Goal: Task Accomplishment & Management: Manage account settings

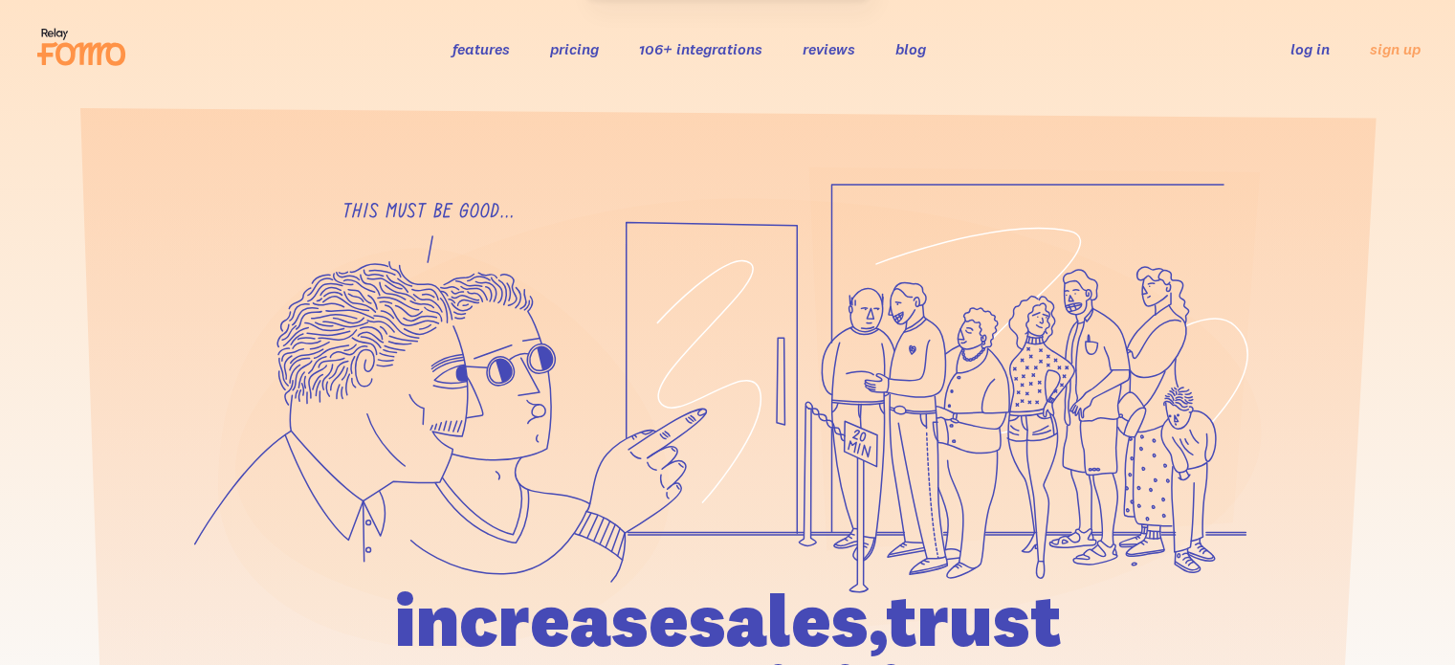
click at [1301, 56] on link "log in" at bounding box center [1310, 48] width 39 height 19
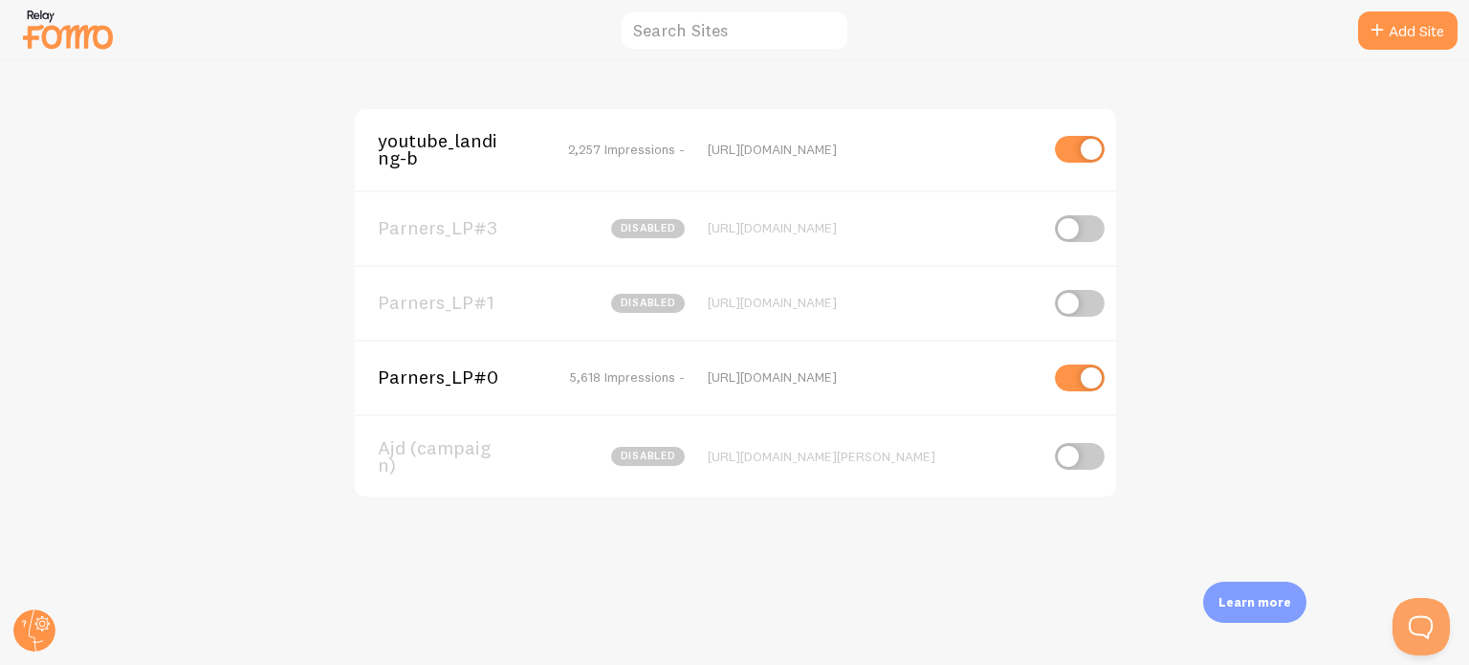
click at [510, 382] on span "Parners_LP#0" at bounding box center [455, 376] width 154 height 17
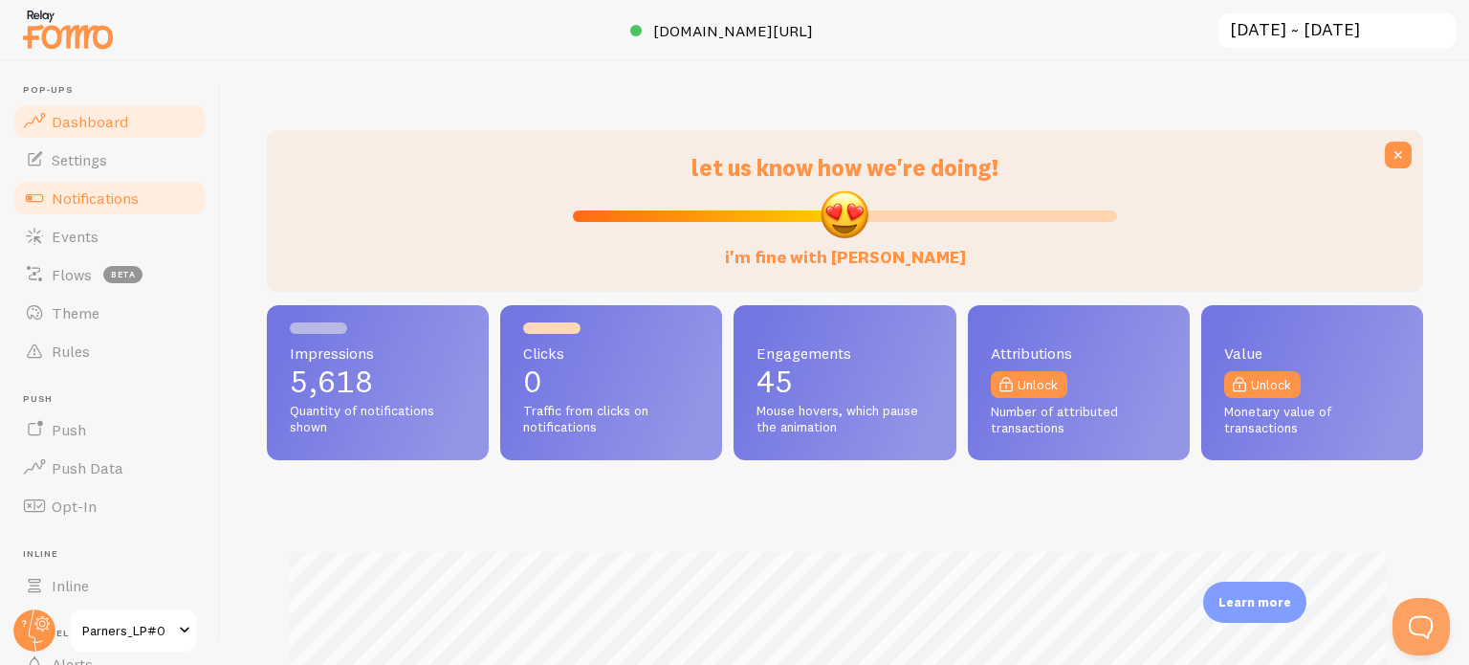
scroll to position [502, 1141]
click at [91, 202] on span "Notifications" at bounding box center [95, 197] width 87 height 19
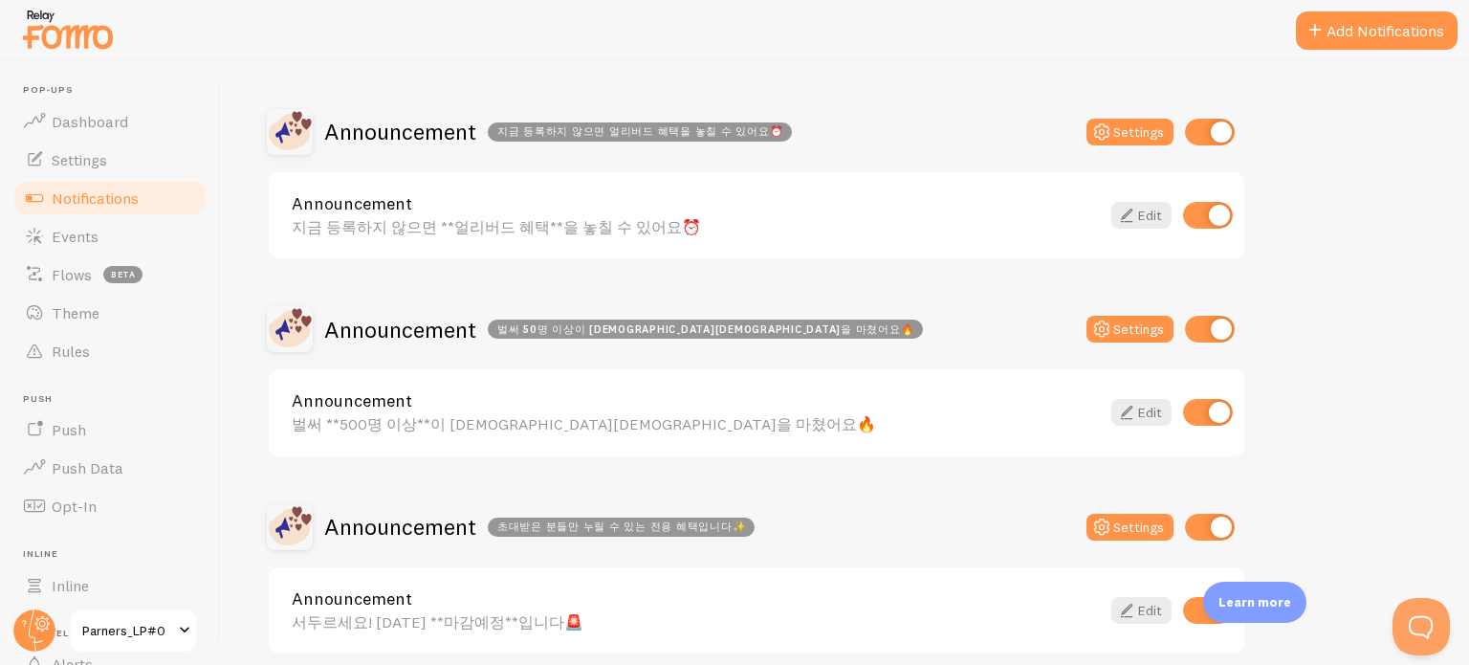
scroll to position [383, 0]
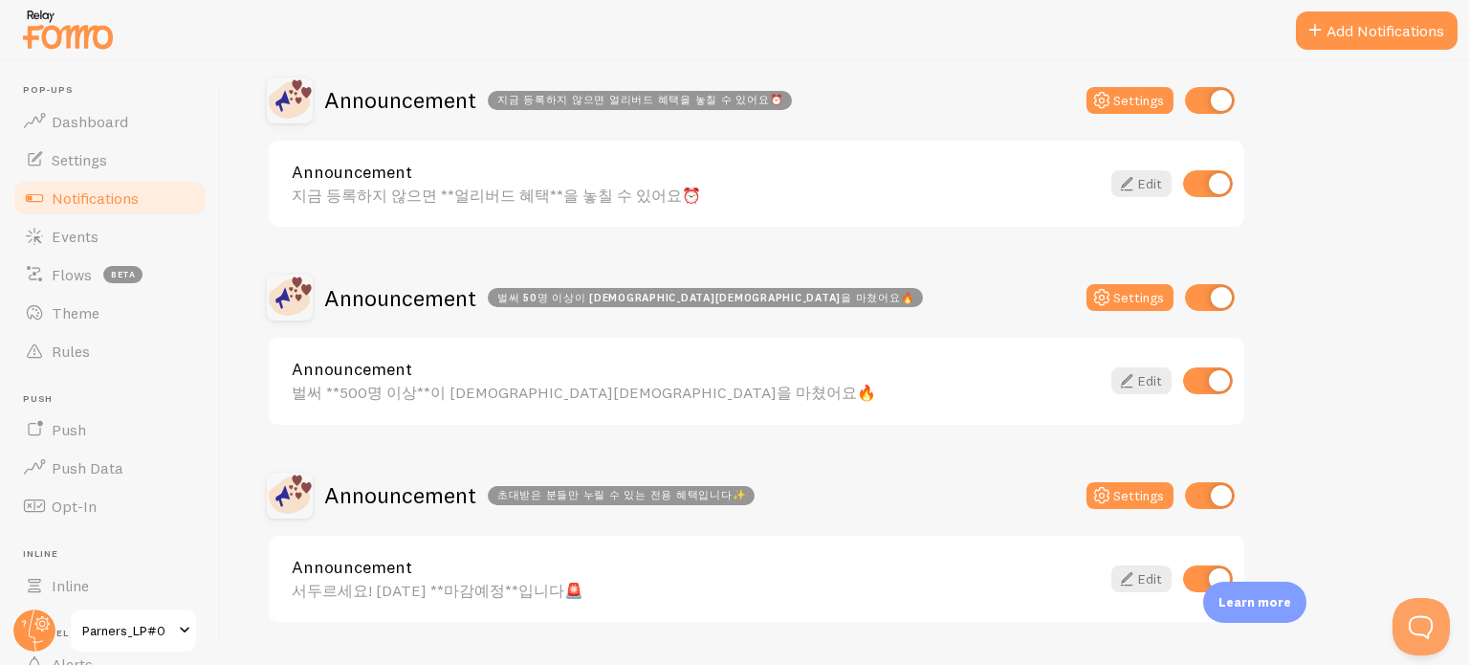
click at [350, 237] on div "Active Visitors Disabled Settings Active visitors **{{ visitor_count }} users**…" at bounding box center [757, 523] width 980 height 1288
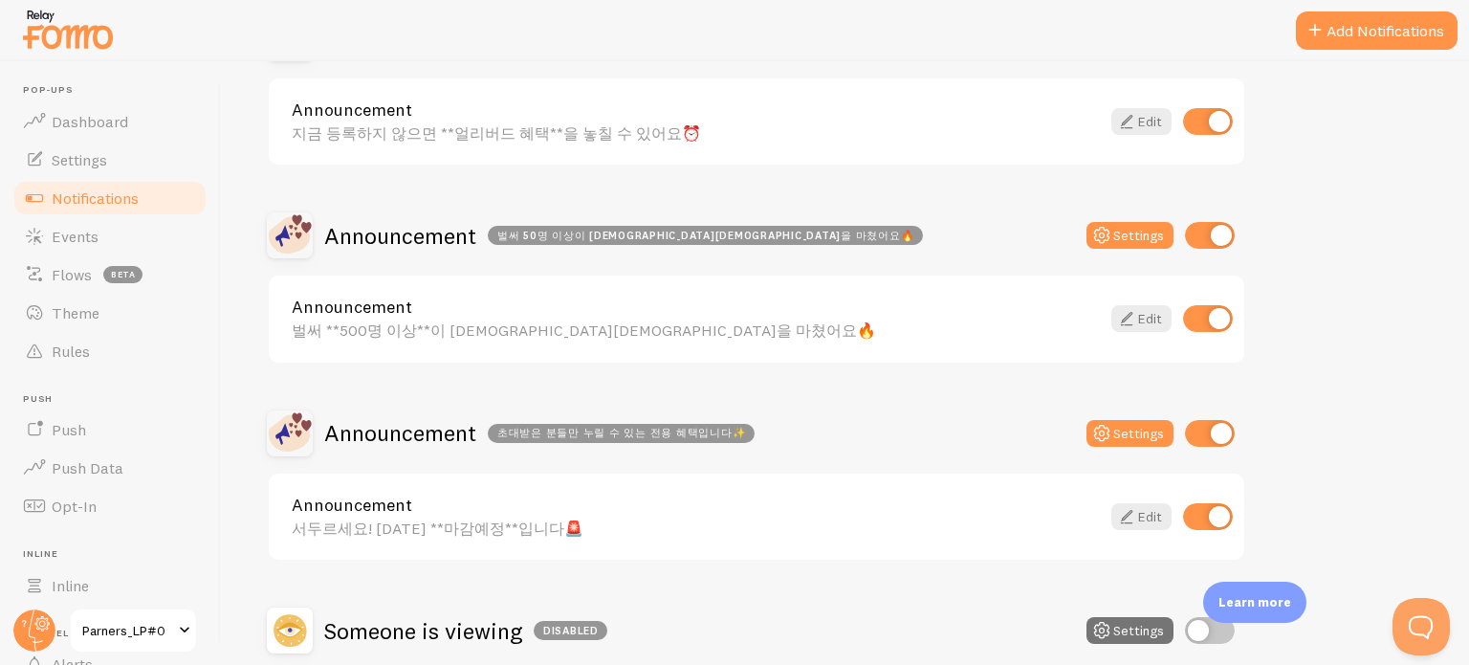
scroll to position [478, 0]
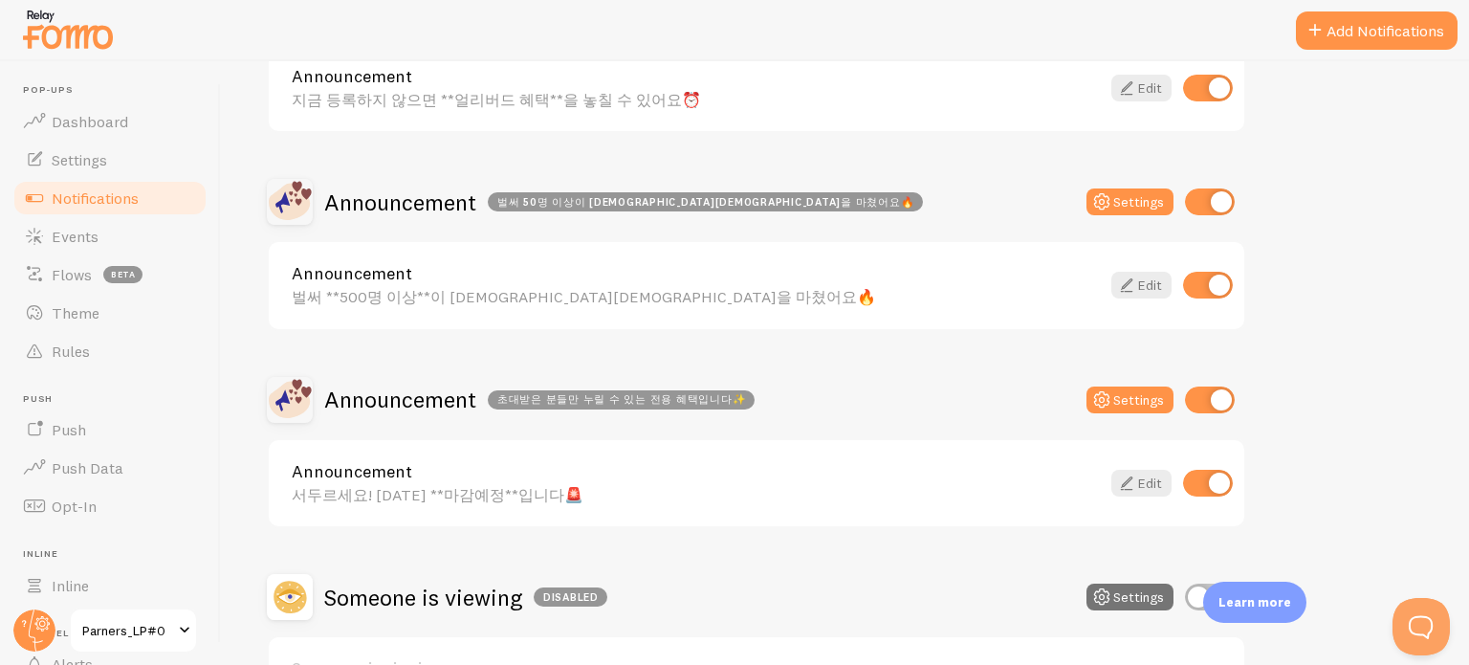
click at [439, 355] on div "Active Visitors Disabled Settings Active visitors **{{ visitor_count }} users**…" at bounding box center [757, 428] width 980 height 1288
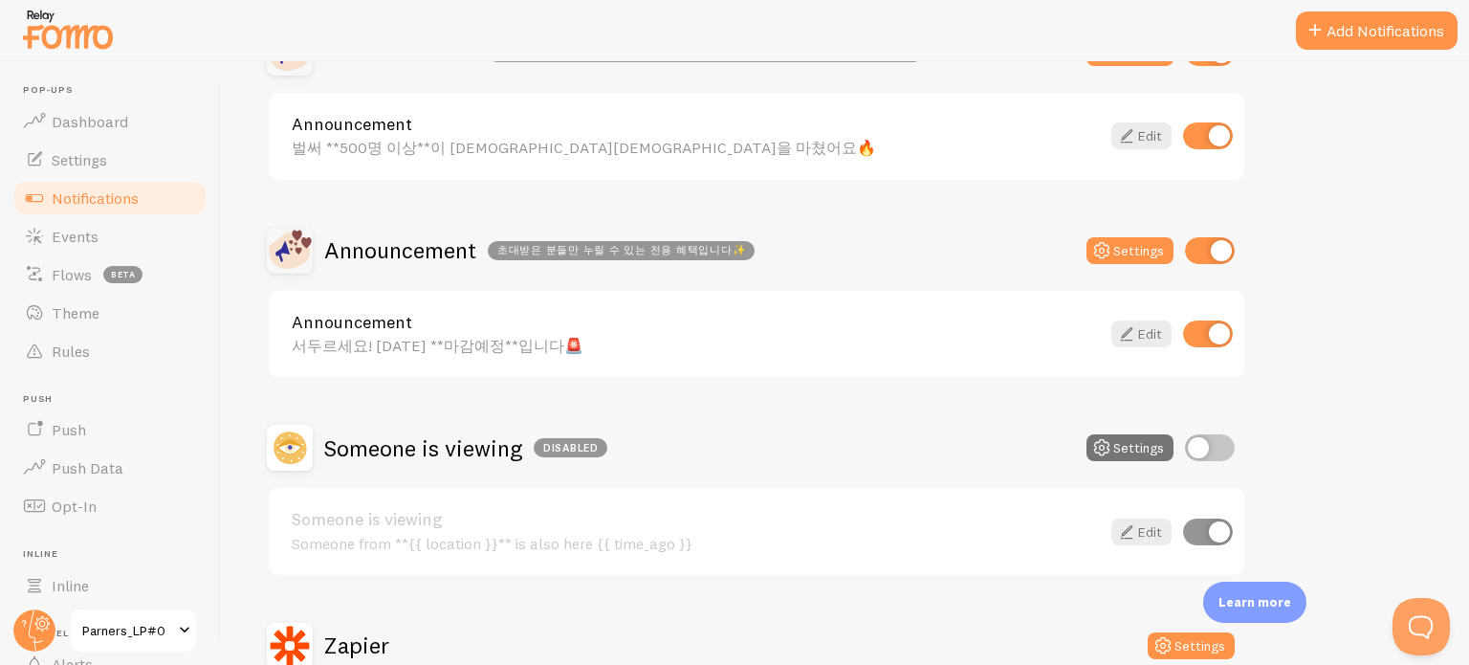
scroll to position [765, 0]
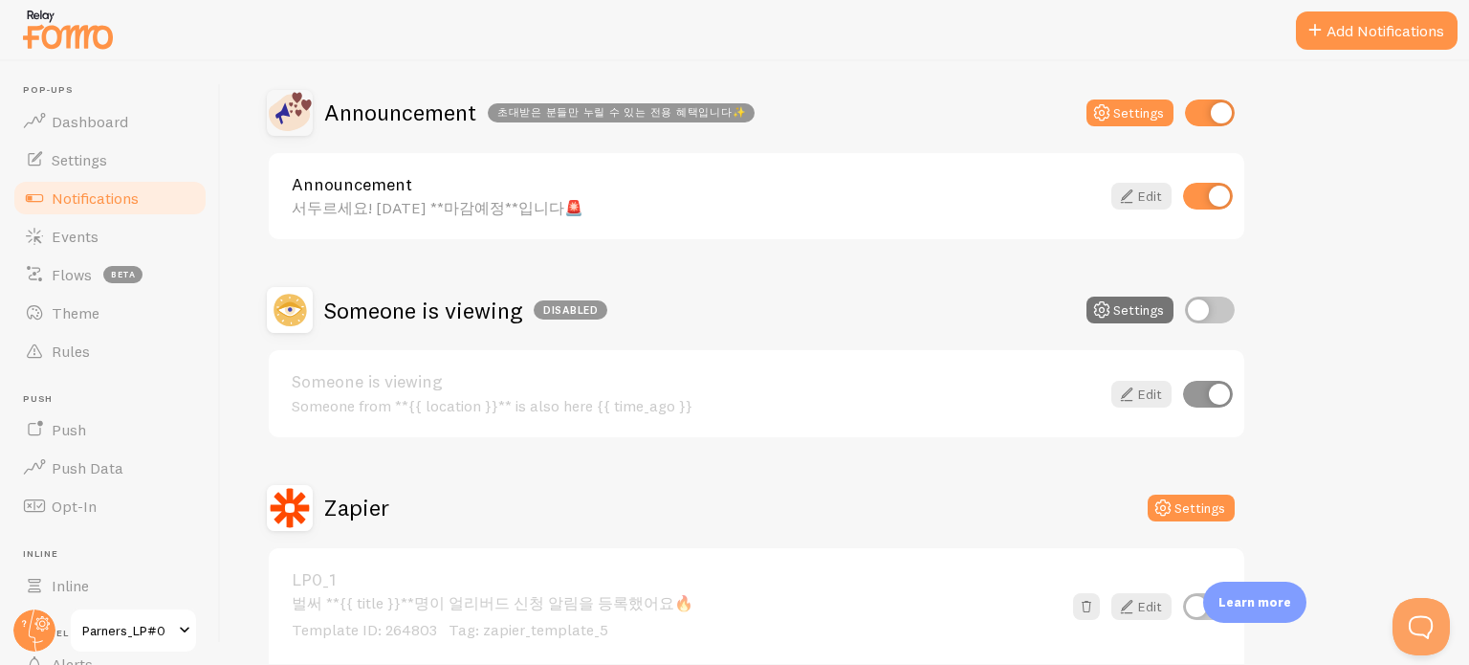
click at [413, 265] on div "Active Visitors Disabled Settings Active visitors **{{ visitor_count }} users**…" at bounding box center [757, 141] width 980 height 1288
click at [418, 281] on div "Active Visitors Disabled Settings Active visitors **{{ visitor_count }} users**…" at bounding box center [757, 141] width 980 height 1288
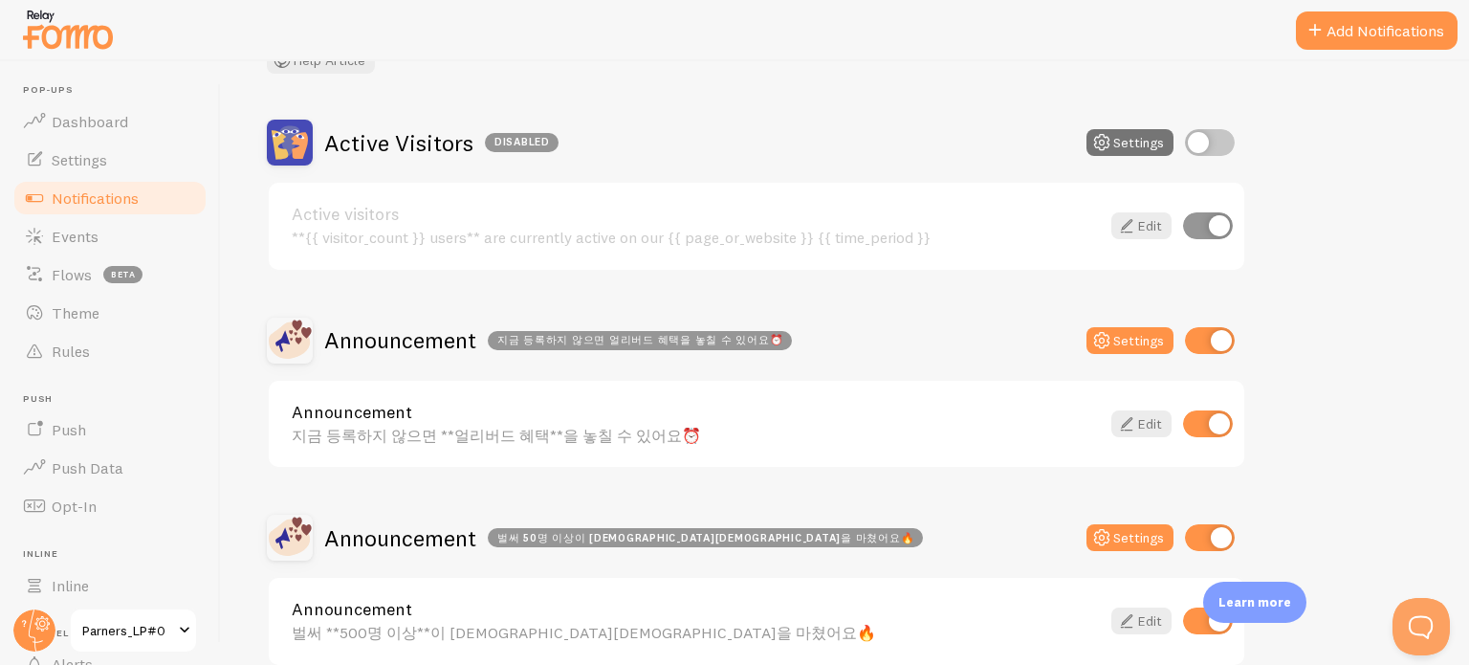
scroll to position [0, 0]
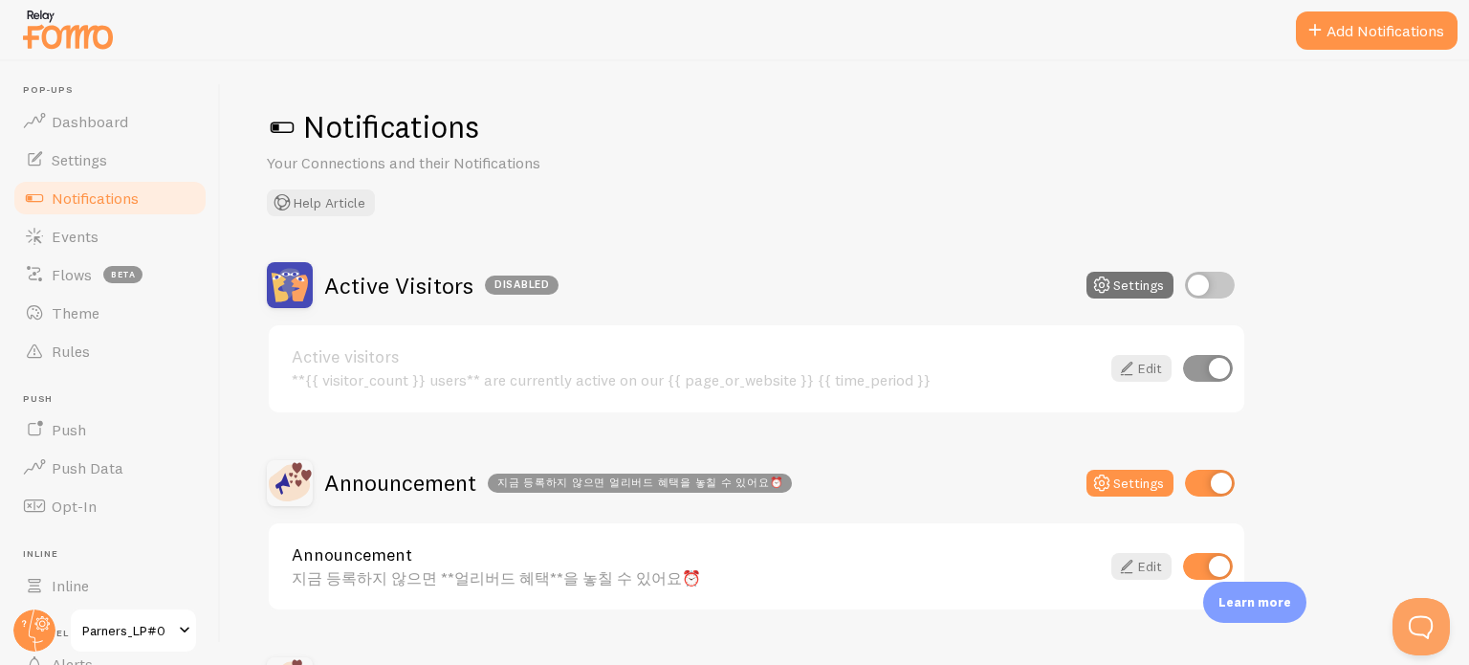
click at [99, 45] on img at bounding box center [68, 29] width 96 height 49
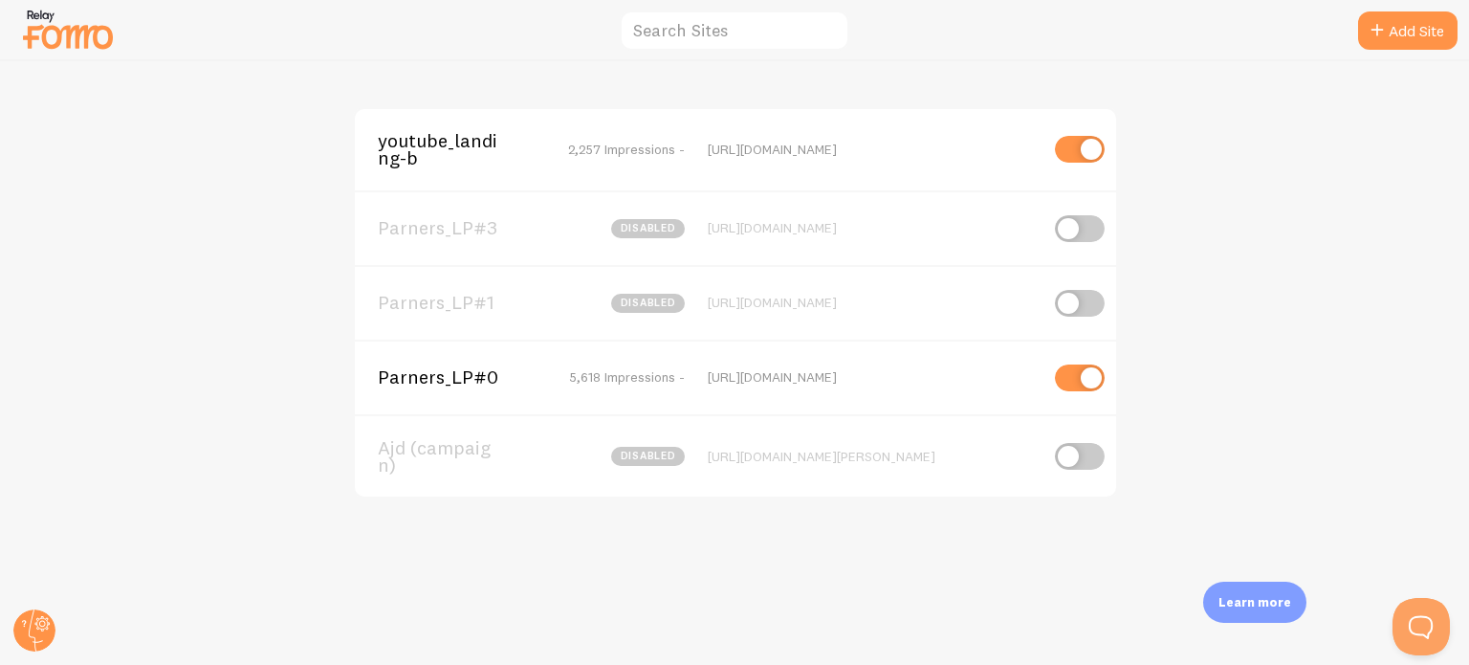
click at [445, 374] on span "Parners_LP#0" at bounding box center [455, 376] width 154 height 17
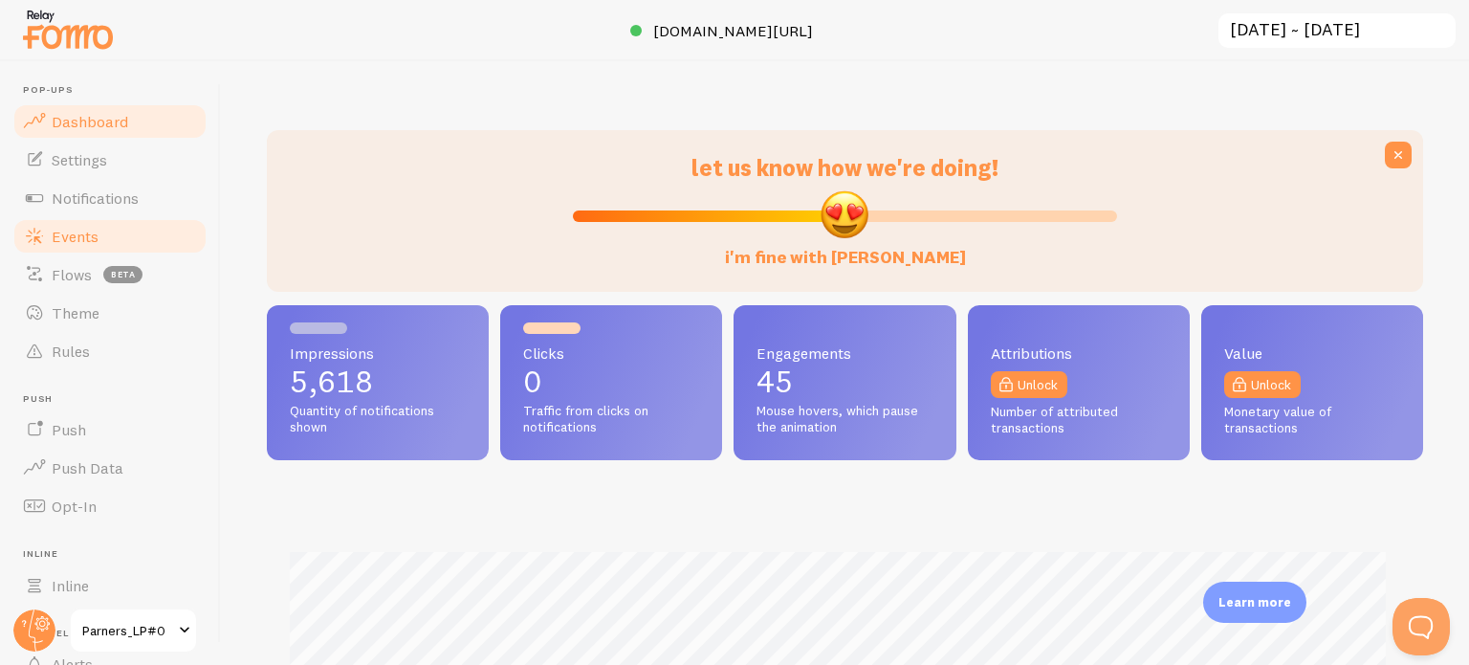
scroll to position [502, 1141]
click at [61, 174] on link "Settings" at bounding box center [109, 160] width 197 height 38
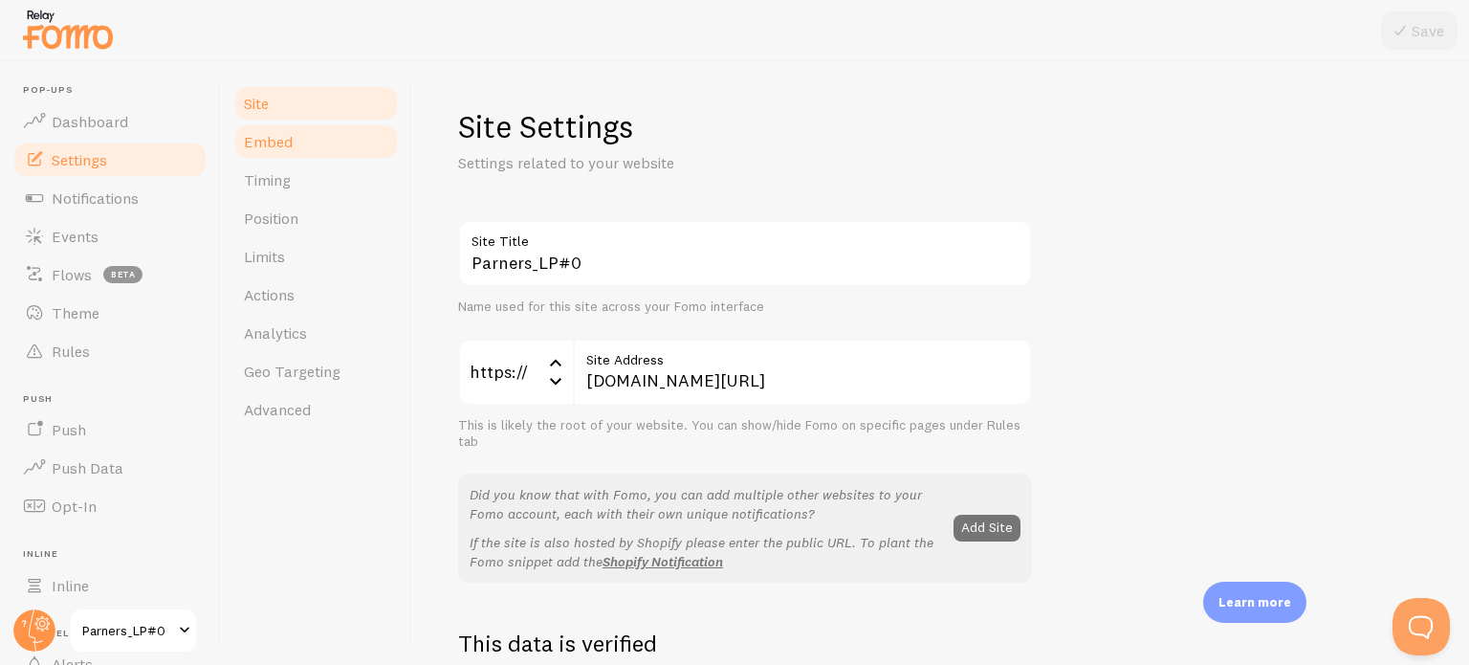
click at [356, 133] on link "Embed" at bounding box center [315, 141] width 167 height 38
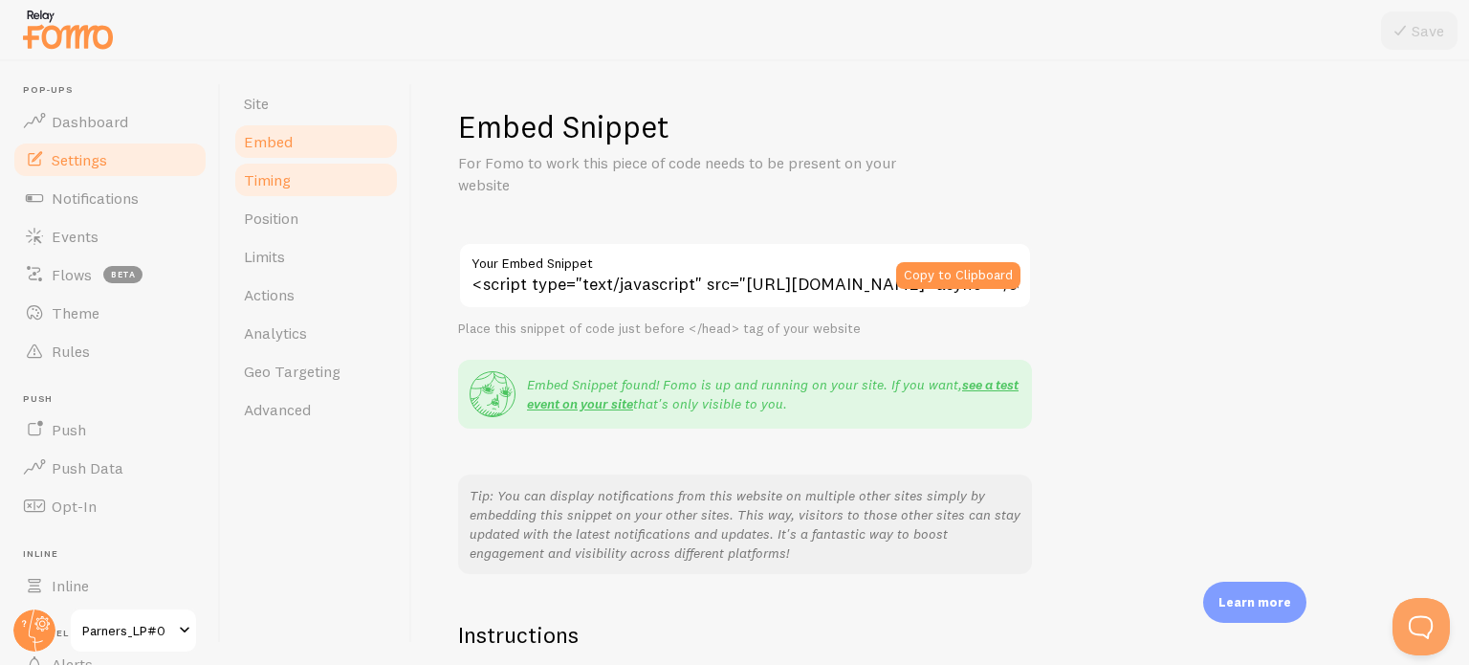
click at [303, 183] on link "Timing" at bounding box center [315, 180] width 167 height 38
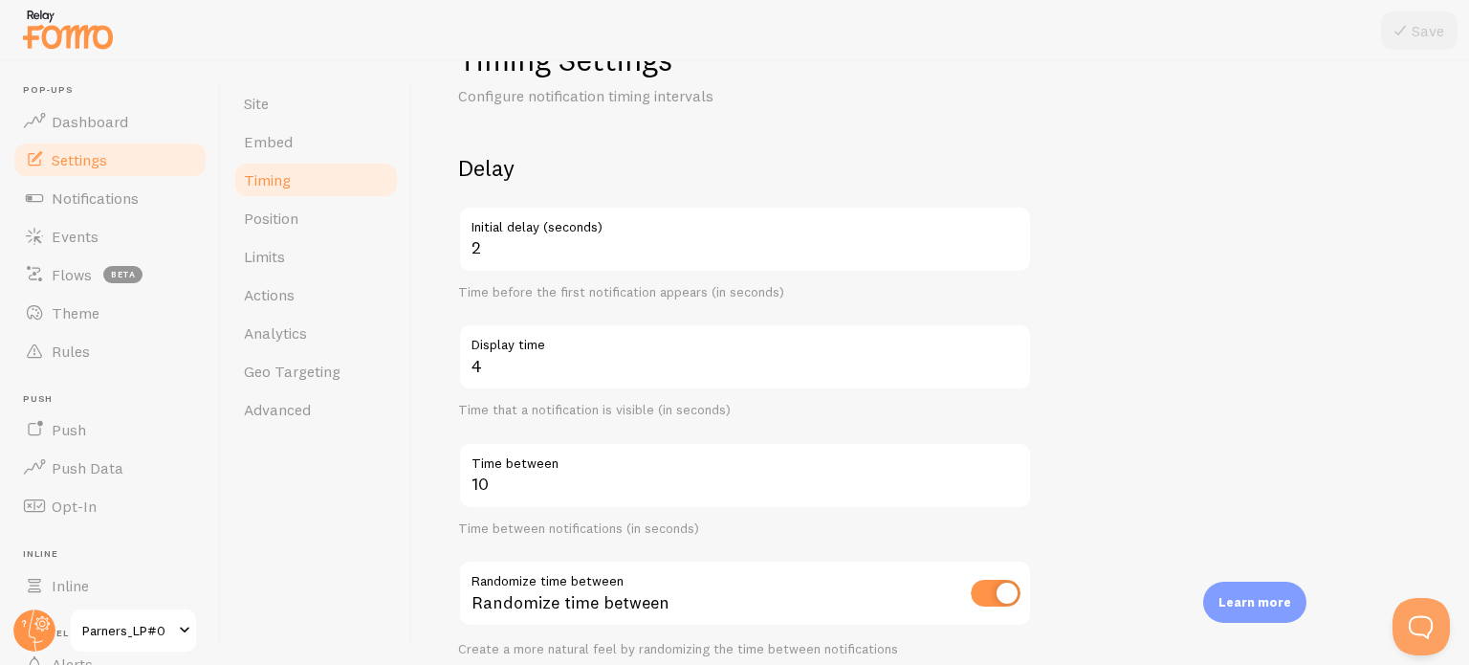
scroll to position [96, 0]
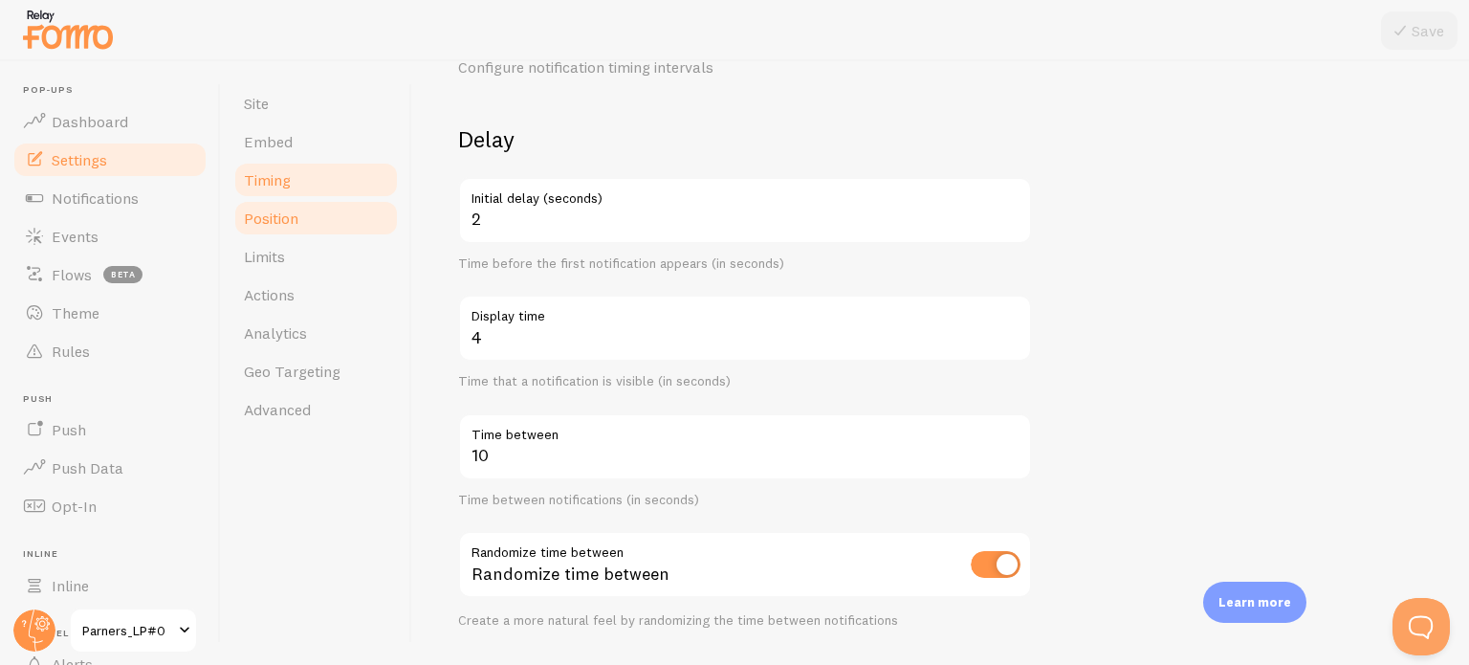
click at [302, 217] on link "Position" at bounding box center [315, 218] width 167 height 38
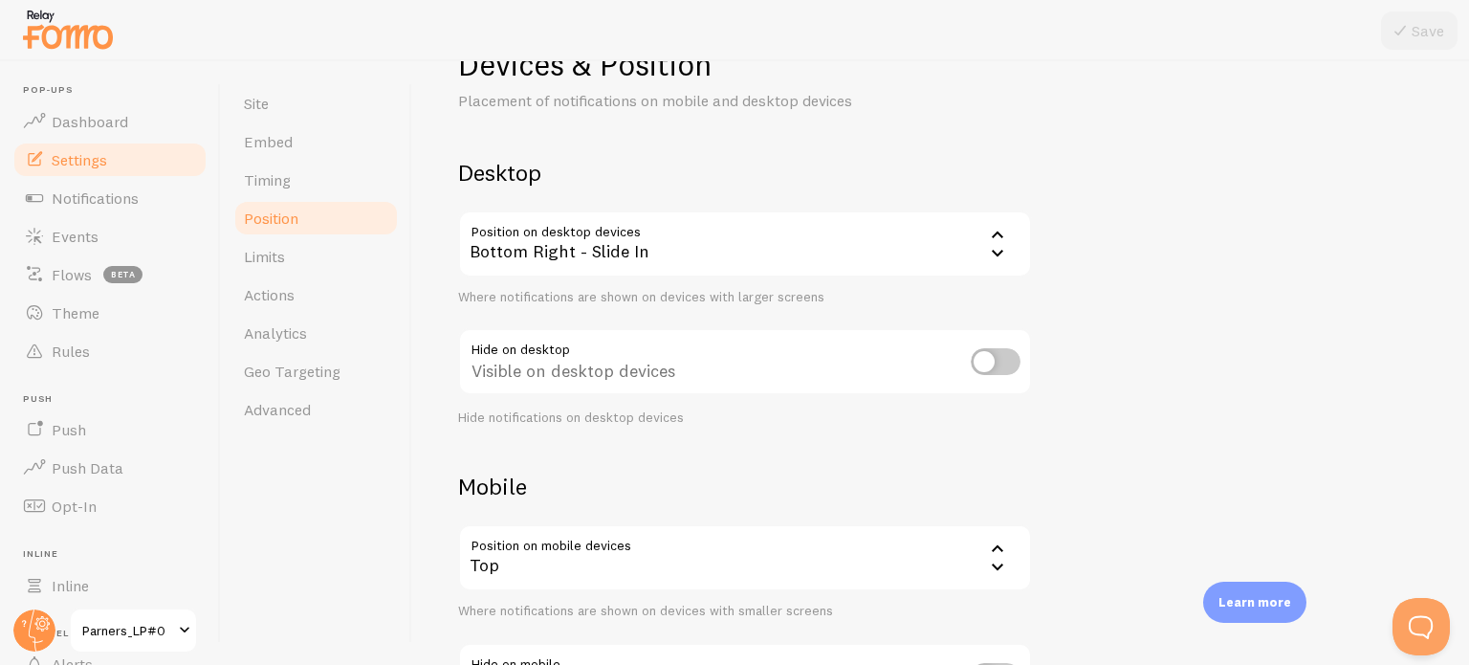
scroll to position [96, 0]
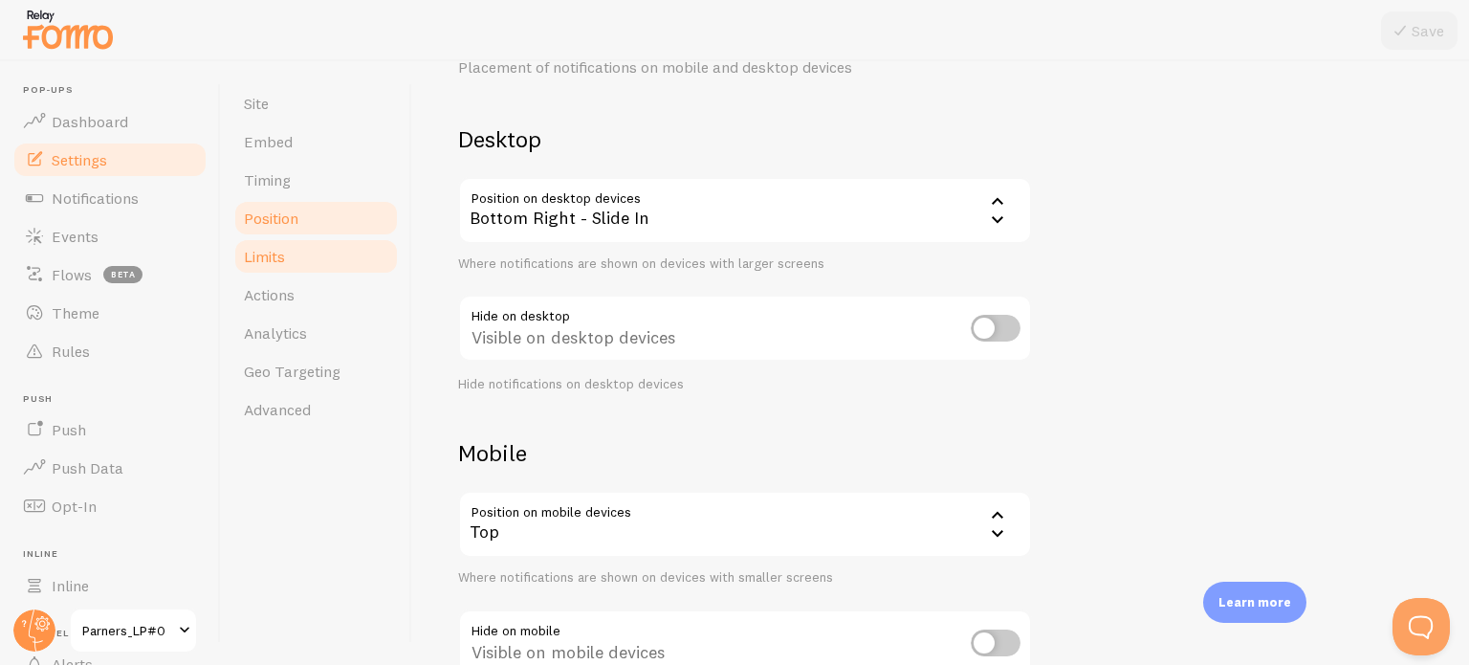
click at [337, 261] on link "Limits" at bounding box center [315, 256] width 167 height 38
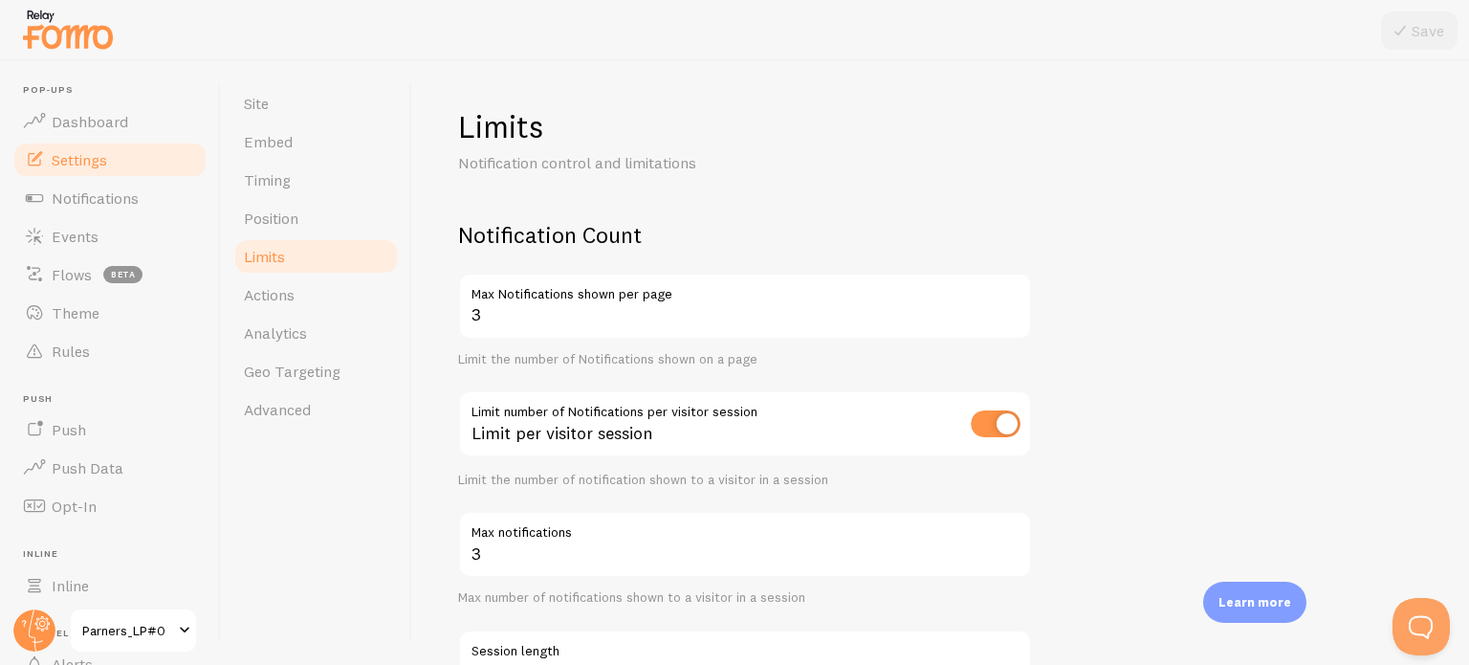
click at [437, 232] on div "Limits Notification control and limitations Notification Count 3 Max Notificati…" at bounding box center [940, 363] width 1057 height 604
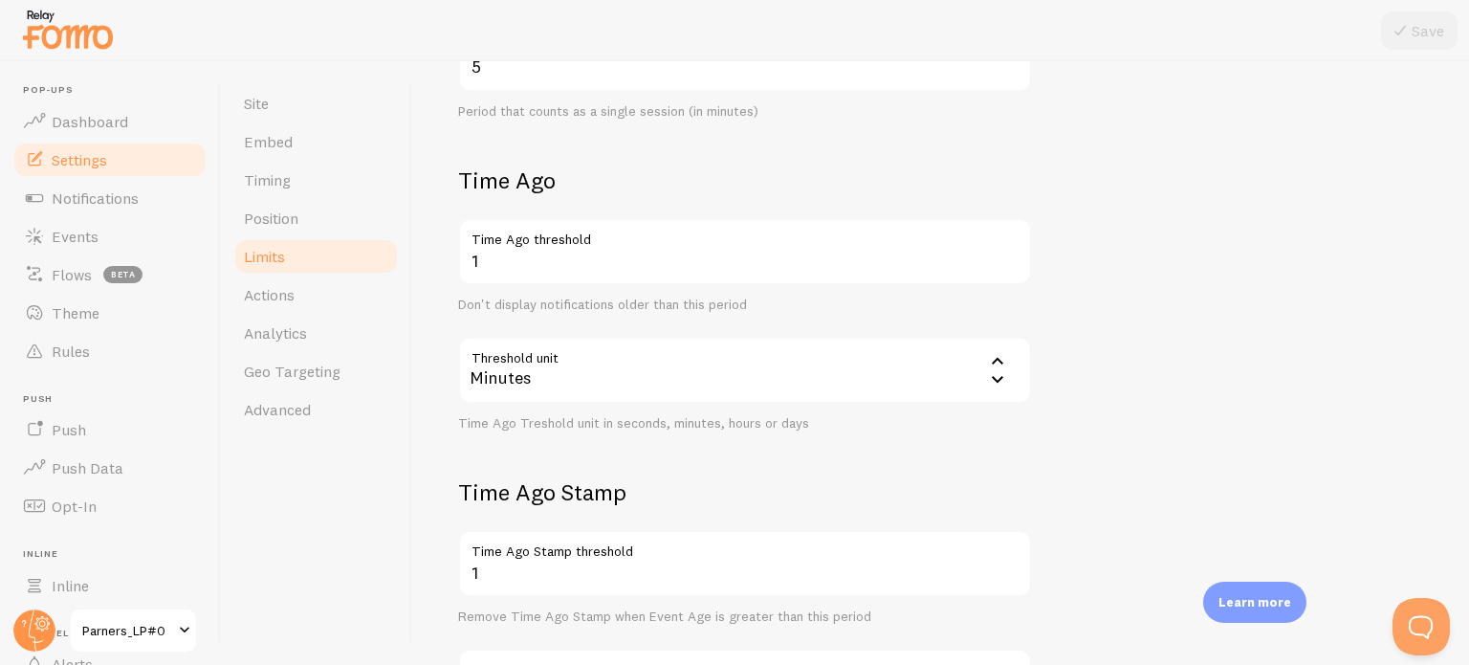
scroll to position [670, 0]
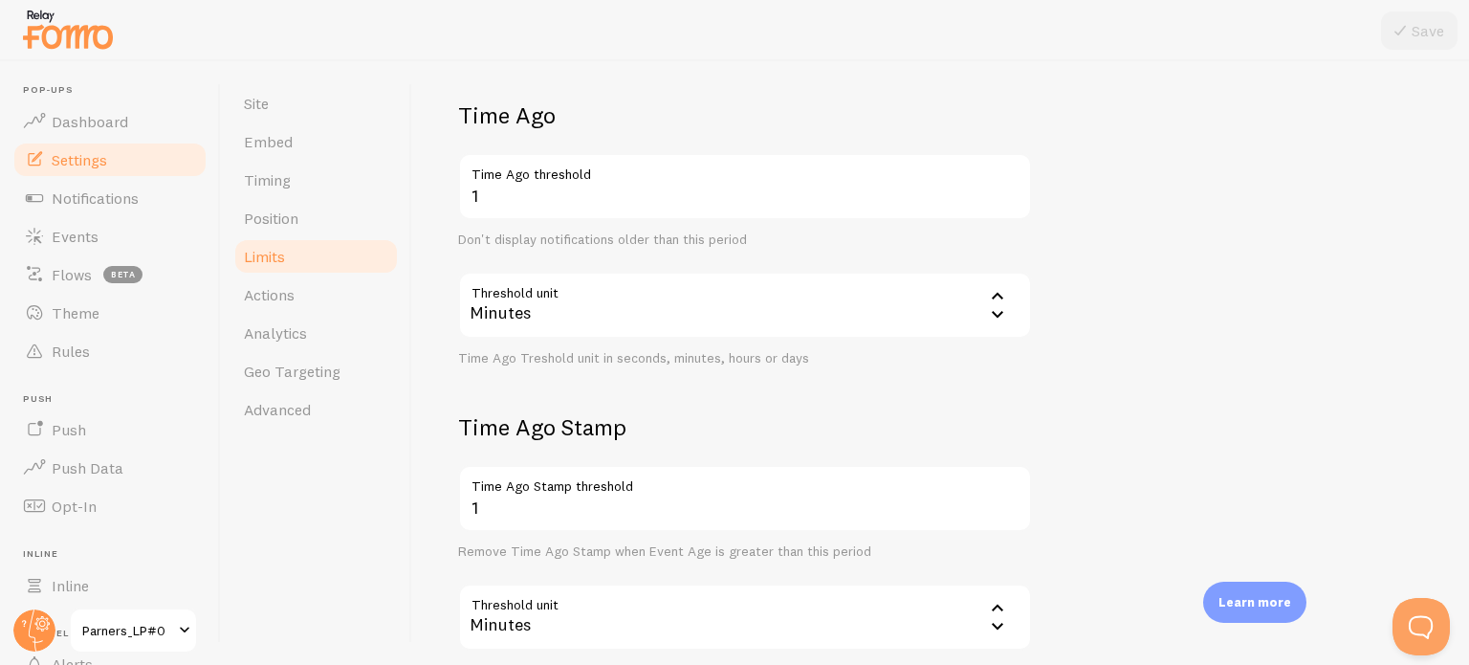
click at [375, 565] on div "Site Embed Timing Position Limits Actions Analytics Geo Targeting Advanced" at bounding box center [316, 363] width 191 height 604
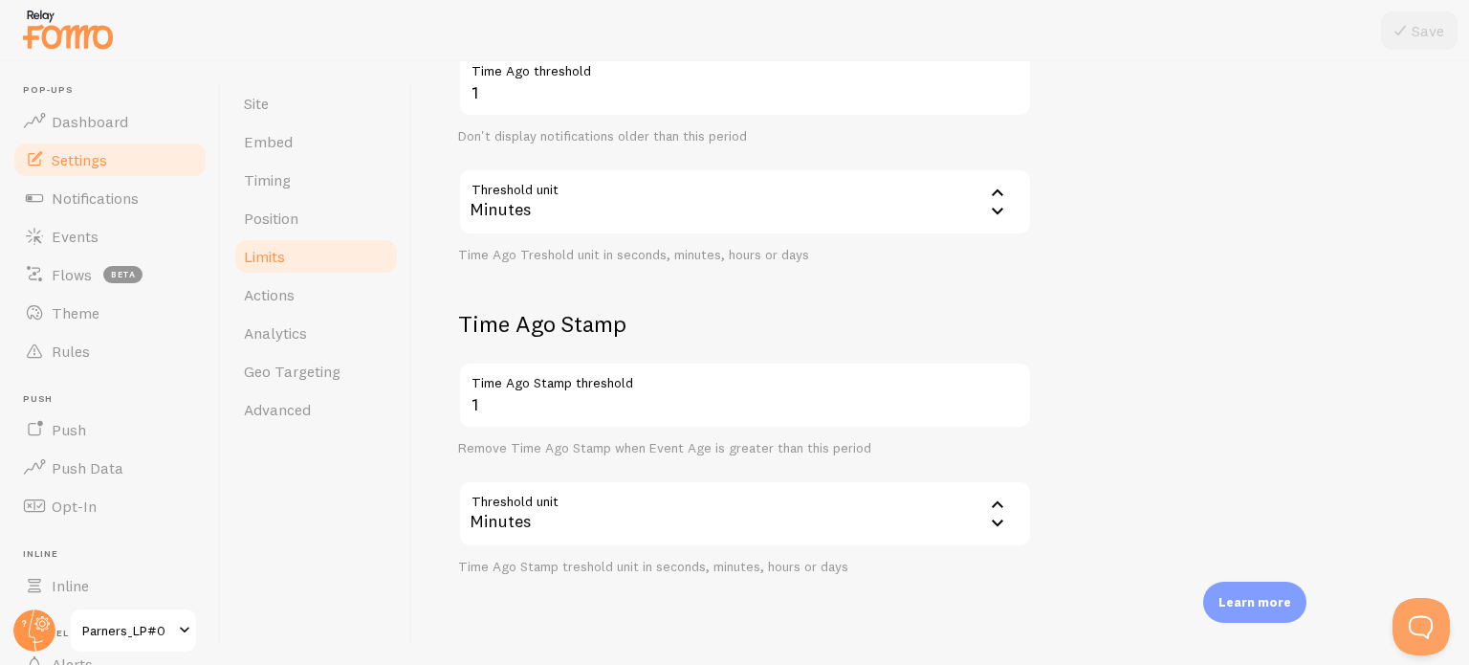
scroll to position [809, 0]
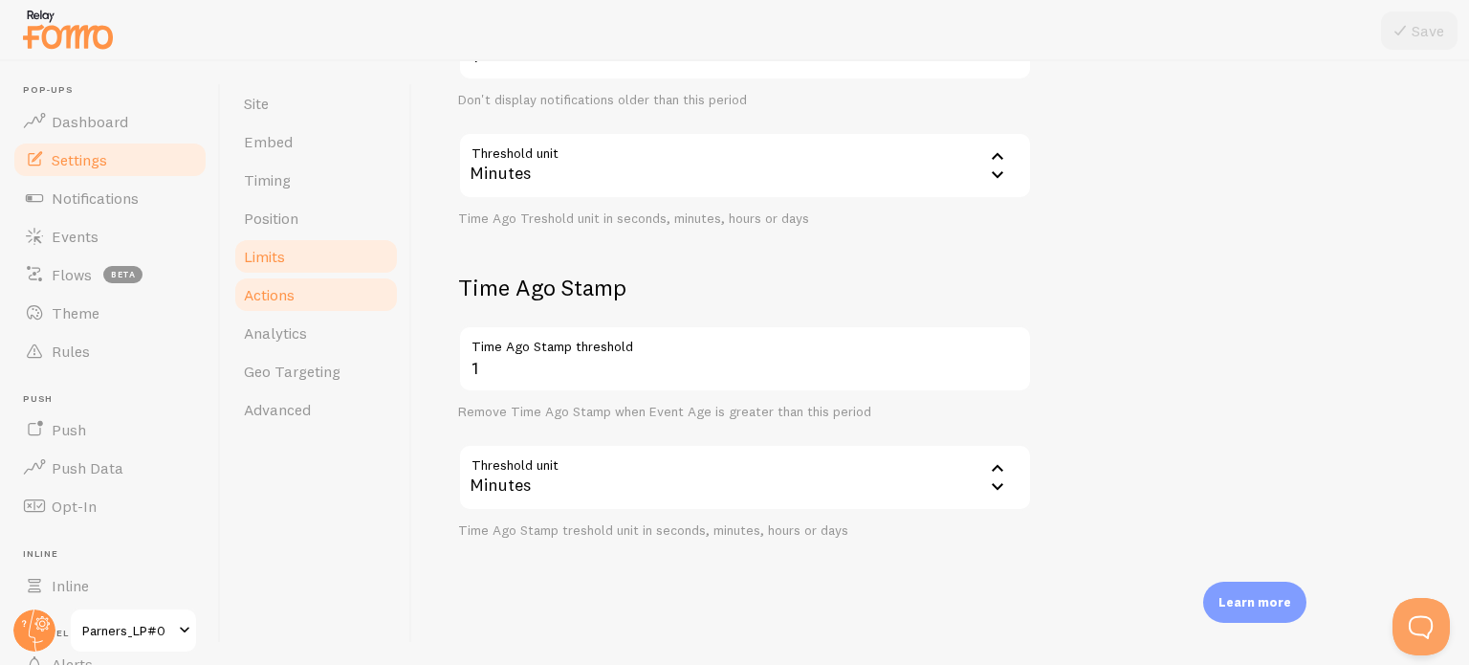
click at [276, 291] on span "Actions" at bounding box center [269, 294] width 51 height 19
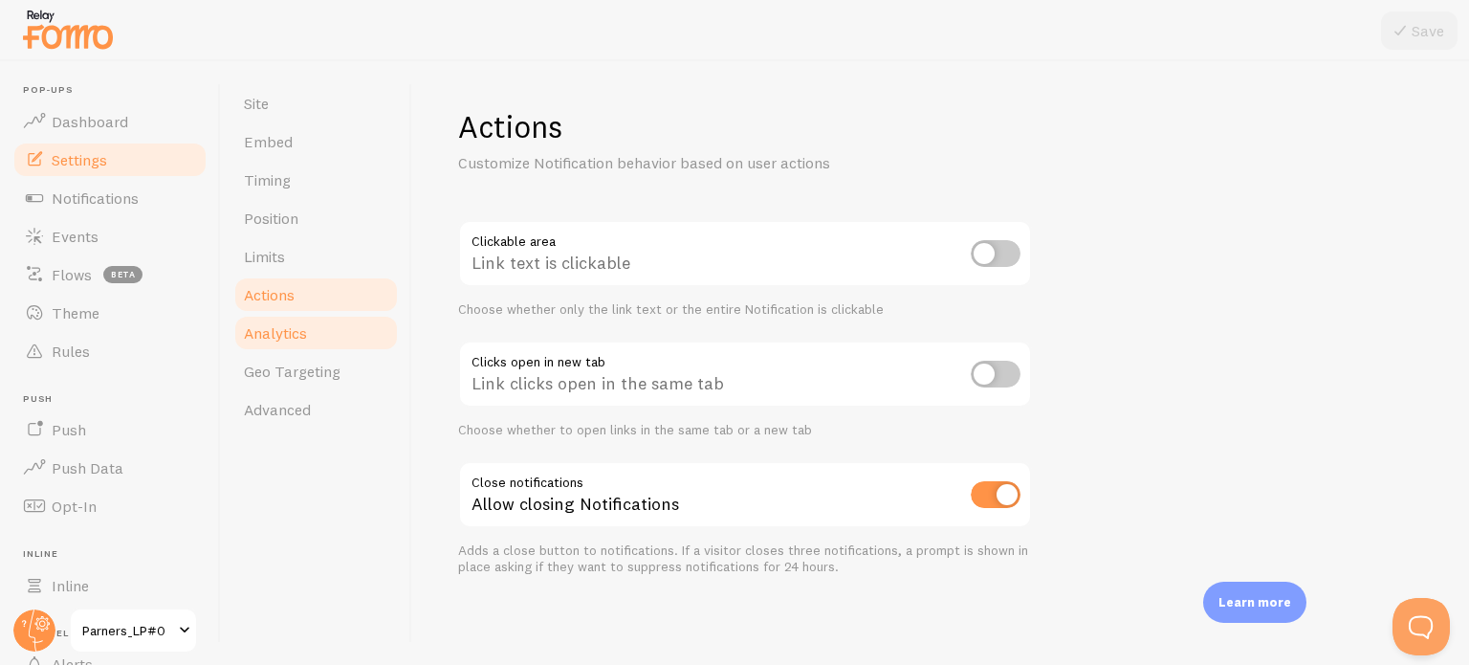
click at [274, 326] on span "Analytics" at bounding box center [275, 332] width 63 height 19
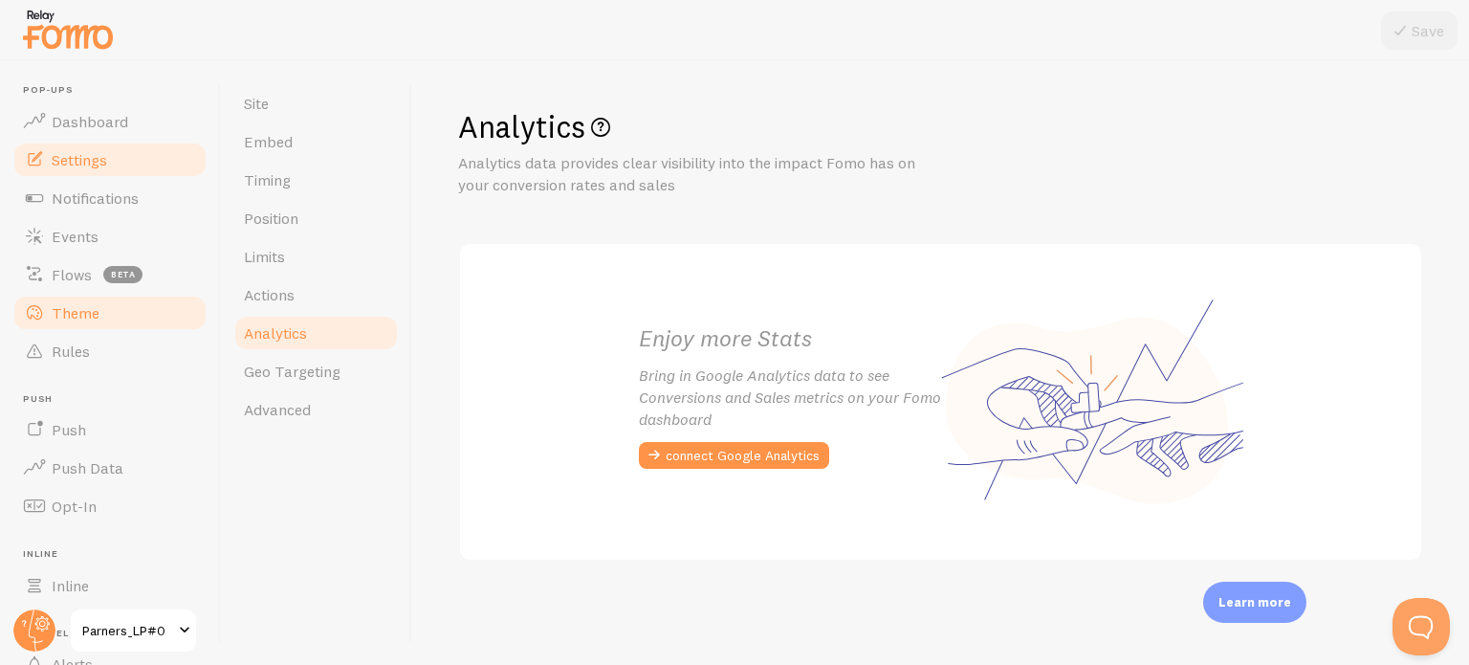
click at [88, 314] on span "Theme" at bounding box center [76, 312] width 48 height 19
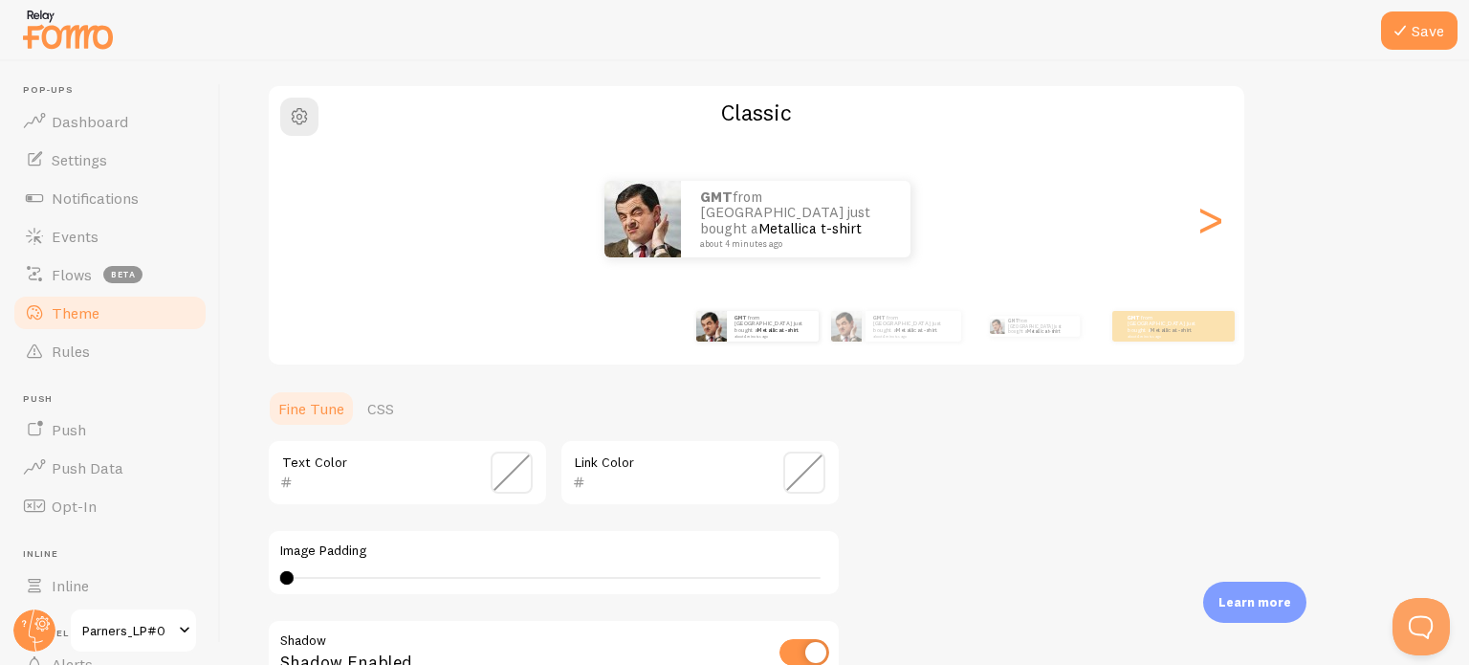
scroll to position [180, 0]
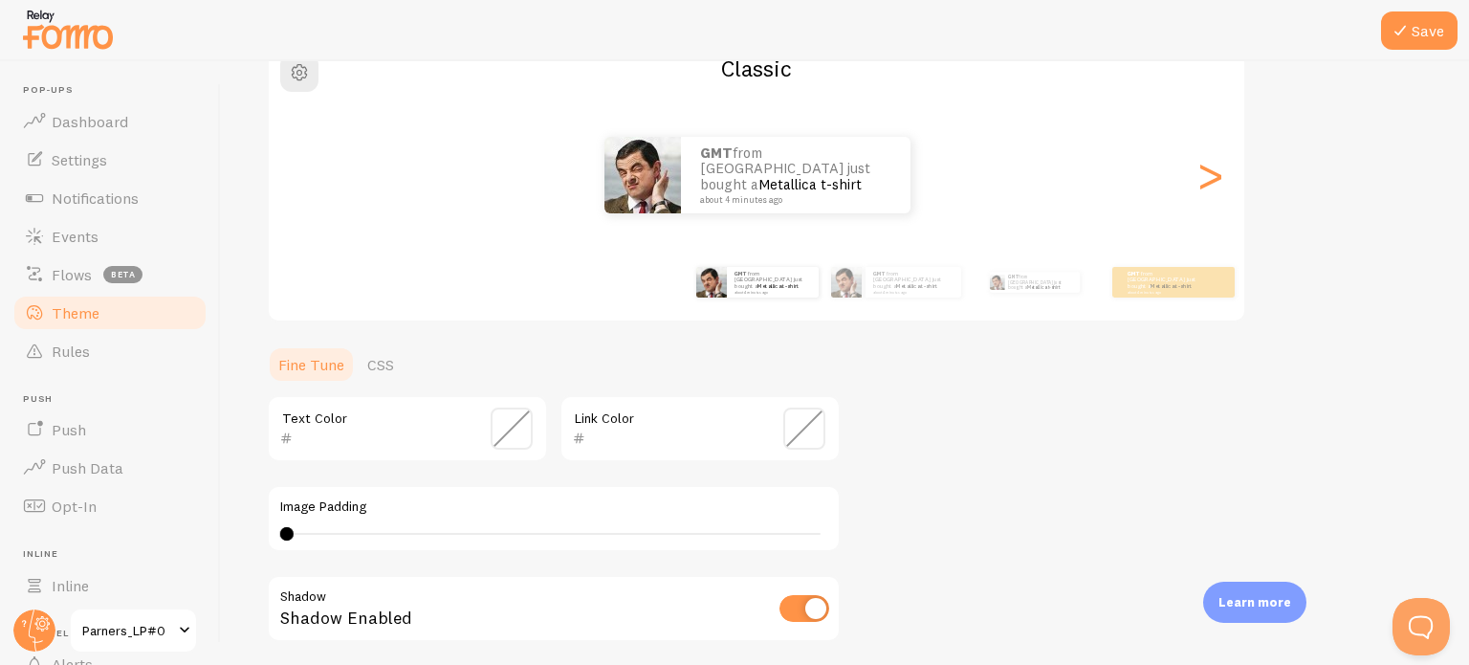
click at [145, 623] on span "Parners_LP#0" at bounding box center [127, 630] width 91 height 23
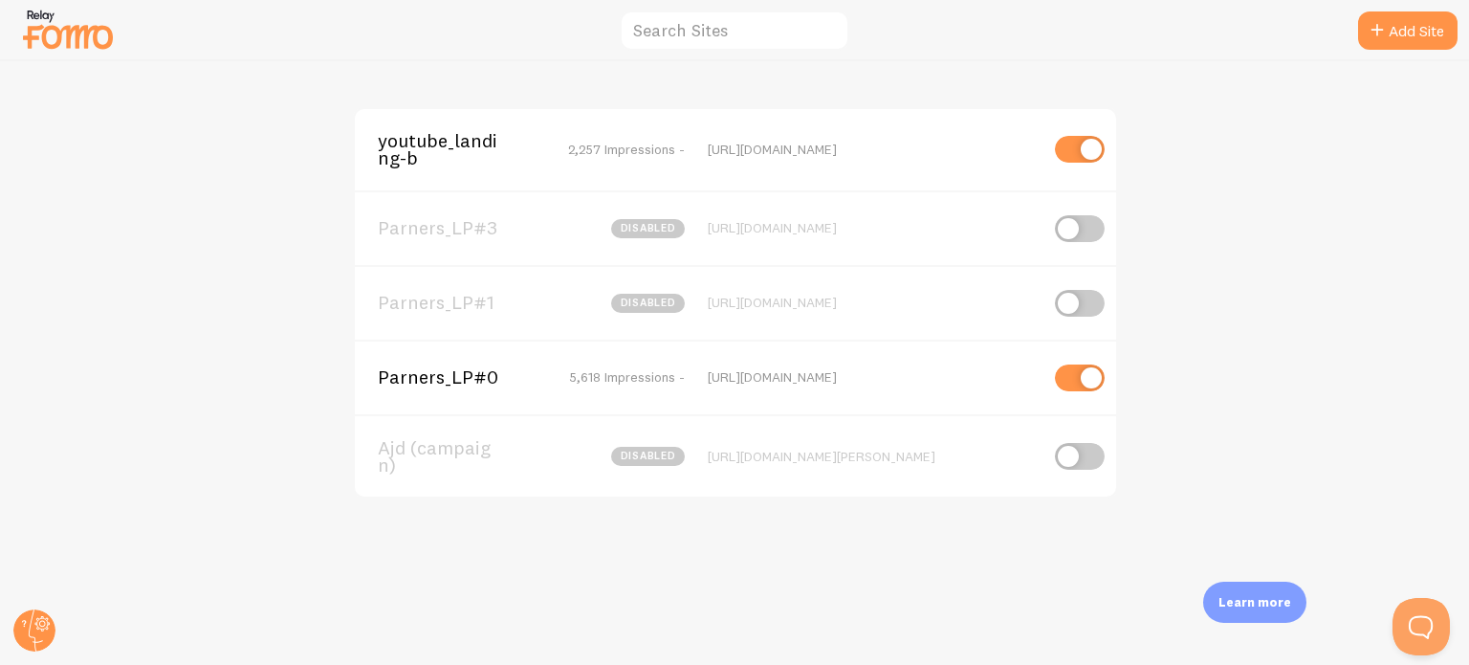
click at [470, 385] on span "Parners_LP#0" at bounding box center [455, 376] width 154 height 17
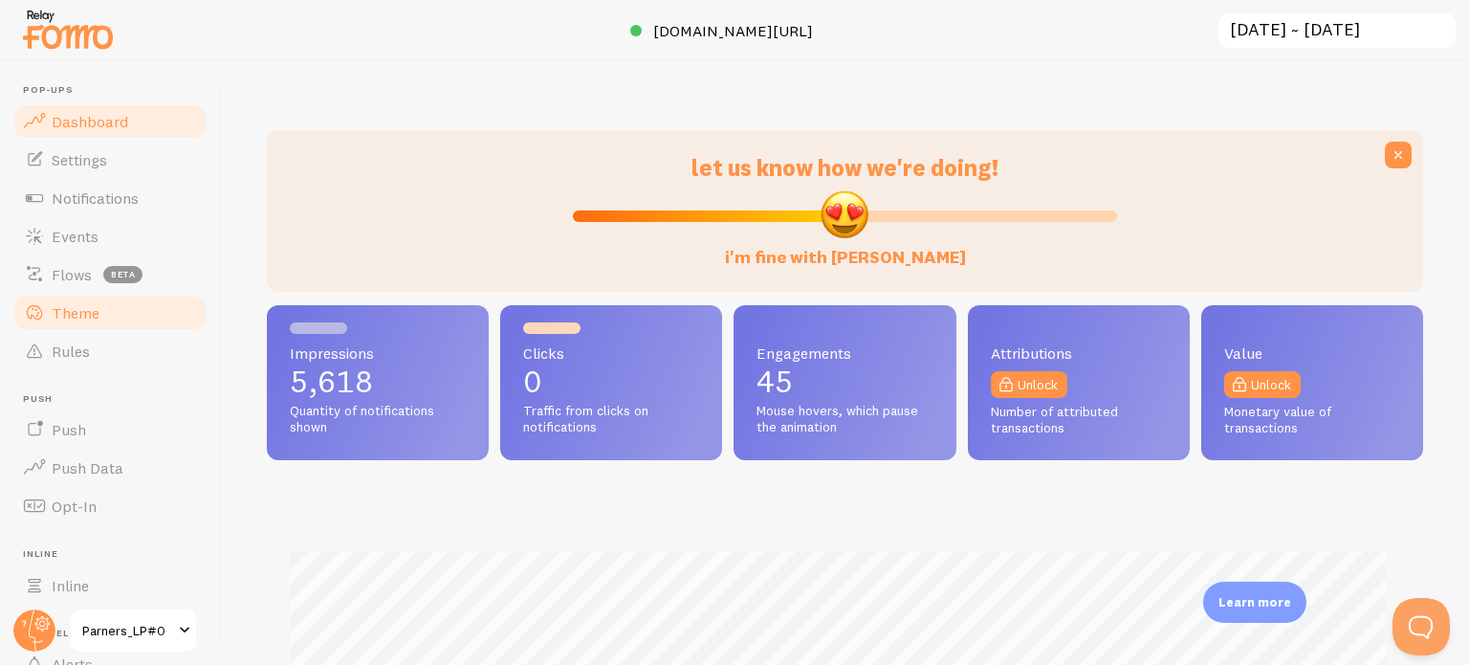
scroll to position [502, 1141]
click at [122, 313] on link "Theme" at bounding box center [109, 313] width 197 height 38
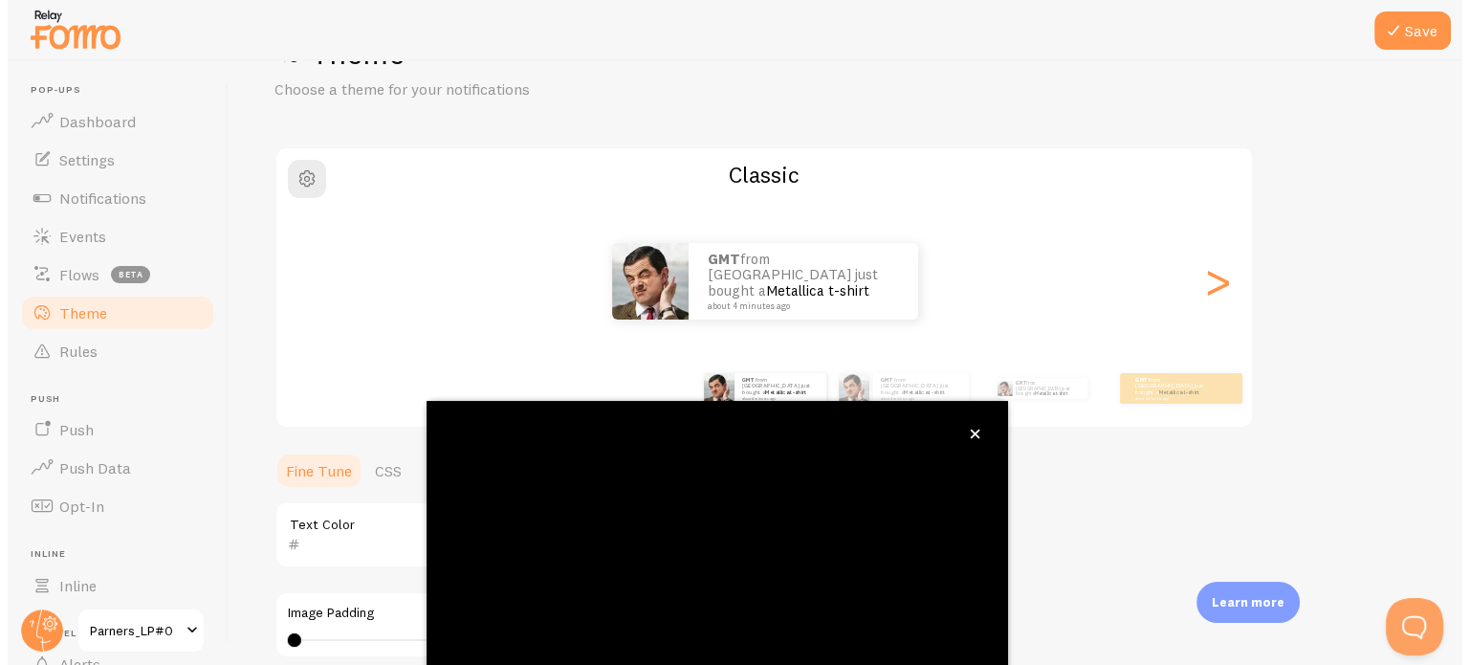
scroll to position [180, 0]
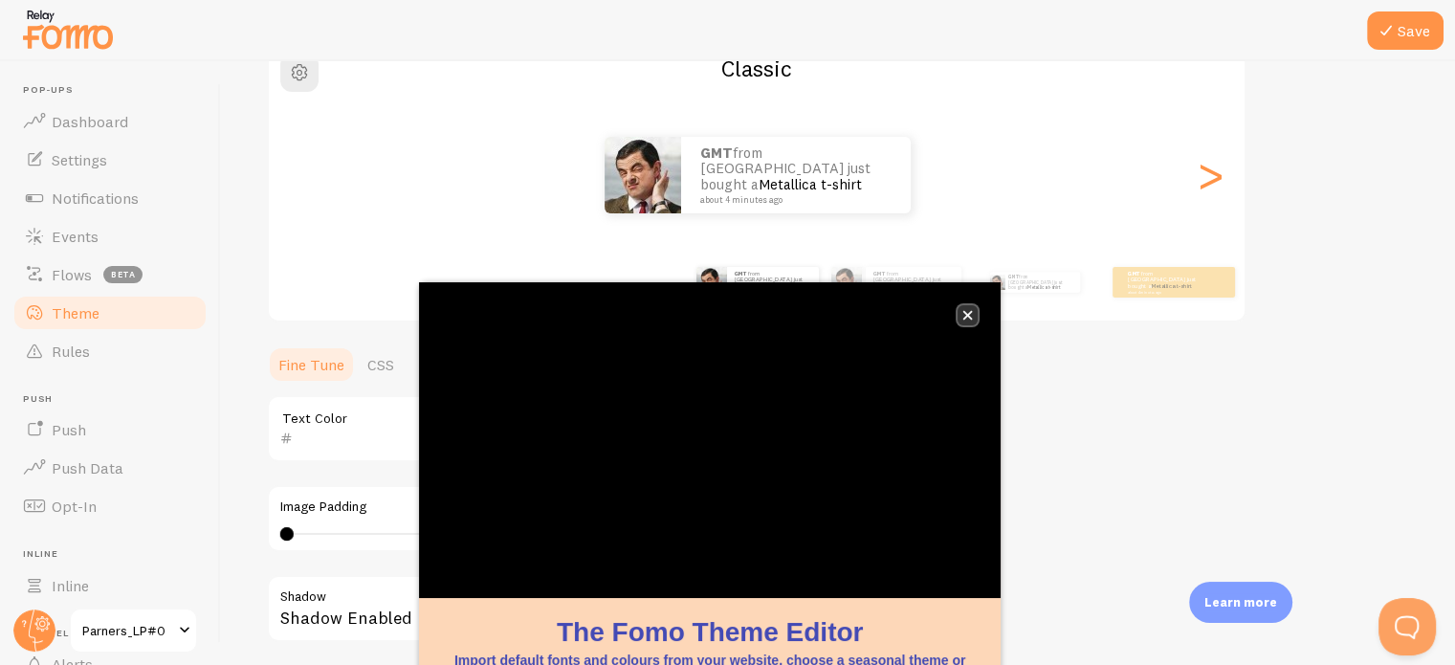
click at [967, 310] on icon "close," at bounding box center [967, 315] width 11 height 11
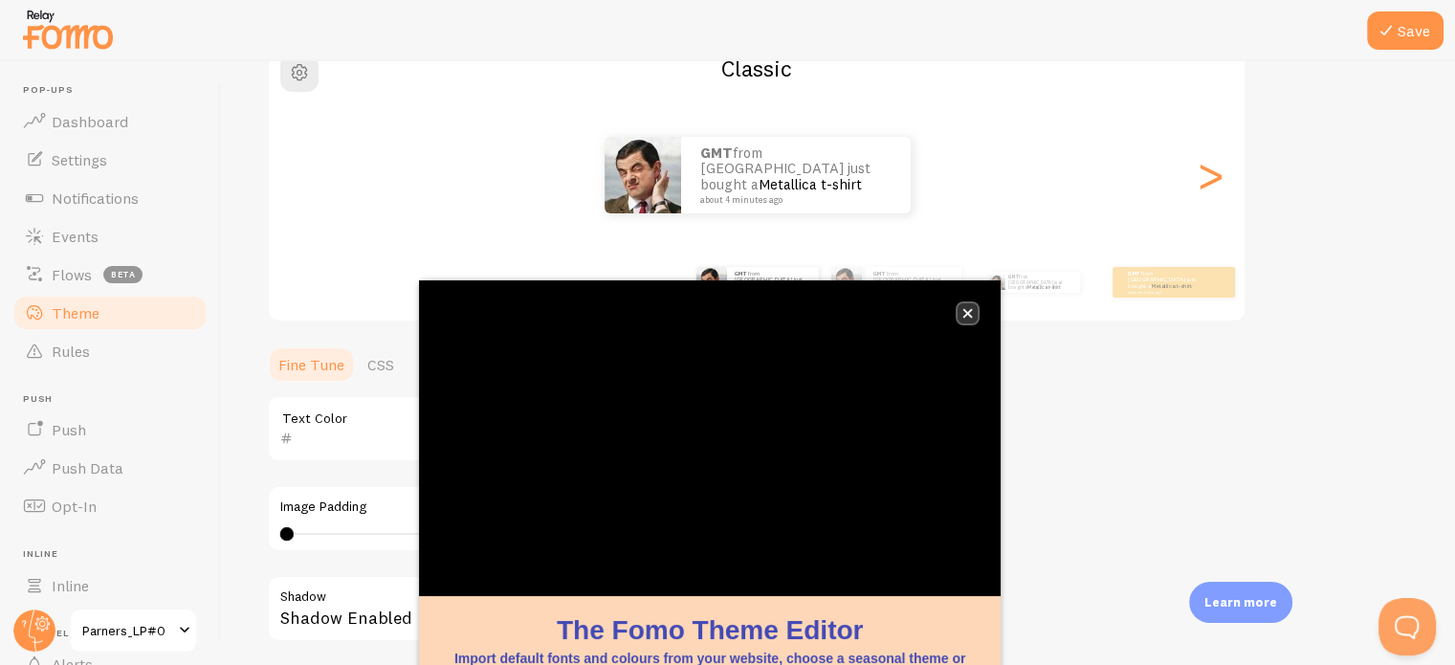
click at [962, 312] on icon "close," at bounding box center [967, 313] width 11 height 11
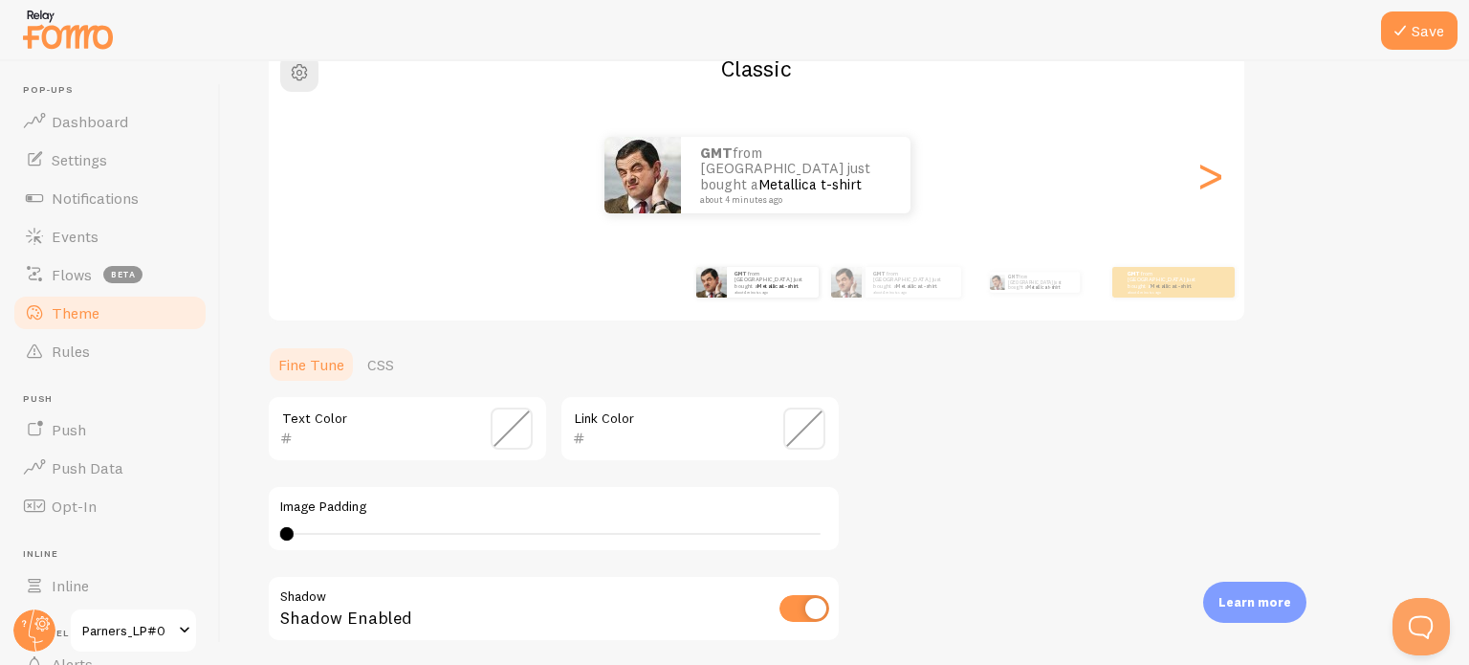
click at [1189, 401] on div "Theme Choose a theme for your notifications Classic GMT from South Korea just b…" at bounding box center [845, 381] width 1157 height 908
click at [252, 263] on div "Save Theme Choose a theme for your notifications Classic GMT from South Korea j…" at bounding box center [845, 363] width 1248 height 604
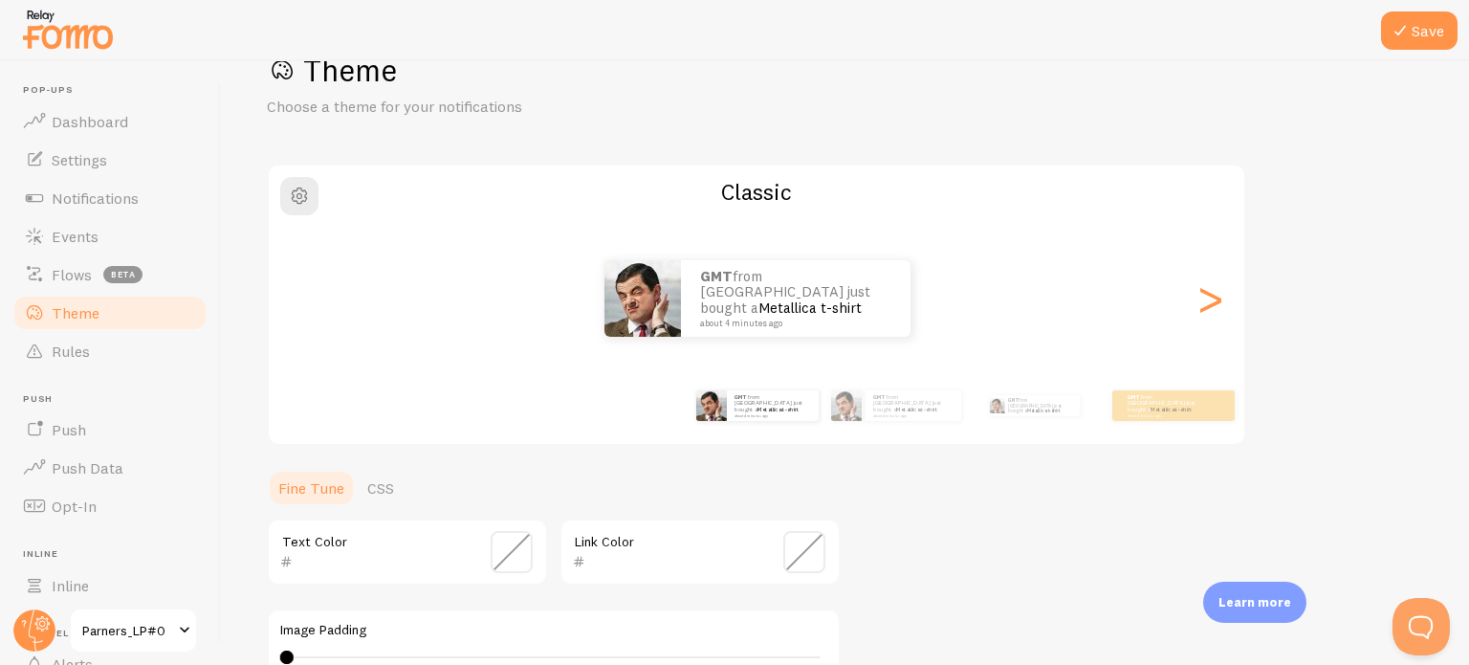
scroll to position [0, 0]
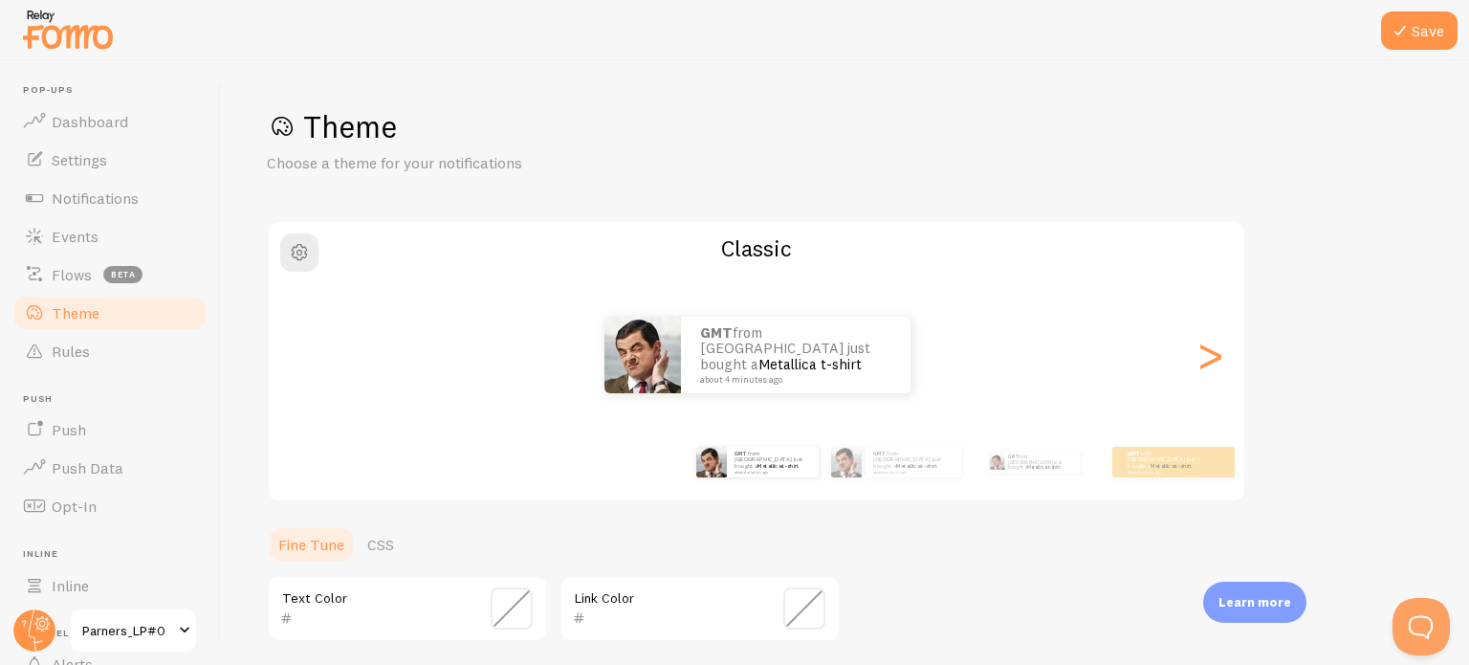
click at [53, 30] on img at bounding box center [68, 29] width 96 height 49
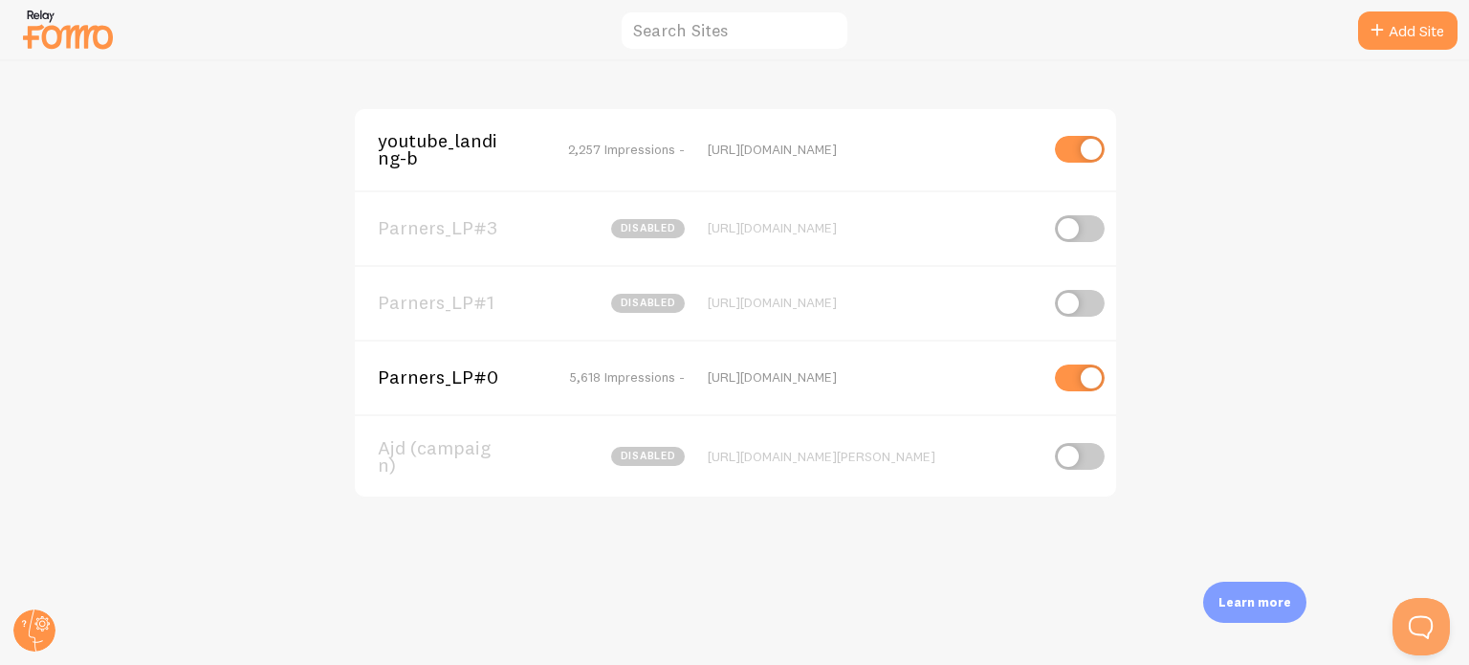
click at [405, 136] on span "youtube_landing-b" at bounding box center [455, 149] width 154 height 35
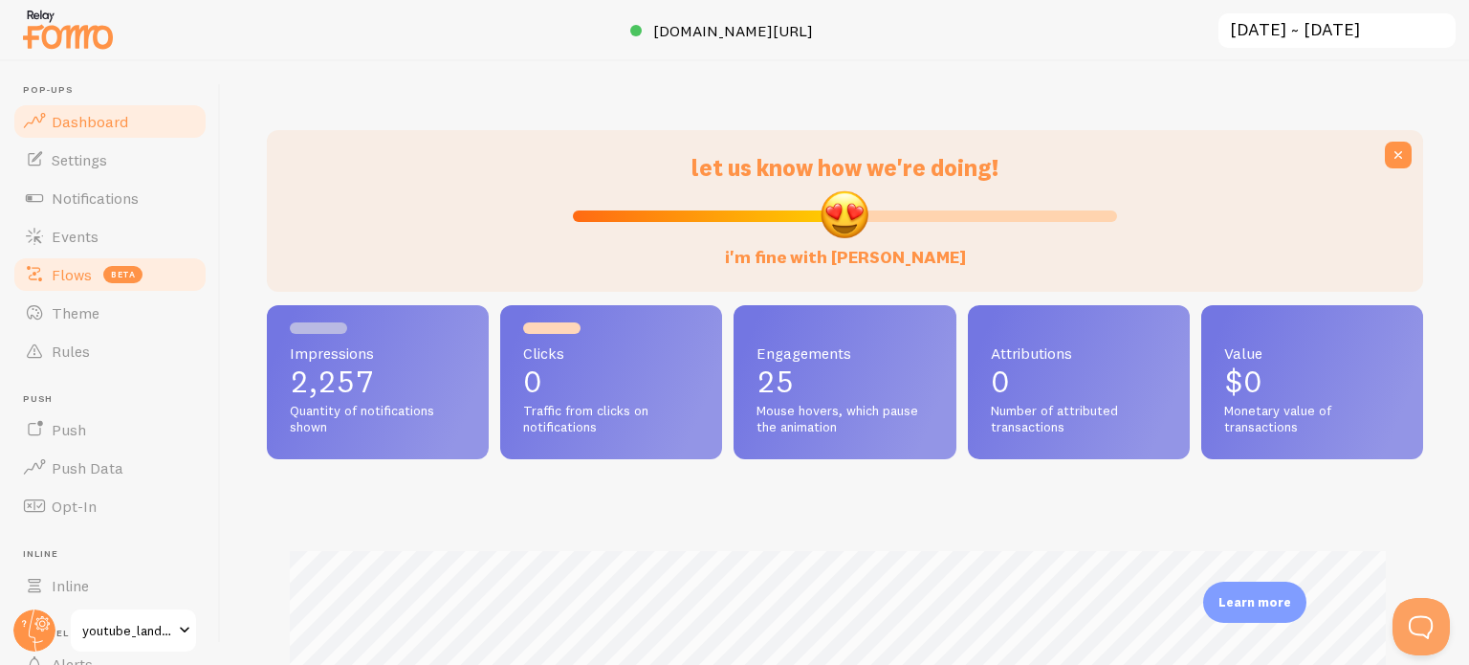
scroll to position [502, 1141]
click at [65, 324] on link "Theme" at bounding box center [109, 313] width 197 height 38
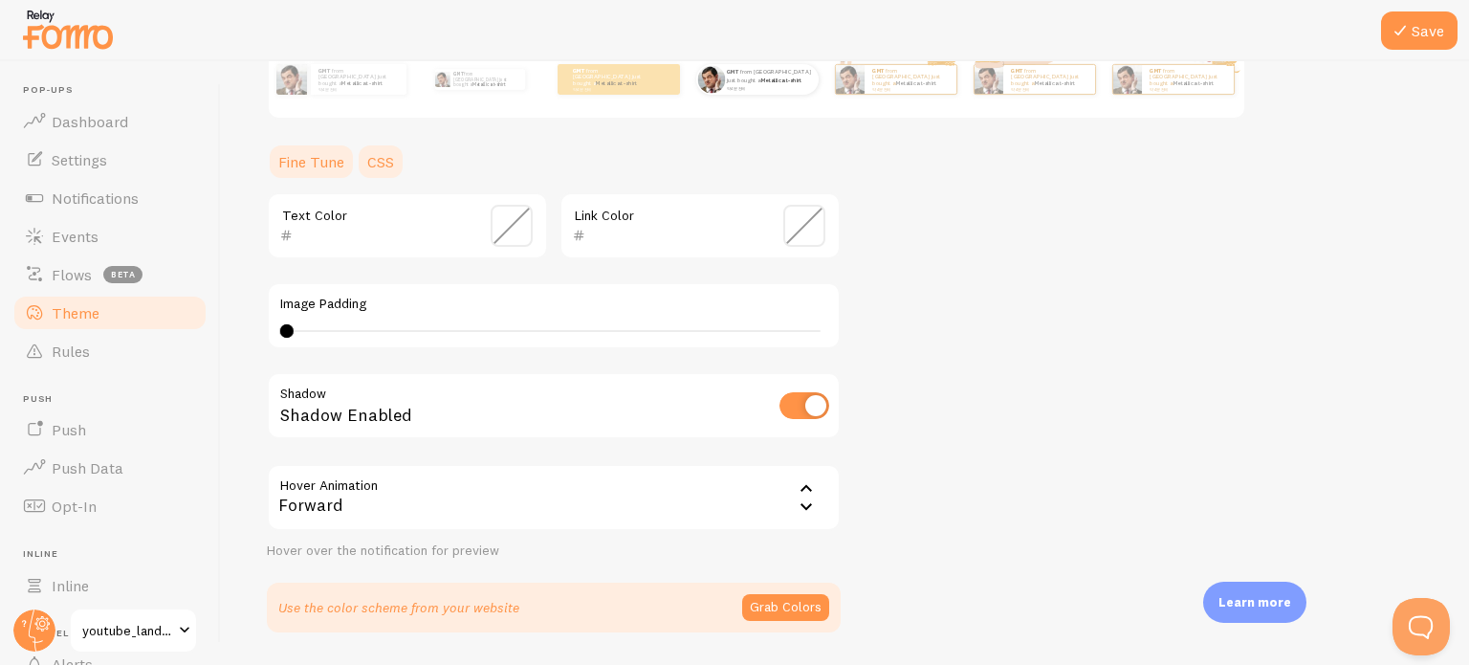
click at [389, 157] on link "CSS" at bounding box center [381, 162] width 50 height 38
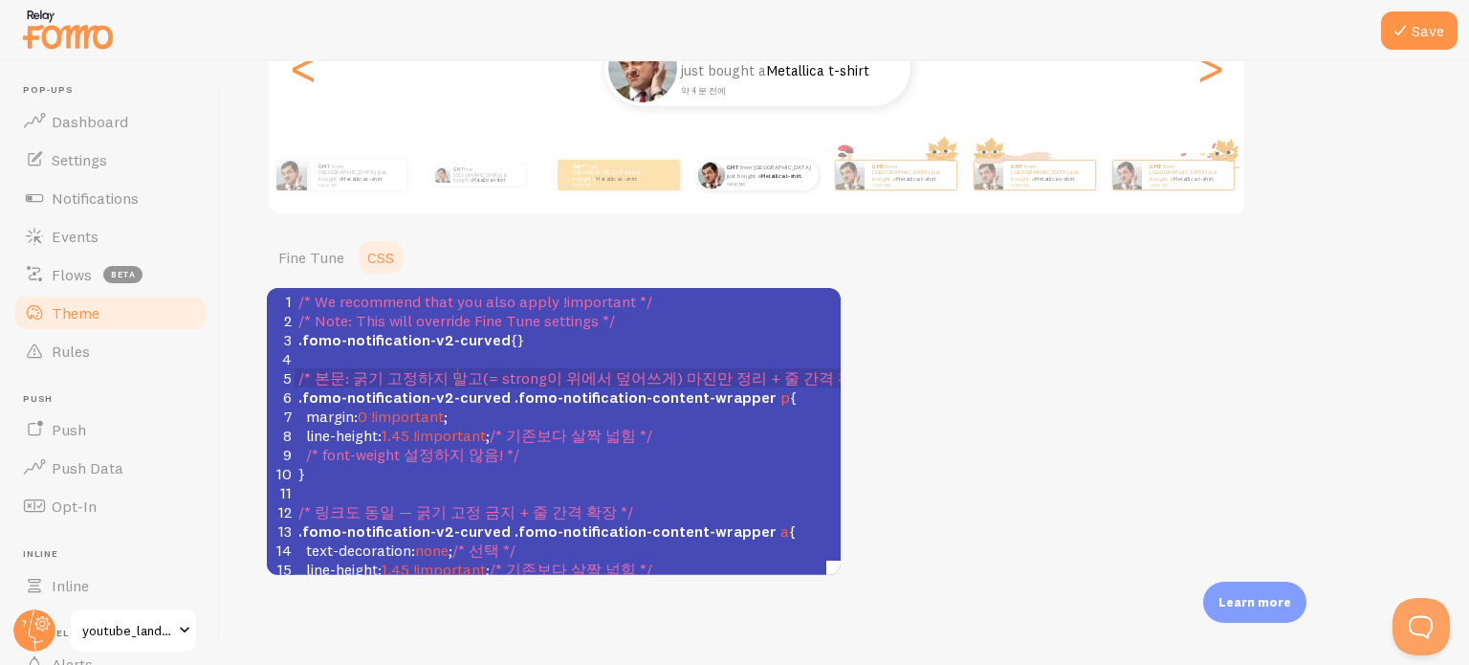
click at [452, 372] on span "/* 본문: 굵기 고정하지 말고(= strong이 위에서 덮어쓰게) 마진만 정리 + 줄 간격 확장 */" at bounding box center [591, 377] width 586 height 19
type textarea "/* We recommend that you also apply !important */ /* Note: This will override F…"
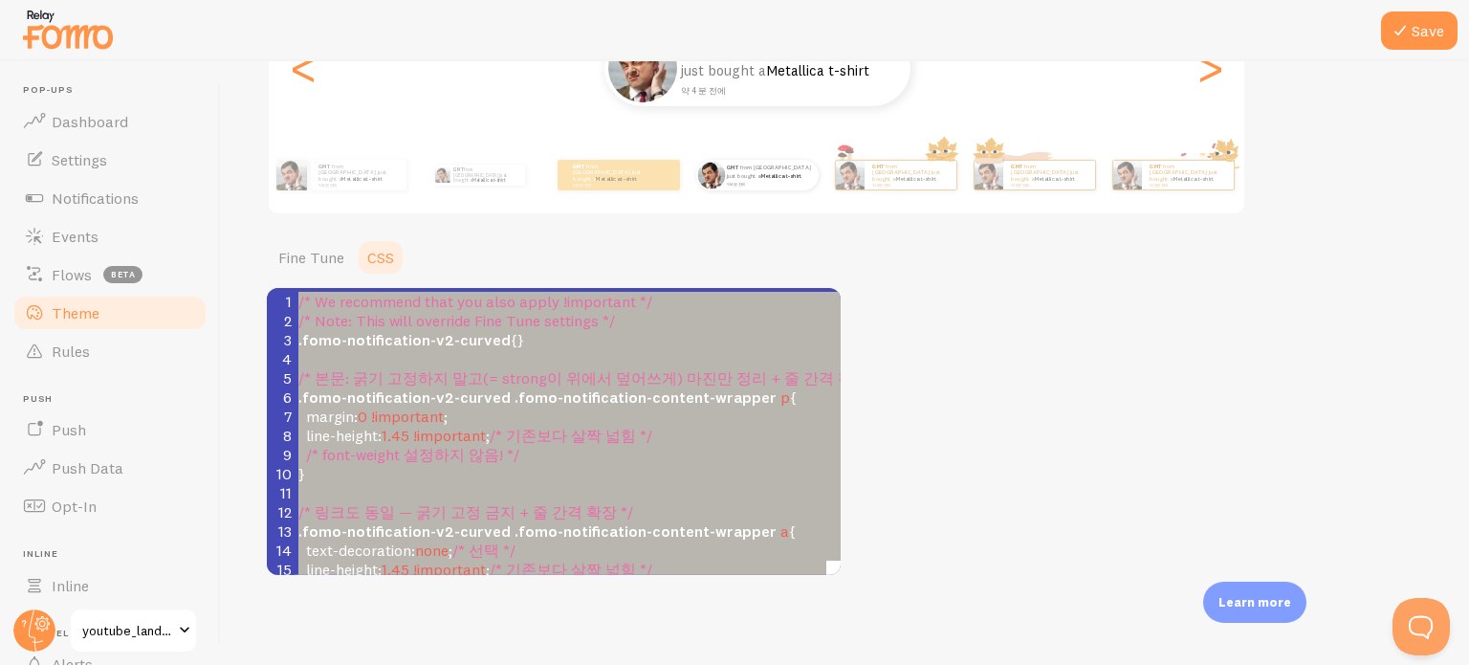
click at [429, 239] on ul "Fine Tune CSS" at bounding box center [554, 257] width 574 height 38
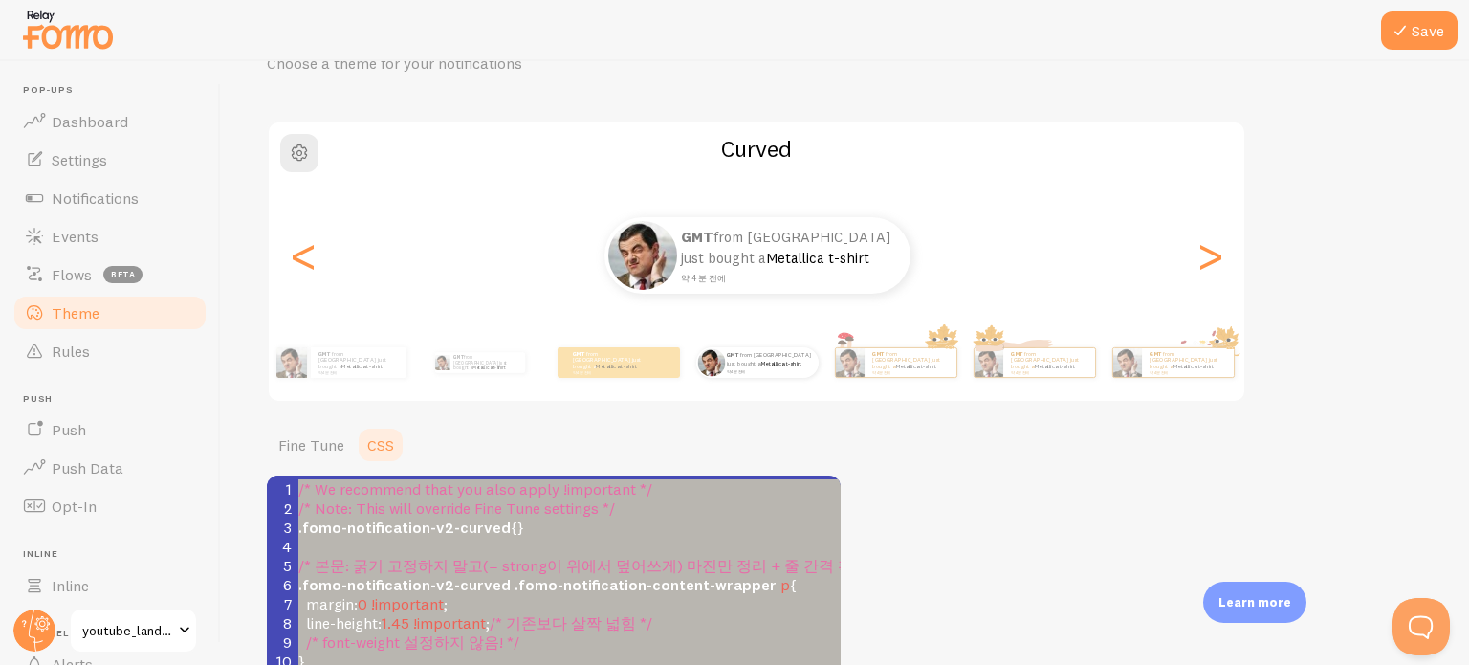
scroll to position [96, 0]
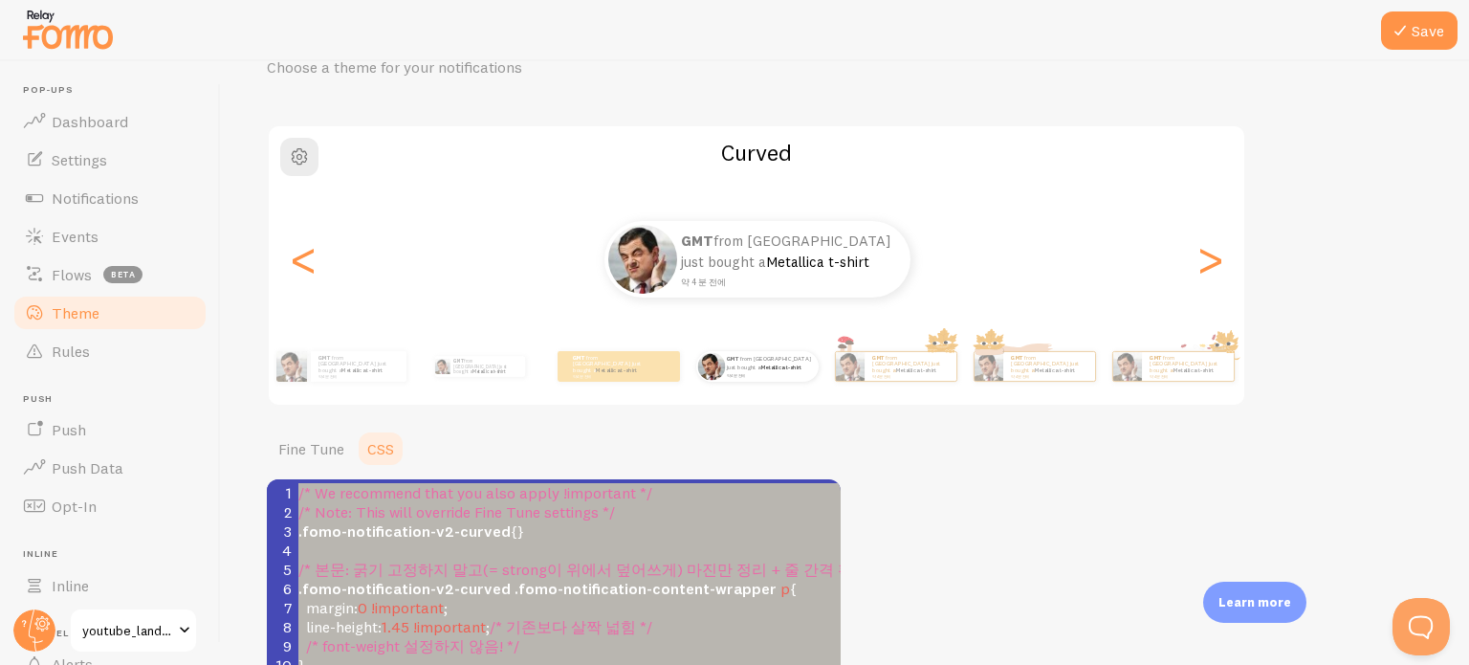
click at [145, 622] on span "youtube_landing-b" at bounding box center [127, 630] width 91 height 23
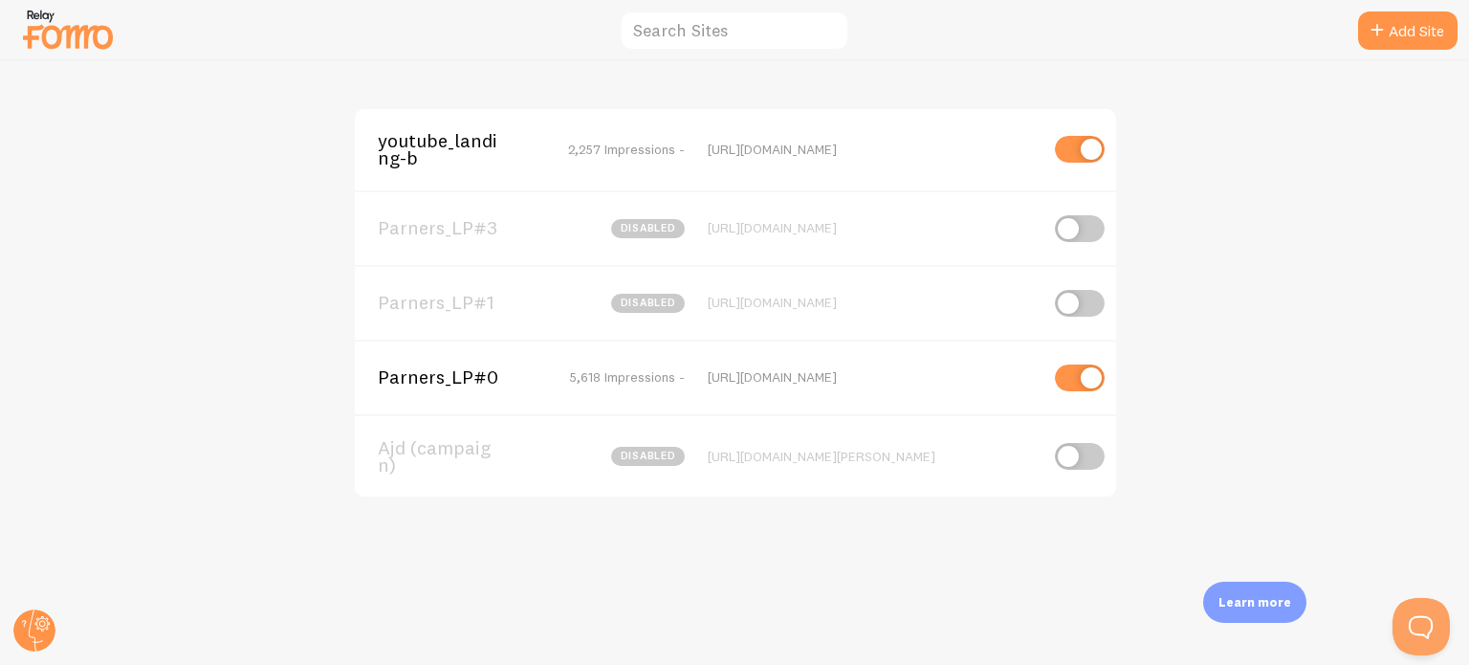
click at [1072, 302] on input "checkbox" at bounding box center [1080, 303] width 50 height 27
checkbox input "true"
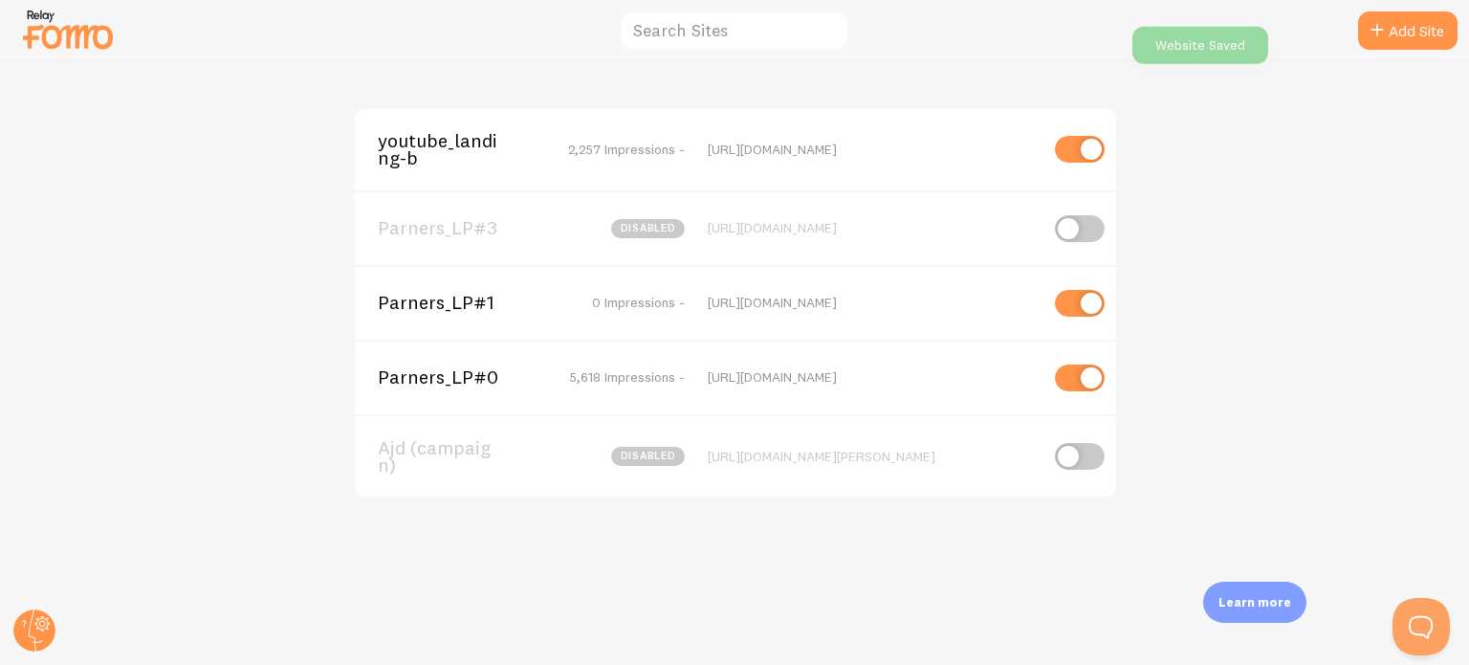
click at [478, 311] on span "Parners_LP#1" at bounding box center [455, 302] width 154 height 17
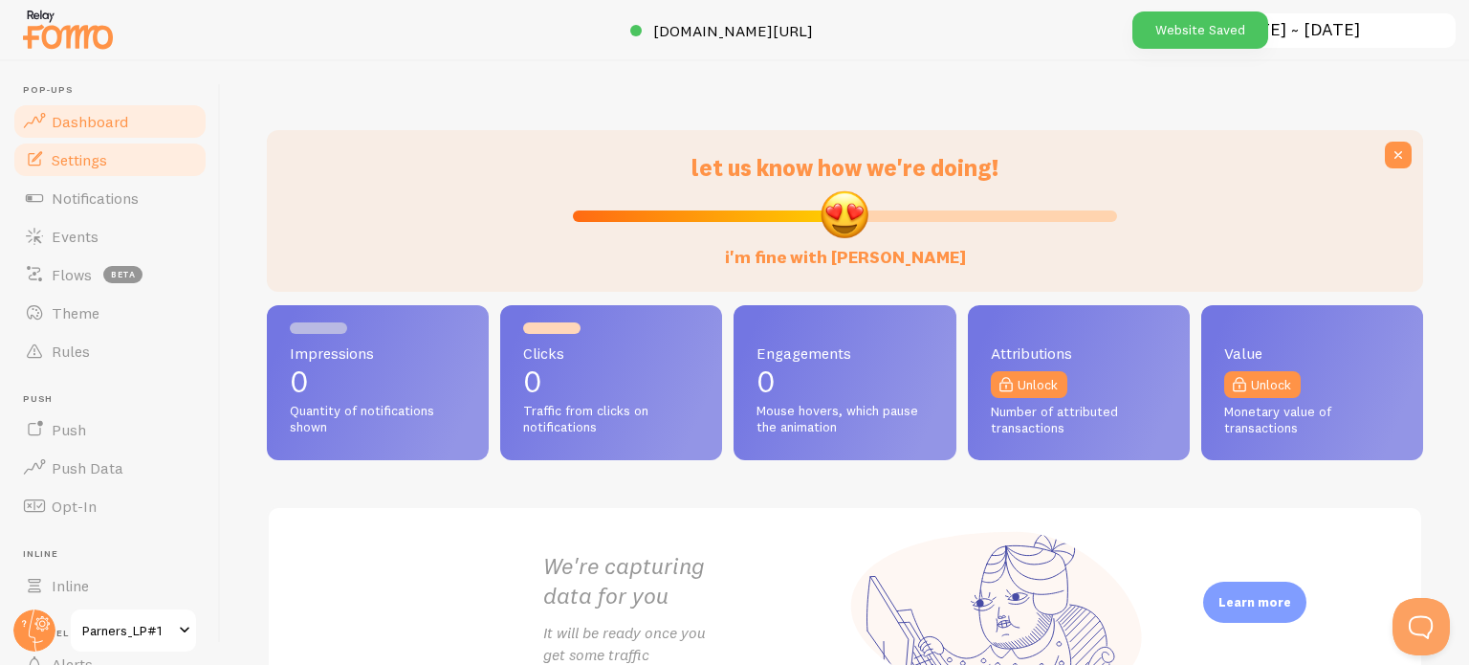
click at [126, 164] on link "Settings" at bounding box center [109, 160] width 197 height 38
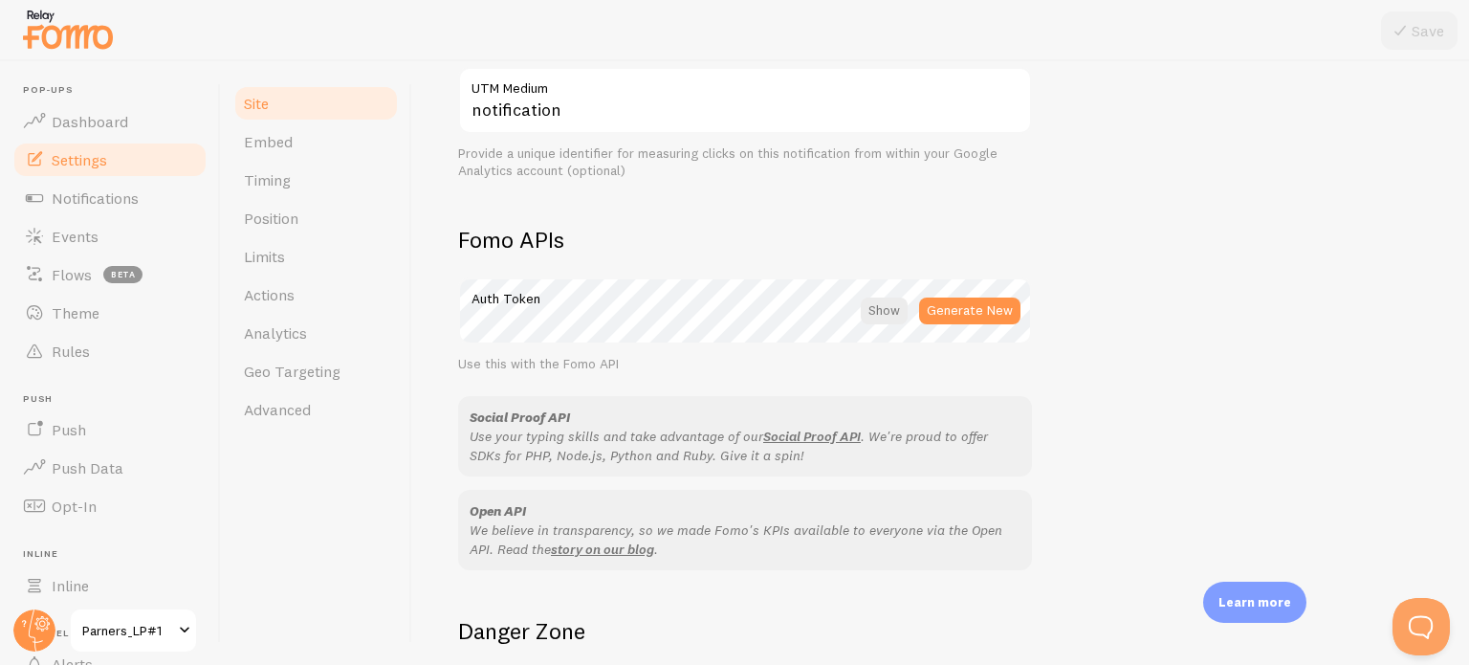
scroll to position [957, 0]
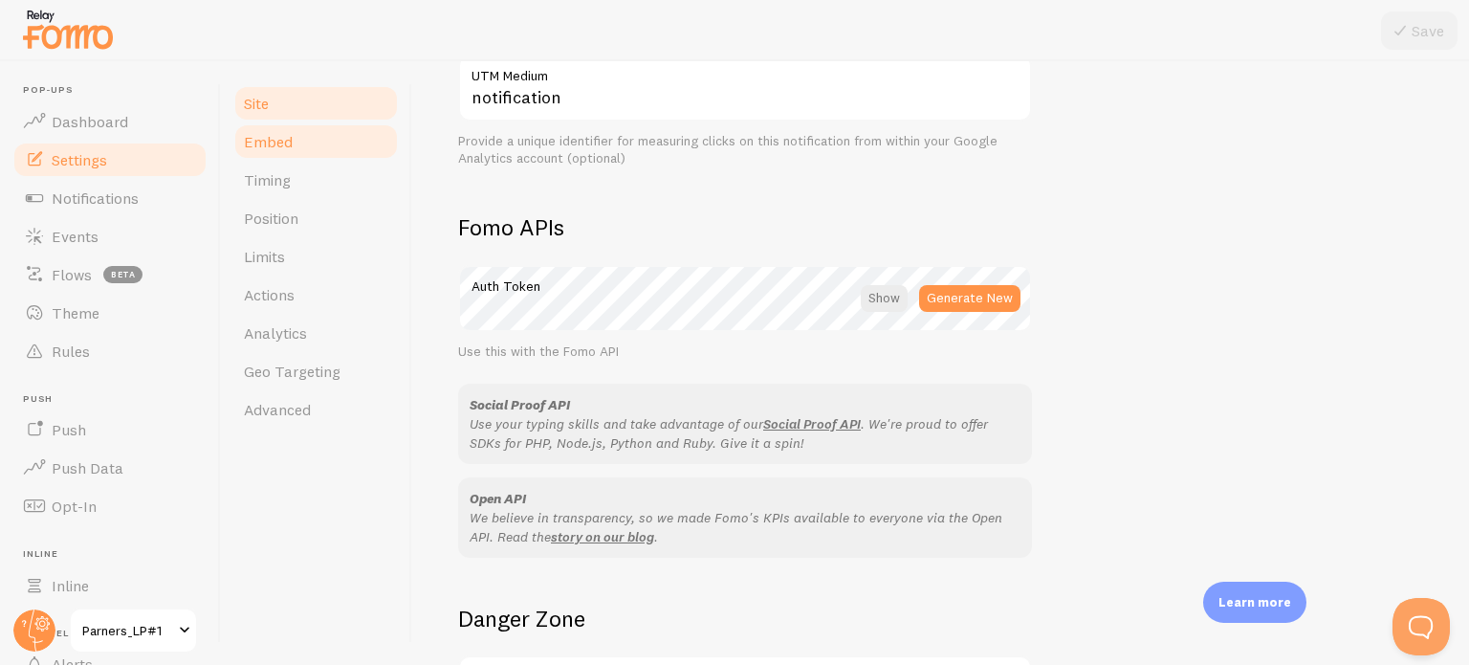
click at [318, 144] on link "Embed" at bounding box center [315, 141] width 167 height 38
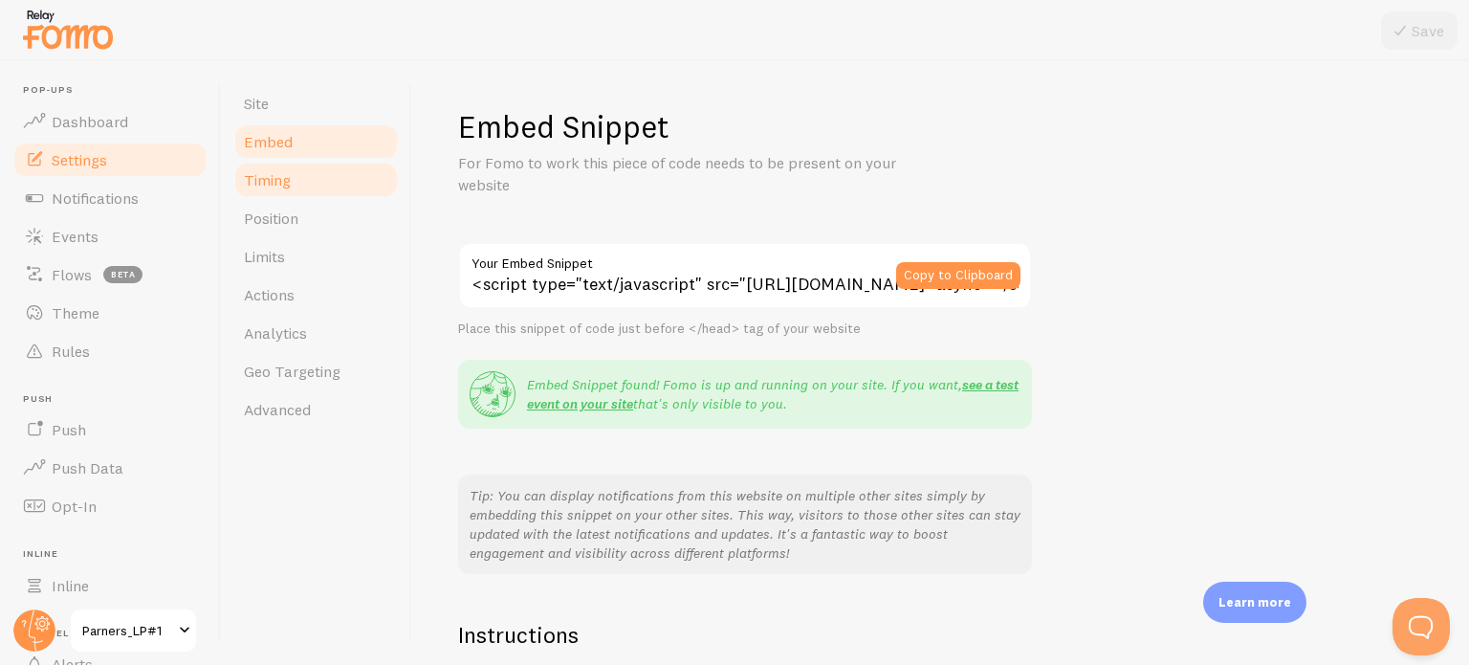
click at [318, 178] on link "Timing" at bounding box center [315, 180] width 167 height 38
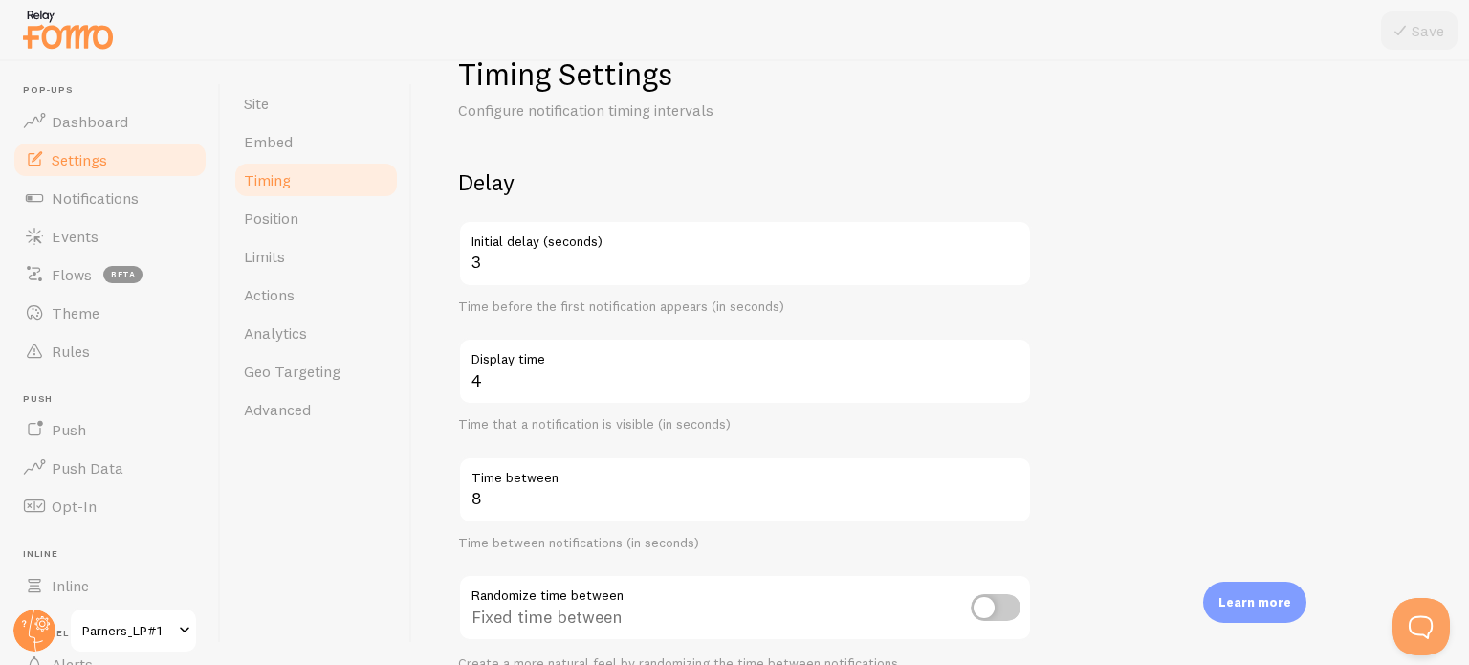
scroll to position [96, 0]
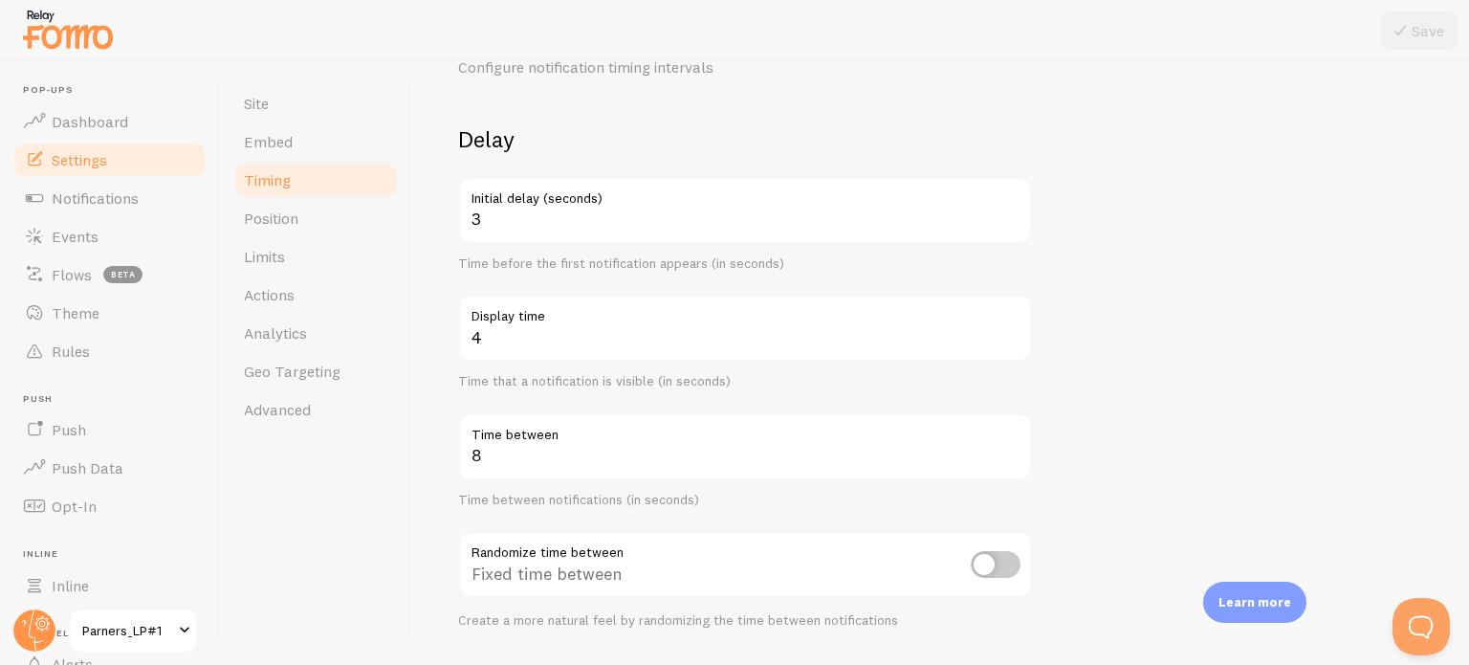
drag, startPoint x: 364, startPoint y: 541, endPoint x: 531, endPoint y: 347, distance: 255.8
click at [364, 541] on div "Site Embed Timing Position Limits Actions Analytics Geo Targeting Advanced" at bounding box center [316, 363] width 191 height 604
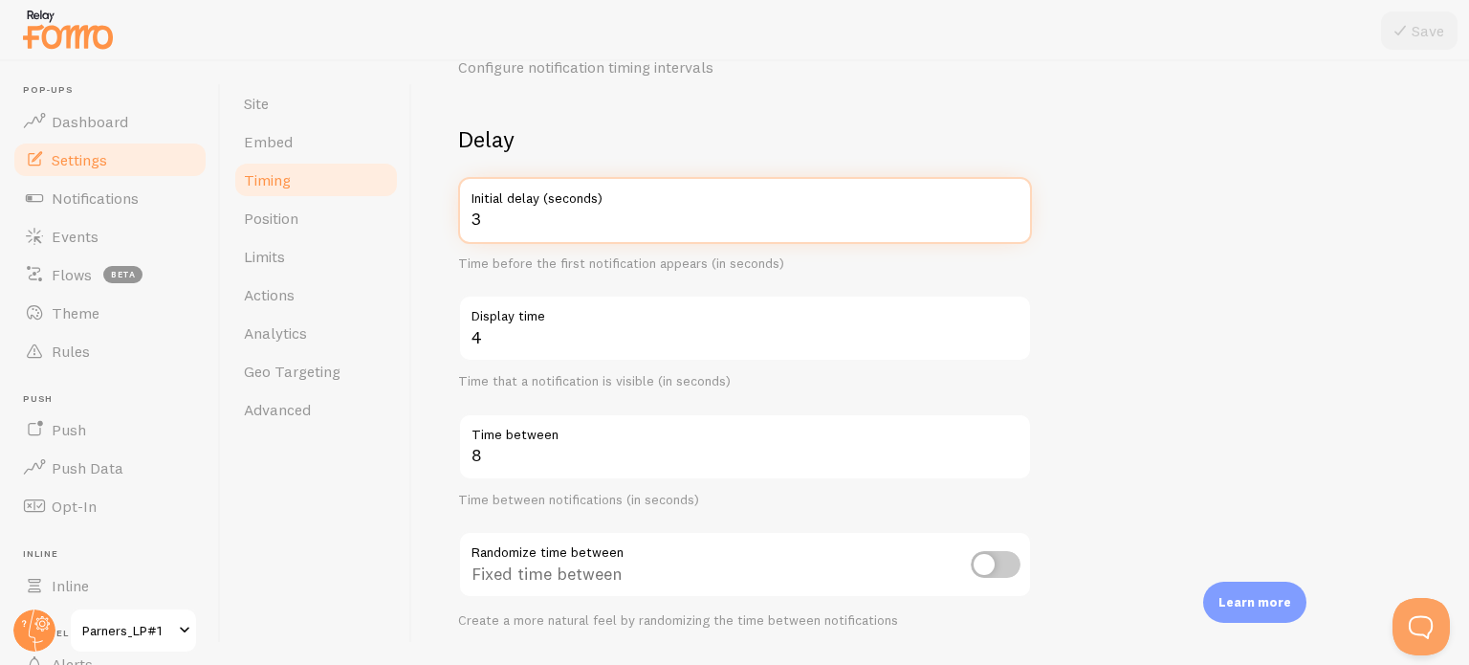
click at [608, 221] on input "3" at bounding box center [745, 210] width 574 height 67
type input "2"
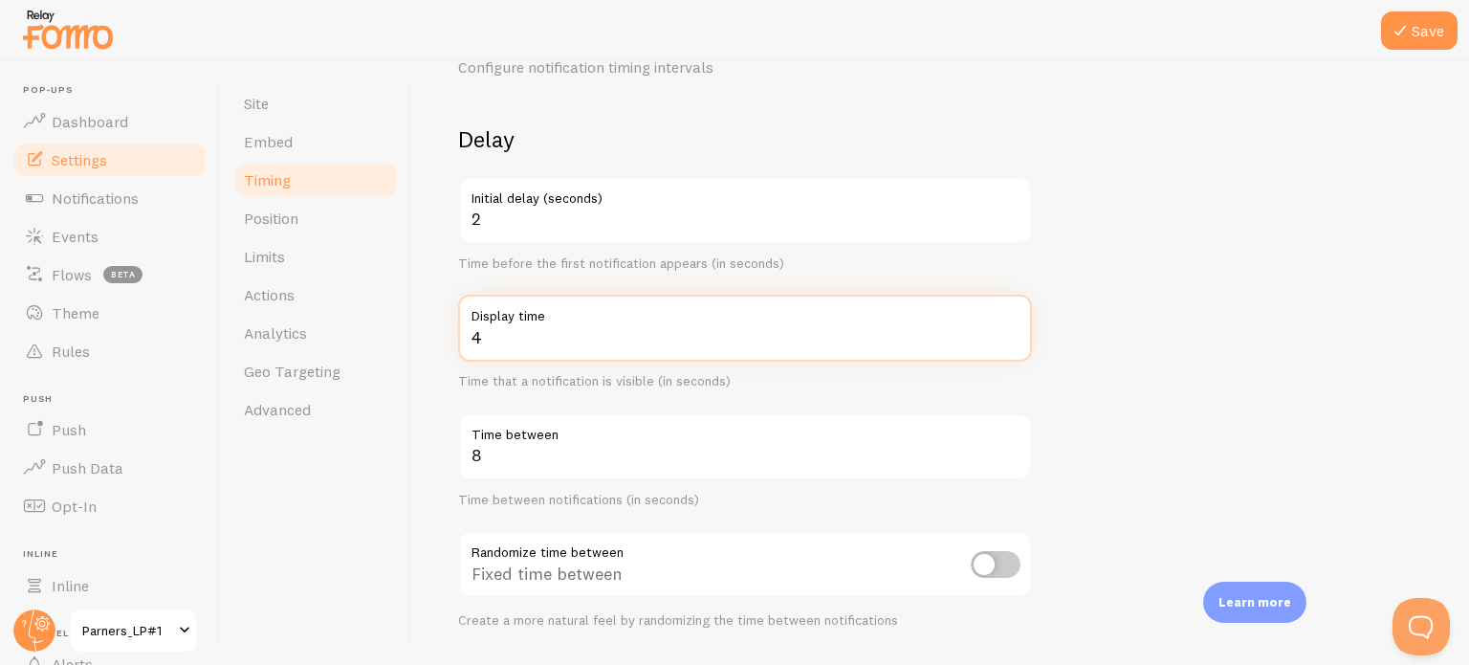
click at [566, 343] on input "4" at bounding box center [745, 328] width 574 height 67
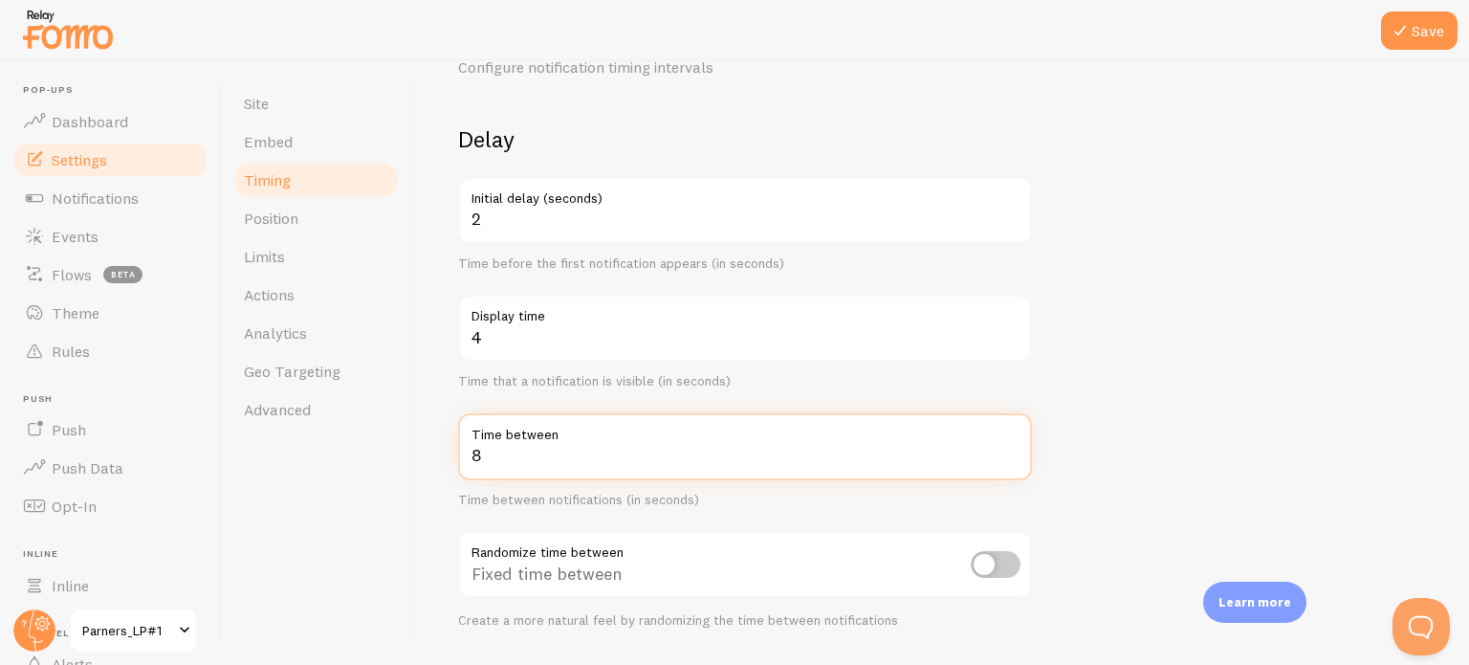
click at [546, 463] on input "8" at bounding box center [745, 446] width 574 height 67
type input "10"
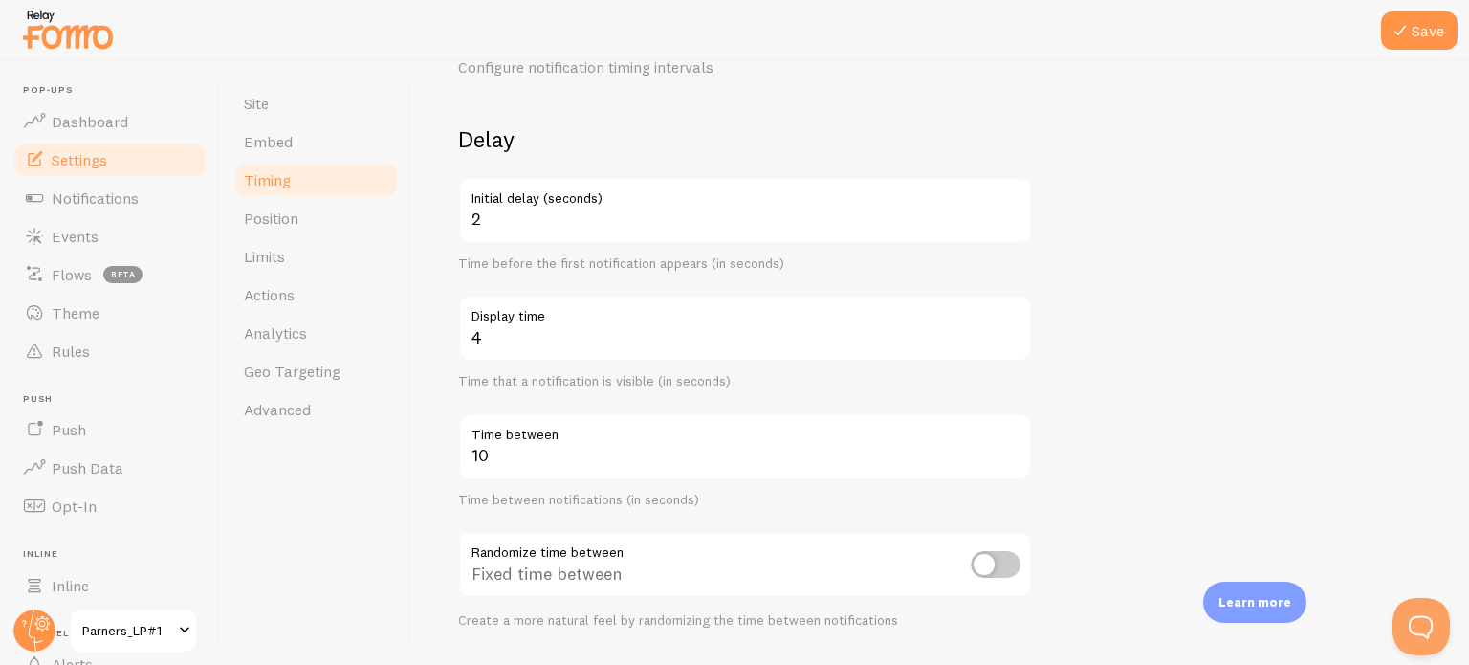
click at [980, 562] on input "checkbox" at bounding box center [996, 564] width 50 height 27
checkbox input "true"
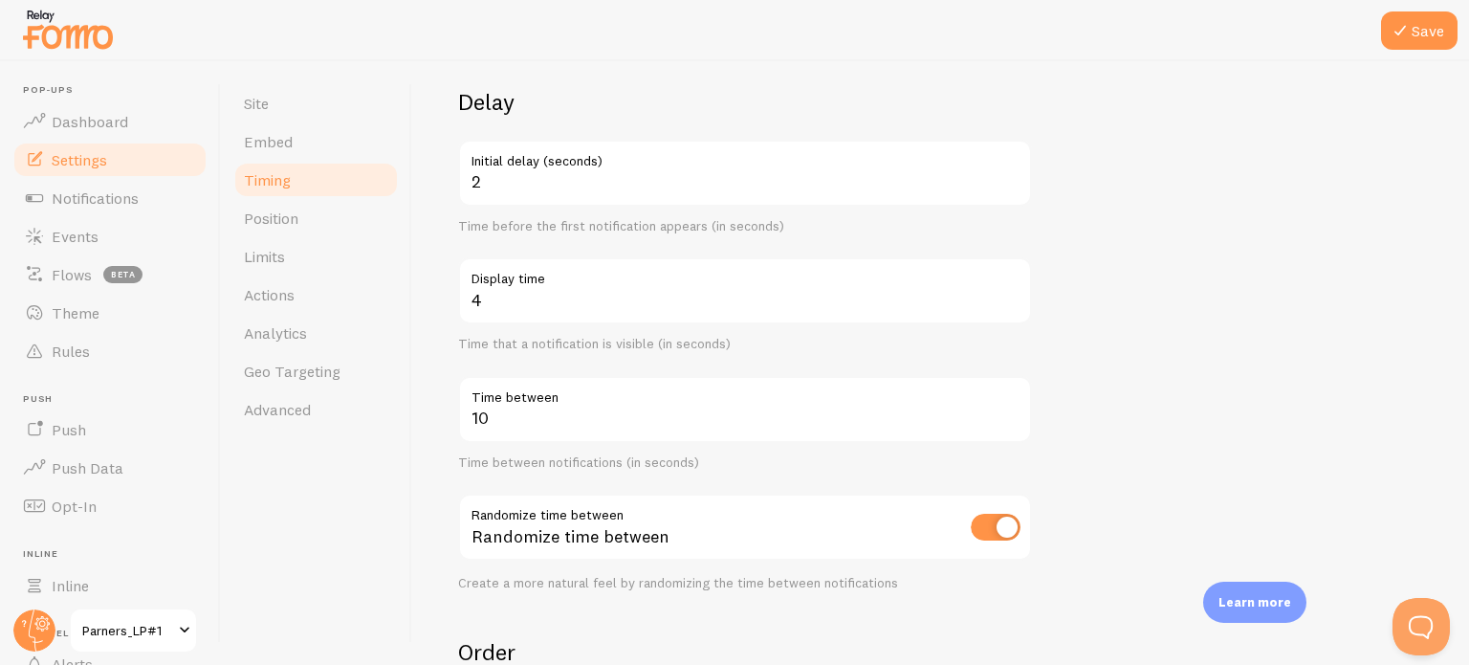
scroll to position [191, 0]
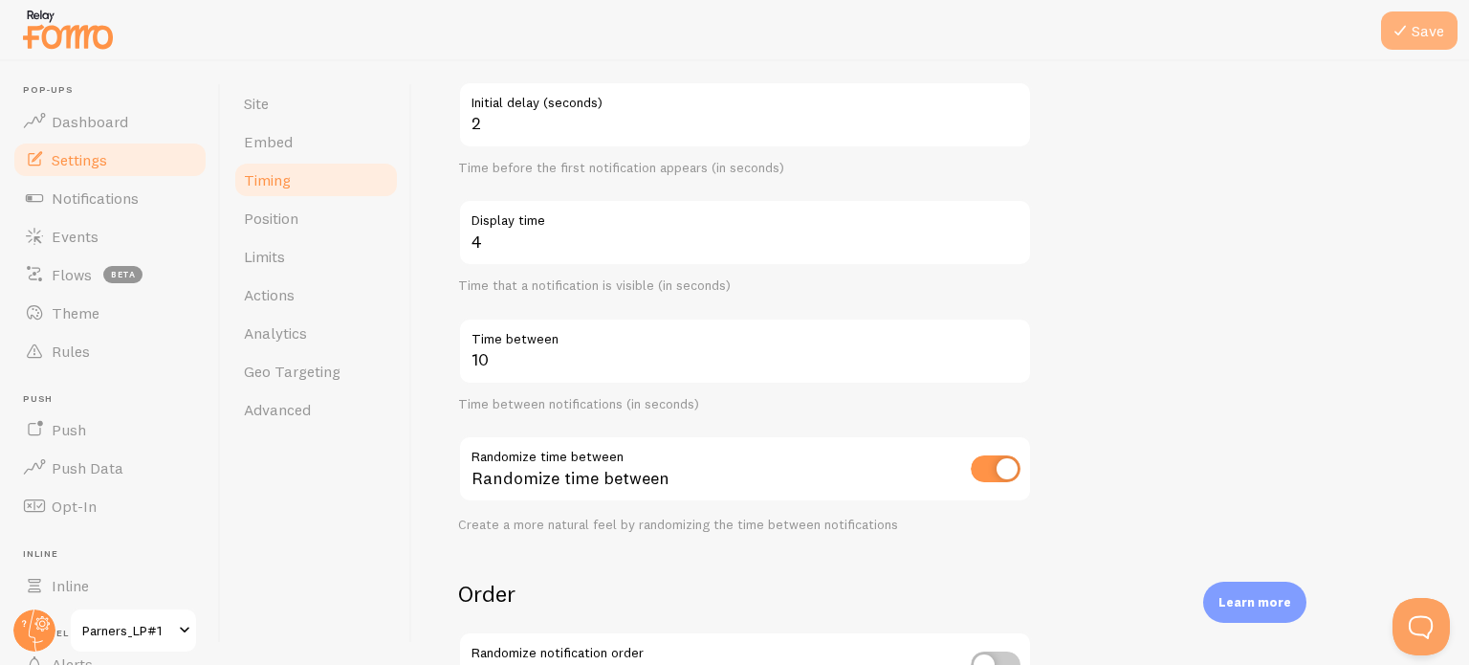
click at [1401, 33] on icon at bounding box center [1400, 30] width 23 height 23
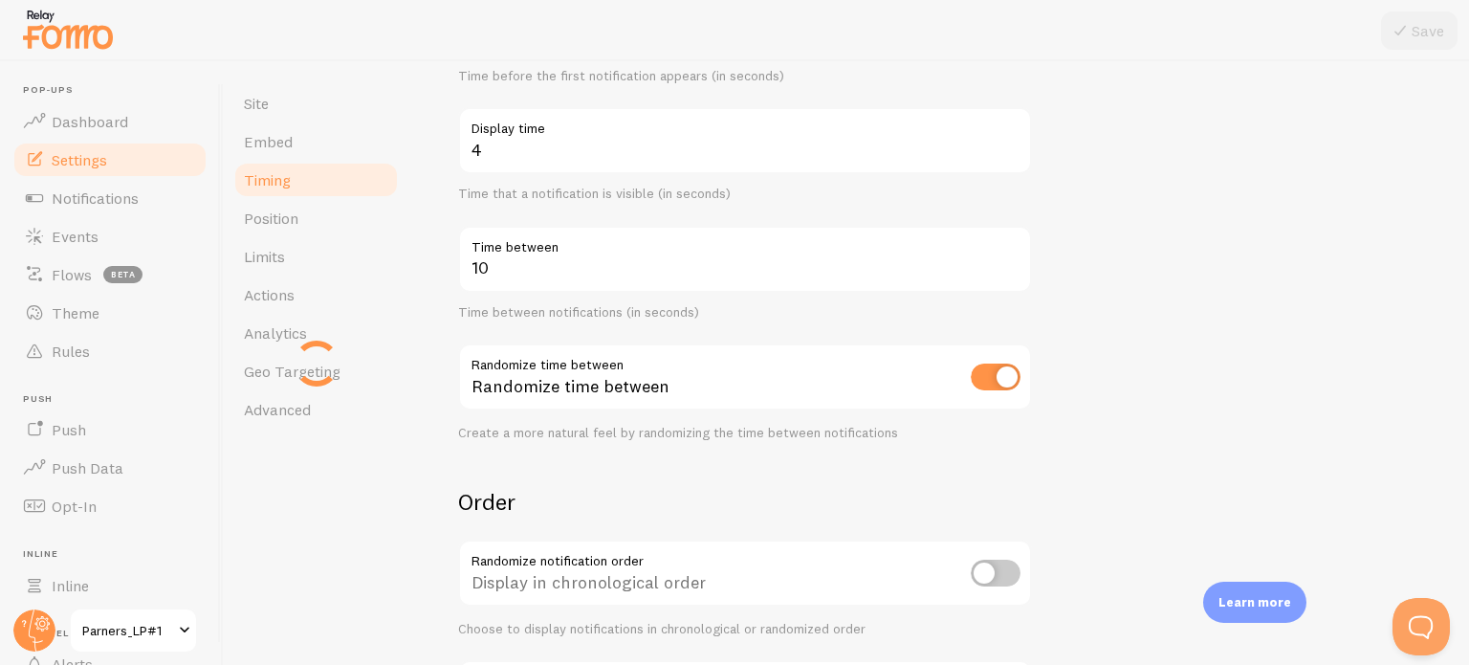
scroll to position [465, 0]
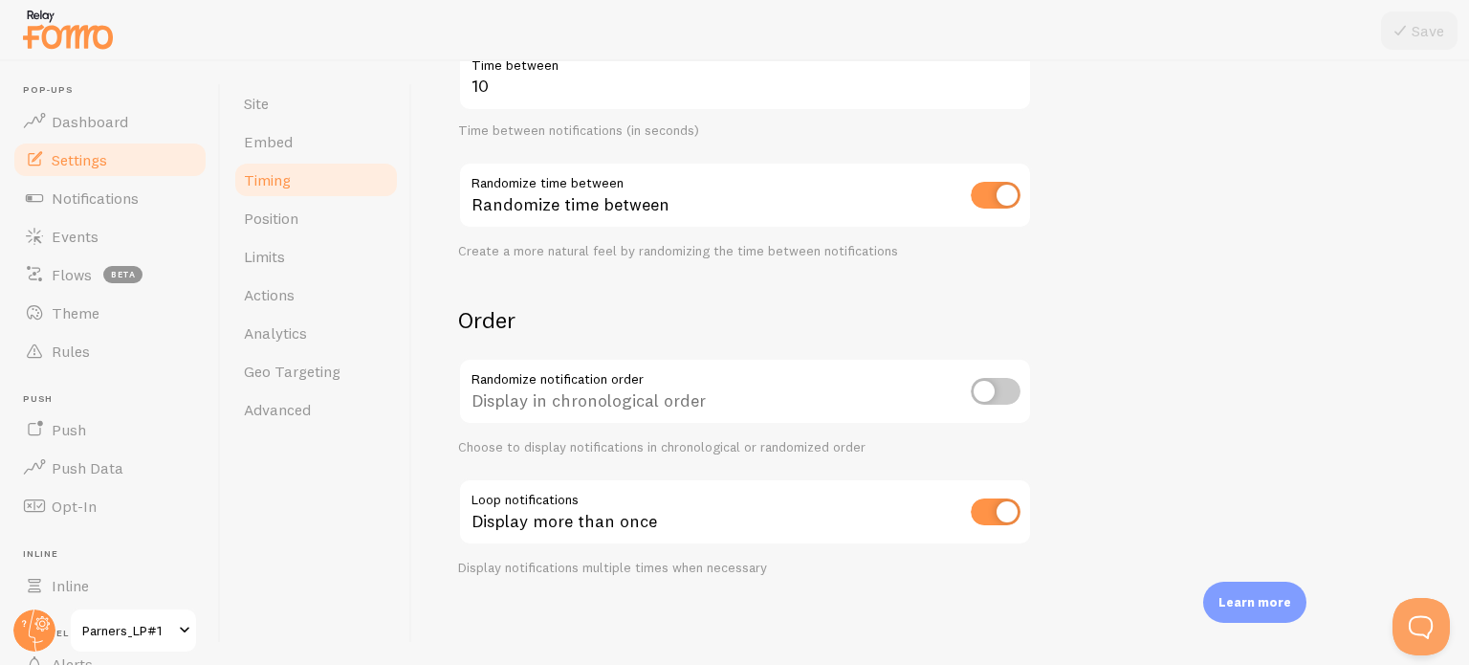
click at [994, 389] on input "checkbox" at bounding box center [996, 391] width 50 height 27
checkbox input "true"
click at [987, 495] on div "Display more than once" at bounding box center [745, 513] width 574 height 70
click at [990, 499] on input "checkbox" at bounding box center [996, 511] width 50 height 27
checkbox input "false"
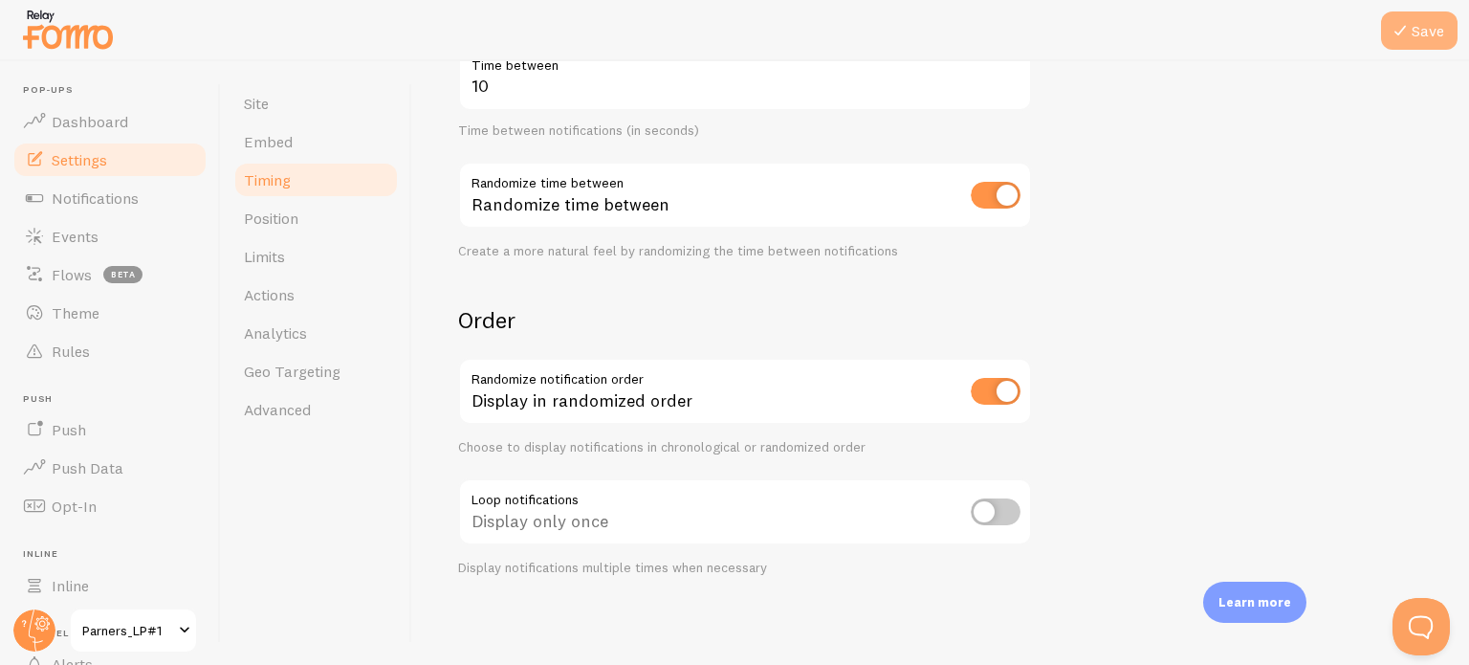
click at [1389, 25] on button "Save" at bounding box center [1419, 30] width 77 height 38
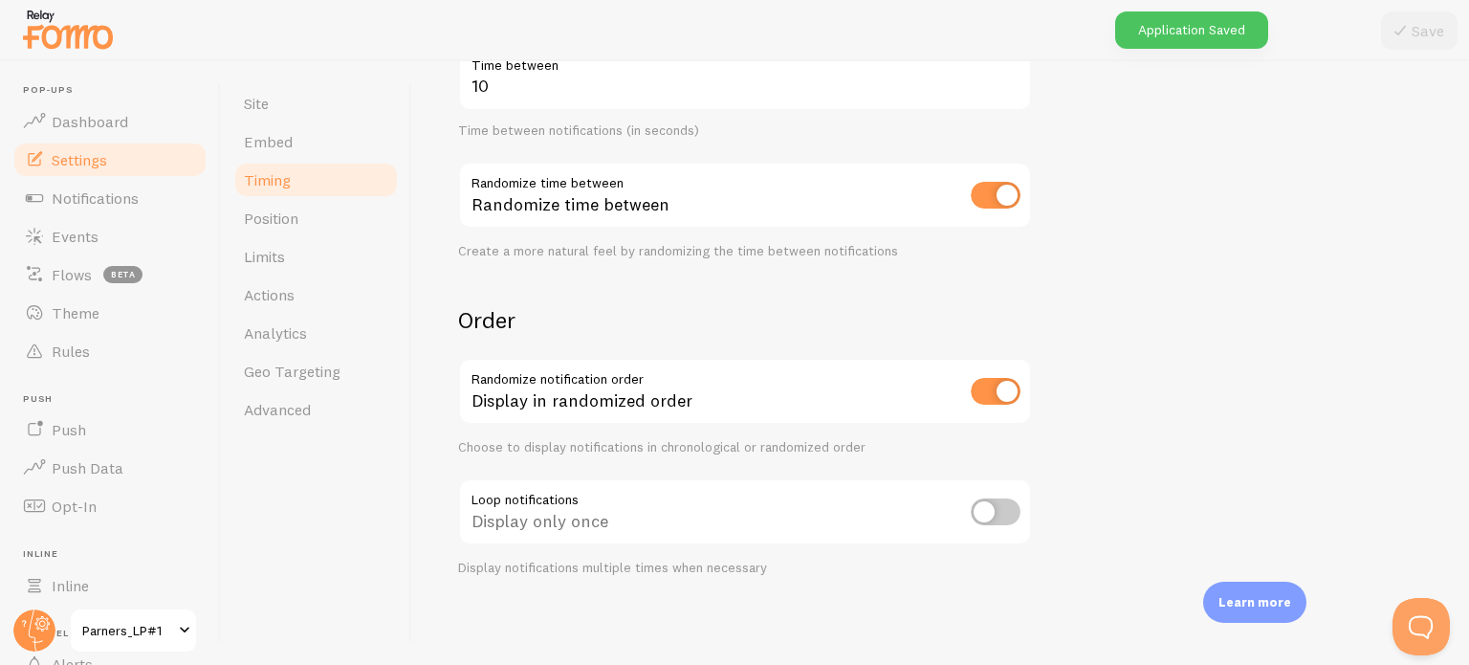
click at [1090, 398] on form "Delay 2 Initial delay (seconds) Time before the first notification appears (in …" at bounding box center [940, 165] width 965 height 821
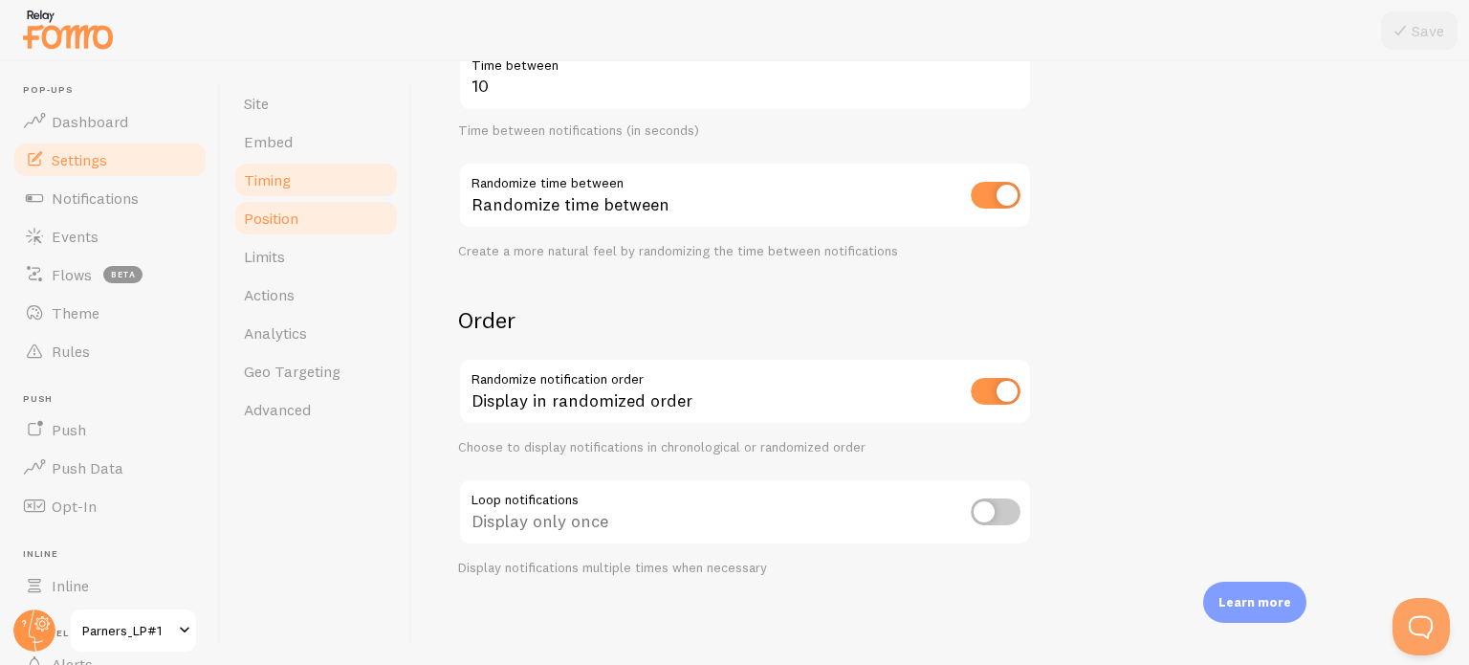
click at [285, 211] on span "Position" at bounding box center [271, 218] width 55 height 19
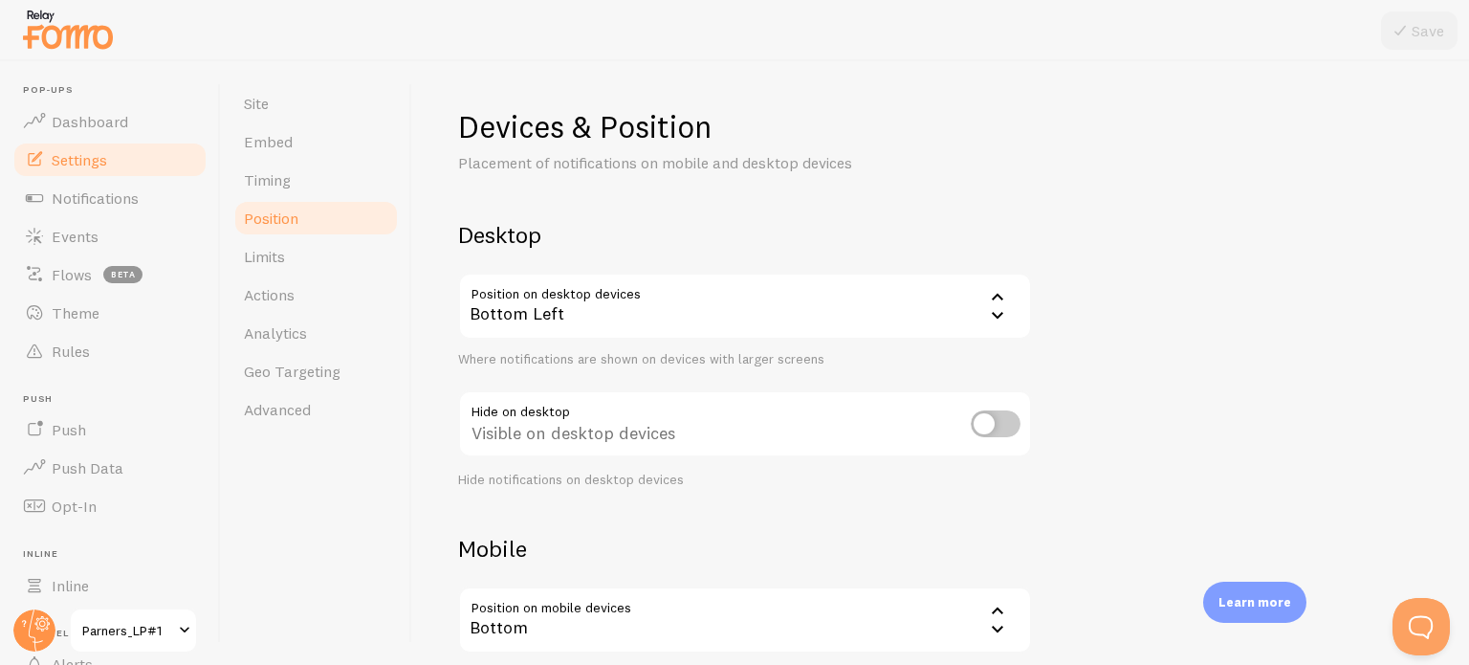
click at [544, 284] on div "Bottom Left" at bounding box center [745, 306] width 574 height 67
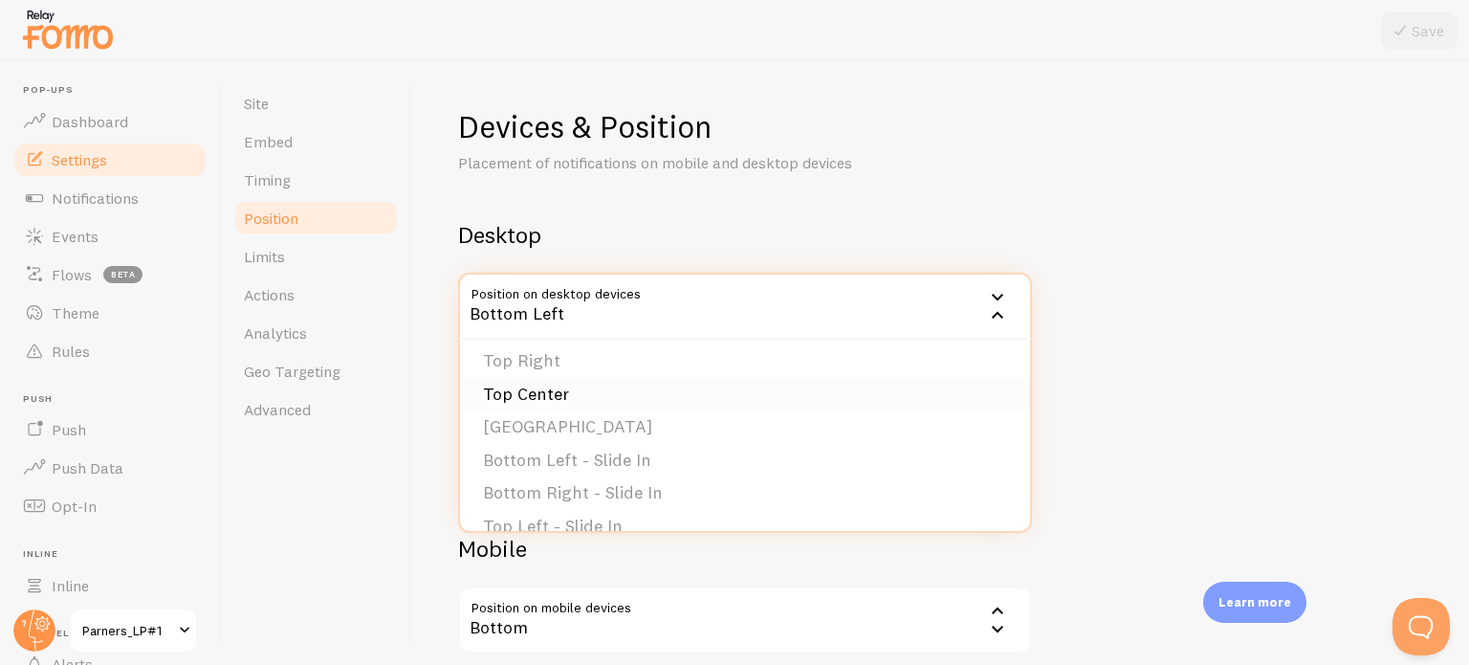
scroll to position [161, 0]
click at [520, 435] on li "Bottom Right - Slide In" at bounding box center [745, 437] width 570 height 33
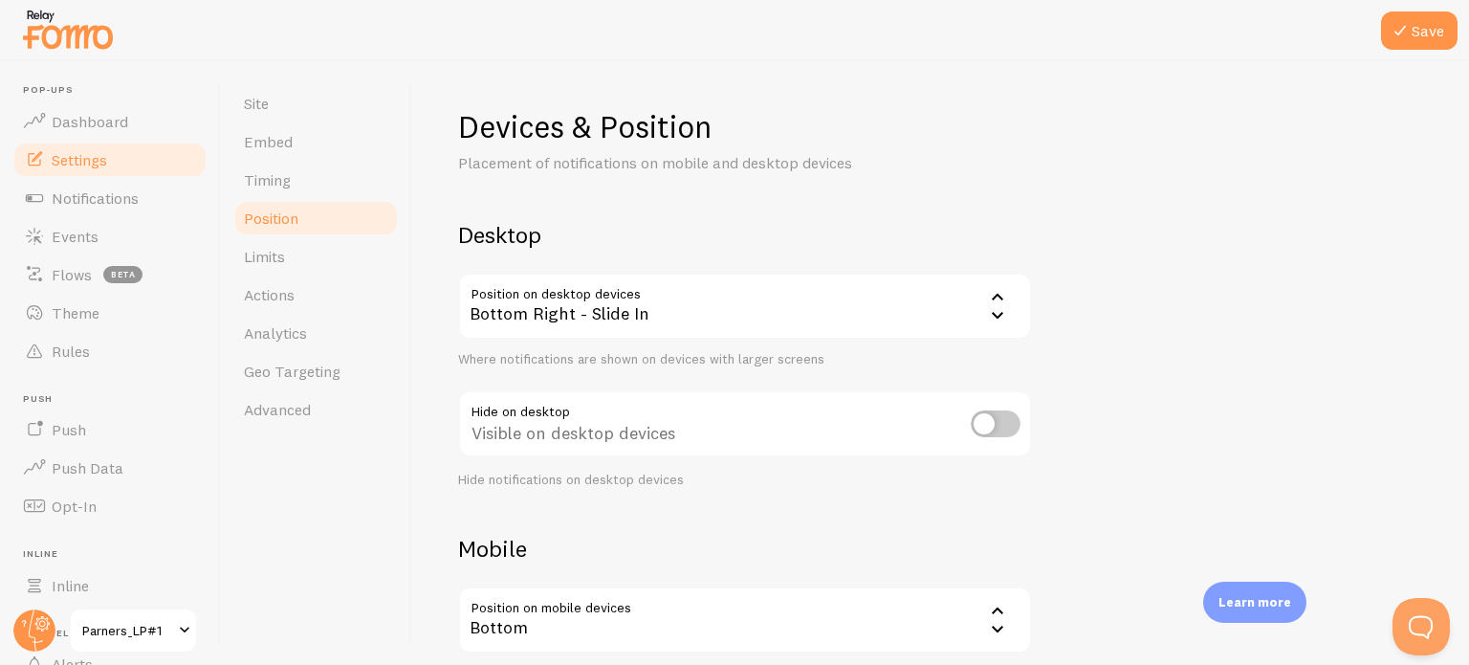
scroll to position [96, 0]
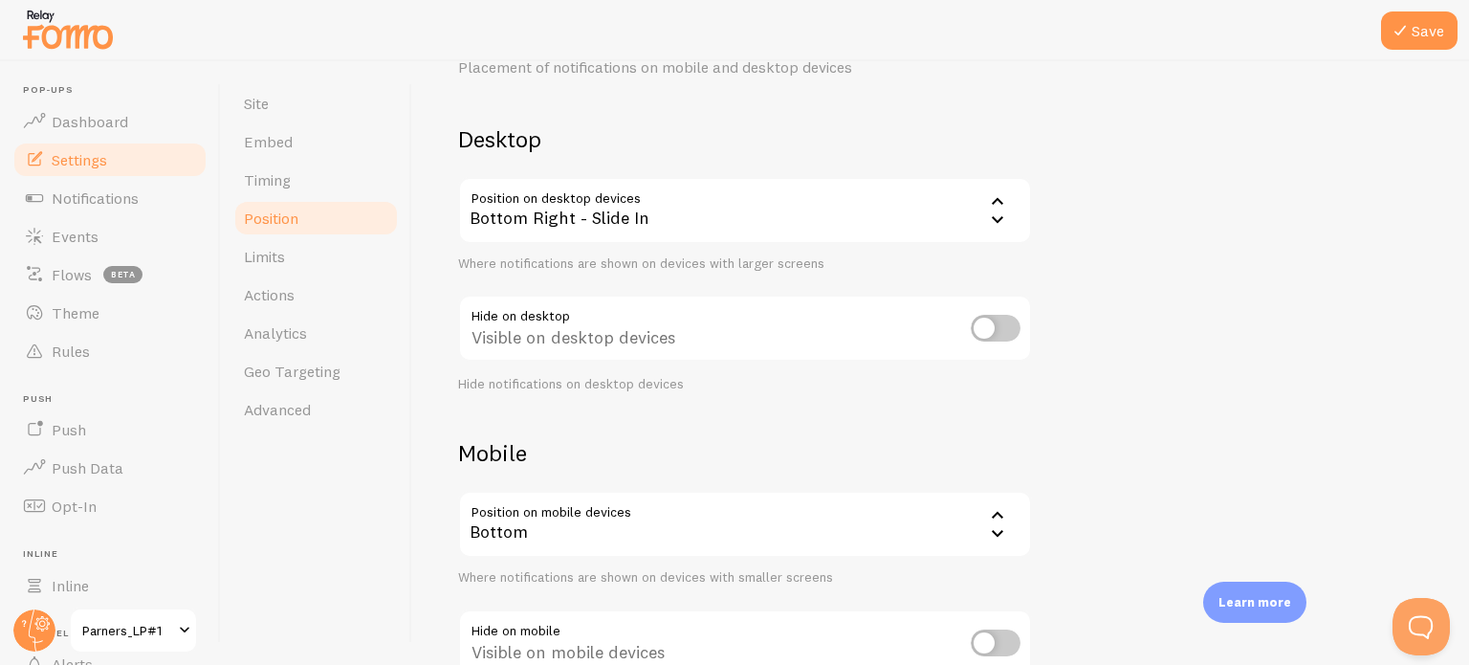
click at [968, 436] on div "Devices & Position Placement of notifications on mobile and desktop devices Des…" at bounding box center [940, 359] width 965 height 696
click at [995, 332] on input "checkbox" at bounding box center [996, 328] width 50 height 27
checkbox input "false"
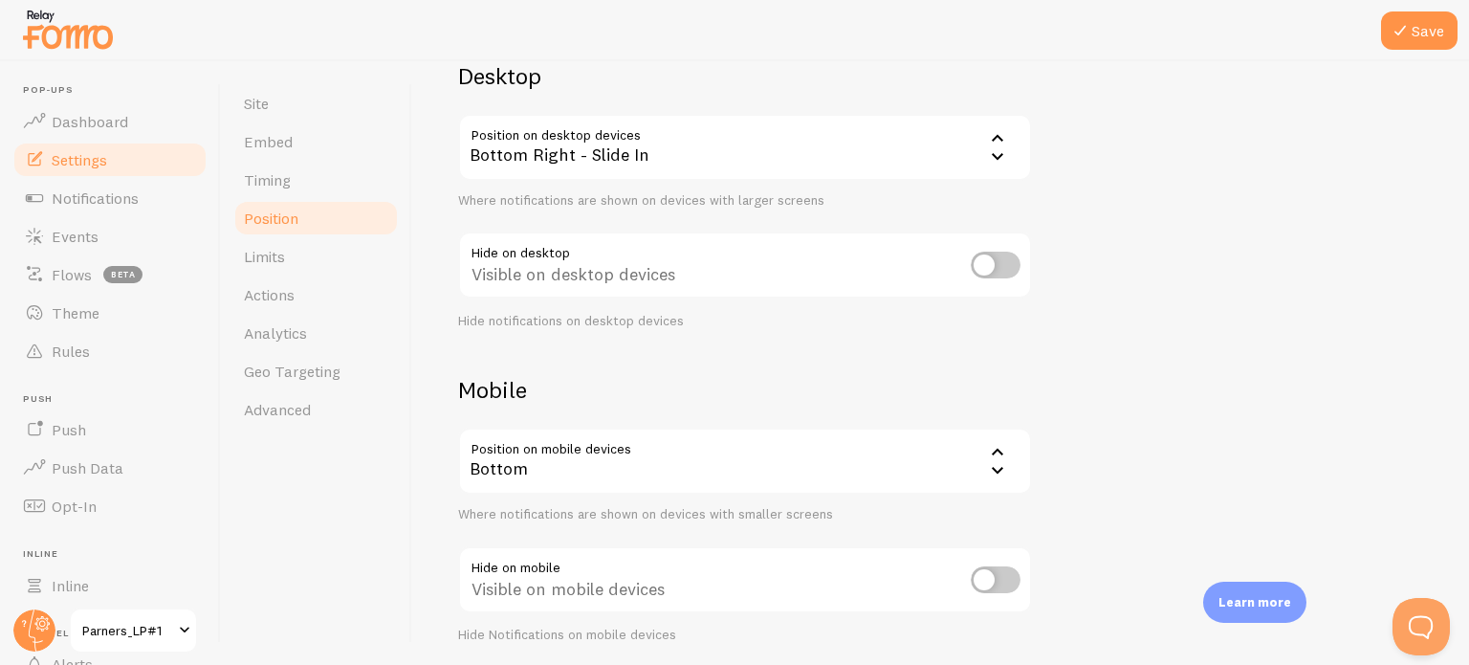
scroll to position [191, 0]
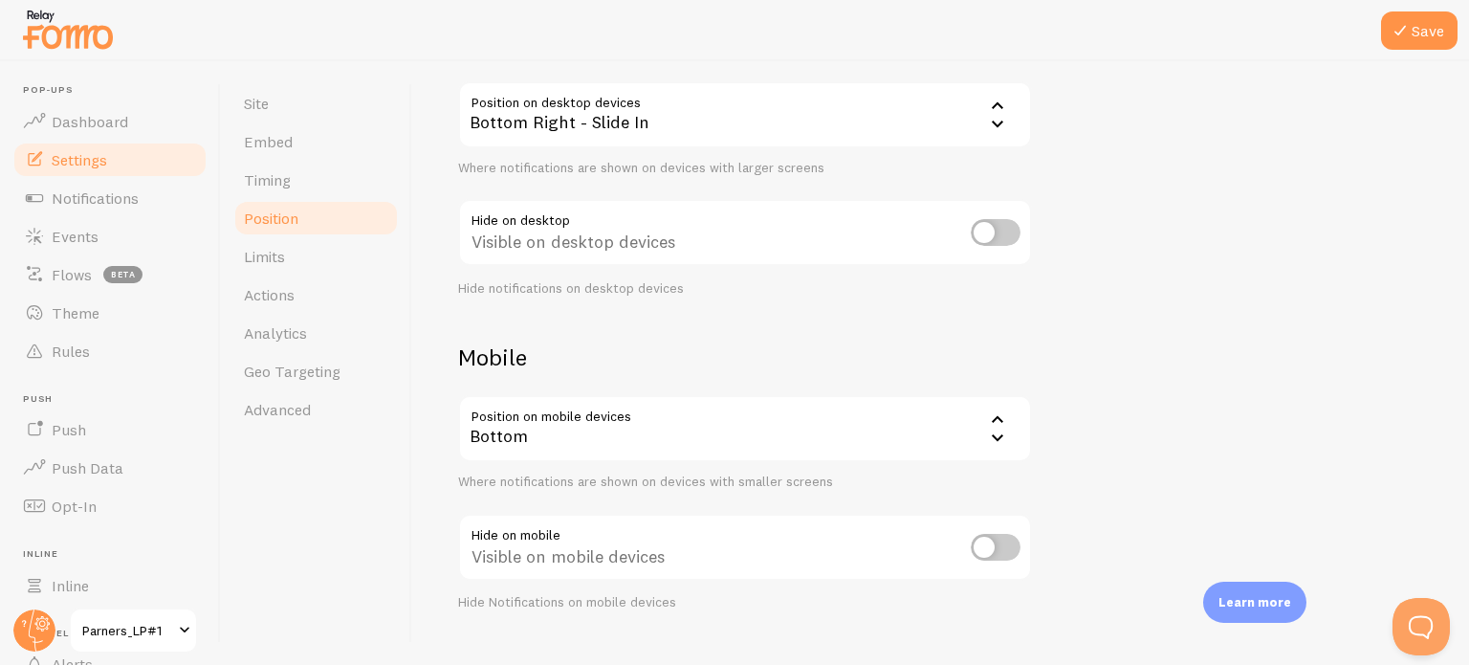
click at [903, 436] on div "Bottom" at bounding box center [745, 428] width 574 height 67
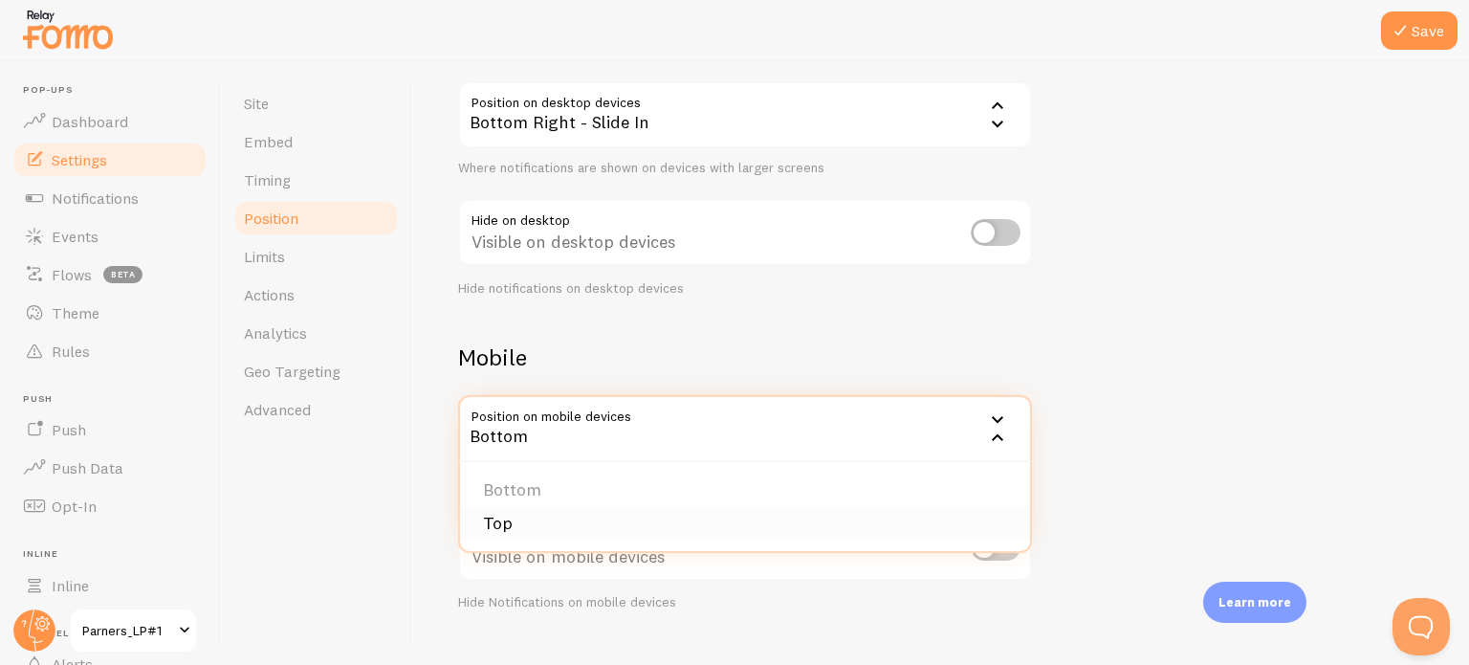
click at [775, 517] on li "Top" at bounding box center [745, 523] width 570 height 33
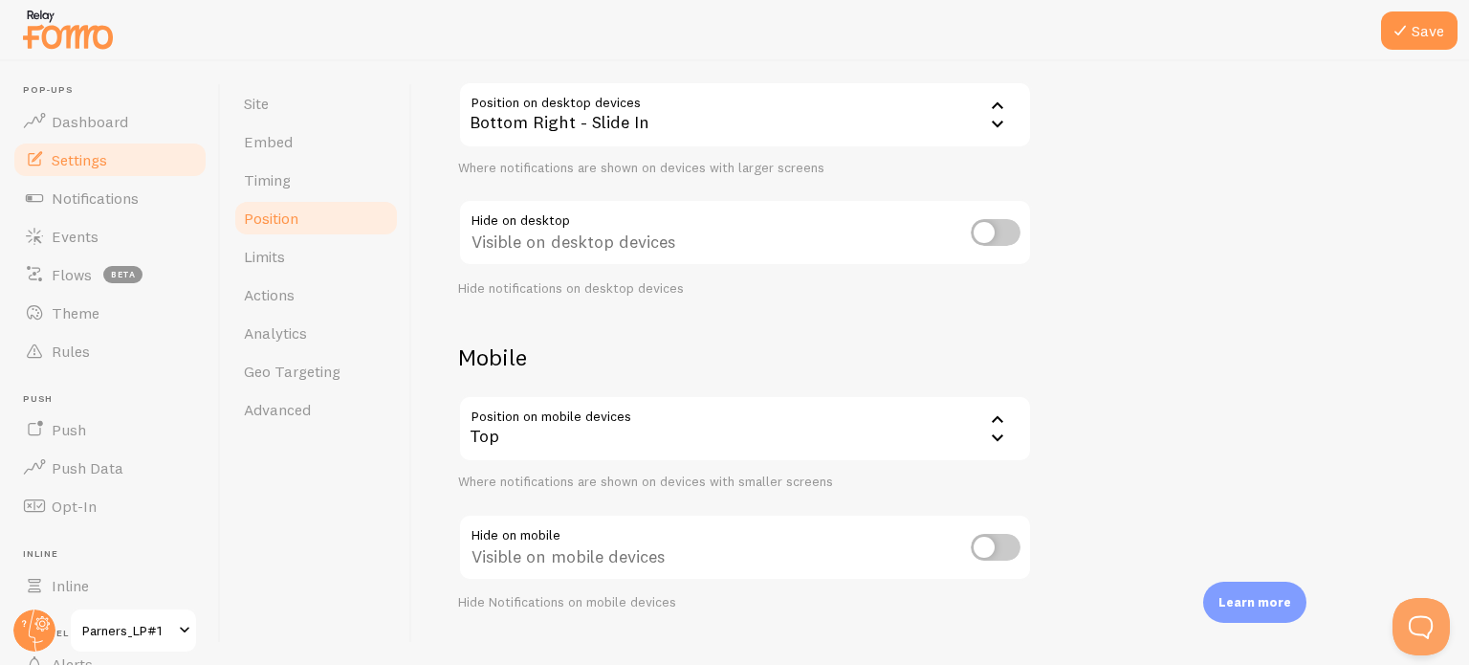
scroll to position [227, 0]
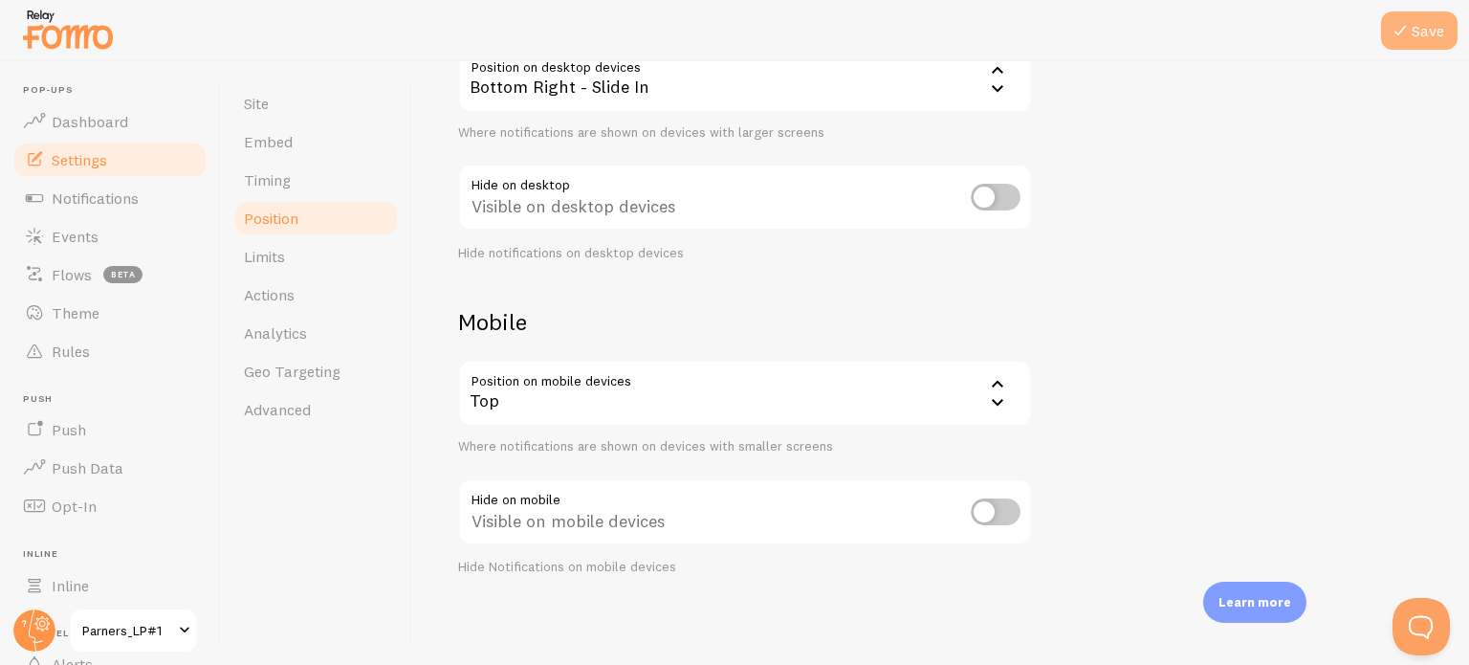
click at [1414, 26] on button "Save" at bounding box center [1419, 30] width 77 height 38
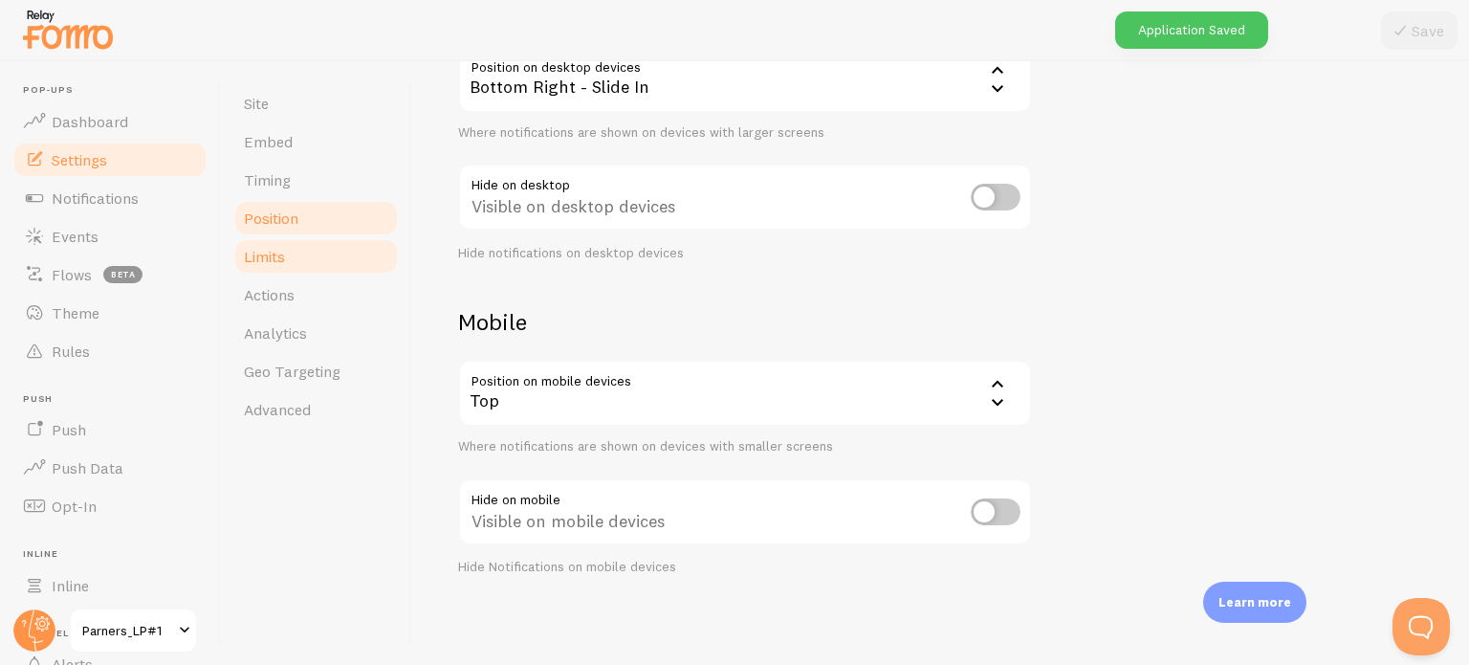
click at [289, 259] on link "Limits" at bounding box center [315, 256] width 167 height 38
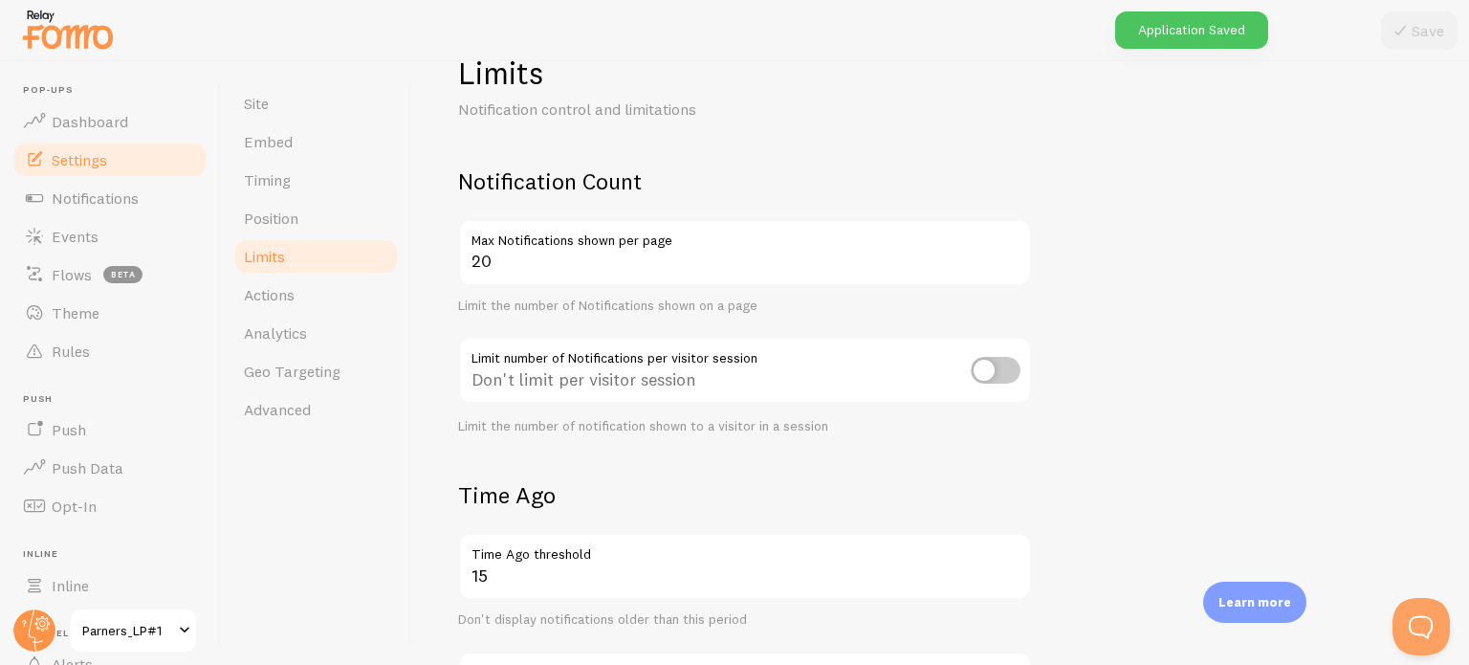
scroll to position [96, 0]
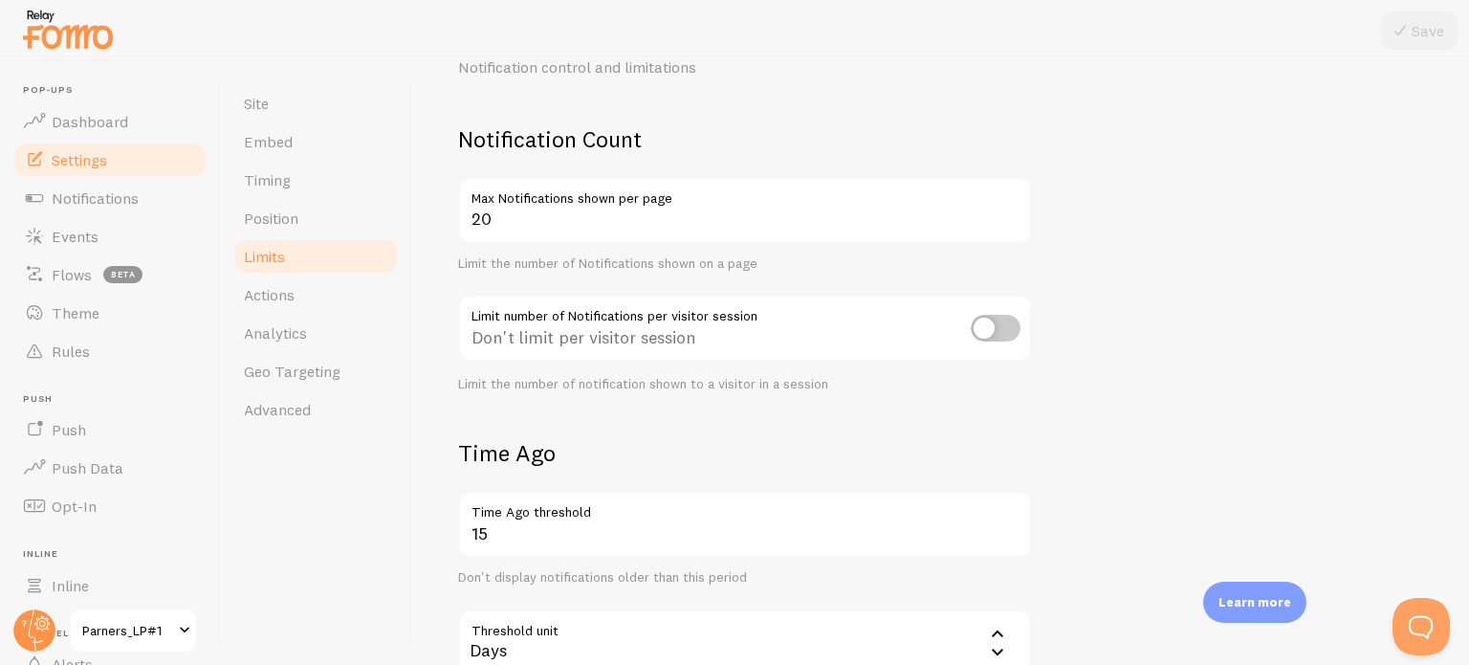
drag, startPoint x: 317, startPoint y: 582, endPoint x: 326, endPoint y: 579, distance: 10.0
click at [317, 582] on div "Site Embed Timing Position Limits Actions Analytics Geo Targeting Advanced" at bounding box center [316, 363] width 191 height 604
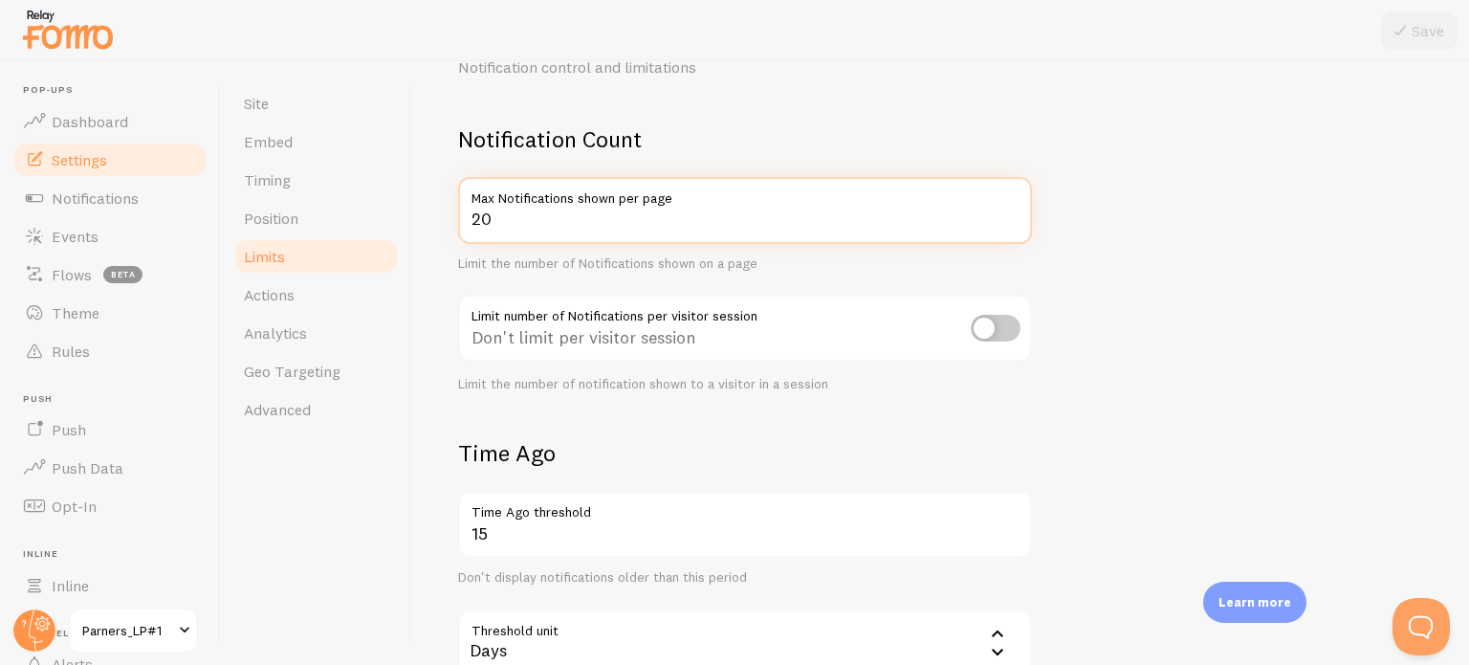
click at [578, 236] on input "20" at bounding box center [745, 210] width 574 height 67
type input "3"
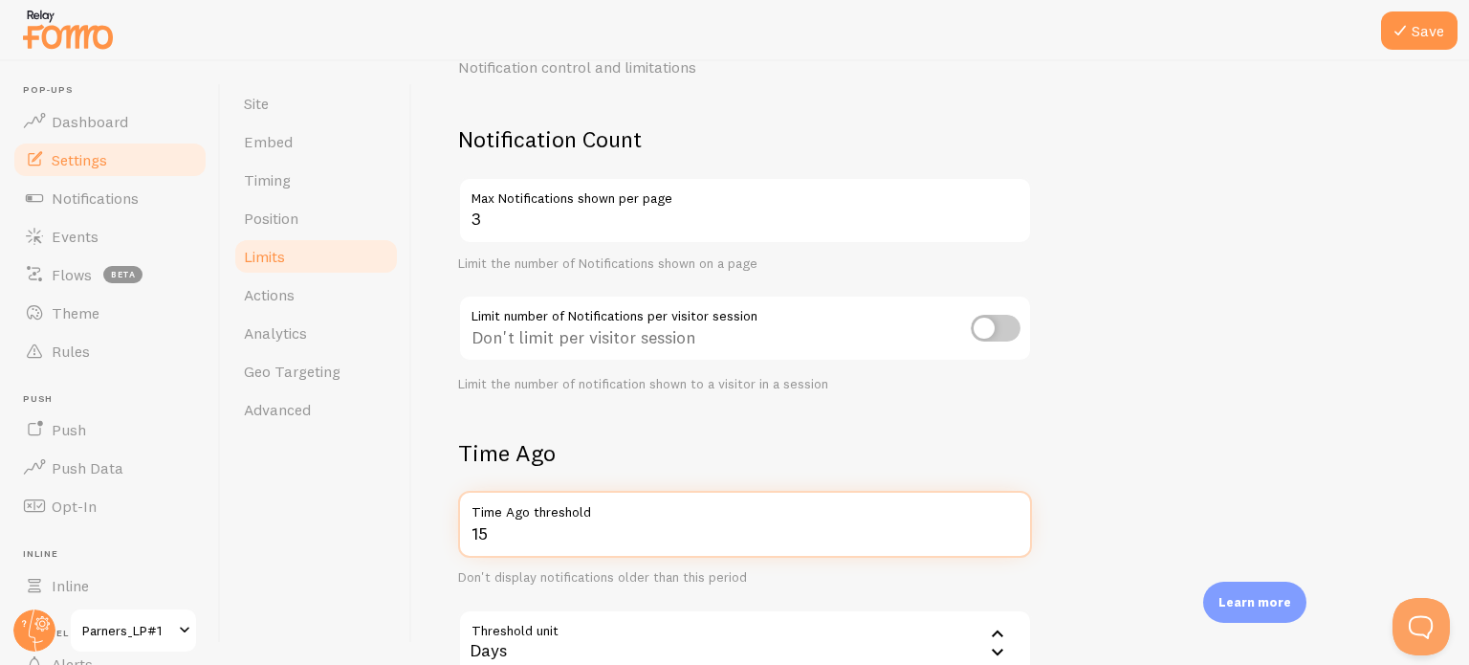
click at [516, 538] on input "15" at bounding box center [745, 524] width 574 height 67
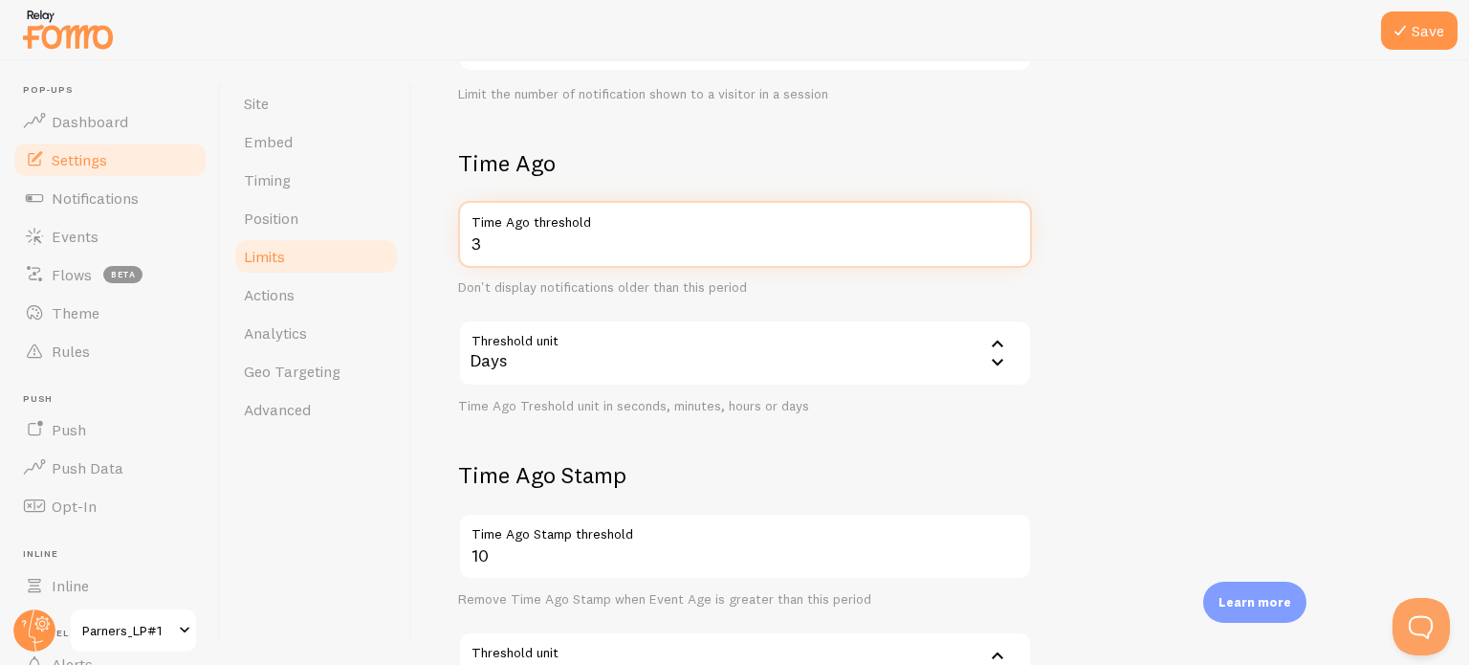
scroll to position [478, 0]
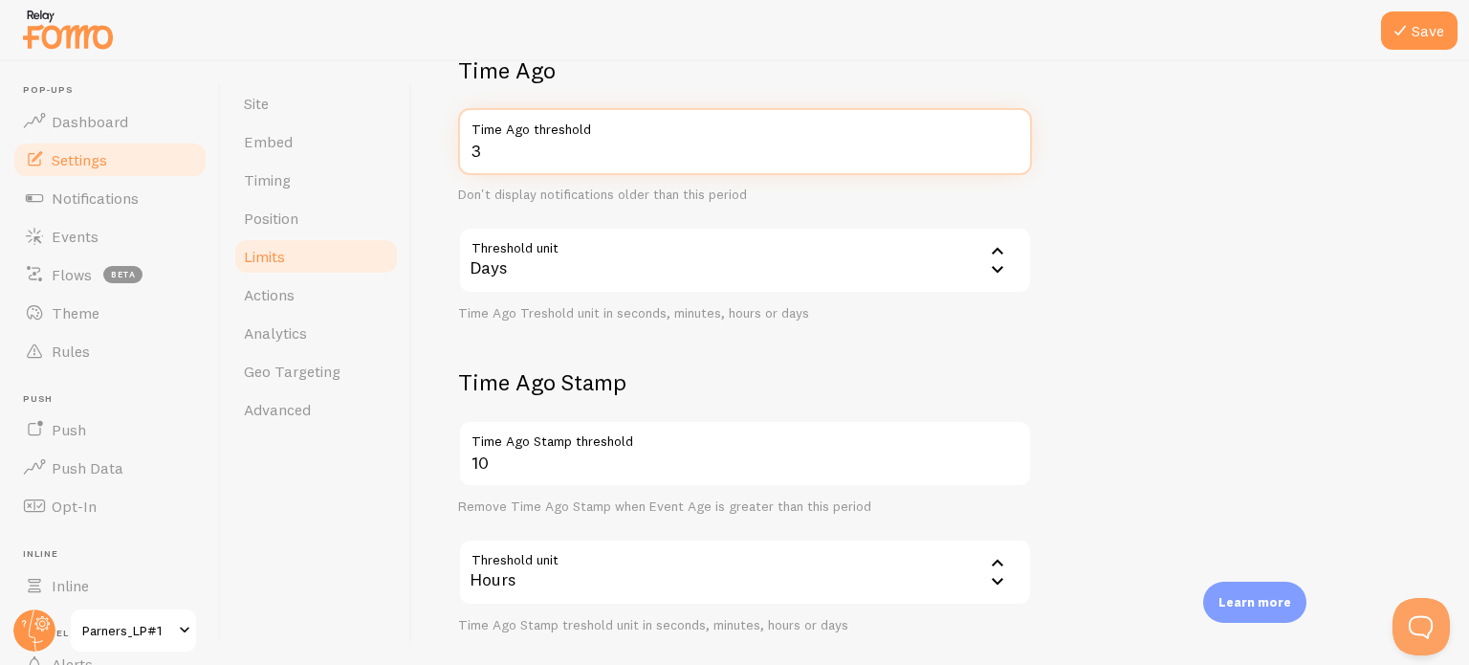
type input "3"
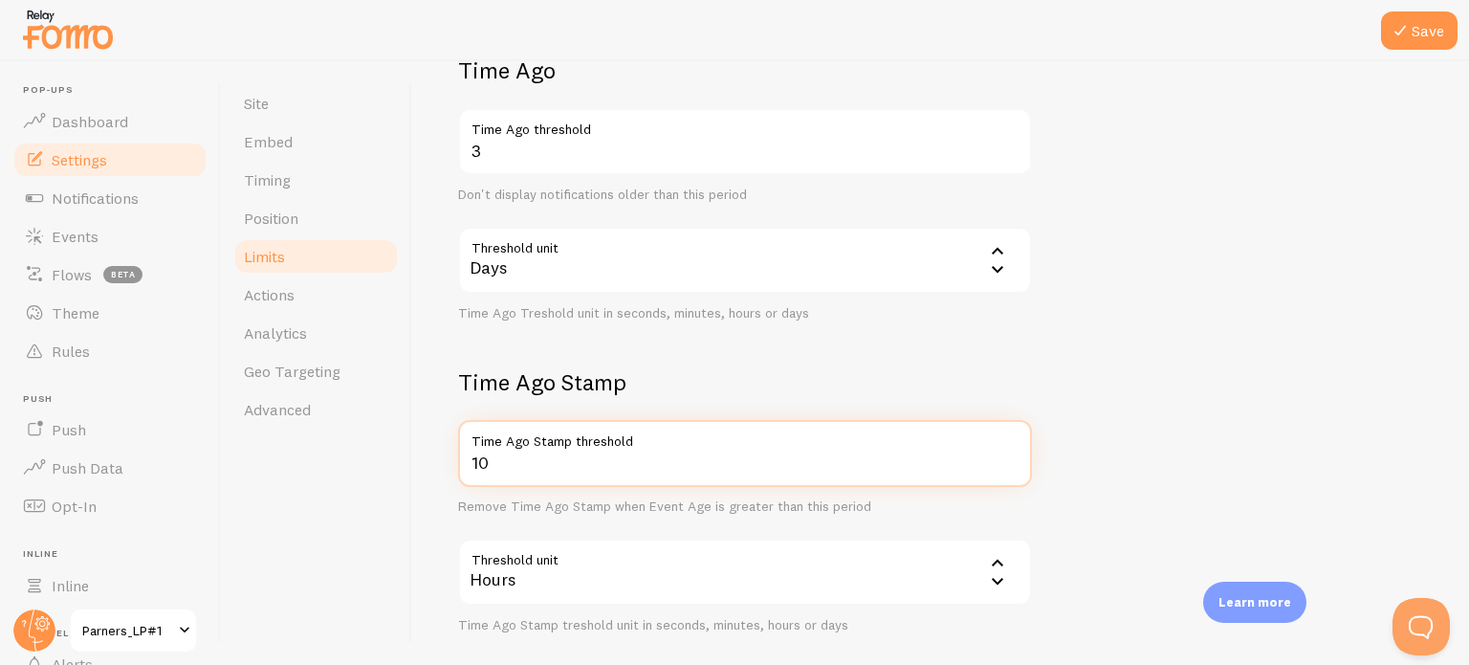
click at [547, 461] on input "10" at bounding box center [745, 453] width 574 height 67
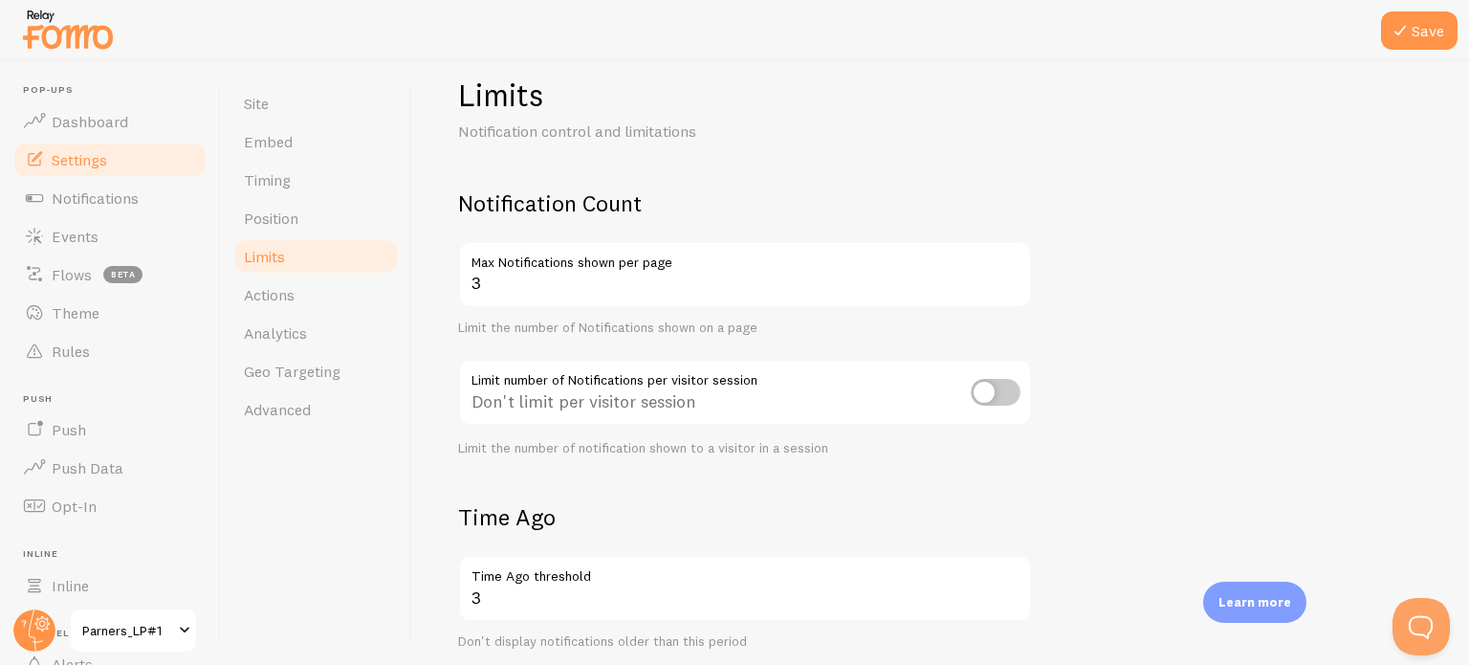
scroll to position [0, 0]
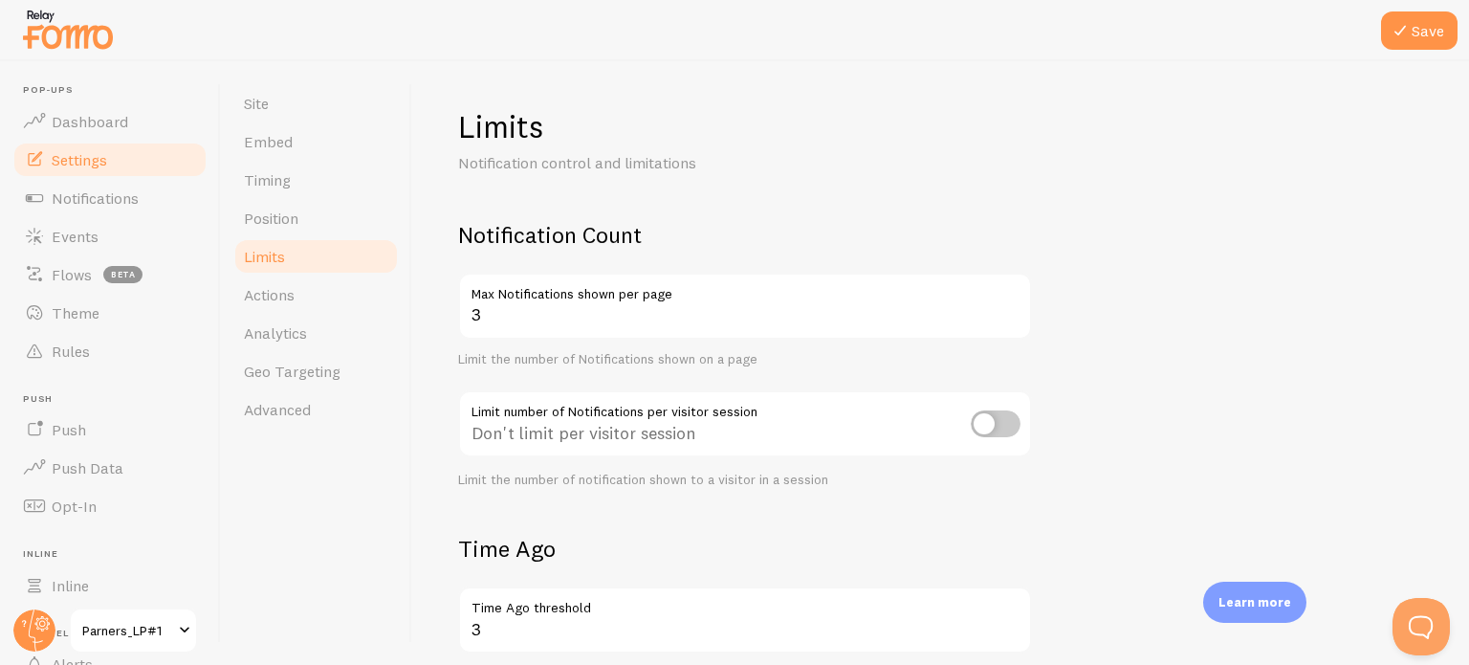
type input "5"
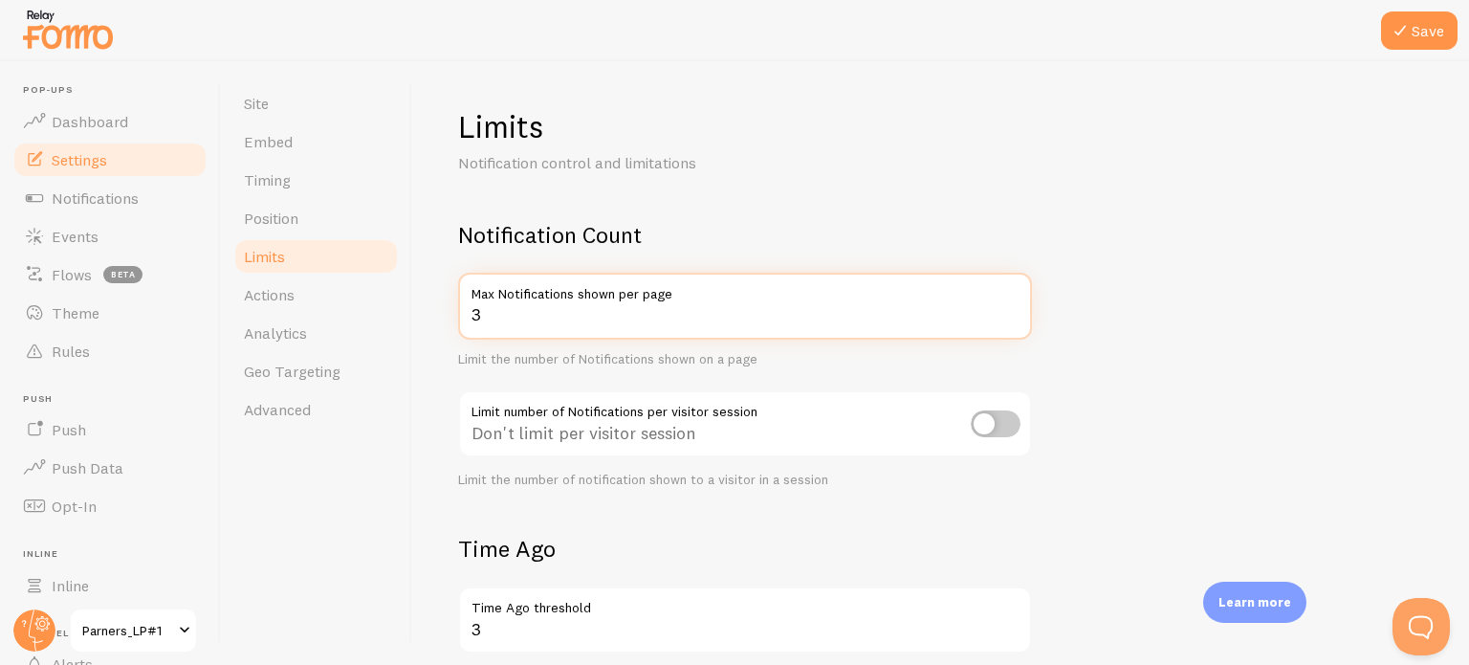
click at [662, 315] on input "3" at bounding box center [745, 306] width 574 height 67
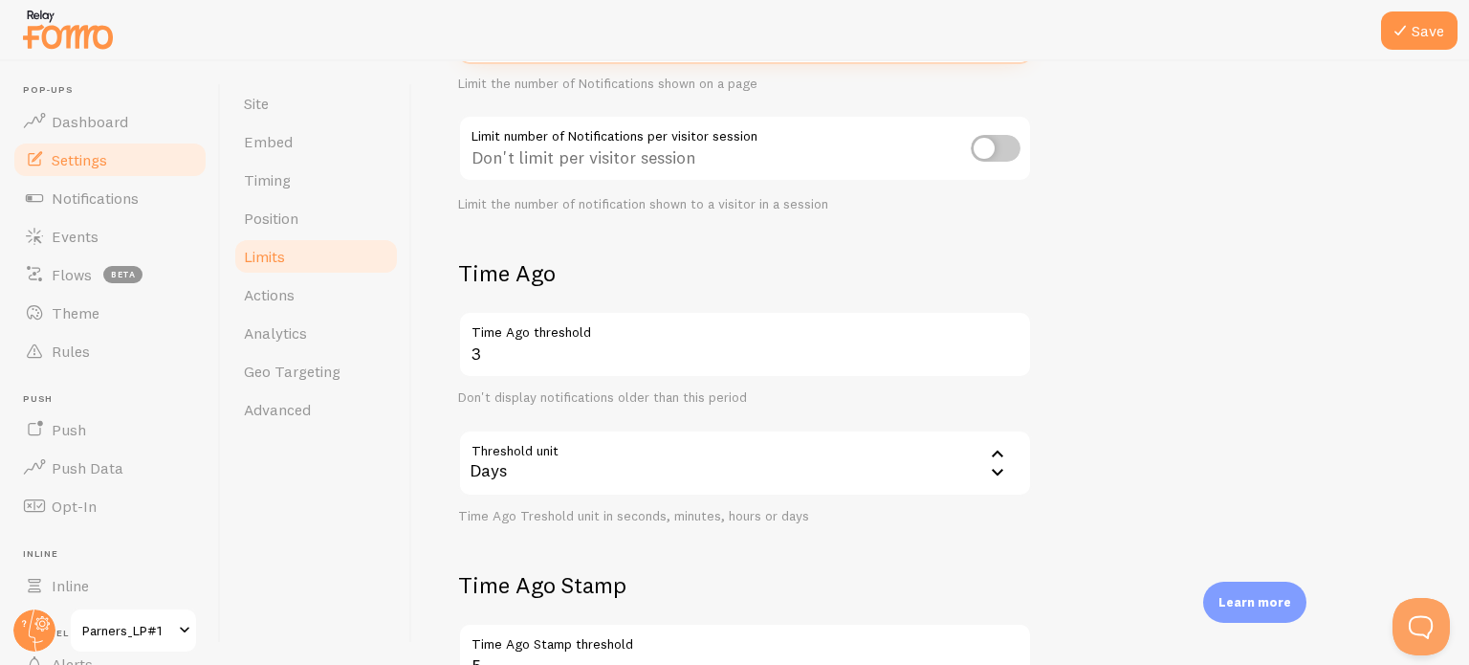
scroll to position [287, 0]
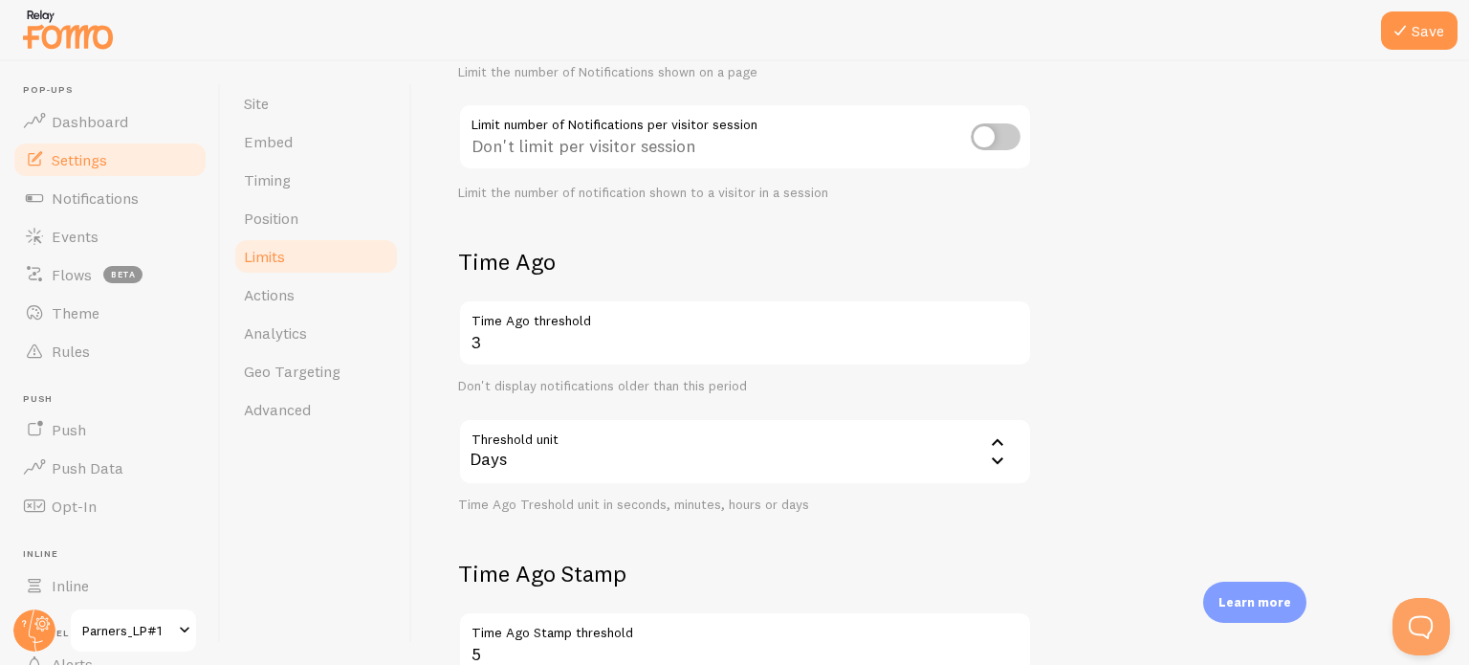
click at [589, 435] on div "Days" at bounding box center [745, 451] width 574 height 67
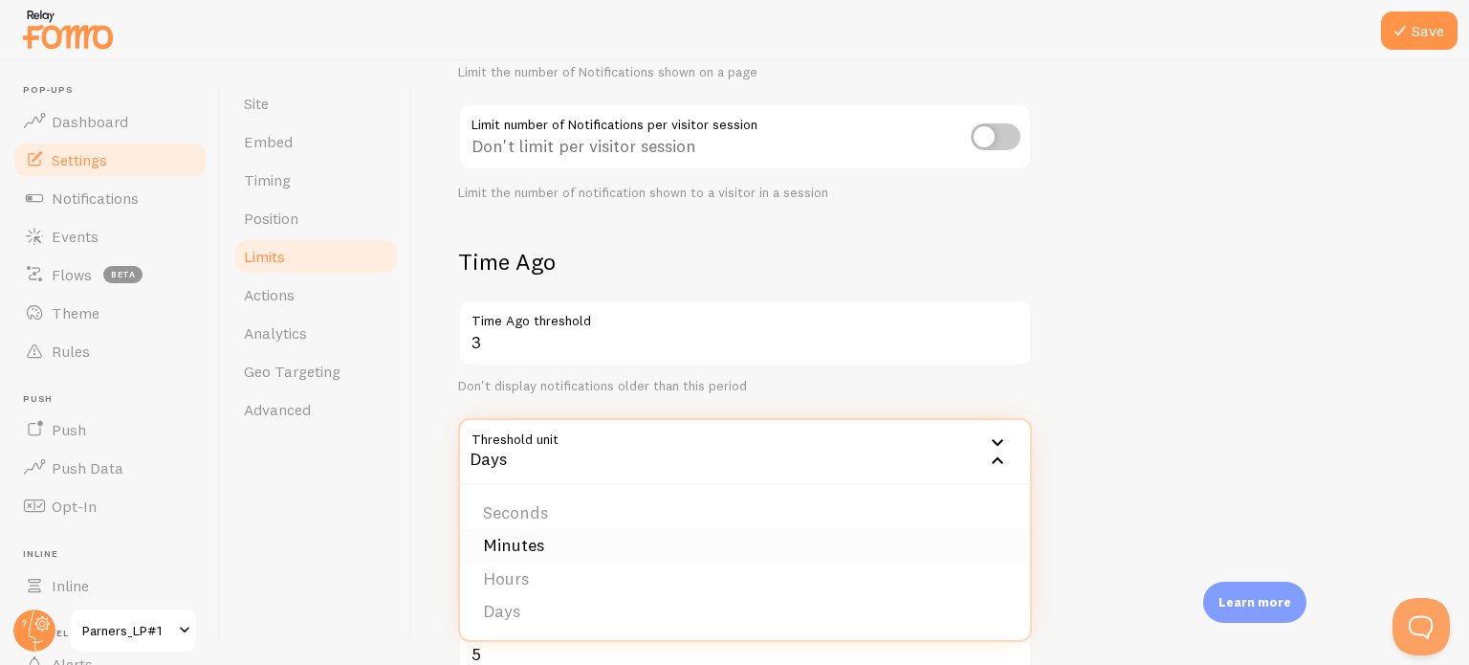
click at [545, 544] on li "Minutes" at bounding box center [745, 545] width 570 height 33
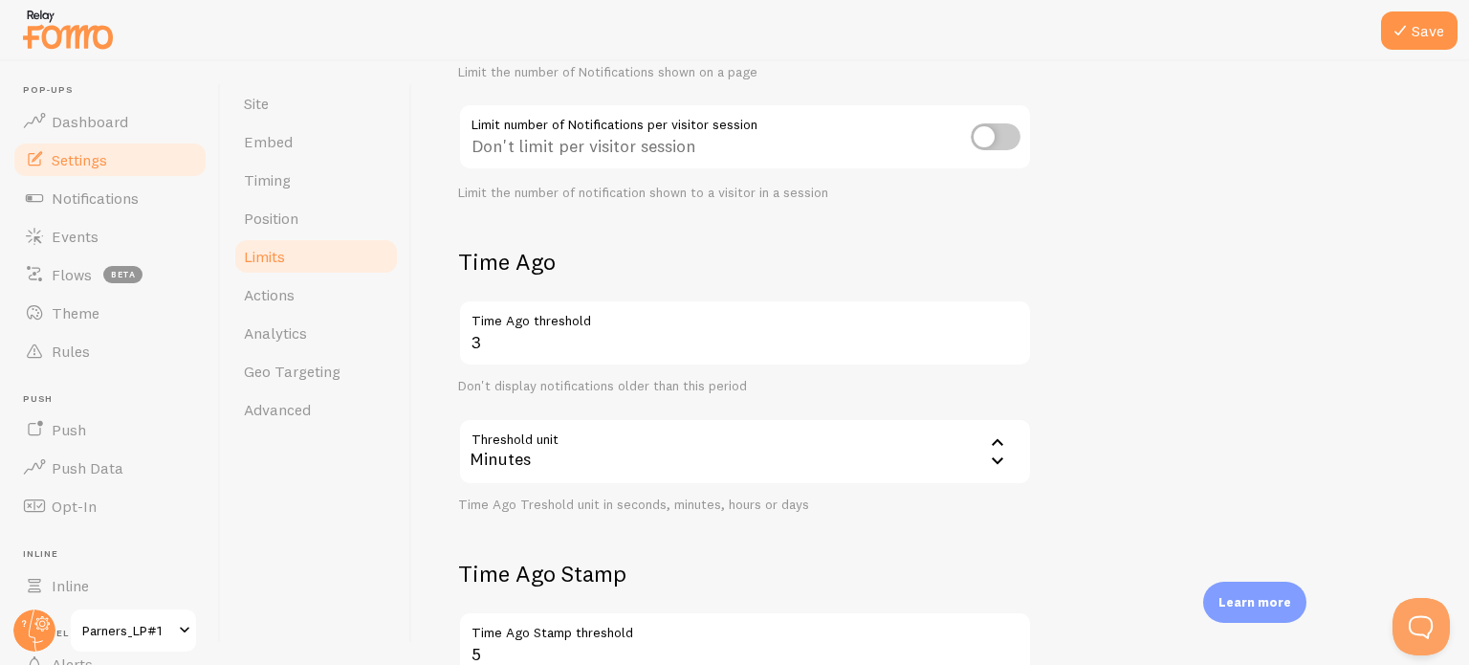
click at [1005, 137] on input "checkbox" at bounding box center [996, 136] width 50 height 27
checkbox input "true"
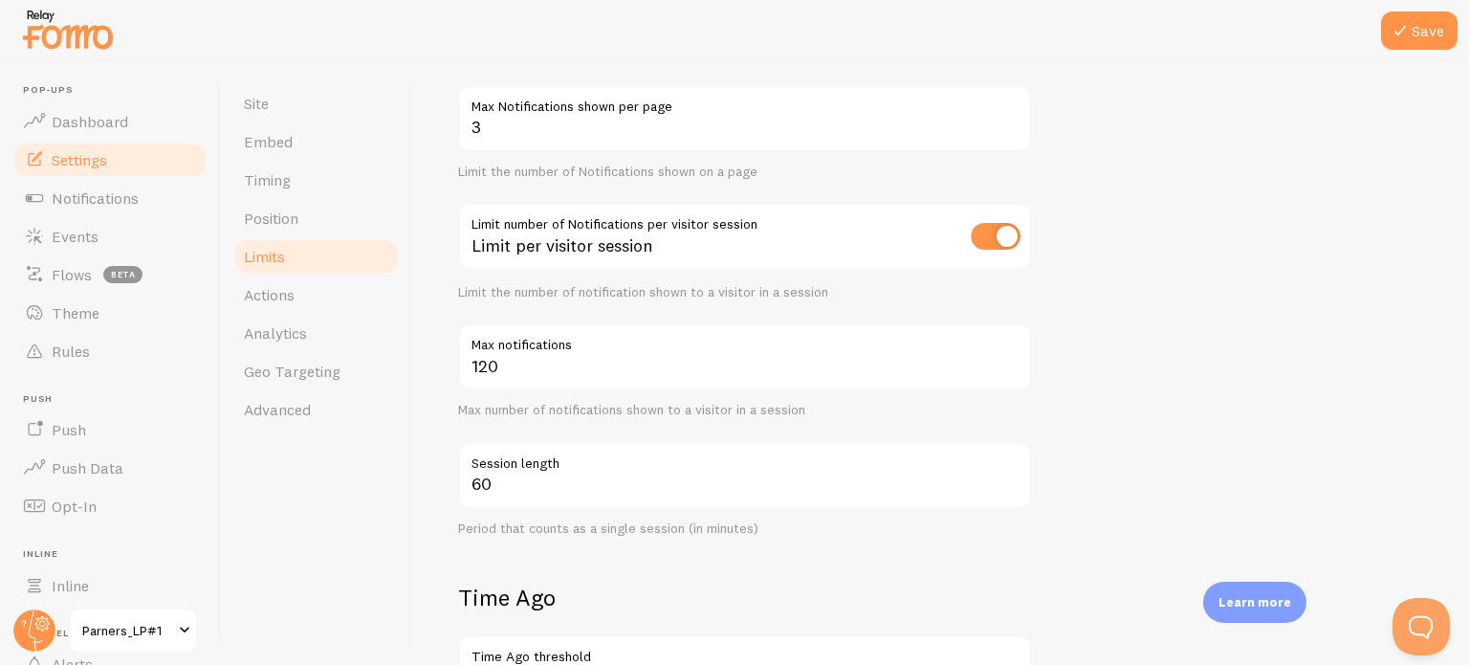
scroll to position [191, 0]
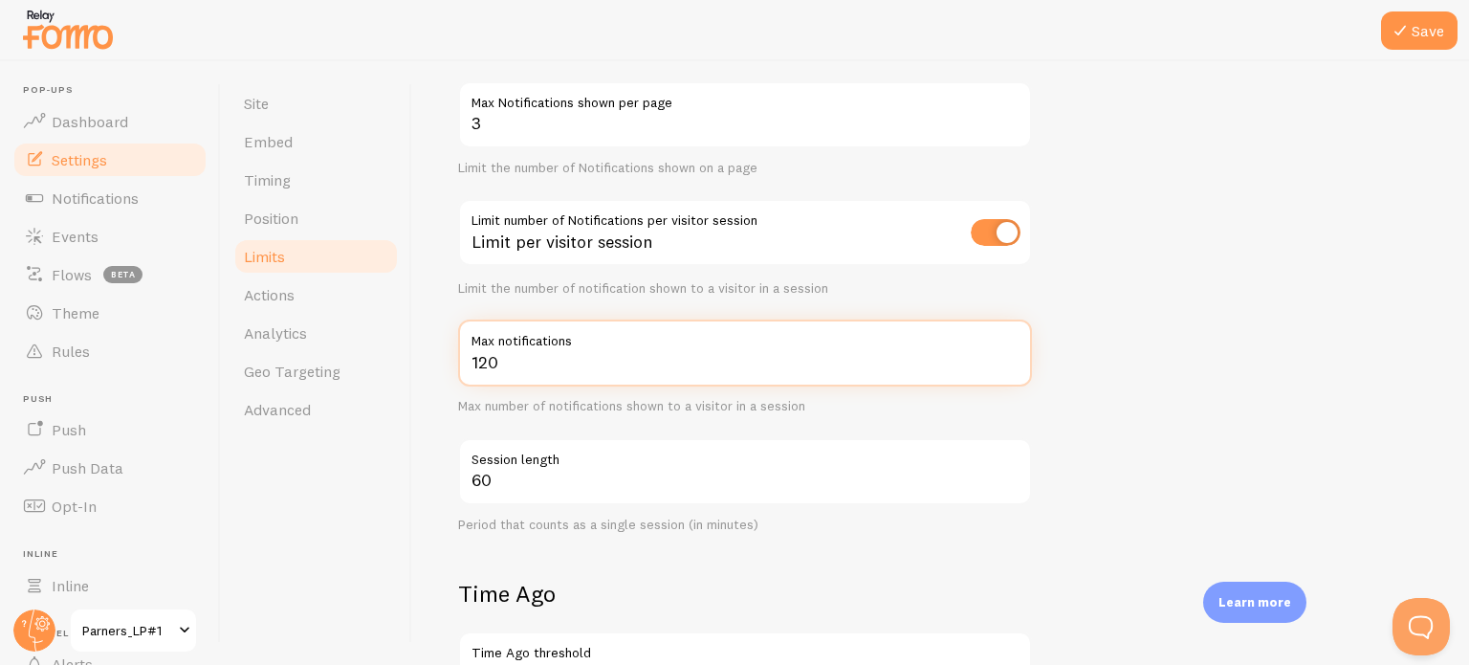
click at [541, 363] on input "120" at bounding box center [745, 353] width 574 height 67
type input "3"
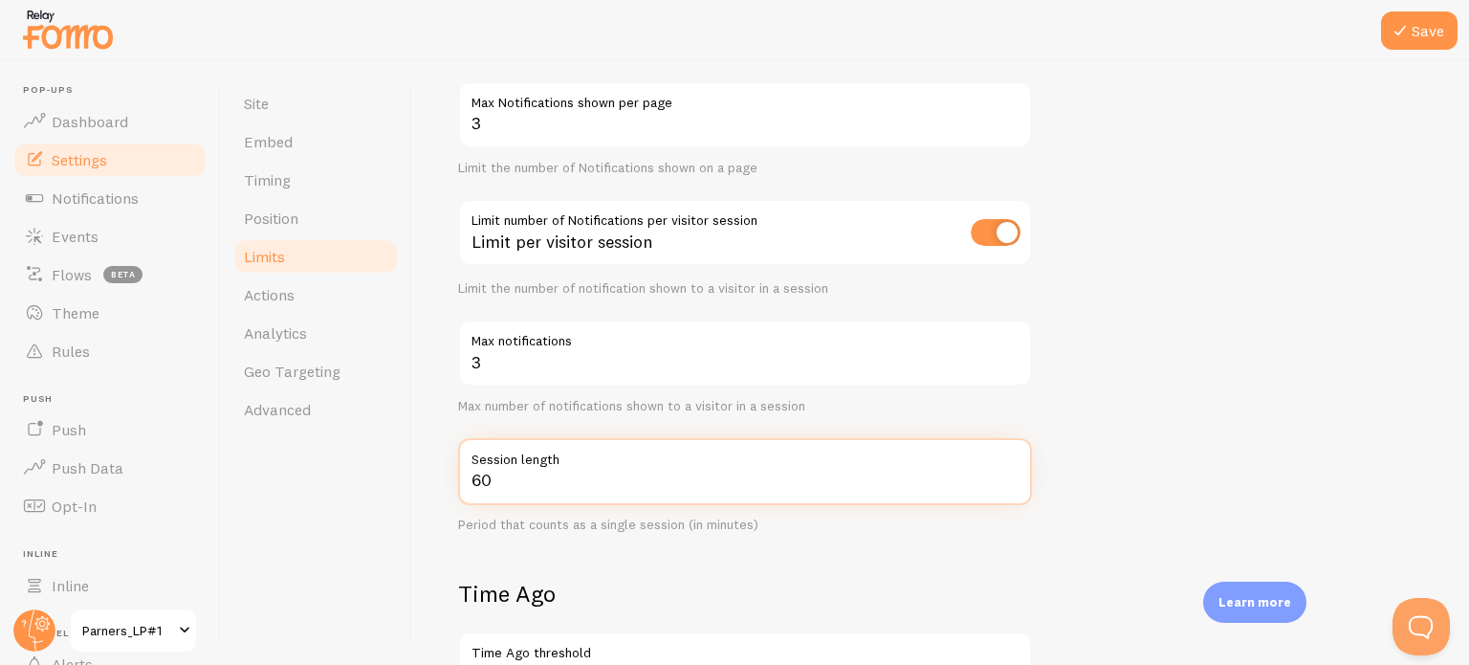
click at [563, 476] on input "60" at bounding box center [745, 471] width 574 height 67
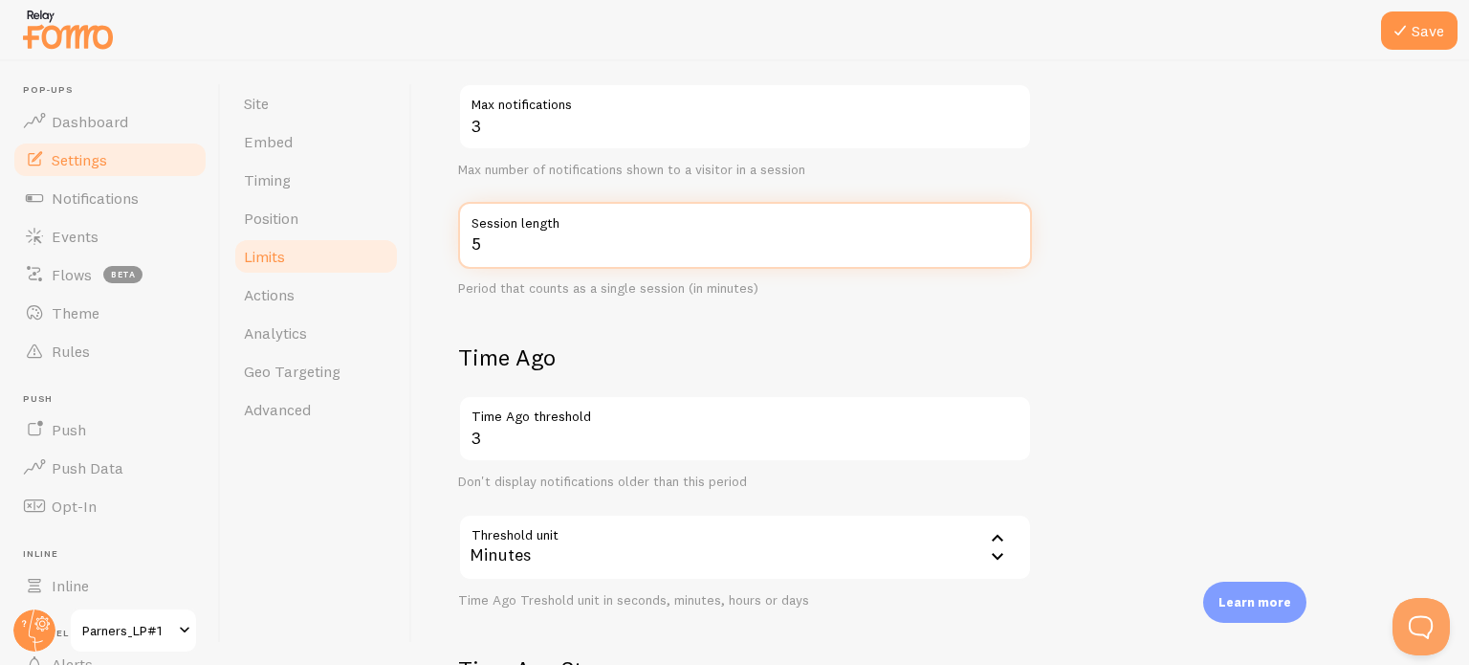
scroll to position [478, 0]
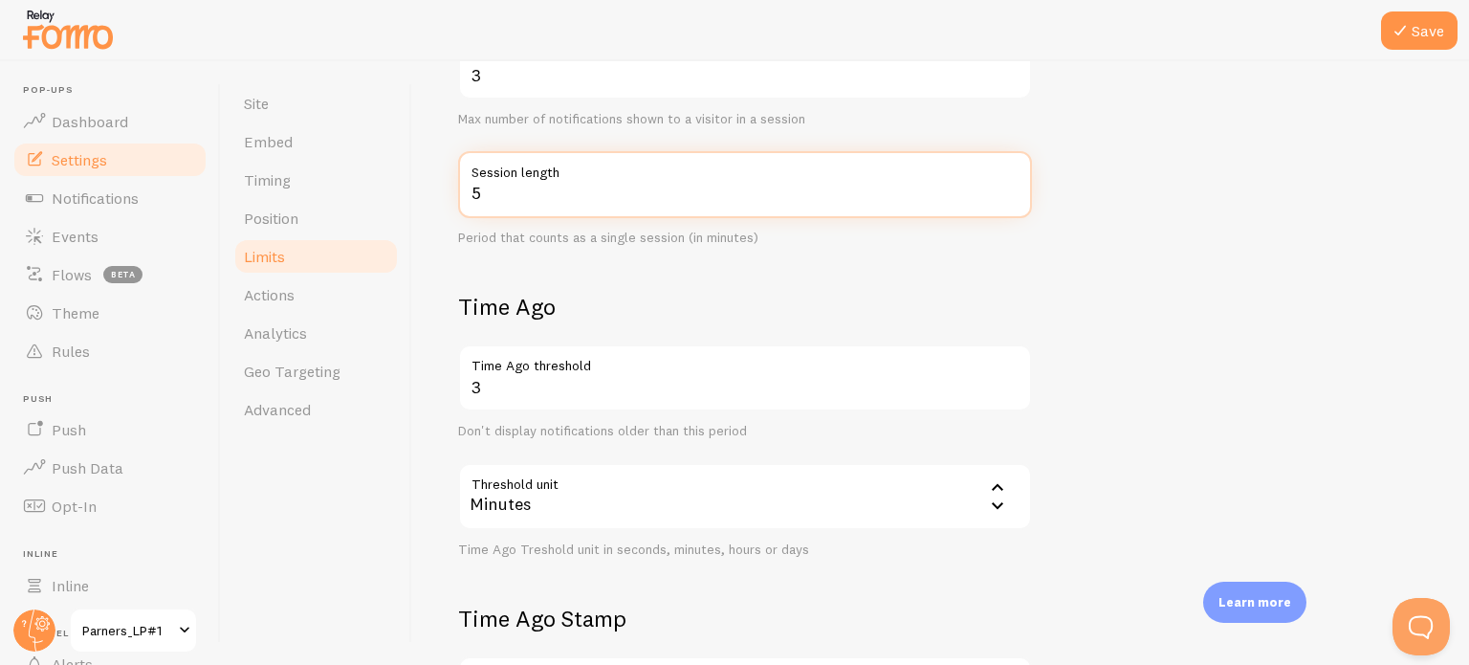
type input "5"
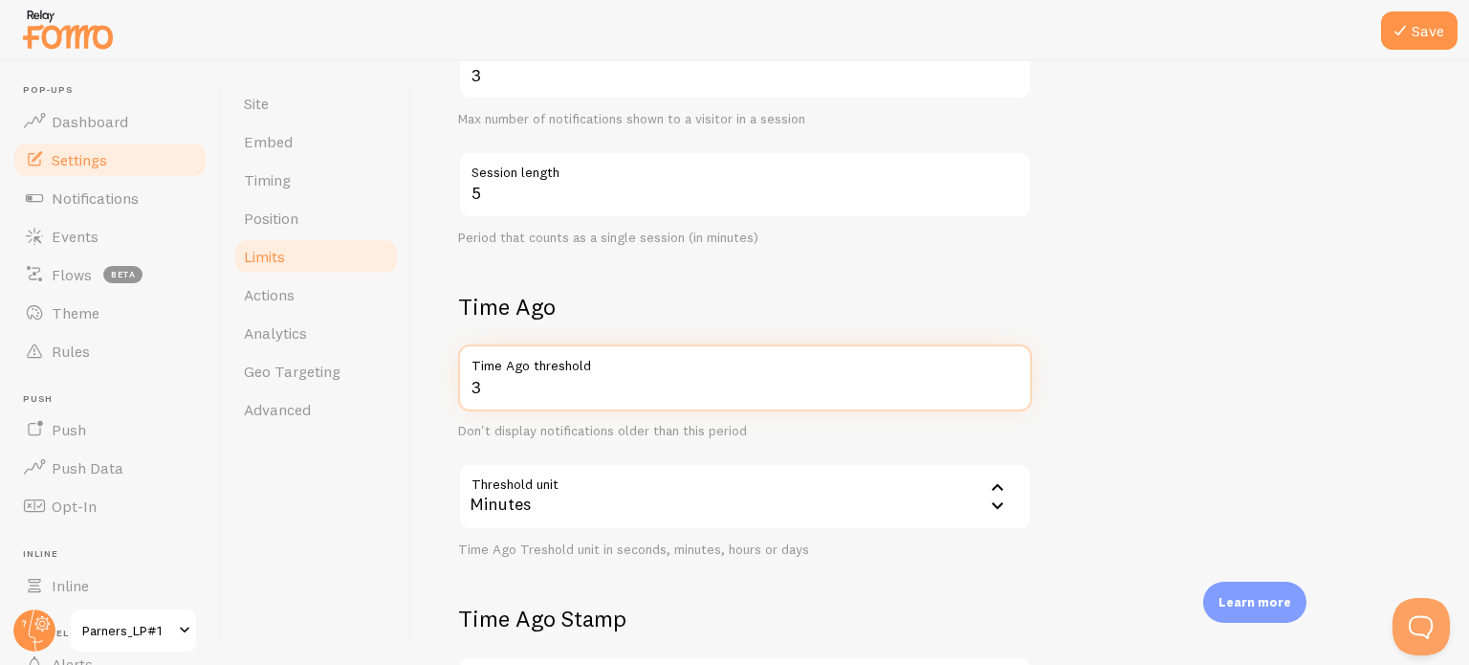
click at [557, 389] on input "3" at bounding box center [745, 377] width 574 height 67
type input "1"
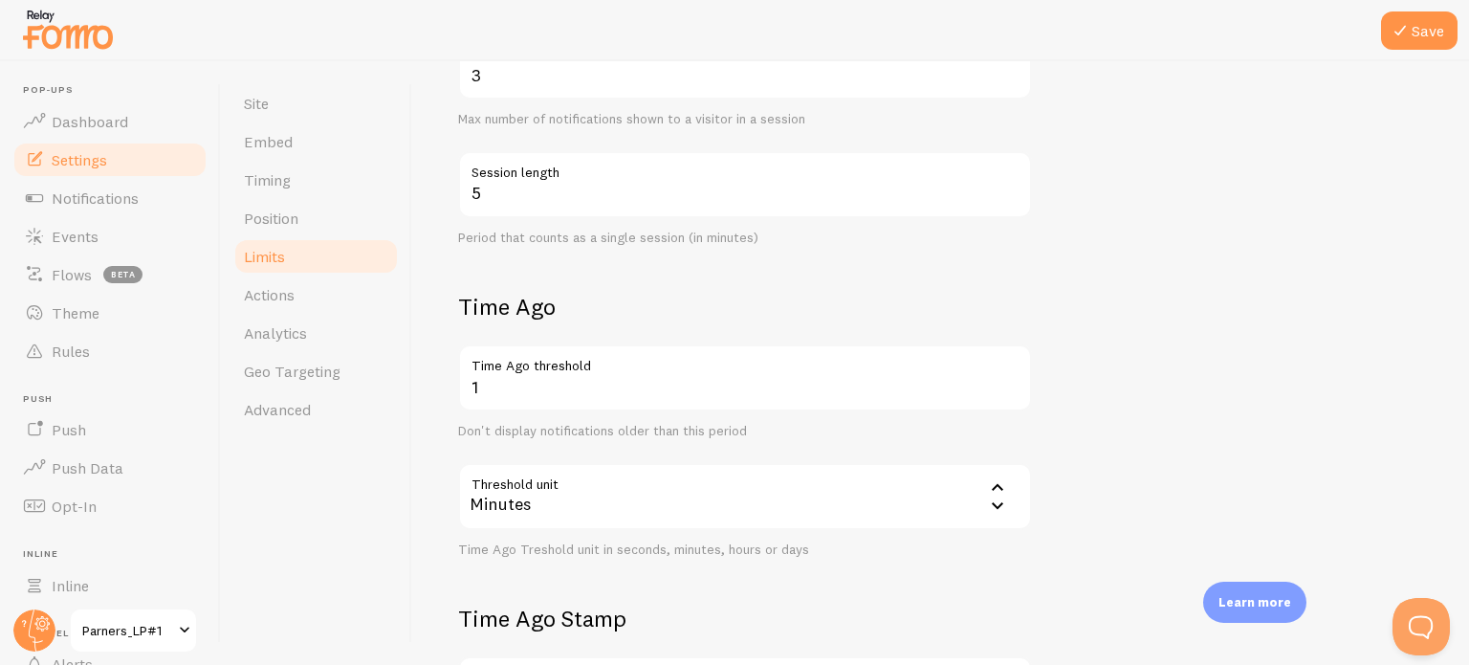
click at [371, 542] on div "Site Embed Timing Position Limits Actions Analytics Geo Targeting Advanced" at bounding box center [316, 363] width 191 height 604
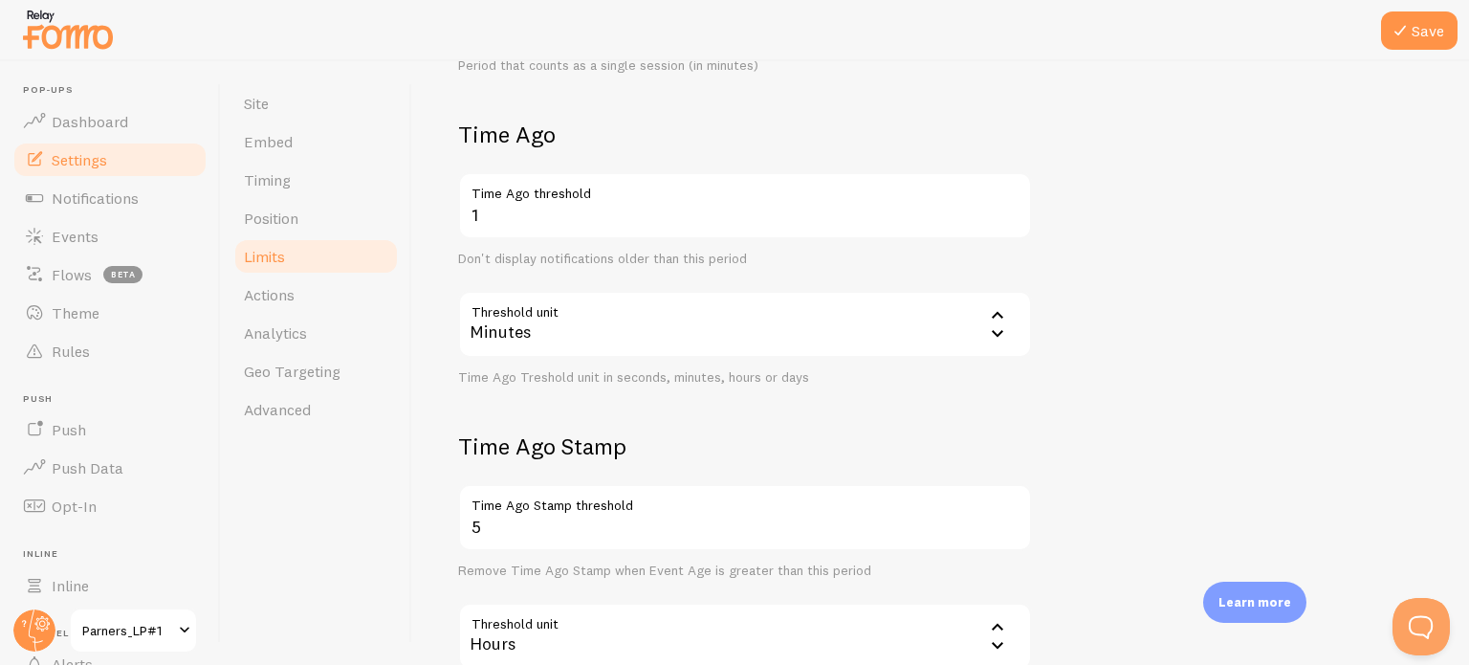
scroll to position [809, 0]
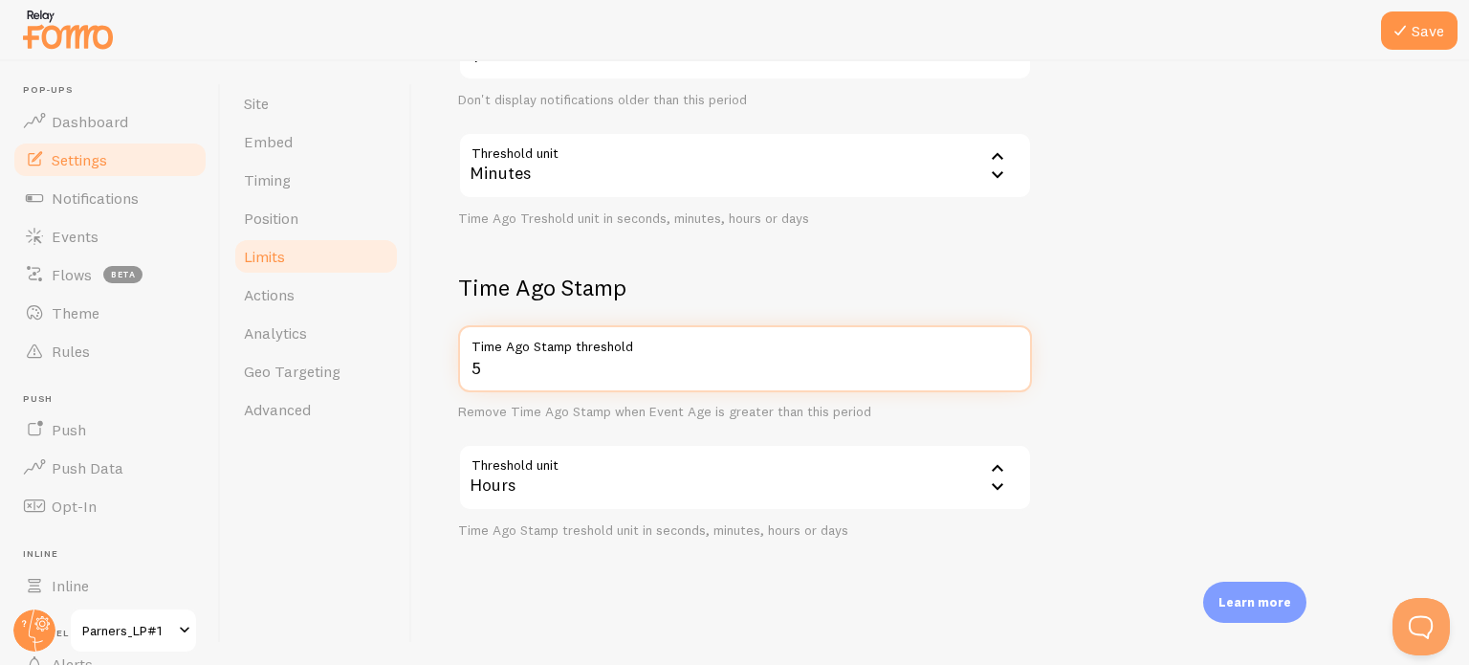
click at [543, 370] on input "5" at bounding box center [745, 358] width 574 height 67
type input "1"
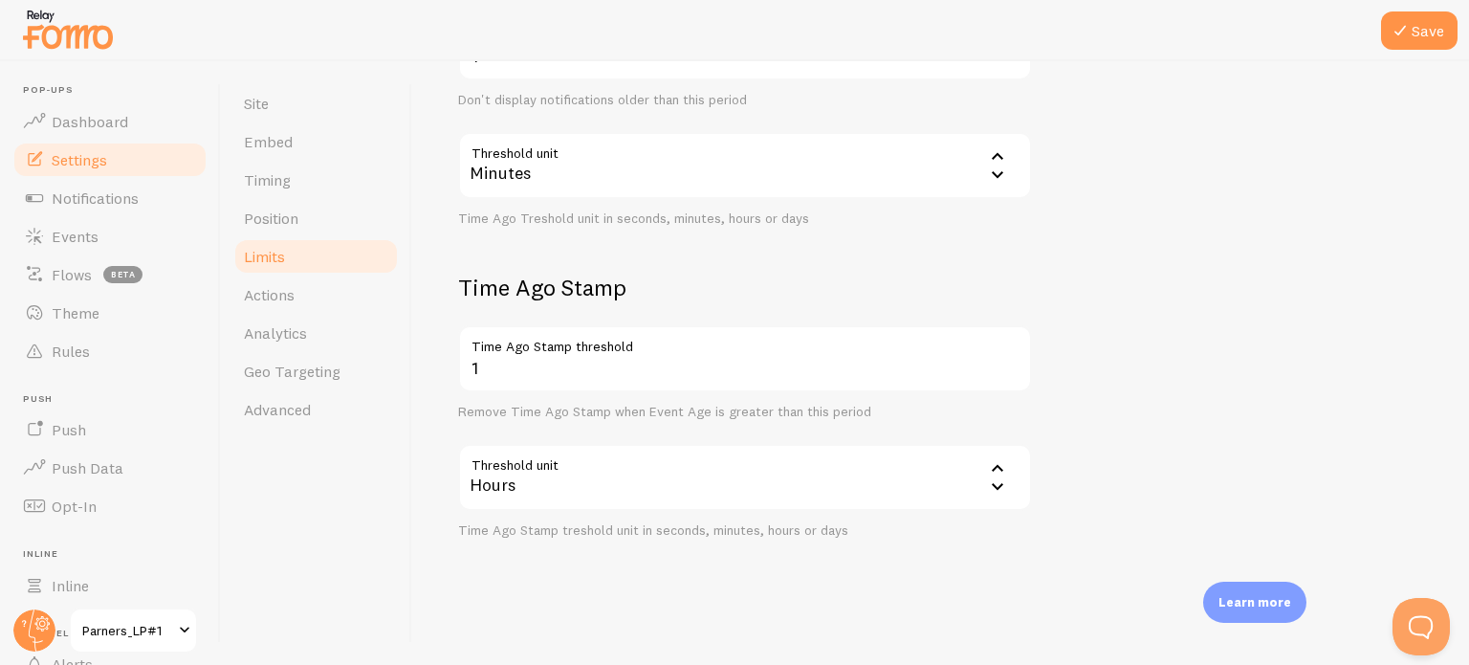
click at [547, 476] on div "Hours" at bounding box center [745, 477] width 574 height 67
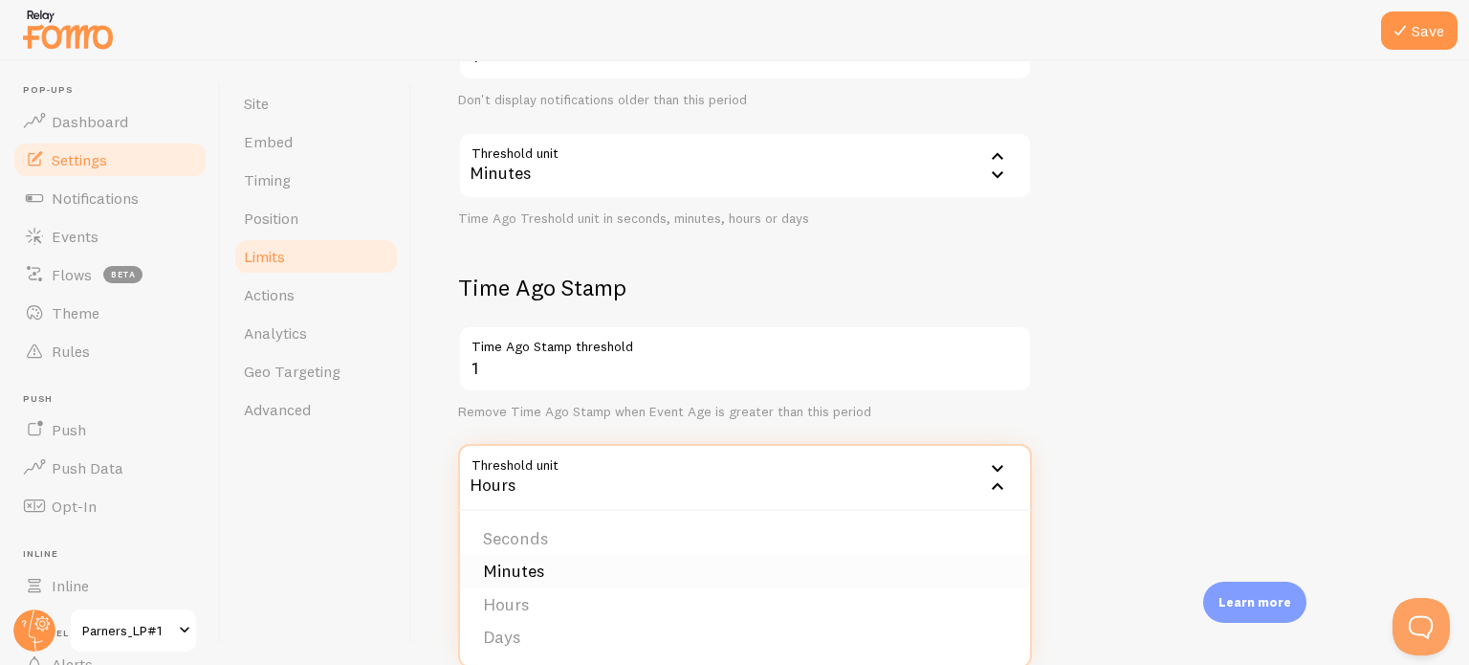
click at [537, 566] on li "Minutes" at bounding box center [745, 571] width 570 height 33
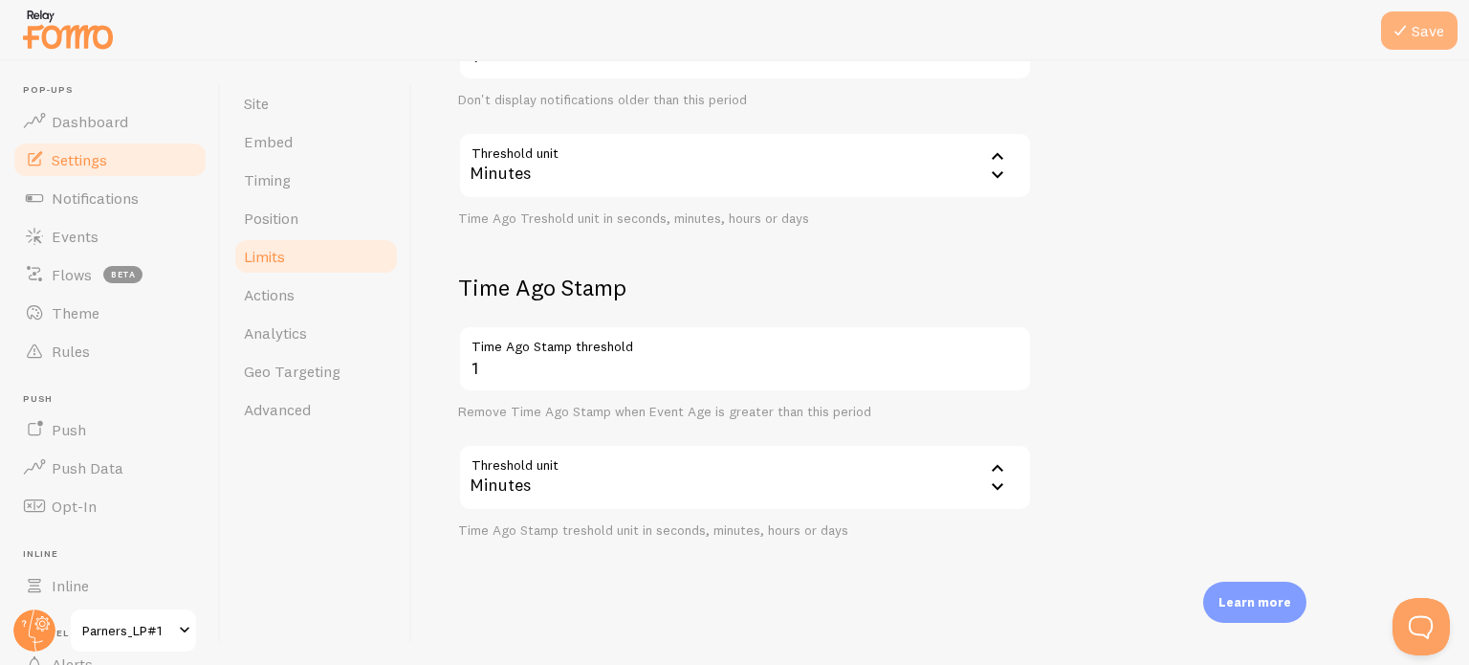
click at [1412, 30] on button "Save" at bounding box center [1419, 30] width 77 height 38
drag, startPoint x: 93, startPoint y: 195, endPoint x: 97, endPoint y: 216, distance: 21.4
click at [93, 195] on span "Notifications" at bounding box center [95, 197] width 87 height 19
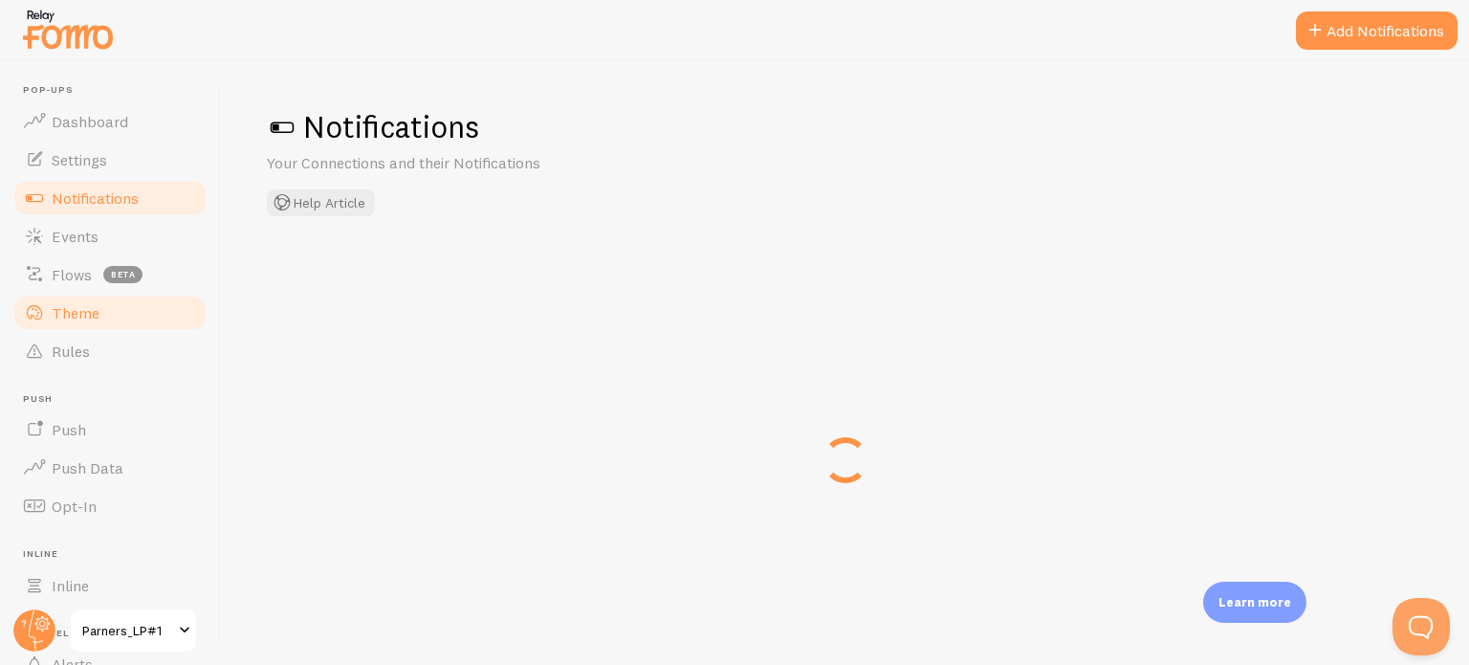
click at [88, 310] on span "Theme" at bounding box center [76, 312] width 48 height 19
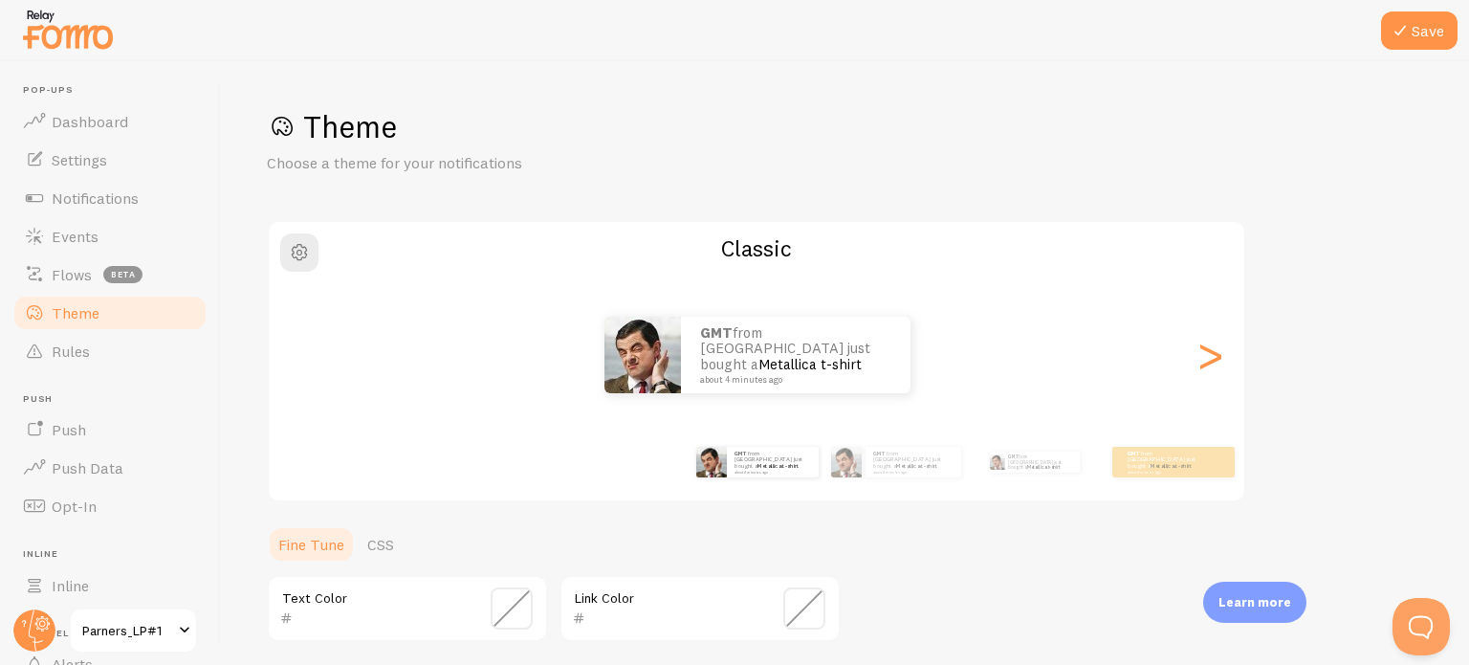
click at [404, 136] on h1 "Theme" at bounding box center [845, 126] width 1157 height 39
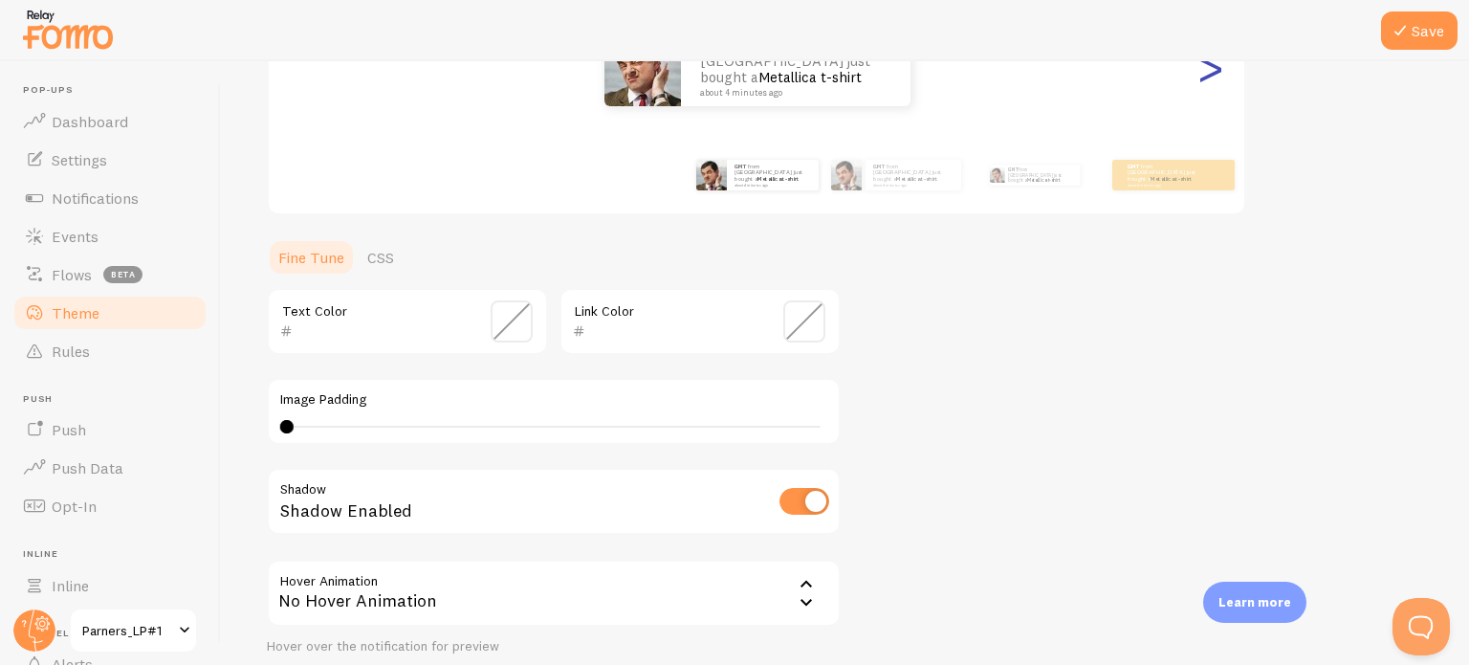
scroll to position [191, 0]
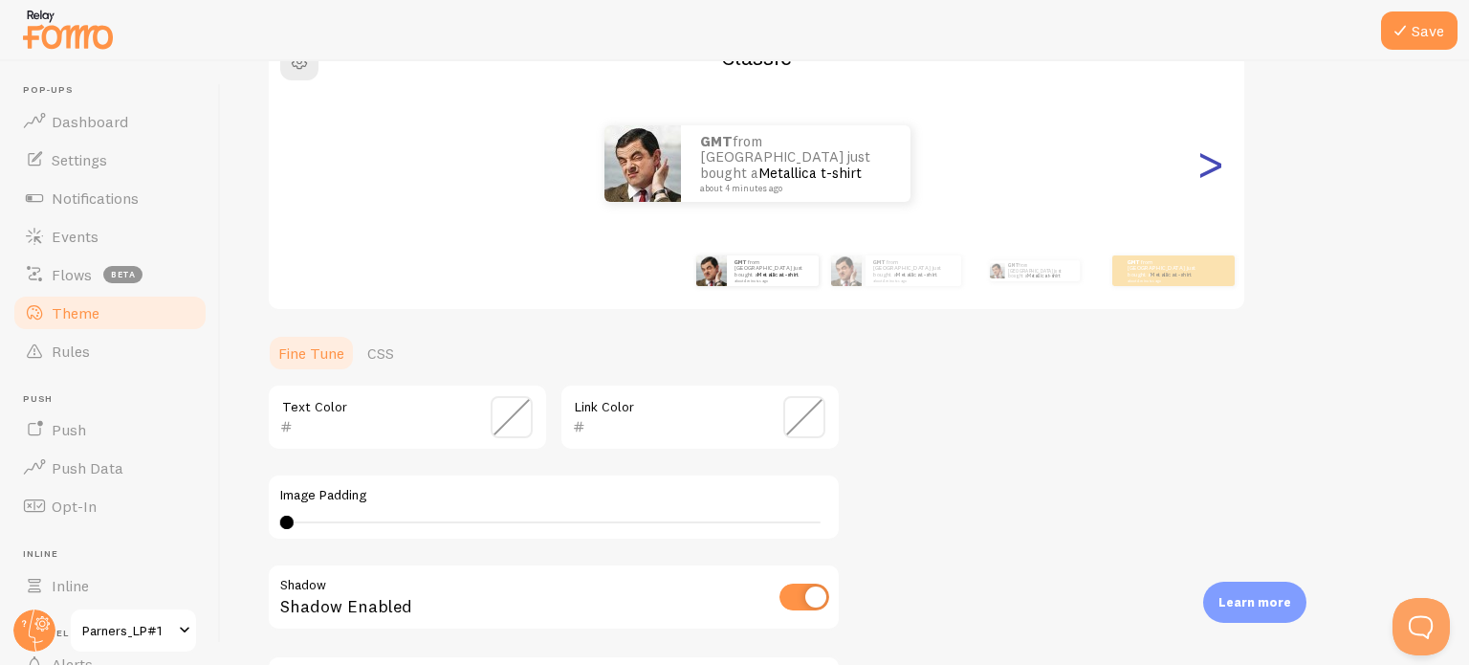
click at [1215, 158] on div ">" at bounding box center [1210, 164] width 23 height 138
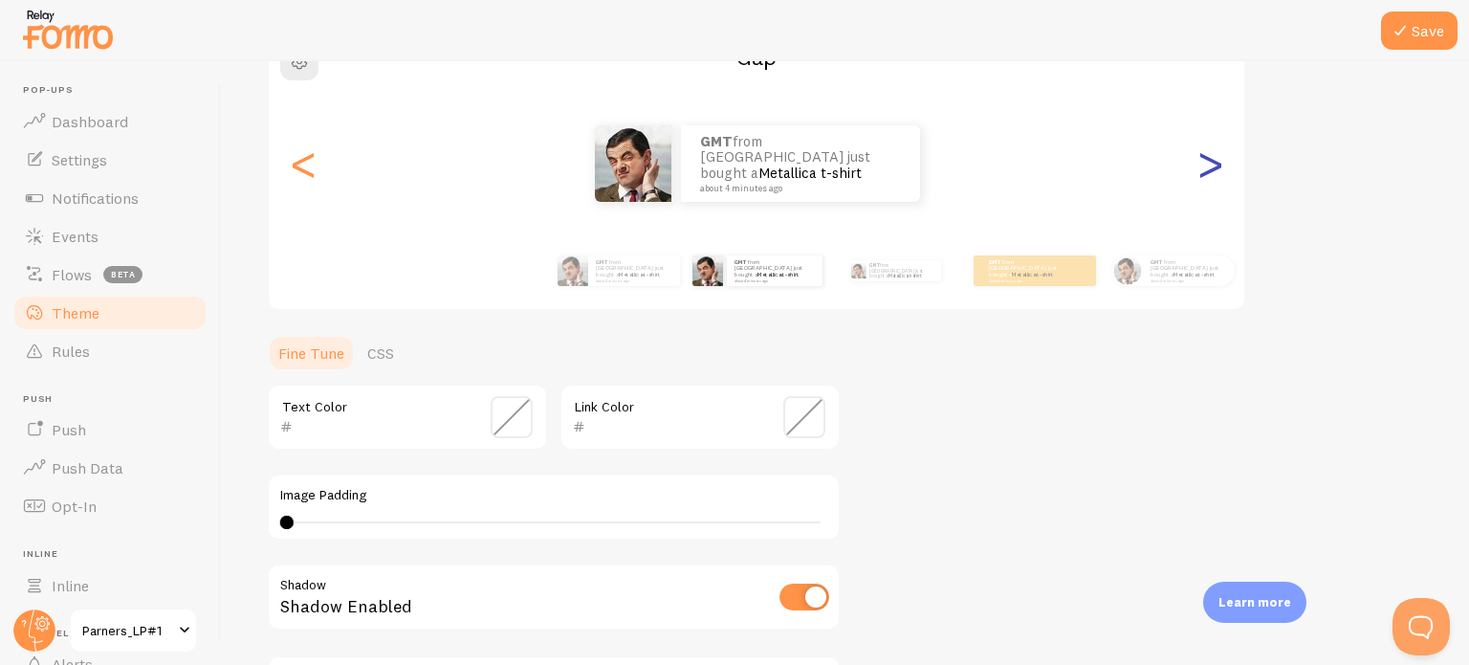
click at [1215, 158] on div ">" at bounding box center [1210, 164] width 23 height 138
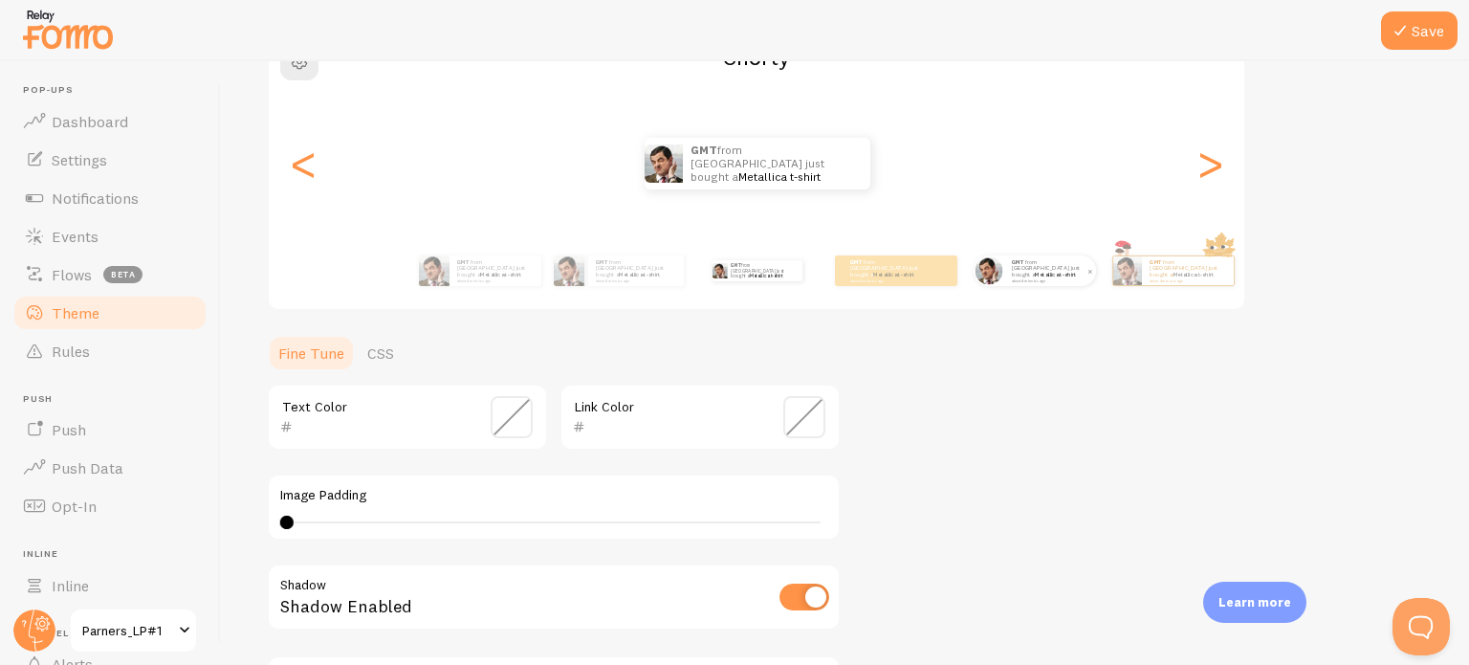
click at [1047, 278] on small "about 4 minutes ago" at bounding box center [1049, 280] width 75 height 4
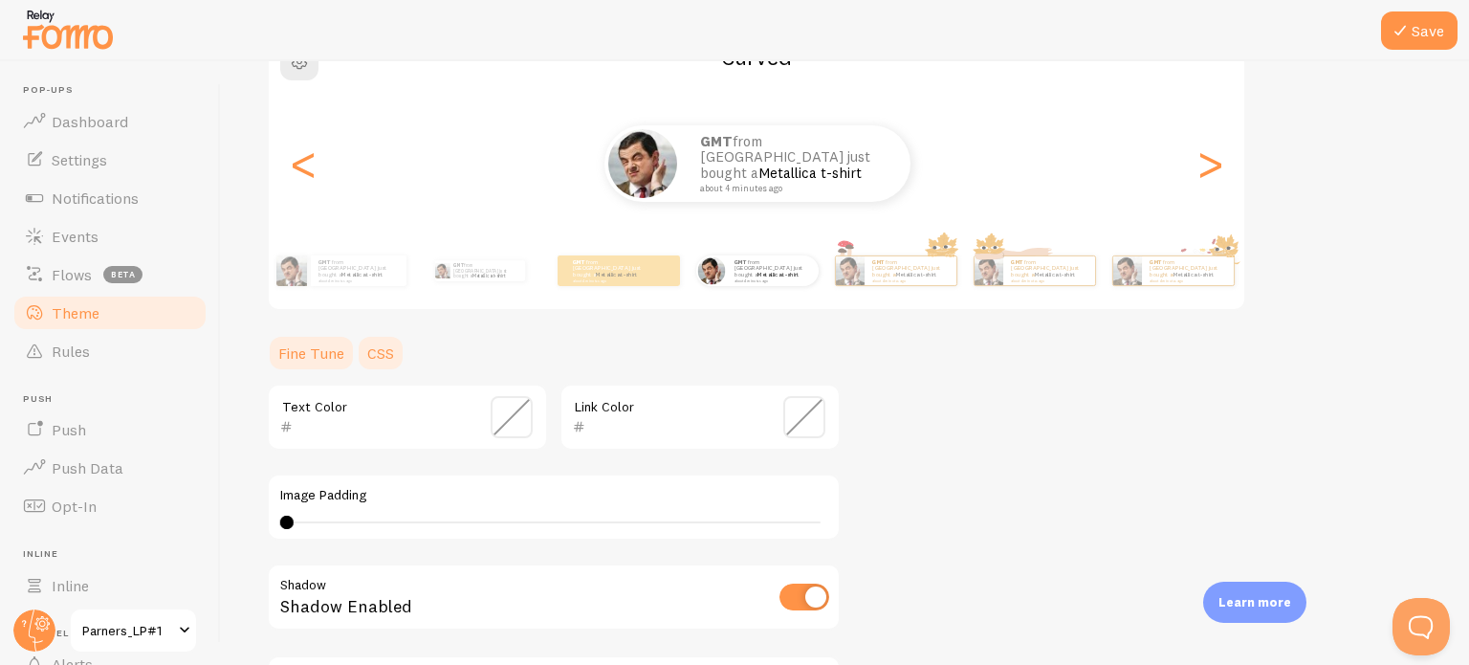
click at [379, 354] on link "CSS" at bounding box center [381, 353] width 50 height 38
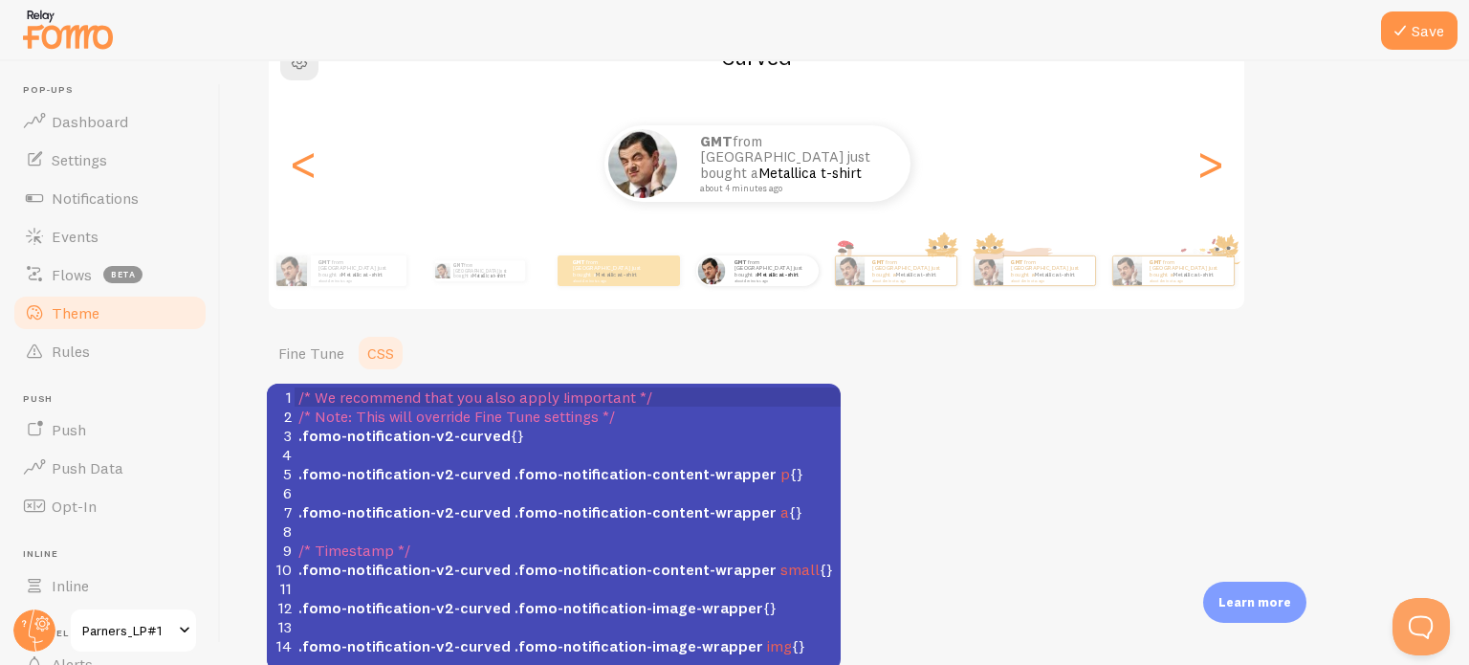
click at [390, 420] on span "/* Note: This will override Fine Tune settings */" at bounding box center [456, 416] width 317 height 19
type textarea "/* We recommend that you also apply !important */ /* Note: This will override F…"
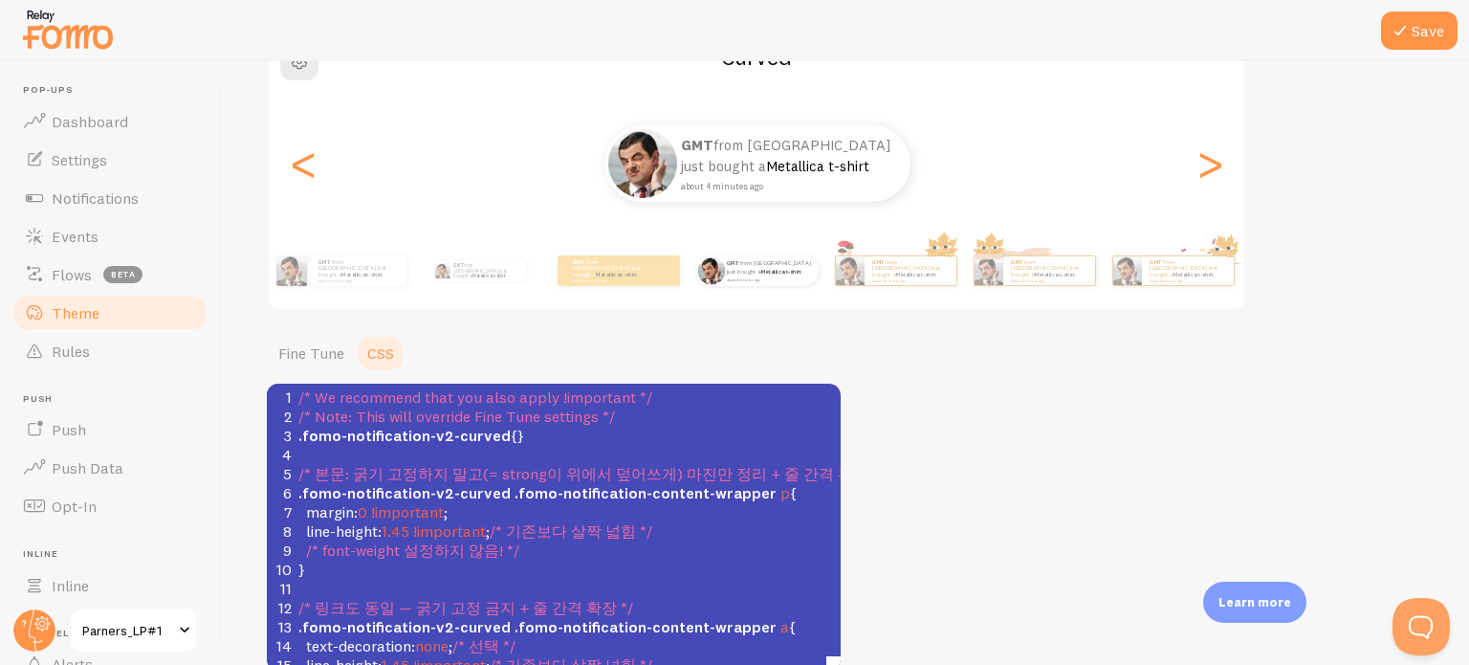
scroll to position [462, 0]
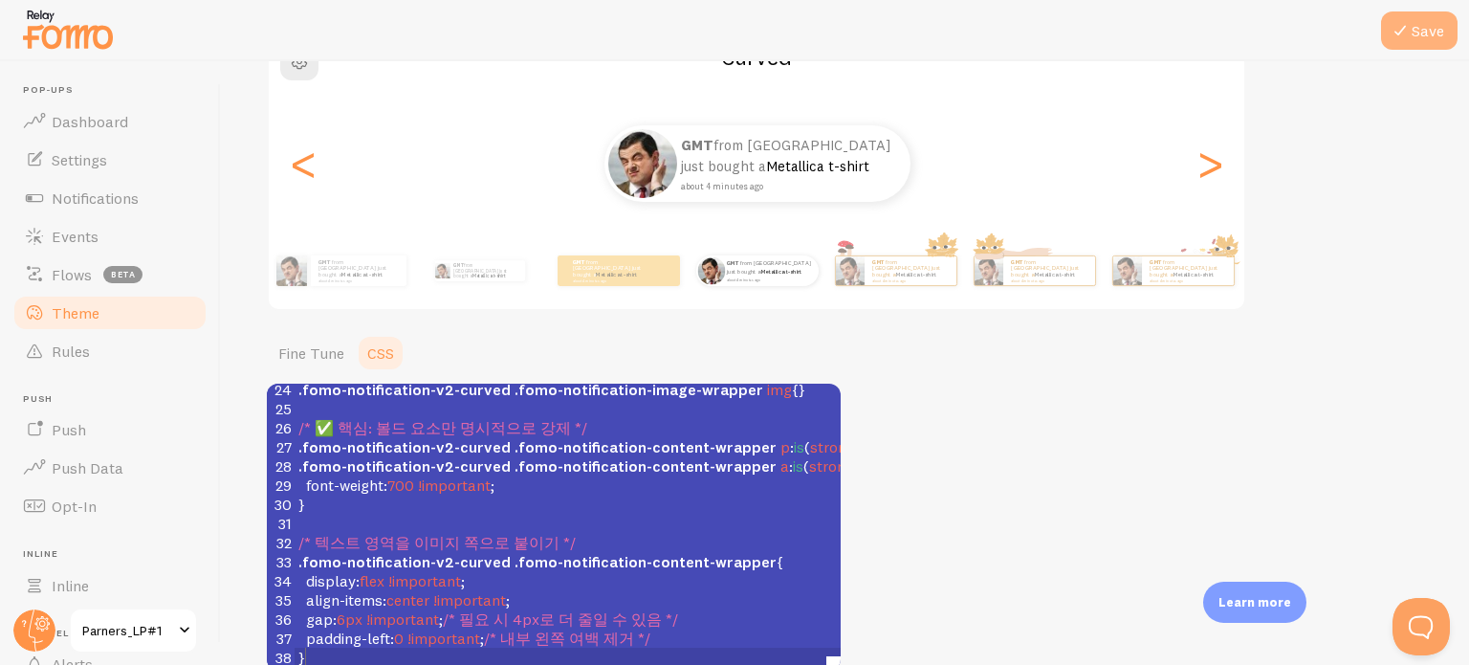
click at [1408, 24] on icon at bounding box center [1400, 30] width 23 height 23
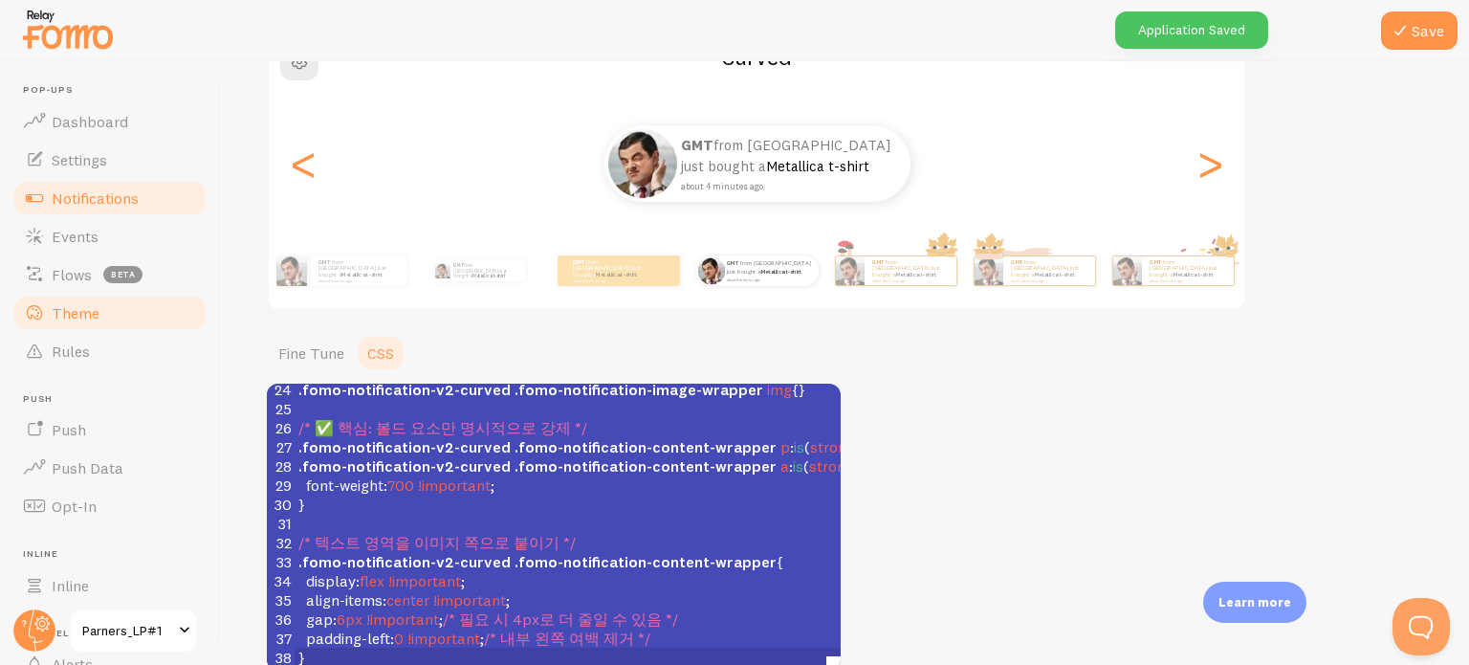
click at [80, 187] on link "Notifications" at bounding box center [109, 198] width 197 height 38
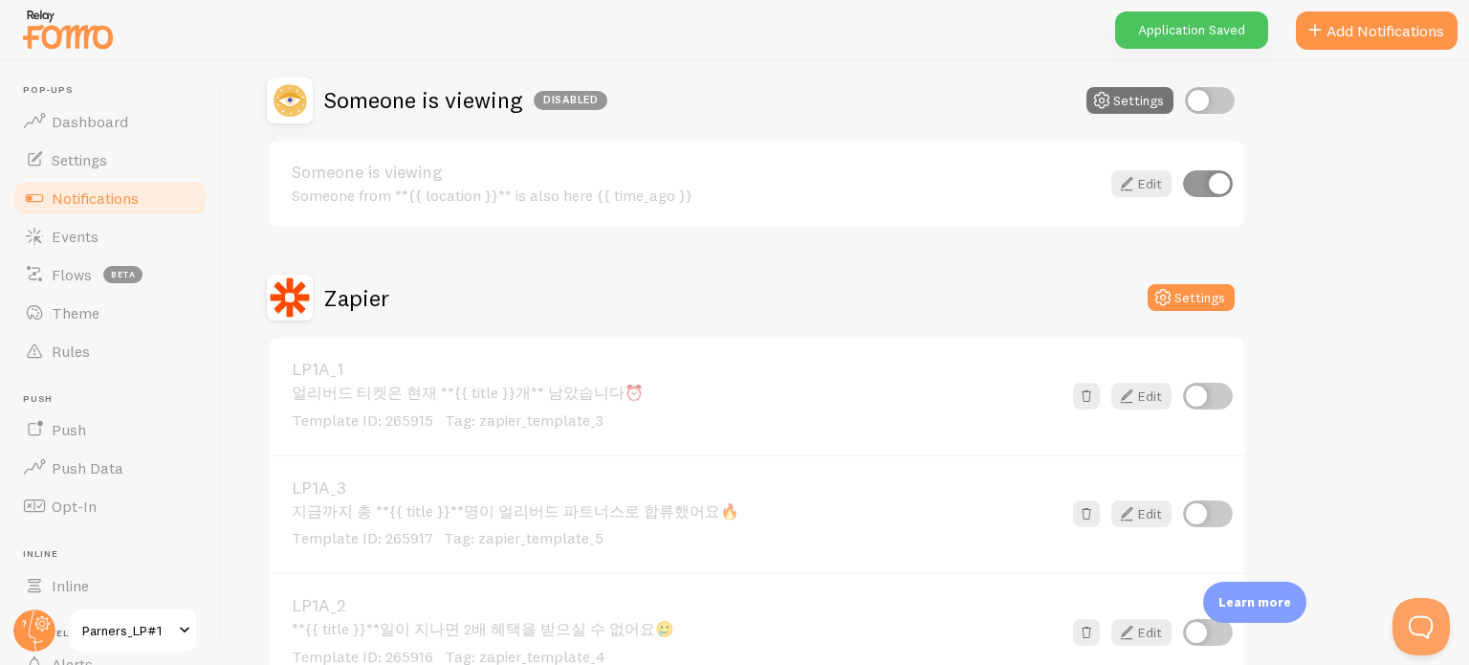
scroll to position [497, 0]
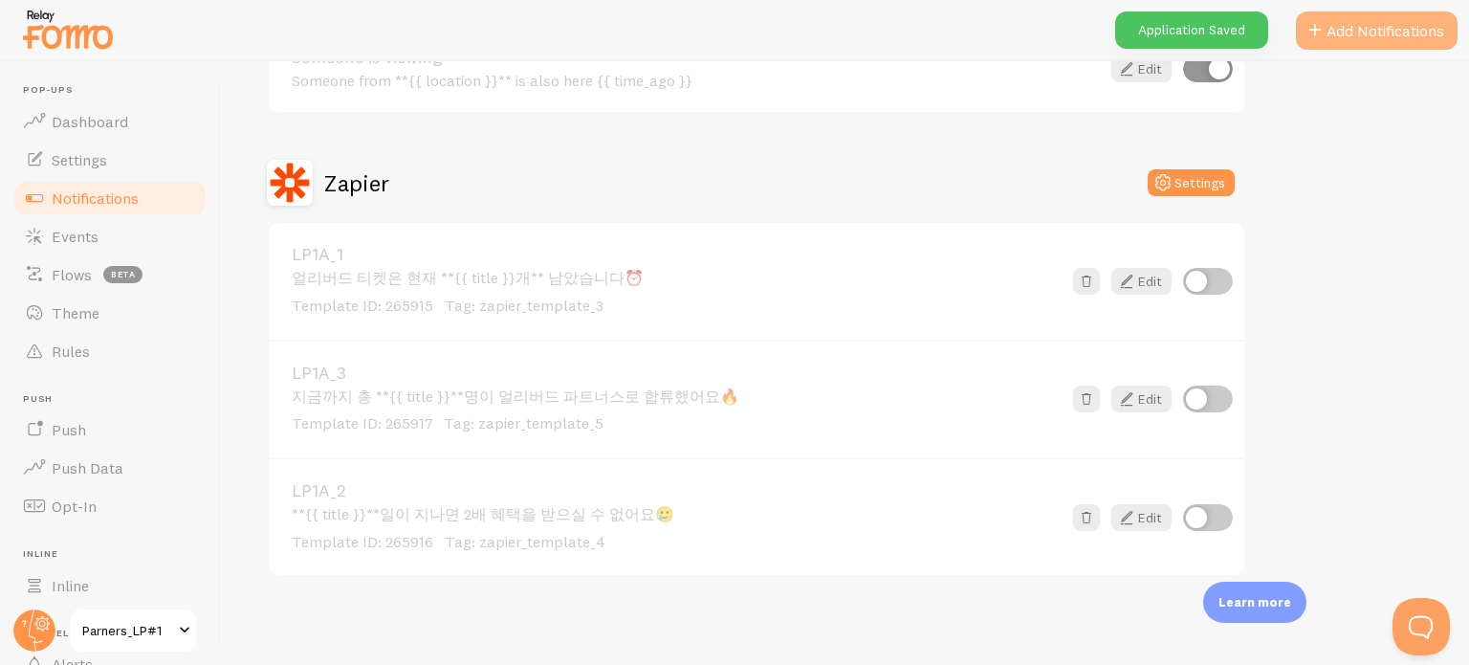
click at [1358, 42] on button "Add Notifications" at bounding box center [1377, 30] width 162 height 38
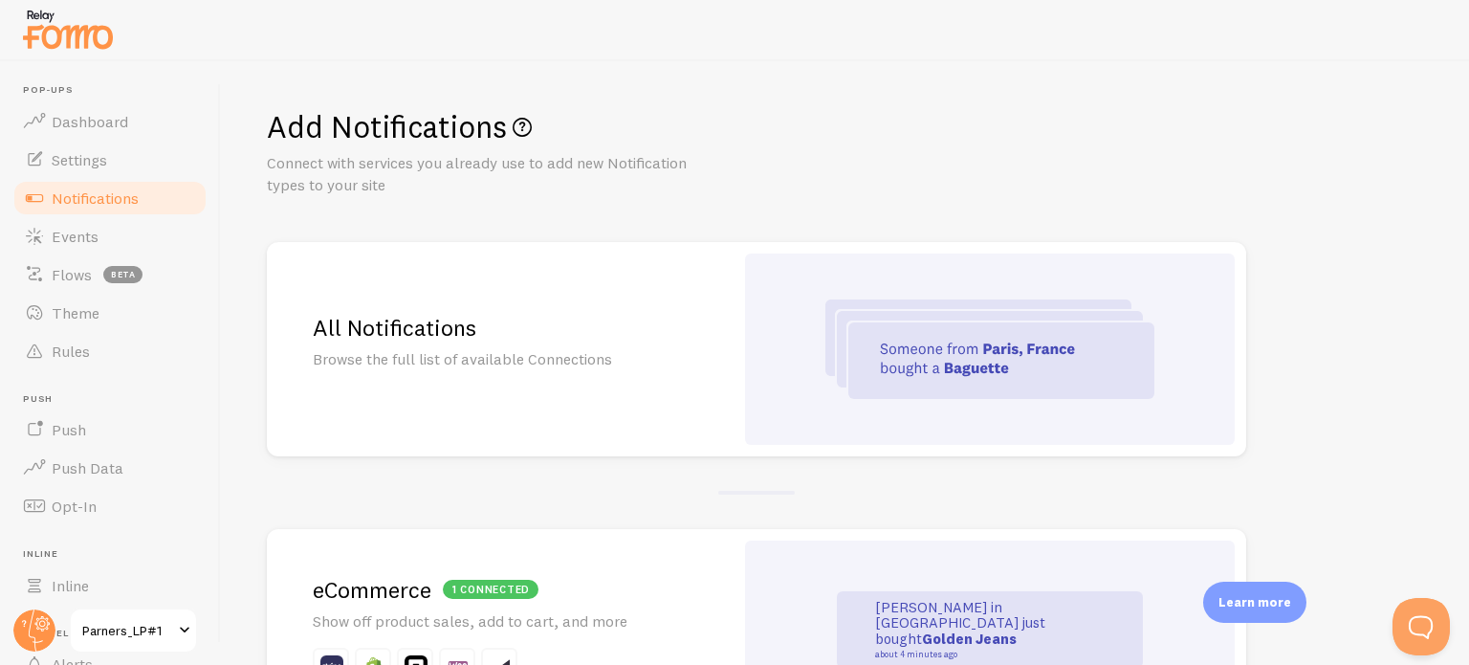
click at [673, 296] on div "All Notifications Browse the full list of available Connections" at bounding box center [500, 349] width 467 height 214
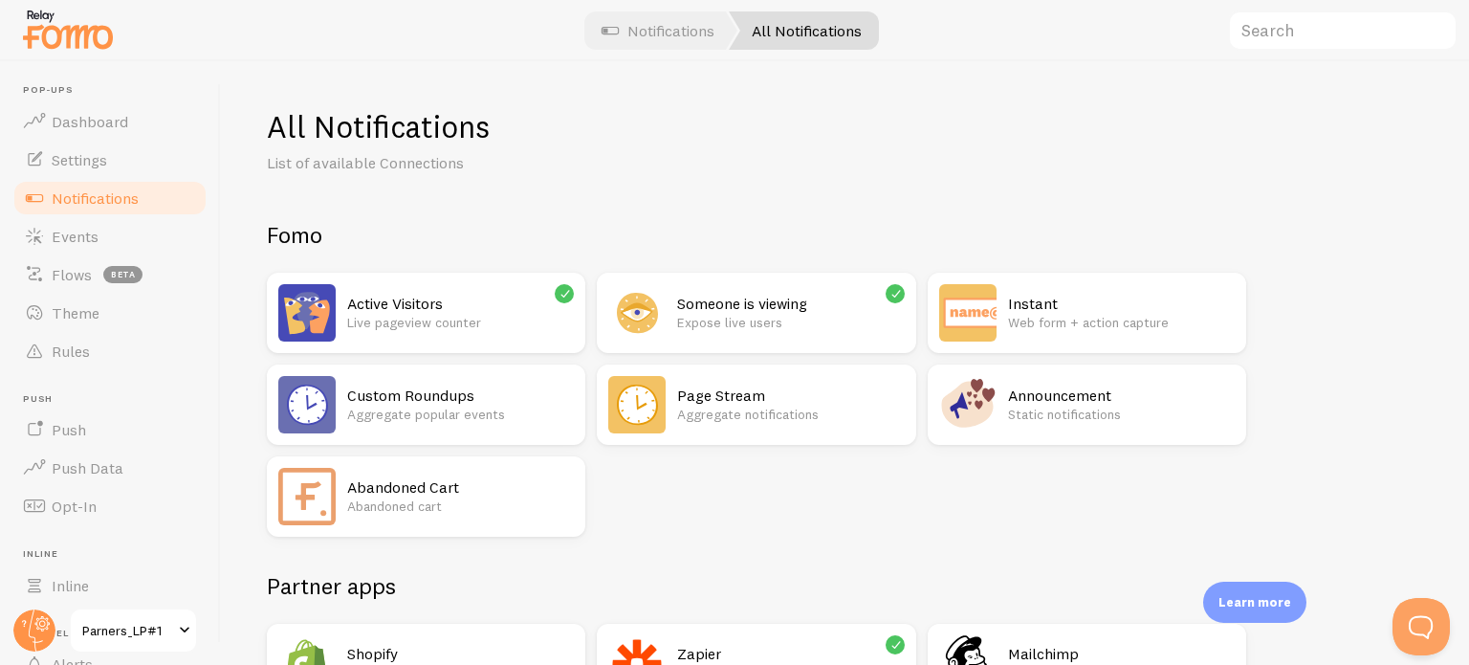
click at [1009, 431] on div "Announcement Static notifications" at bounding box center [1121, 404] width 227 height 57
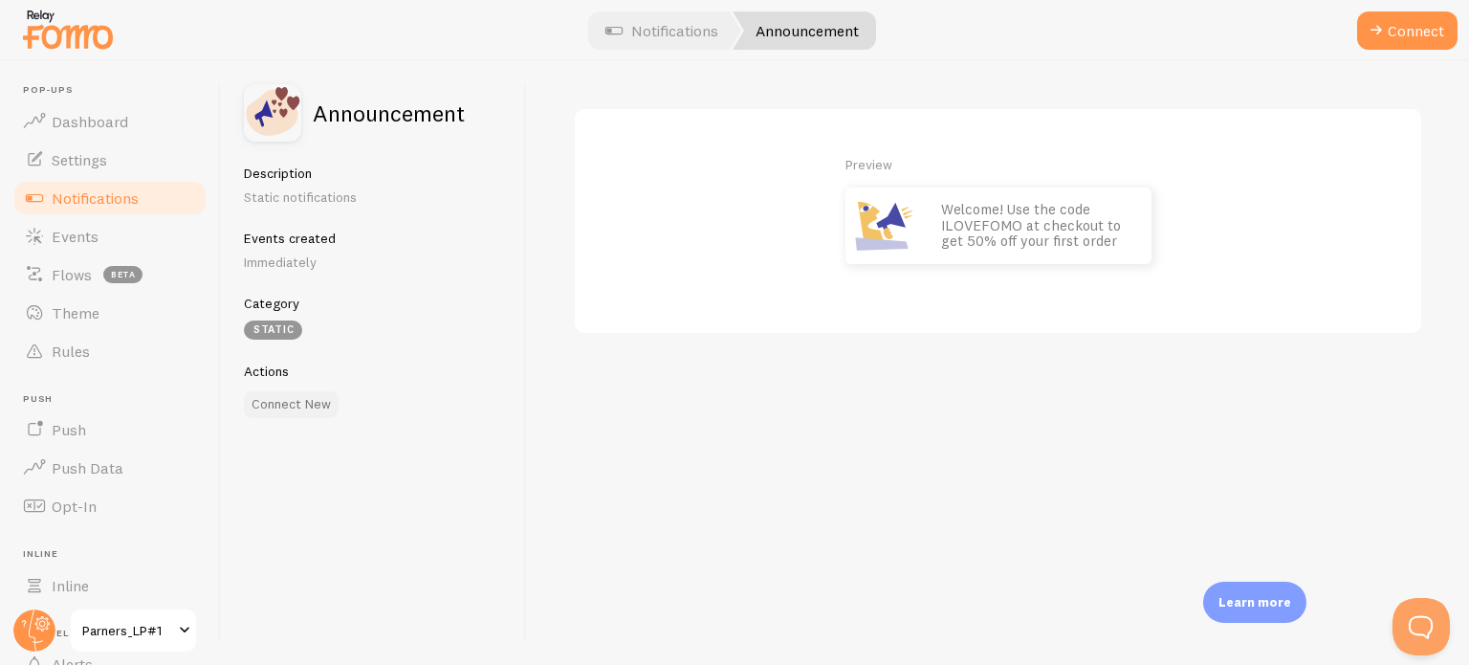
click at [292, 393] on button "Connect New" at bounding box center [291, 404] width 95 height 27
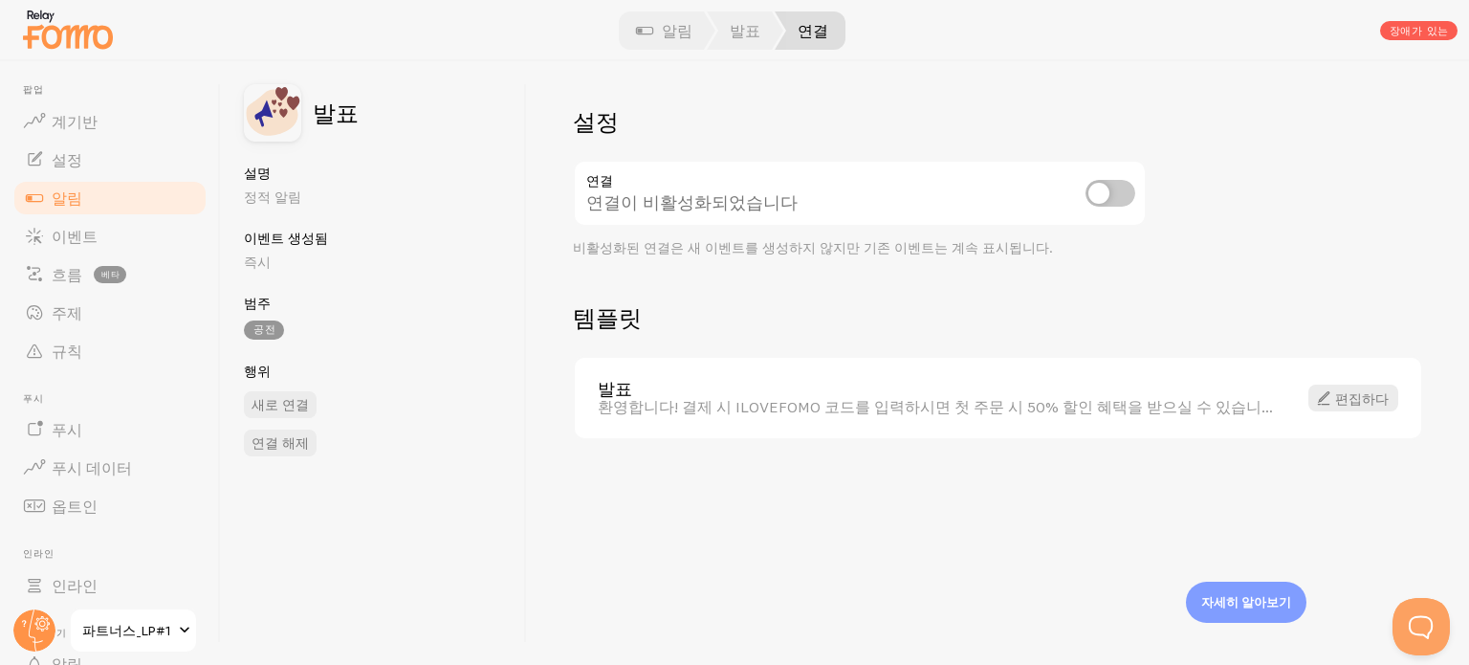
click at [1243, 271] on div "설정 연결 연결이 비활성화되었습니다 비활성화된 연결은 새 이벤트를 생성하지 않지만 기존 이벤트는 계속 표시됩니다. 템플릿 발표 환영합니다! 결…" at bounding box center [998, 363] width 942 height 604
click at [1010, 404] on font "환영합니다! 결제 시 ILOVEFOMO 코드를 입력하시면 첫 주문 시 50% 할인 혜택을 받으실 수 있습니다." at bounding box center [939, 406] width 683 height 19
copy div "환영합니다! 결제 시 ILOVEFOMO 코드를 입력하시면 첫 주문 시 50% 할인 혜택을 받으실 수 있습니다."
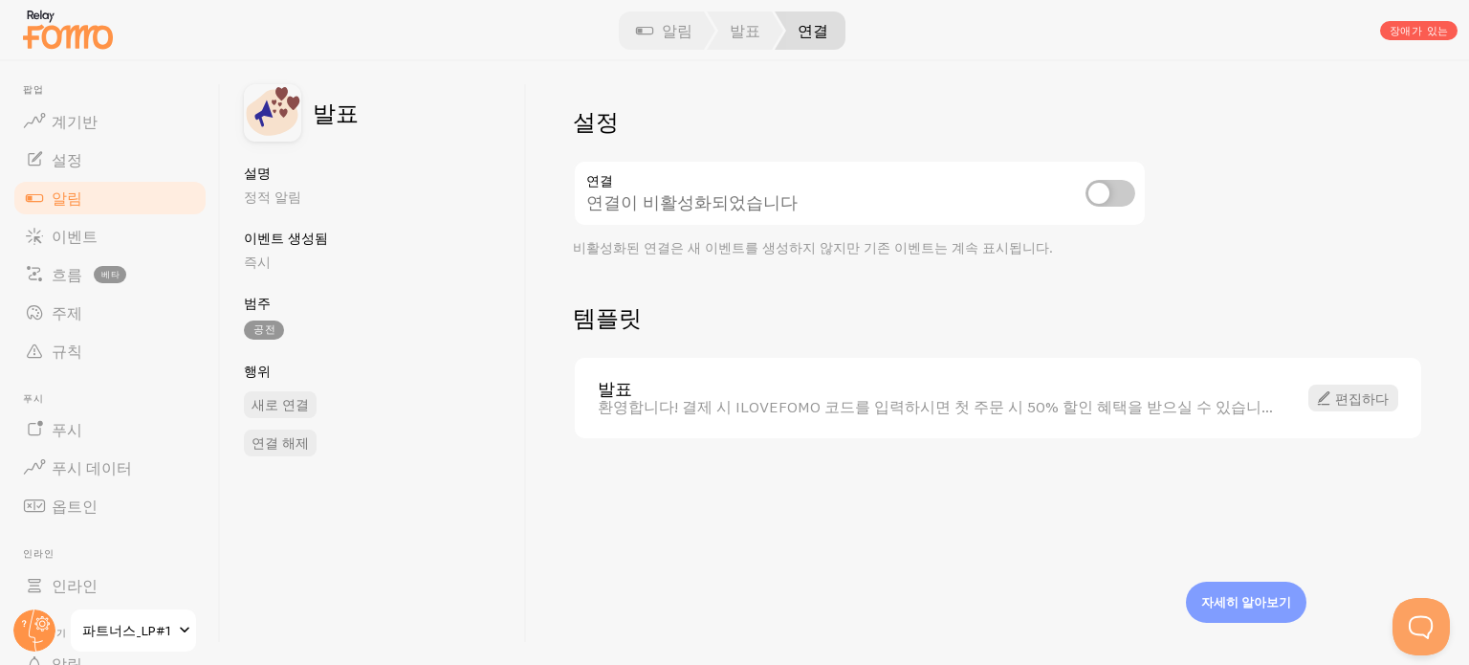
click at [1215, 131] on div "설정 연결 연결이 비활성화되었습니다 비활성화된 연결은 새 이벤트를 생성하지 않지만 기존 이벤트는 계속 표시됩니다. 템플릿 발표 환영합니다! 결…" at bounding box center [998, 363] width 942 height 604
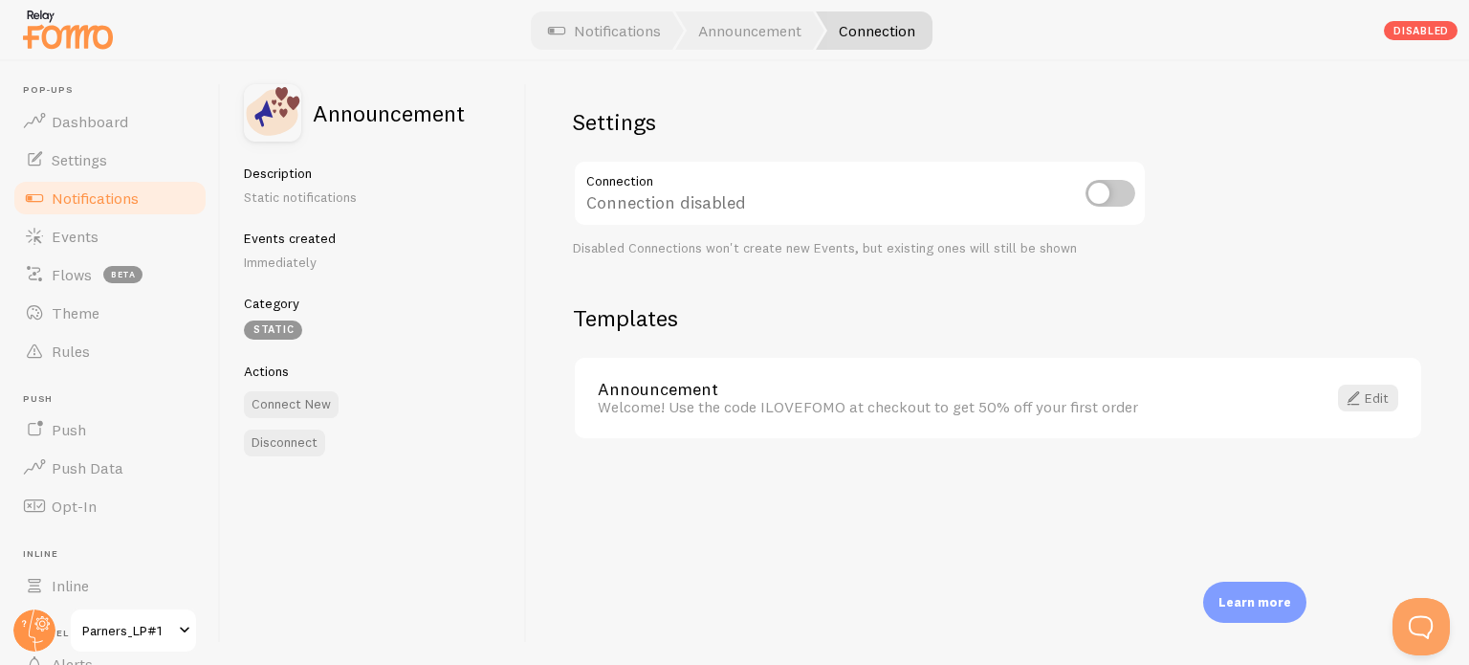
click at [1244, 239] on div "Settings Connection Connection disabled Disabled Connections won't create new E…" at bounding box center [998, 363] width 942 height 604
click at [1357, 388] on span at bounding box center [1353, 397] width 23 height 23
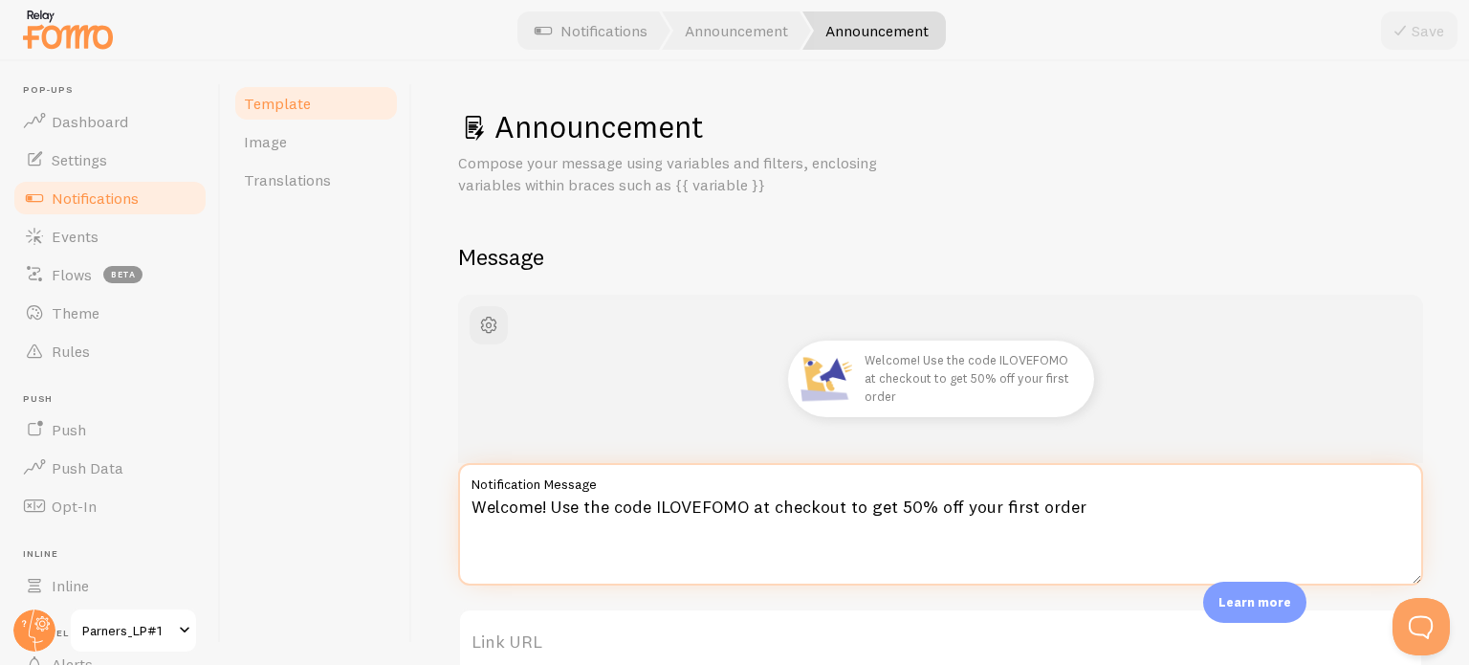
click at [800, 531] on textarea "Welcome! Use the code ILOVEFOMO at checkout to get 50% off your first order" at bounding box center [940, 524] width 965 height 122
paste textarea "환영합니다! 결제 시 ILOVEFOMO 코드를 입력하시면 첫 주문 시 50% 할인 혜택을 받으실 수 있습니다."
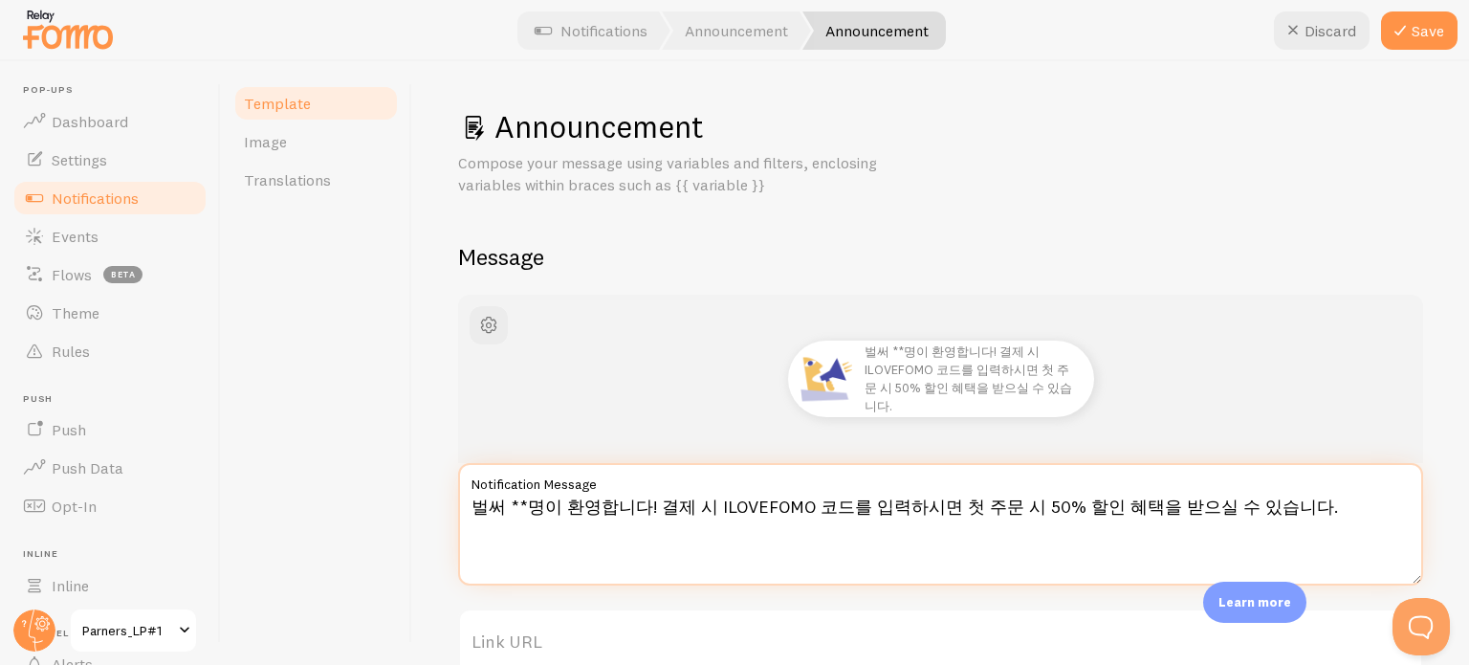
click at [783, 504] on textarea "벌써 **명이 환영합니다! 결제 시 ILOVEFOMO 코드를 입력하시면 첫 주문 시 50% 할인 혜택을 받으실 수 있습니다." at bounding box center [940, 524] width 965 height 122
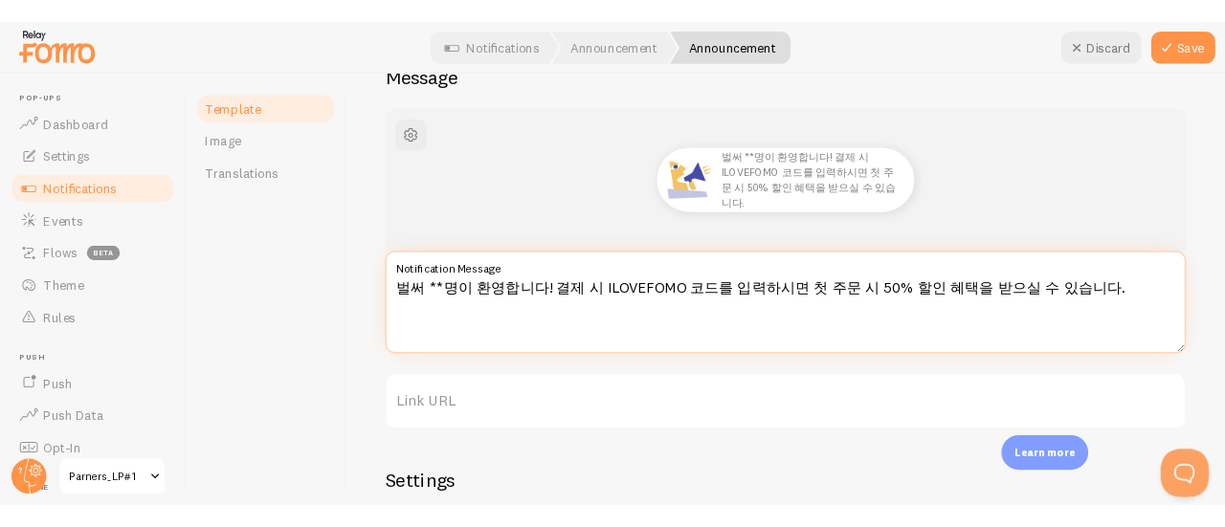
scroll to position [191, 0]
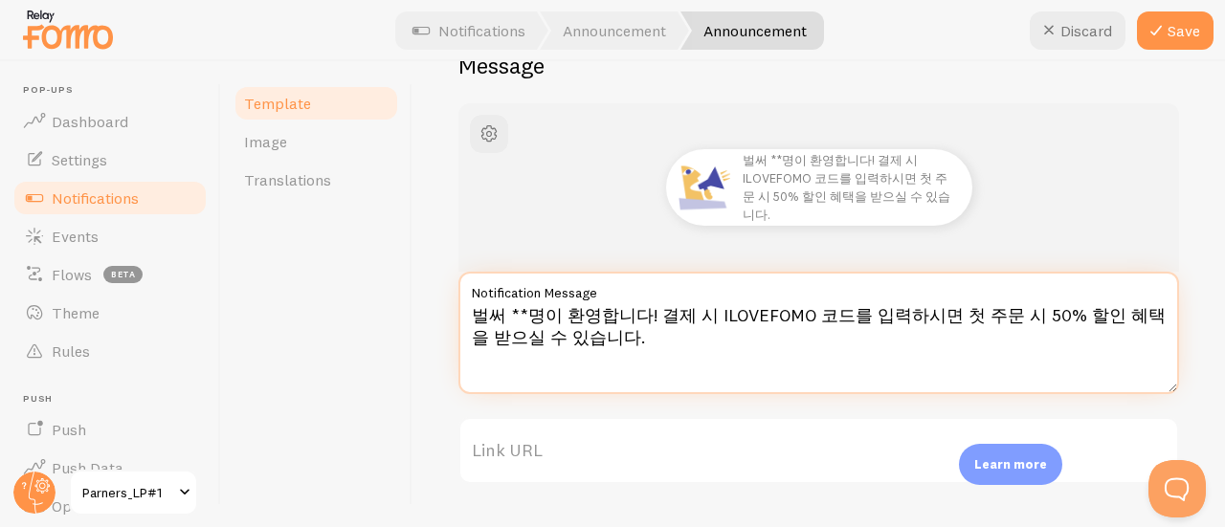
click at [530, 335] on textarea "벌써 **명이 환영합니다! 결제 시 ILOVEFOMO 코드를 입력하시면 첫 주문 시 50% 할인 혜택을 받으실 수 있습니다." at bounding box center [818, 333] width 720 height 122
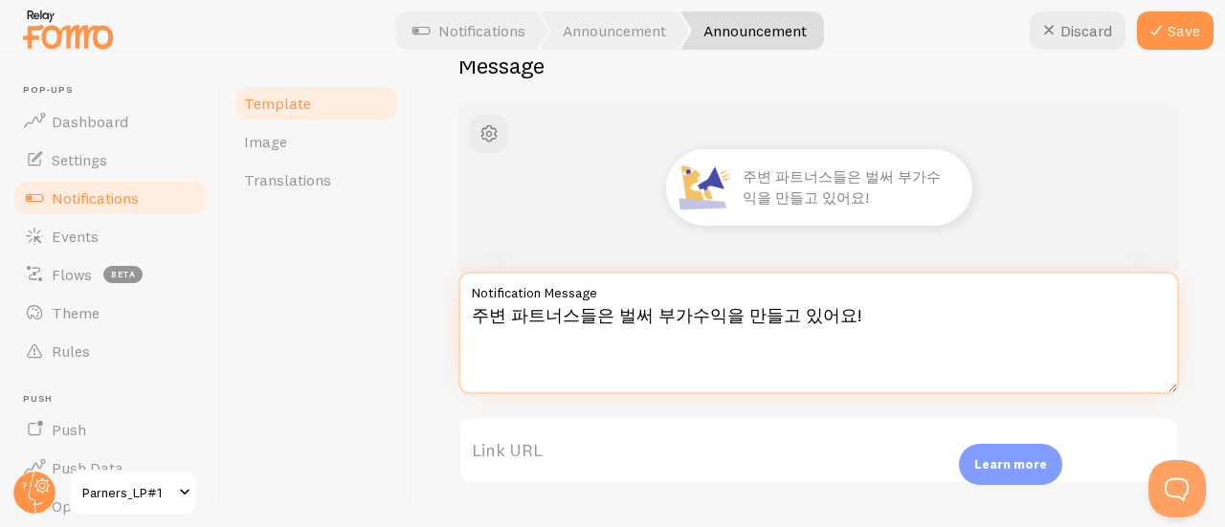
click at [643, 313] on textarea "주변 파트너스들은 벌써 부가수익을 만들고 있어요!" at bounding box center [818, 333] width 720 height 122
click at [717, 318] on textarea "주변 파트너스들은 벌써 **부가수익을 만들고 있어요!" at bounding box center [818, 333] width 720 height 122
click at [832, 331] on textarea "주변 파트너스들은 벌써 **부가수익**을 만들고 있어요!" at bounding box center [818, 333] width 720 height 122
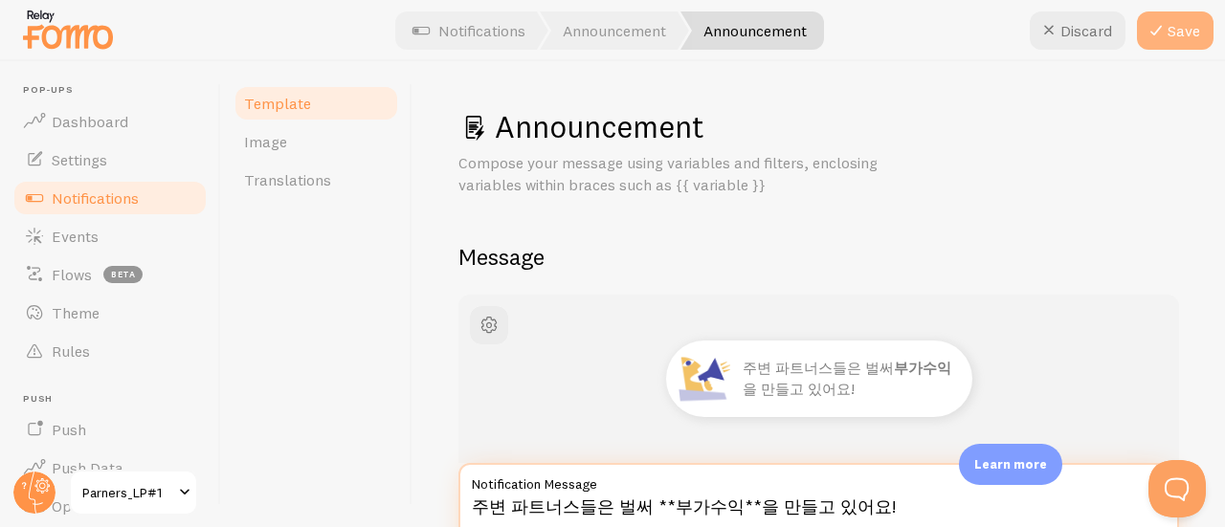
type textarea "주변 파트너스들은 벌써 **부가수익**을 만들고 있어요!"
click at [1158, 31] on icon at bounding box center [1155, 30] width 23 height 23
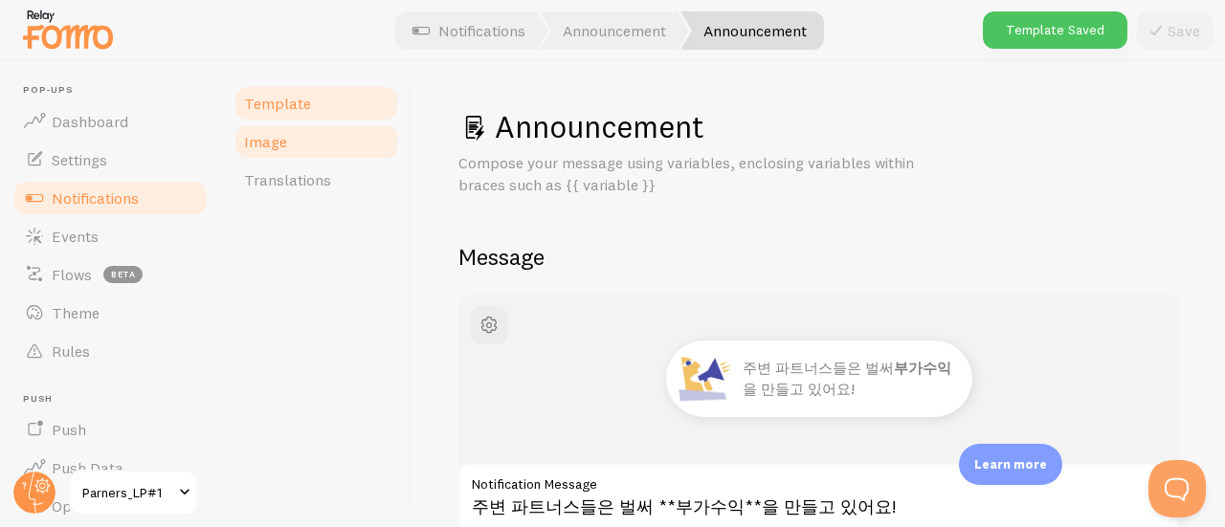
click at [277, 134] on span "Image" at bounding box center [265, 141] width 43 height 19
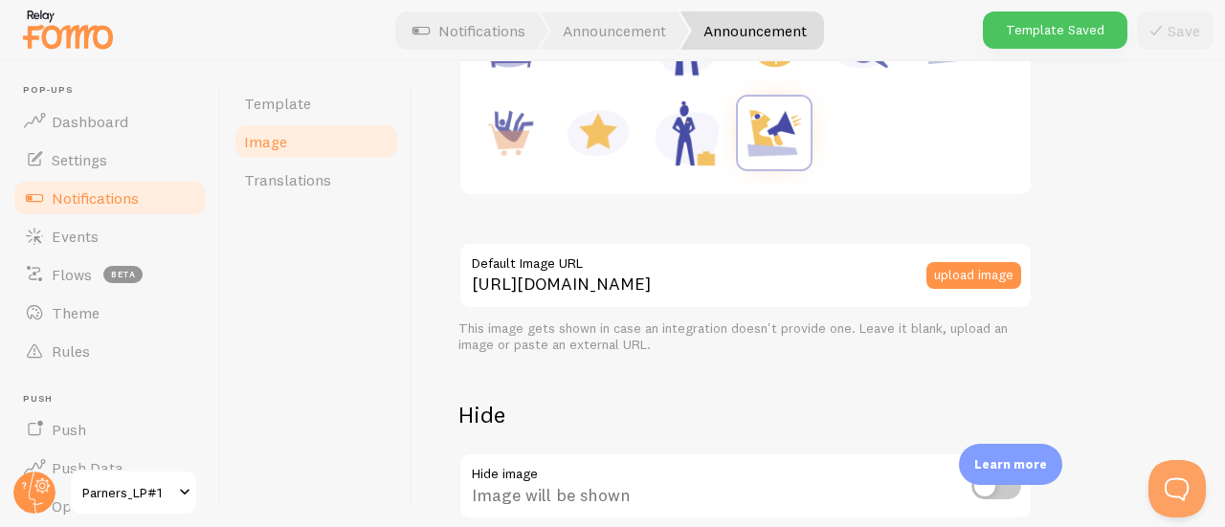
scroll to position [383, 0]
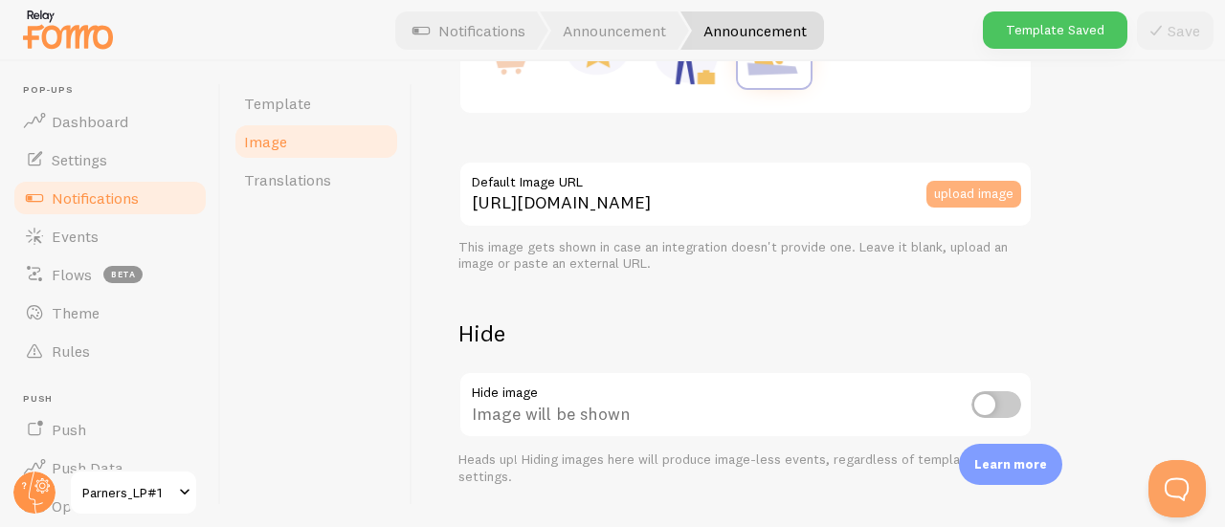
click at [983, 188] on button "upload image" at bounding box center [973, 194] width 95 height 27
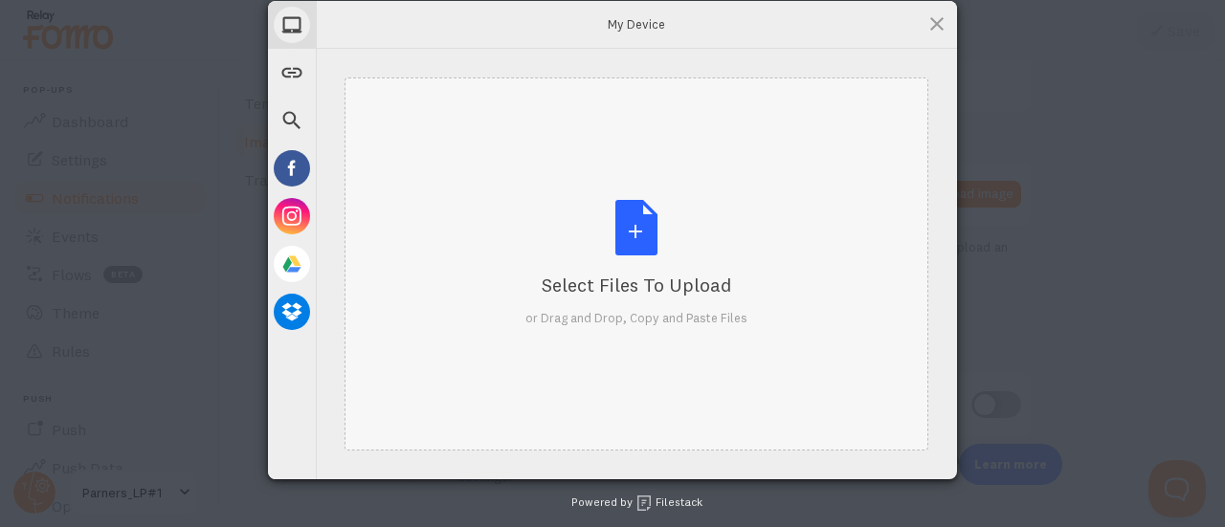
click at [540, 178] on div "Select Files to Upload or Drag and Drop, Copy and Paste Files" at bounding box center [636, 263] width 584 height 373
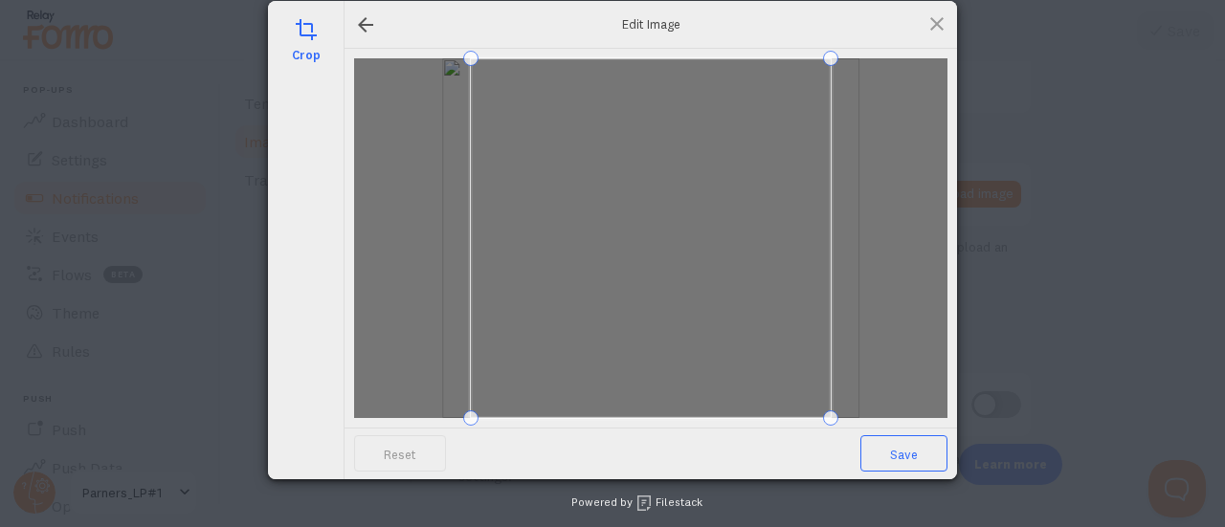
click at [909, 447] on span "Save" at bounding box center [903, 453] width 87 height 36
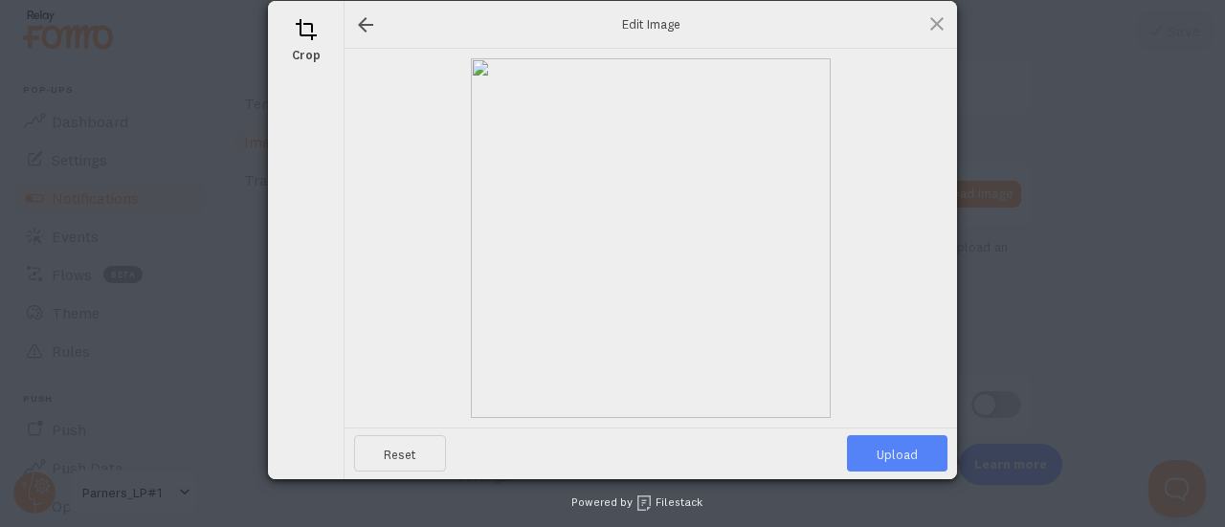
click at [909, 447] on span "Upload" at bounding box center [897, 453] width 100 height 36
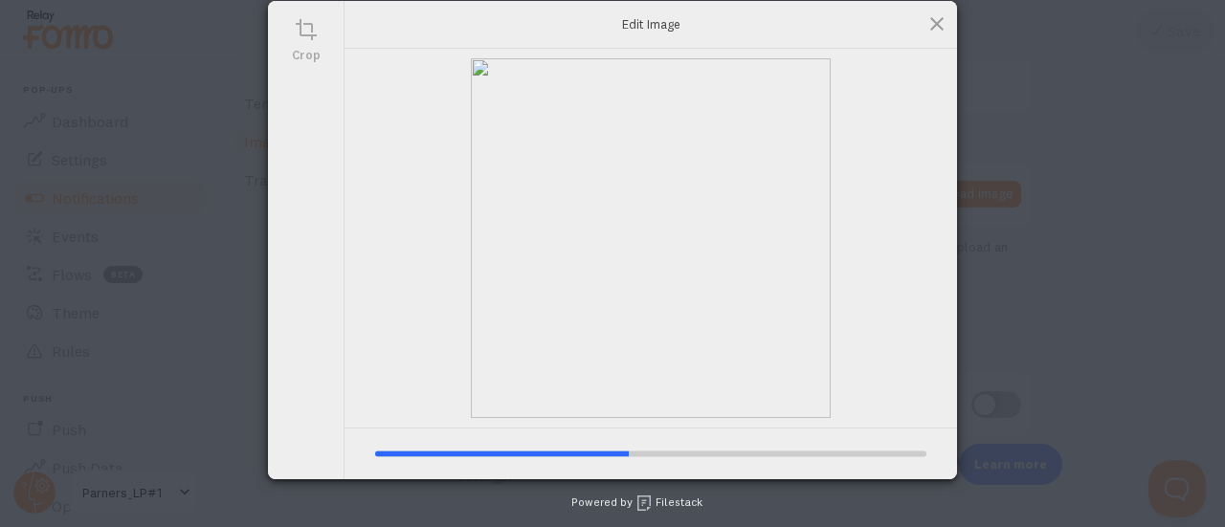
type input "https://process.filestackapi.com/ApqhzE1ldTzuKSj33adqez/resize=width:170,height…"
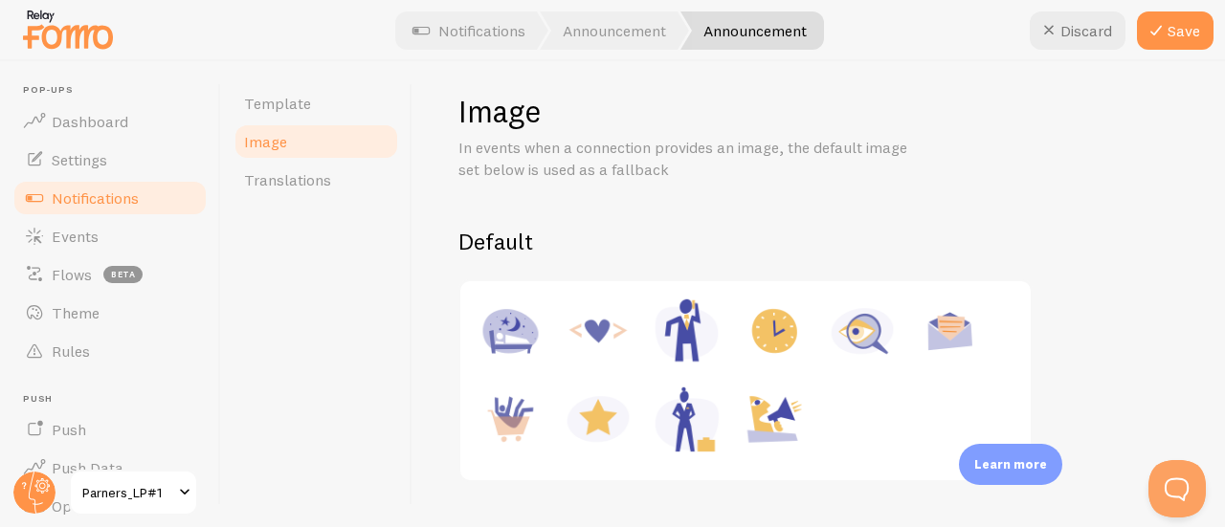
scroll to position [0, 0]
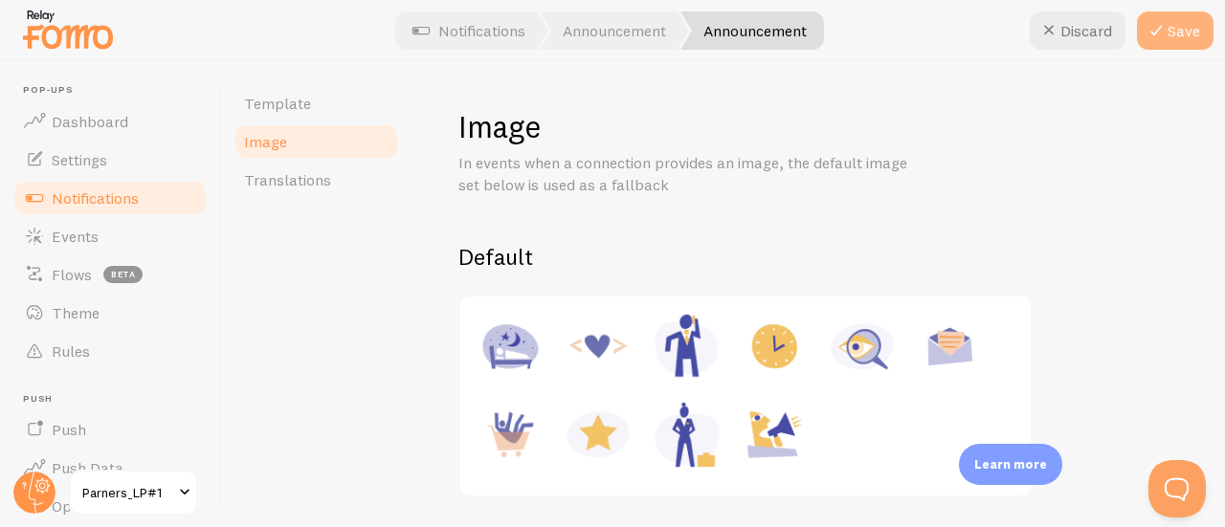
click at [1159, 39] on icon at bounding box center [1155, 30] width 23 height 23
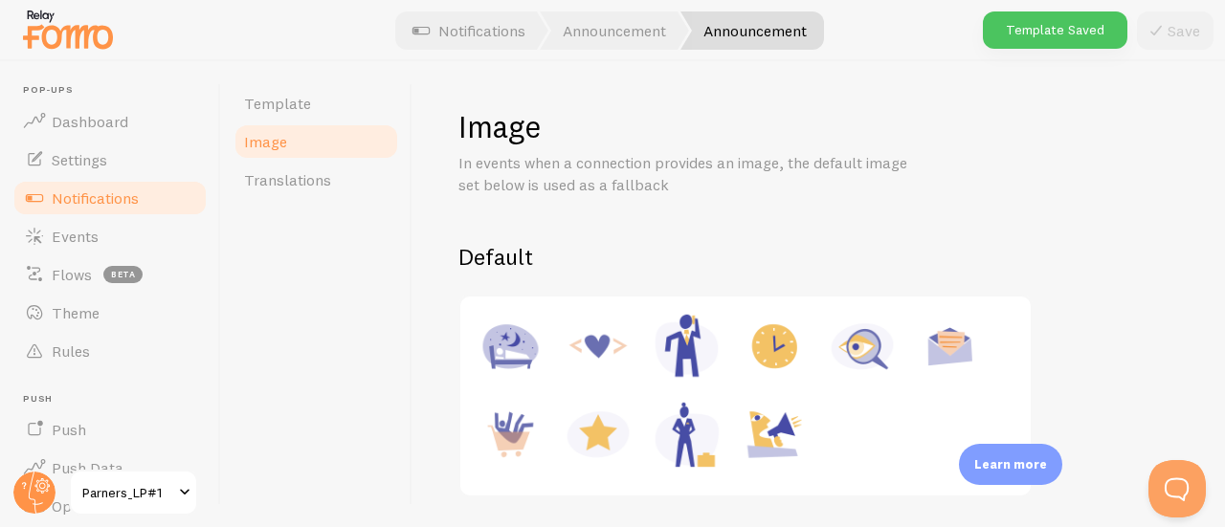
click at [161, 198] on link "Notifications" at bounding box center [109, 198] width 197 height 38
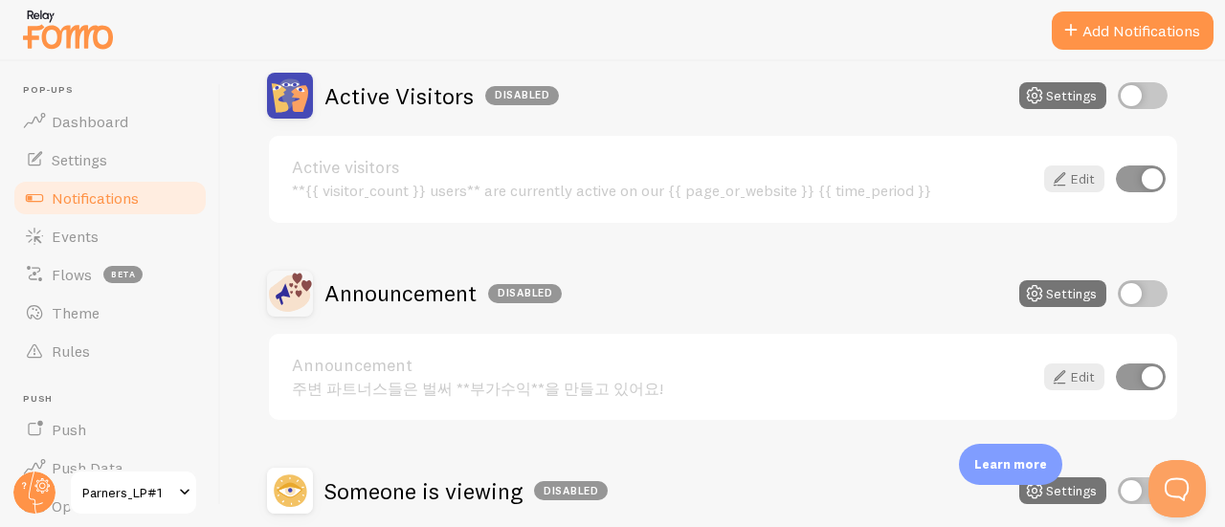
scroll to position [167, 0]
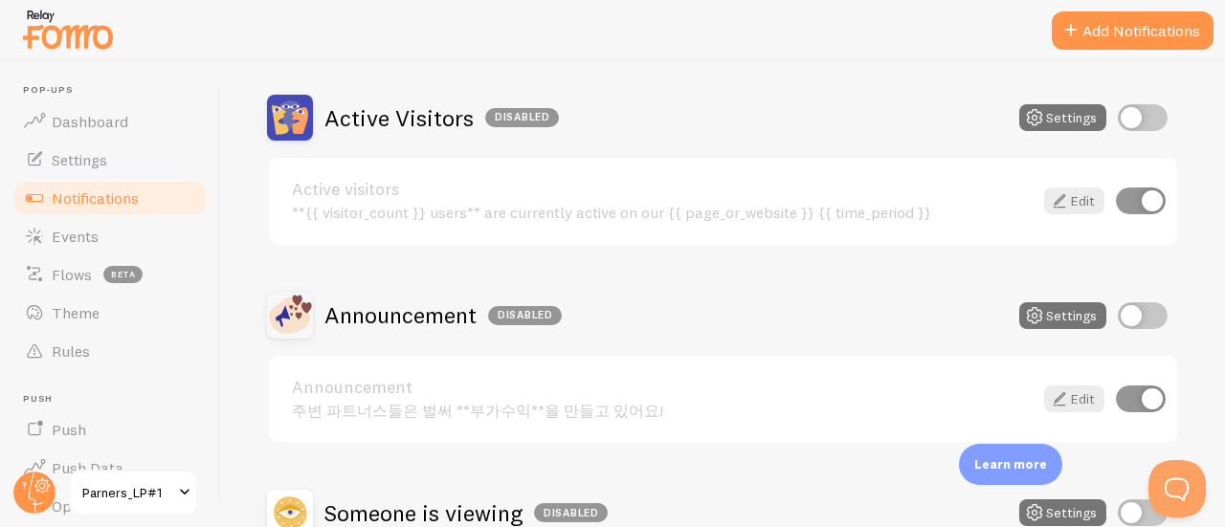
click at [1122, 324] on input "checkbox" at bounding box center [1142, 315] width 50 height 27
checkbox input "true"
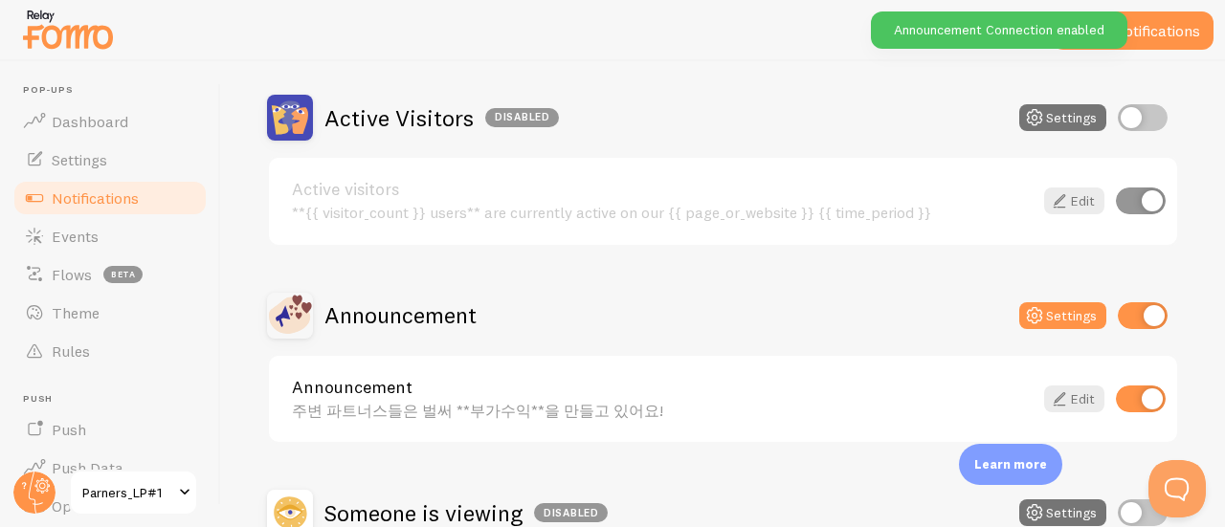
click at [480, 414] on div "주변 파트너스들은 벌써 **부가수익**을 만들고 있어요!" at bounding box center [662, 410] width 740 height 17
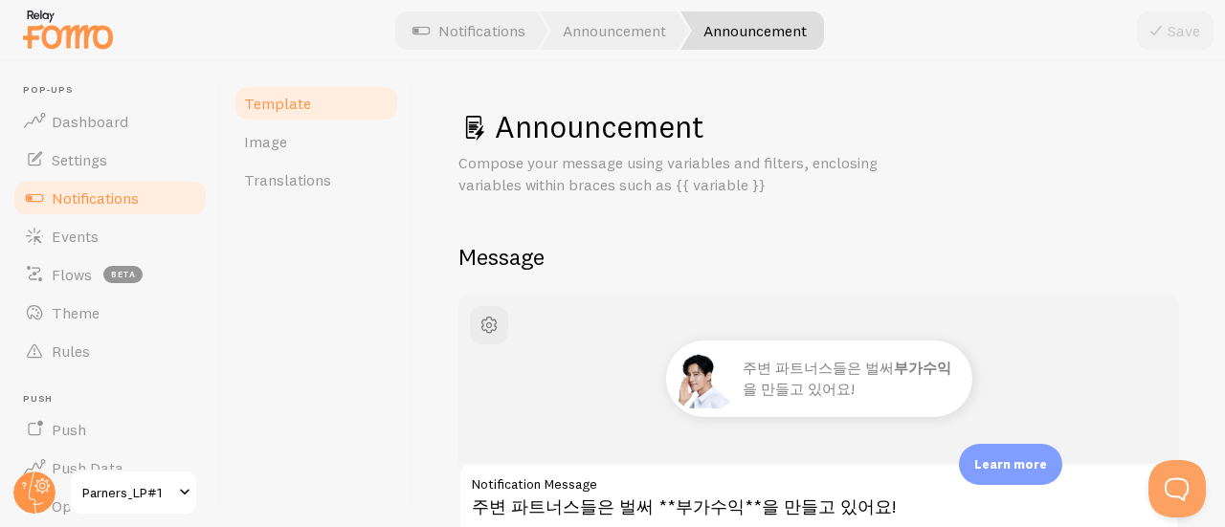
scroll to position [383, 0]
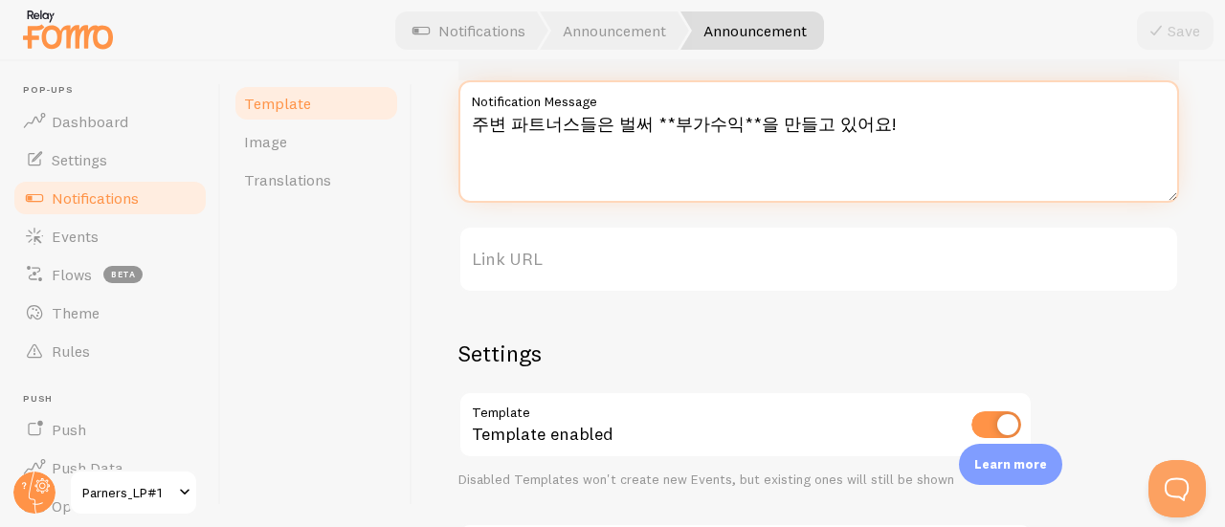
click at [869, 120] on textarea "주변 파트너스들은 벌써 **부가수익**을 만들고 있어요!" at bounding box center [818, 141] width 720 height 122
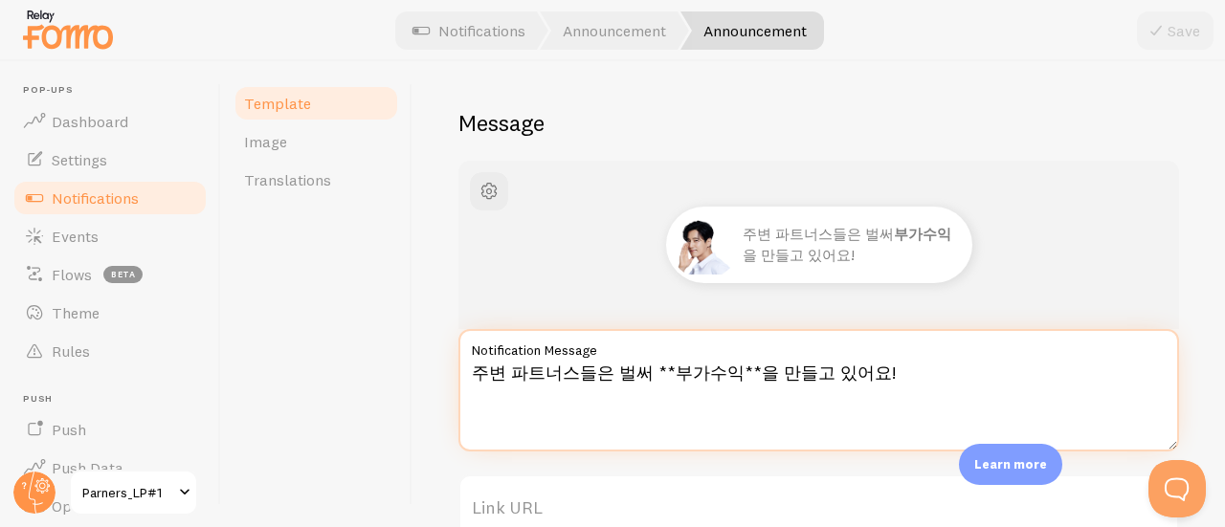
scroll to position [96, 0]
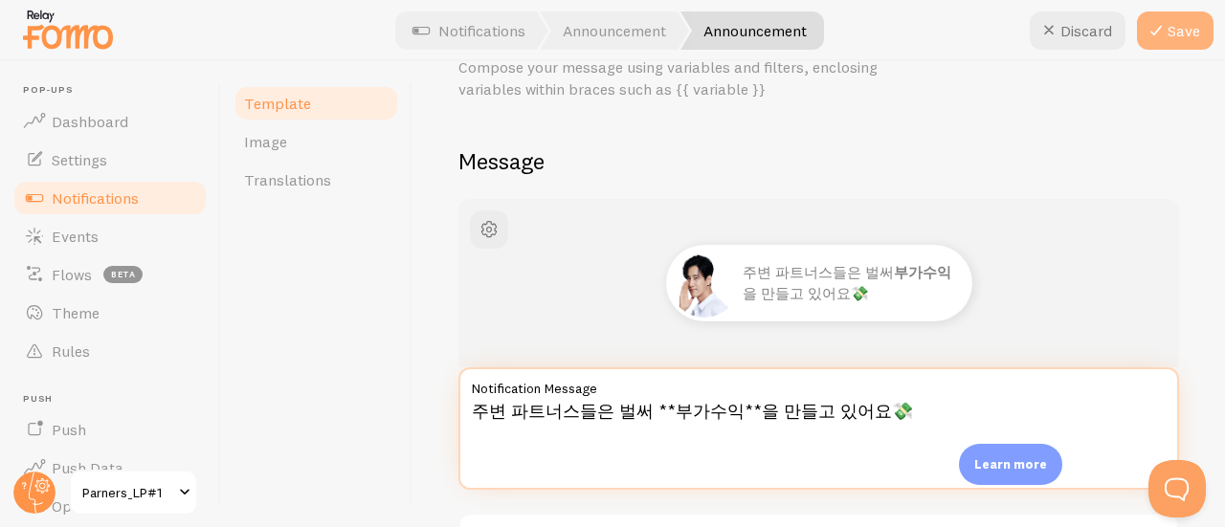
type textarea "주변 파트너스들은 벌써 **부가수익**을 만들고 있어요💸"
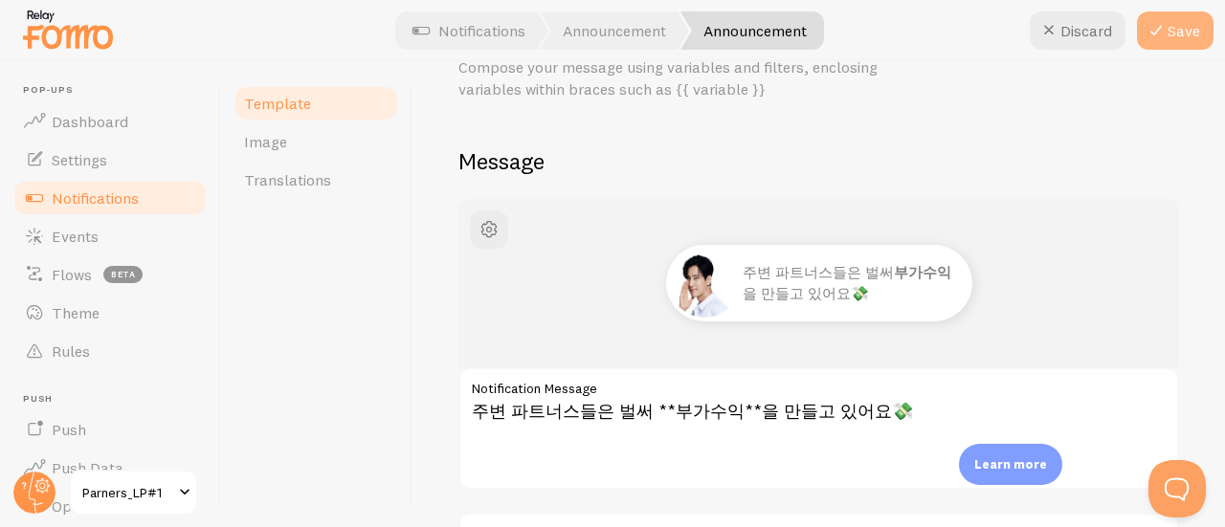
click at [1144, 34] on icon at bounding box center [1155, 30] width 23 height 23
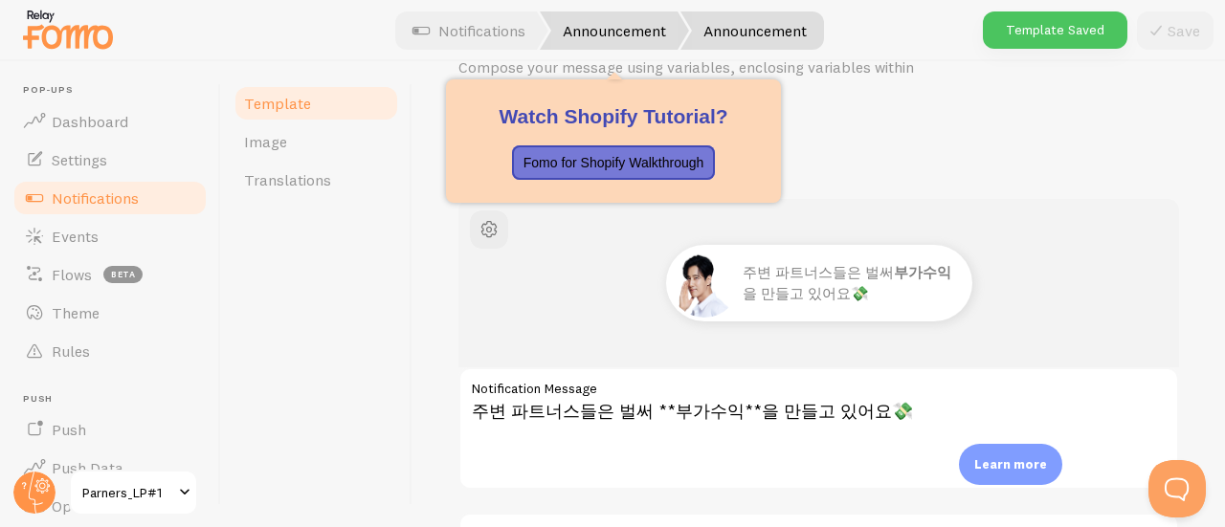
click at [597, 11] on link "Announcement" at bounding box center [614, 30] width 149 height 38
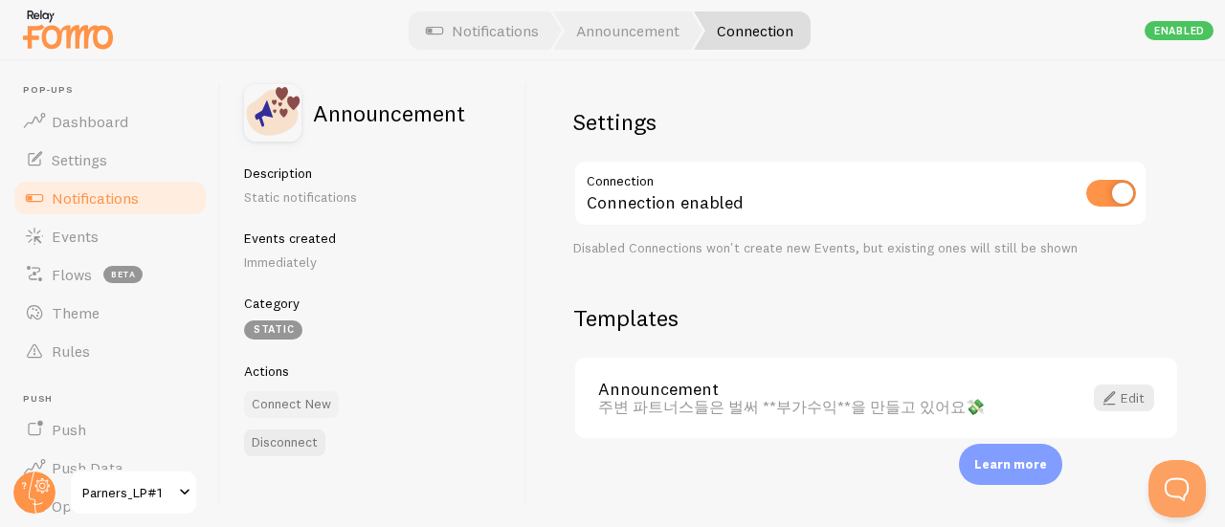
click at [296, 402] on button "Connect New" at bounding box center [291, 404] width 95 height 27
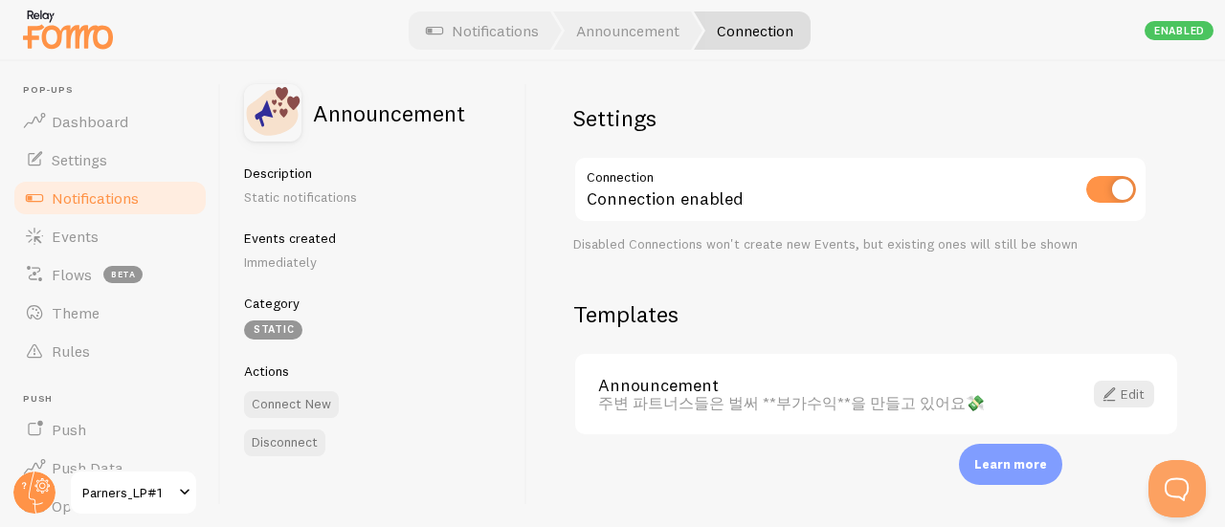
scroll to position [5, 0]
click at [656, 388] on link "Announcement" at bounding box center [828, 384] width 461 height 17
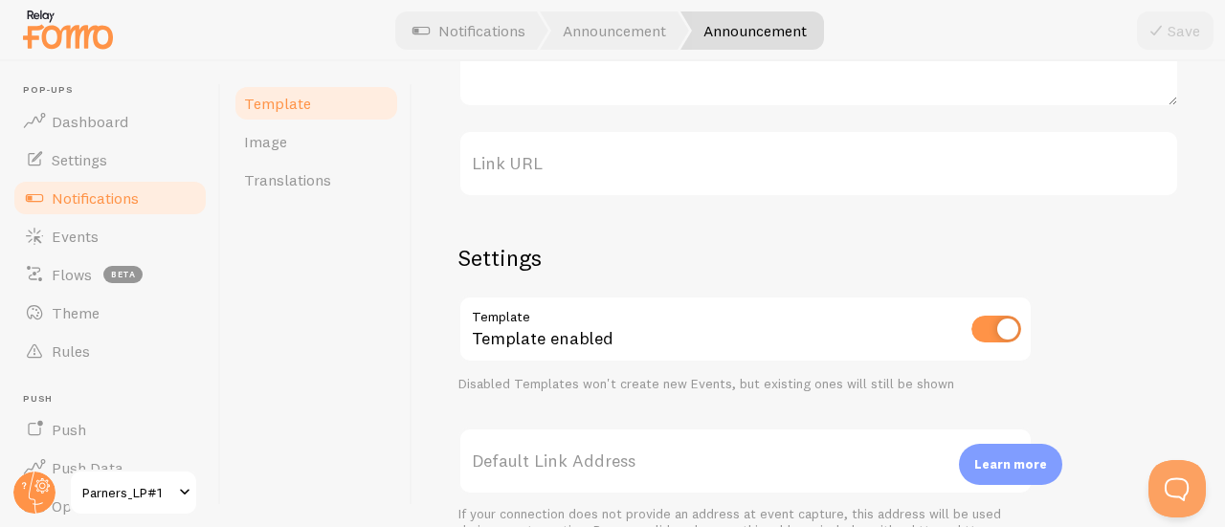
scroll to position [587, 0]
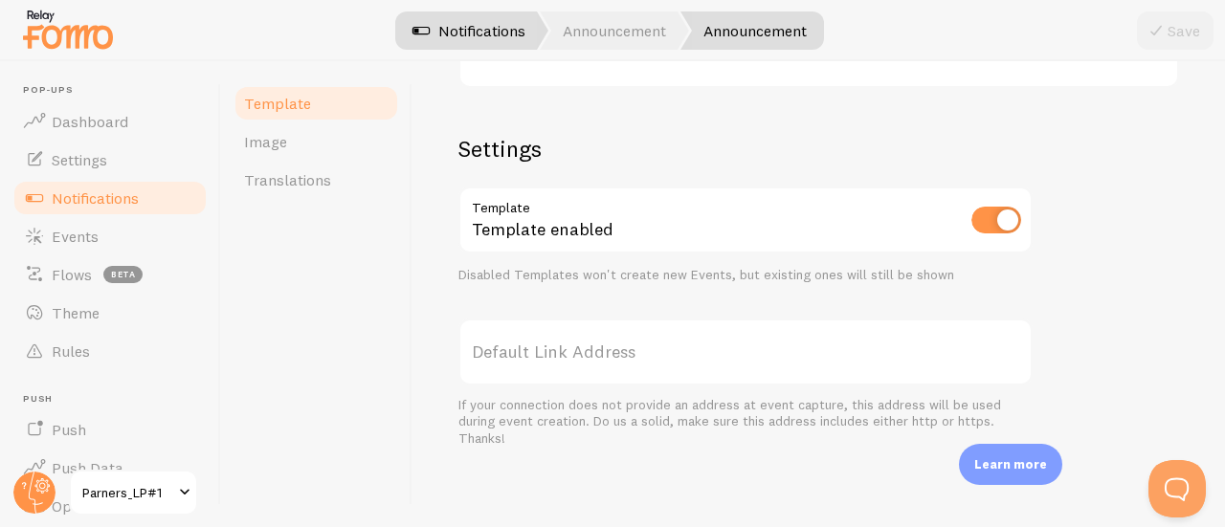
click at [500, 33] on link "Notifications" at bounding box center [468, 30] width 159 height 38
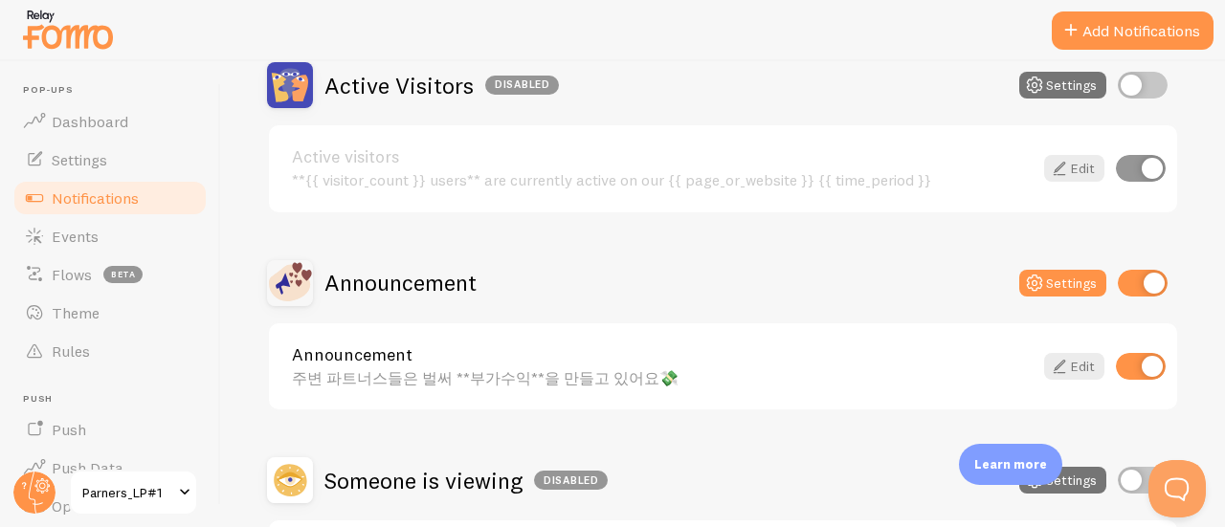
scroll to position [191, 0]
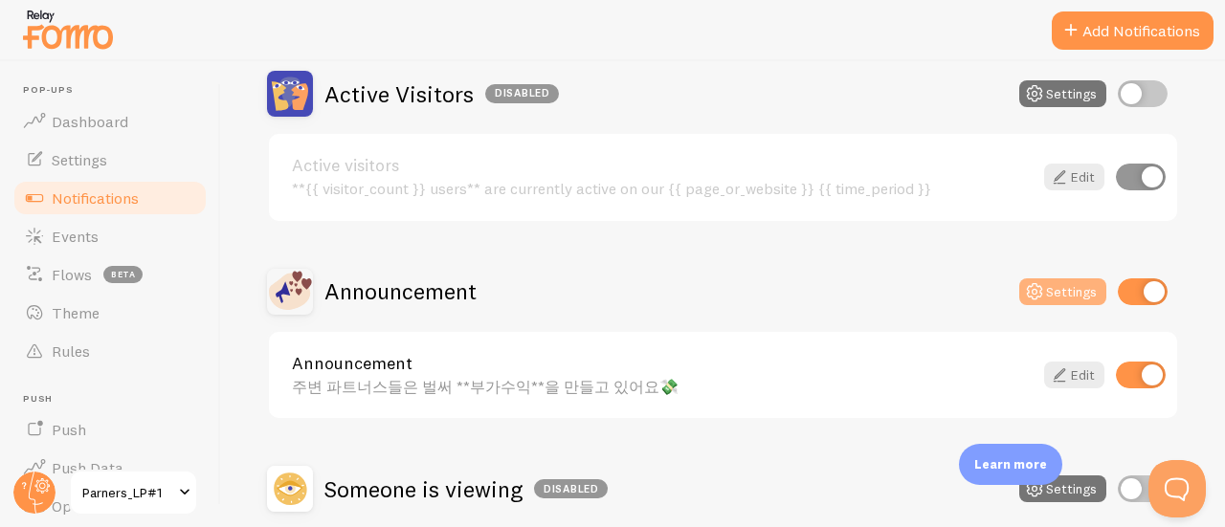
click at [1037, 278] on button "Settings" at bounding box center [1062, 291] width 87 height 27
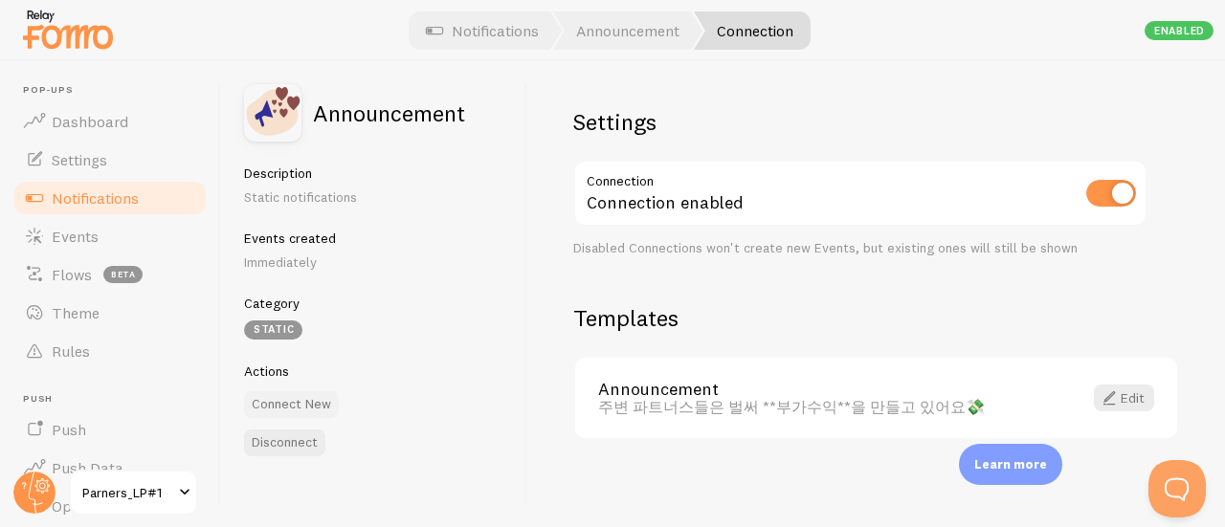
click at [303, 396] on button "Connect New" at bounding box center [291, 404] width 95 height 27
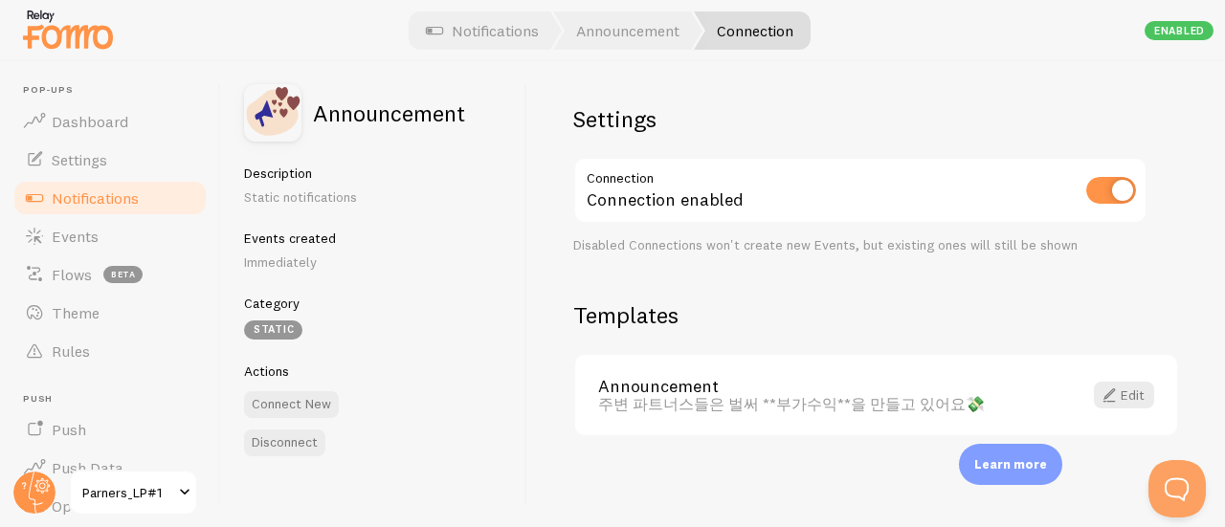
scroll to position [5, 0]
click at [691, 386] on link "Announcement" at bounding box center [828, 384] width 461 height 17
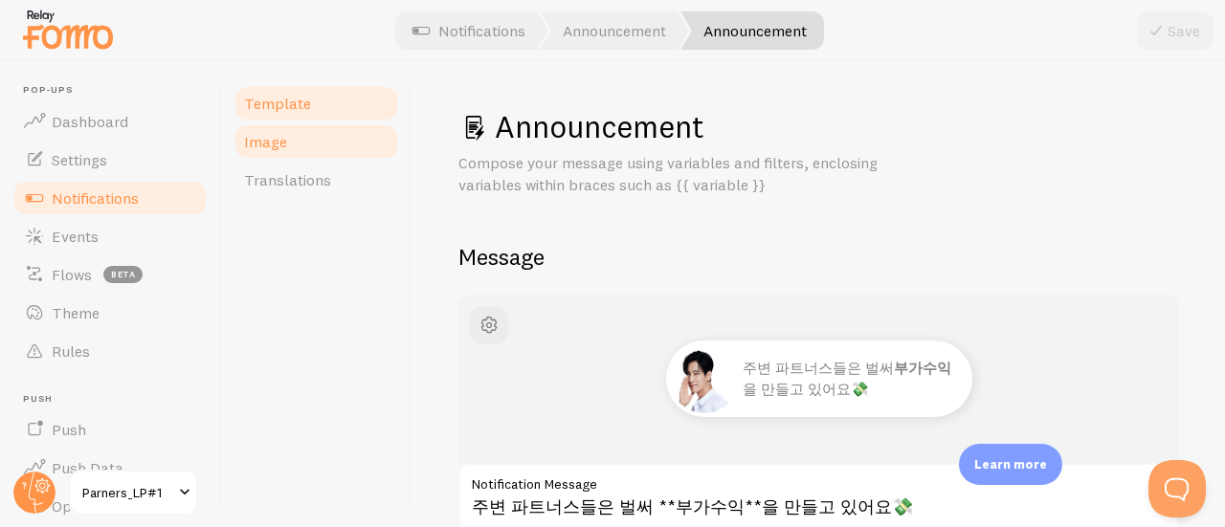
click at [272, 145] on span "Image" at bounding box center [265, 141] width 43 height 19
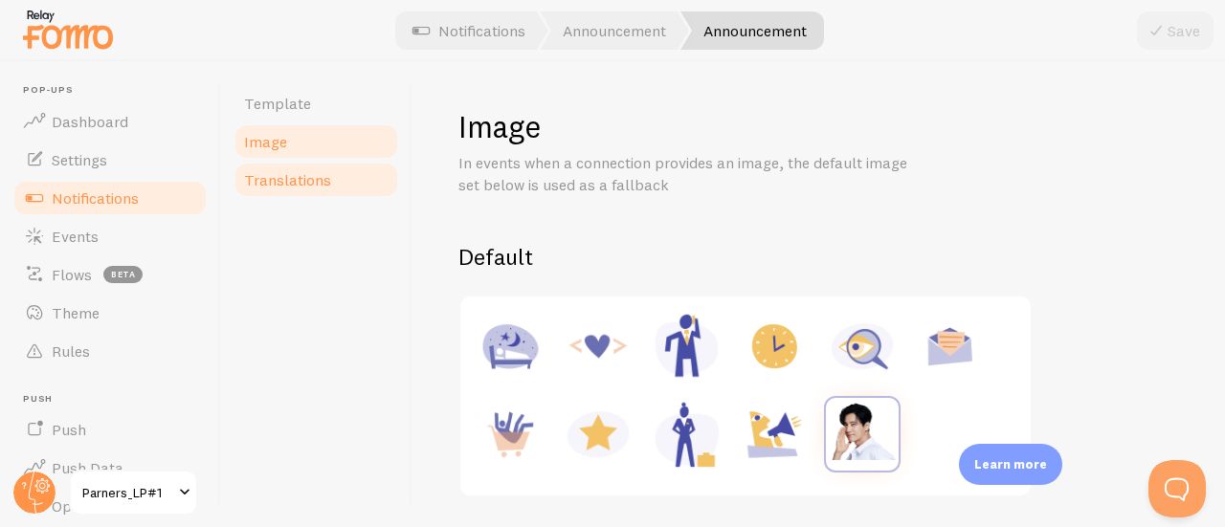
click at [272, 164] on link "Translations" at bounding box center [315, 180] width 167 height 38
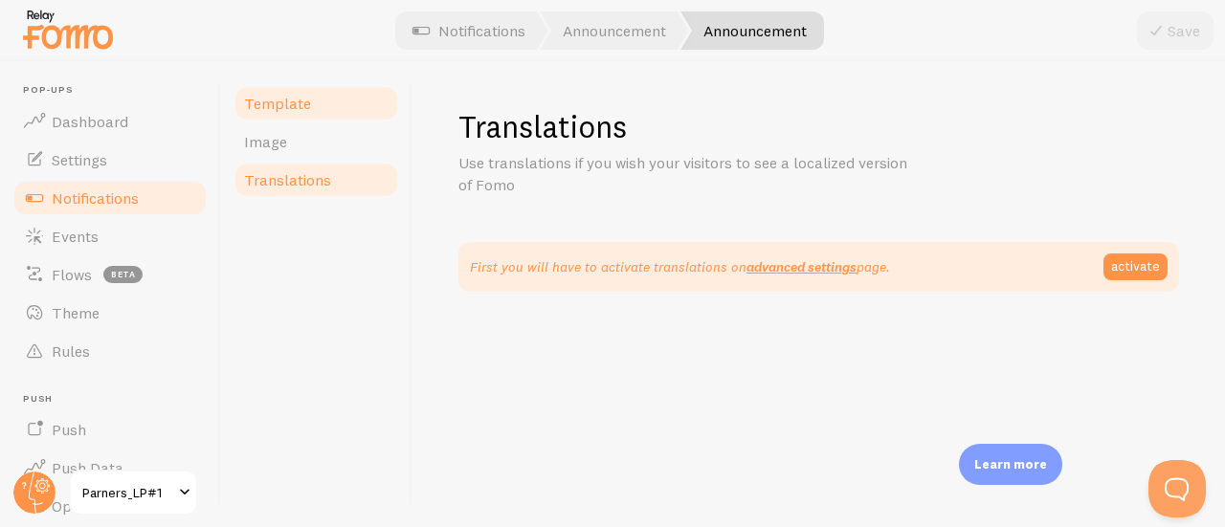
click at [264, 86] on link "Template" at bounding box center [315, 103] width 167 height 38
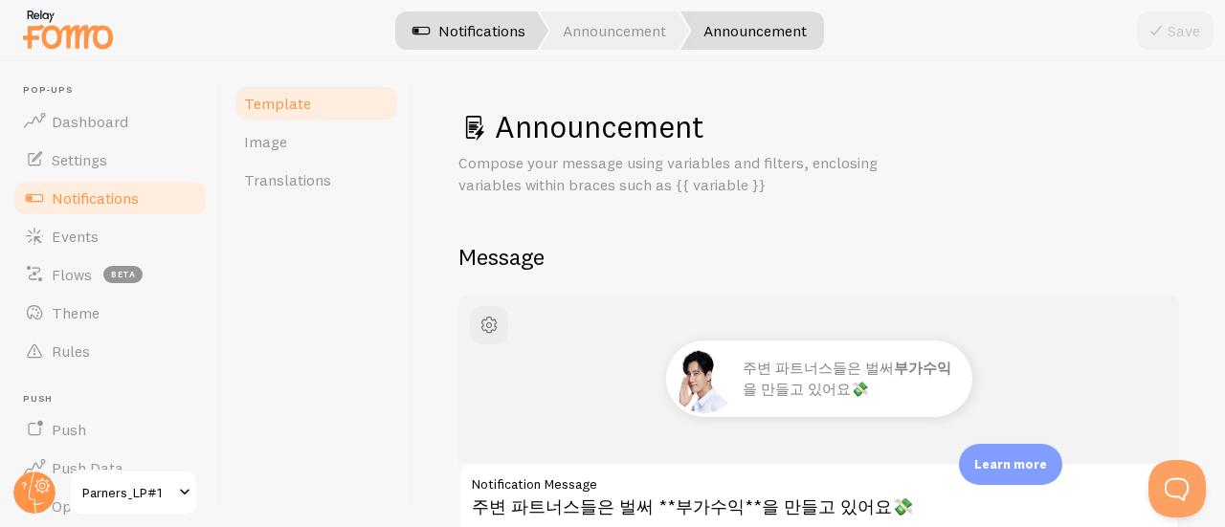
click at [450, 37] on link "Notifications" at bounding box center [468, 30] width 159 height 38
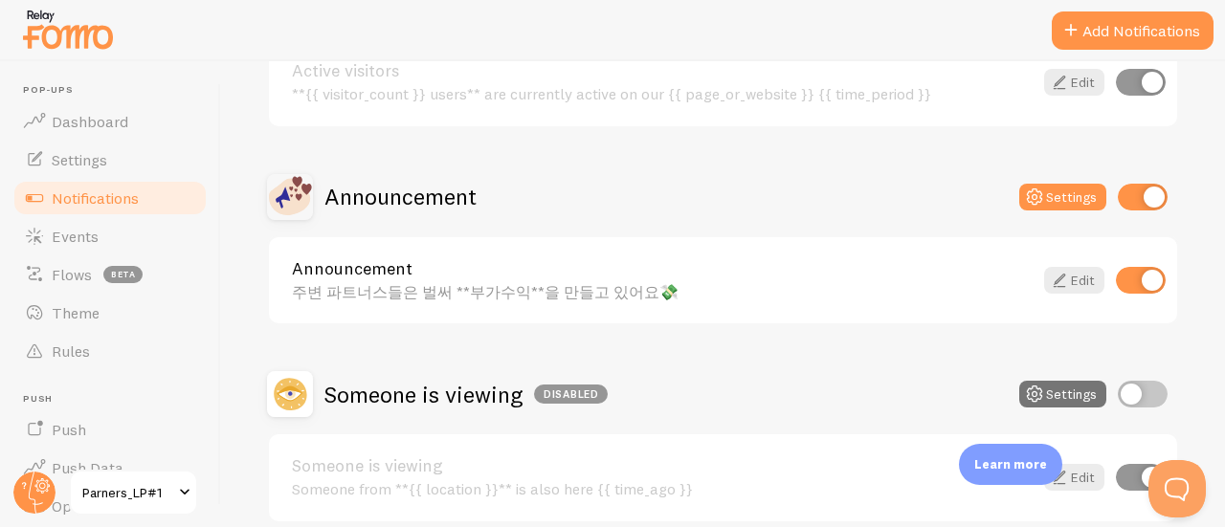
scroll to position [287, 0]
click at [1151, 41] on button "Add Notifications" at bounding box center [1132, 30] width 162 height 38
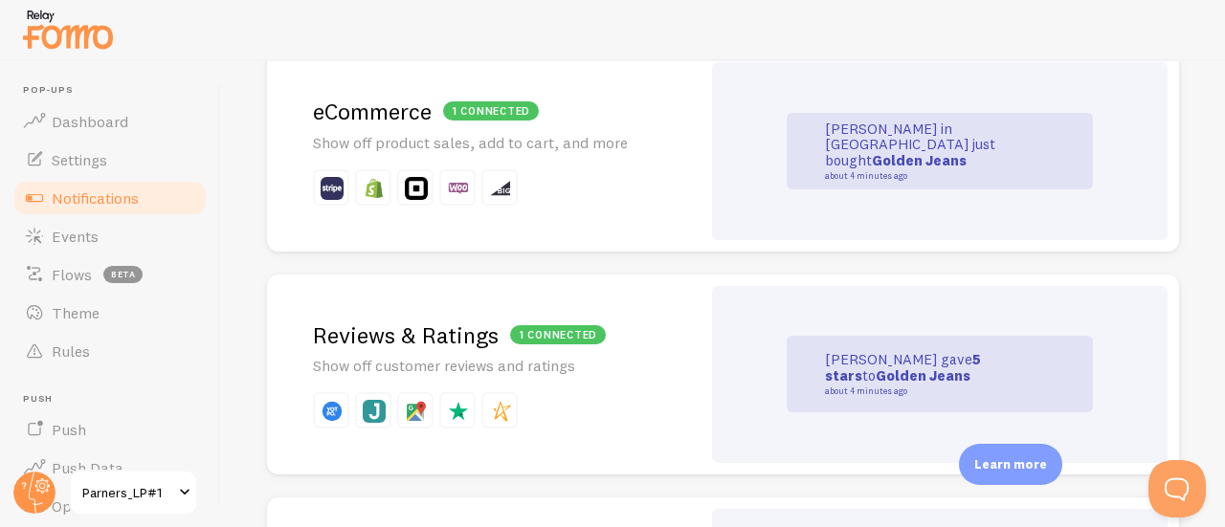
scroll to position [96, 0]
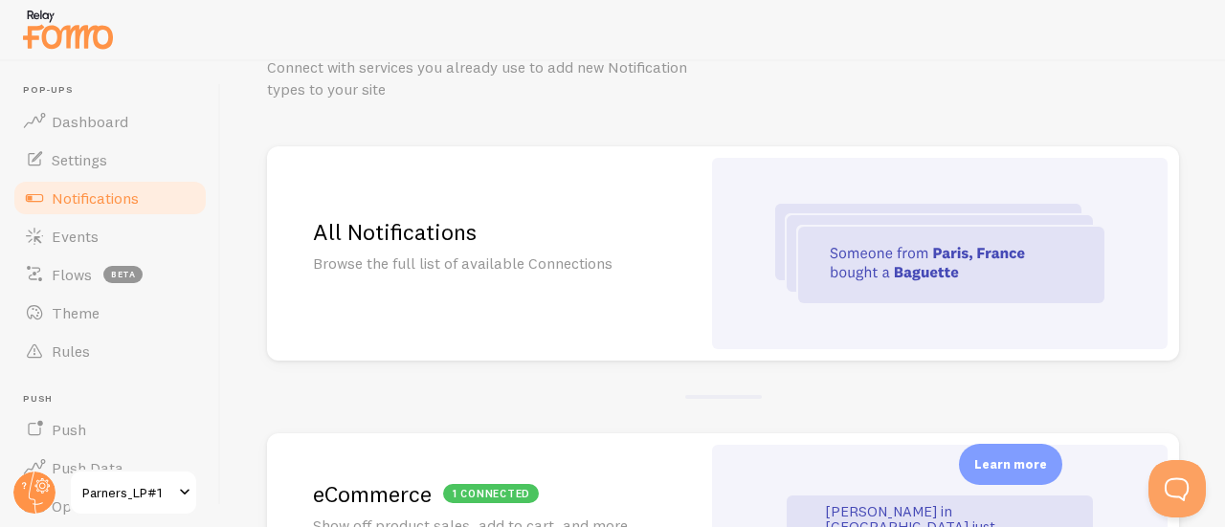
click at [734, 270] on div at bounding box center [940, 253] width 456 height 191
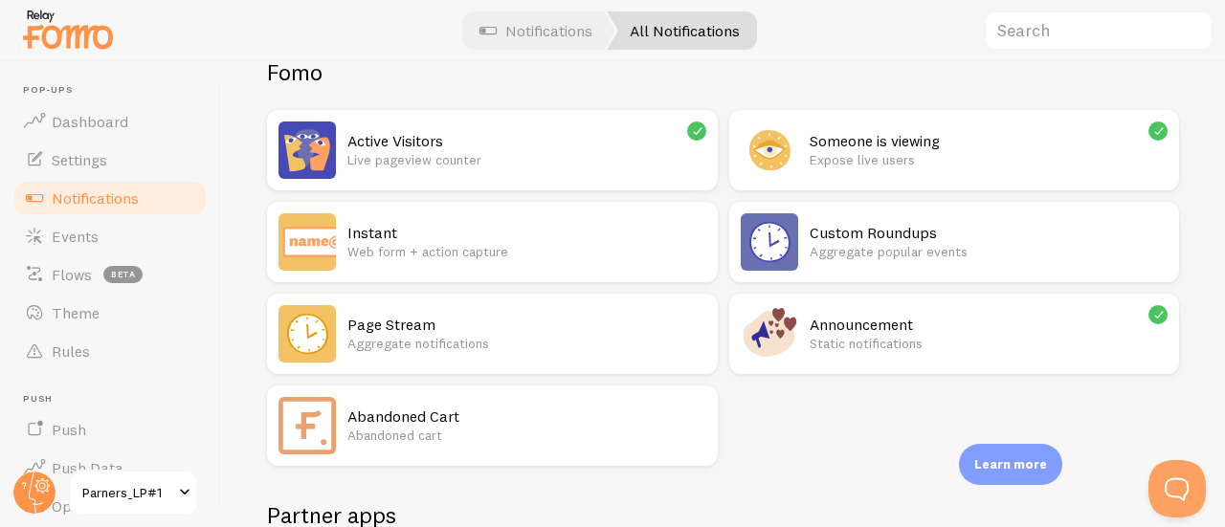
scroll to position [191, 0]
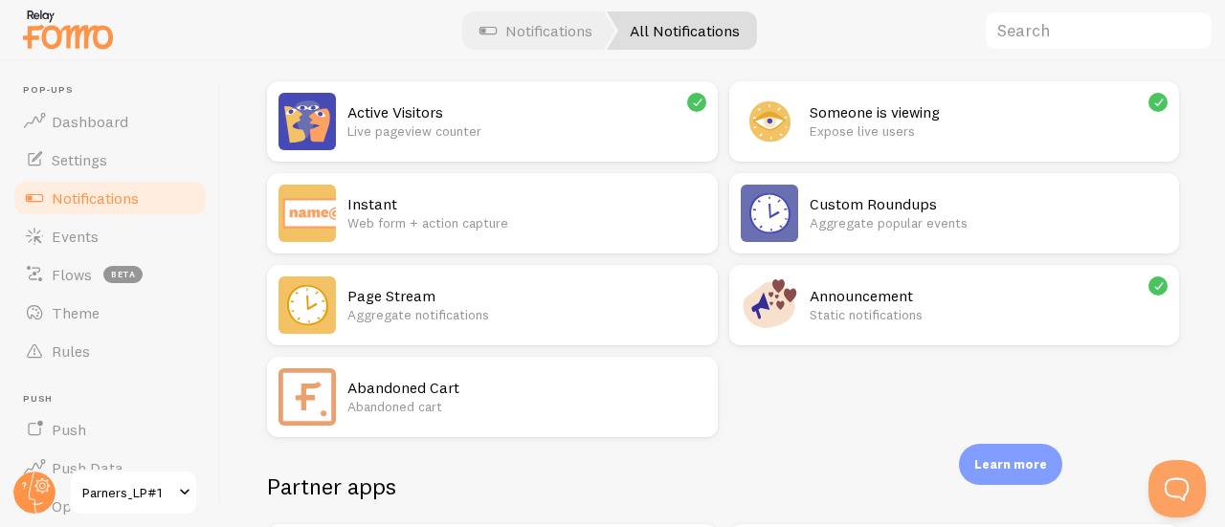
click at [809, 298] on h2 "Announcement" at bounding box center [988, 296] width 359 height 20
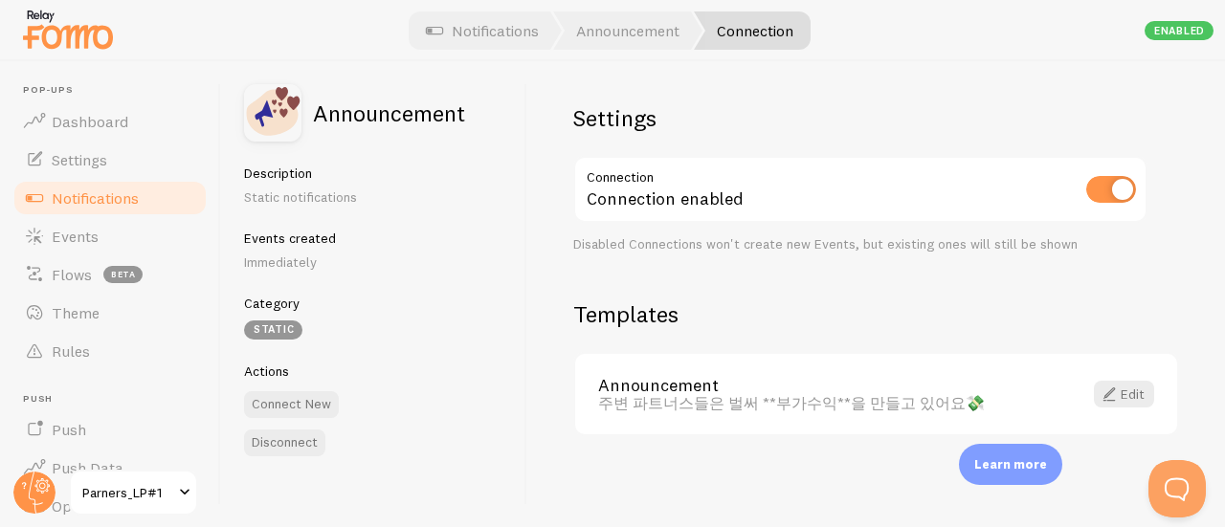
scroll to position [5, 0]
click at [322, 406] on button "Connect New" at bounding box center [291, 404] width 95 height 27
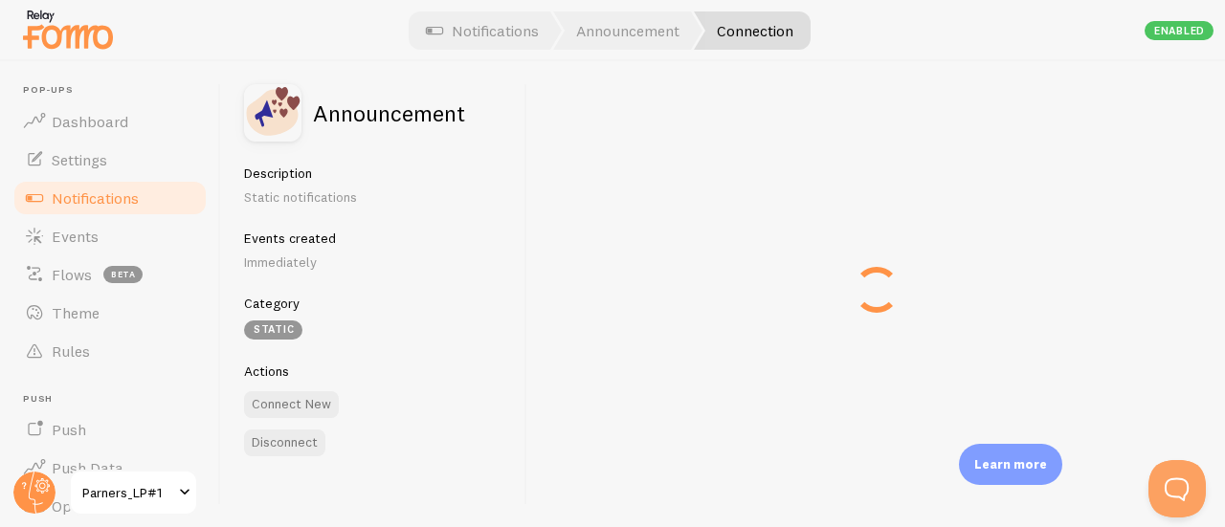
checkbox input "false"
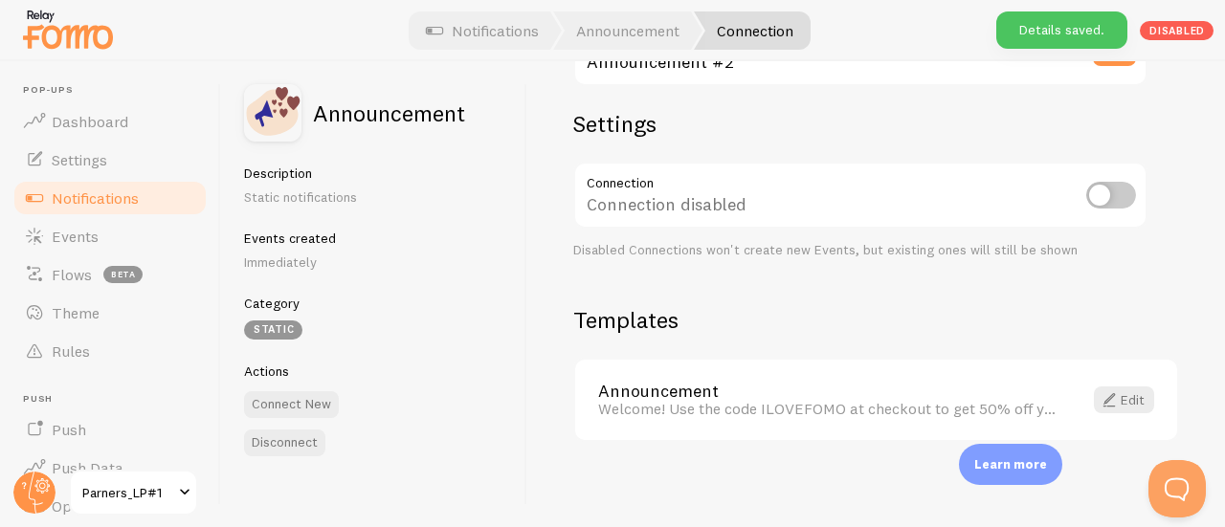
scroll to position [95, 0]
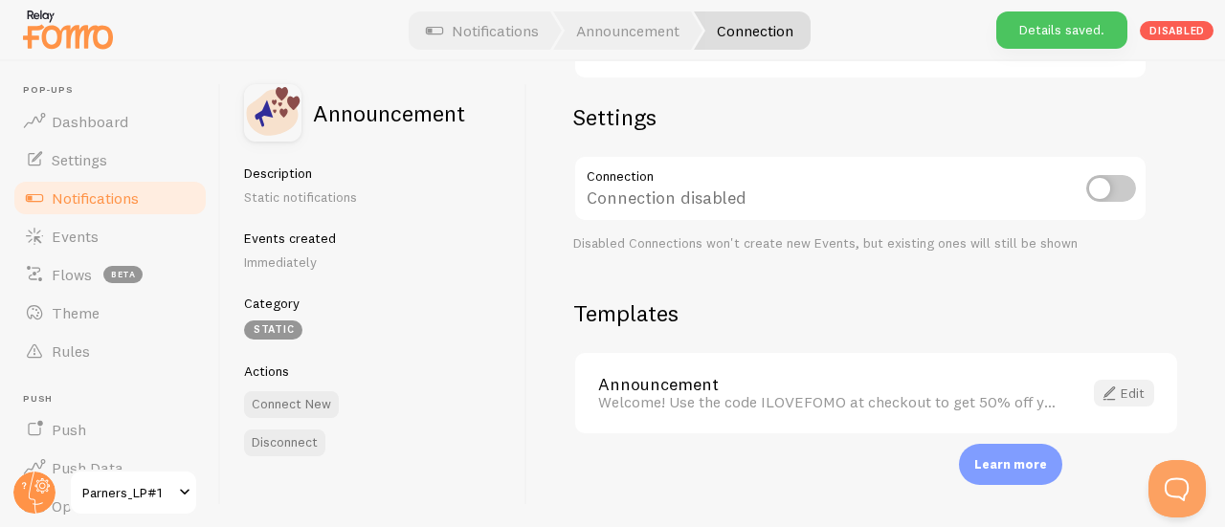
click at [1098, 392] on span at bounding box center [1108, 393] width 23 height 23
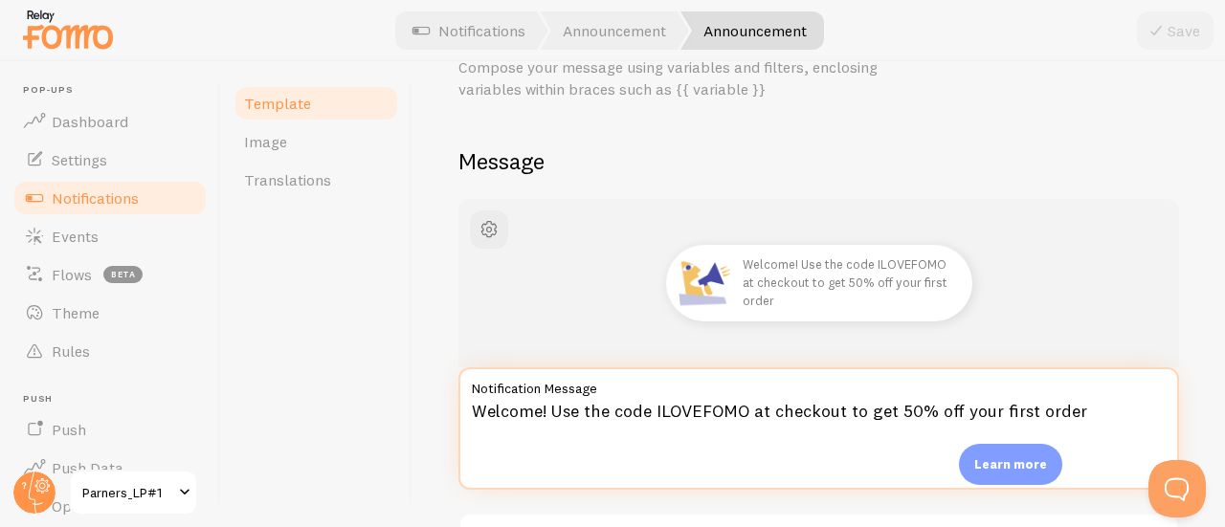
click at [649, 412] on textarea "Welcome! Use the code ILOVEFOMO at checkout to get 50% off your first order" at bounding box center [818, 428] width 720 height 122
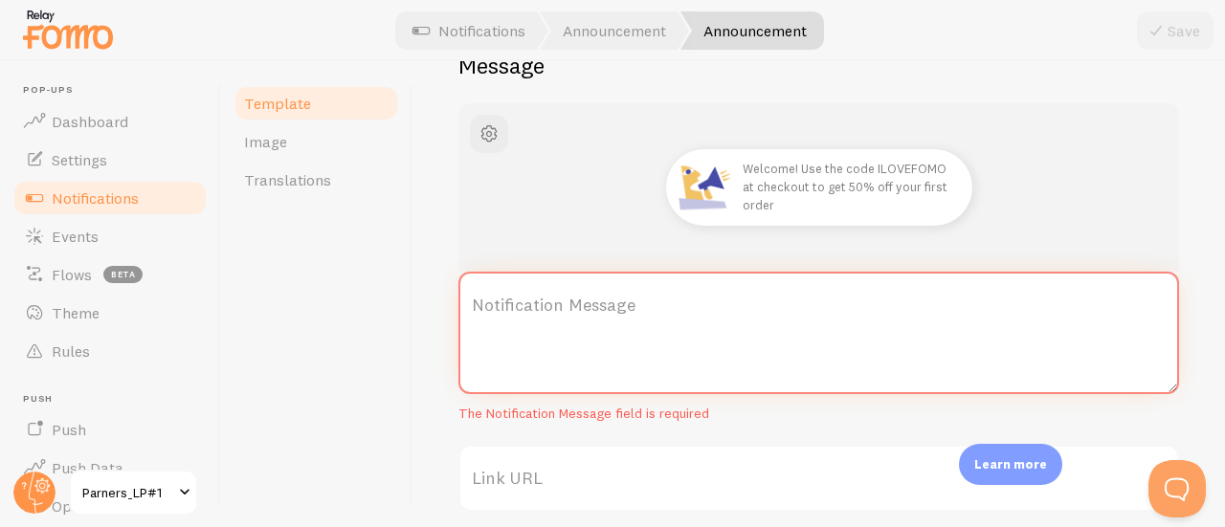
click at [614, 375] on textarea "Notification Message" at bounding box center [818, 333] width 720 height 122
click at [654, 308] on label "Notification Message" at bounding box center [818, 305] width 720 height 67
click at [654, 308] on textarea "Notification Message" at bounding box center [818, 333] width 720 height 122
paste textarea "소문 들으셨어요? 다들 파트너스로 용돈 챙기고 있대요 💸"
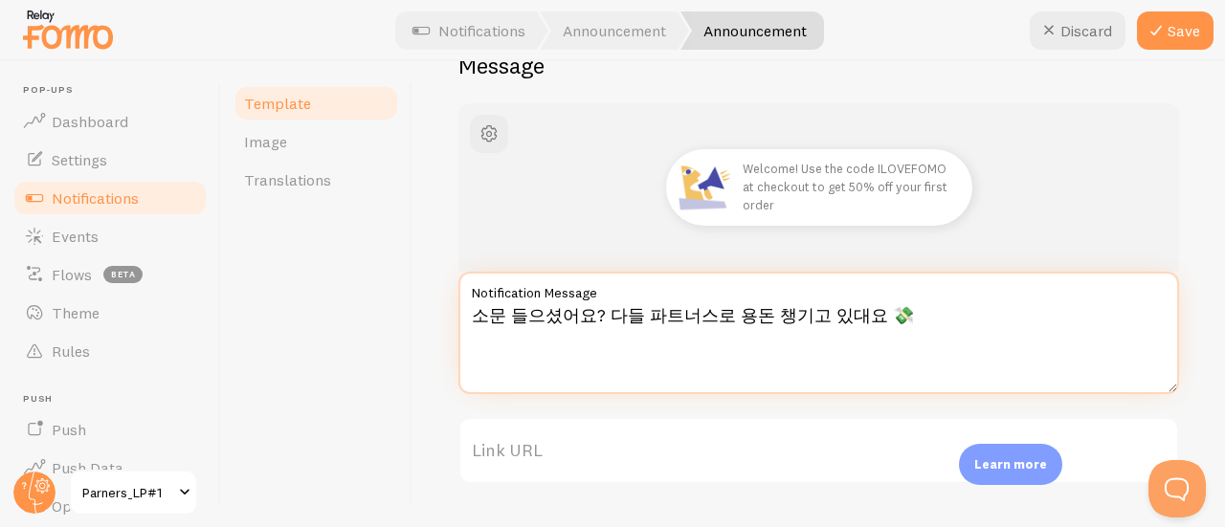
click at [647, 309] on textarea "소문 들으셨어요? 다들 파트너스로 용돈 챙기고 있대요 💸" at bounding box center [818, 333] width 720 height 122
click at [640, 318] on textarea "소문 들으셨어요? 다들 파트너스로 용돈 챙기고 있대요 💸" at bounding box center [818, 333] width 720 height 122
click at [773, 317] on textarea "소문 들으셨어요? 다들 아정당 파트너스로 용돈 챙기고 있대요 💸" at bounding box center [818, 333] width 720 height 122
click at [625, 316] on textarea "소문 들으셨어요? 다들 아정당 파트너스로 용돈 챙기고 있대요 💸" at bounding box center [818, 333] width 720 height 122
click at [740, 308] on textarea "소문 들으셨어요? 다들 아정당 파트너스로 용돈 챙기고 있대요 💸" at bounding box center [818, 333] width 720 height 122
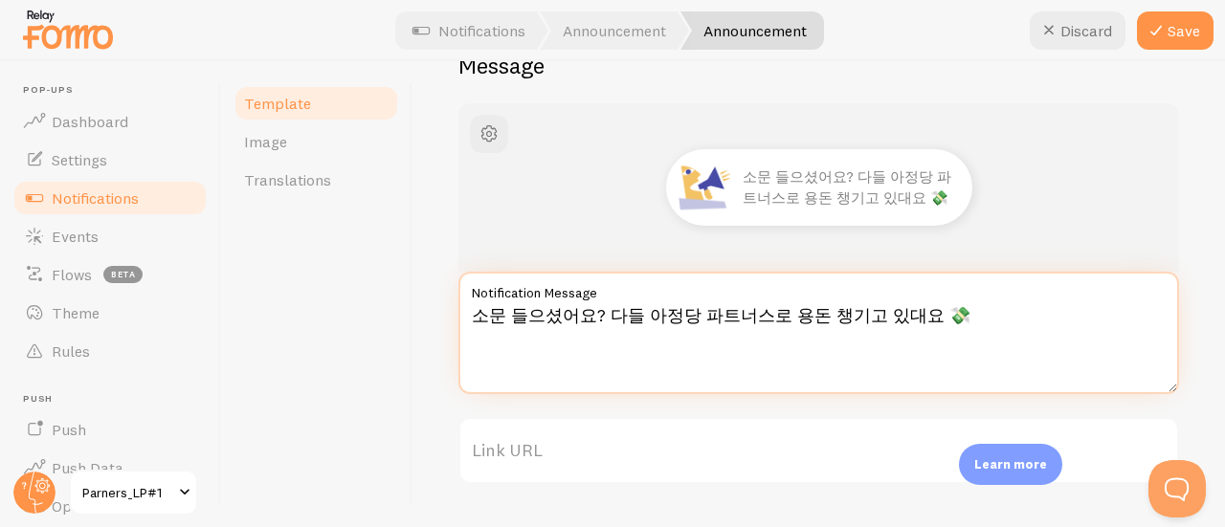
click at [638, 320] on textarea "소문 들으셨어요? 다들 아정당 파트너스로 용돈 챙기고 있대요 💸" at bounding box center [818, 333] width 720 height 122
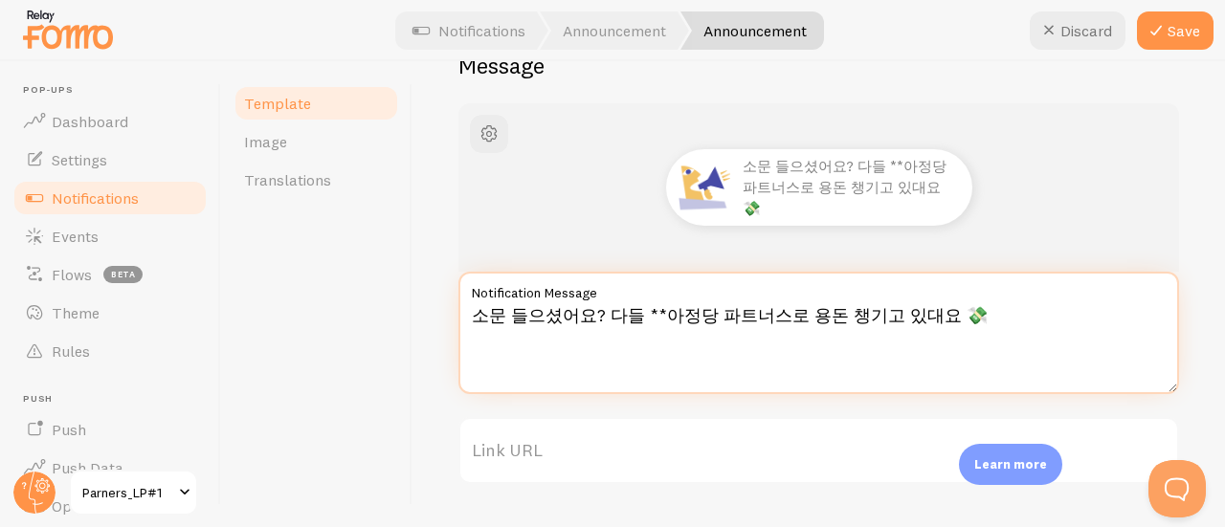
click at [758, 319] on textarea "소문 들으셨어요? 다들 **아정당 파트너스로 용돈 챙기고 있대요 💸" at bounding box center [818, 333] width 720 height 122
click at [759, 319] on textarea "소문 들으셨어요? 다들 **아정당 파트너스로 용돈 챙기고 있대요 💸" at bounding box center [818, 333] width 720 height 122
click at [804, 317] on textarea "소문 들으셨어요? 다들 **아정당 파트너스**로 용돈 챙기고 있대요 💸" at bounding box center [818, 333] width 720 height 122
click at [810, 317] on textarea "소문 들으셨어요? 다들 **아정당 파트너스**로 쉽게 용돈 챙기고 있대요 💸" at bounding box center [818, 333] width 720 height 122
click at [815, 317] on textarea "소문 들으셨어요? 다들 **아정당 파트너스**로 쉽게 용돈 챙기고 있대요 💸" at bounding box center [818, 333] width 720 height 122
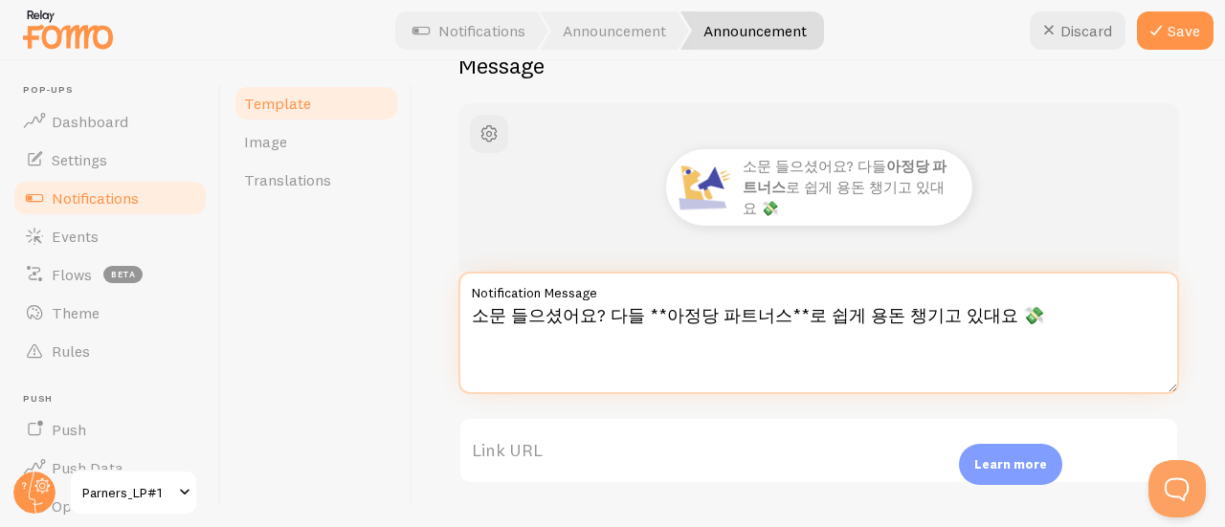
click at [946, 313] on textarea "소문 들으셨어요? 다들 **아정당 파트너스**로 쉽게 용돈 챙기고 있대요 💸" at bounding box center [818, 333] width 720 height 122
click at [850, 315] on textarea "소문 들으셨어요? 다들 **아정당 파트너스**로 쉽게 용돈 챙기고 있대요🤫" at bounding box center [818, 333] width 720 height 122
click at [719, 314] on textarea "소문 들으셨어요? 다들 **아정당 파트너스**로 쉽게 용돈 챙기고 있대요🤫" at bounding box center [818, 333] width 720 height 122
type textarea "소문 들으셨어요? 다들 **아정당 파트너스**로 쉽게 용돈 챙기고 있대요🤫"
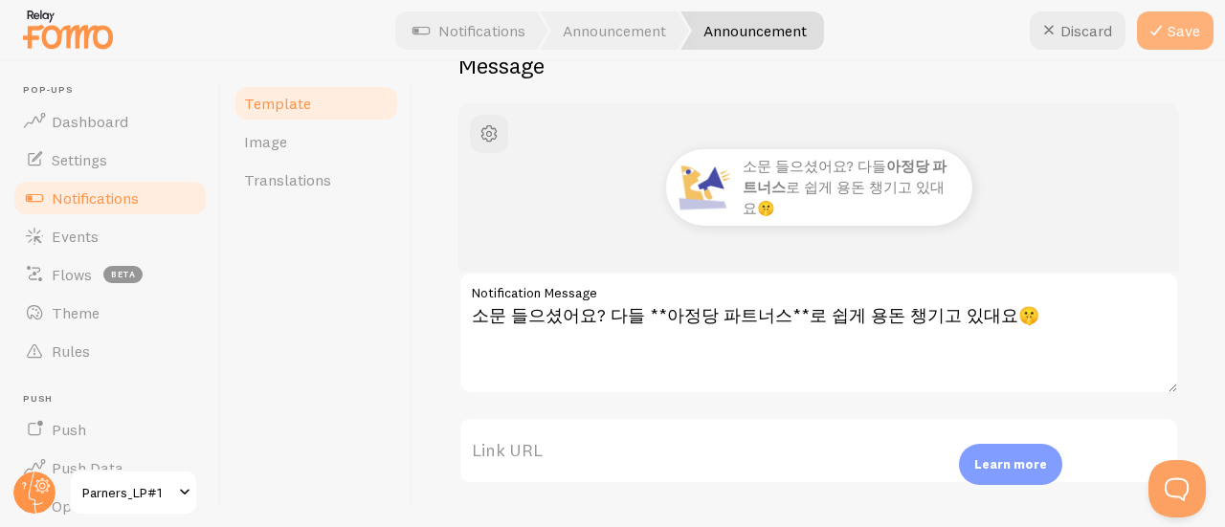
click at [1161, 20] on icon at bounding box center [1155, 30] width 23 height 23
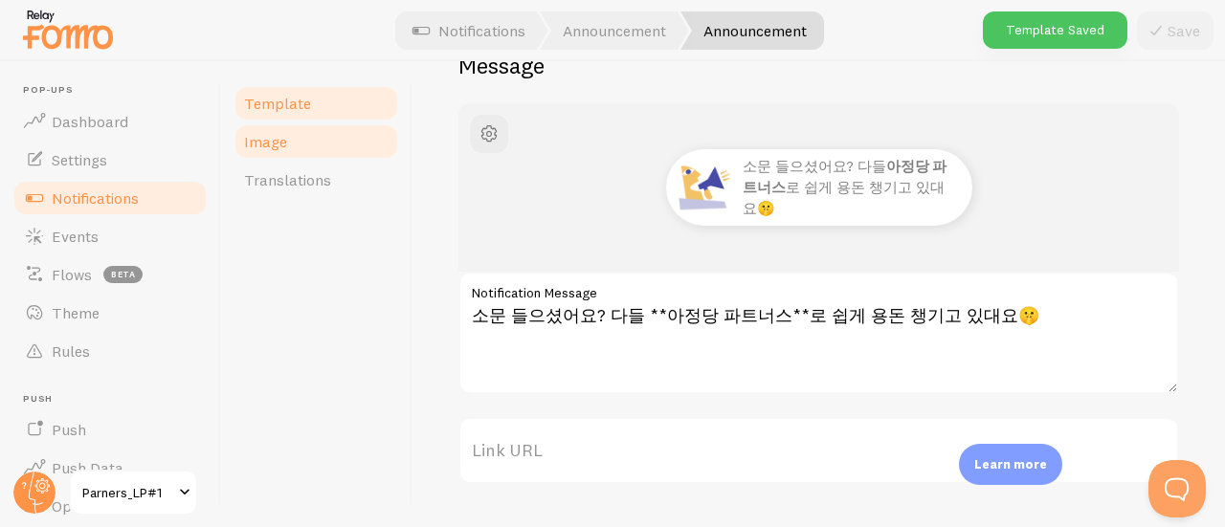
click at [276, 131] on link "Image" at bounding box center [315, 141] width 167 height 38
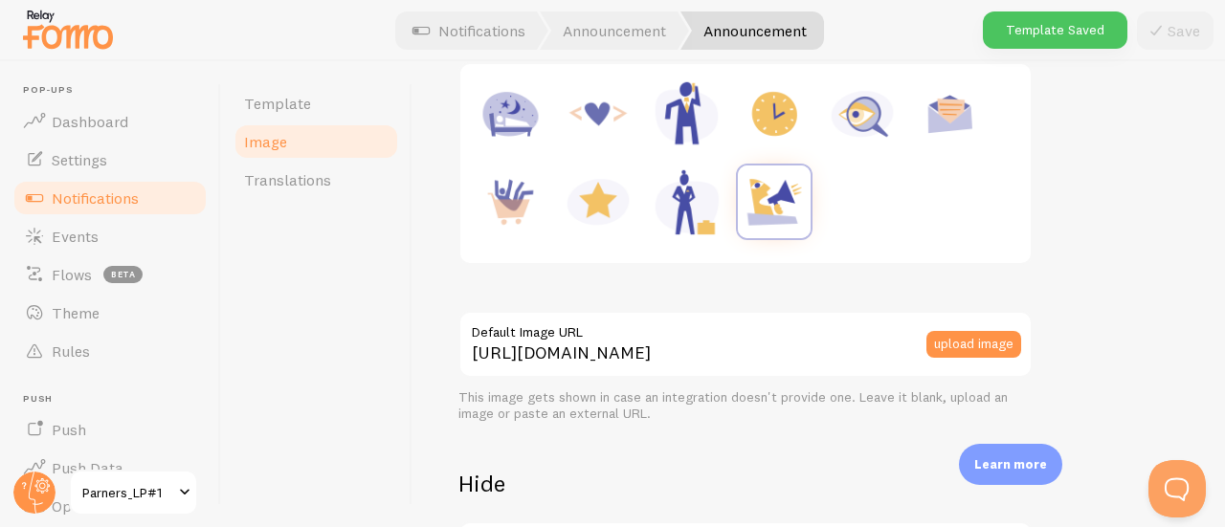
scroll to position [383, 0]
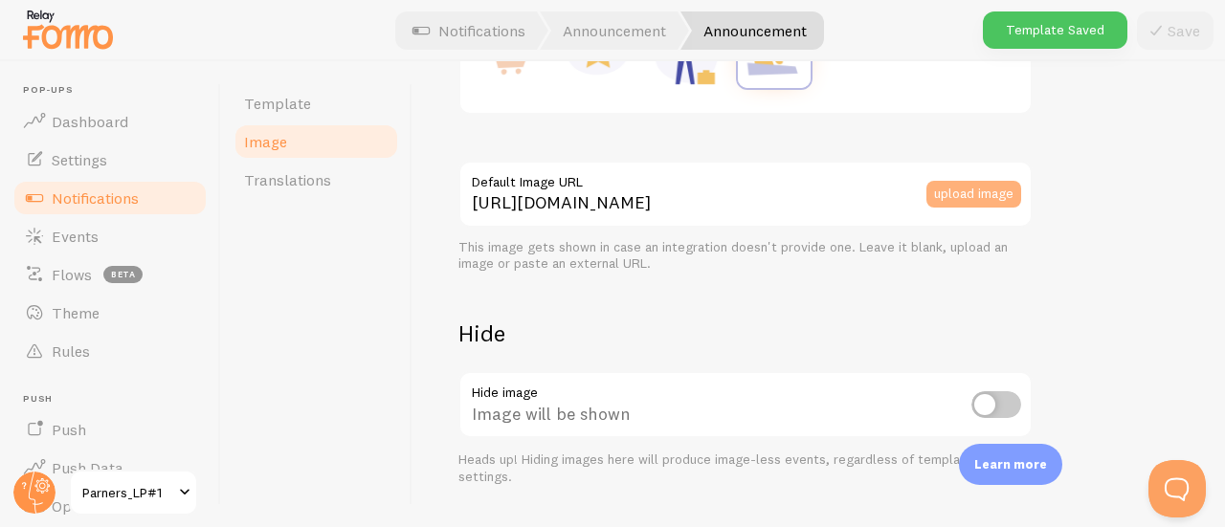
click at [1003, 188] on button "upload image" at bounding box center [973, 194] width 95 height 27
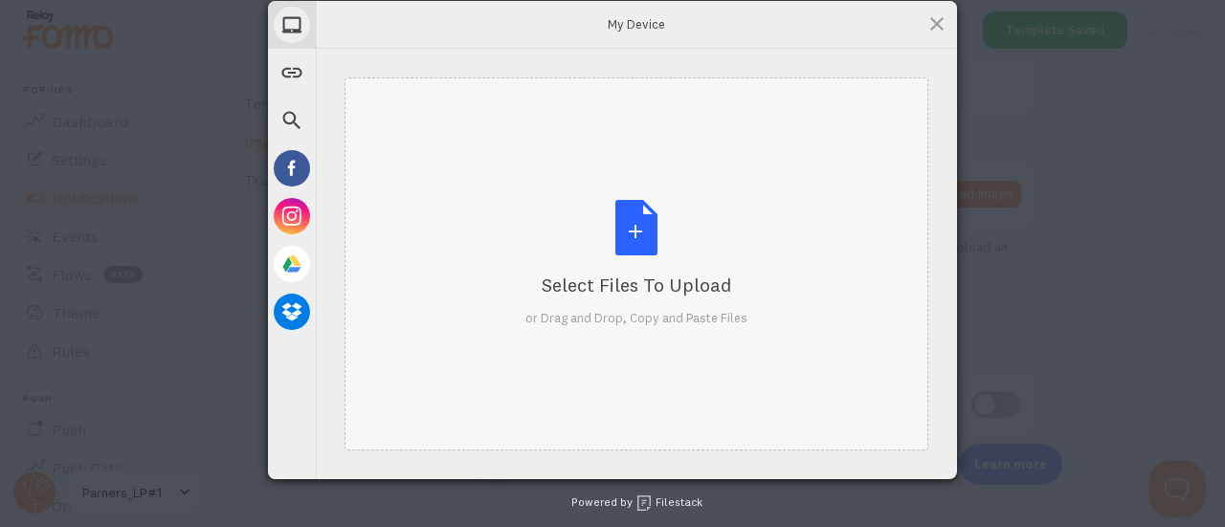
click at [638, 230] on div "Select Files to Upload or Drag and Drop, Copy and Paste Files" at bounding box center [636, 263] width 222 height 127
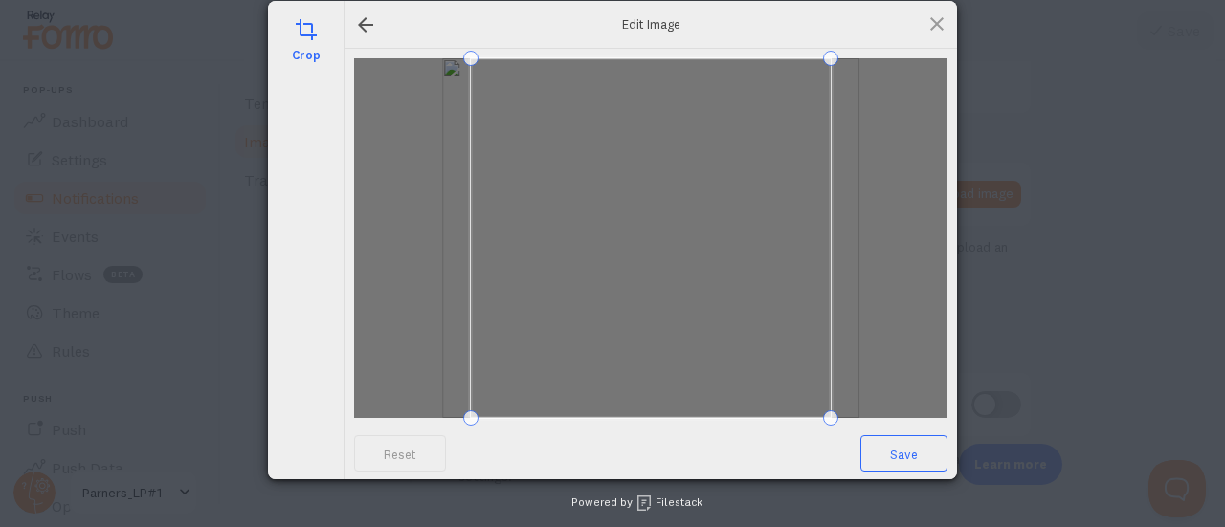
click at [922, 437] on span "Save" at bounding box center [903, 453] width 87 height 36
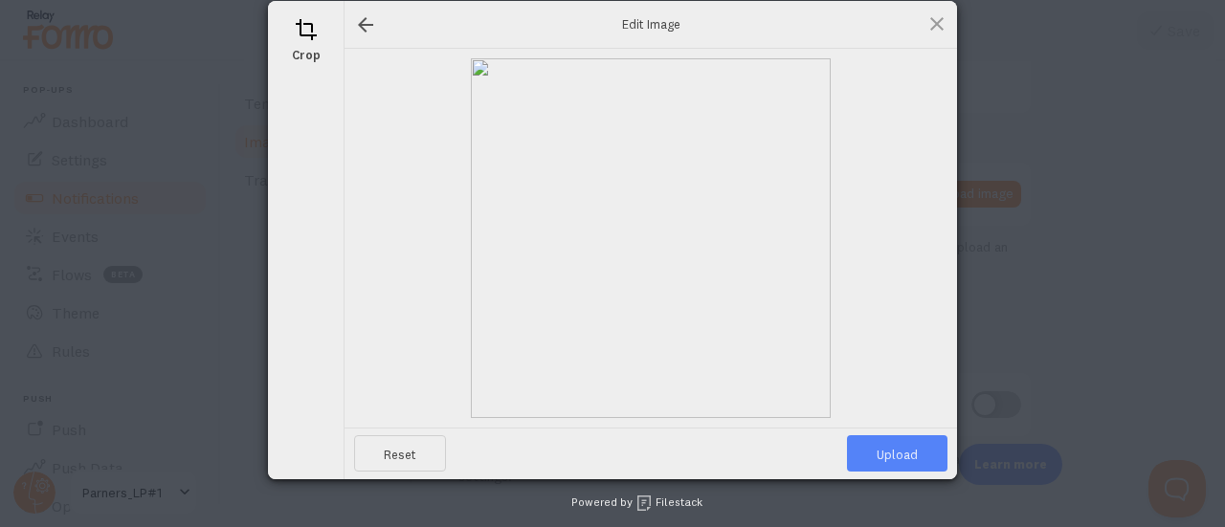
click at [922, 437] on span "Upload" at bounding box center [897, 453] width 100 height 36
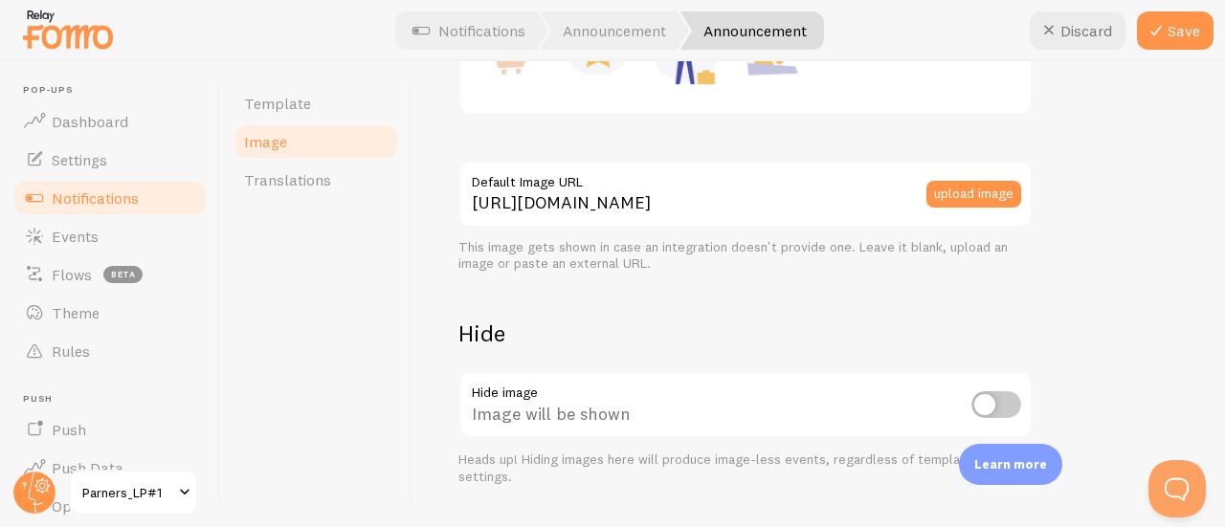
type input "https://process.filestackapi.com/ApqhzE1ldTzuKSj33adqez/resize=width:170,height…"
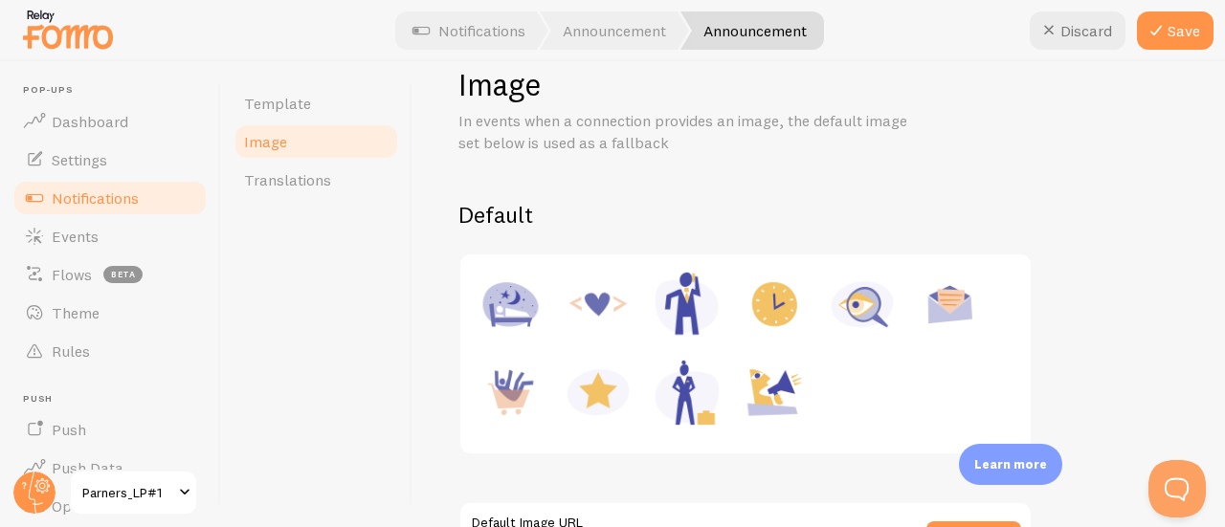
scroll to position [0, 0]
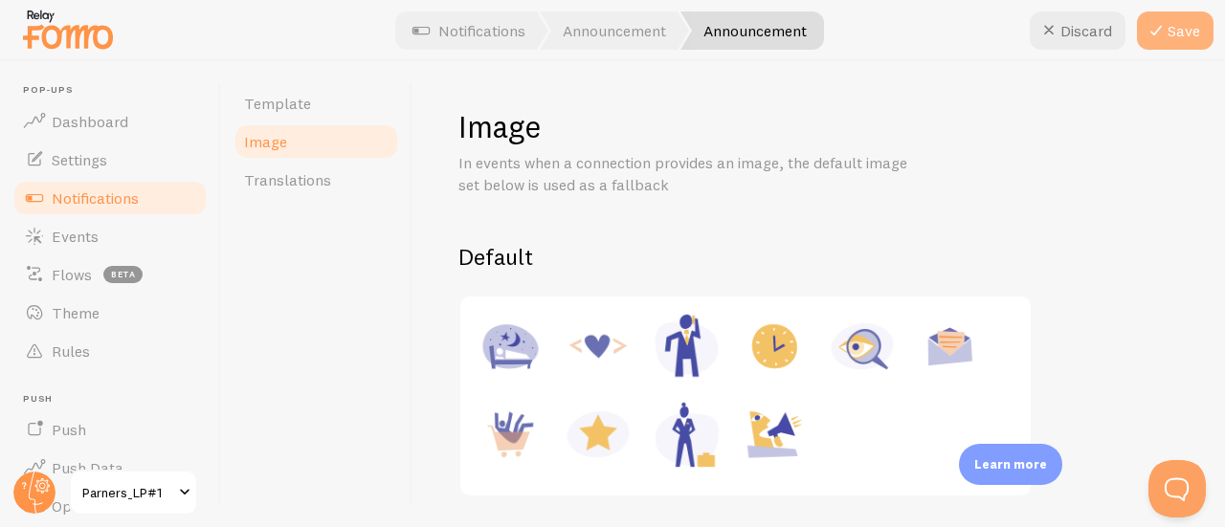
click at [1171, 30] on button "Save" at bounding box center [1175, 30] width 77 height 38
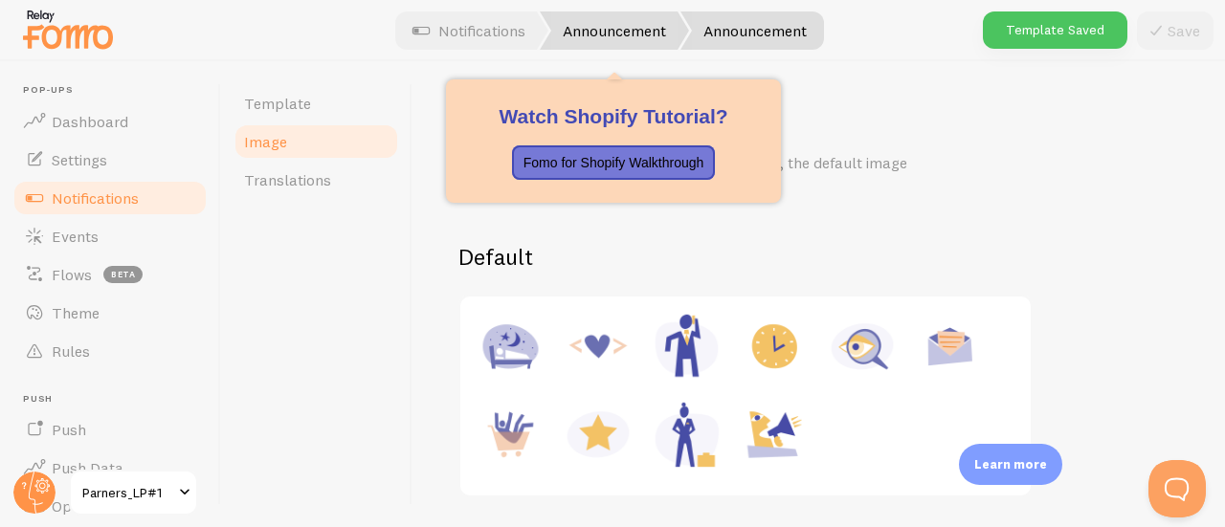
click at [595, 35] on link "Announcement" at bounding box center [614, 30] width 149 height 38
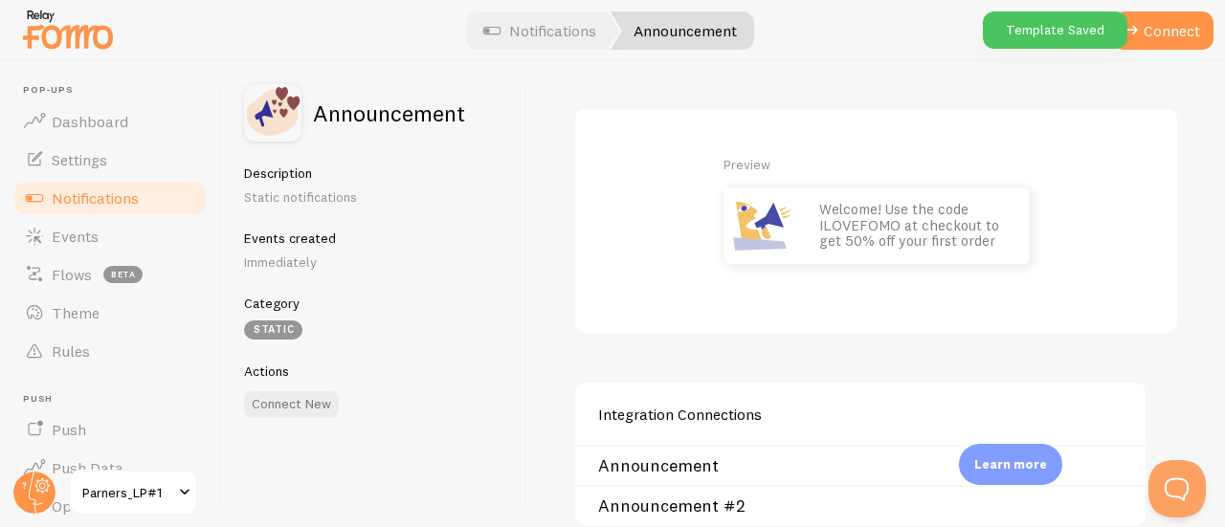
scroll to position [92, 0]
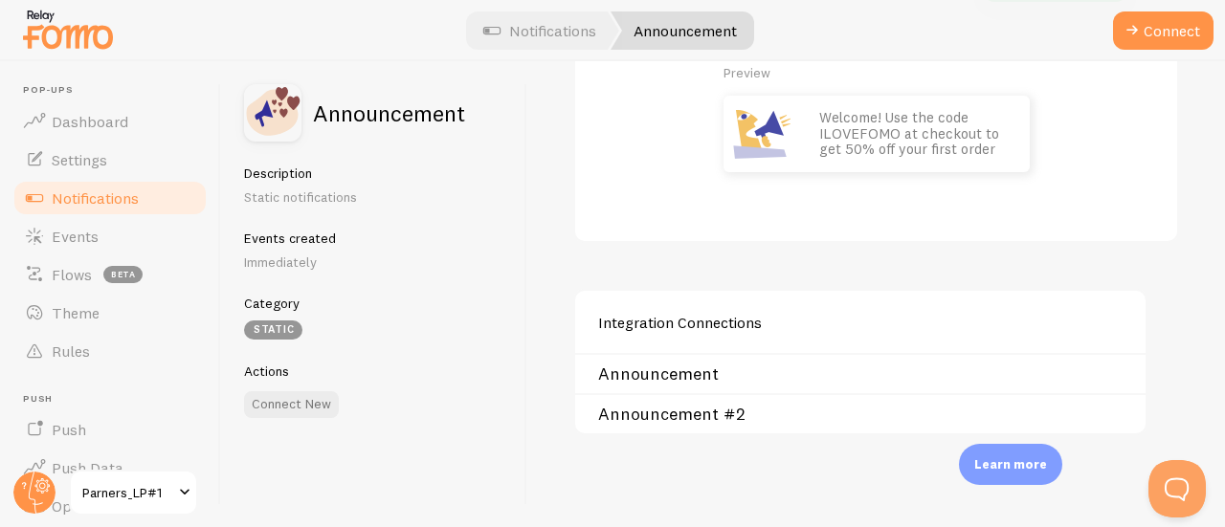
click at [668, 411] on link "Announcement #2" at bounding box center [866, 414] width 536 height 15
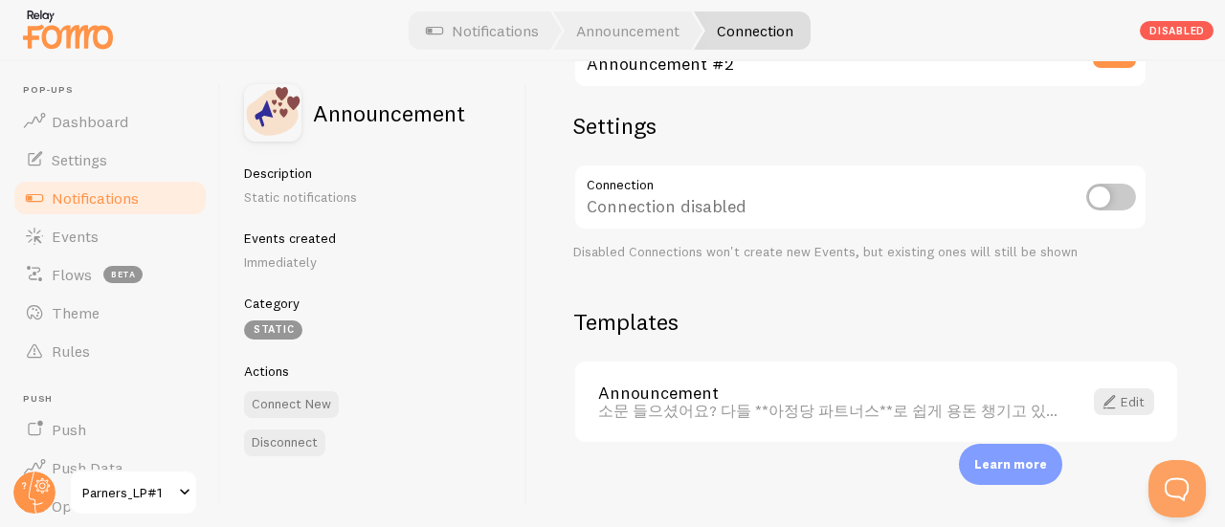
scroll to position [95, 0]
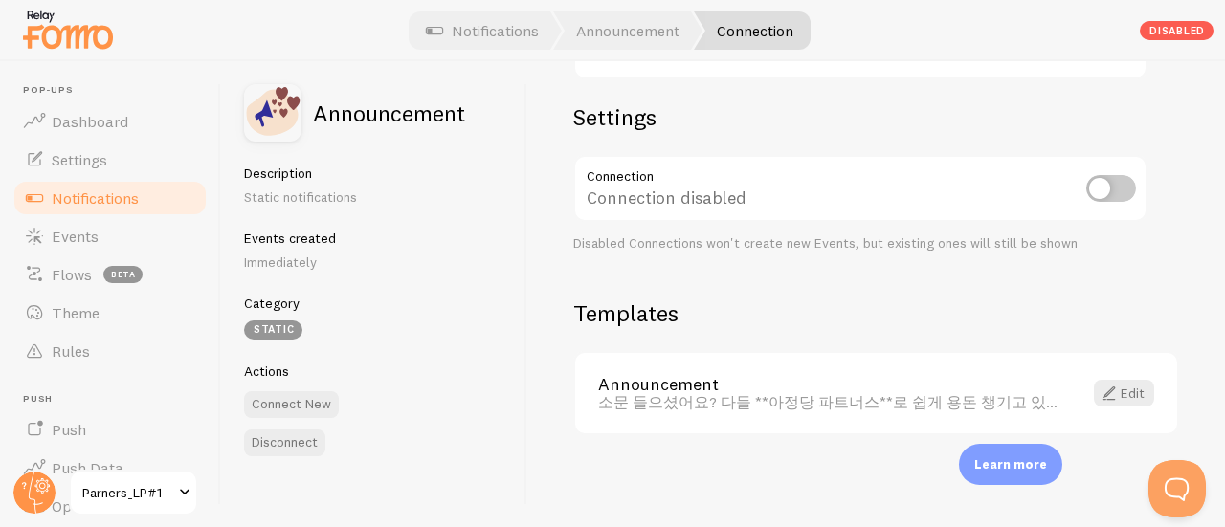
click at [559, 218] on div "Announcement #2 Connection name save Settings Connection Connection disabled Di…" at bounding box center [875, 294] width 697 height 466
click at [254, 403] on button "Connect New" at bounding box center [291, 404] width 95 height 27
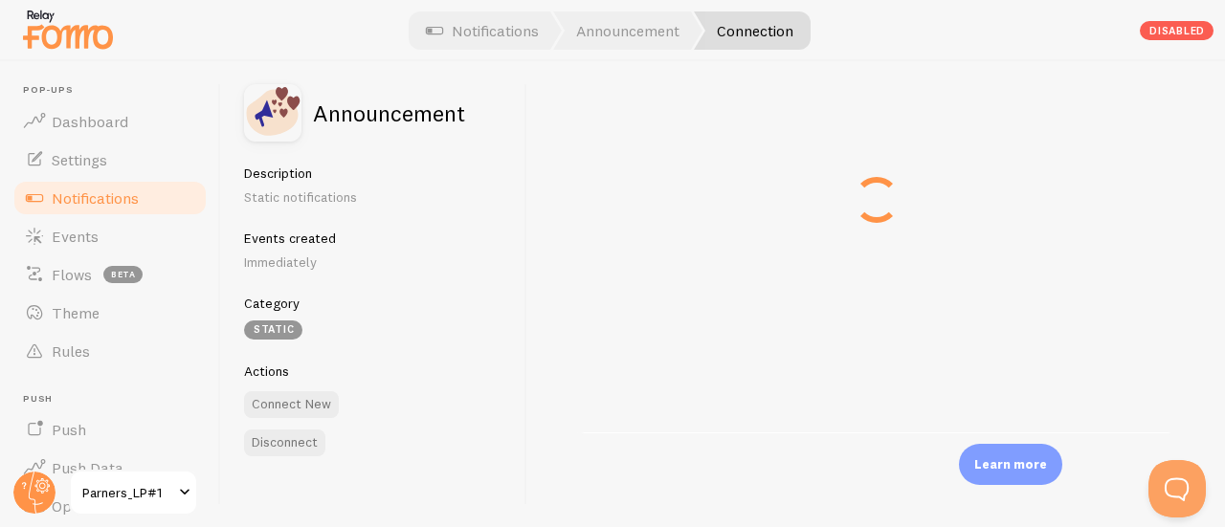
type input "Announcement #3"
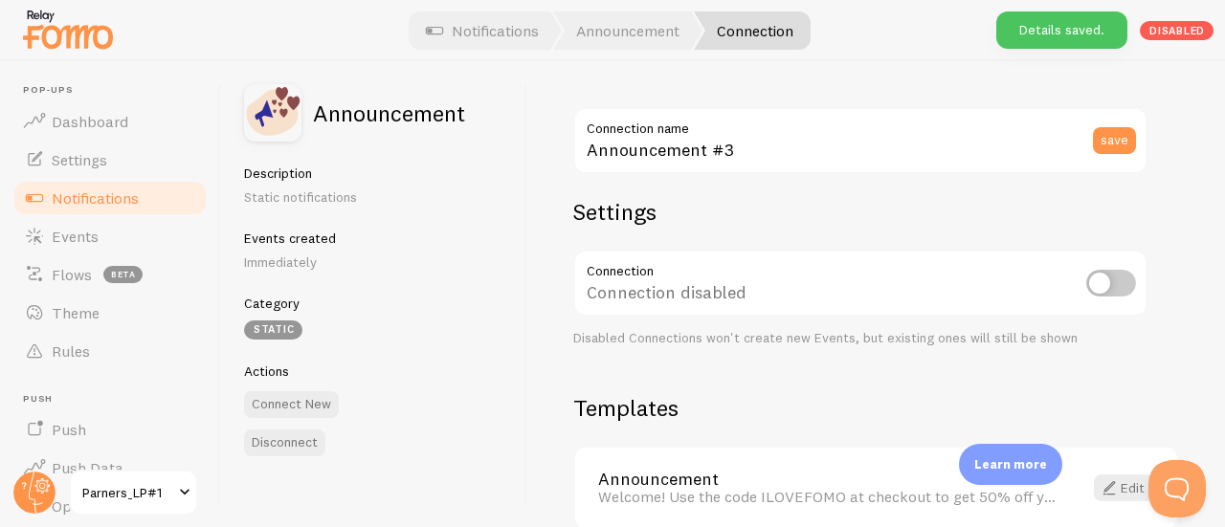
scroll to position [95, 0]
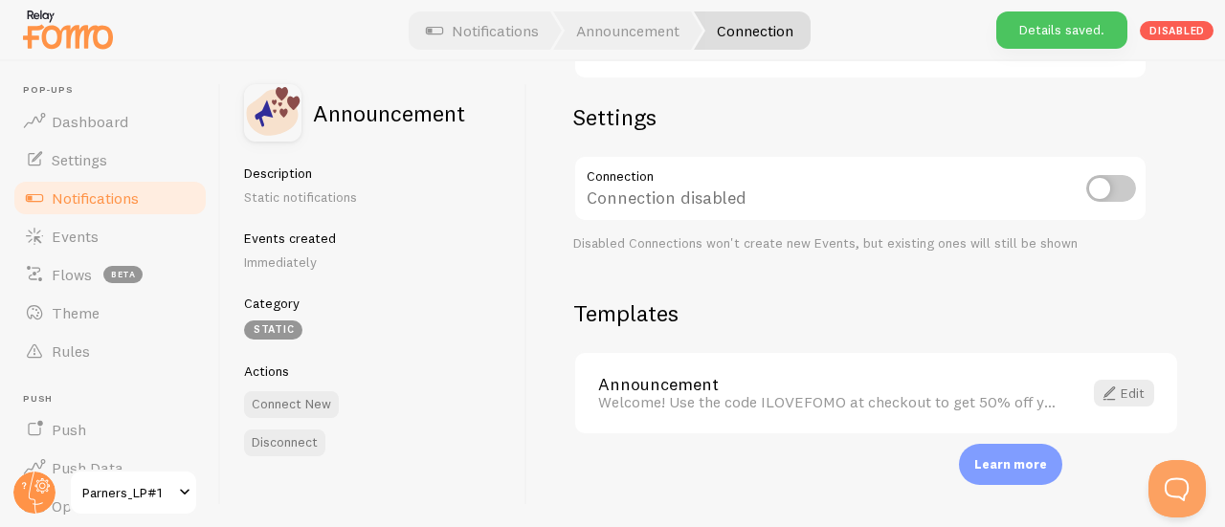
click at [673, 382] on link "Announcement" at bounding box center [828, 384] width 461 height 17
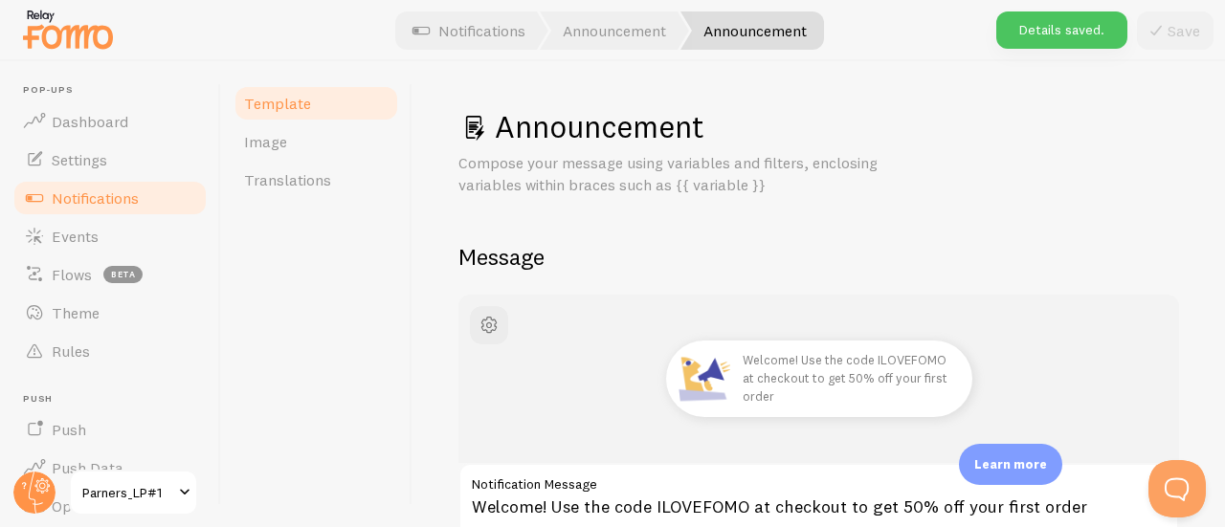
scroll to position [287, 0]
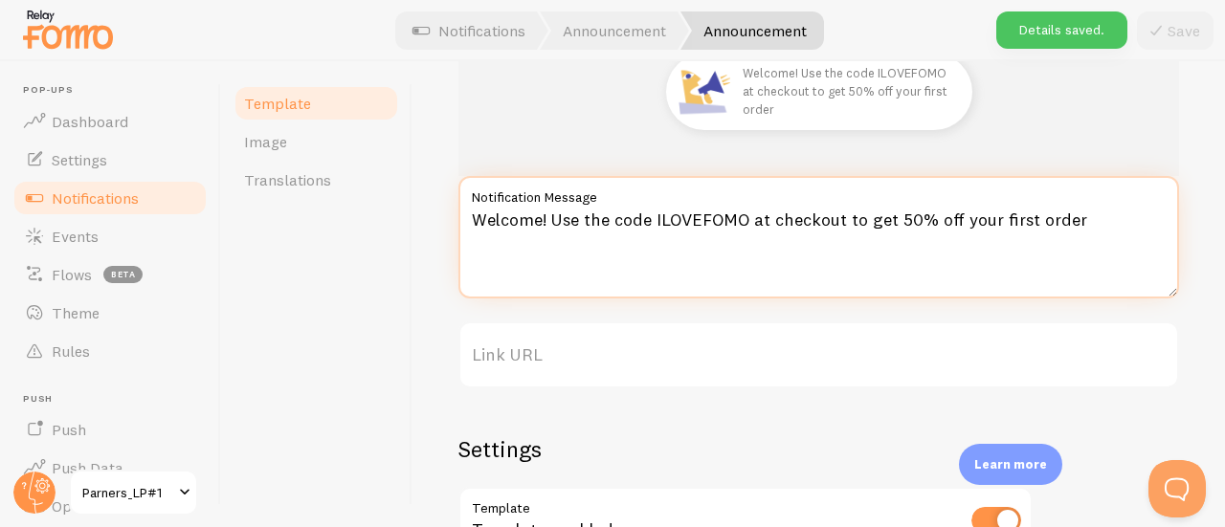
click at [643, 236] on textarea "Welcome! Use the code ILOVEFOMO at checkout to get 50% off your first order" at bounding box center [818, 237] width 720 height 122
type textarea "ㄹ"
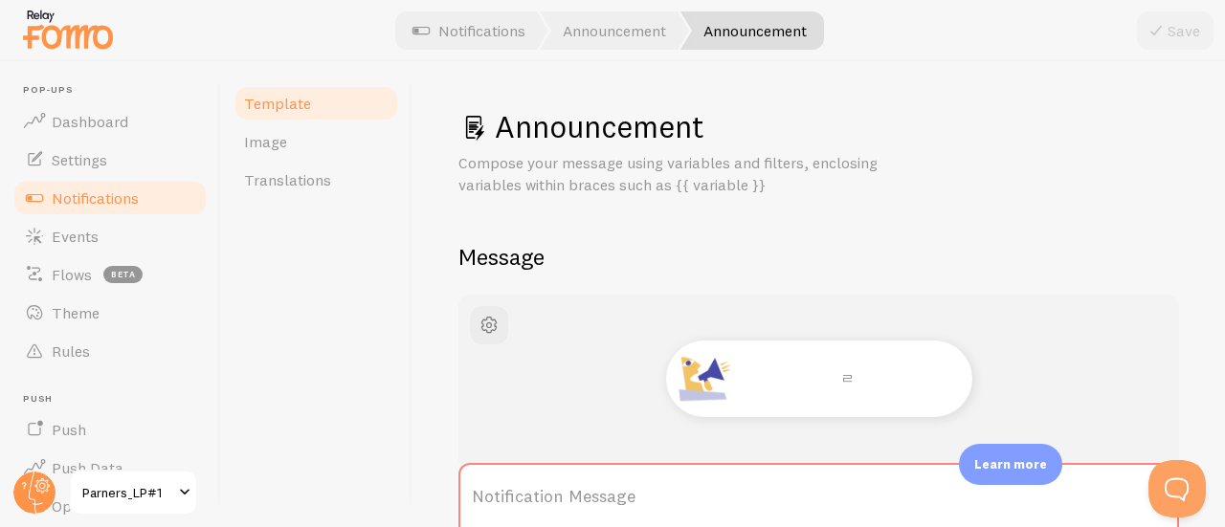
scroll to position [287, 0]
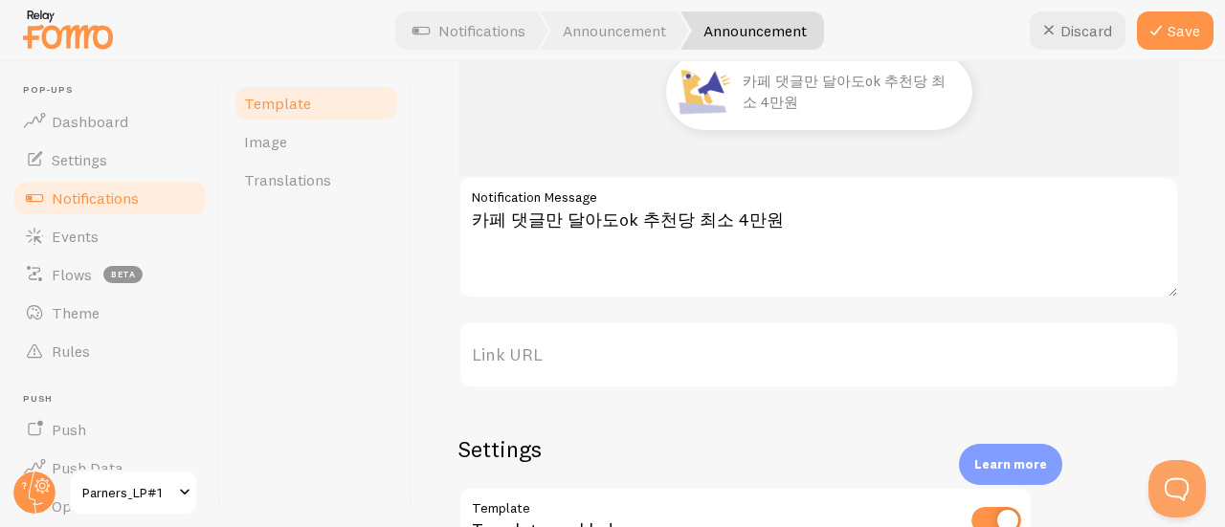
click at [850, 218] on textarea "카페 댓글만 달아도ok 추천당 최소 4만원" at bounding box center [818, 237] width 720 height 122
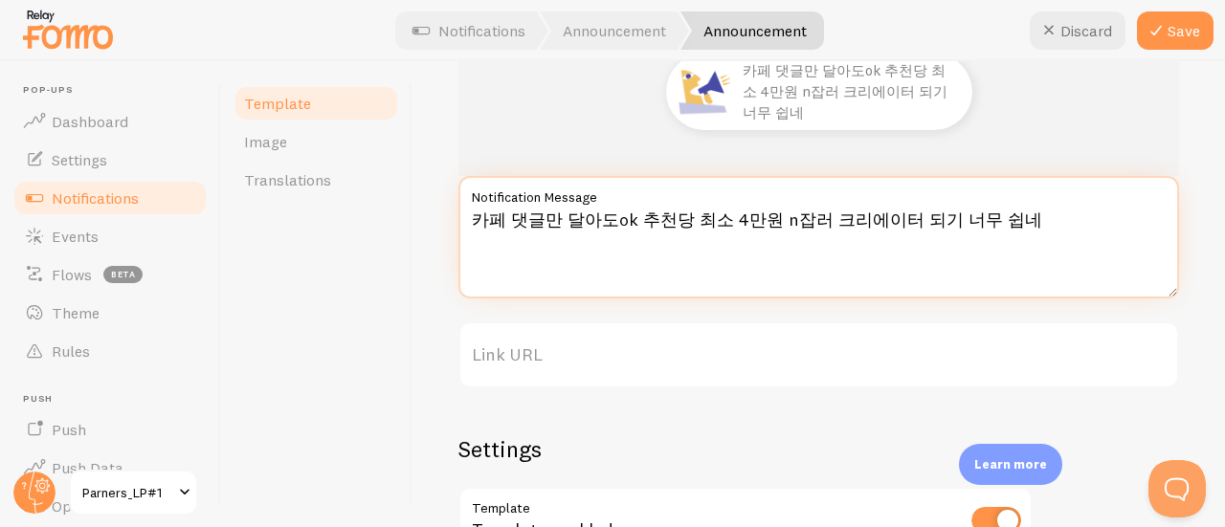
click at [672, 236] on textarea "카페 댓글만 달아도ok 추천당 최소 4만원 n잡러 크리에이터 되기 너무 쉽네" at bounding box center [818, 237] width 720 height 122
paste textarea "댓글 몇 개 쓰고 부가수익 시작했다던데… 진짜 쉽네요 👀"
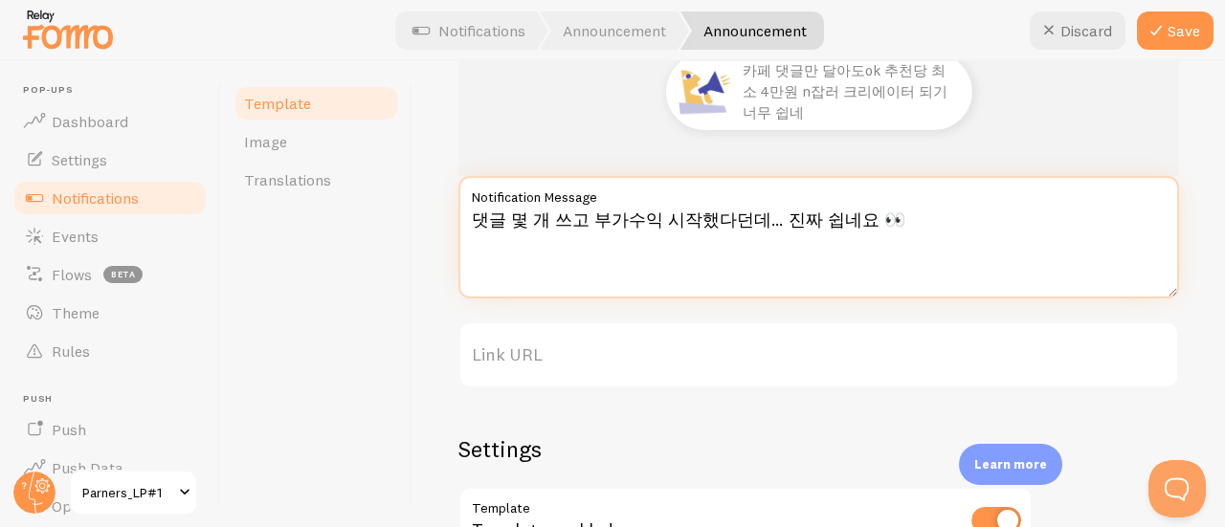
click at [480, 225] on textarea "댓글 몇 개 쓰고 부가수익 시작했다던데… 진짜 쉽네요 👀" at bounding box center [818, 237] width 720 height 122
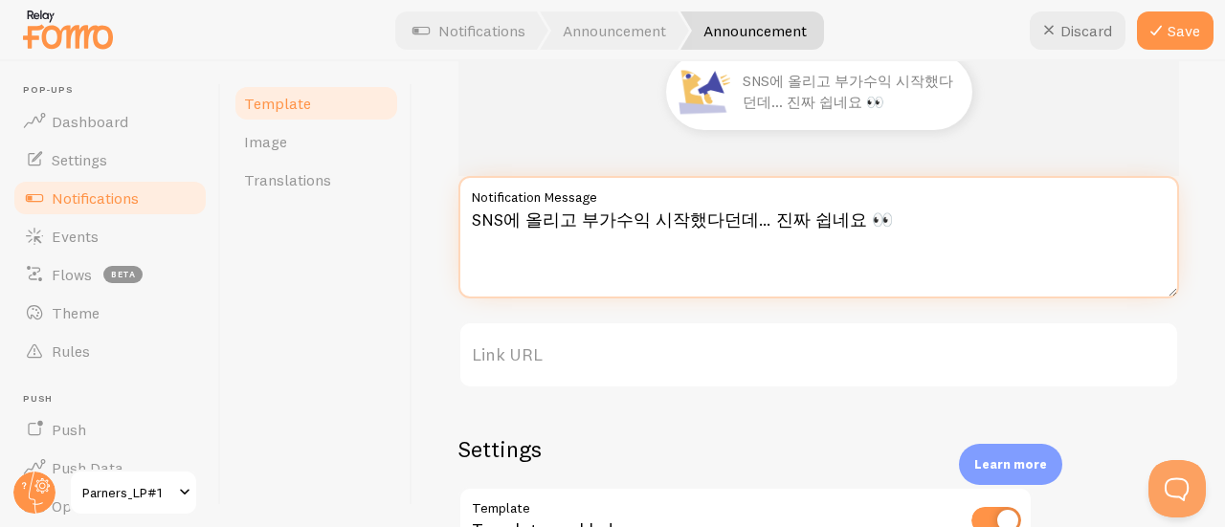
drag, startPoint x: 577, startPoint y: 226, endPoint x: 459, endPoint y: 213, distance: 118.3
click at [459, 213] on textarea "SNS에 올리고 부가수익 시작했다던데… 진짜 쉽네요 👀" at bounding box center [818, 237] width 720 height 122
click at [627, 221] on textarea "댓글만 달부가수익 시작했다던데… 진짜 쉽네요 👀" at bounding box center [818, 237] width 720 height 122
paste textarea "몇 개 쓰고"
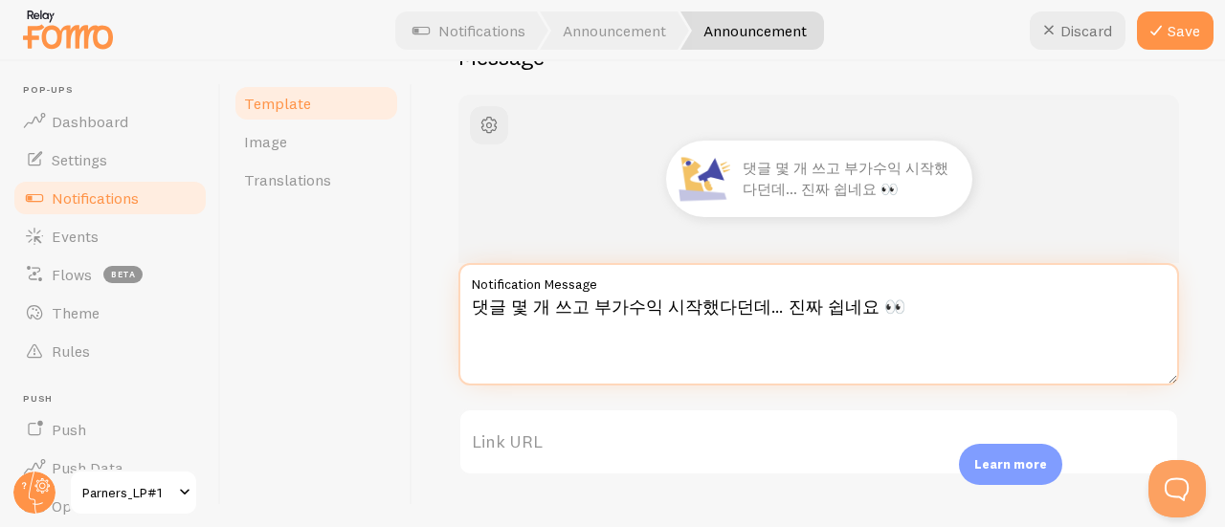
scroll to position [191, 0]
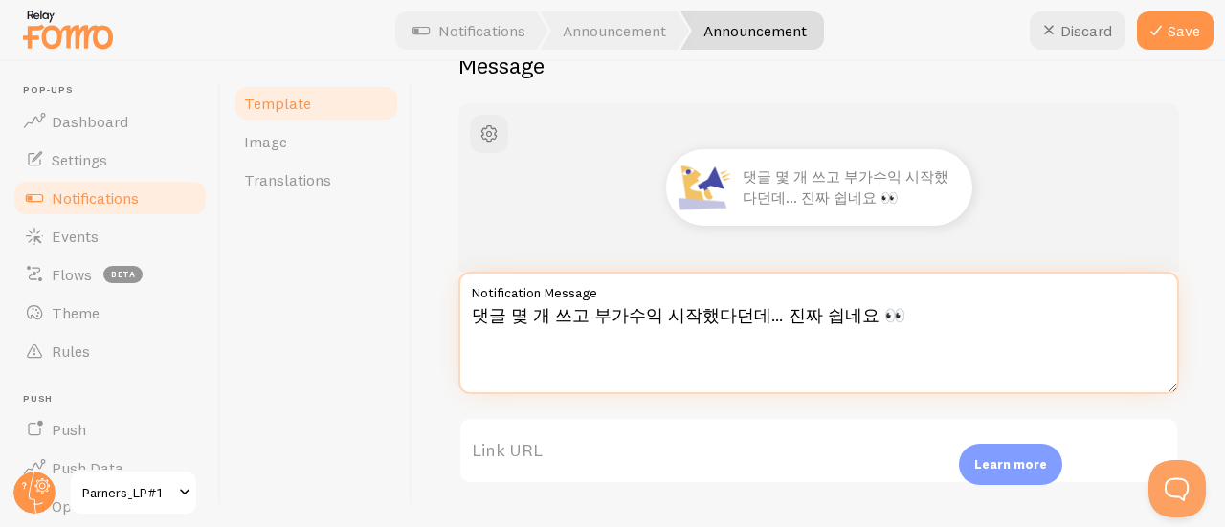
click at [854, 320] on textarea "댓글 몇 개 쓰고 부가수익 시작했다던데… 진짜 쉽네요 👀" at bounding box center [818, 333] width 720 height 122
type textarea "댓글 몇 개 쓰고 부가수익 시작했다던데… 진짜 쉽네요👀"
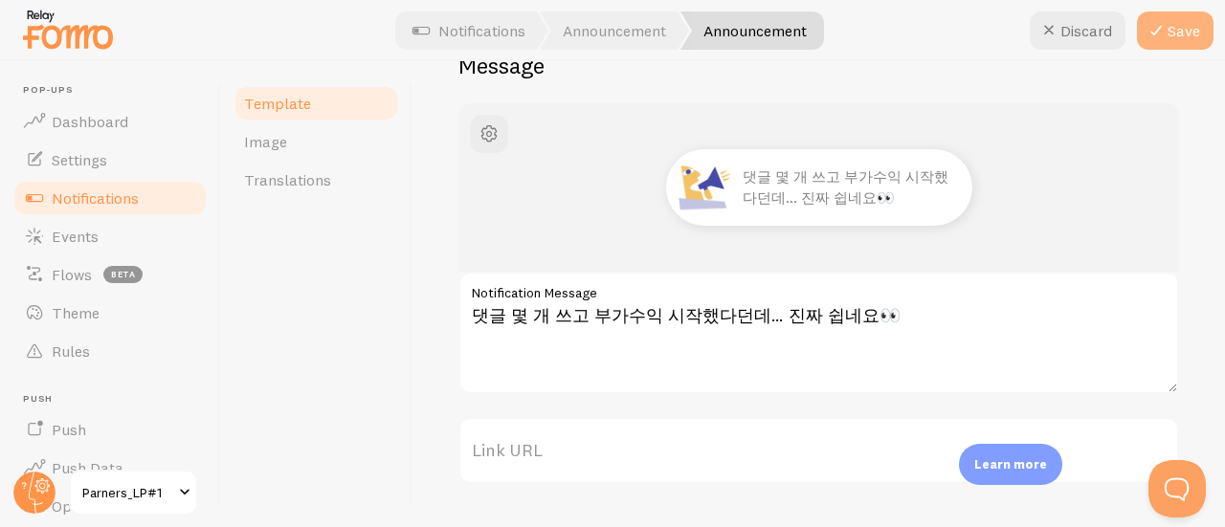
click at [1165, 42] on button "Save" at bounding box center [1175, 30] width 77 height 38
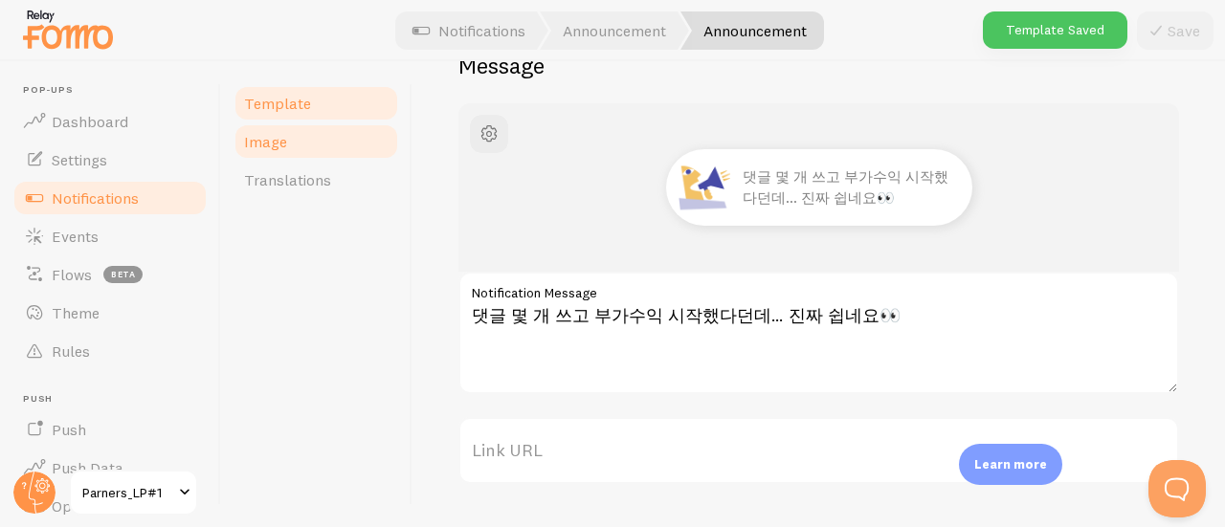
click at [282, 140] on span "Image" at bounding box center [265, 141] width 43 height 19
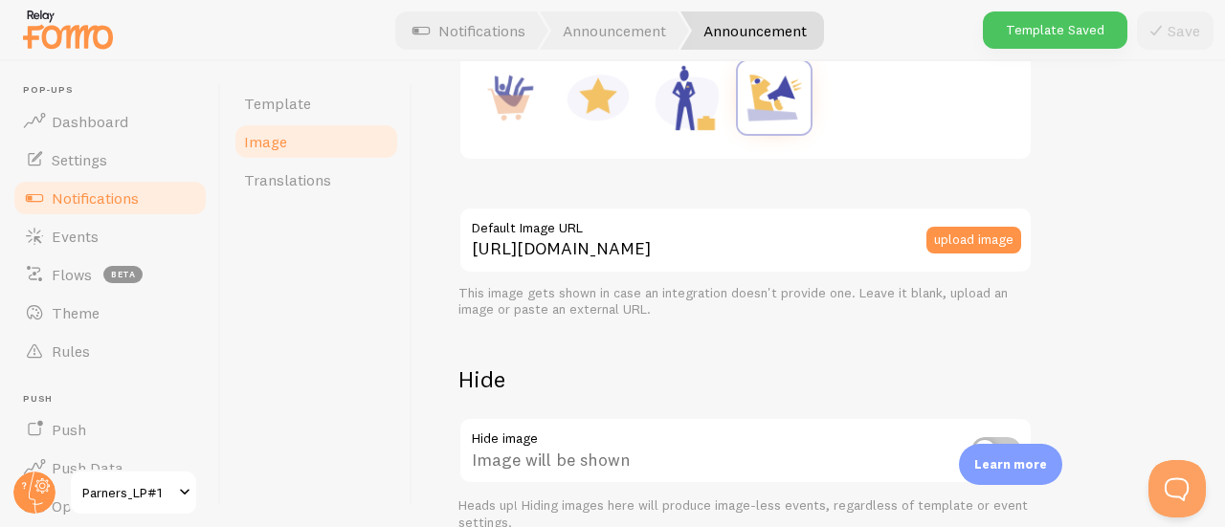
scroll to position [432, 0]
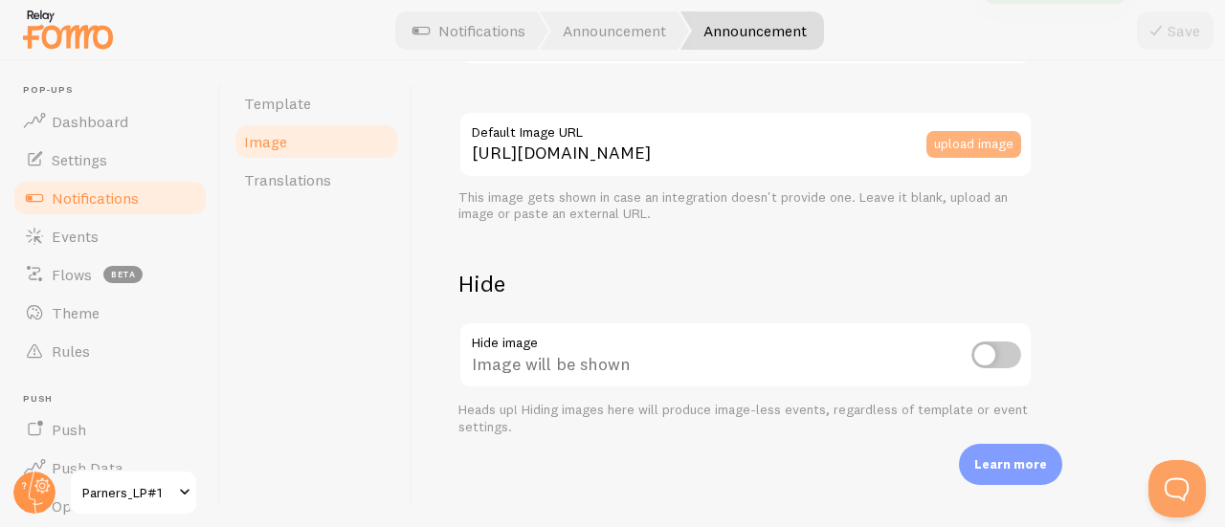
click at [934, 137] on button "upload image" at bounding box center [973, 144] width 95 height 27
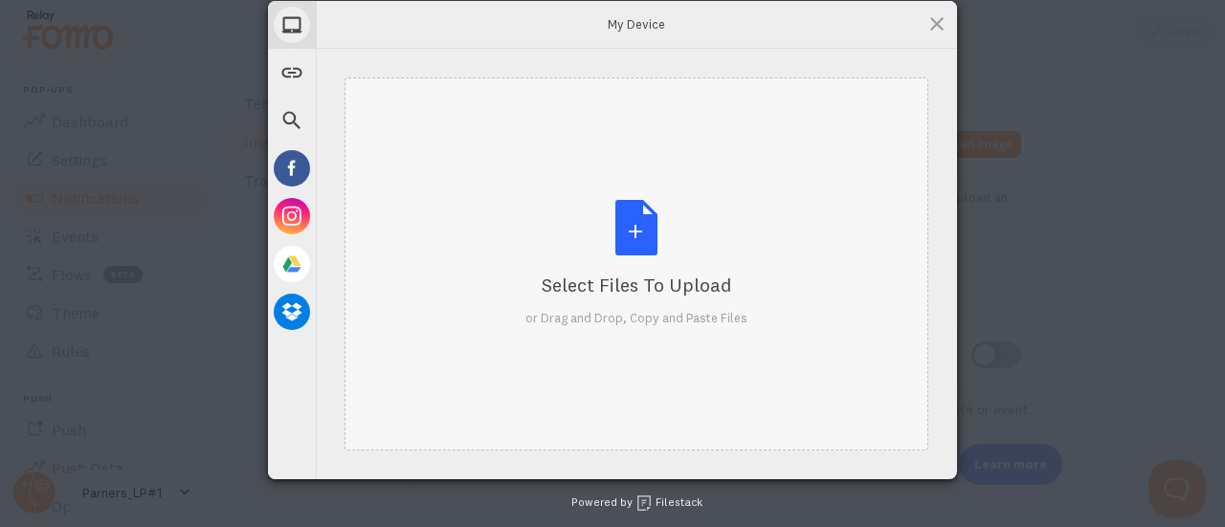
click at [534, 210] on div "Select Files to Upload or Drag and Drop, Copy and Paste Files" at bounding box center [636, 263] width 222 height 127
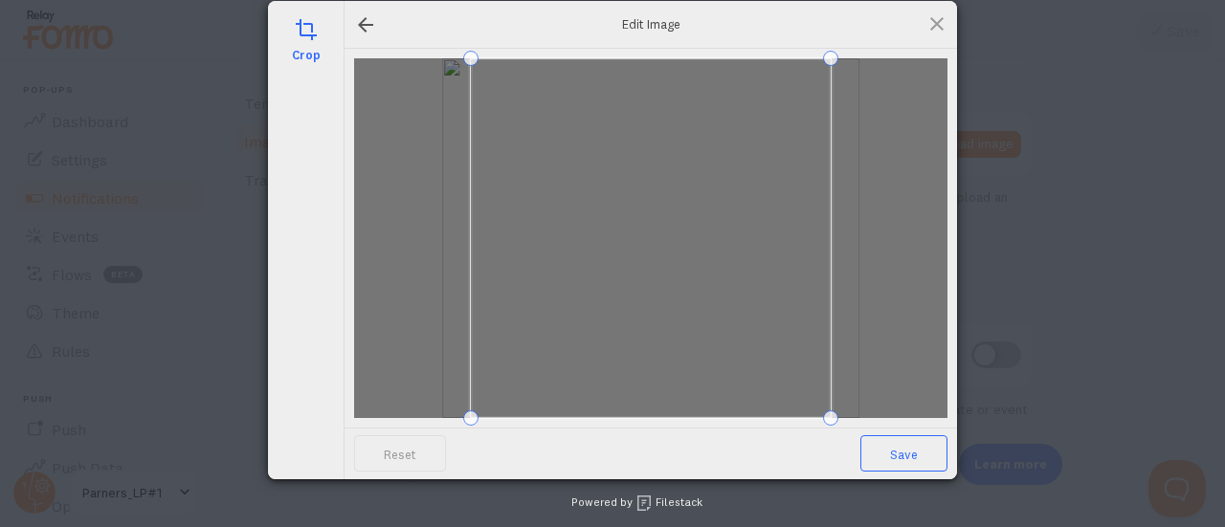
click at [910, 453] on span "Save" at bounding box center [903, 453] width 87 height 36
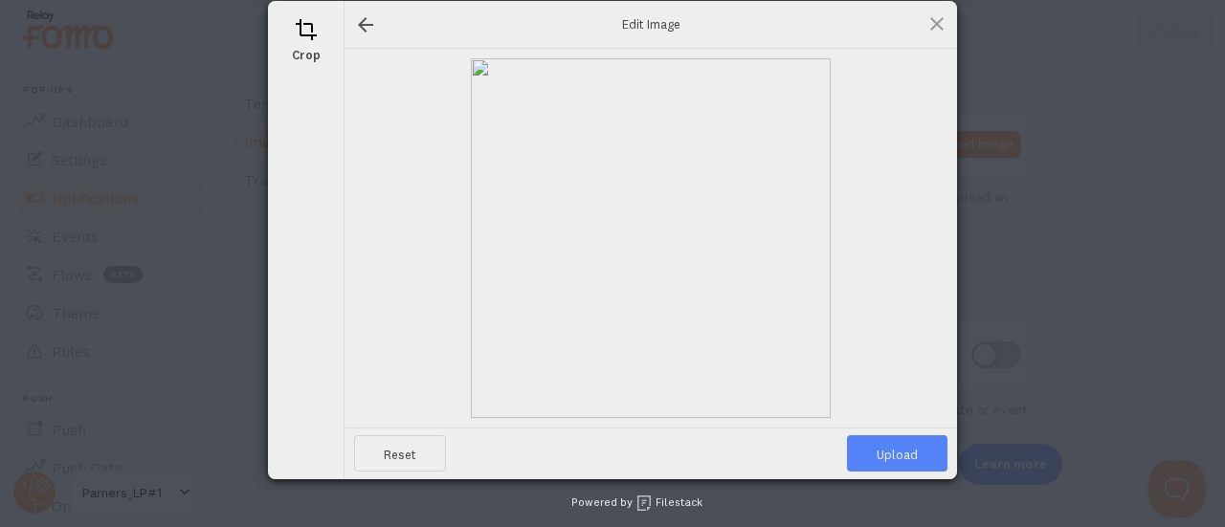
click at [910, 453] on span "Upload" at bounding box center [897, 453] width 100 height 36
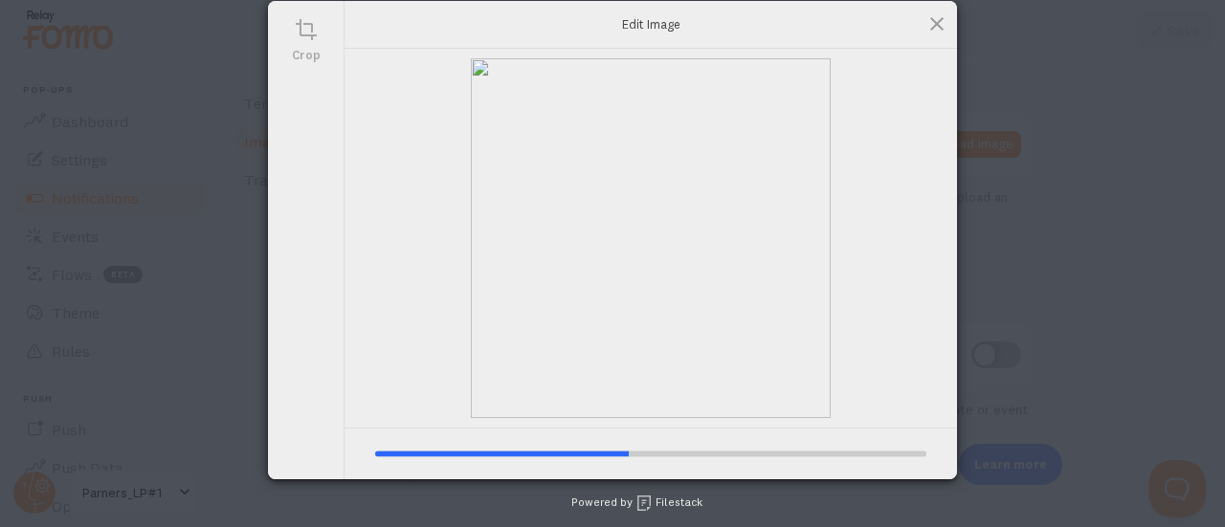
type input "https://process.filestackapi.com/ApqhzE1ldTzuKSj33adqez/resize=width:170,height…"
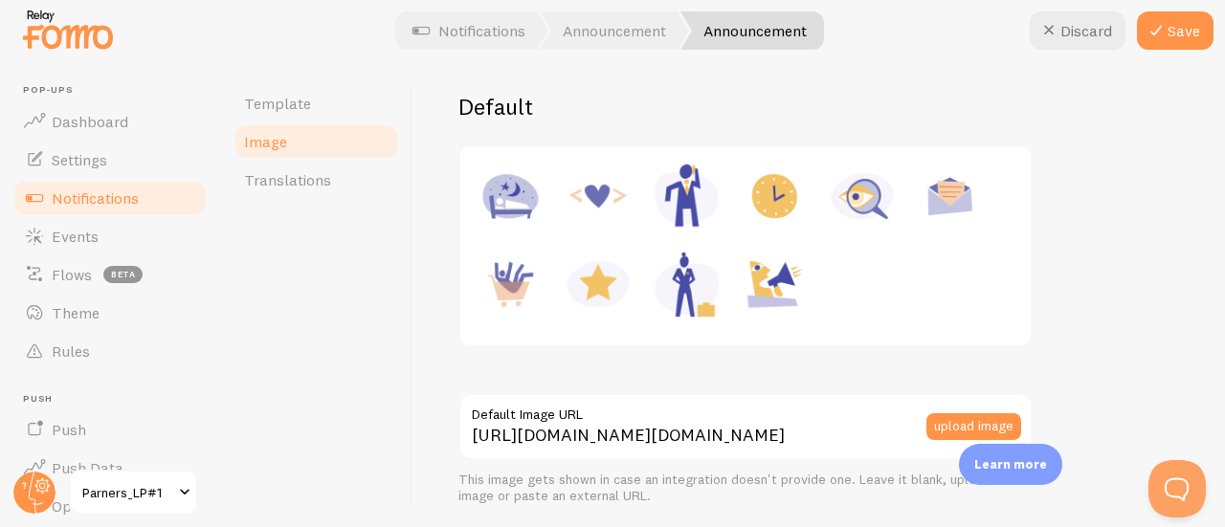
scroll to position [287, 0]
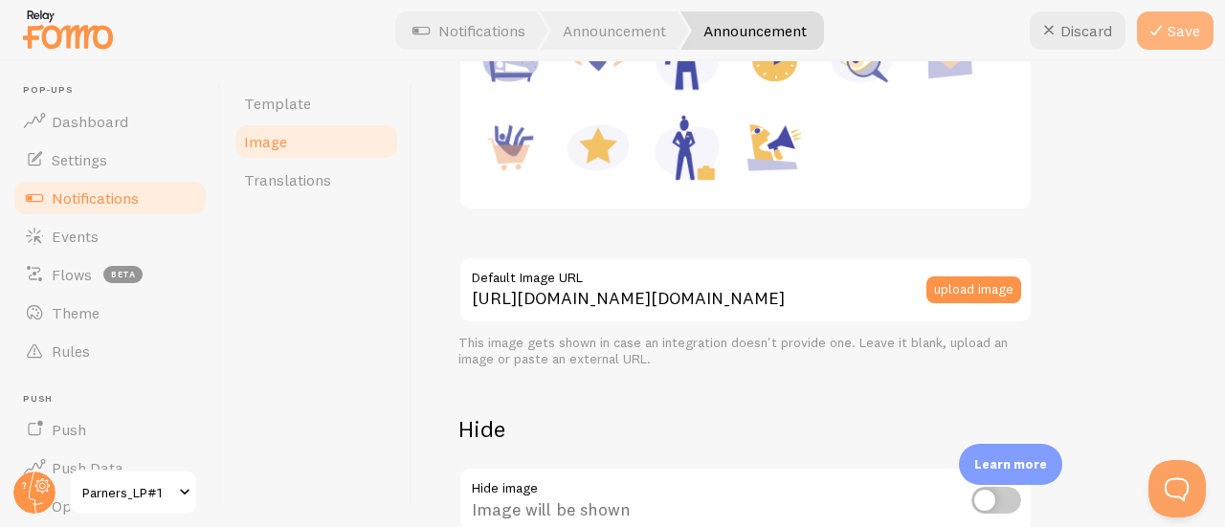
click at [1174, 22] on button "Save" at bounding box center [1175, 30] width 77 height 38
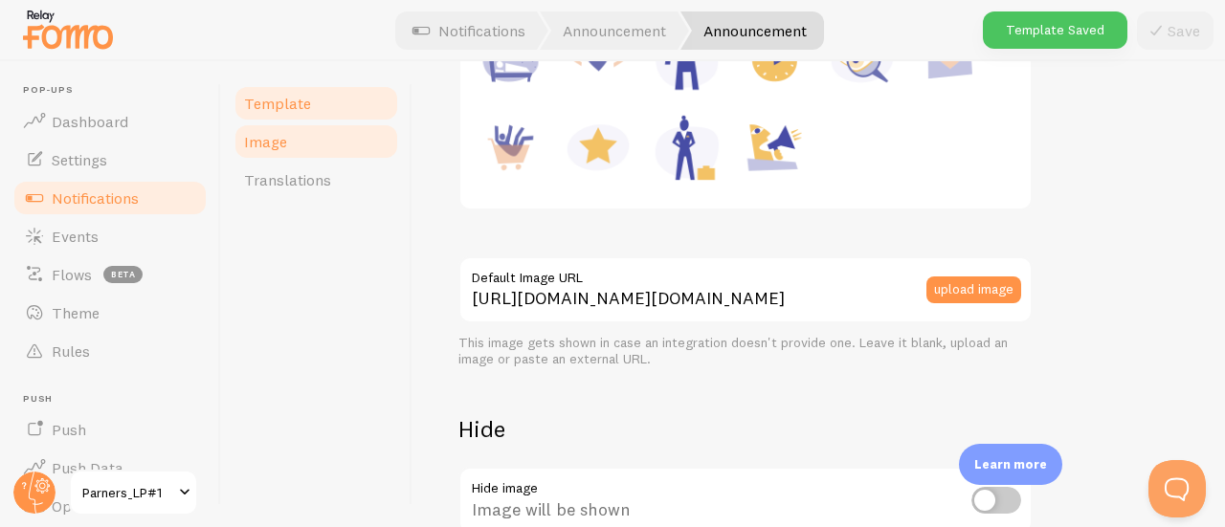
click at [300, 102] on span "Template" at bounding box center [277, 103] width 67 height 19
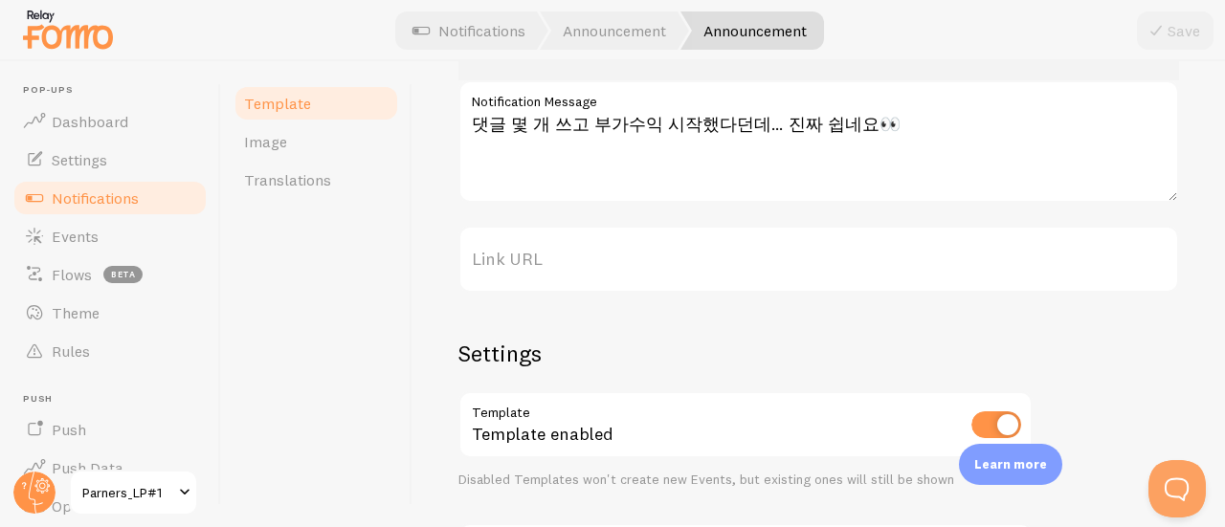
scroll to position [191, 0]
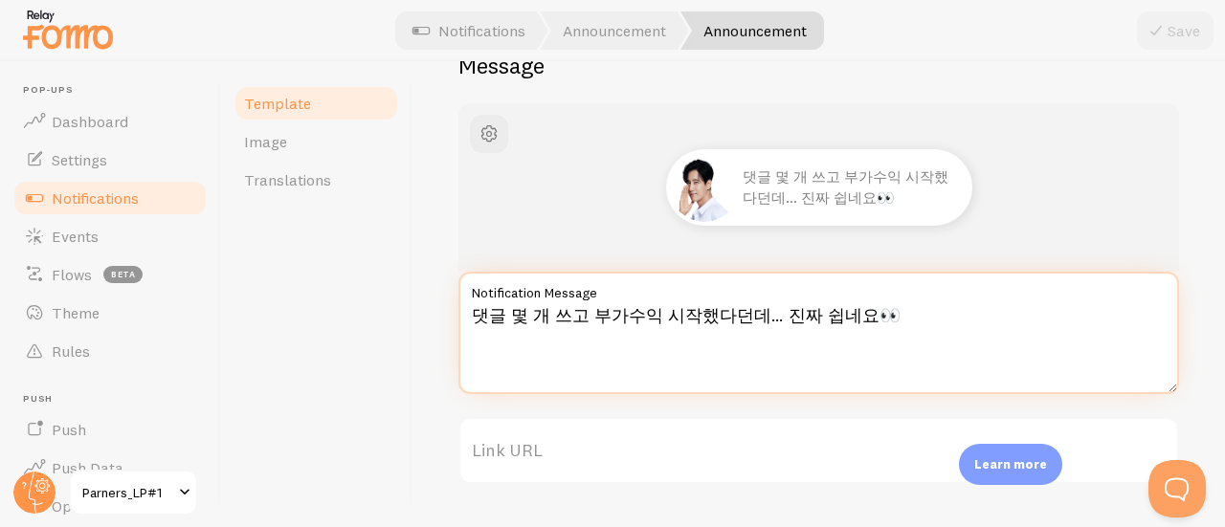
click at [739, 322] on textarea "댓글 몇 개 쓰고 부가수익 시작했다던데… 진짜 쉽네요👀" at bounding box center [818, 333] width 720 height 122
click at [475, 317] on textarea "댓글 몇 개 쓰고 부가수익 시작했다던데… 진짜 쉽네요👀" at bounding box center [818, 333] width 720 height 122
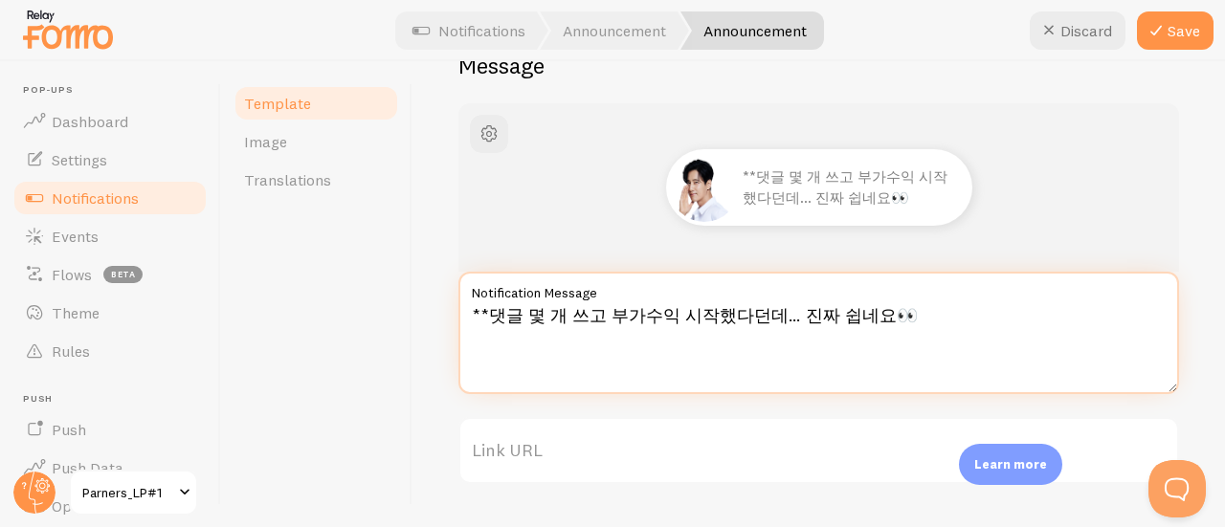
click at [593, 314] on textarea "**댓글 몇 개 쓰고 부가수익 시작했다던데… 진짜 쉽네요👀" at bounding box center [818, 333] width 720 height 122
click at [860, 318] on textarea "**댓글 몇 개 쓰고** 부가수익 시작했다던데… 진짜 쉽네요👀" at bounding box center [818, 333] width 720 height 122
click at [872, 320] on textarea "**댓글 몇 개 쓰고** 부가수익 시작했다던데… 진짜 쉽지않아요?👀" at bounding box center [818, 333] width 720 height 122
click at [908, 349] on textarea "**댓글 몇 개 쓰고** 부가수익 시작했다던데… 진짜 쉽네요👀" at bounding box center [818, 333] width 720 height 122
click at [979, 342] on textarea "**댓글 몇 개 쓰고** 부가수익 시작했다던데… 진짜 쉽네요👀" at bounding box center [818, 333] width 720 height 122
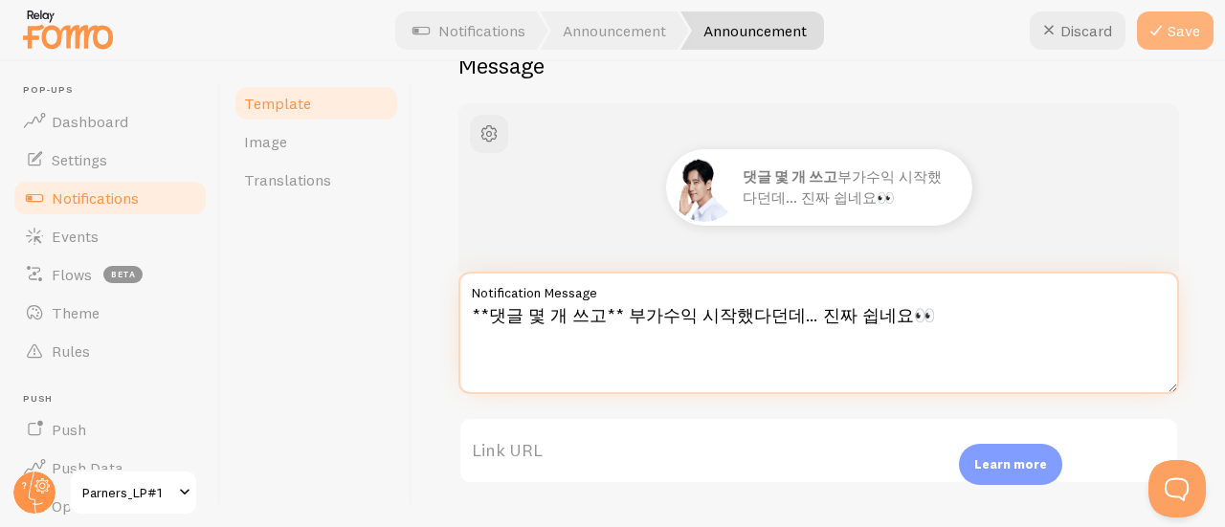
type textarea "**댓글 몇 개 쓰고** 부가수익 시작했다던데… 진짜 쉽네요👀"
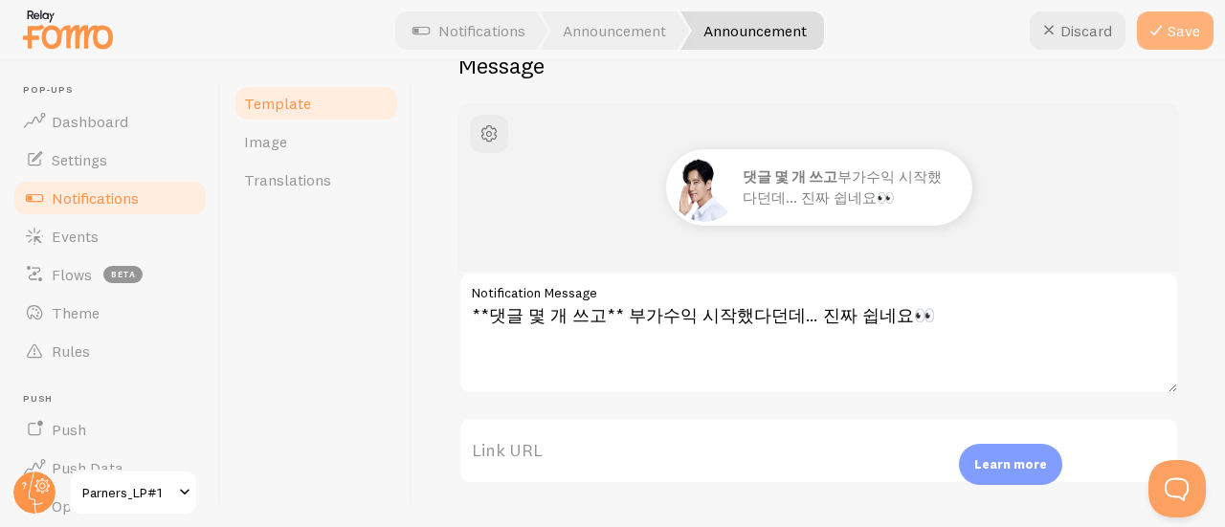
click at [1187, 43] on button "Save" at bounding box center [1175, 30] width 77 height 38
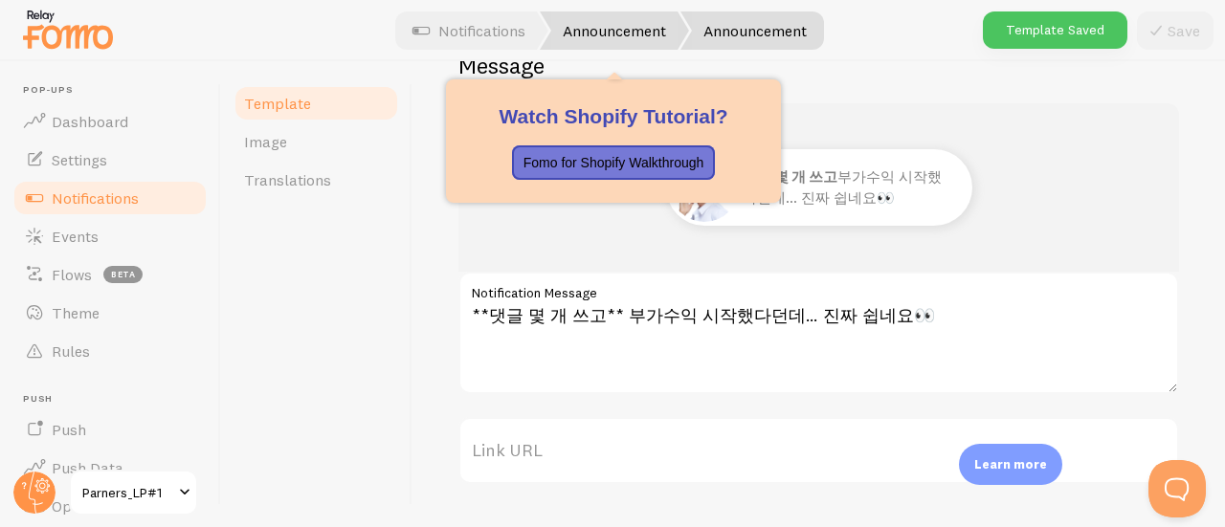
click at [601, 24] on link "Announcement" at bounding box center [614, 30] width 149 height 38
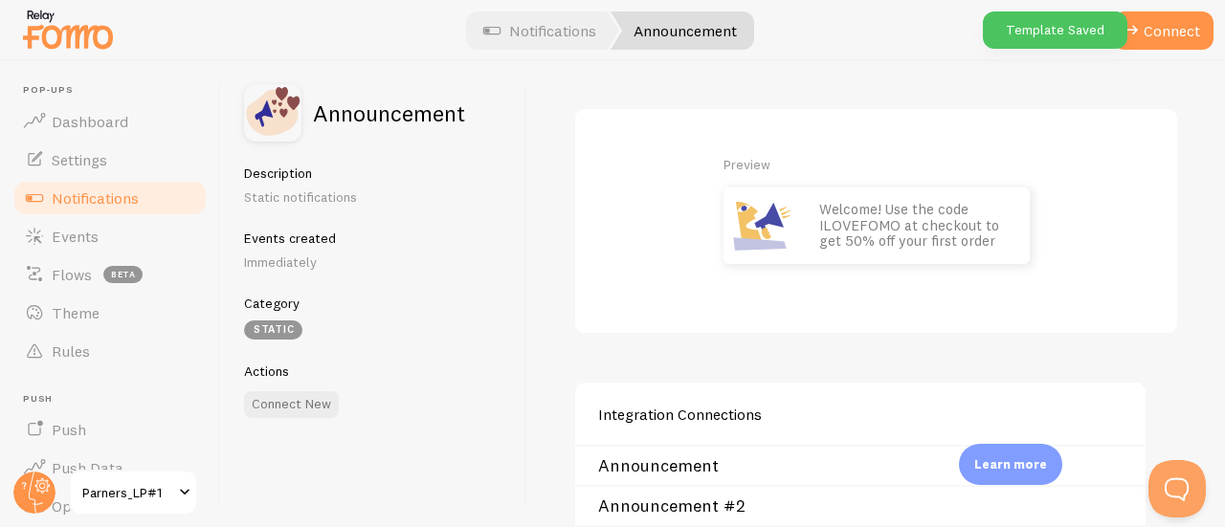
scroll to position [132, 0]
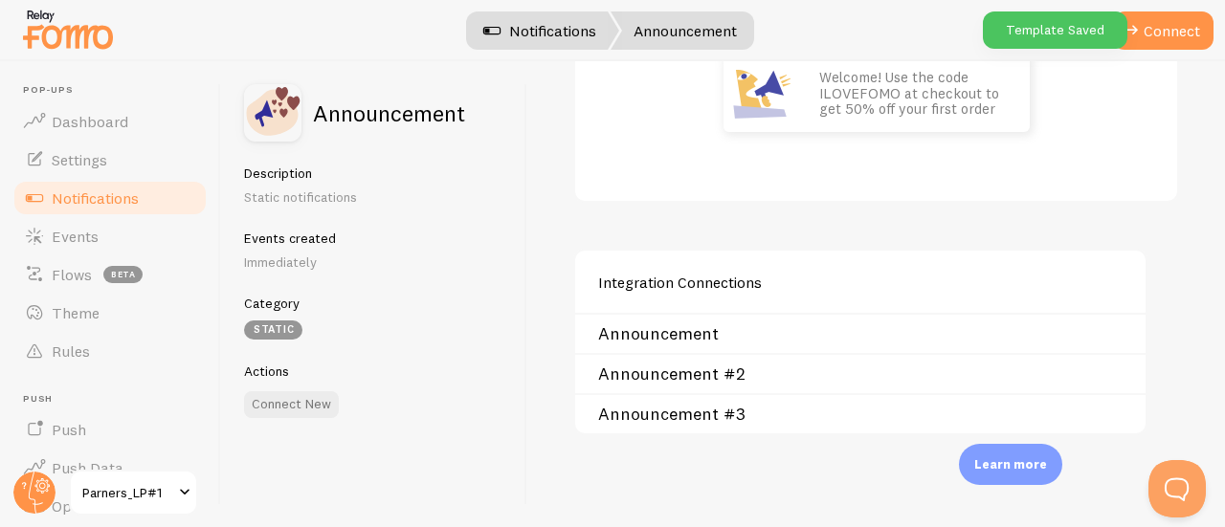
click at [538, 22] on link "Notifications" at bounding box center [539, 30] width 159 height 38
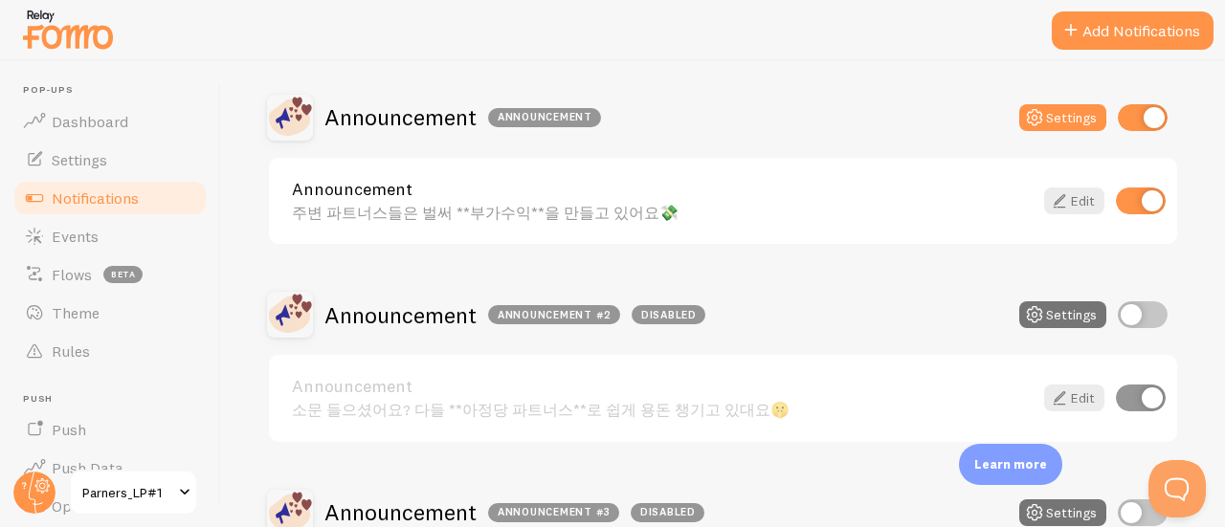
scroll to position [383, 0]
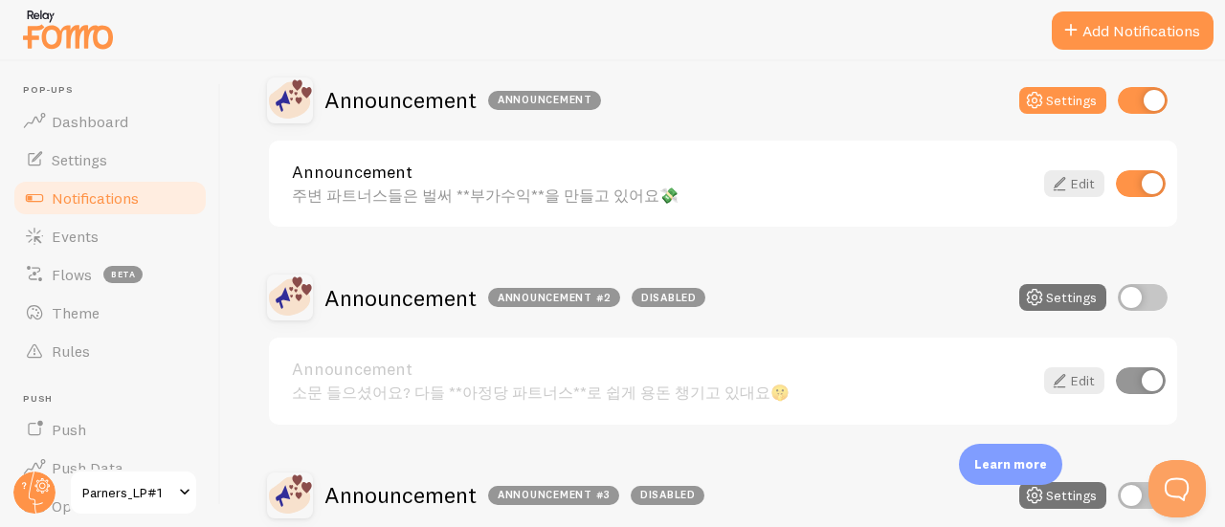
click at [1117, 306] on input "checkbox" at bounding box center [1142, 297] width 50 height 27
checkbox input "true"
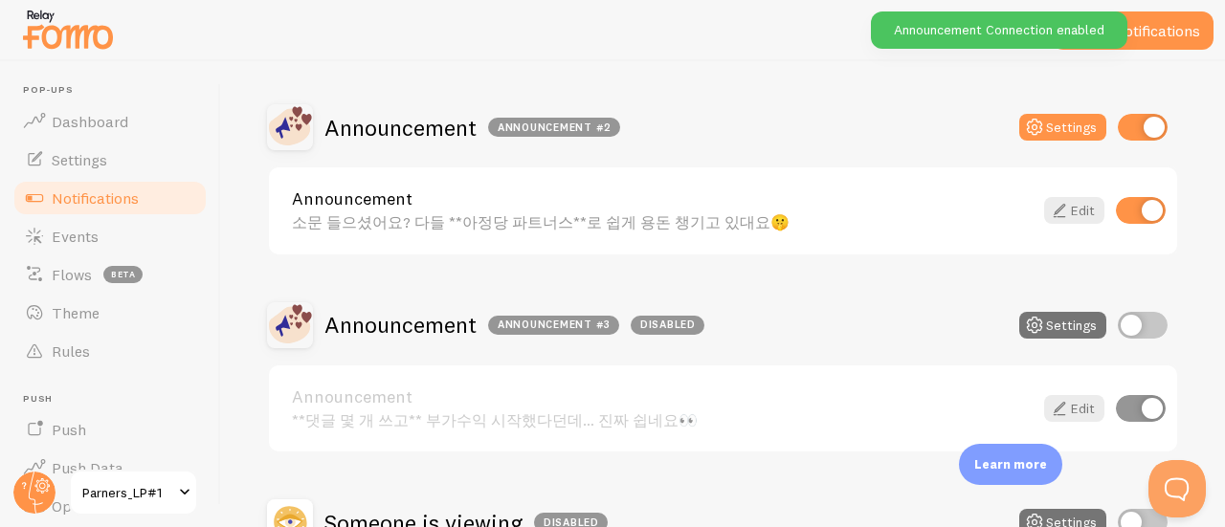
scroll to position [574, 0]
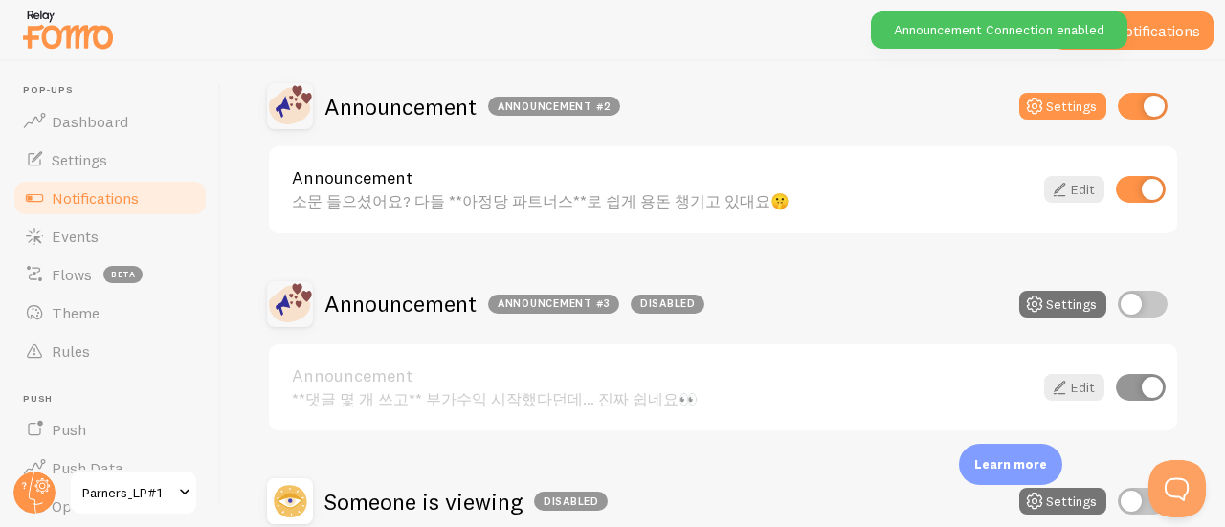
click at [1119, 308] on input "checkbox" at bounding box center [1142, 304] width 50 height 27
checkbox input "true"
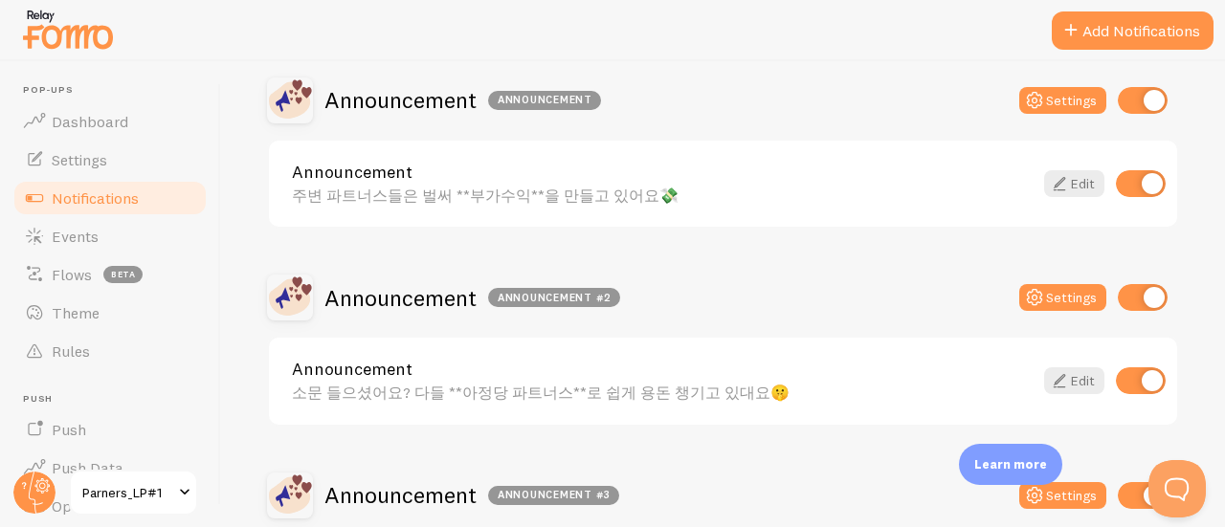
scroll to position [478, 0]
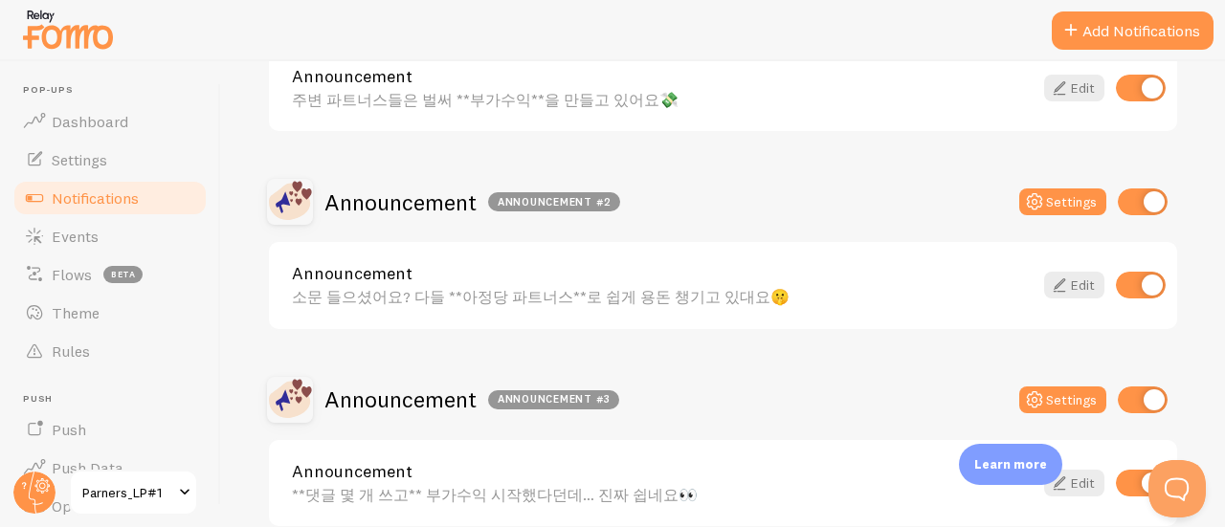
click at [685, 383] on div "Announcement Announcement #3 Settings" at bounding box center [723, 400] width 912 height 46
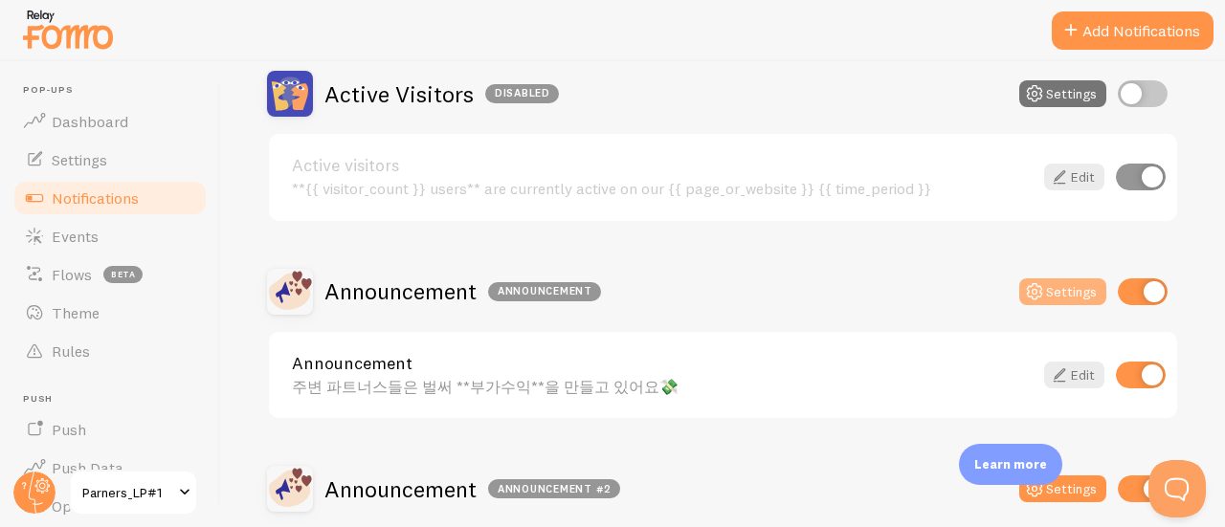
click at [1039, 294] on button "Settings" at bounding box center [1062, 291] width 87 height 27
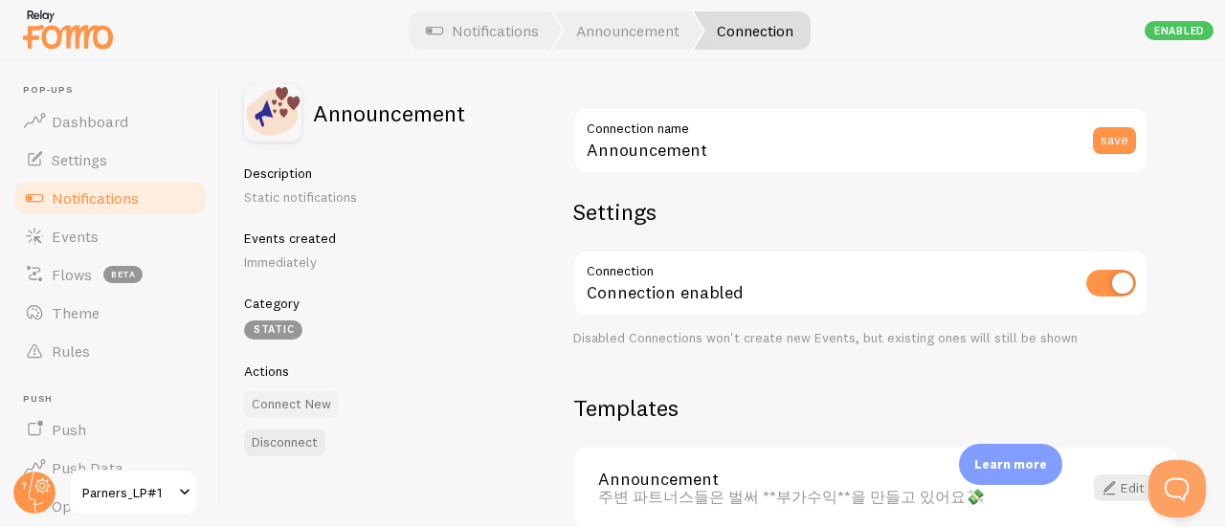
click at [266, 408] on button "Connect New" at bounding box center [291, 404] width 95 height 27
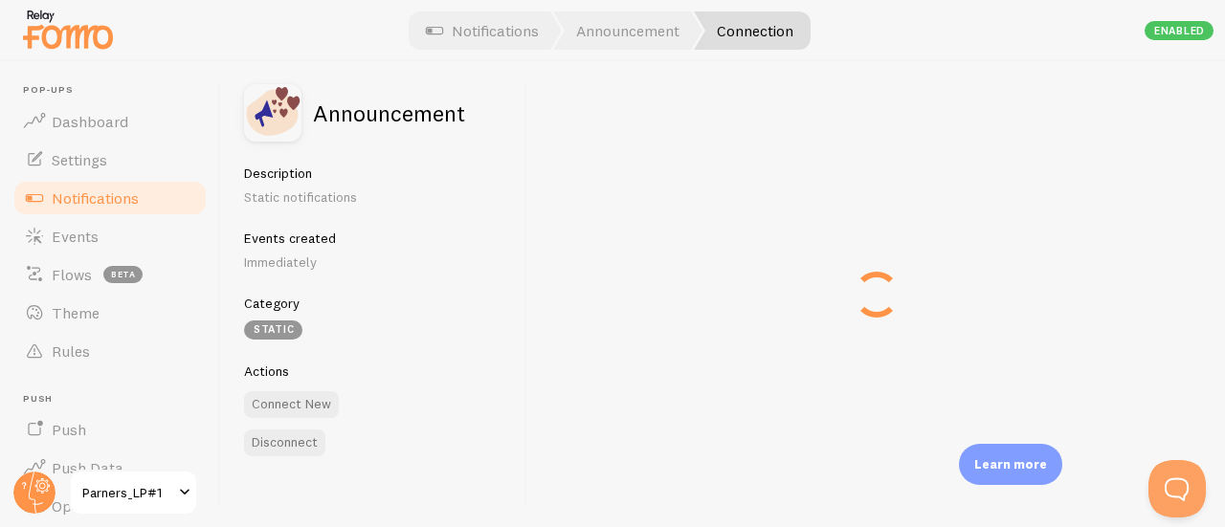
type input "Announcement #4"
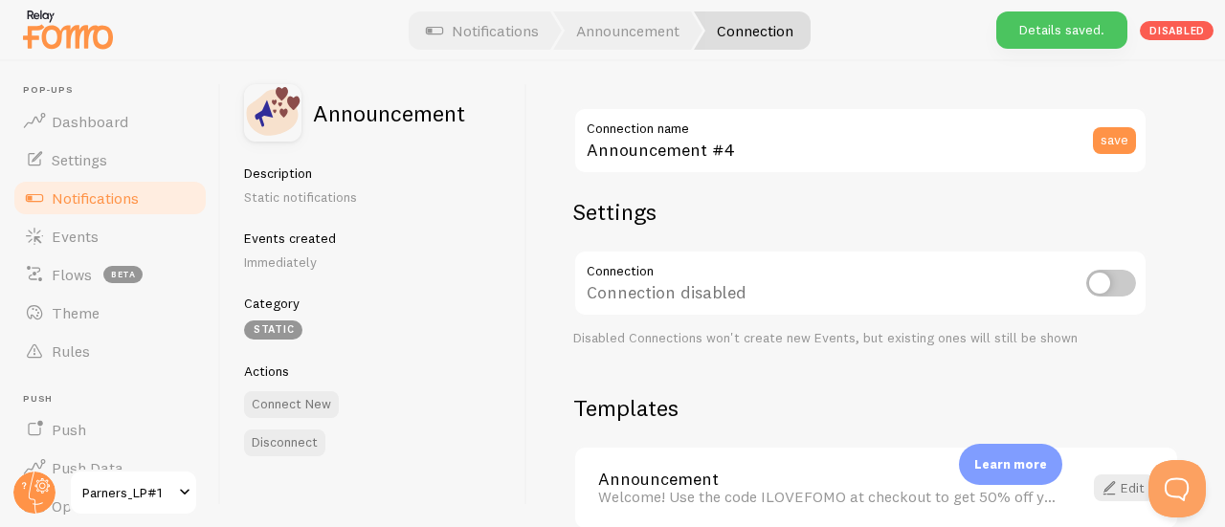
click at [1118, 278] on input "checkbox" at bounding box center [1111, 283] width 50 height 27
checkbox input "true"
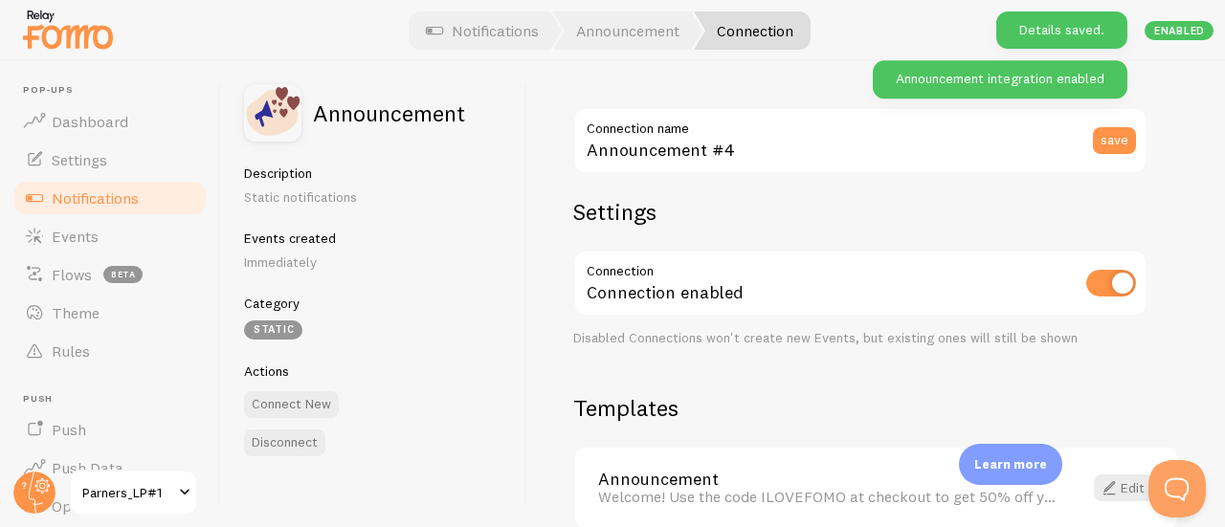
scroll to position [95, 0]
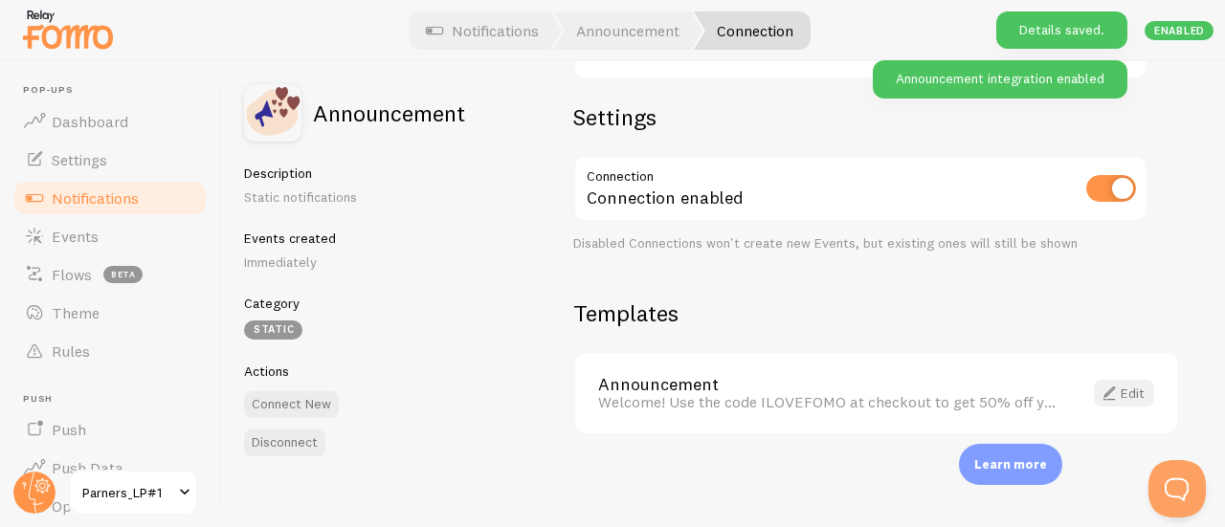
click at [1105, 393] on span at bounding box center [1108, 393] width 23 height 23
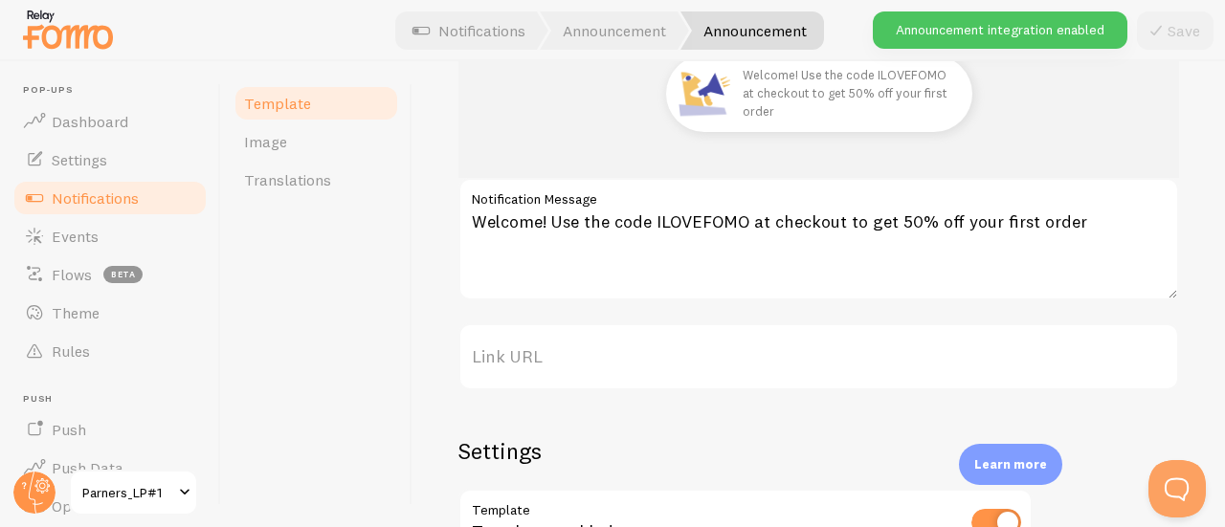
scroll to position [287, 0]
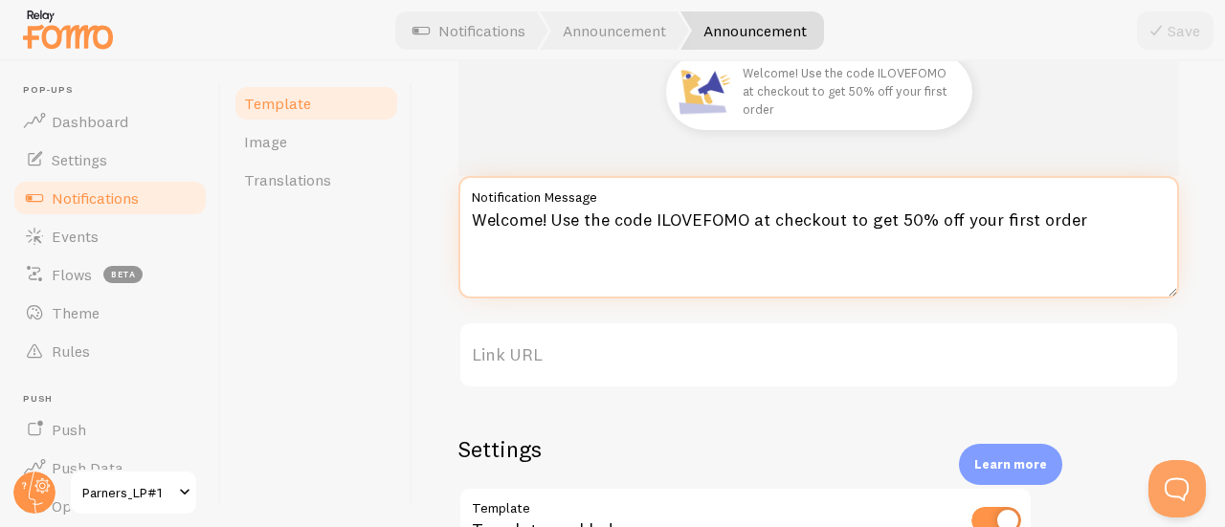
click at [704, 249] on textarea "Welcome! Use the code ILOVEFOMO at checkout to get 50% off your first order" at bounding box center [818, 237] width 720 height 122
paste textarea "당신이 선택받은 이유? 두 배 보상을 누릴 차례라서 ⚡"
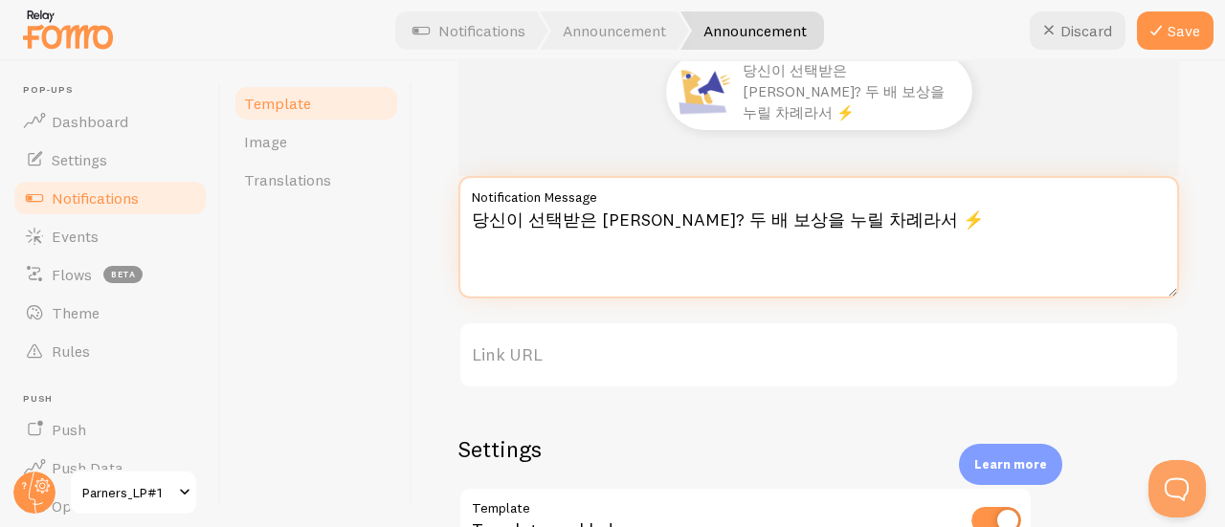
scroll to position [191, 0]
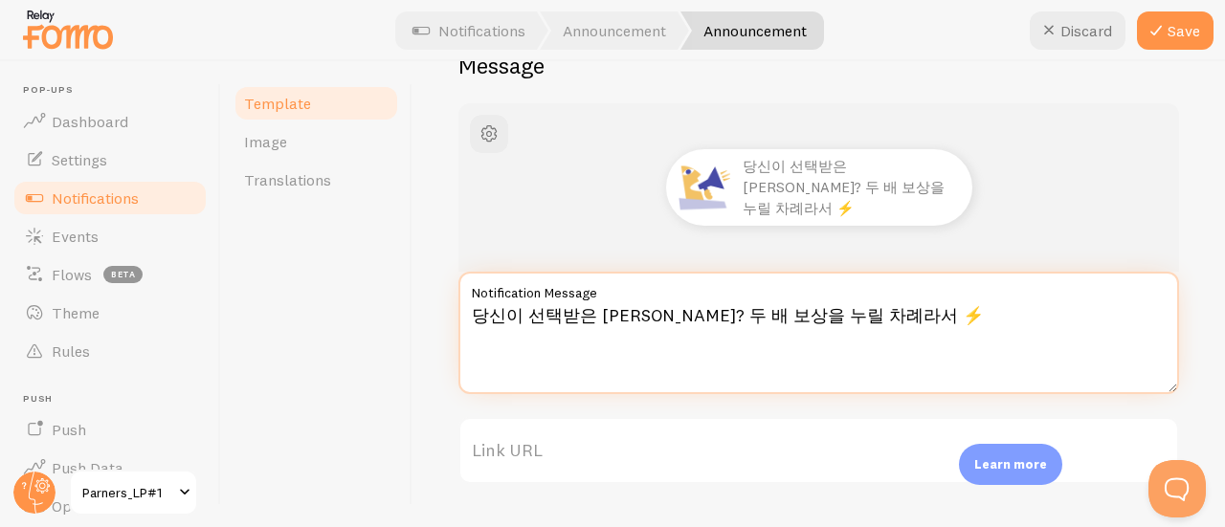
click at [636, 310] on textarea "당신이 선택받은 이유? 두 배 보상을 누릴 차례라서 ⚡" at bounding box center [818, 333] width 720 height 122
click at [641, 313] on textarea "당신이 선택받은 이유? 두 배 보상을 누릴 차례라서 ⚡" at bounding box center [818, 333] width 720 height 122
click at [864, 311] on textarea "당신이 선택받은 이유? 두 배 보상을 누릴 차례라서 ⚡" at bounding box center [818, 333] width 720 height 122
click at [637, 318] on textarea "당신이 선택받은 이유? 두 배 보상을 누릴 차례라서✌️" at bounding box center [818, 333] width 720 height 122
click at [718, 316] on textarea "당신이 선택받은 이유? **두 배 보상을 누릴 차례라서✌️" at bounding box center [818, 333] width 720 height 122
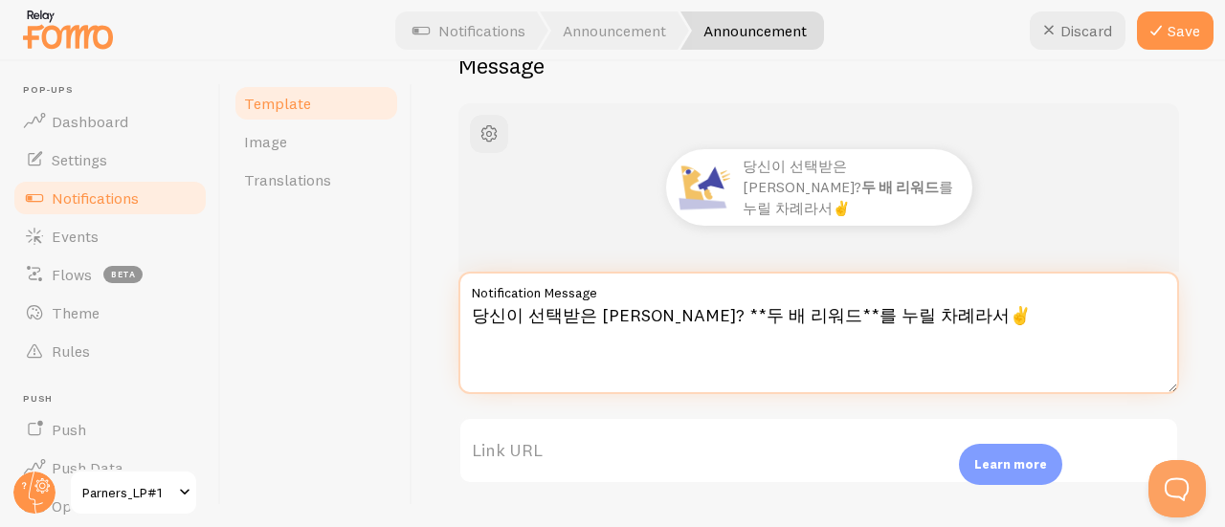
click at [850, 361] on textarea "당신이 선택받은 이유? **두 배 리워드**를 누릴 차례라서✌️" at bounding box center [818, 333] width 720 height 122
click at [926, 313] on textarea "당신이 선택받은 이유? **두 배 리워드**를 누릴 차례라서✌️" at bounding box center [818, 333] width 720 height 122
type textarea "당신이 선택받은 이유? **두 배 리워드**를 누릴 차례라서✌️"
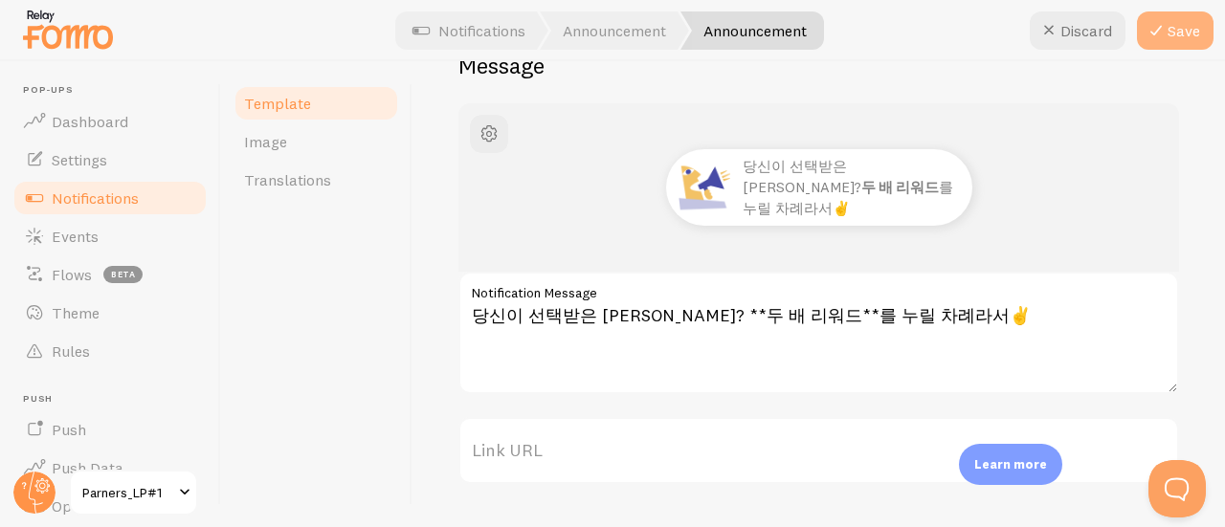
click at [1173, 25] on button "Save" at bounding box center [1175, 30] width 77 height 38
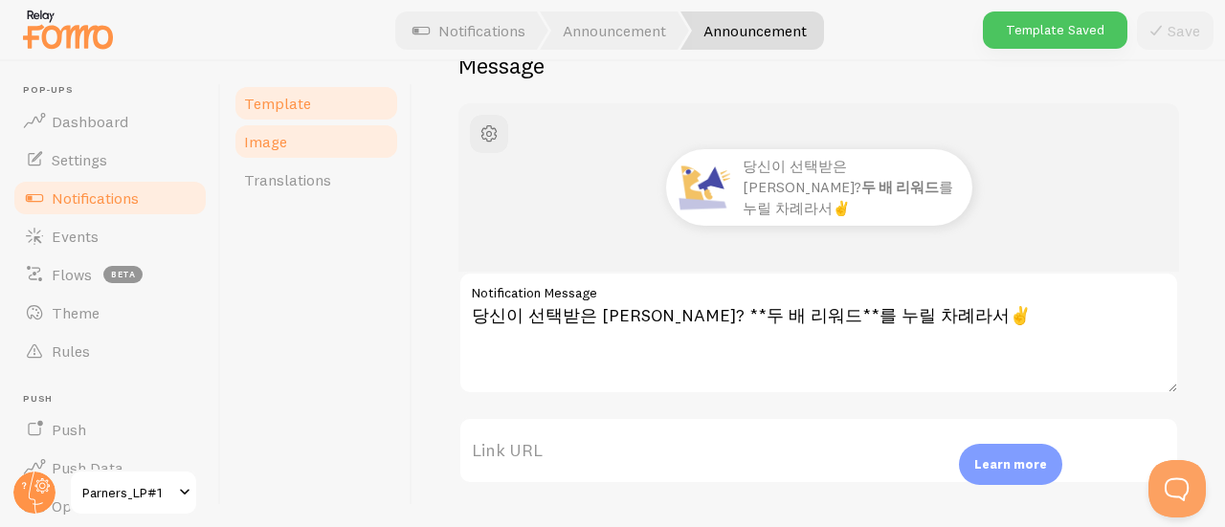
click at [315, 135] on link "Image" at bounding box center [315, 141] width 167 height 38
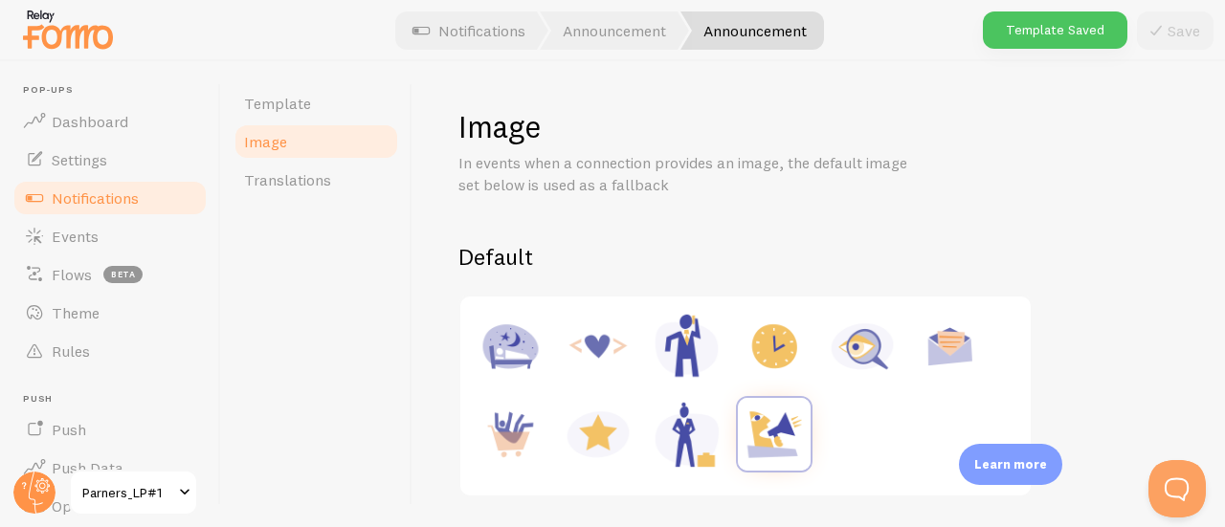
scroll to position [287, 0]
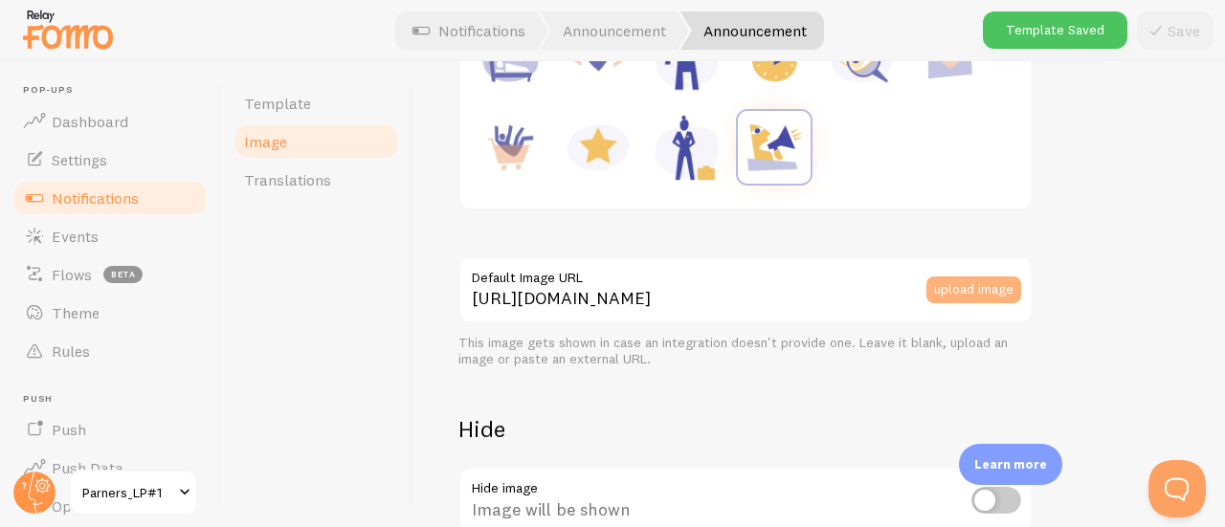
click at [977, 282] on button "upload image" at bounding box center [973, 289] width 95 height 27
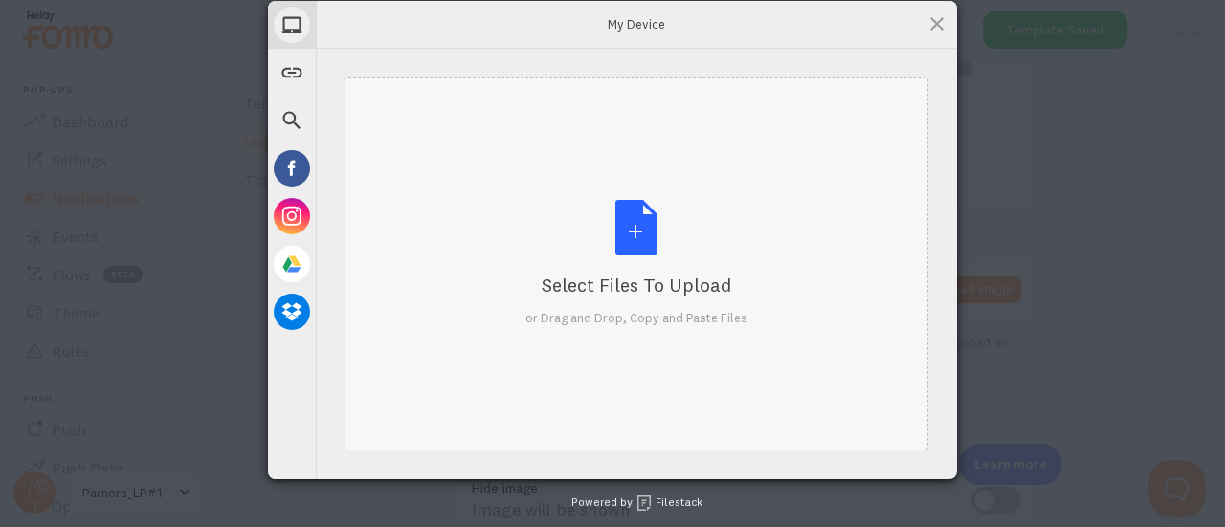
click at [575, 244] on div "Select Files to Upload or Drag and Drop, Copy and Paste Files" at bounding box center [636, 263] width 222 height 127
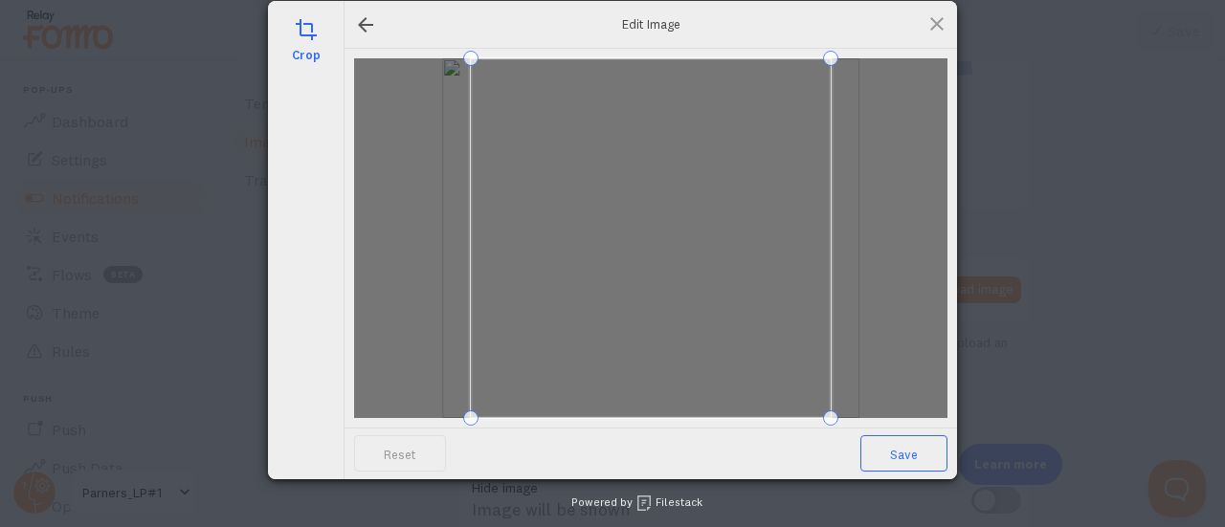
click at [918, 459] on span "Save" at bounding box center [903, 453] width 87 height 36
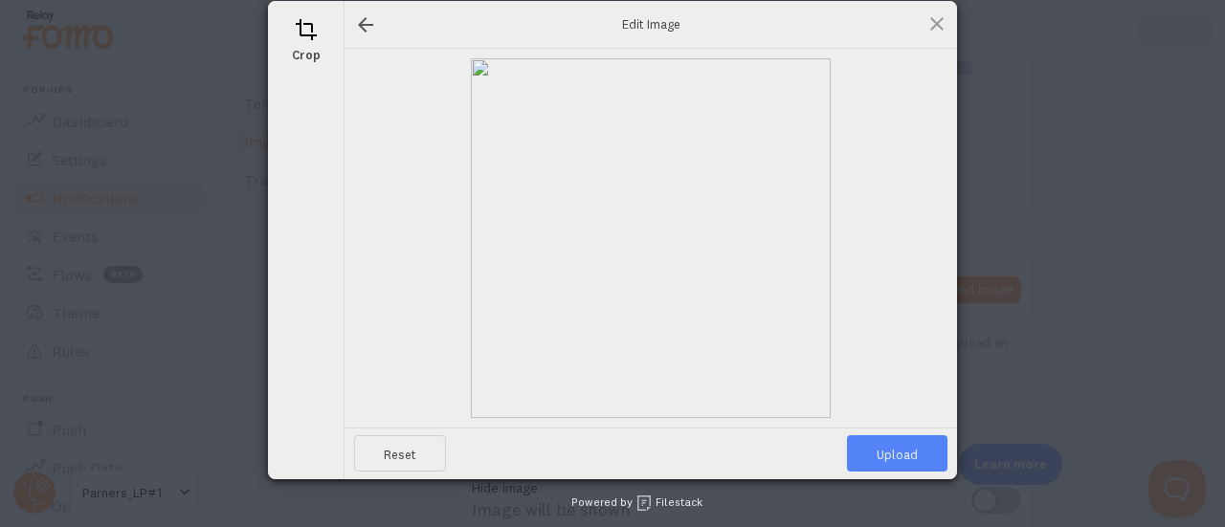
click at [918, 459] on span "Upload" at bounding box center [897, 453] width 100 height 36
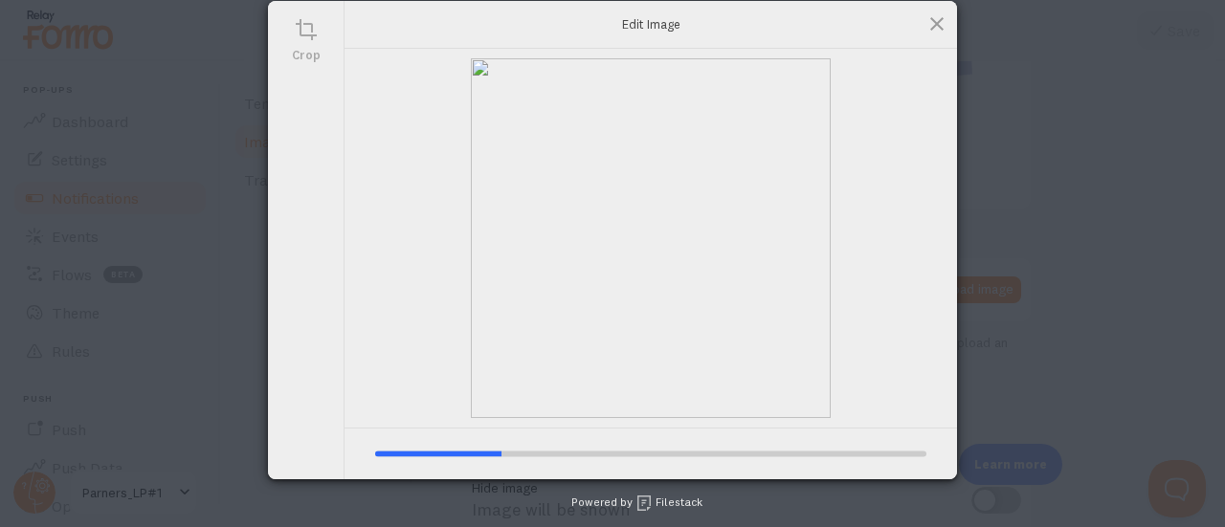
type input "https://process.filestackapi.com/ApqhzE1ldTzuKSj33adqez/resize=width:170,height…"
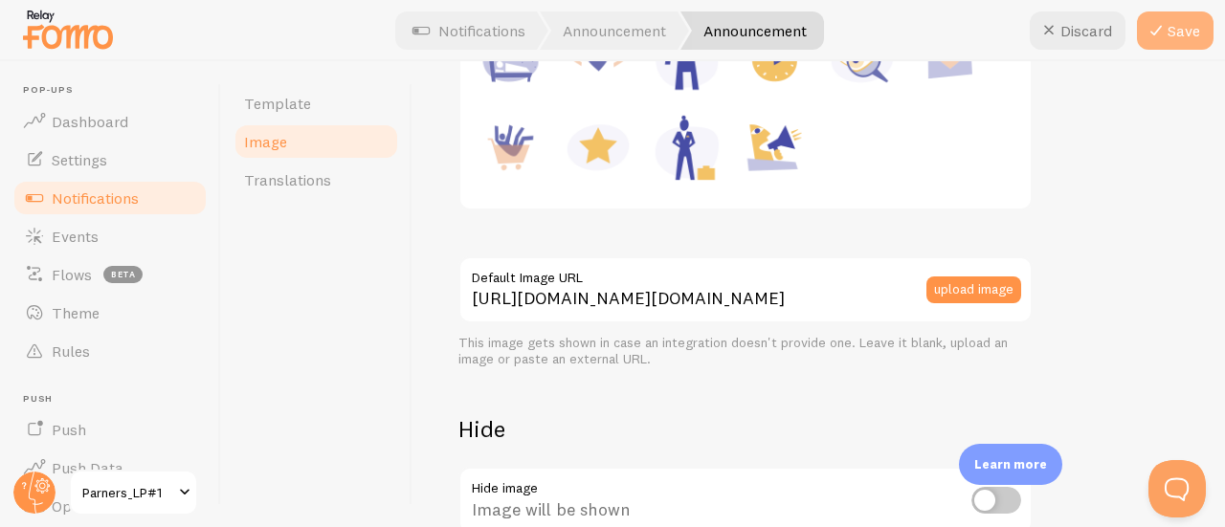
click at [1181, 33] on button "Save" at bounding box center [1175, 30] width 77 height 38
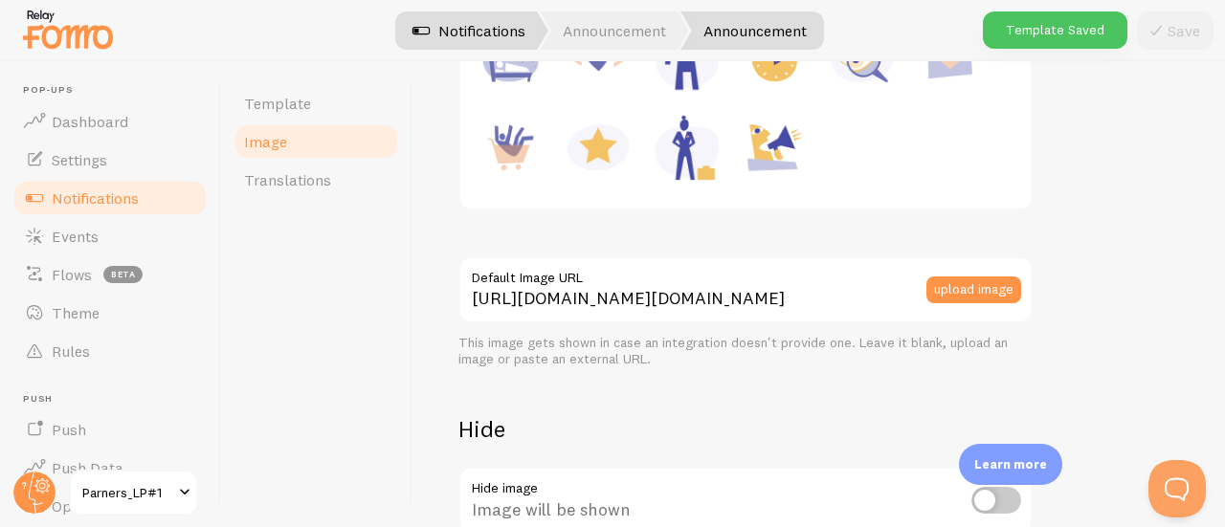
click at [485, 35] on link "Notifications" at bounding box center [468, 30] width 159 height 38
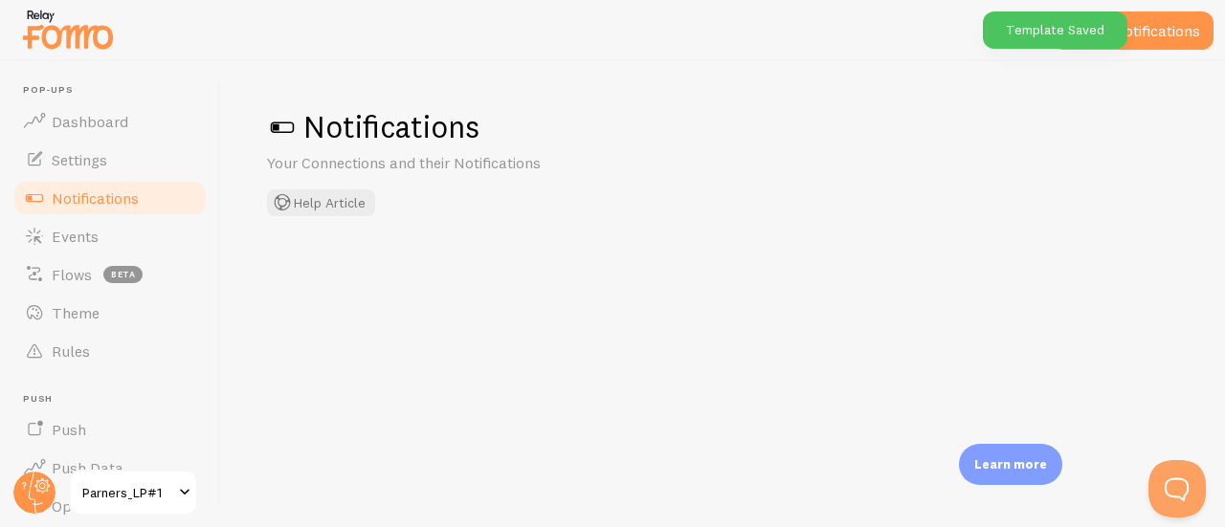
checkbox input "true"
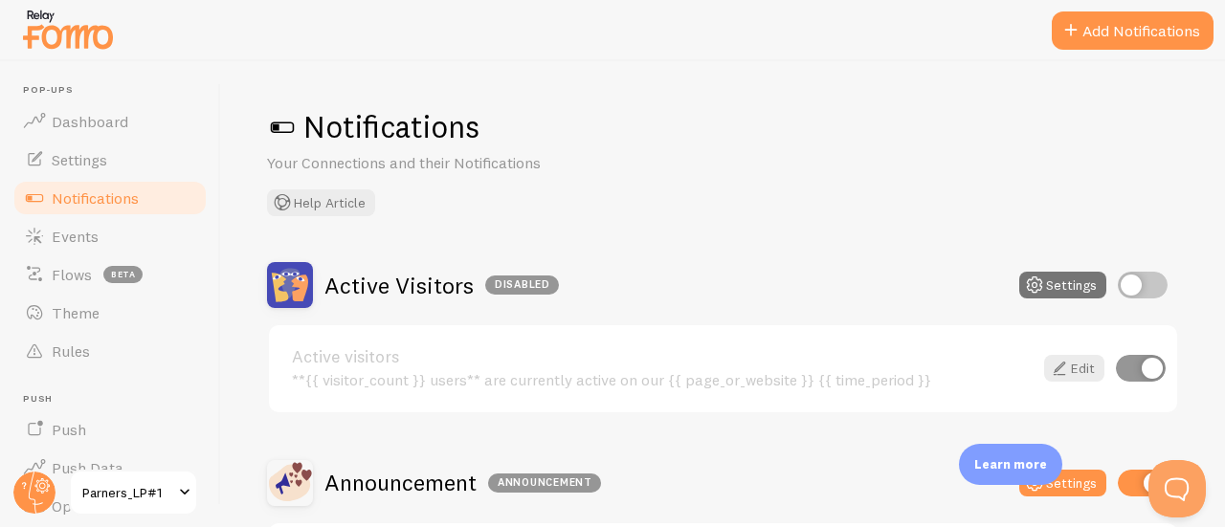
click at [173, 490] on span at bounding box center [184, 492] width 23 height 23
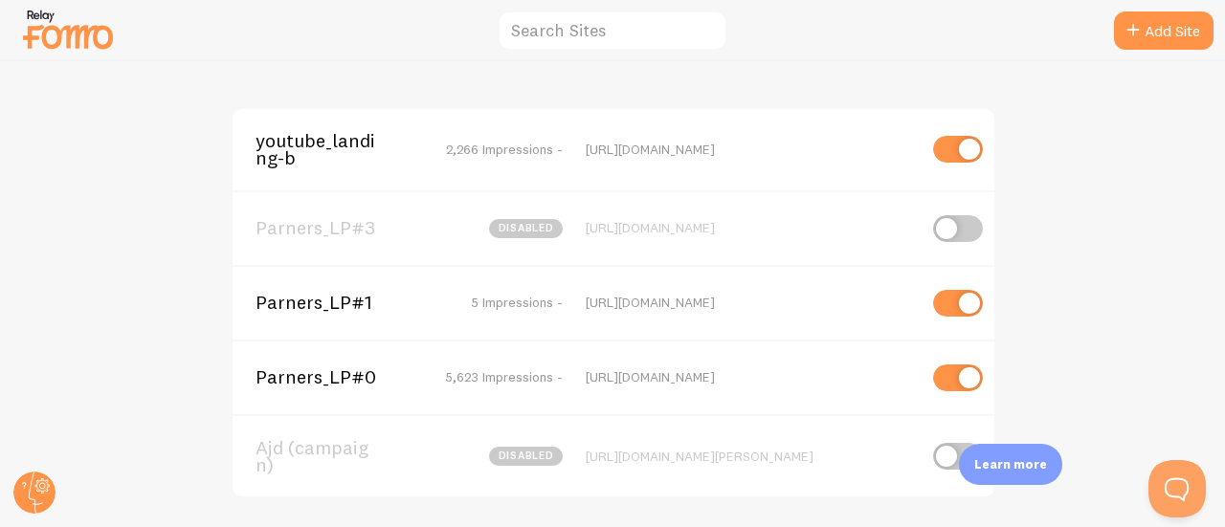
click at [961, 222] on input "checkbox" at bounding box center [958, 228] width 50 height 27
checkbox input "true"
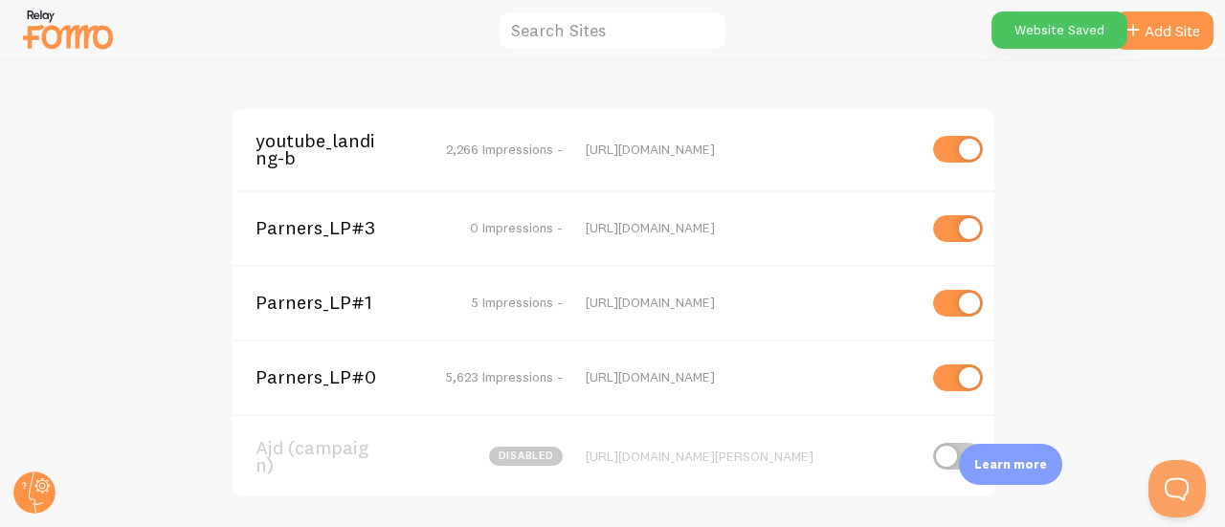
click at [331, 228] on span "Parners_LP#3" at bounding box center [332, 227] width 154 height 17
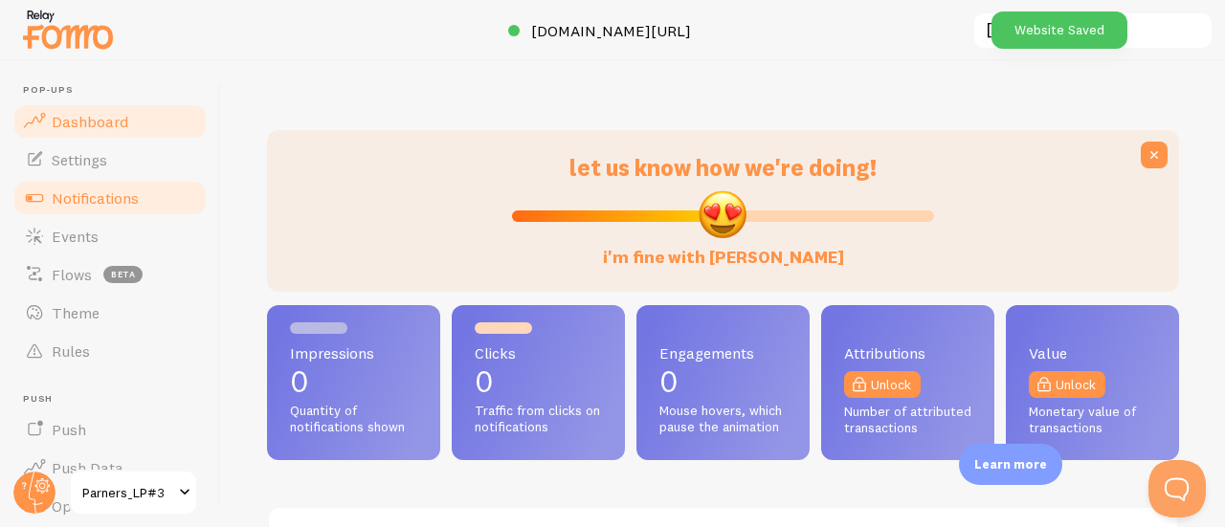
click at [91, 183] on link "Notifications" at bounding box center [109, 198] width 197 height 38
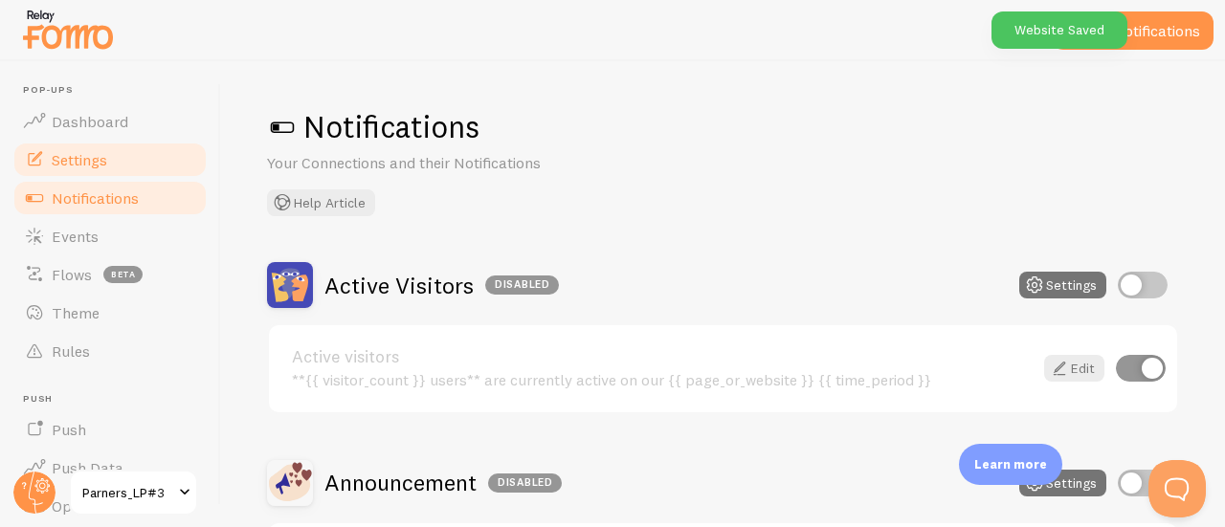
click at [99, 161] on span "Settings" at bounding box center [79, 159] width 55 height 19
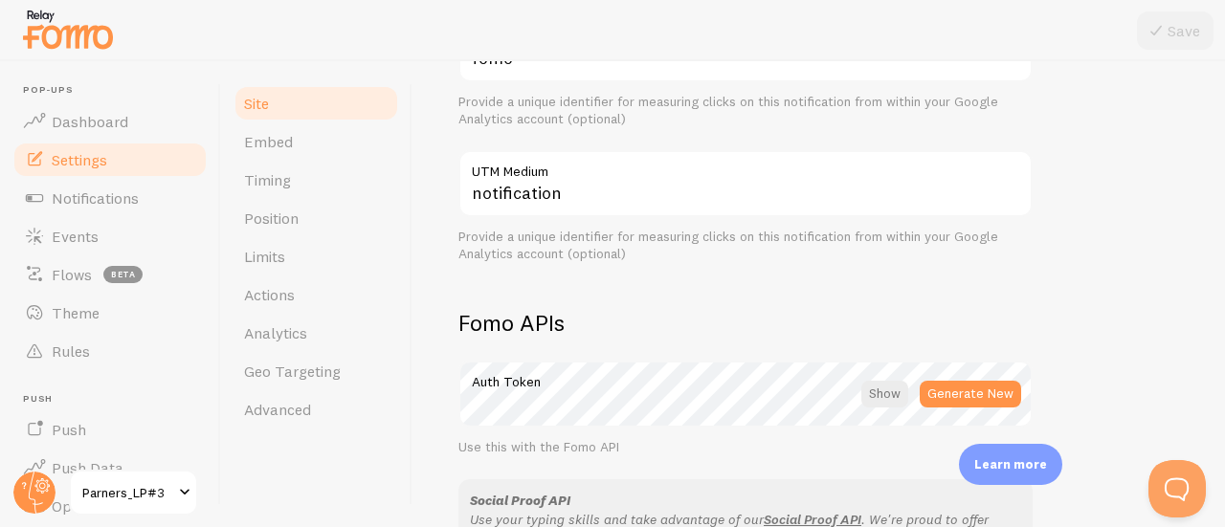
scroll to position [1244, 0]
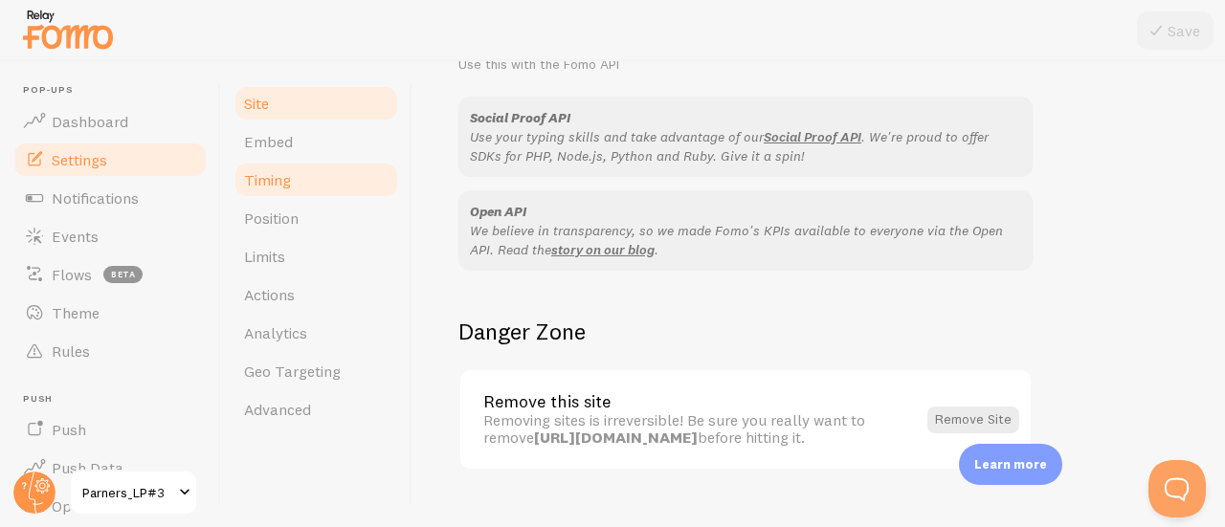
click at [313, 169] on link "Timing" at bounding box center [315, 180] width 167 height 38
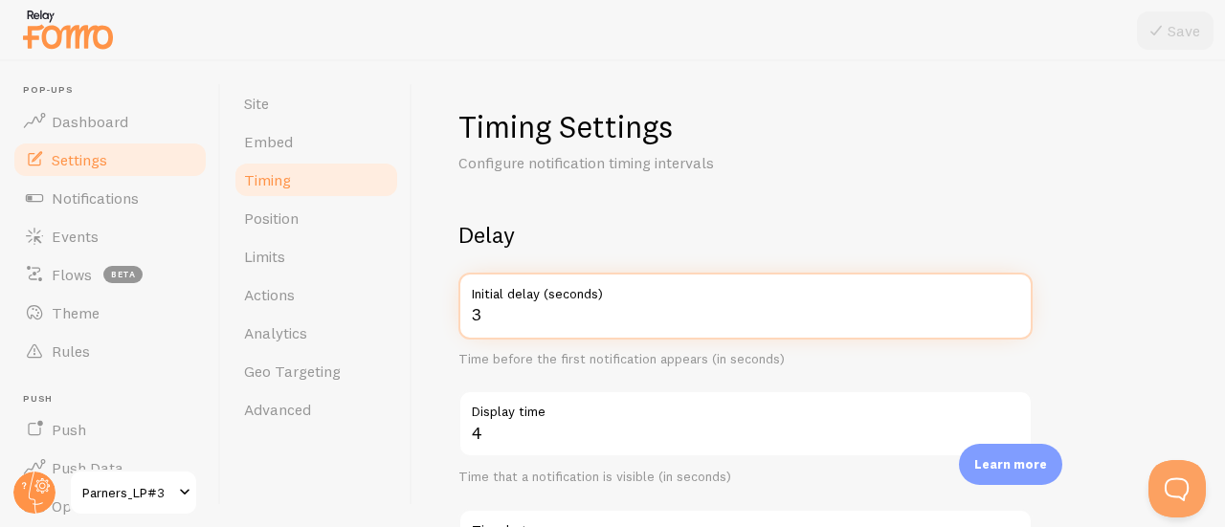
click at [543, 307] on input "3" at bounding box center [745, 306] width 574 height 67
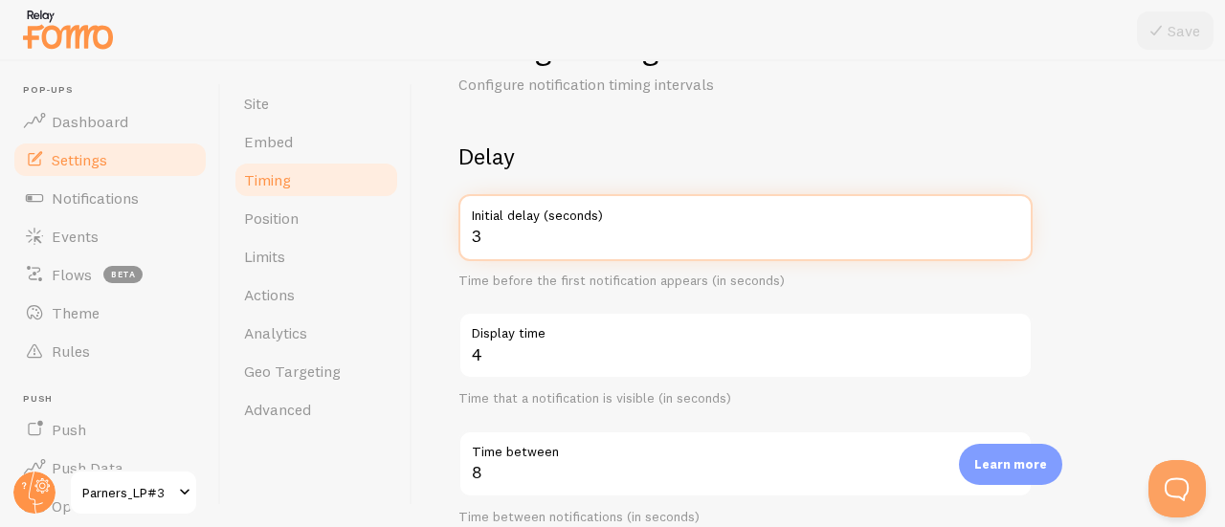
scroll to position [96, 0]
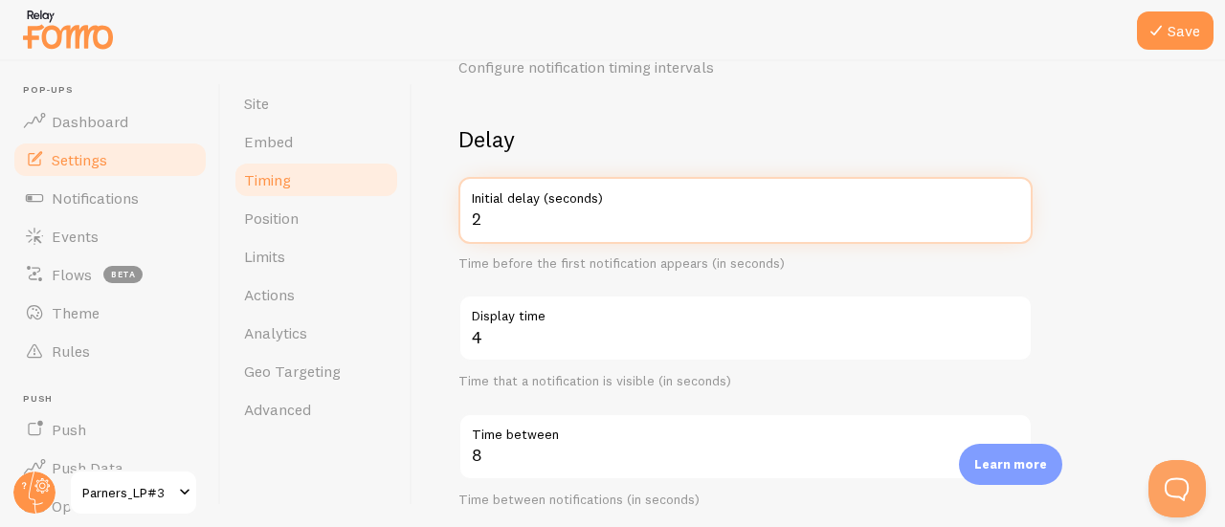
type input "2"
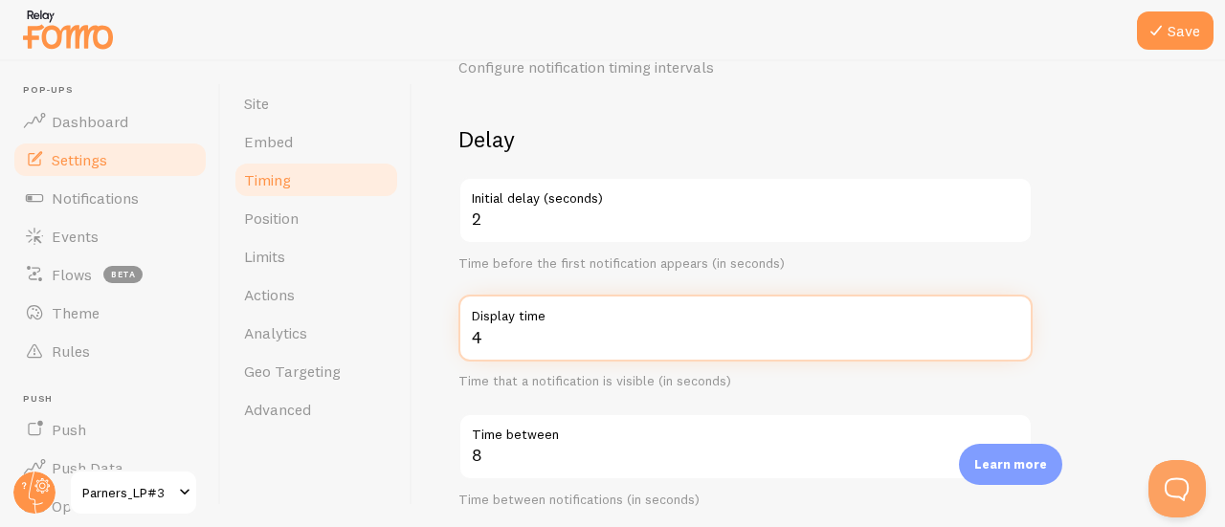
click at [515, 338] on input "4" at bounding box center [745, 328] width 574 height 67
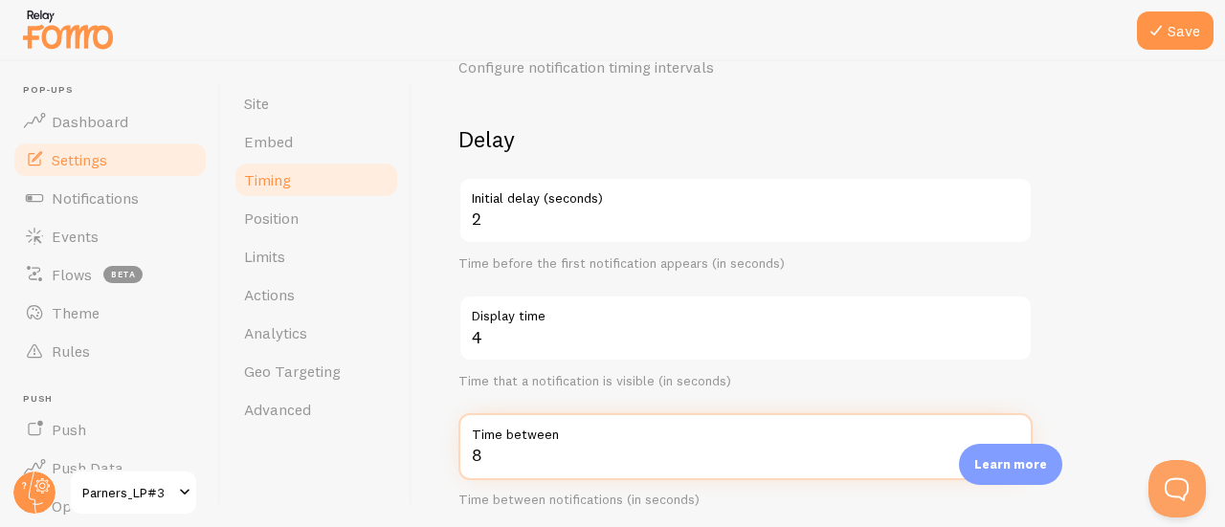
click at [534, 447] on input "8" at bounding box center [745, 446] width 574 height 67
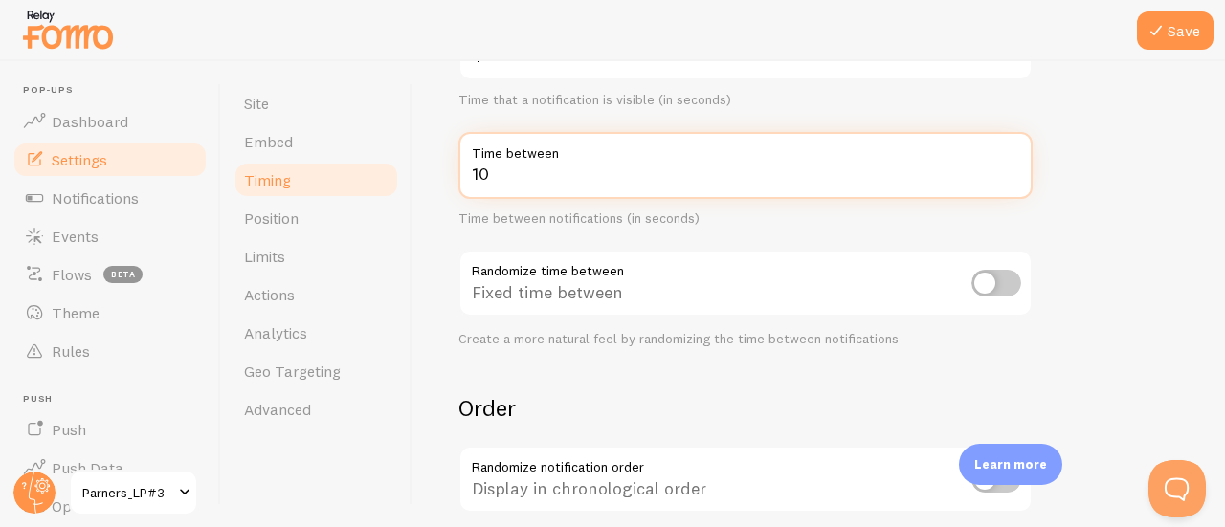
scroll to position [383, 0]
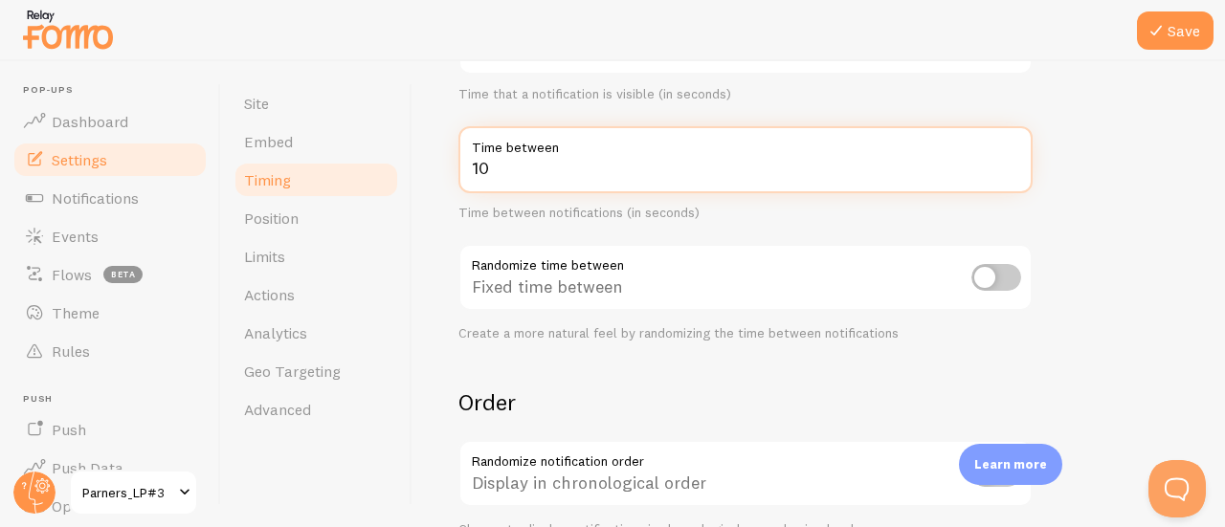
type input "10"
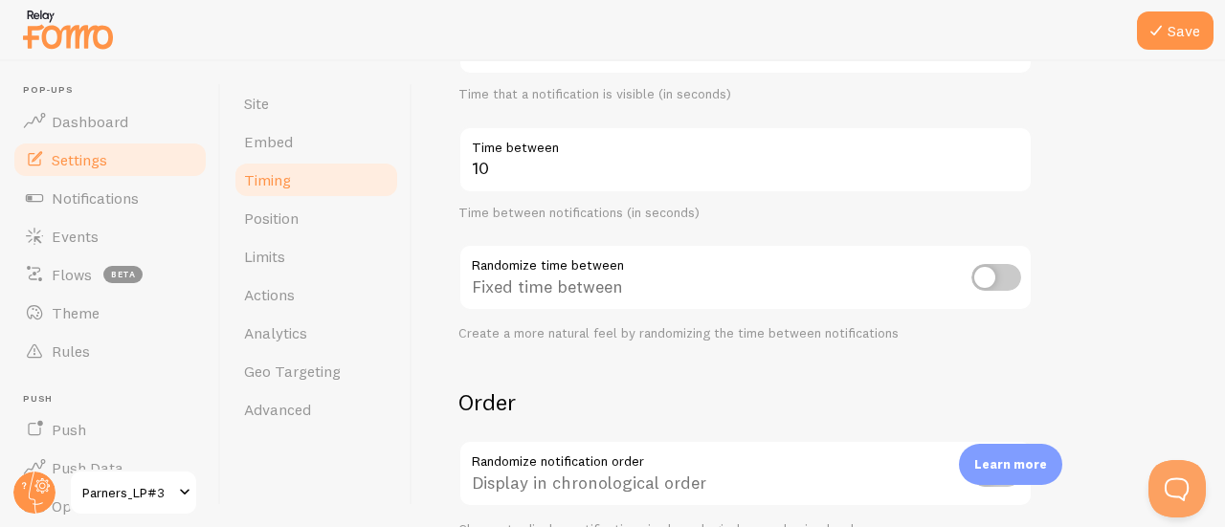
click at [1001, 290] on input "checkbox" at bounding box center [996, 277] width 50 height 27
checkbox input "true"
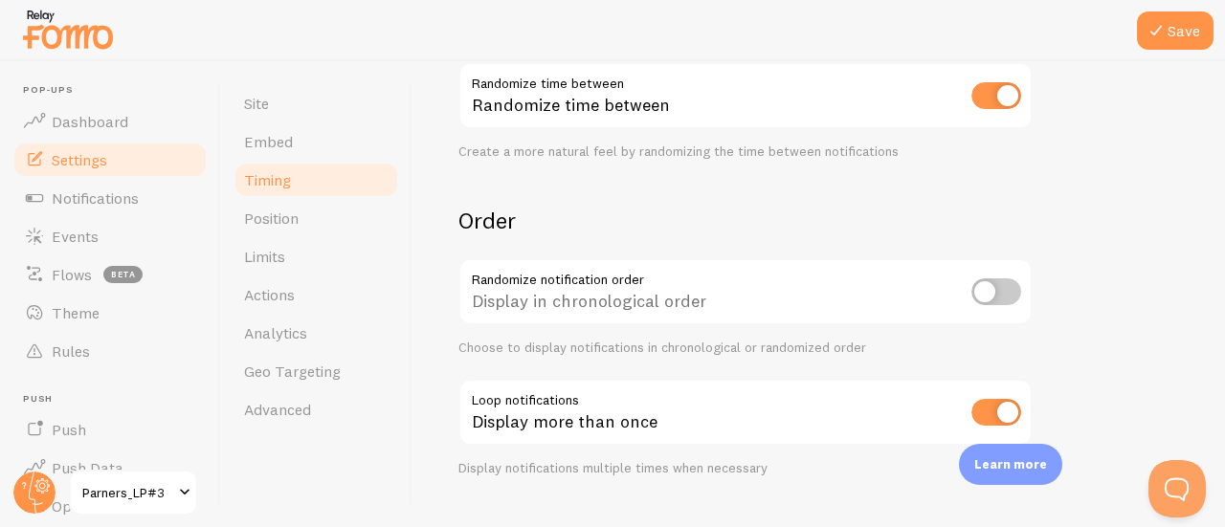
scroll to position [574, 0]
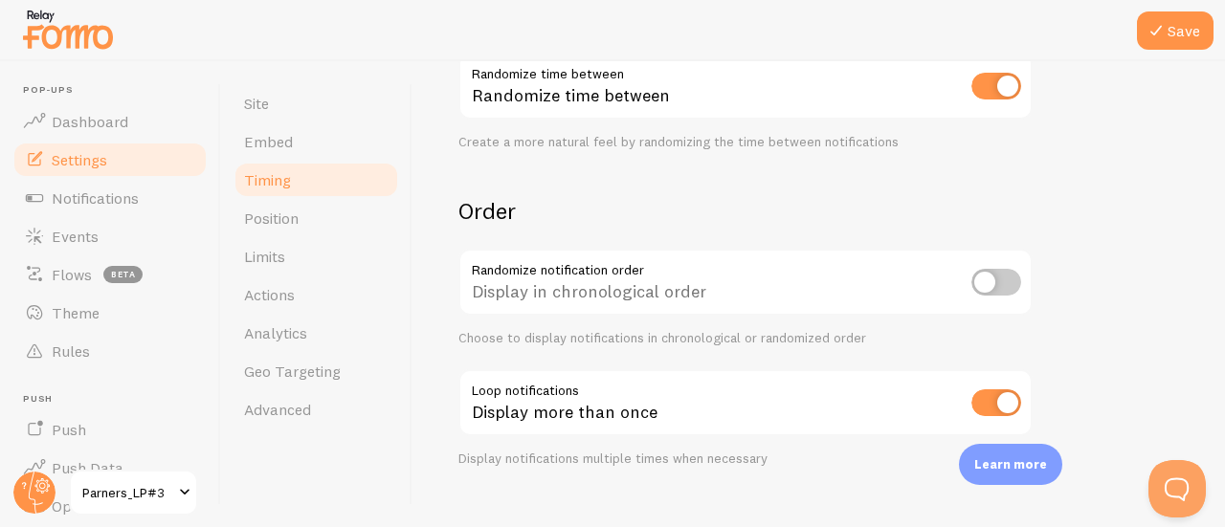
click at [992, 277] on input "checkbox" at bounding box center [996, 282] width 50 height 27
checkbox input "true"
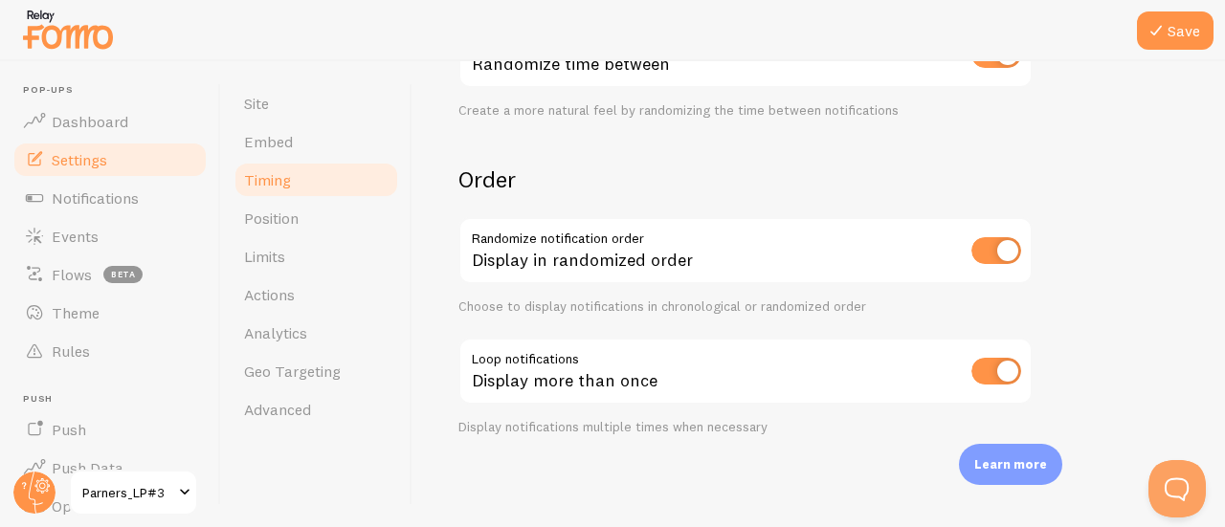
click at [998, 368] on input "checkbox" at bounding box center [996, 371] width 50 height 27
checkbox input "false"
click at [1159, 33] on icon at bounding box center [1155, 30] width 23 height 23
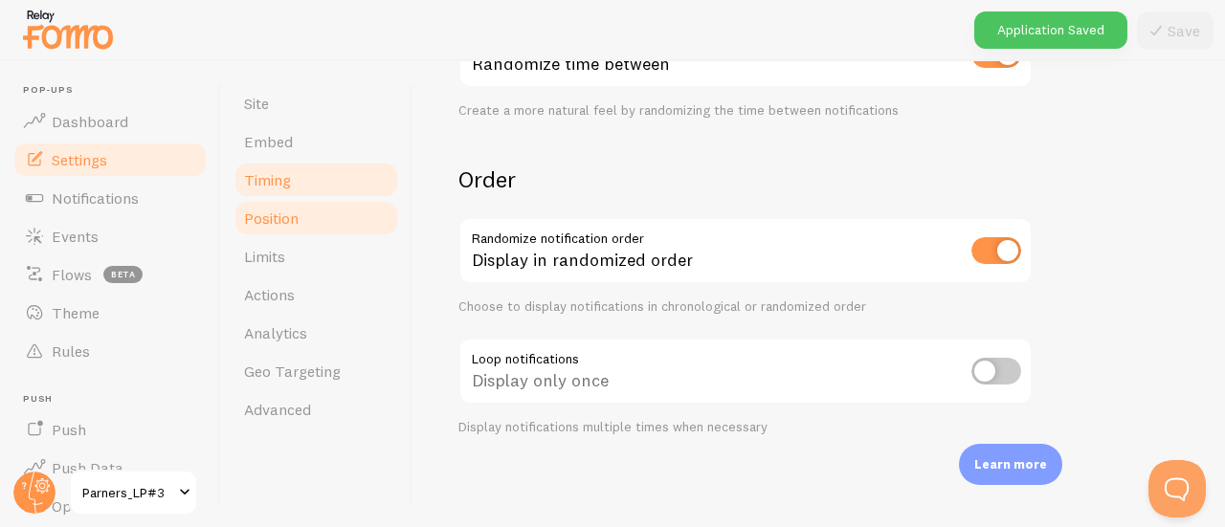
click at [276, 217] on span "Position" at bounding box center [271, 218] width 55 height 19
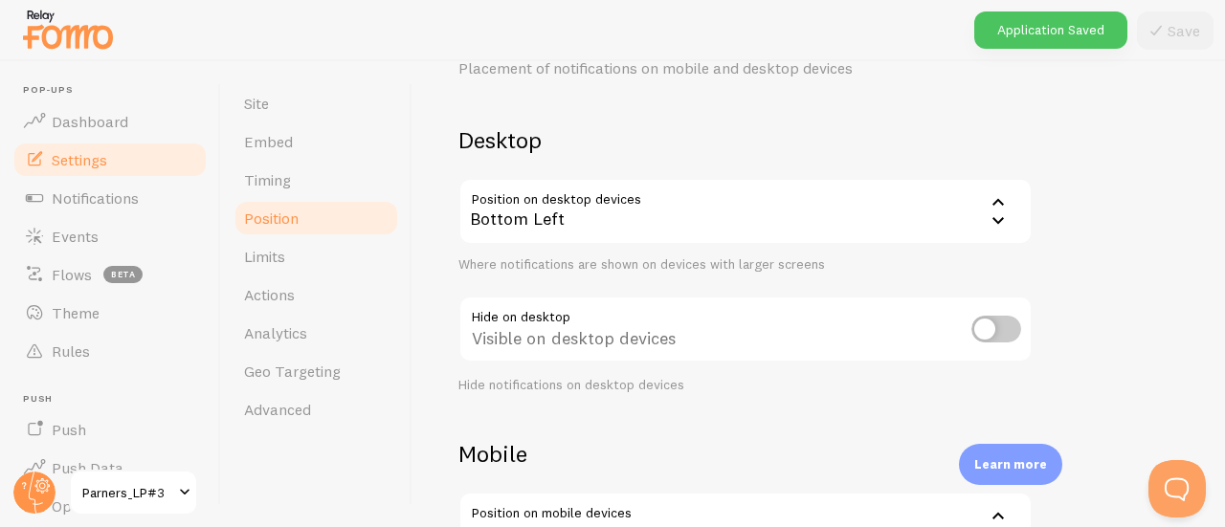
scroll to position [96, 0]
click at [695, 222] on div "Bottom Left" at bounding box center [745, 210] width 574 height 67
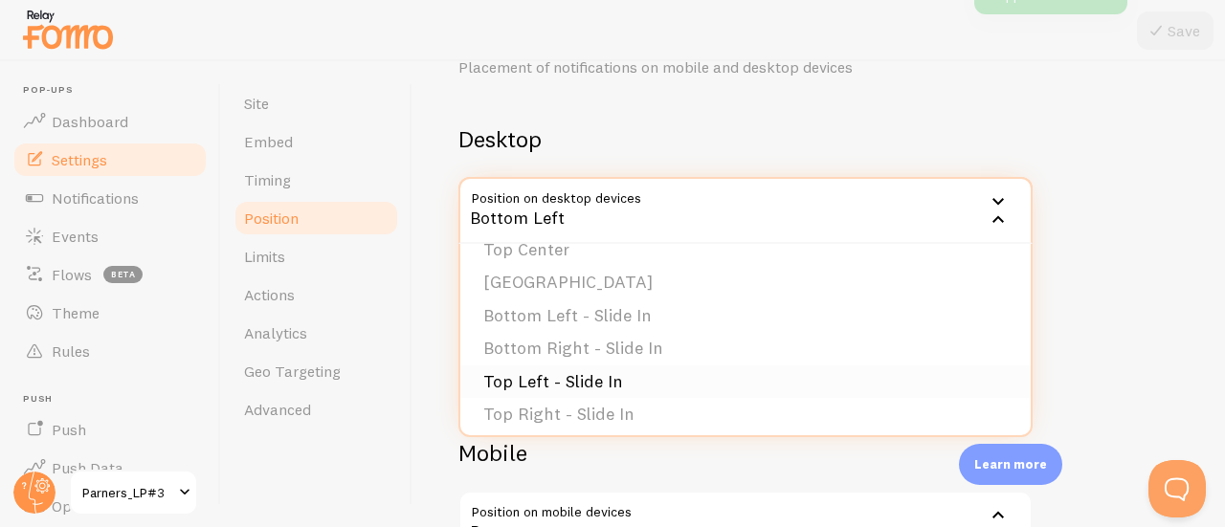
scroll to position [162, 0]
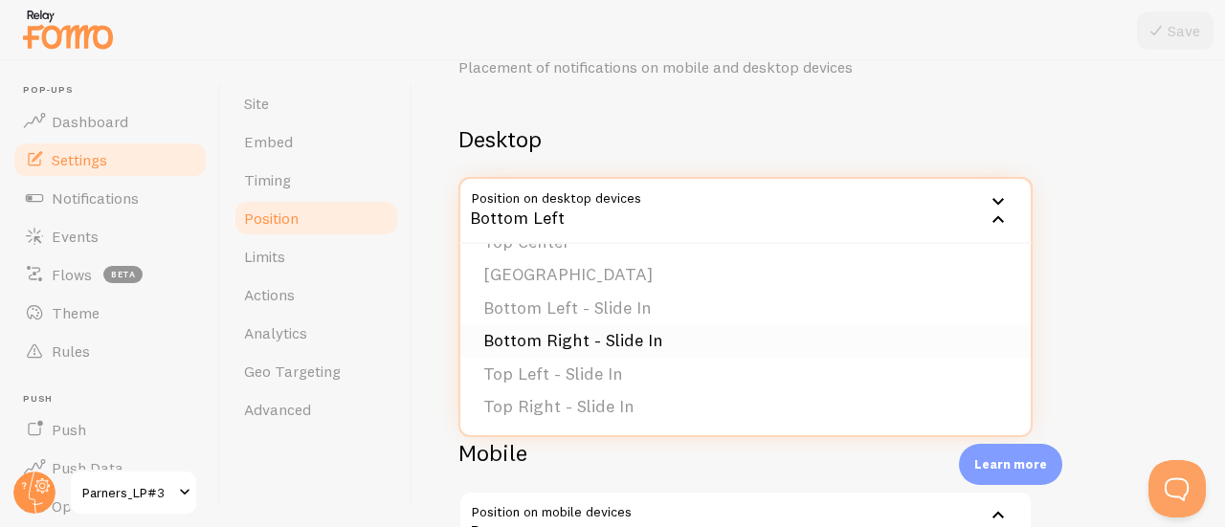
click at [585, 337] on li "Bottom Right - Slide In" at bounding box center [745, 340] width 570 height 33
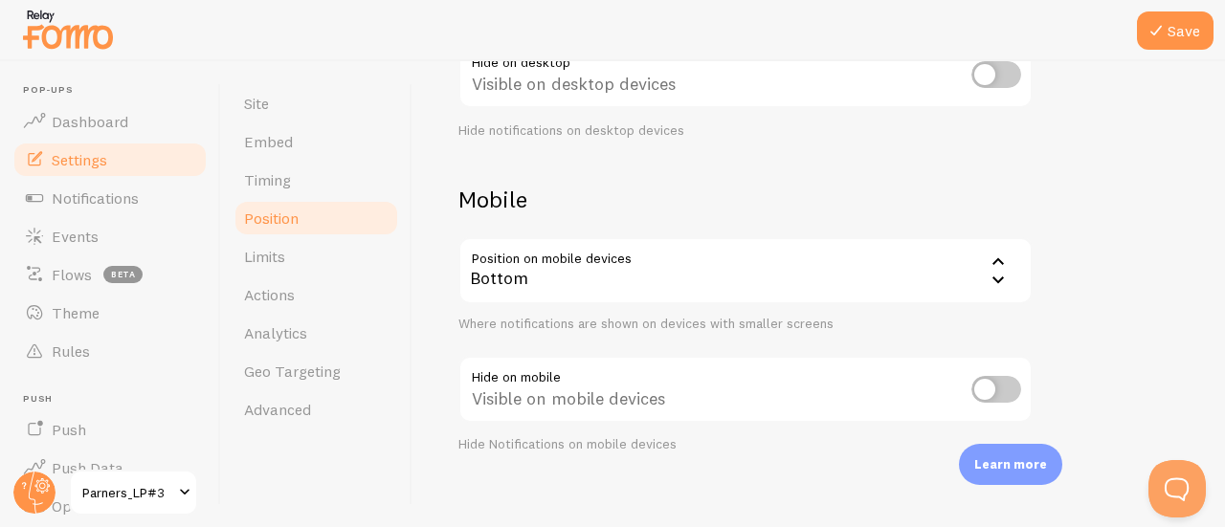
scroll to position [366, 0]
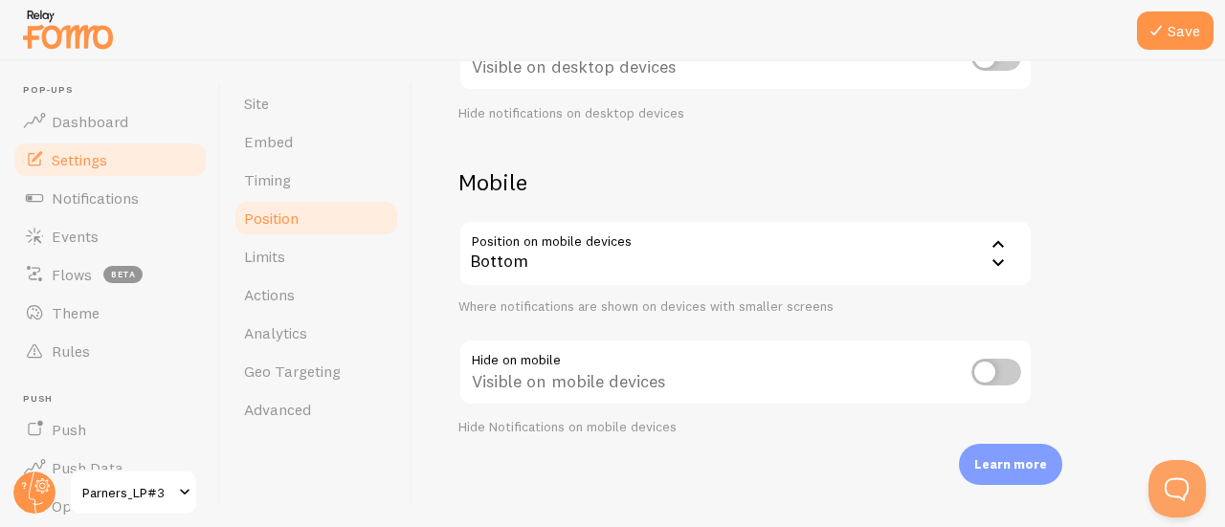
click at [538, 237] on div "Bottom" at bounding box center [745, 253] width 574 height 67
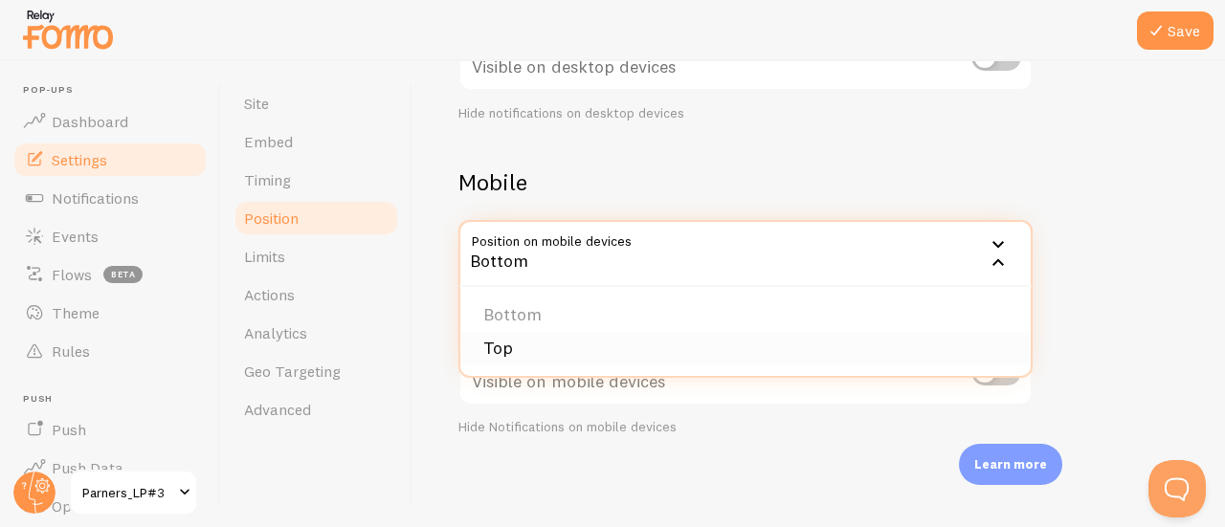
click at [517, 339] on li "Top" at bounding box center [745, 348] width 570 height 33
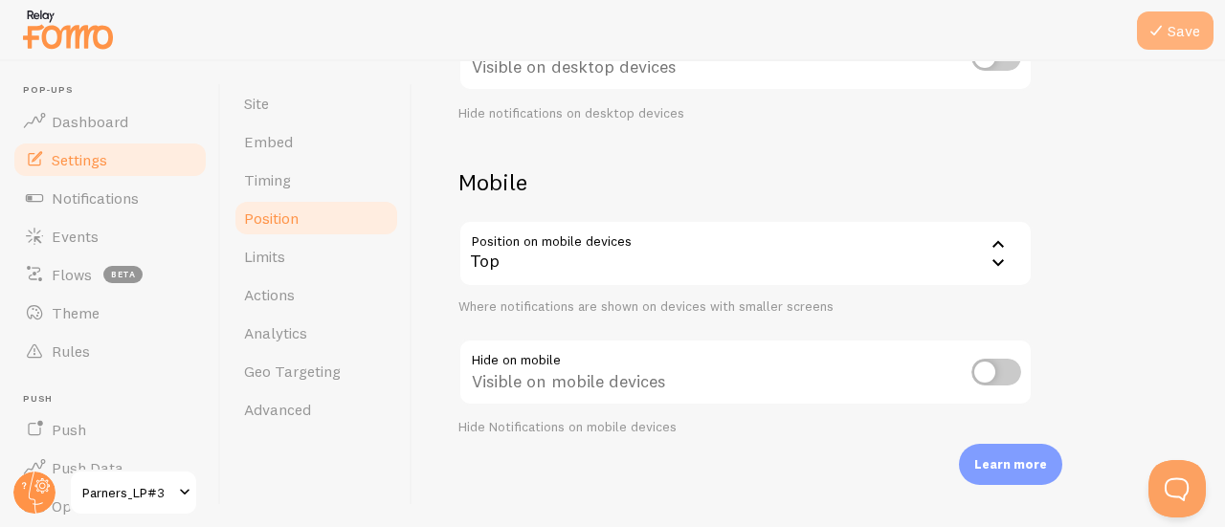
click at [1181, 12] on button "Save" at bounding box center [1175, 30] width 77 height 38
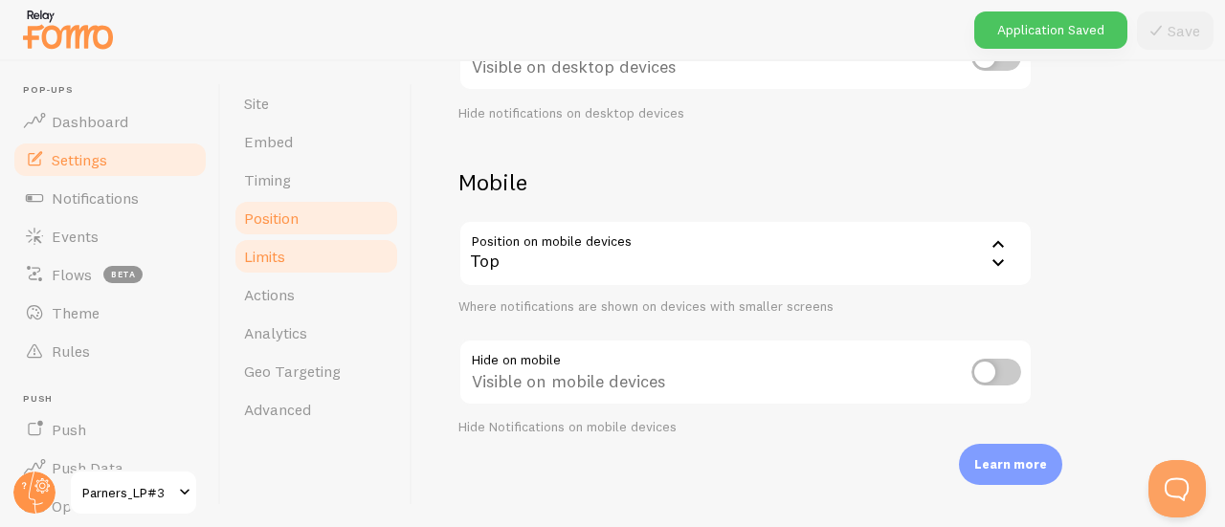
click at [303, 255] on link "Limits" at bounding box center [315, 256] width 167 height 38
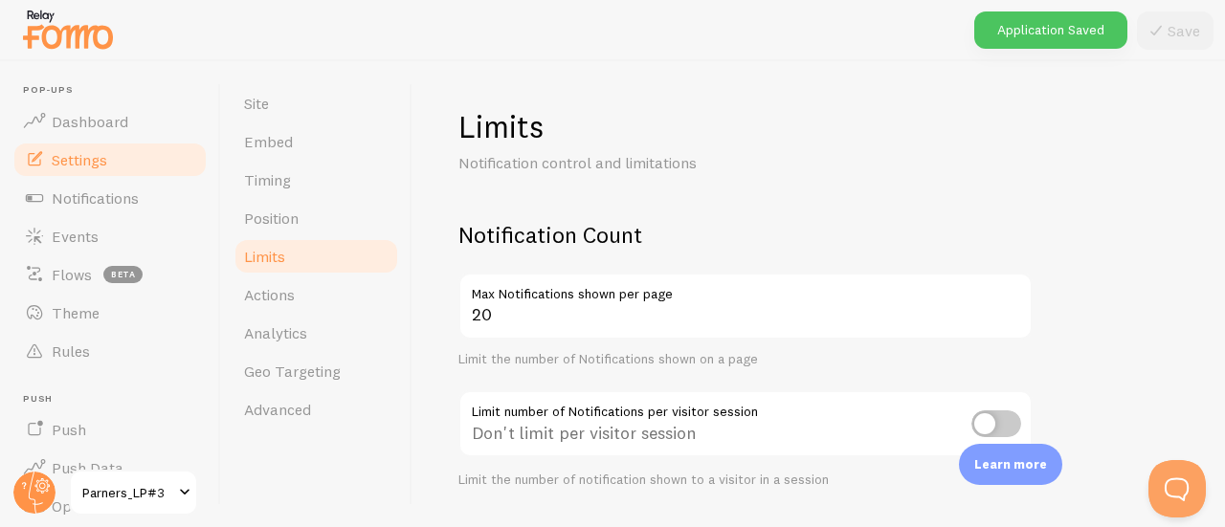
scroll to position [96, 0]
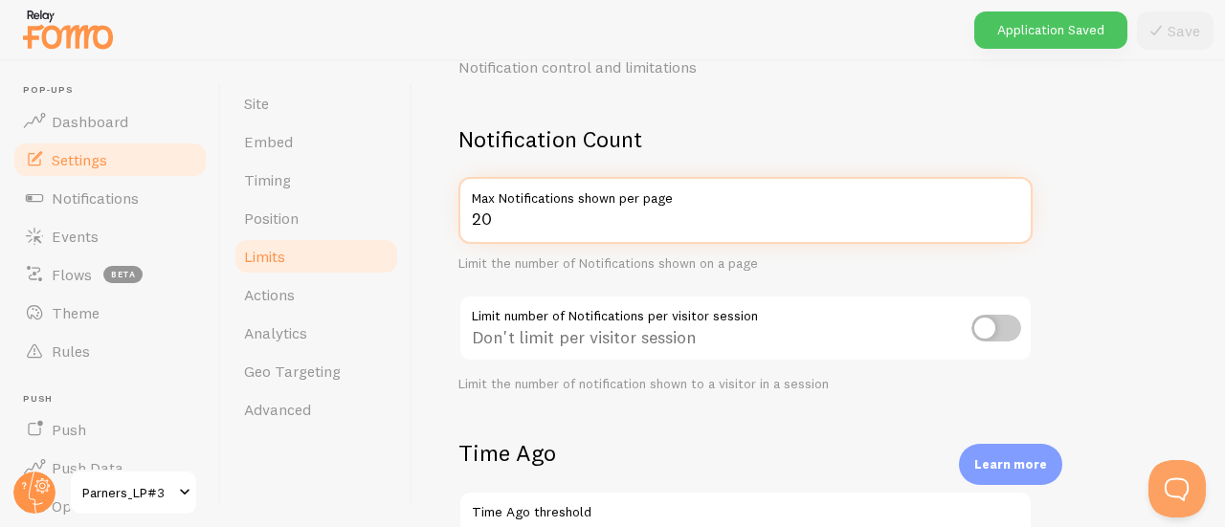
click at [522, 226] on input "20" at bounding box center [745, 210] width 574 height 67
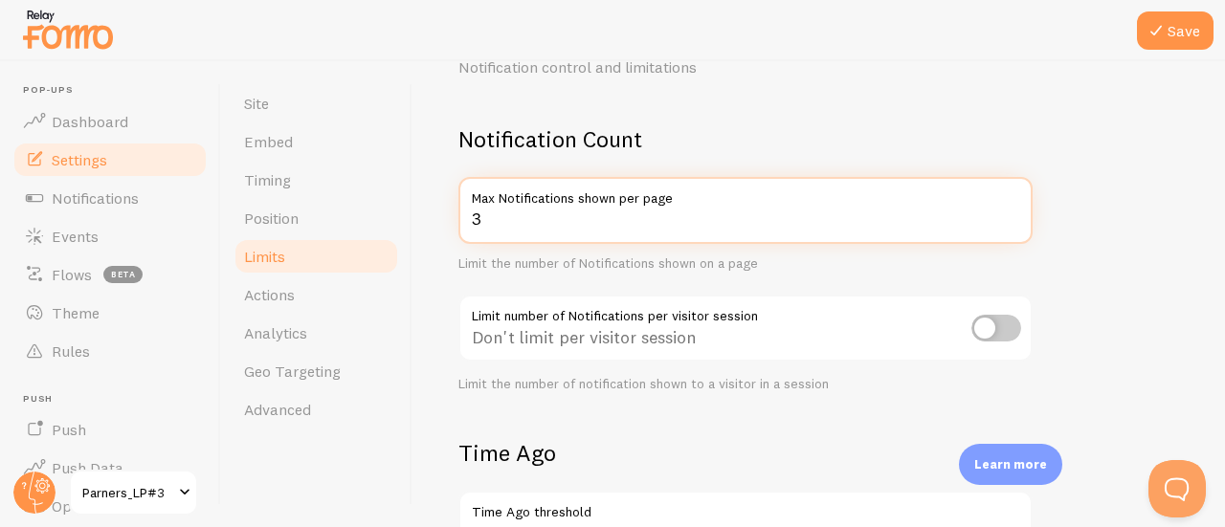
type input "3"
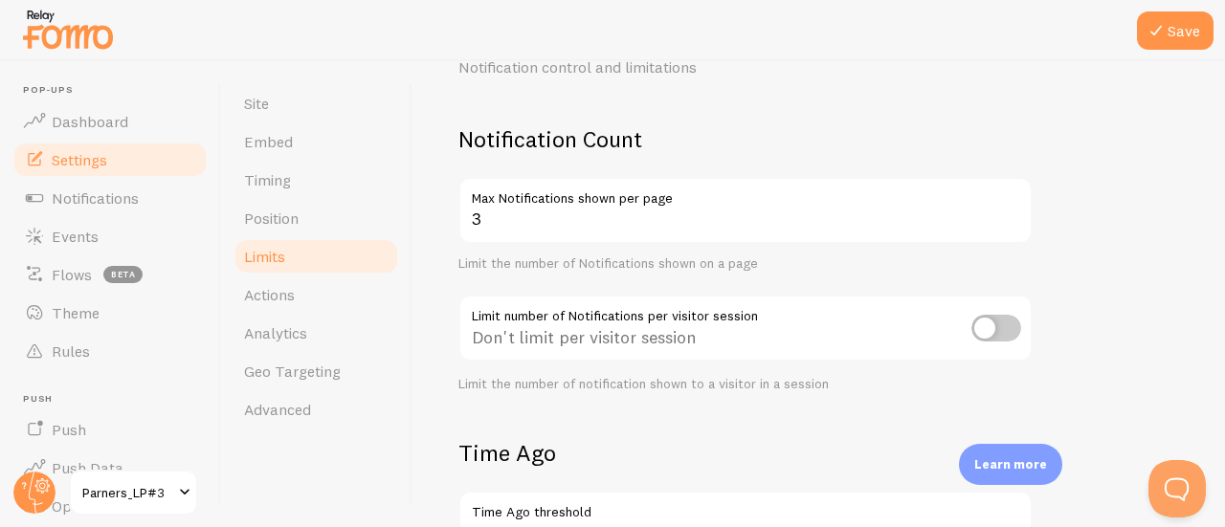
drag, startPoint x: 987, startPoint y: 327, endPoint x: 972, endPoint y: 339, distance: 19.1
click at [989, 327] on input "checkbox" at bounding box center [996, 328] width 50 height 27
checkbox input "true"
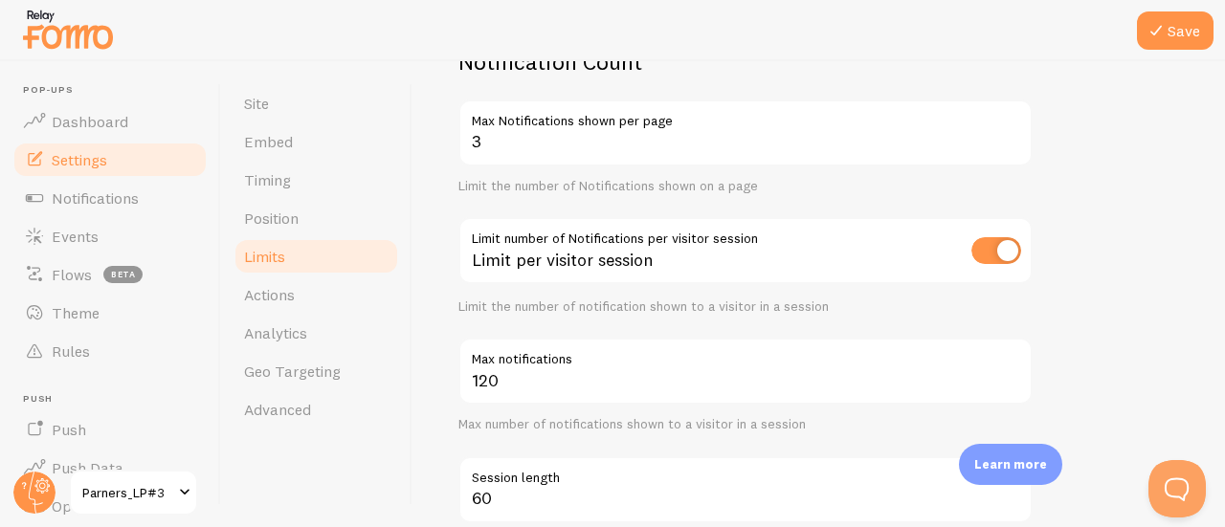
scroll to position [191, 0]
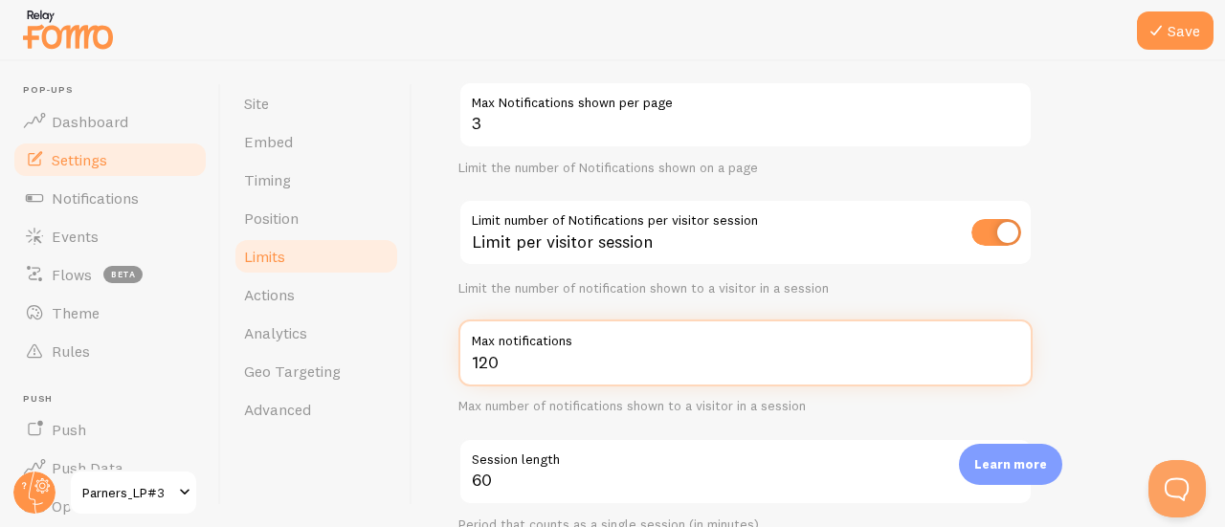
click at [584, 353] on input "120" at bounding box center [745, 353] width 574 height 67
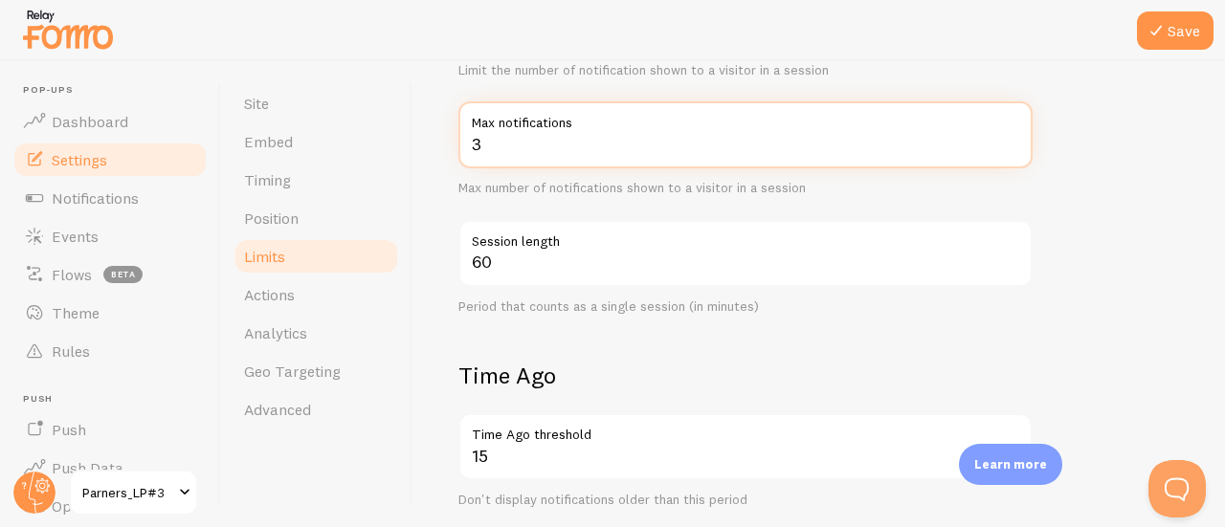
scroll to position [478, 0]
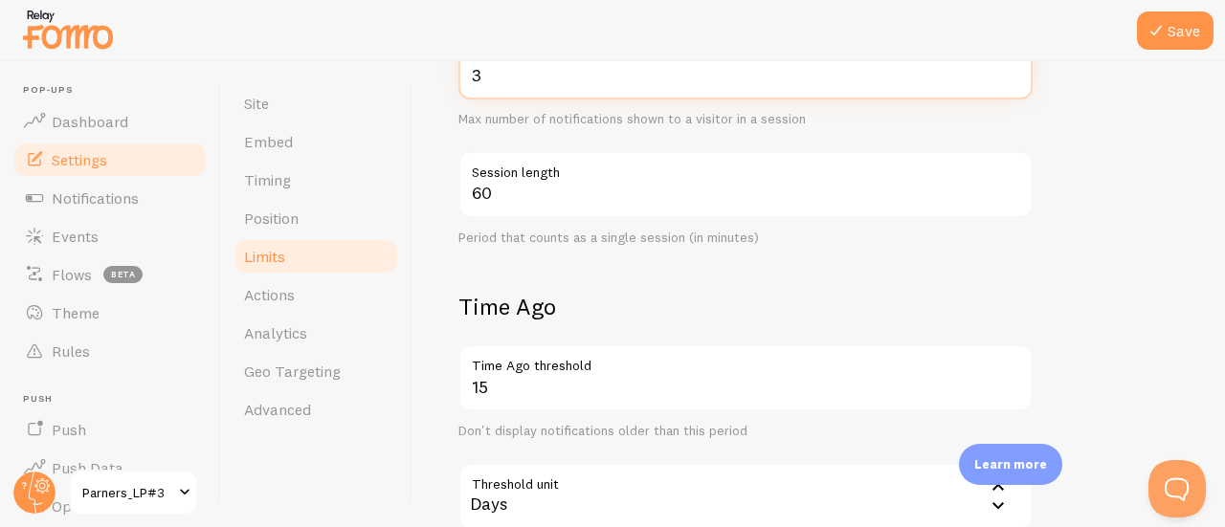
type input "3"
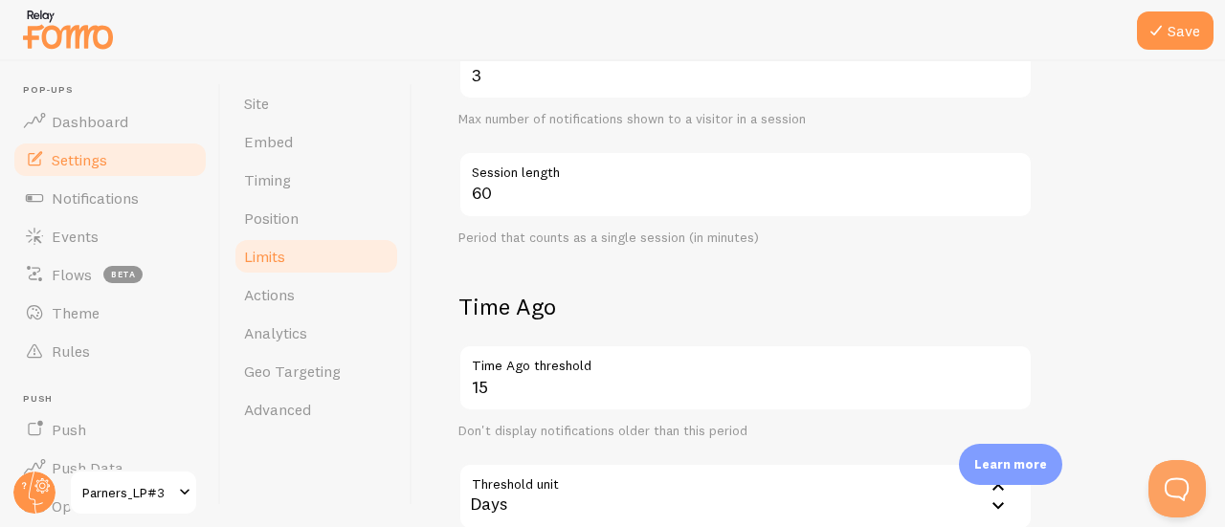
click at [541, 175] on label "Session length" at bounding box center [745, 167] width 574 height 33
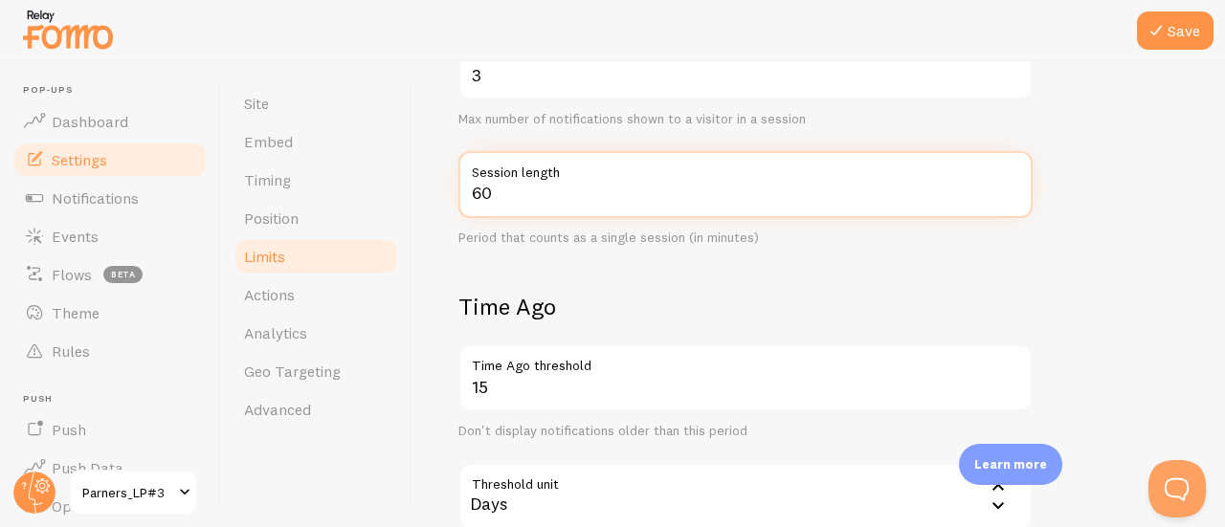
click at [541, 175] on input "60" at bounding box center [745, 184] width 574 height 67
click at [531, 184] on input "60" at bounding box center [745, 184] width 574 height 67
type input "5"
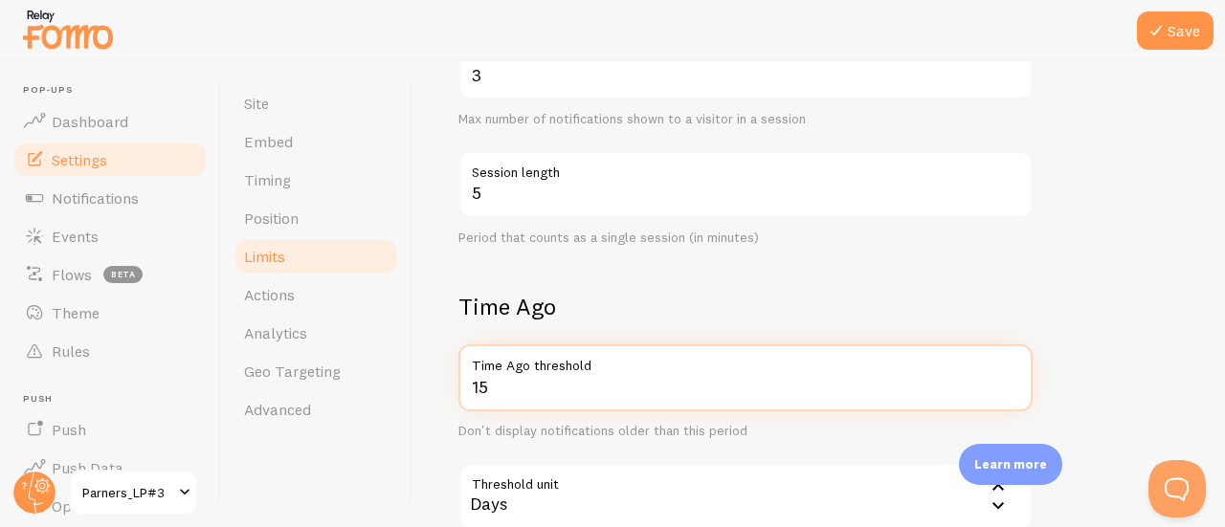
click at [513, 389] on input "15" at bounding box center [745, 377] width 574 height 67
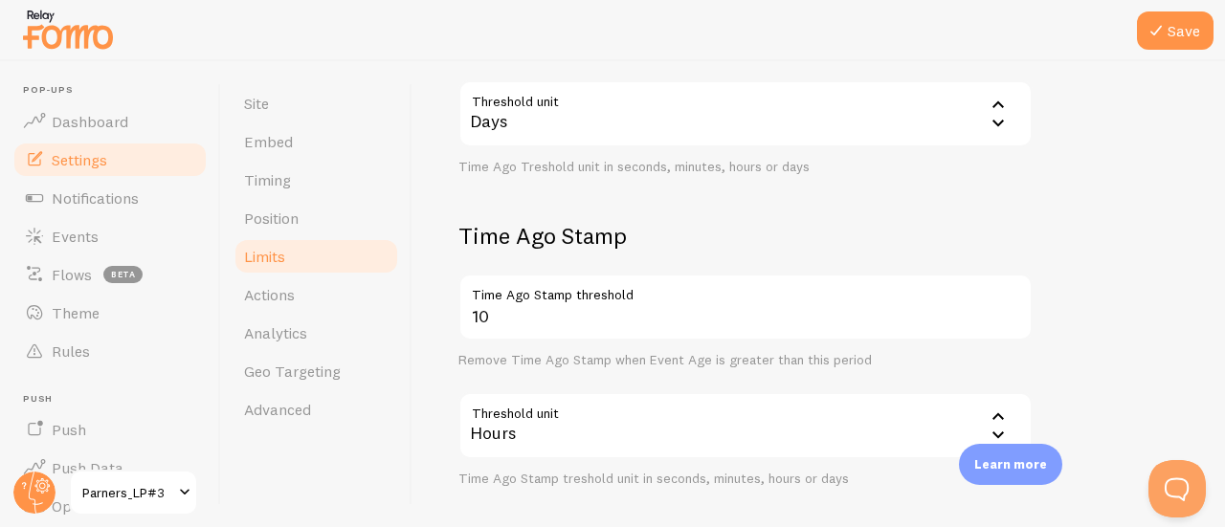
scroll to position [793, 0]
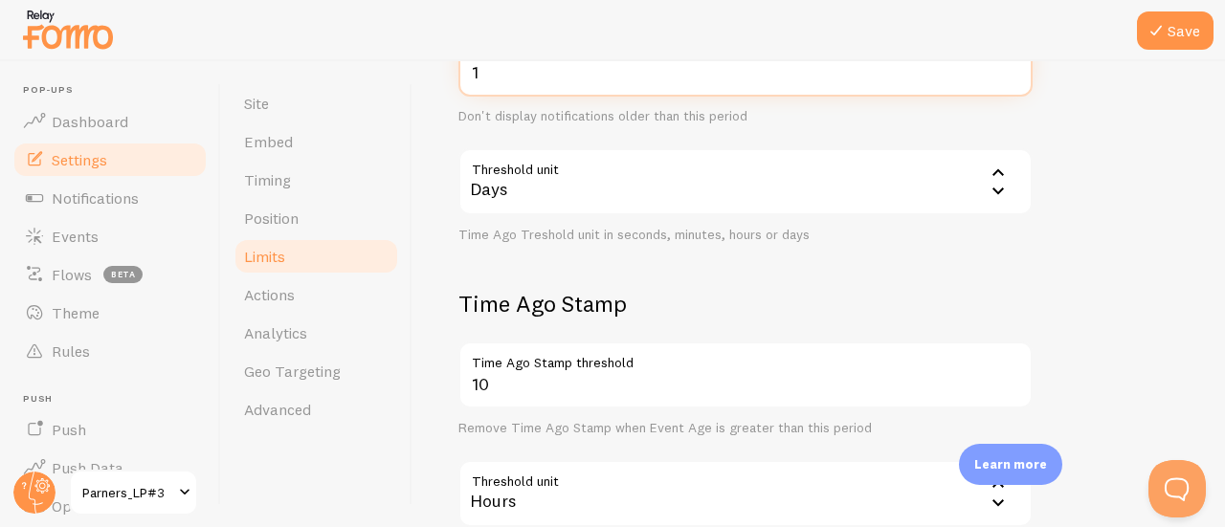
type input "1"
click at [526, 175] on div "Days" at bounding box center [745, 181] width 574 height 67
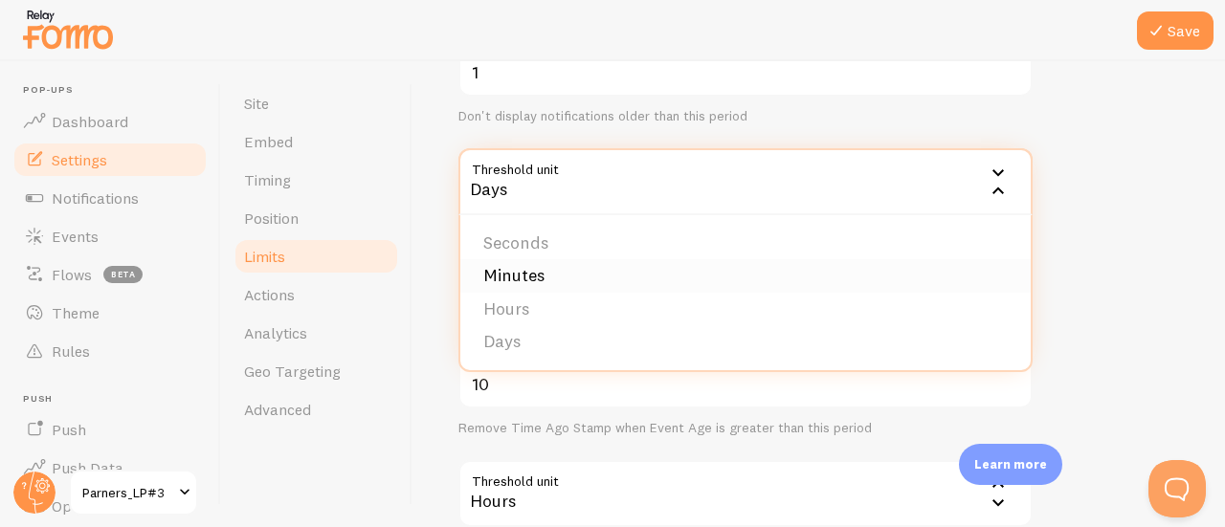
click at [512, 280] on li "Minutes" at bounding box center [745, 275] width 570 height 33
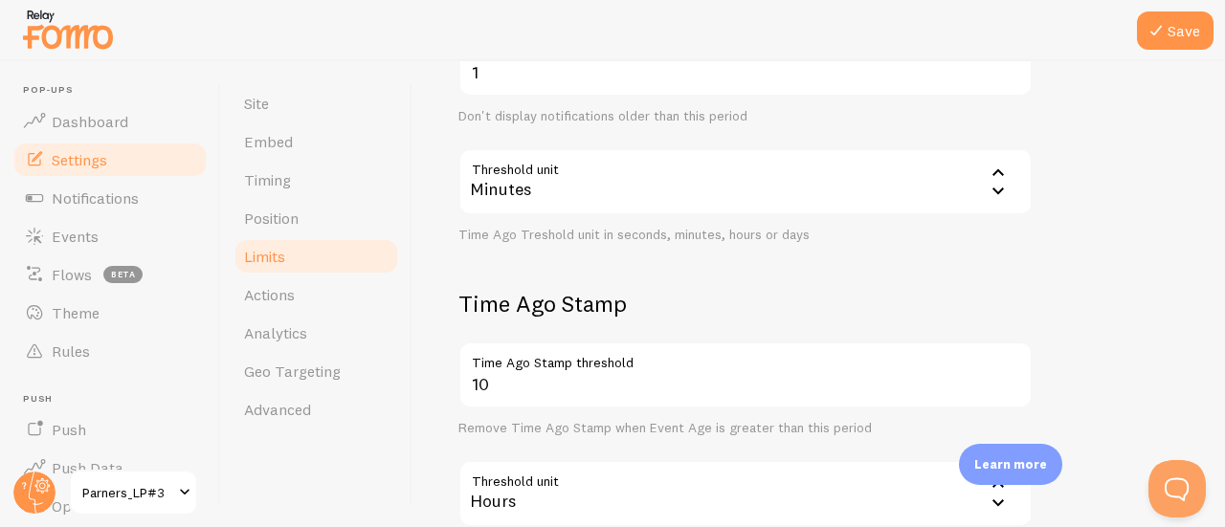
scroll to position [889, 0]
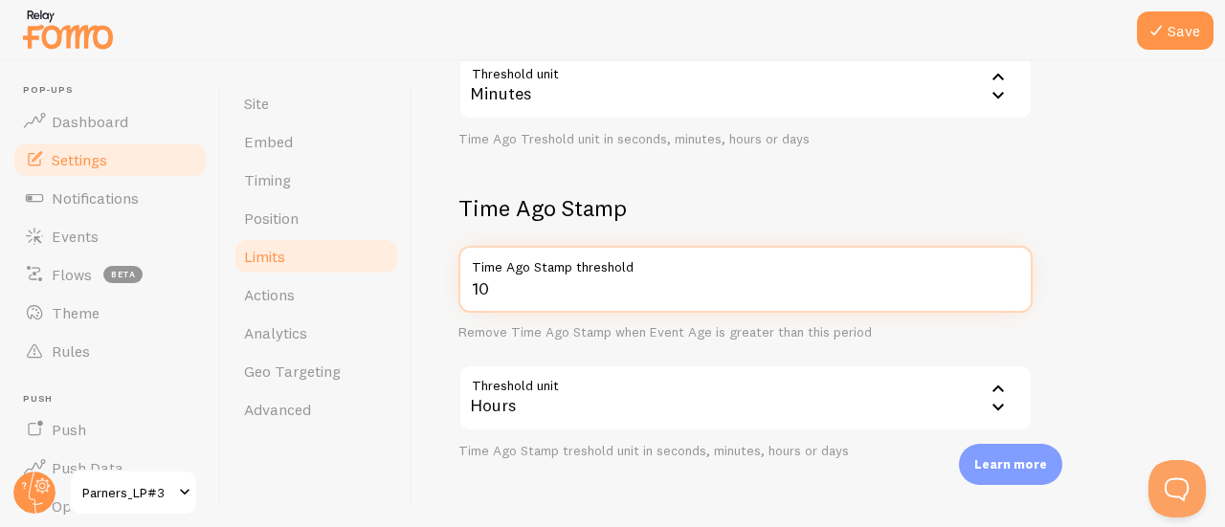
click at [512, 280] on input "10" at bounding box center [745, 279] width 574 height 67
type input "1"
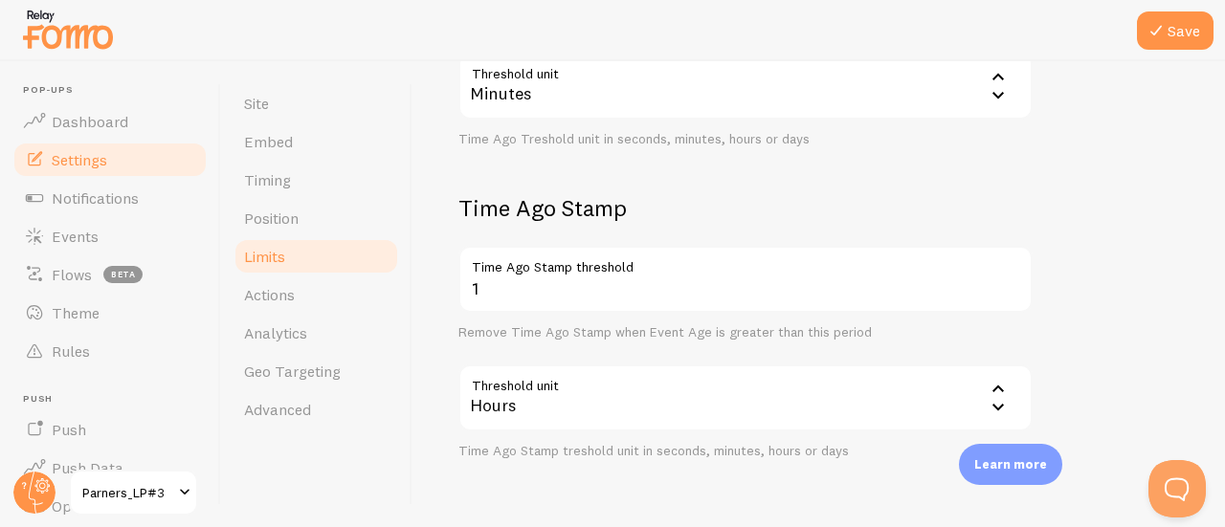
click at [510, 396] on div "Hours" at bounding box center [745, 397] width 574 height 67
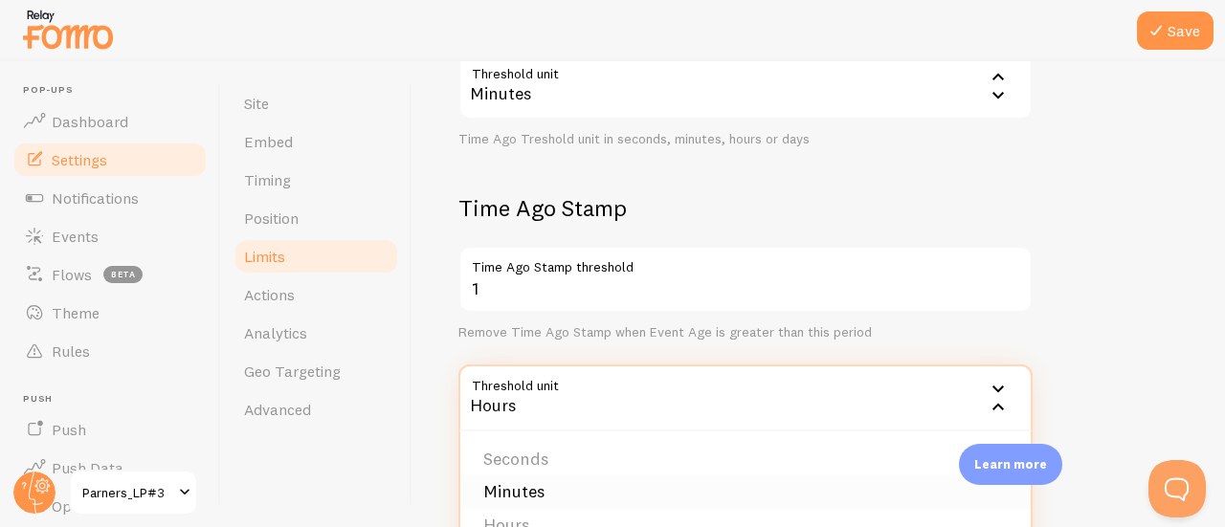
click at [516, 484] on li "Minutes" at bounding box center [745, 491] width 570 height 33
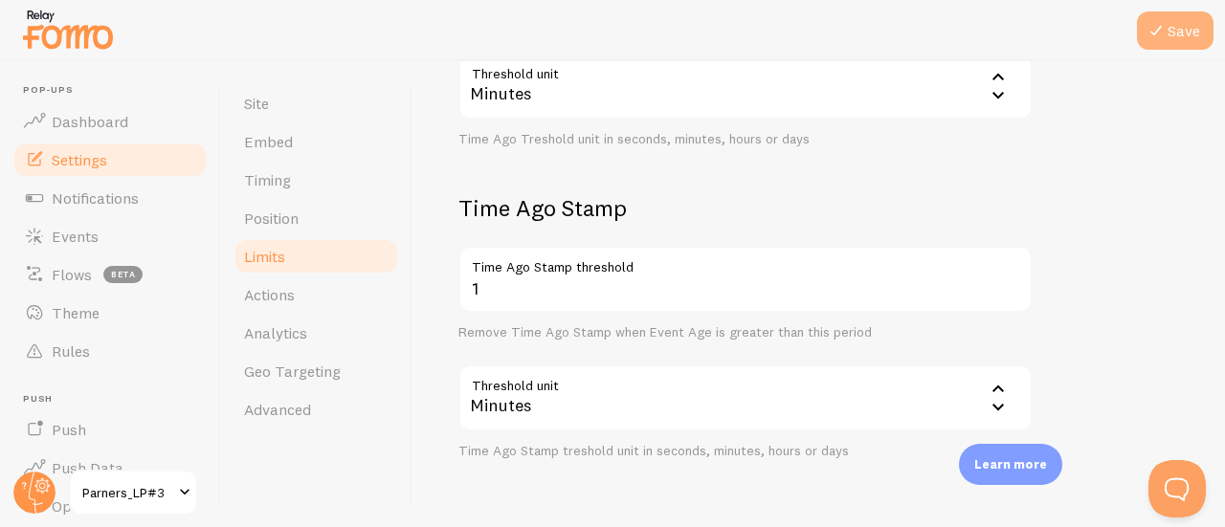
click at [1166, 37] on icon at bounding box center [1155, 30] width 23 height 23
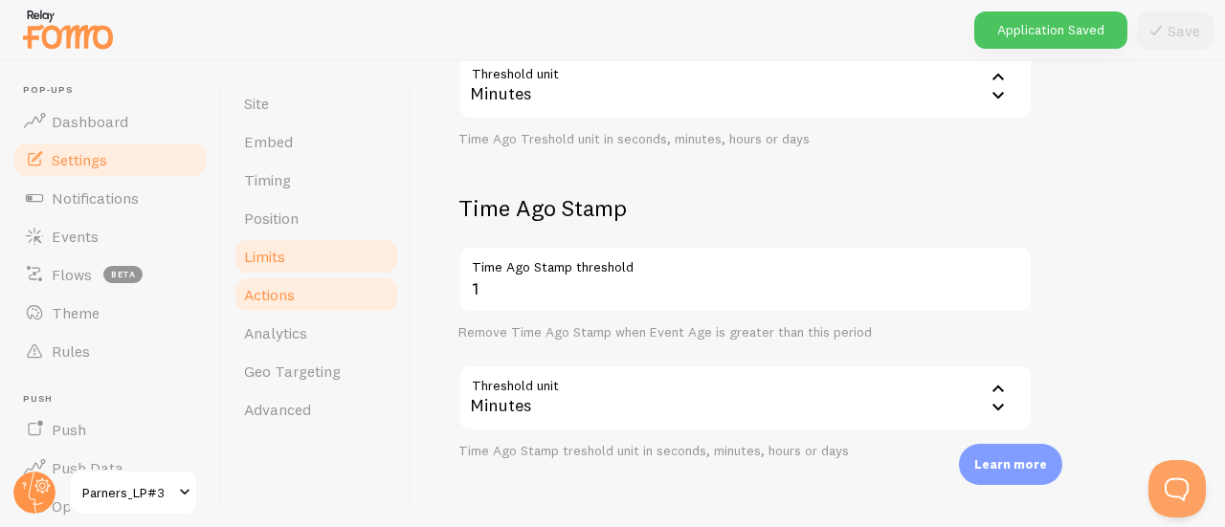
click at [276, 308] on link "Actions" at bounding box center [315, 295] width 167 height 38
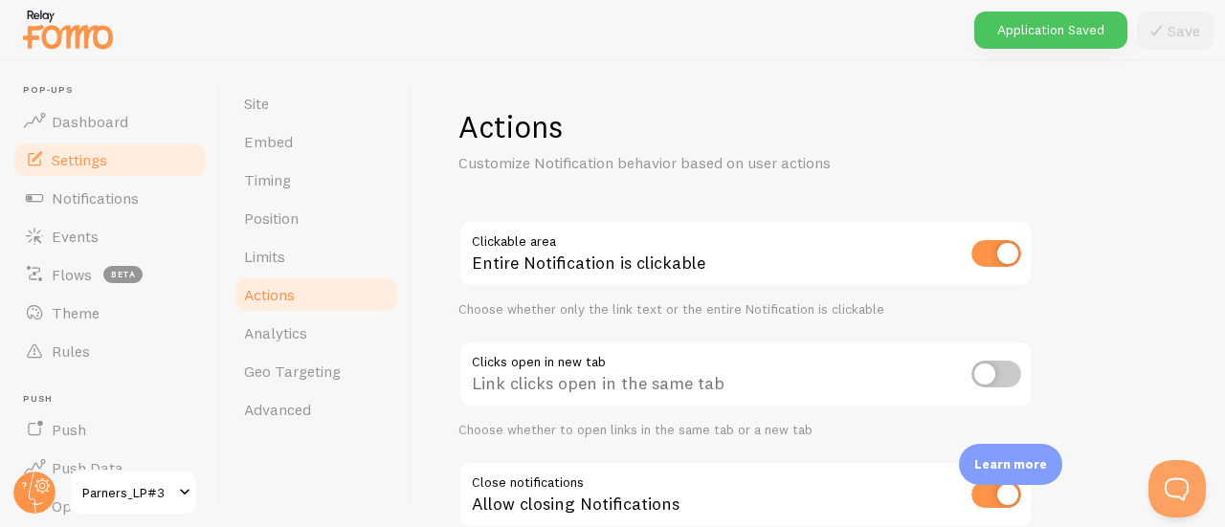
click at [975, 264] on input "checkbox" at bounding box center [996, 253] width 50 height 27
checkbox input "false"
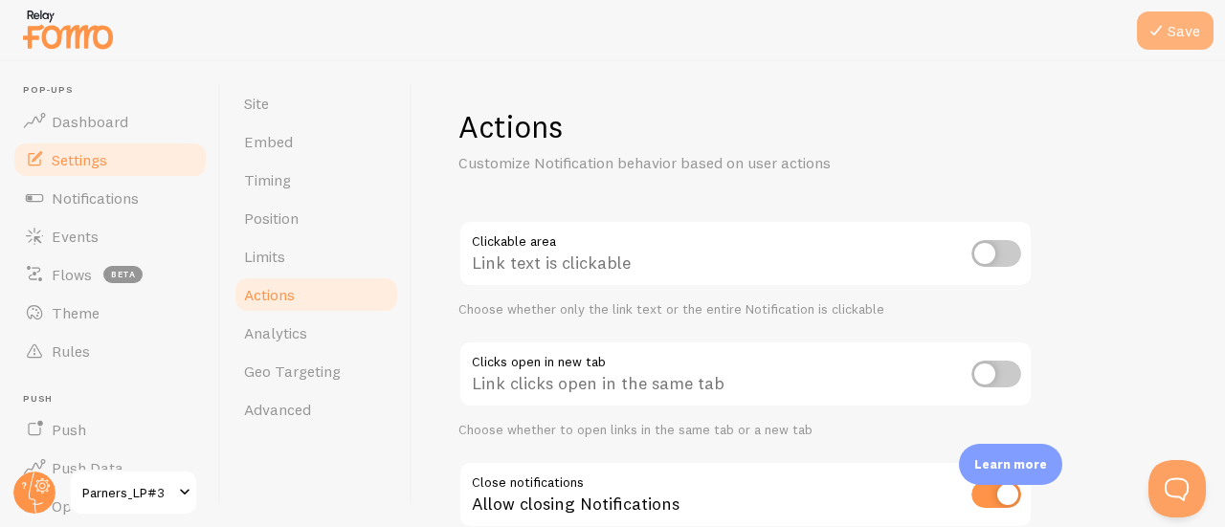
click at [1169, 38] on button "Save" at bounding box center [1175, 30] width 77 height 38
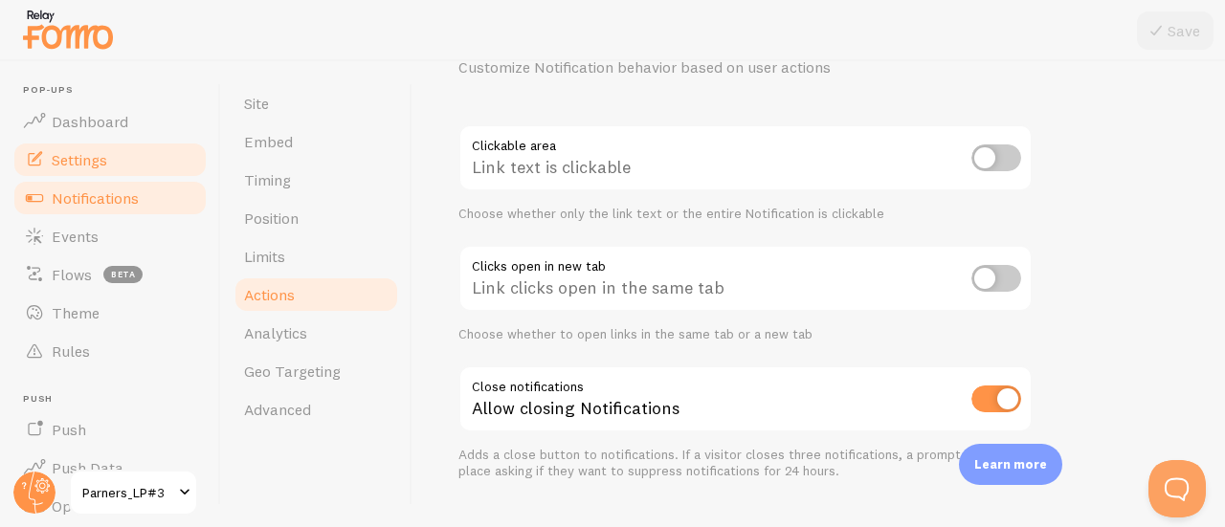
click at [115, 191] on span "Notifications" at bounding box center [95, 197] width 87 height 19
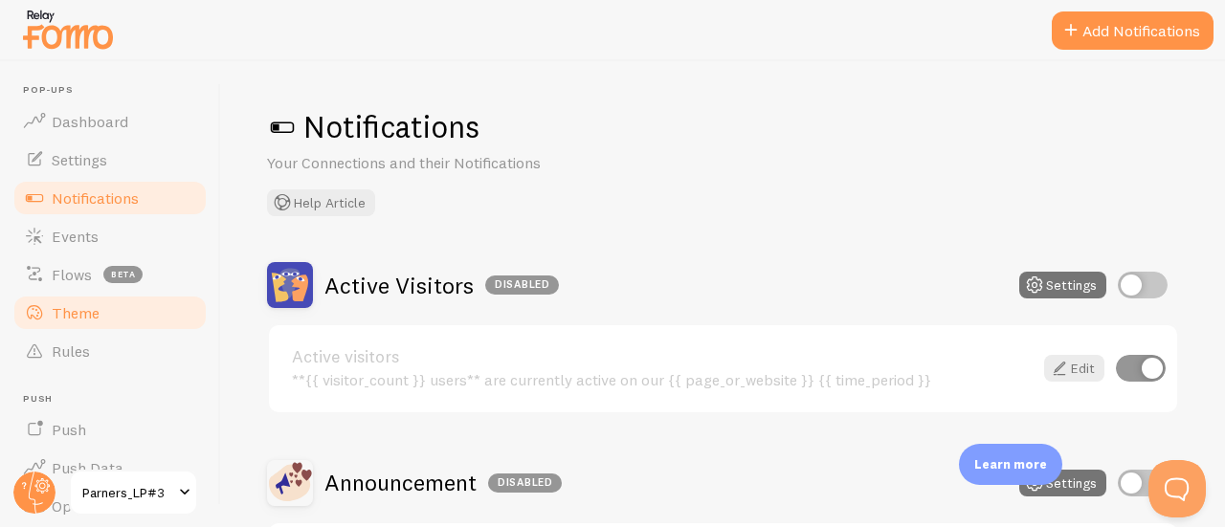
click at [77, 300] on link "Theme" at bounding box center [109, 313] width 197 height 38
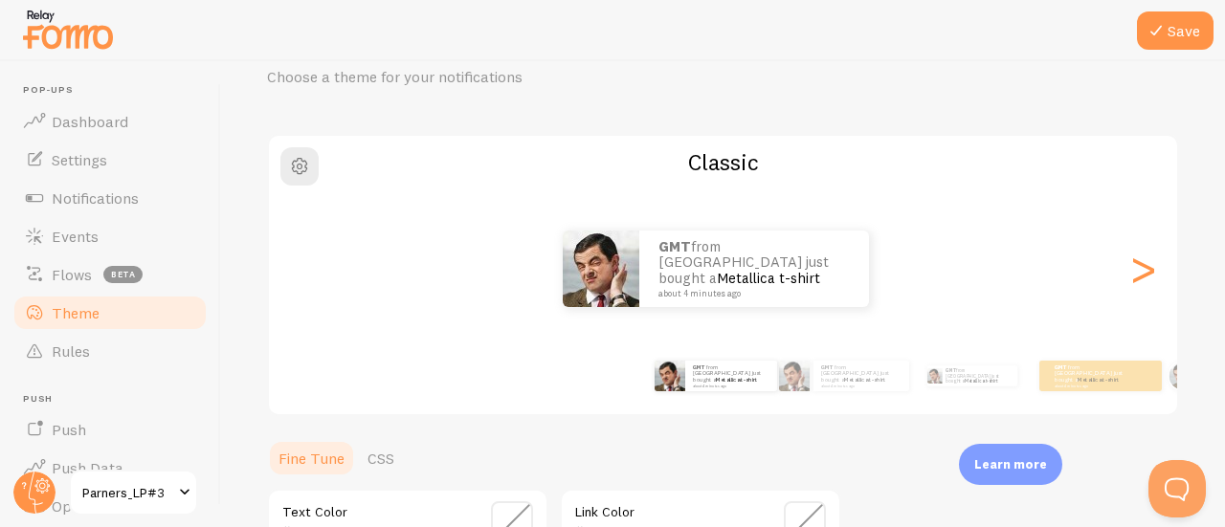
scroll to position [96, 0]
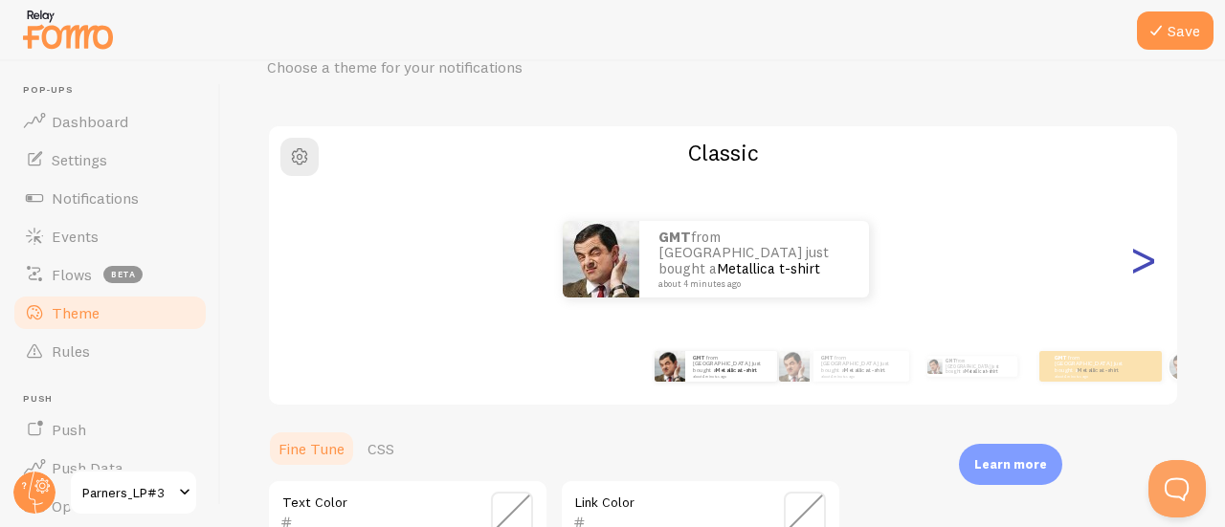
click at [1131, 253] on div ">" at bounding box center [1142, 259] width 23 height 138
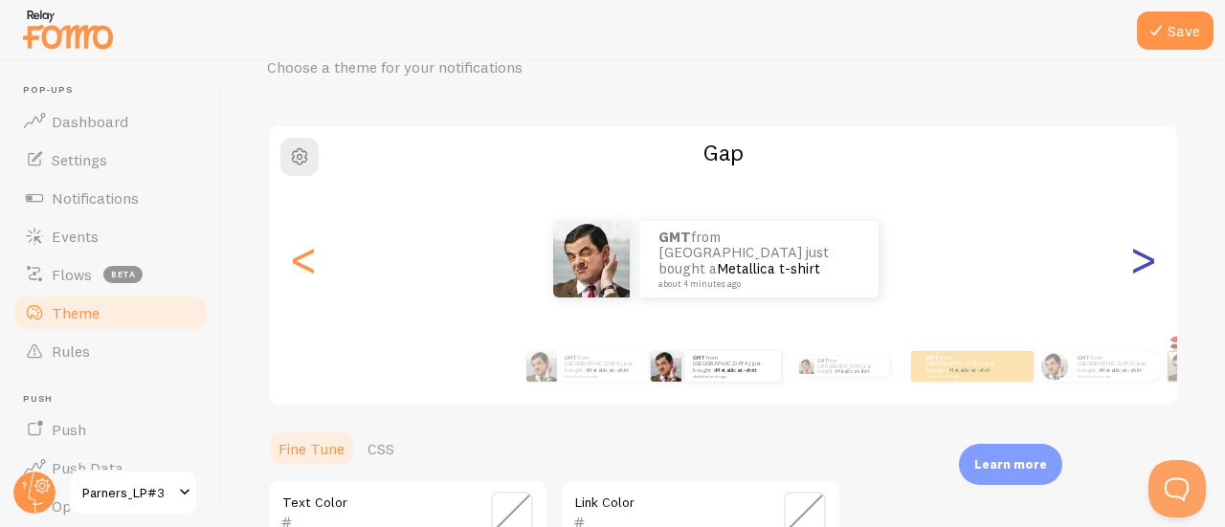
click at [1131, 253] on div ">" at bounding box center [1142, 259] width 23 height 138
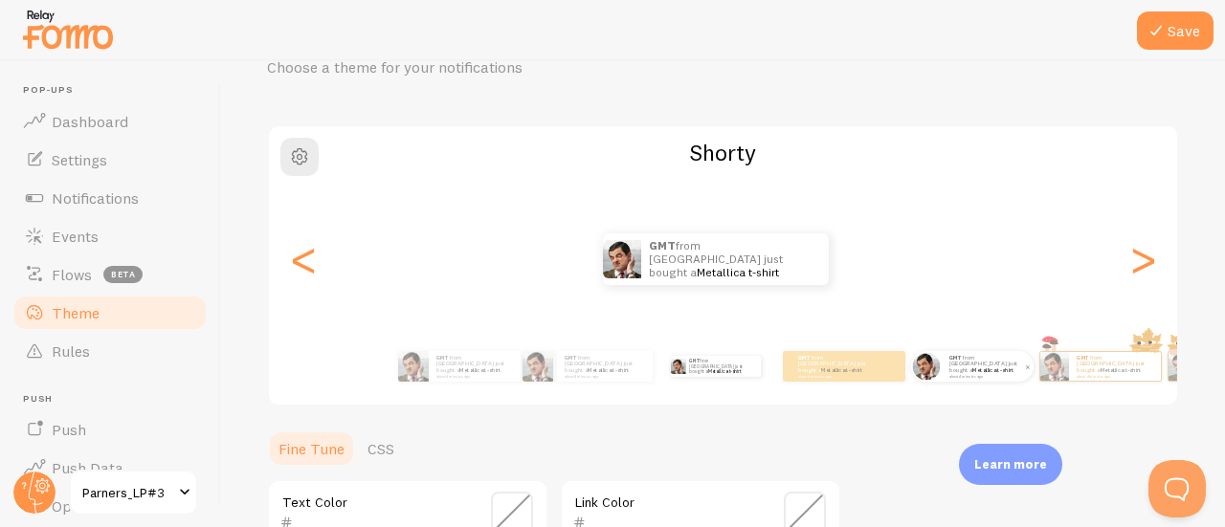
click at [971, 360] on p "GMT from South Korea just bought a Metallica t-shirt about 4 minutes ago" at bounding box center [987, 366] width 77 height 24
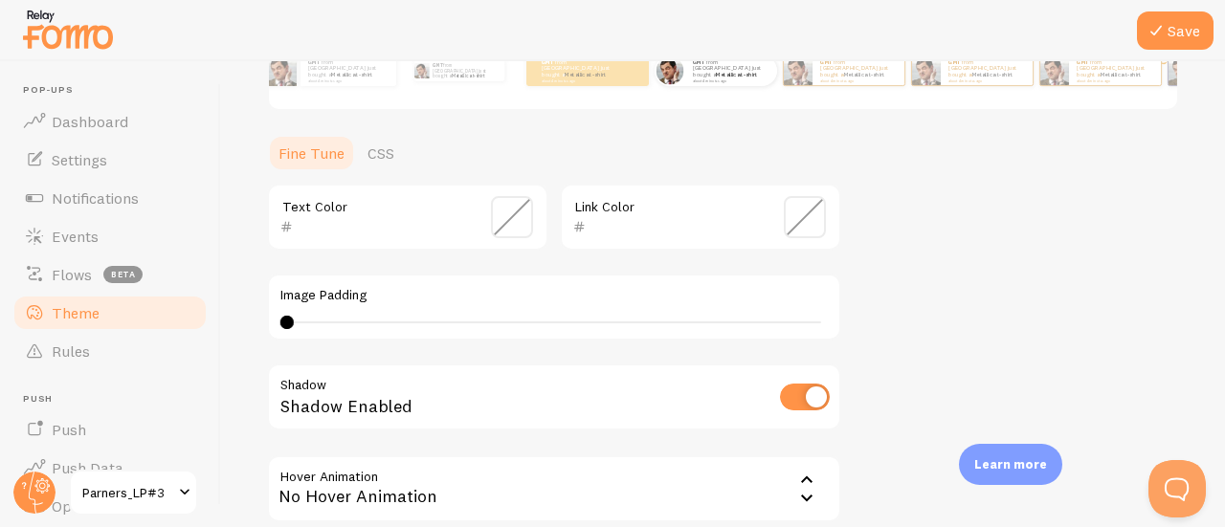
scroll to position [383, 0]
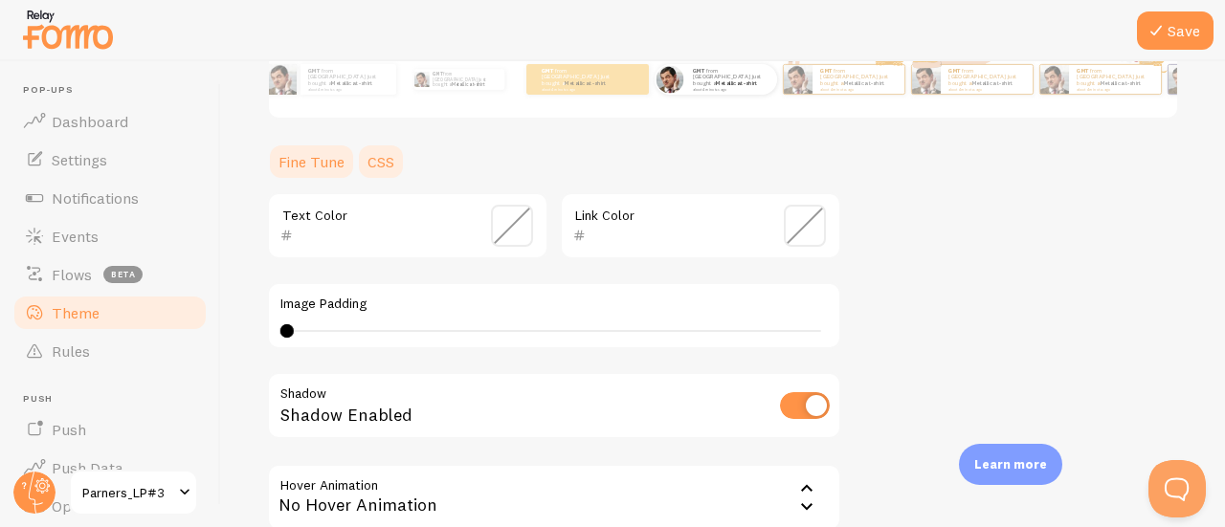
click at [386, 161] on link "CSS" at bounding box center [381, 162] width 50 height 38
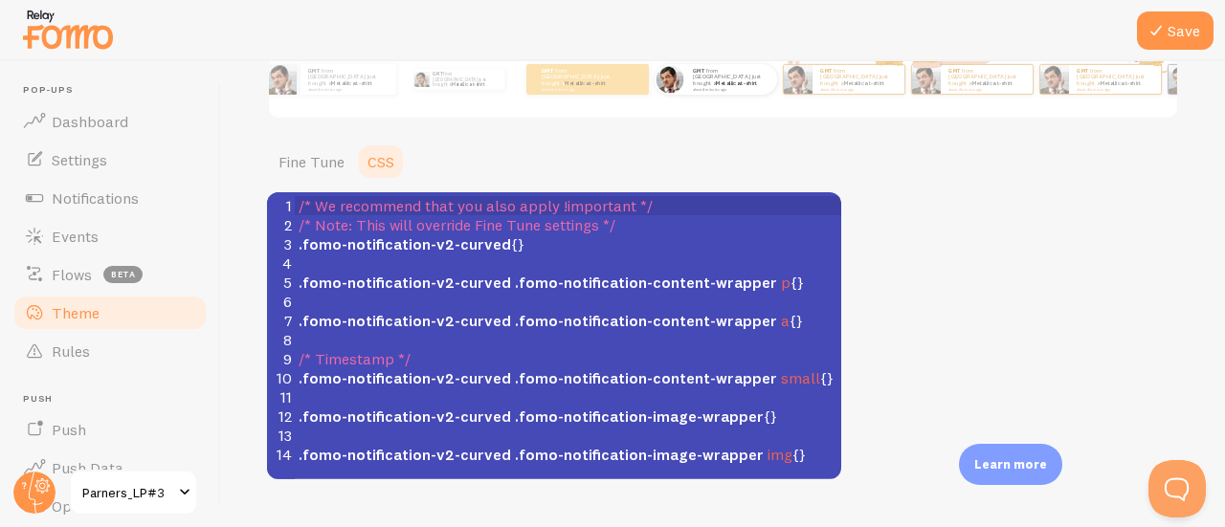
scroll to position [8, 0]
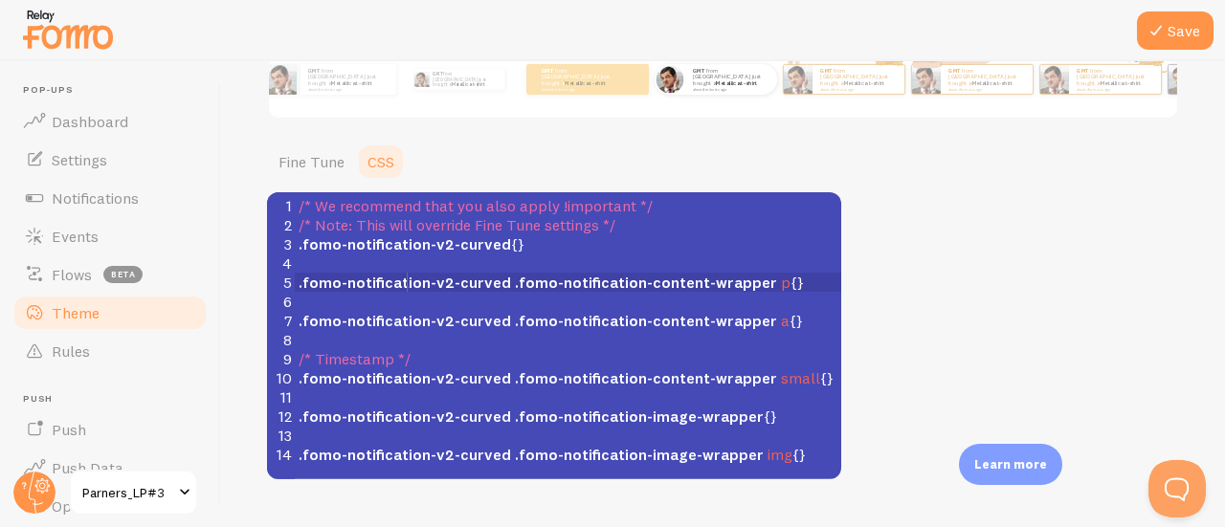
click at [410, 285] on span ".fomo-notification-v2-curved" at bounding box center [404, 282] width 212 height 19
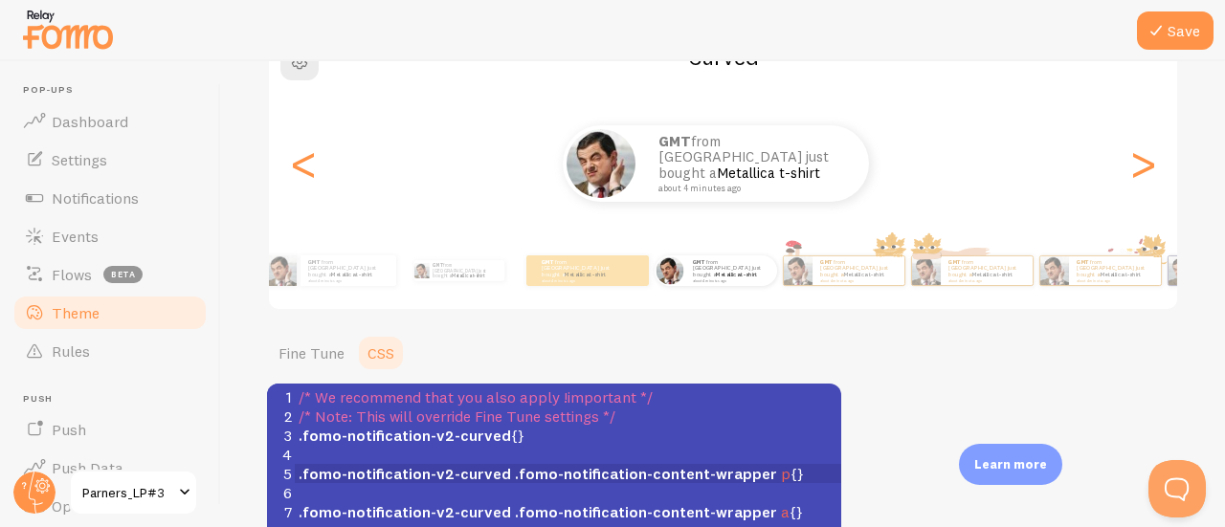
scroll to position [287, 0]
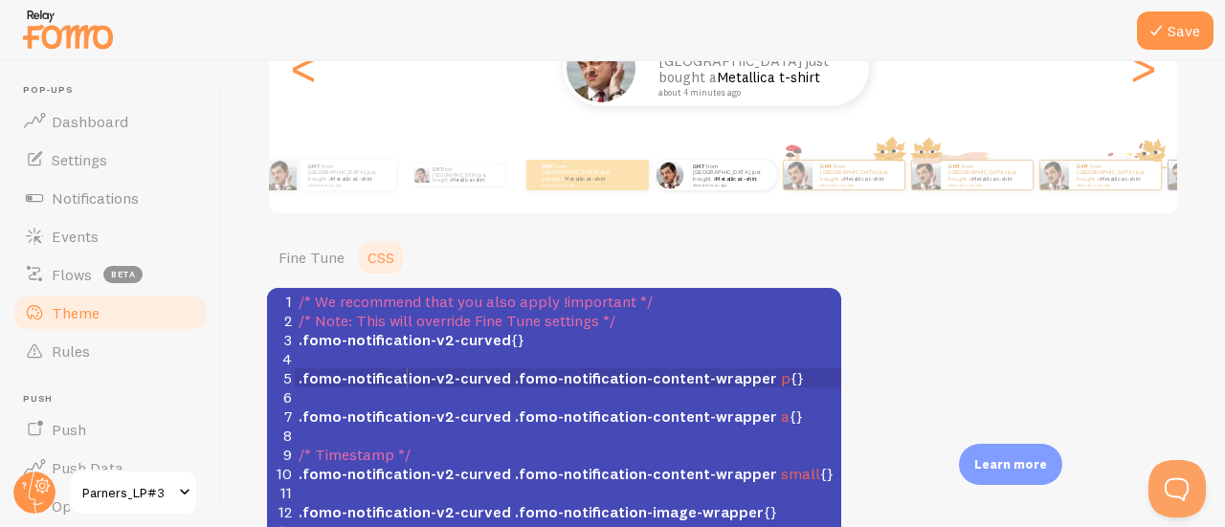
click at [641, 416] on span ".fomo-notification-content-wrapper" at bounding box center [646, 416] width 262 height 19
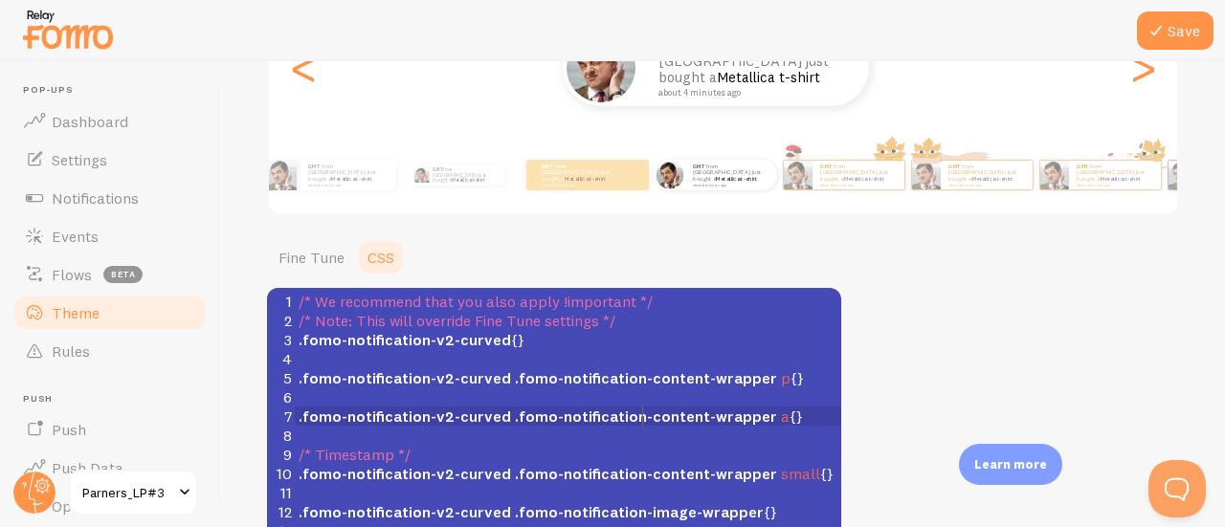
type textarea "/* We recommend that you also apply !important */ /* Note: This will override F…"
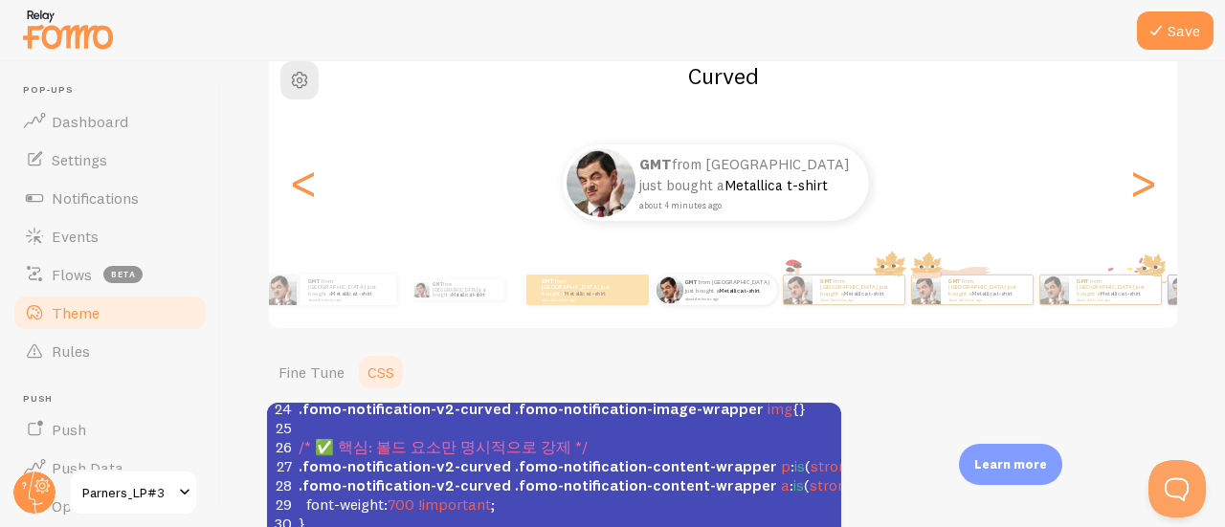
scroll to position [144, 0]
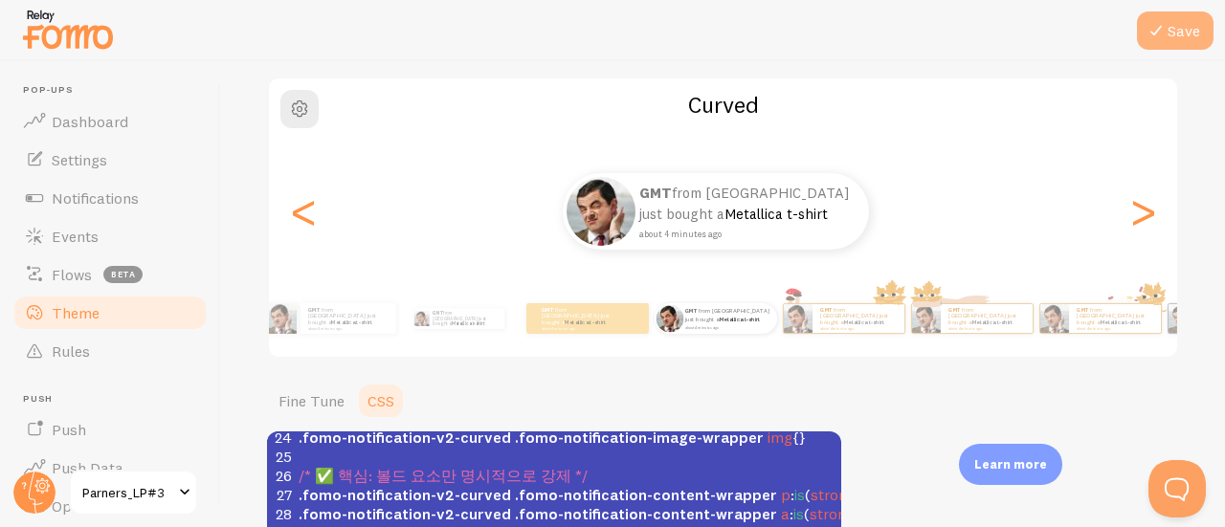
click at [1194, 35] on button "Save" at bounding box center [1175, 30] width 77 height 38
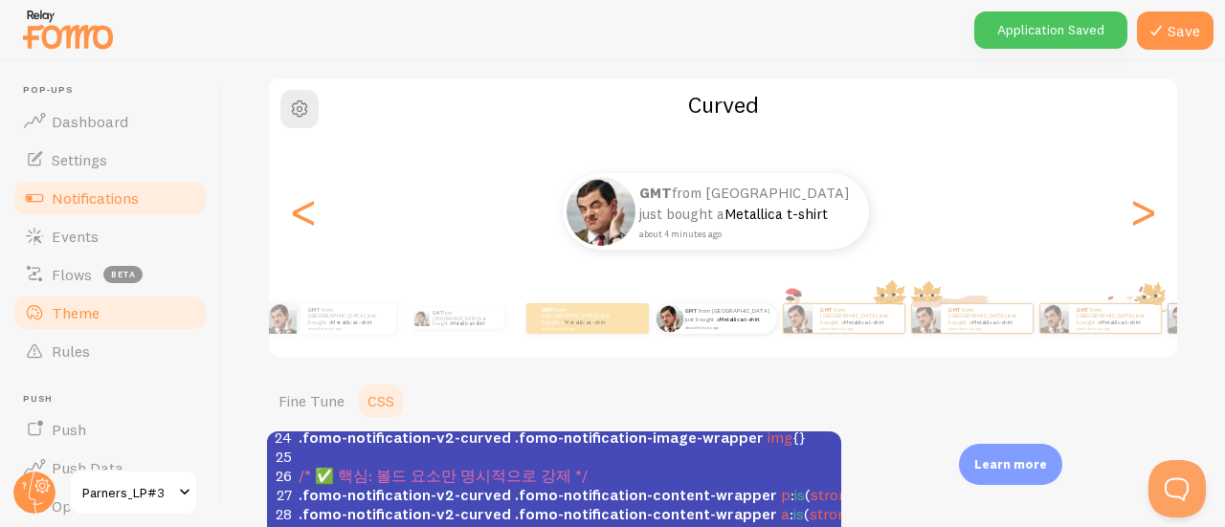
click at [84, 190] on span "Notifications" at bounding box center [95, 197] width 87 height 19
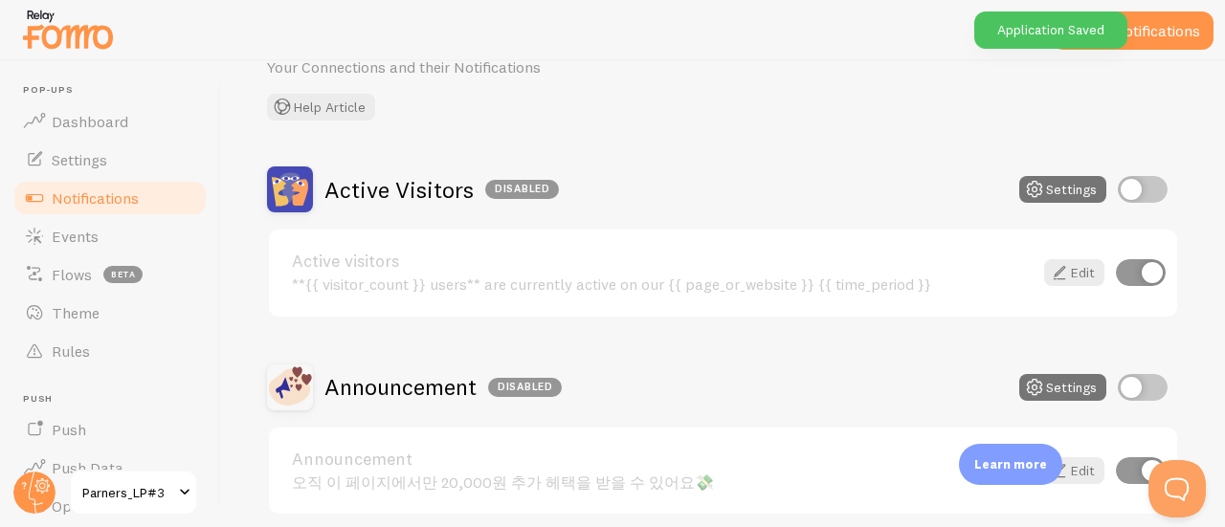
scroll to position [383, 0]
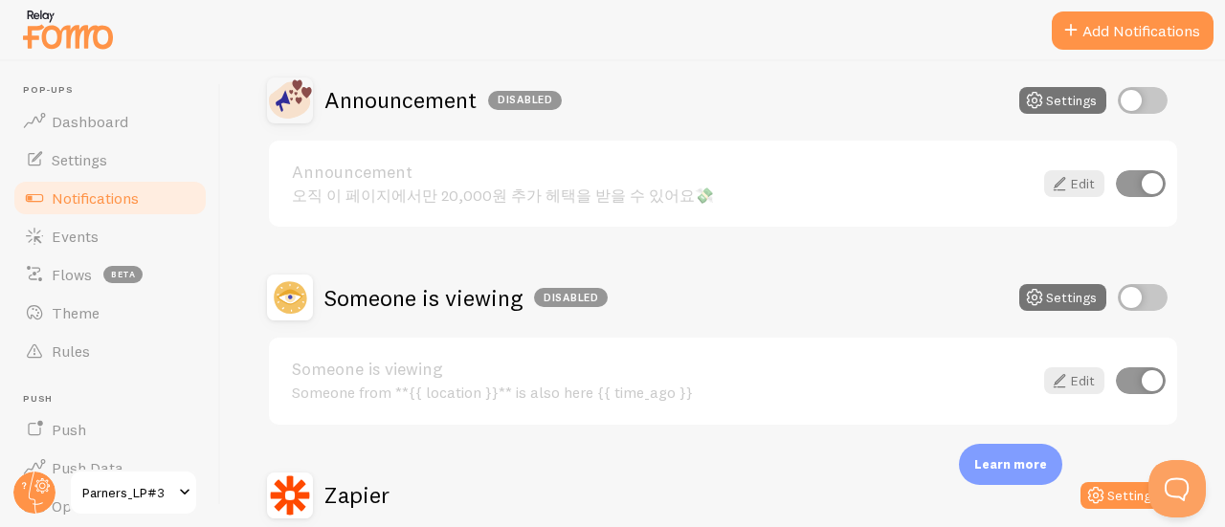
click at [1117, 107] on input "checkbox" at bounding box center [1142, 100] width 50 height 27
checkbox input "true"
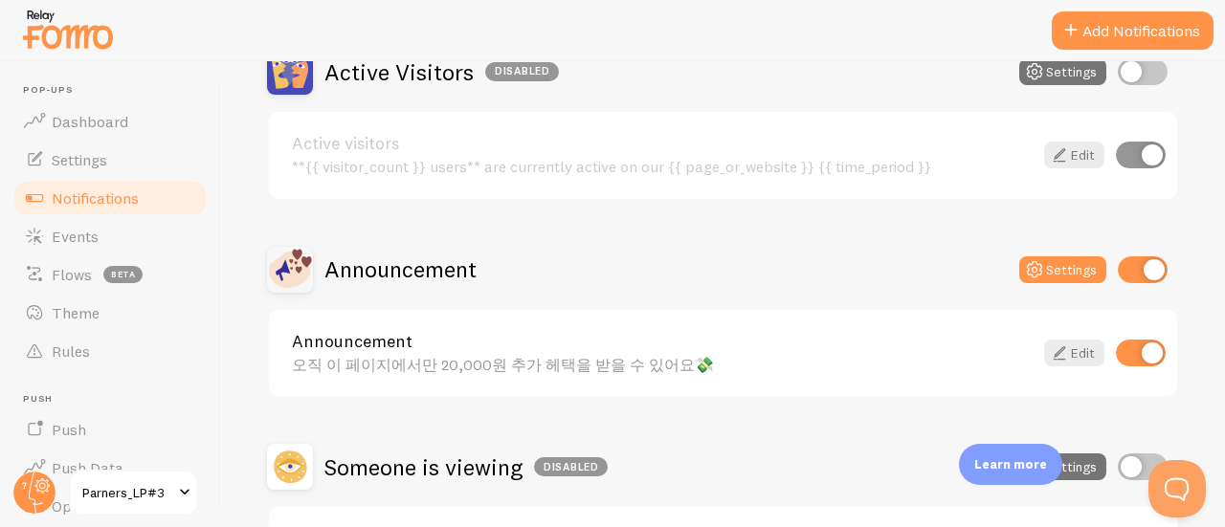
scroll to position [191, 0]
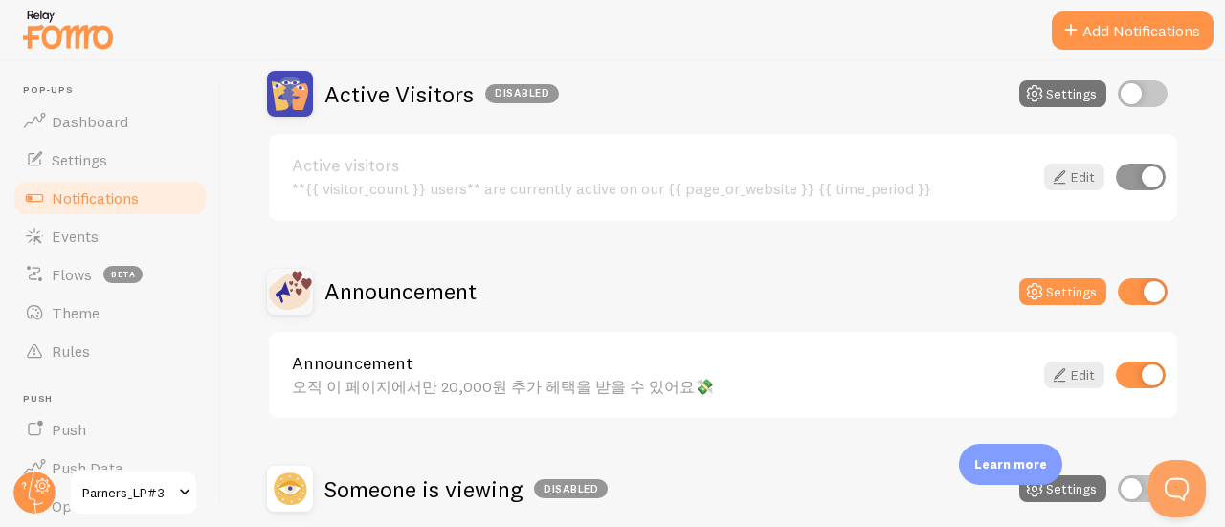
click at [715, 367] on link "Announcement" at bounding box center [662, 363] width 740 height 17
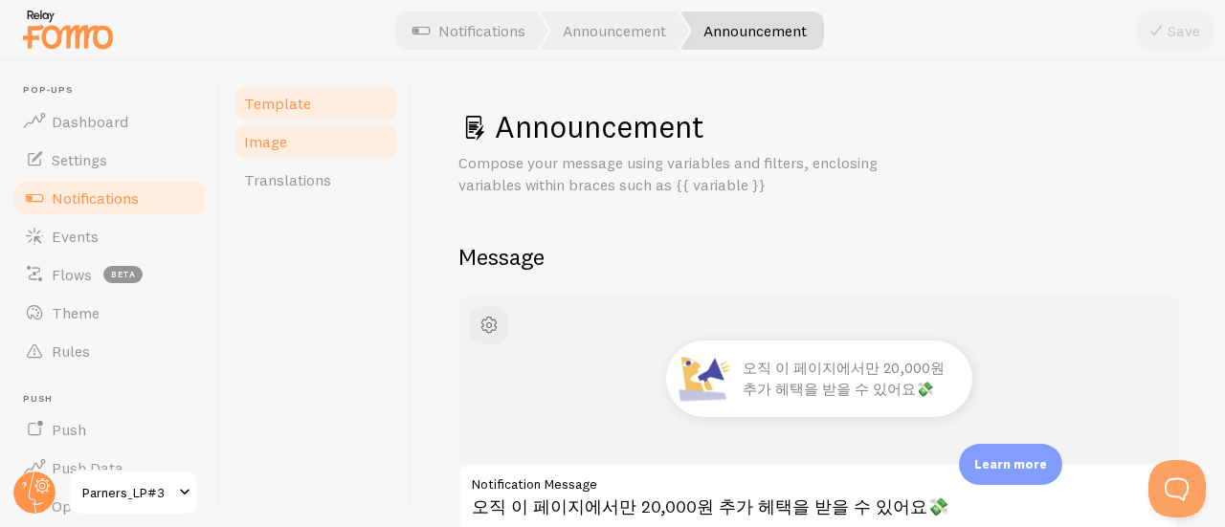
click at [258, 133] on span "Image" at bounding box center [265, 141] width 43 height 19
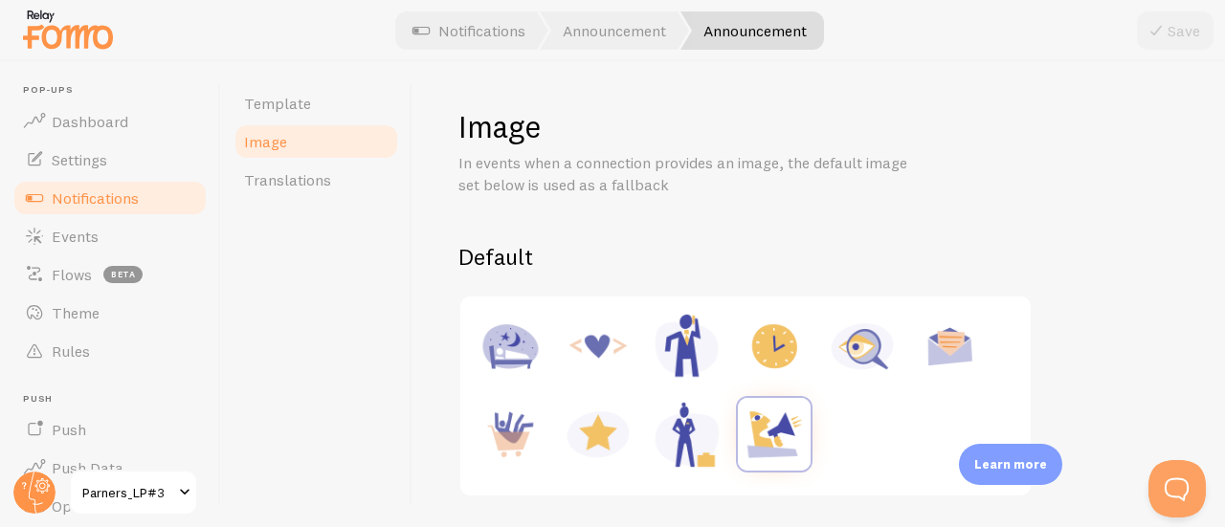
scroll to position [191, 0]
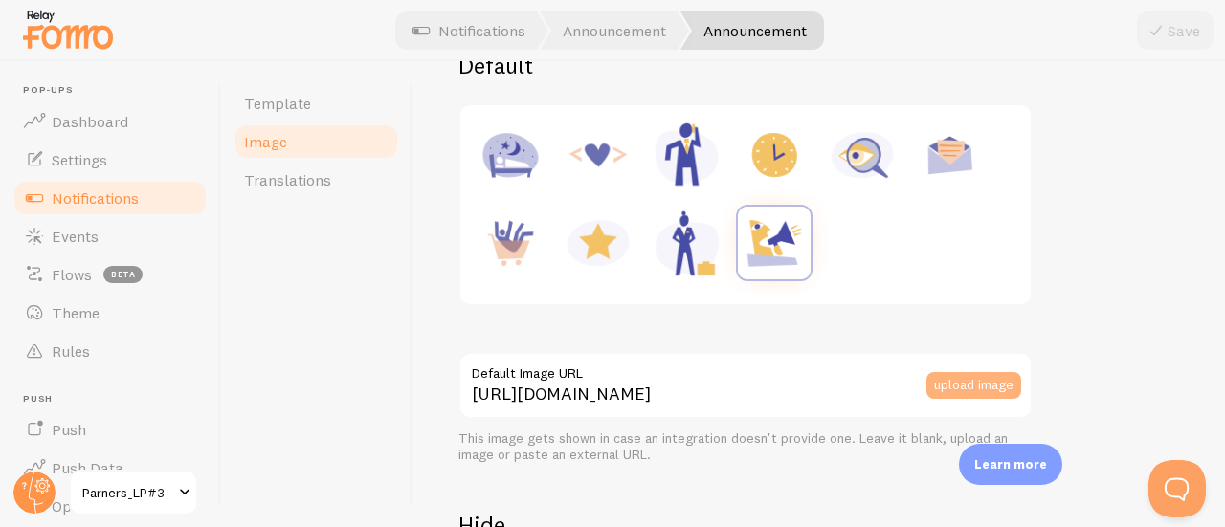
click at [983, 382] on button "upload image" at bounding box center [973, 385] width 95 height 27
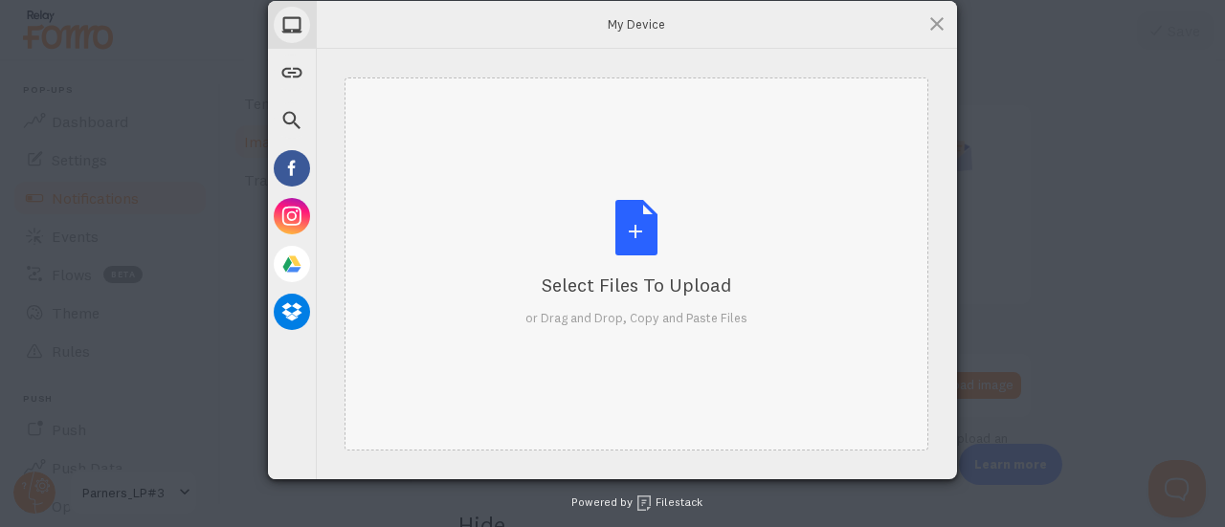
click at [479, 210] on div "Select Files to Upload or Drag and Drop, Copy and Paste Files" at bounding box center [636, 263] width 584 height 373
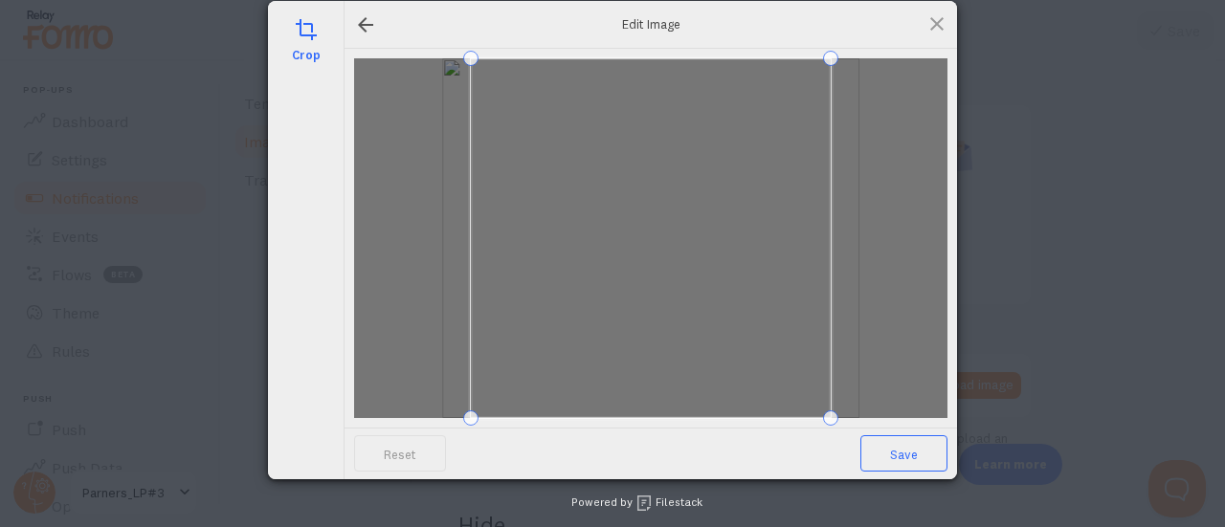
click at [877, 454] on span "Save" at bounding box center [903, 453] width 87 height 36
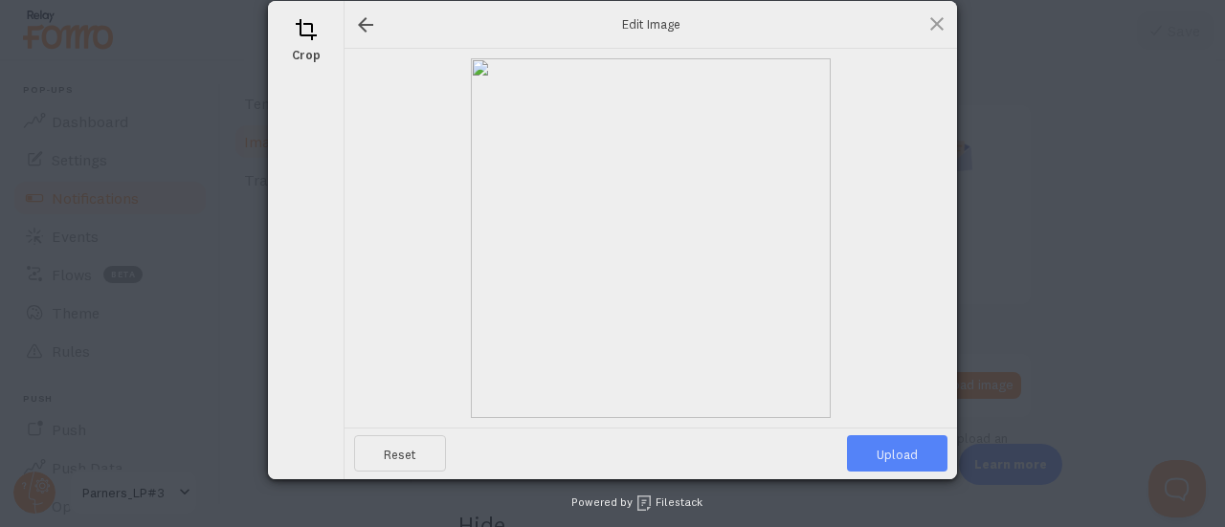
click at [877, 454] on span "Upload" at bounding box center [897, 453] width 100 height 36
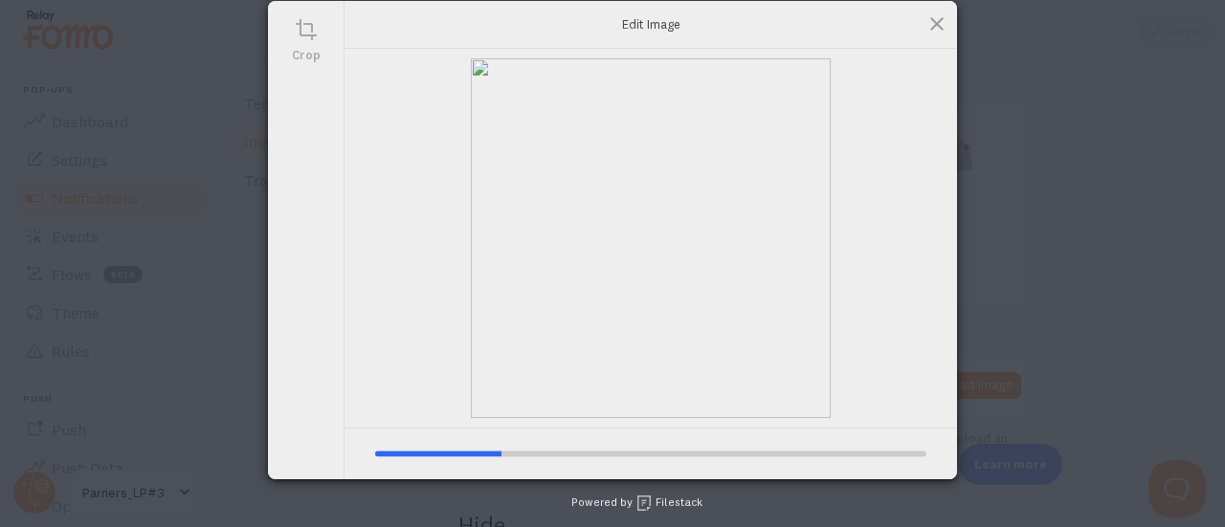
type input "https://process.filestackapi.com/ApqhzE1ldTzuKSj33adqez/resize=width:170,height…"
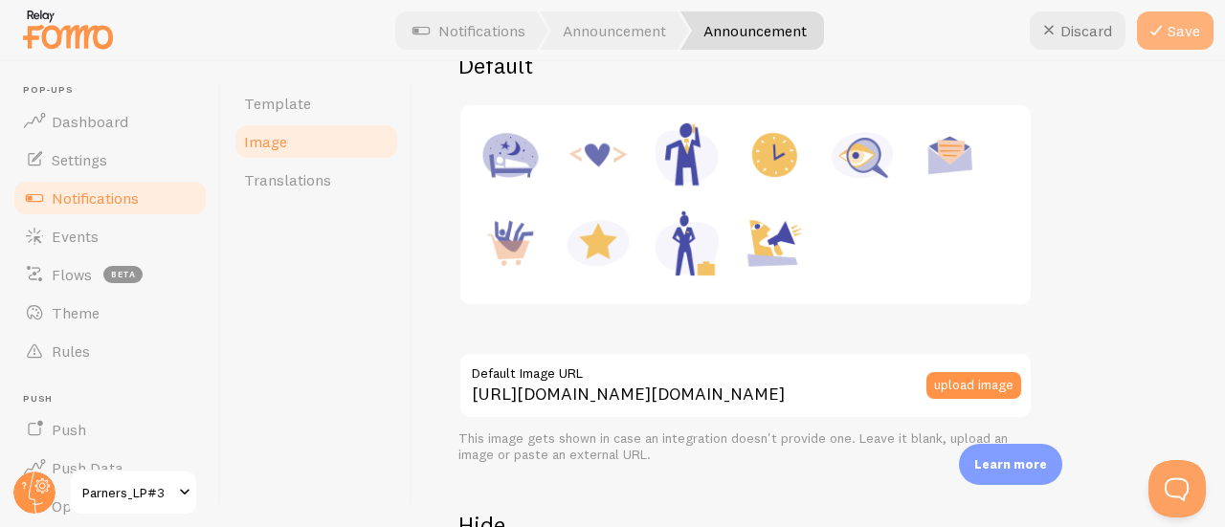
click at [1166, 17] on button "Save" at bounding box center [1175, 30] width 77 height 38
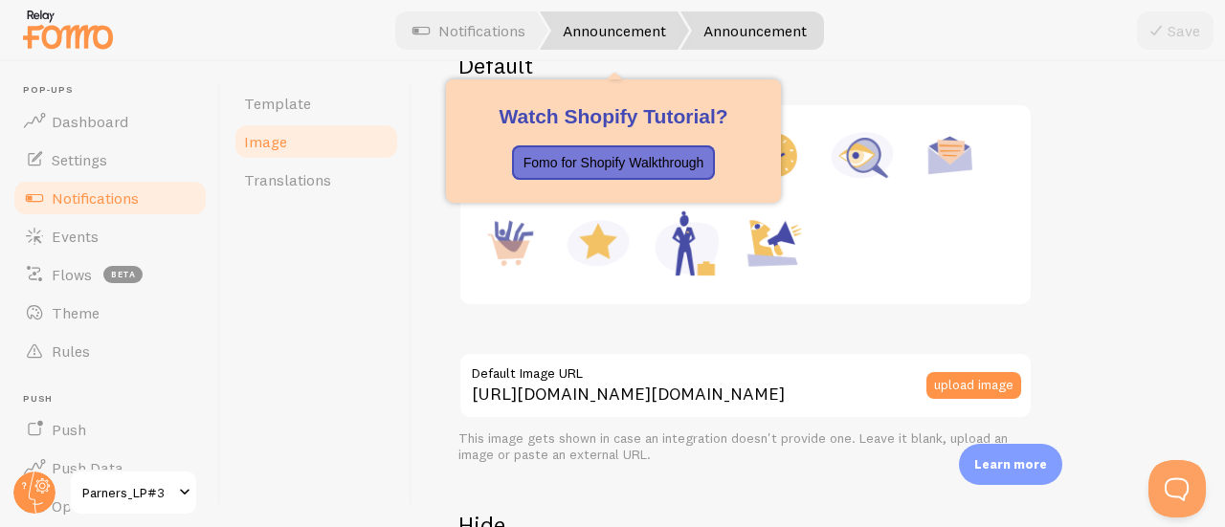
click at [585, 30] on link "Announcement" at bounding box center [614, 30] width 149 height 38
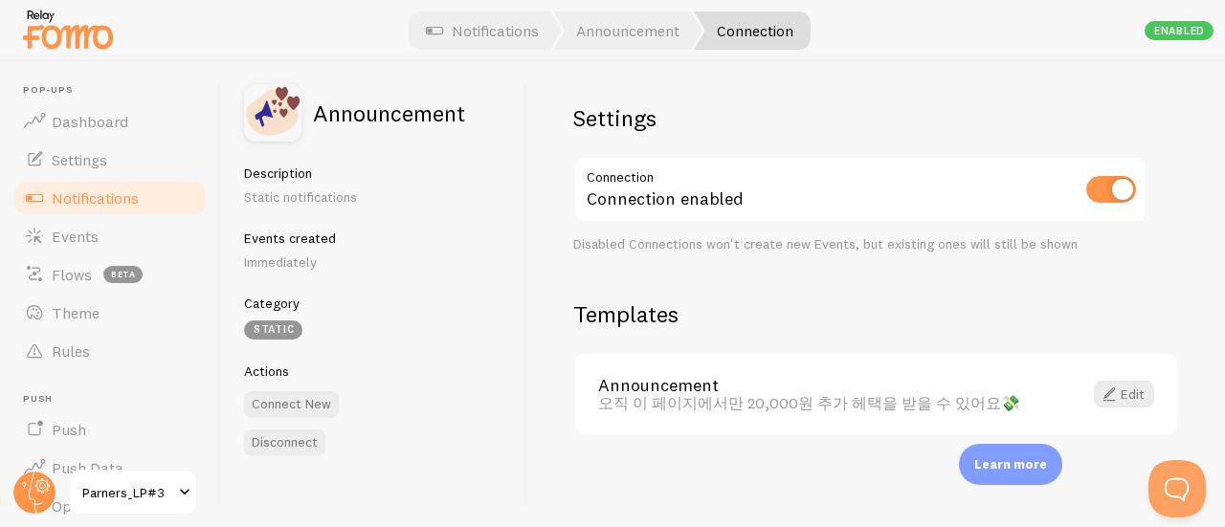
scroll to position [5, 0]
click at [673, 260] on div "Settings Connection Connection enabled Disabled Connections won't create new Ev…" at bounding box center [875, 294] width 697 height 466
click at [674, 260] on div "Settings Connection Connection enabled Disabled Connections won't create new Ev…" at bounding box center [875, 294] width 697 height 466
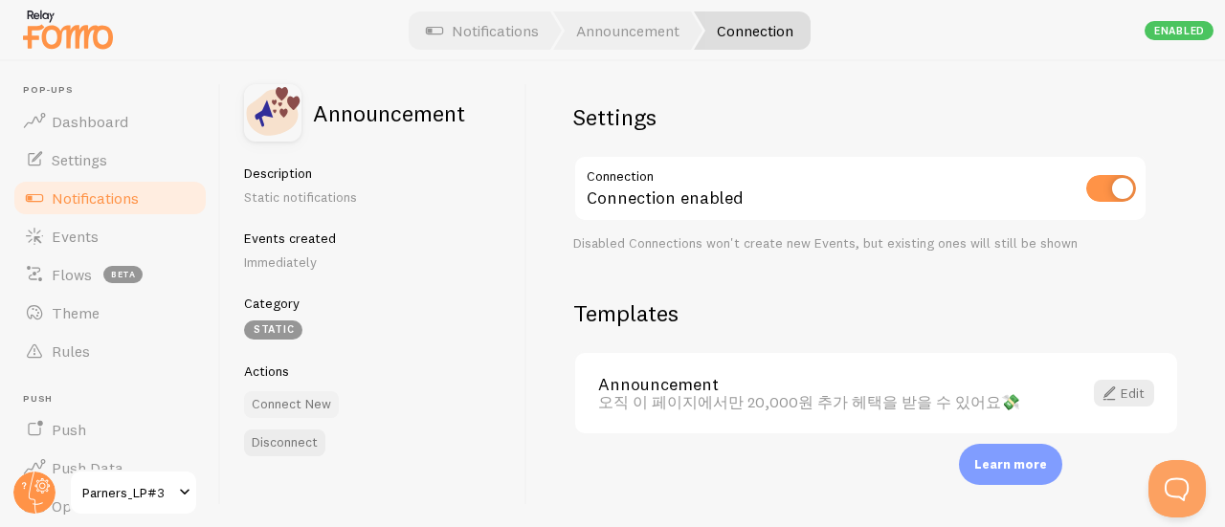
click at [309, 401] on button "Connect New" at bounding box center [291, 404] width 95 height 27
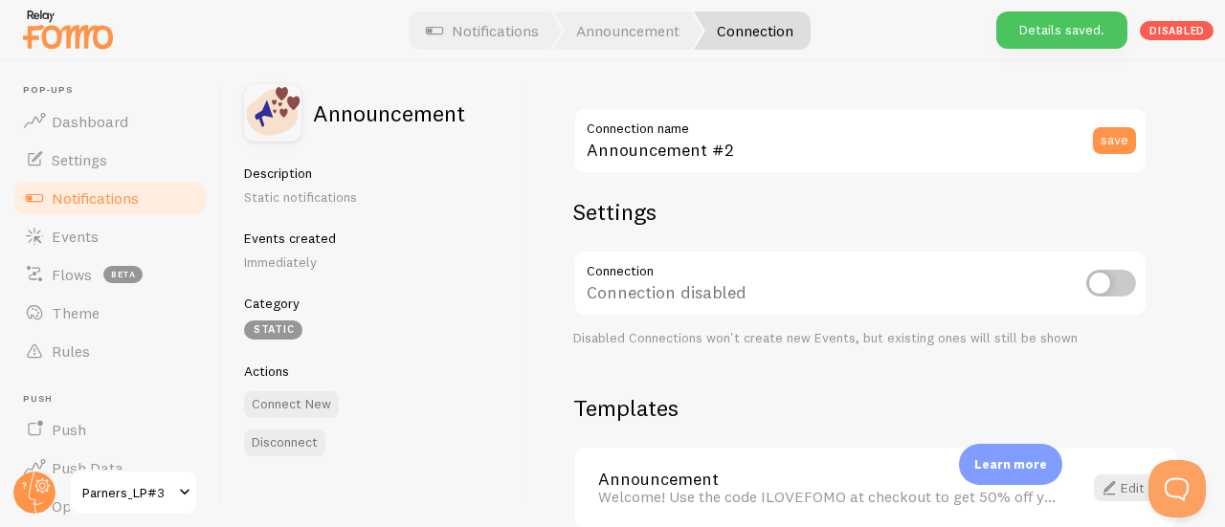
scroll to position [95, 0]
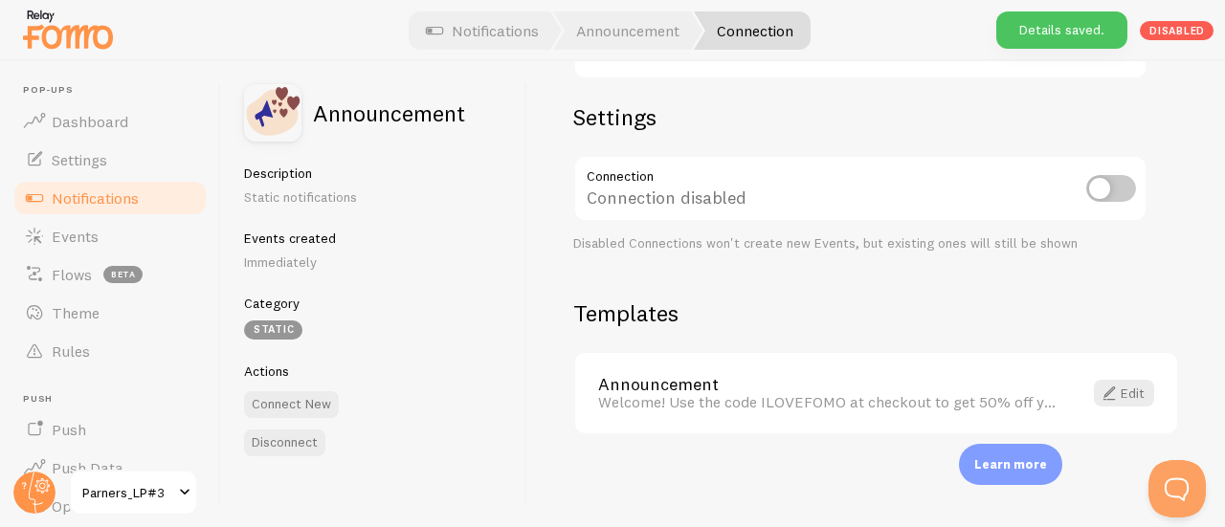
click at [1100, 193] on input "checkbox" at bounding box center [1111, 188] width 50 height 27
checkbox input "true"
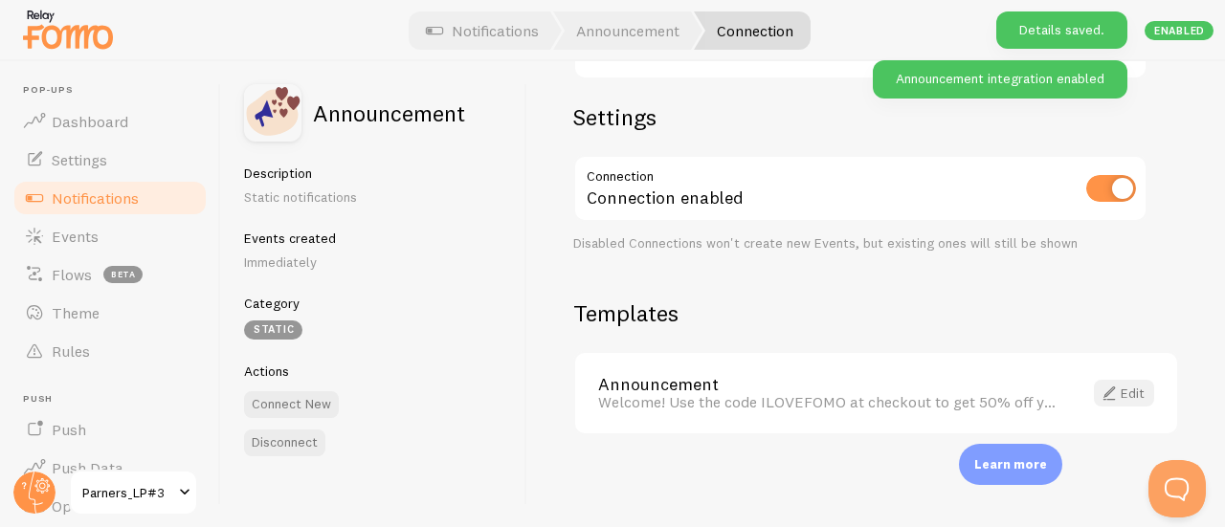
click at [1121, 384] on link "Edit" at bounding box center [1123, 393] width 60 height 27
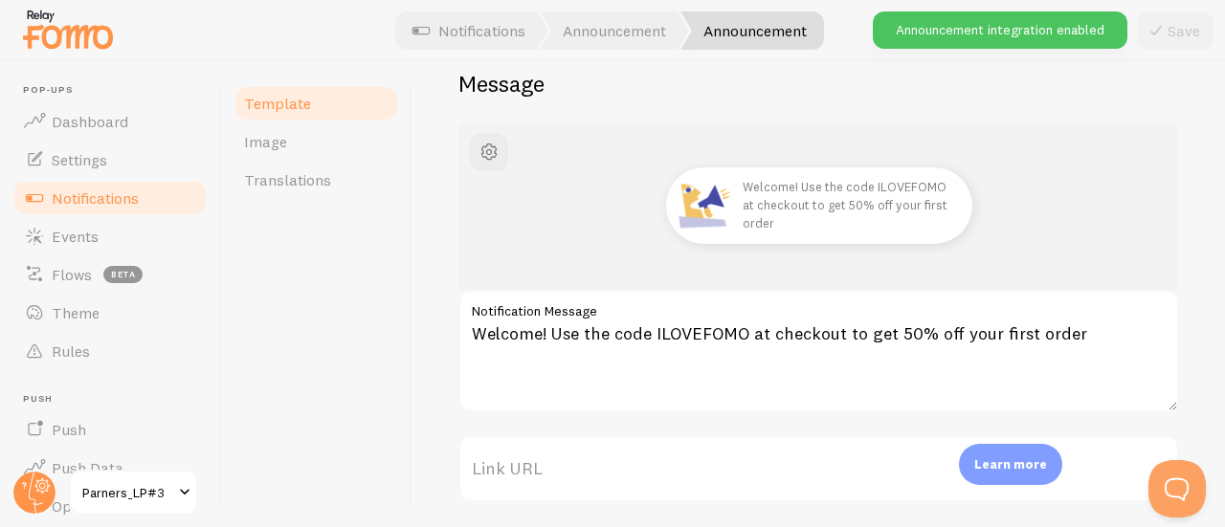
scroll to position [191, 0]
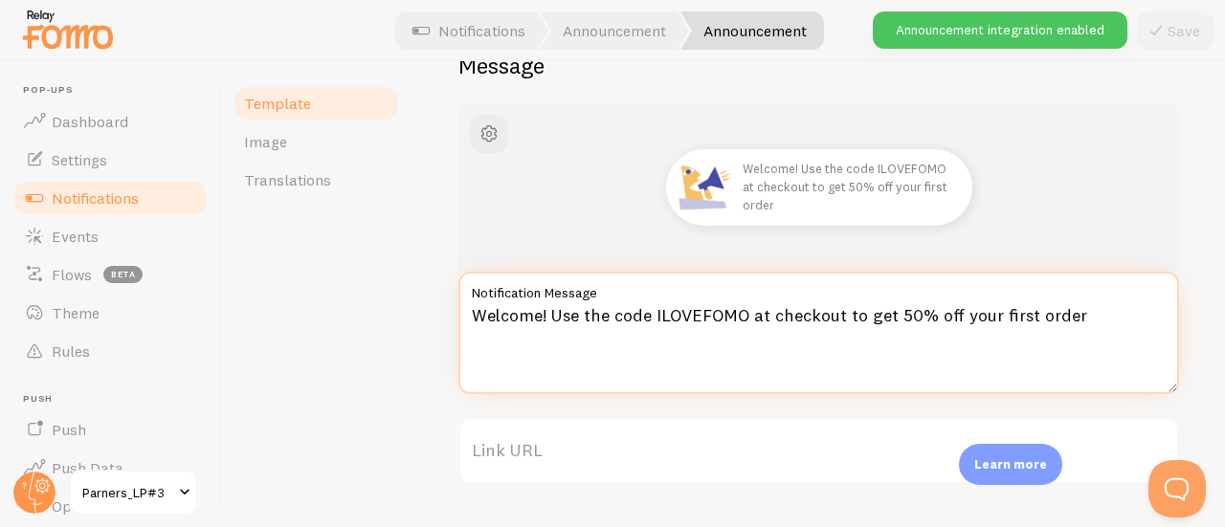
click at [698, 305] on textarea "Welcome! Use the code ILOVEFOMO at checkout to get 50% off your first order" at bounding box center [818, 333] width 720 height 122
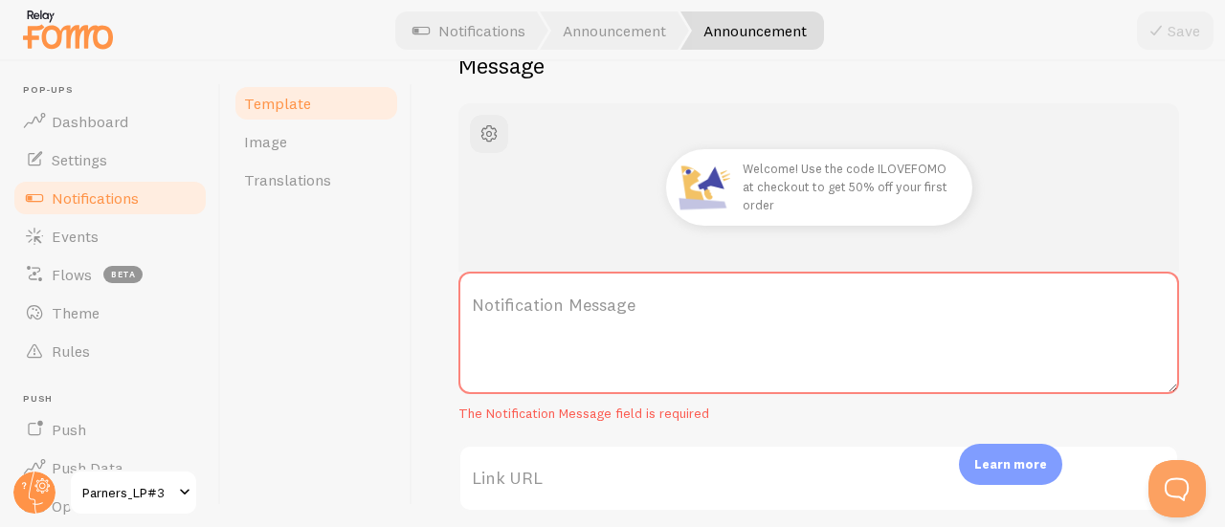
click at [595, 301] on label "Notification Message" at bounding box center [818, 305] width 720 height 67
click at [595, 301] on textarea "Notification Message" at bounding box center [818, 333] width 720 height 122
paste textarea "쉿! 아정당 2만원 리워드 이 링크에 숨어있어요!"
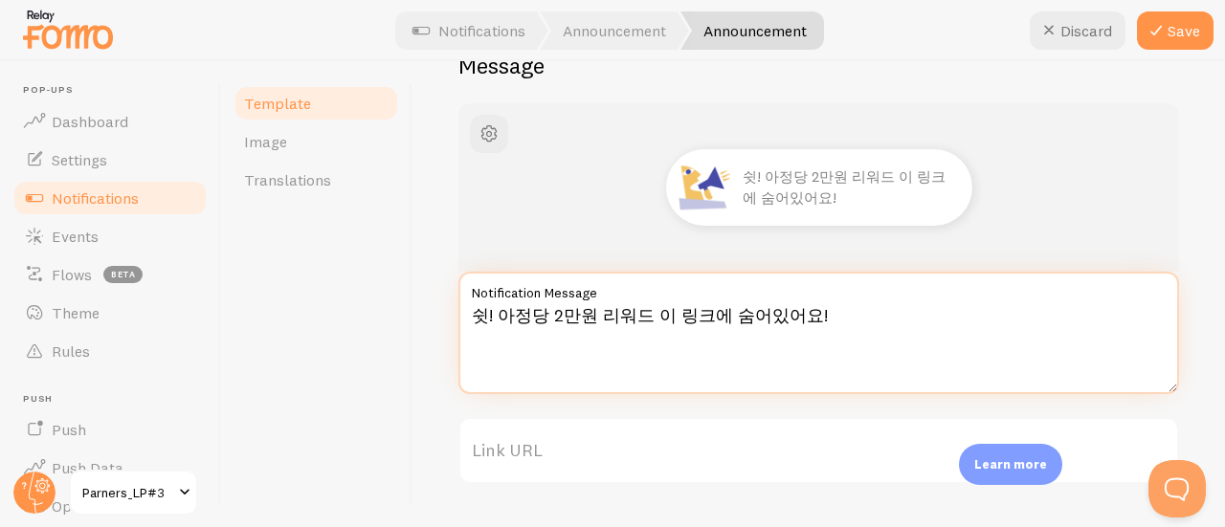
click at [692, 320] on textarea "쉿! 아정당 2만원 리워드 이 링크에 숨어있어요!" at bounding box center [818, 333] width 720 height 122
click at [715, 314] on textarea "쉿! 아정당 2만원 리워드 이 페이지에 숨어있어요!🤫" at bounding box center [818, 333] width 720 height 122
click at [738, 317] on textarea "쉿! 아정당 2만원 리워드 이 페이지에 숨어있어요!🤫" at bounding box center [818, 333] width 720 height 122
click at [723, 317] on textarea "쉿! 아정당 2만원 리워드 이 페이지에 숨어있어요!🤫" at bounding box center [818, 333] width 720 height 122
click at [964, 317] on textarea "쉿! 아정당 2만원 리워드 이 페이지에만 숨어있어요!🤫" at bounding box center [818, 333] width 720 height 122
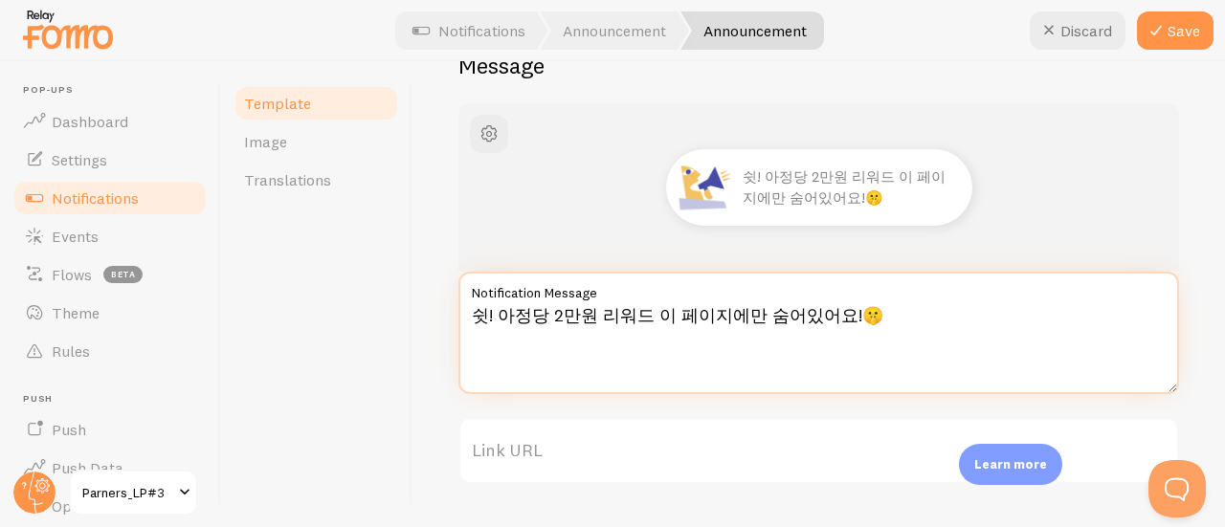
click at [546, 317] on textarea "쉿! 아정당 2만원 리워드 이 페이지에만 숨어있어요!🤫" at bounding box center [818, 333] width 720 height 122
click at [647, 315] on textarea "쉿! 아정당 **2만원 리워드 이 페이지에만 숨어있어요!🤫" at bounding box center [818, 333] width 720 height 122
click at [651, 317] on textarea "쉿! 아정당 **2만원 리워드 이 페이지에만 숨어있어요!🤫" at bounding box center [818, 333] width 720 height 122
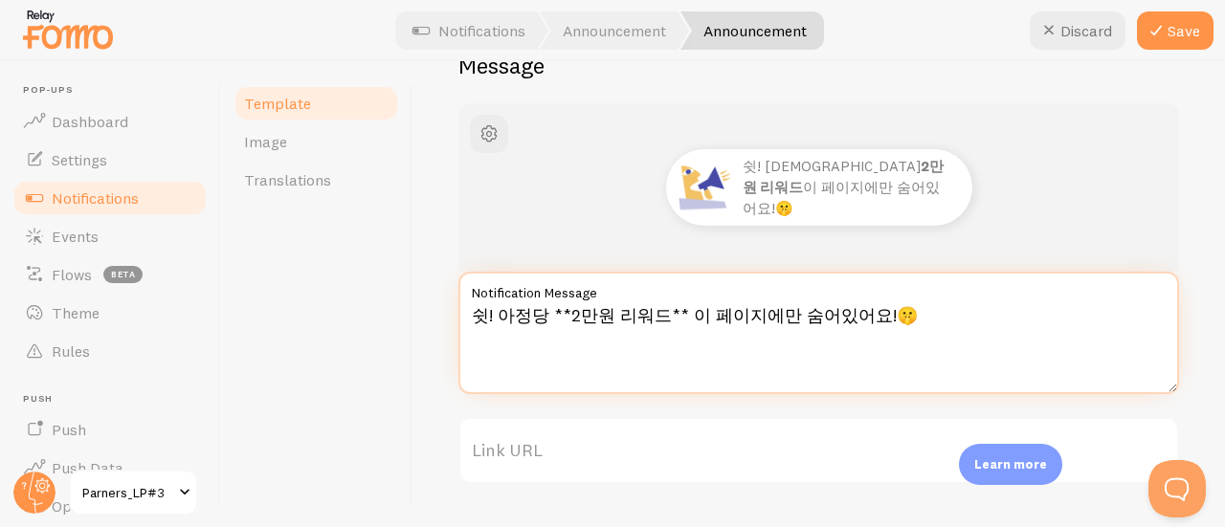
click at [1071, 316] on textarea "쉿! 아정당 **2만원 리워드** 이 페이지에만 숨어있어요!🤫" at bounding box center [818, 333] width 720 height 122
type textarea "쉿! 아정당 **2만원 리워드** 이 페이지에만 숨어있어요!🤫"
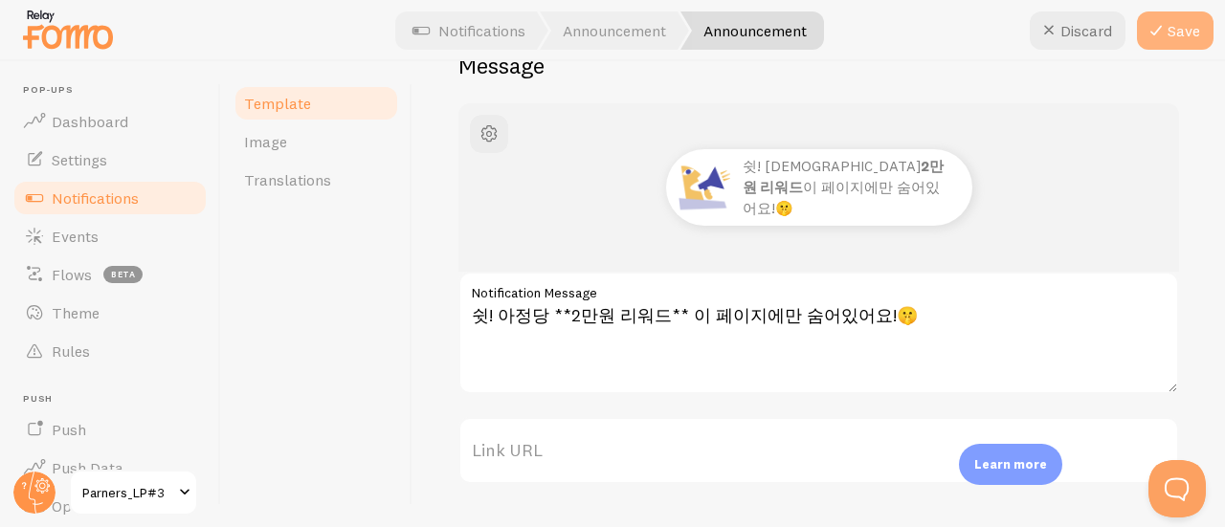
click at [1157, 41] on icon at bounding box center [1155, 30] width 23 height 23
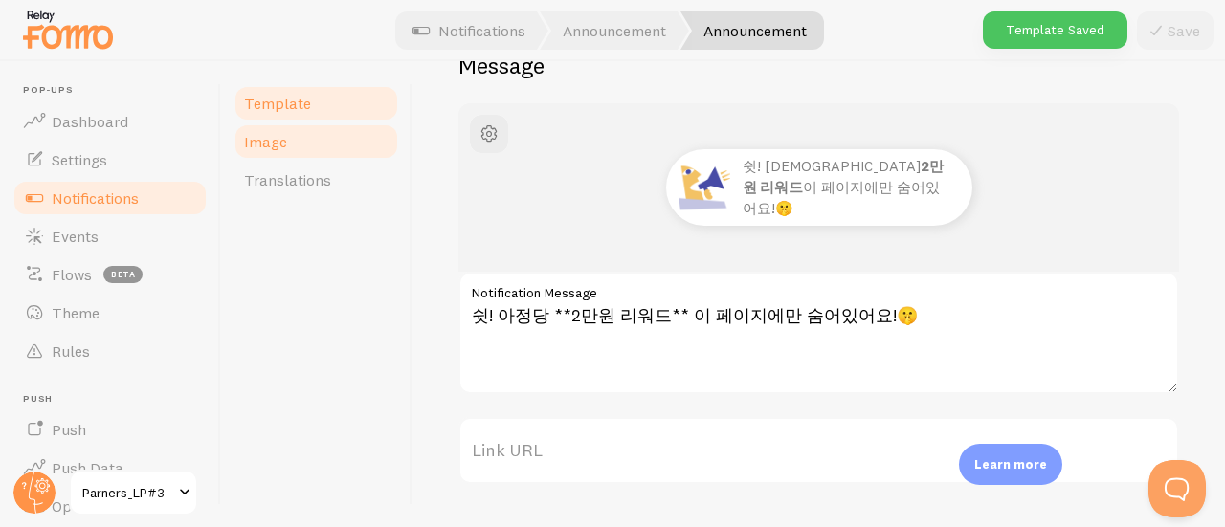
click at [307, 136] on link "Image" at bounding box center [315, 141] width 167 height 38
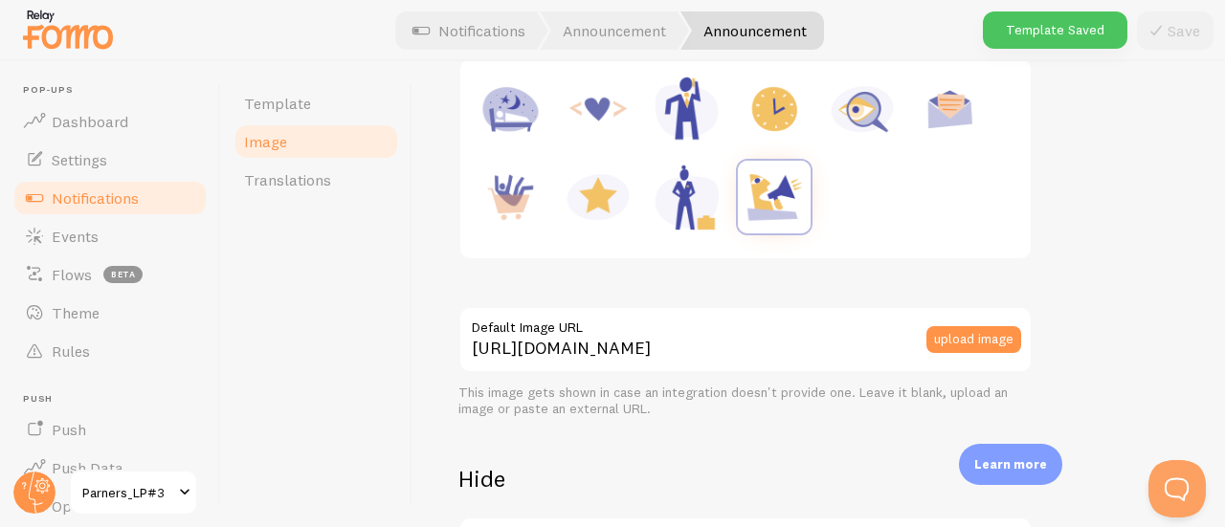
scroll to position [287, 0]
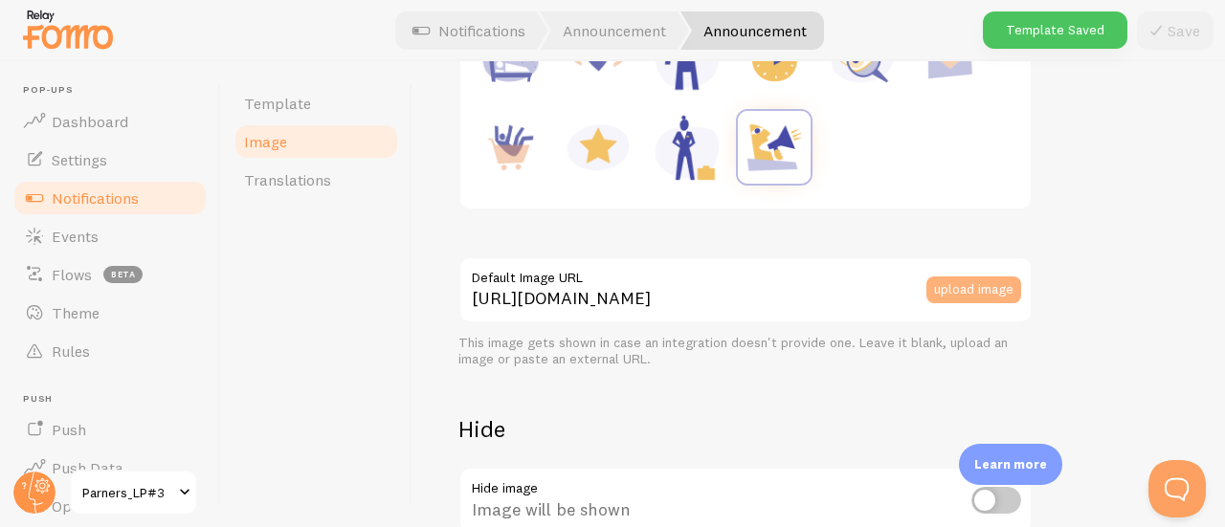
click at [937, 298] on button "upload image" at bounding box center [973, 289] width 95 height 27
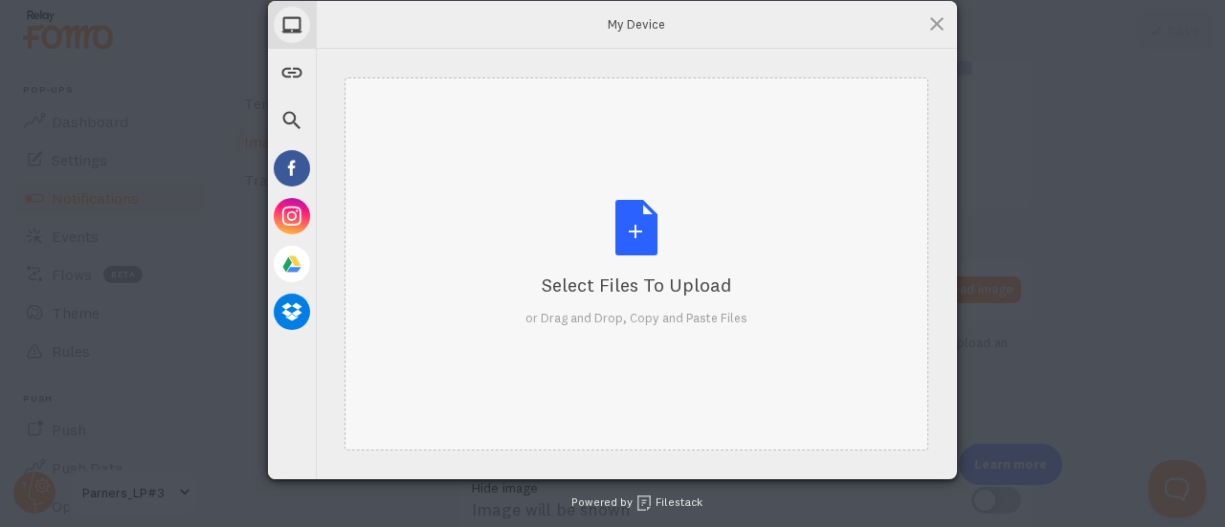
click at [438, 269] on div "Select Files to Upload or Drag and Drop, Copy and Paste Files" at bounding box center [636, 263] width 584 height 373
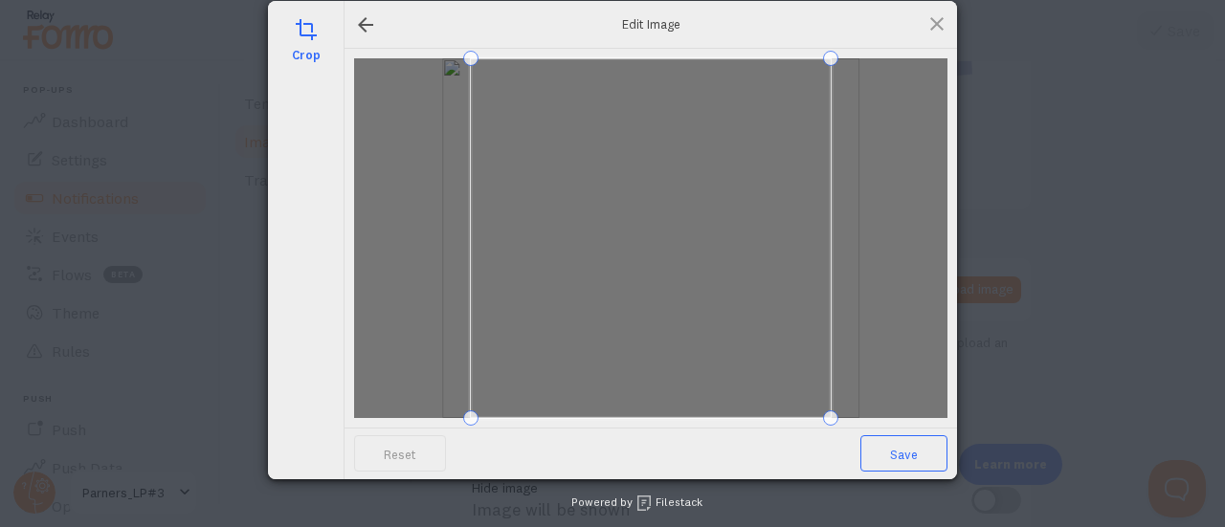
click at [905, 453] on span "Save" at bounding box center [903, 453] width 87 height 36
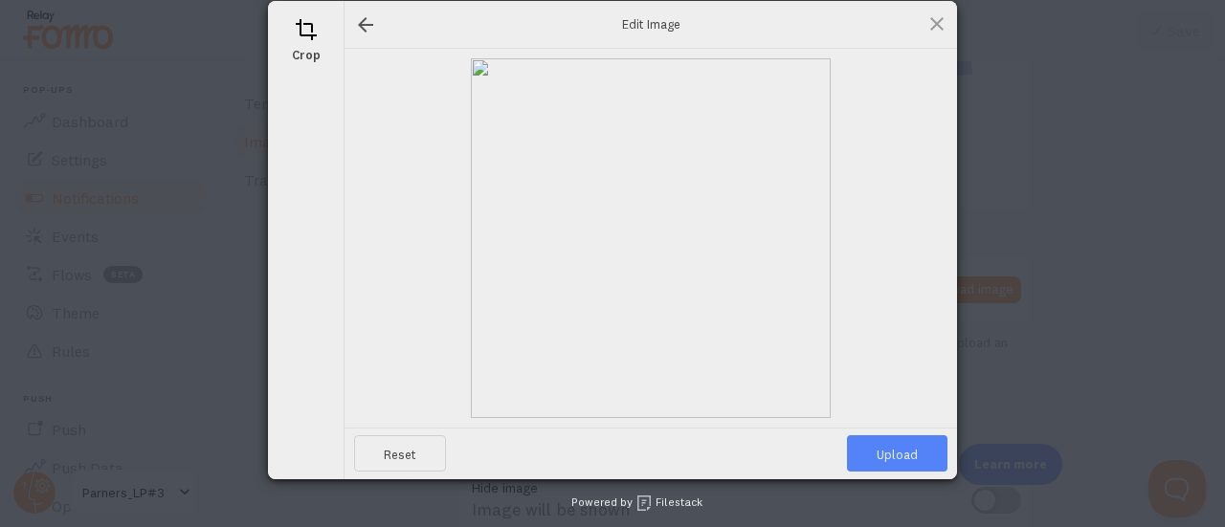
click at [905, 453] on span "Upload" at bounding box center [897, 453] width 100 height 36
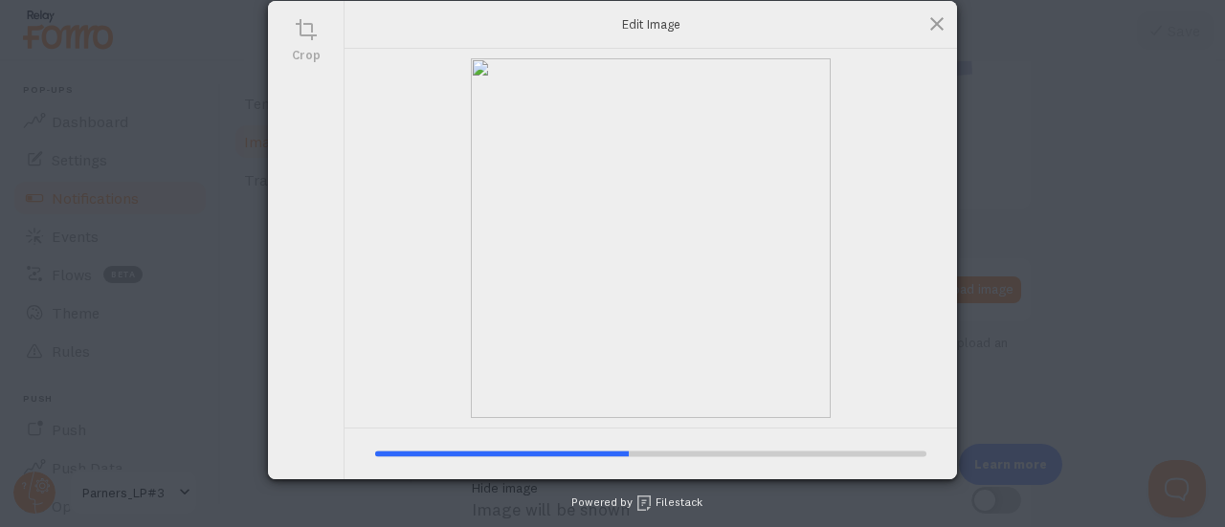
type input "https://process.filestackapi.com/ApqhzE1ldTzuKSj33adqez/resize=width:170,height…"
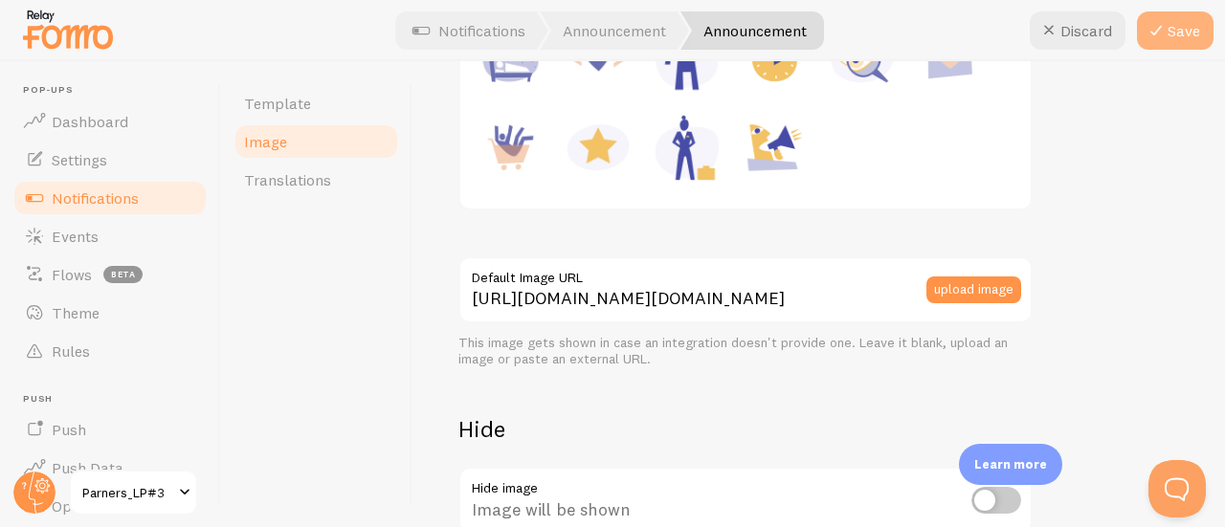
click at [1142, 28] on button "Save" at bounding box center [1175, 30] width 77 height 38
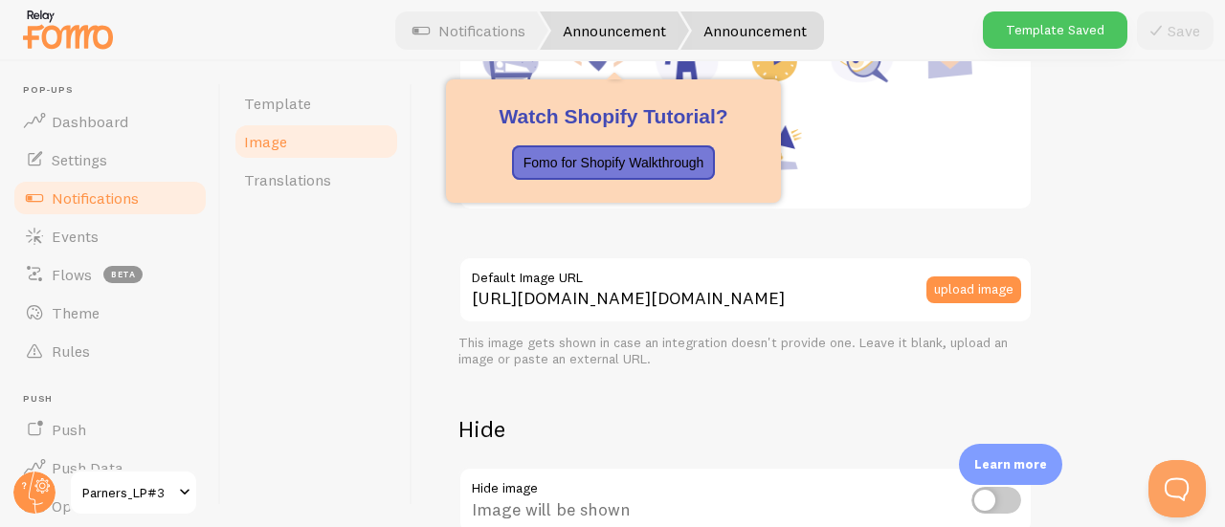
click at [646, 19] on link "Announcement" at bounding box center [614, 30] width 149 height 38
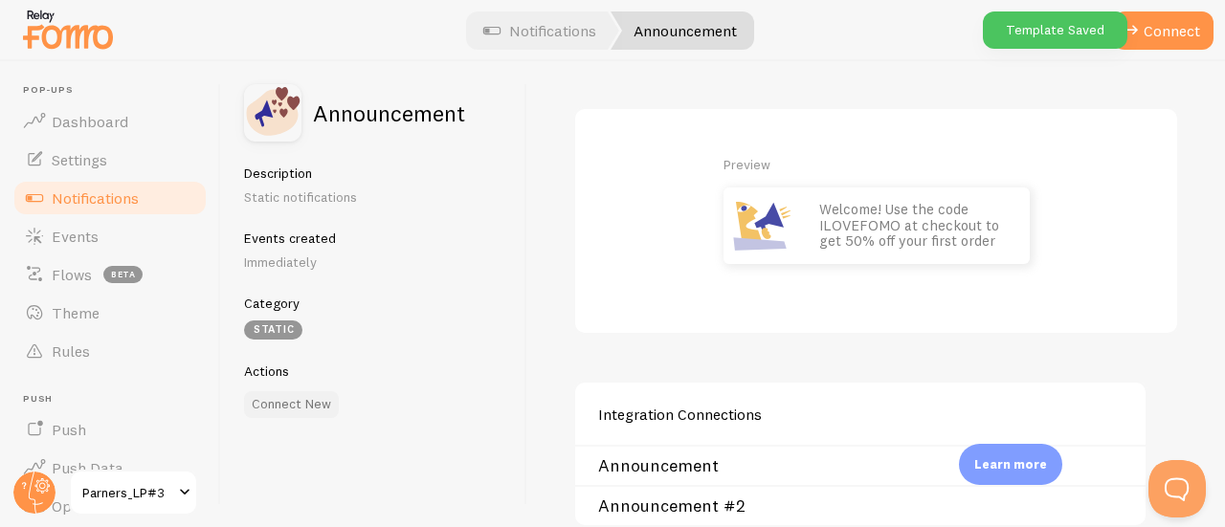
click at [281, 398] on button "Connect New" at bounding box center [291, 404] width 95 height 27
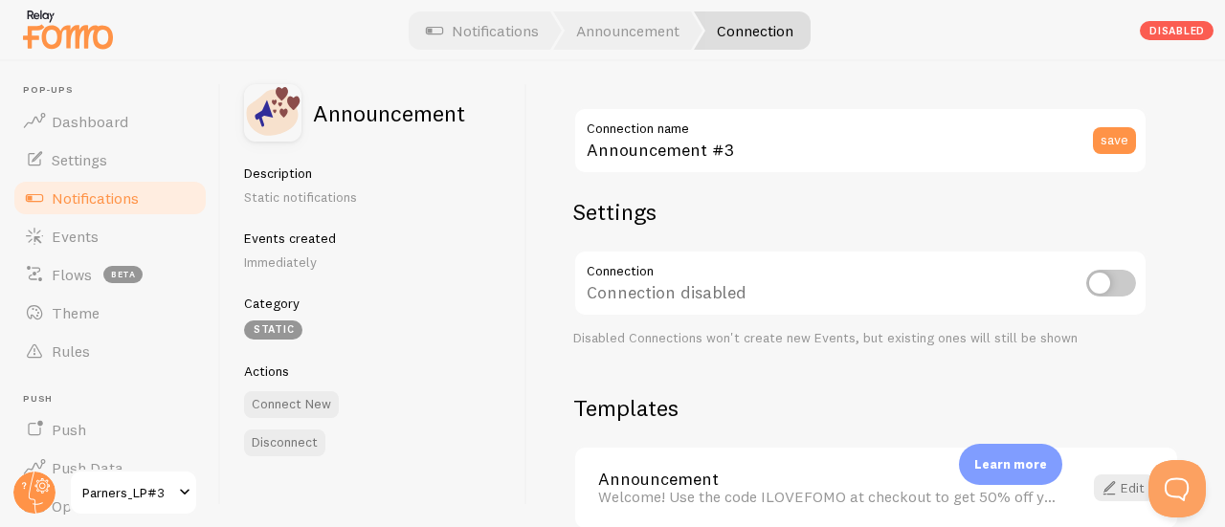
scroll to position [95, 0]
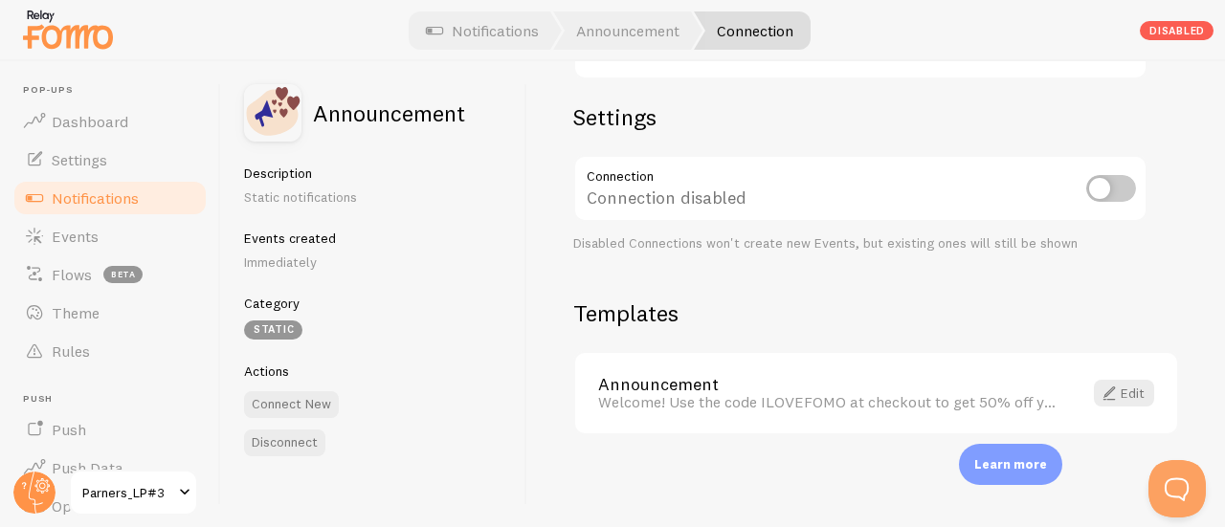
click at [1104, 194] on input "checkbox" at bounding box center [1111, 188] width 50 height 27
checkbox input "true"
click at [1126, 403] on link "Edit" at bounding box center [1123, 393] width 60 height 27
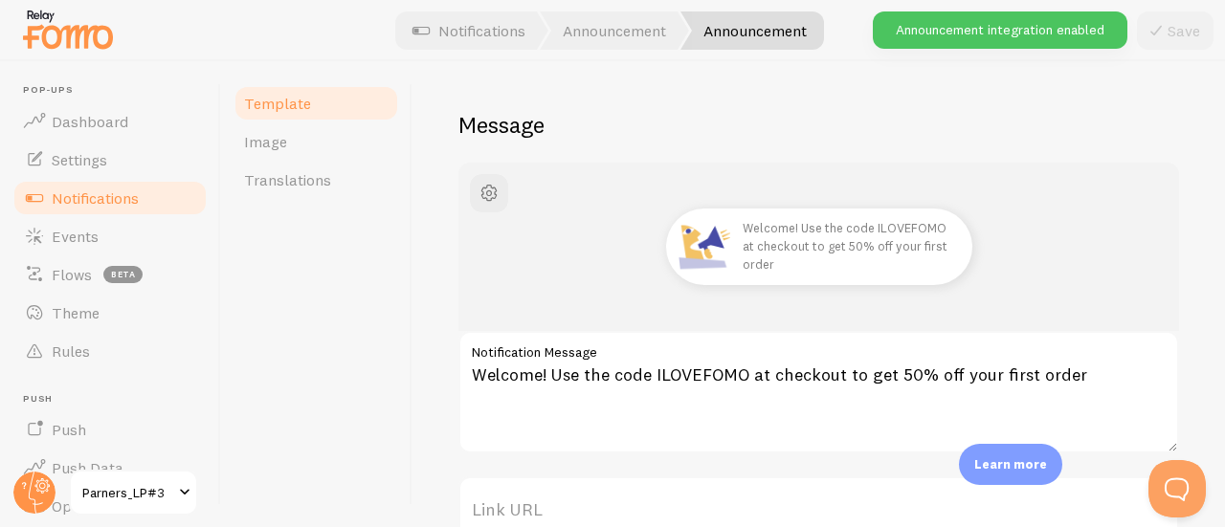
scroll to position [191, 0]
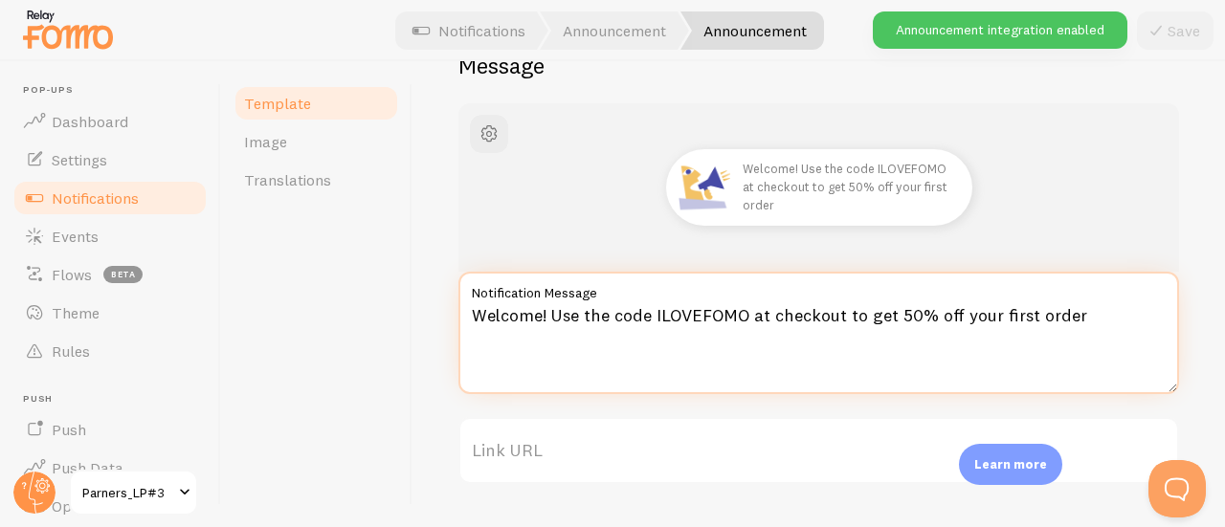
click at [694, 346] on textarea "Welcome! Use the code ILOVEFOMO at checkout to get 50% off your first order" at bounding box center [818, 333] width 720 height 122
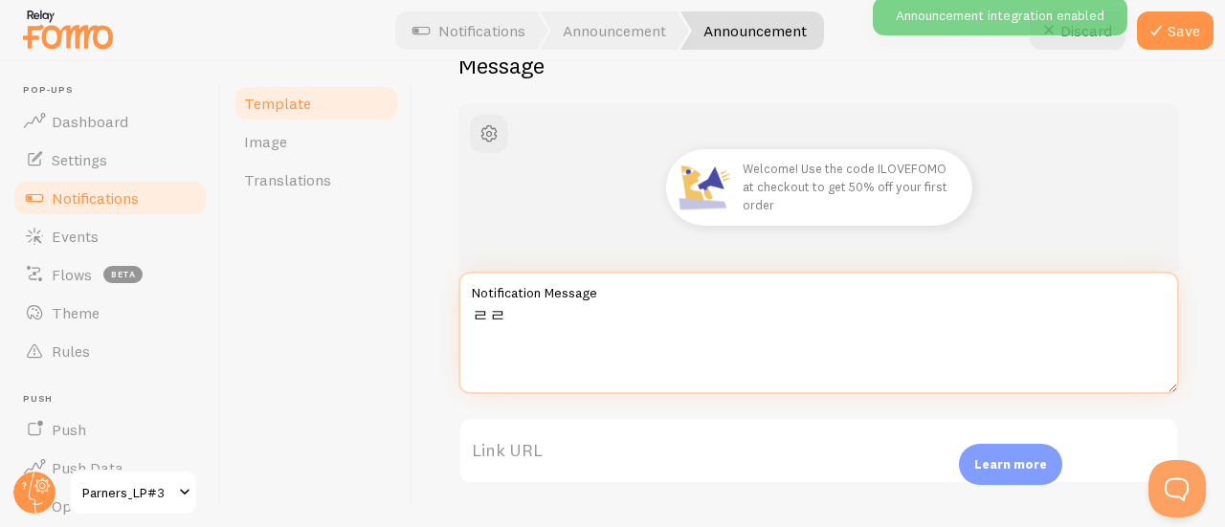
type textarea "ㄹ"
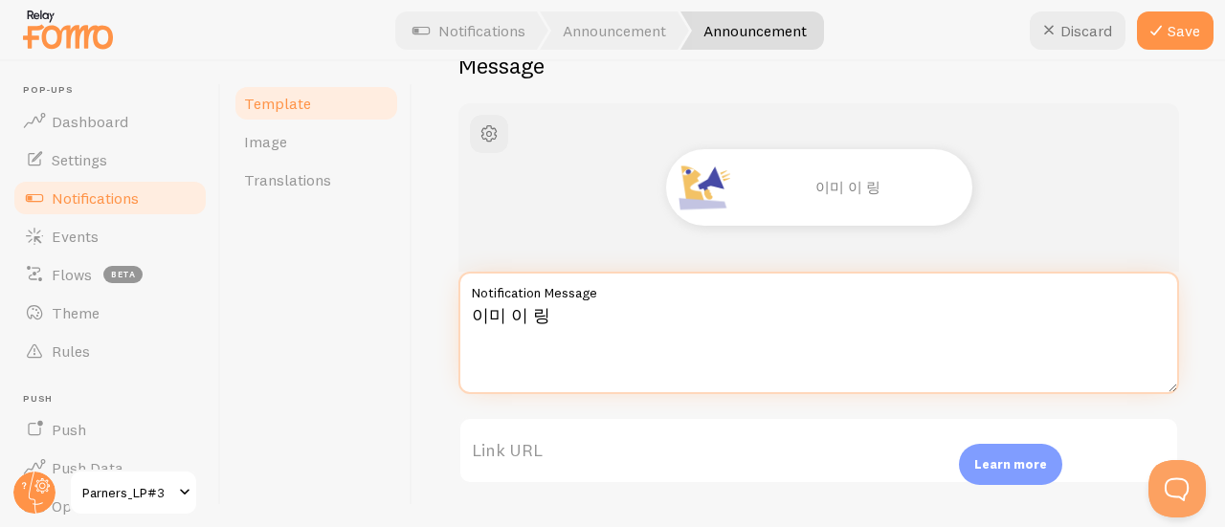
type textarea "ㄹ"
click at [507, 363] on textarea "조*하님의 초대를 받고" at bounding box center [818, 333] width 720 height 122
paste textarea "페이지로 가입하면 2만원 리워드가 님 품으로 쏙! :반짝이는_하트:"
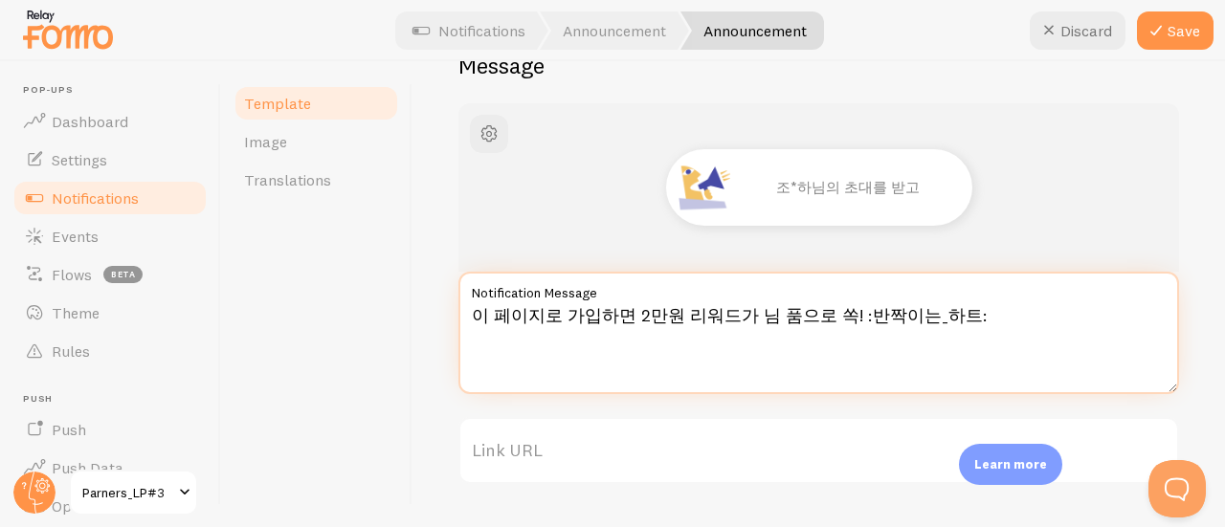
click at [842, 321] on textarea "이 페이지로 가입하면 2만원 리워드가 님 품으로 쏙! :반짝이는_하트:" at bounding box center [818, 333] width 720 height 122
drag, startPoint x: 830, startPoint y: 322, endPoint x: 1010, endPoint y: 327, distance: 179.9
click at [1010, 327] on textarea "이 페이지로 가입하면 2만원 리워드가 님 품으로 쏙! :반짝이는_하트:" at bounding box center [818, 333] width 720 height 122
click at [1019, 339] on textarea "이 페이지로 가입하면 2만원 리워드가 고객님 품으로 쏙!💝" at bounding box center [818, 333] width 720 height 122
paste textarea ":sparkling_heart:"
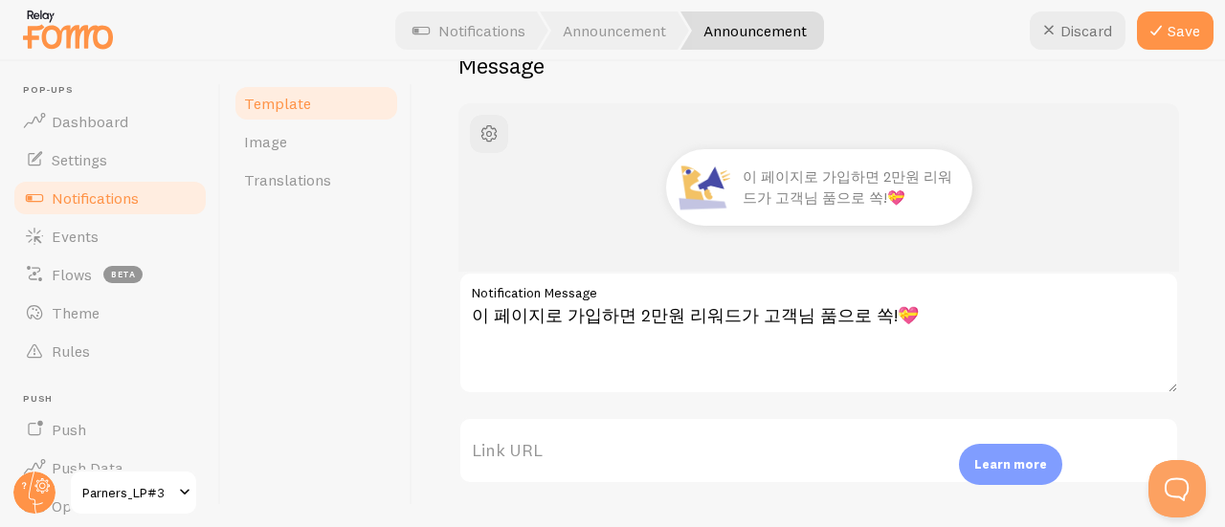
click at [939, 302] on label "Notification Message" at bounding box center [818, 288] width 720 height 33
click at [939, 302] on textarea "이 페이지로 가입하면 2만원 리워드가 고객님 품으로 쏙!💝" at bounding box center [818, 333] width 720 height 122
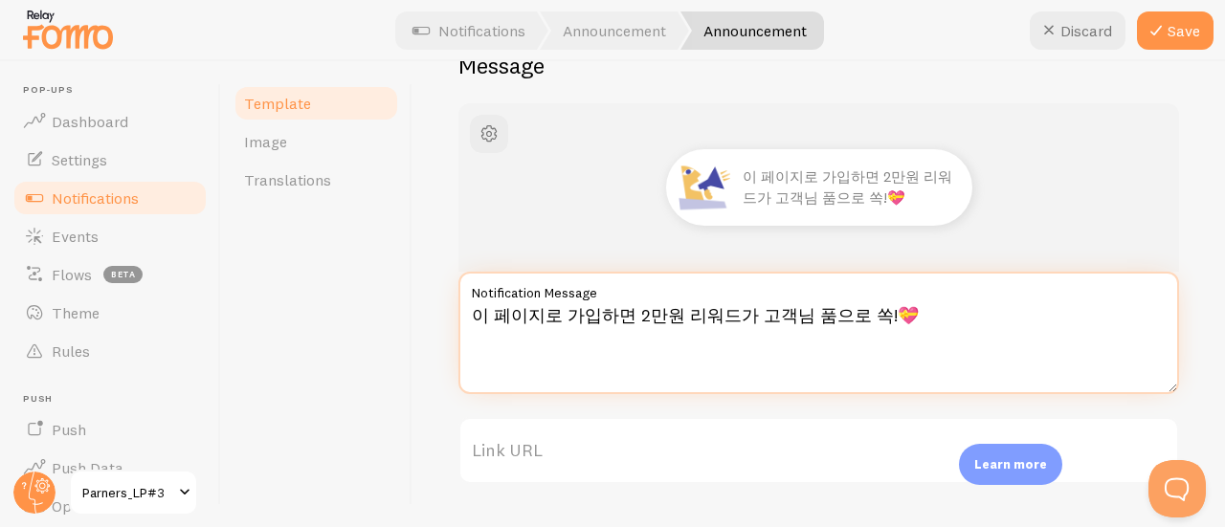
paste textarea ":sparkling_heart:"
click at [629, 315] on textarea "이 페이지로 가입하면 2만원 리워드가 고객님 품으로 쏙💞" at bounding box center [818, 333] width 720 height 122
click at [735, 315] on textarea "이 페이지로 가입하면 **2만원 리워드가 고객님 품으로 쏙💞" at bounding box center [818, 333] width 720 height 122
click at [867, 336] on textarea "이 페이지로 가입하면 **2만원 리워드**가 고객님 품으로 쏙💞" at bounding box center [818, 333] width 720 height 122
type textarea "이 페이지로 가입하면 **2만원 리워드**가 고객님 품으로 쏙💞"
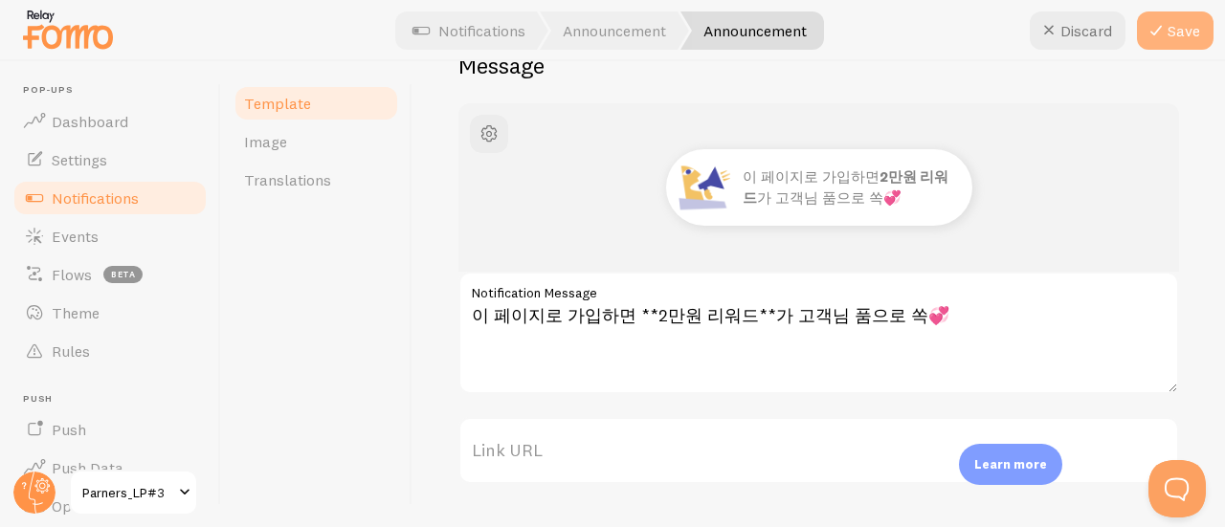
click at [1181, 17] on button "Save" at bounding box center [1175, 30] width 77 height 38
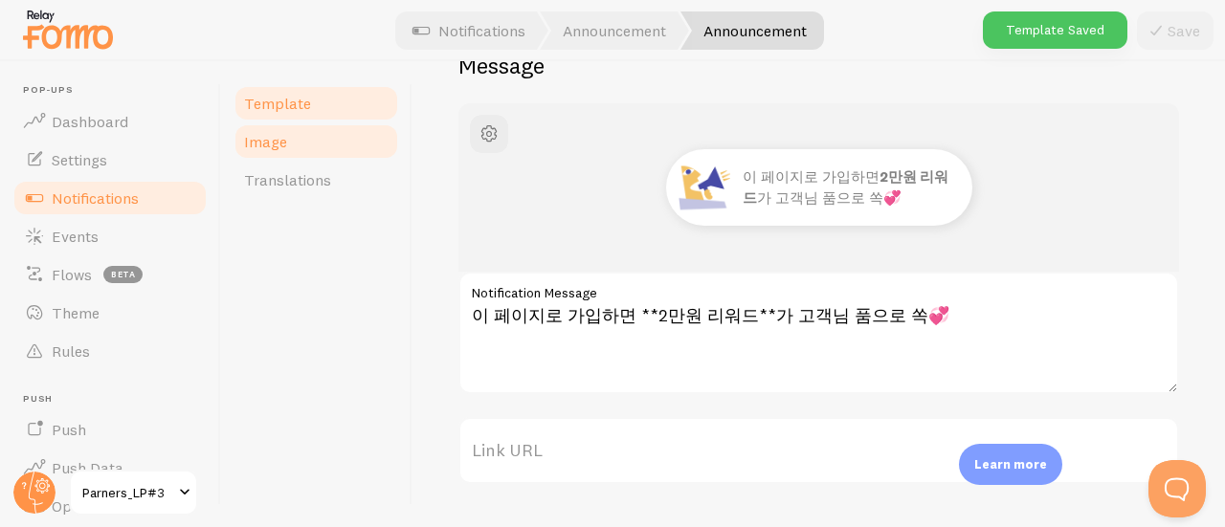
click at [257, 135] on span "Image" at bounding box center [265, 141] width 43 height 19
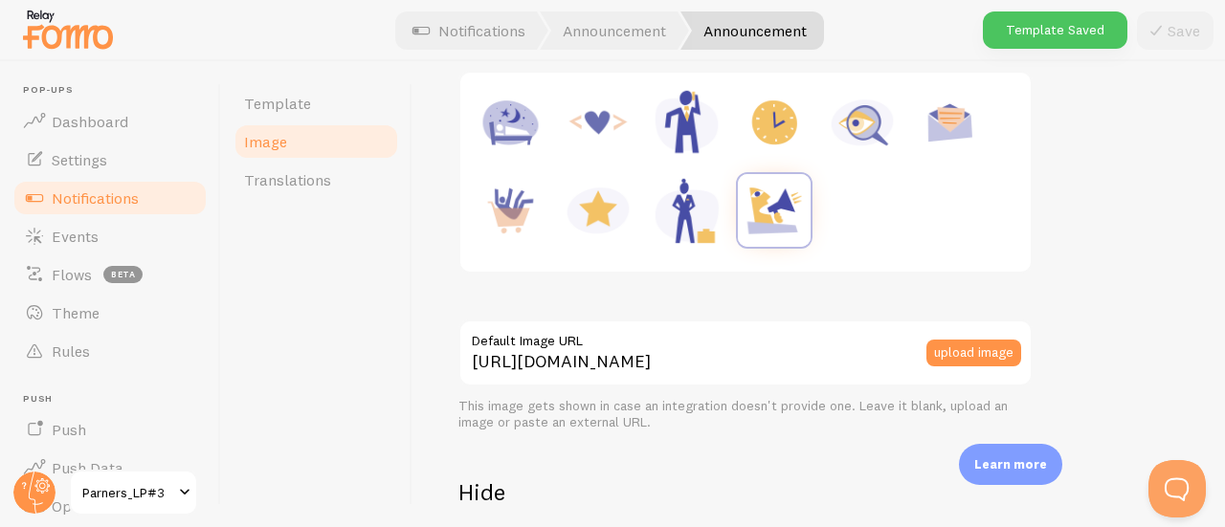
scroll to position [287, 0]
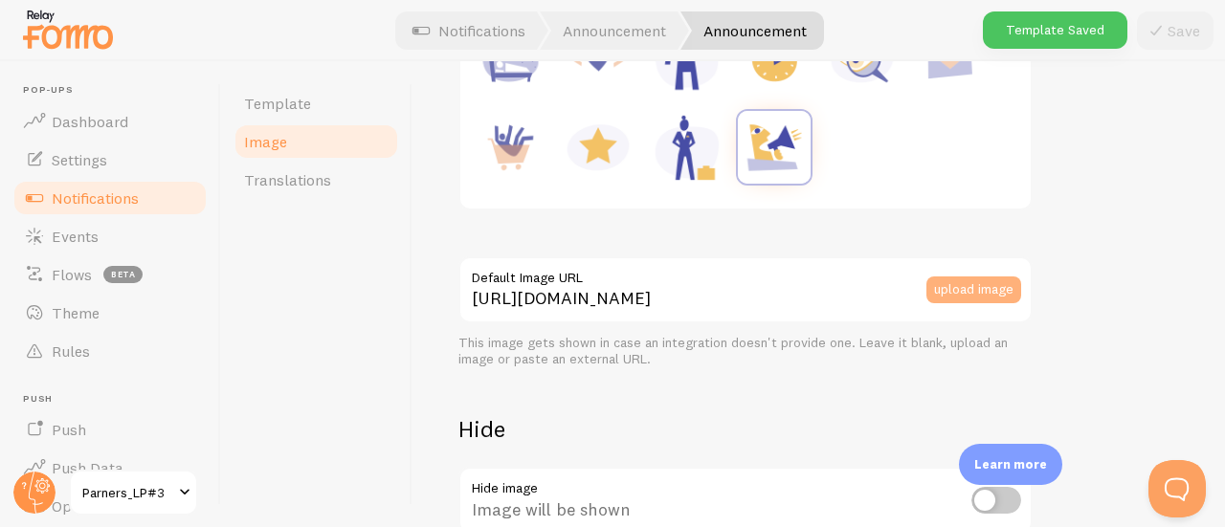
click at [958, 283] on button "upload image" at bounding box center [973, 289] width 95 height 27
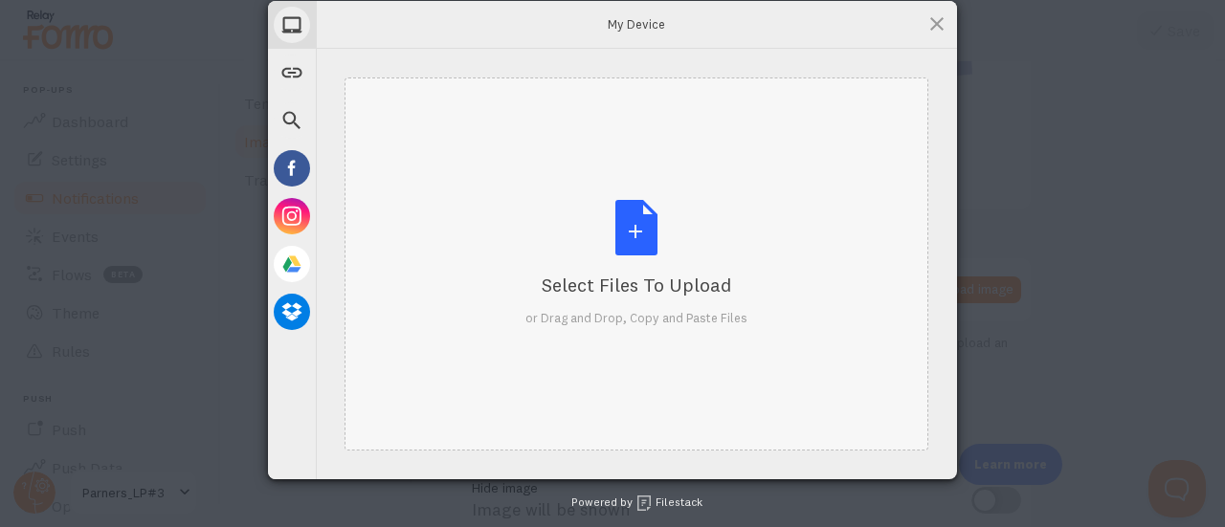
click at [559, 175] on div "Select Files to Upload or Drag and Drop, Copy and Paste Files" at bounding box center [636, 263] width 584 height 373
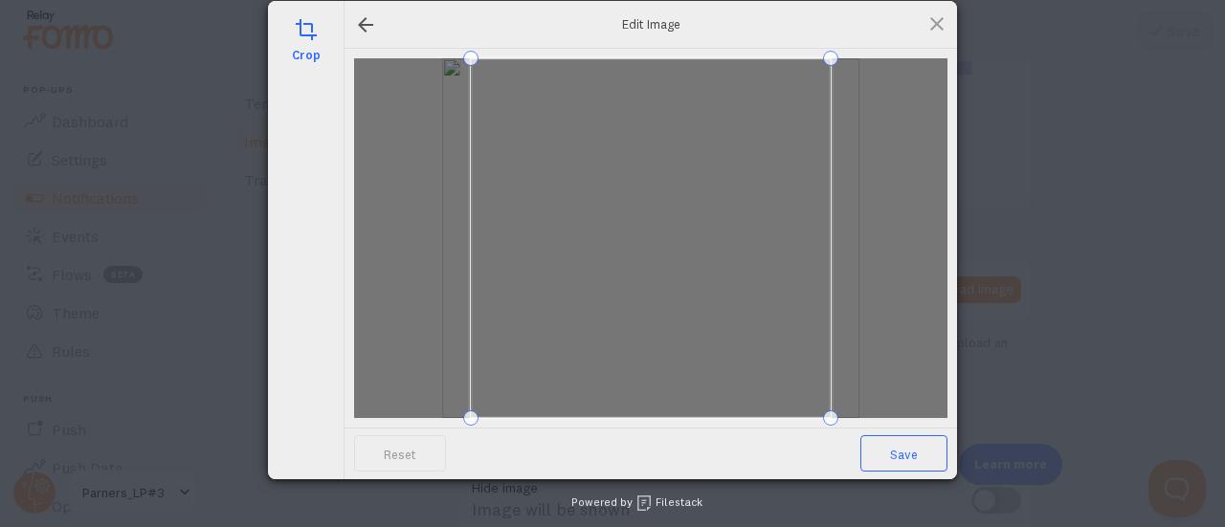
click at [900, 447] on span "Save" at bounding box center [903, 453] width 87 height 36
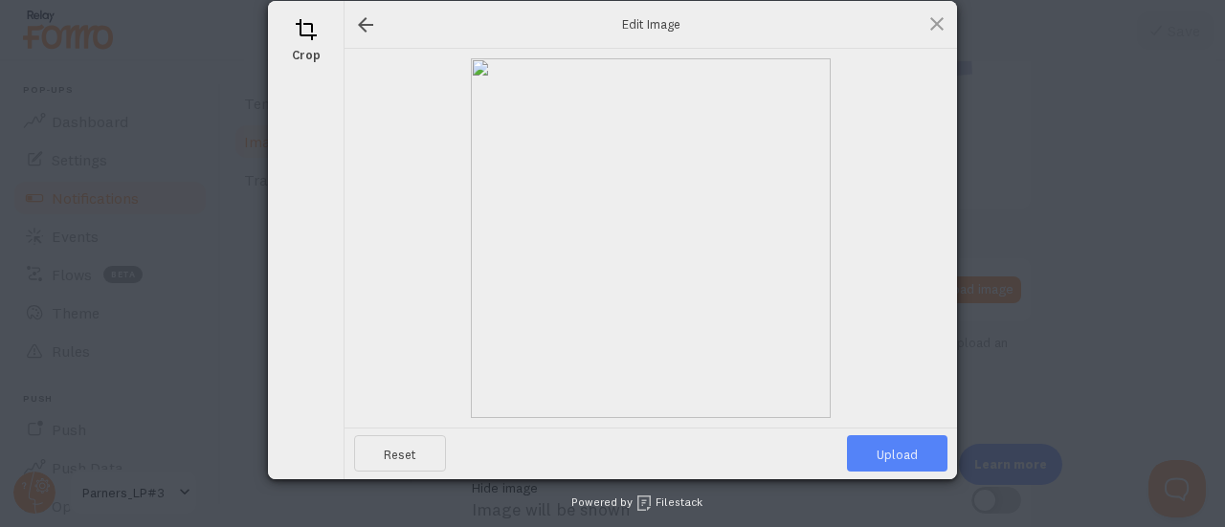
click at [900, 447] on span "Upload" at bounding box center [897, 453] width 100 height 36
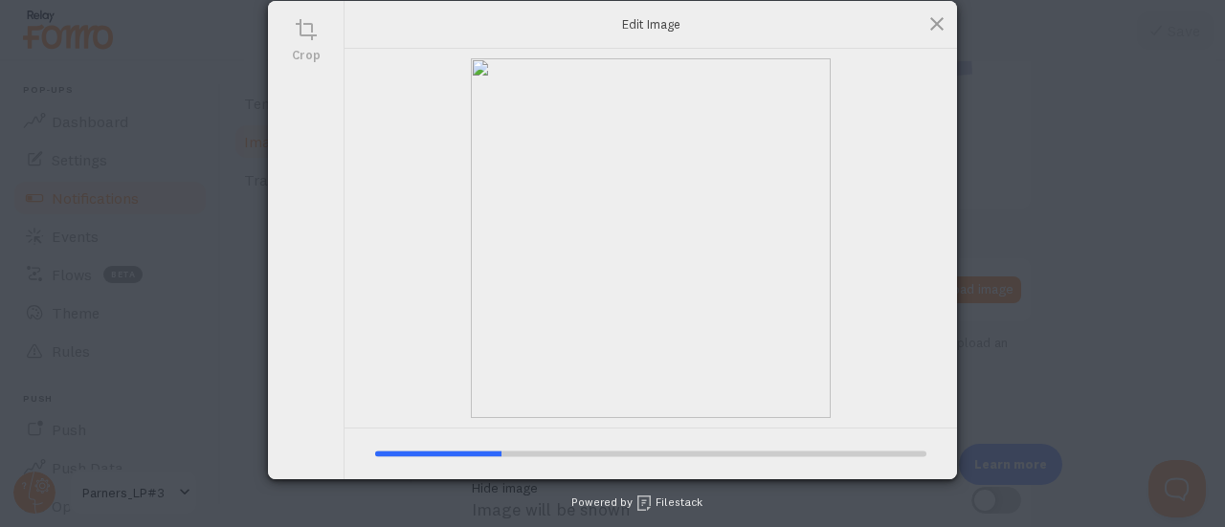
type input "https://process.filestackapi.com/ApqhzE1ldTzuKSj33adqez/resize=width:170,height…"
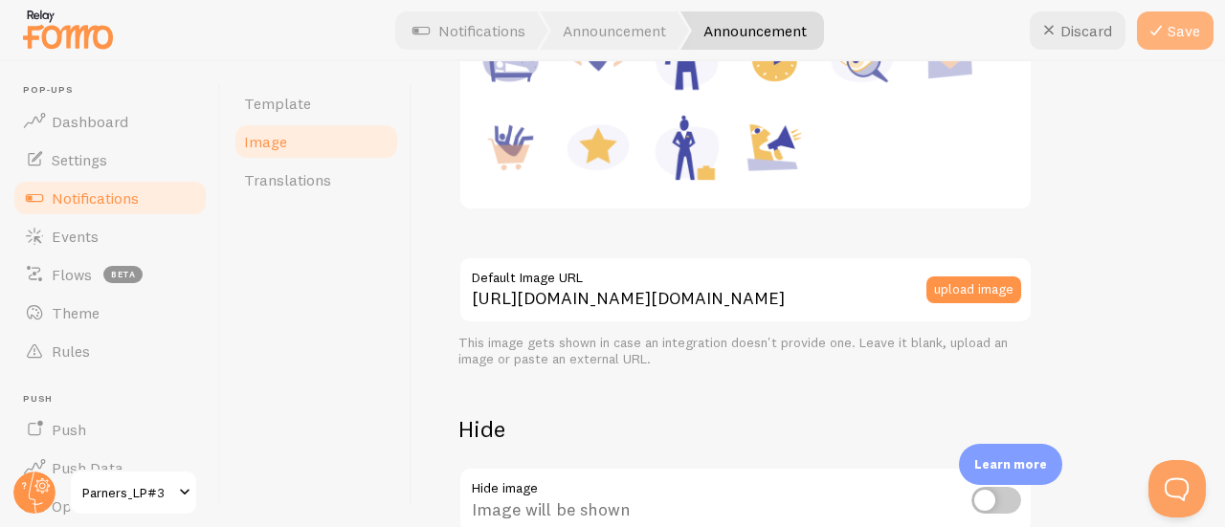
click at [1180, 41] on button "Save" at bounding box center [1175, 30] width 77 height 38
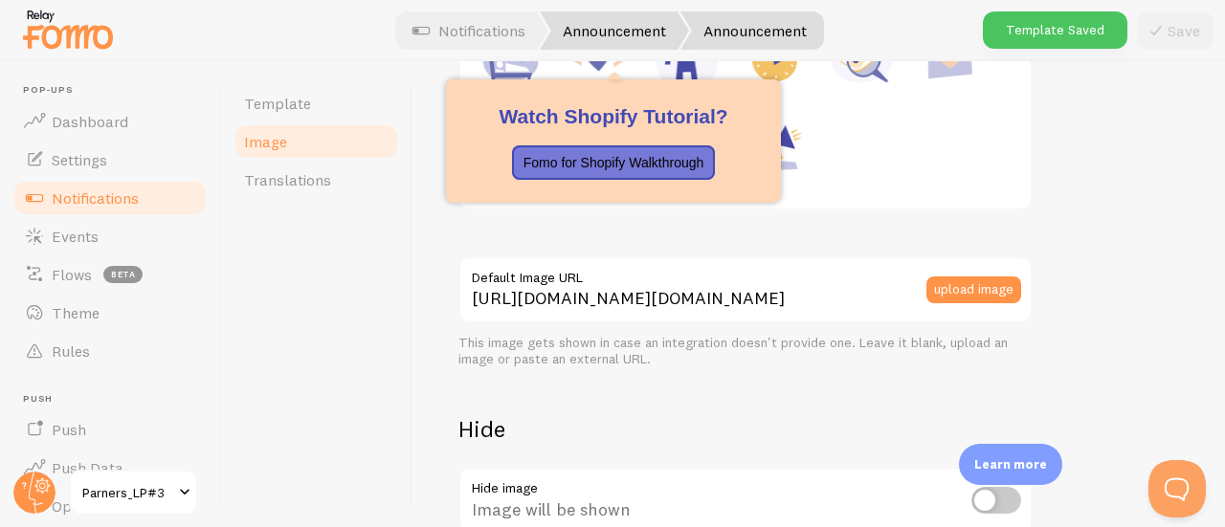
click at [598, 28] on link "Announcement" at bounding box center [614, 30] width 149 height 38
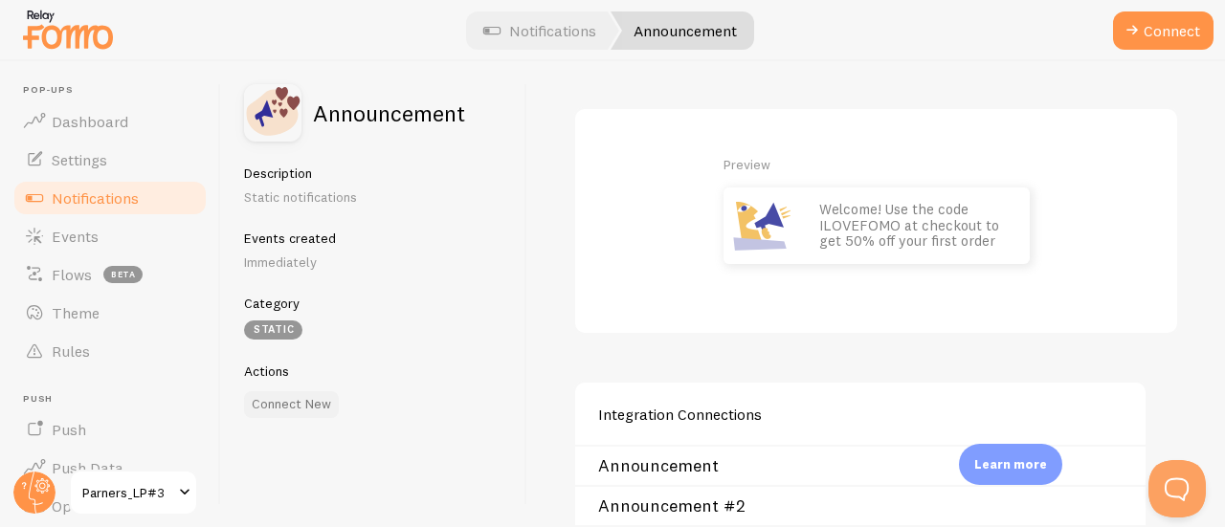
click at [279, 401] on button "Connect New" at bounding box center [291, 404] width 95 height 27
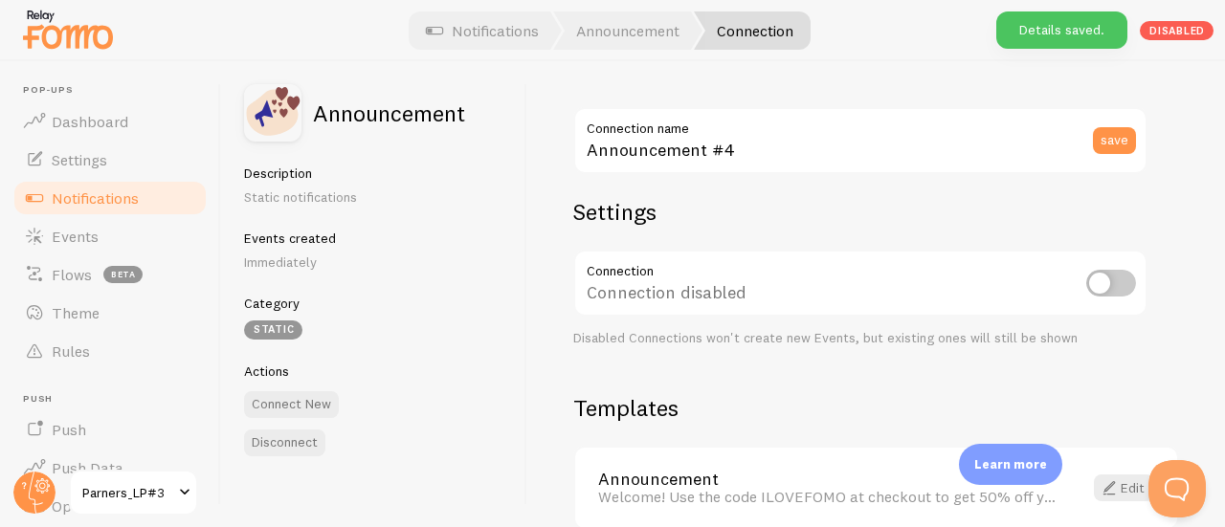
click at [1105, 284] on input "checkbox" at bounding box center [1111, 283] width 50 height 27
checkbox input "true"
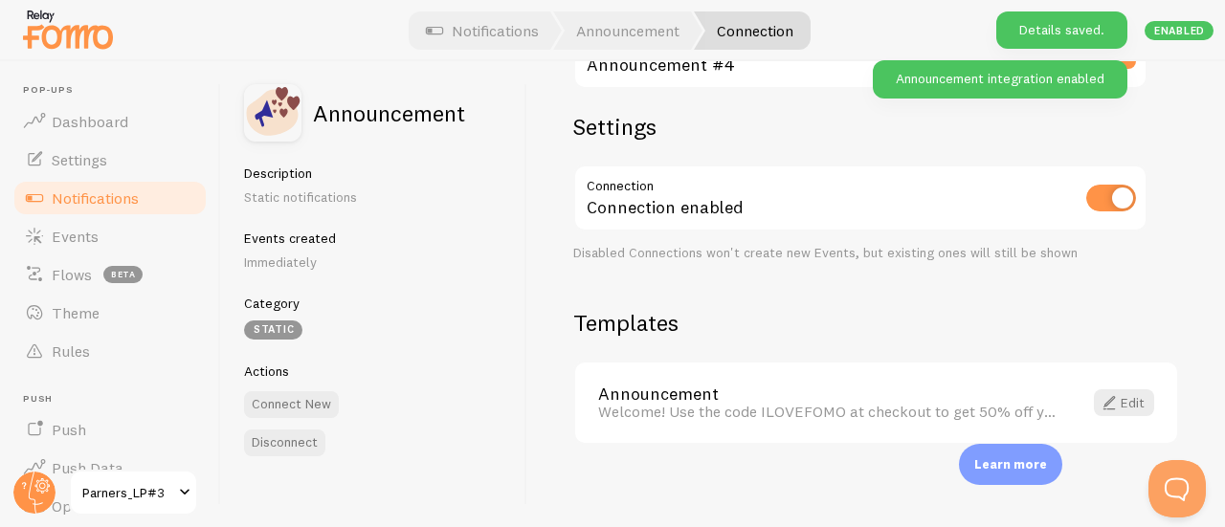
scroll to position [95, 0]
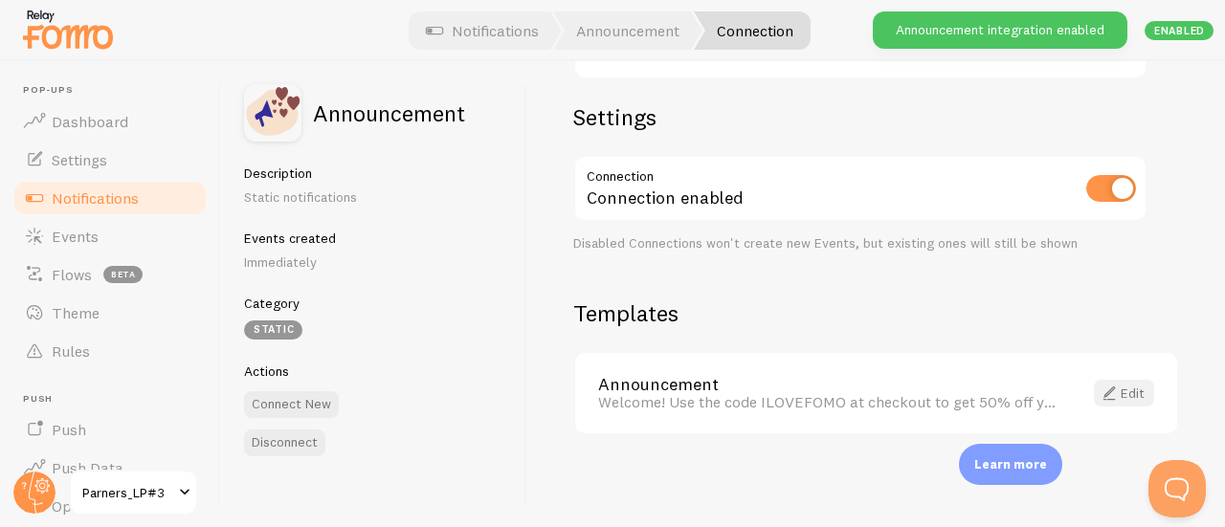
click at [1126, 389] on link "Edit" at bounding box center [1123, 393] width 60 height 27
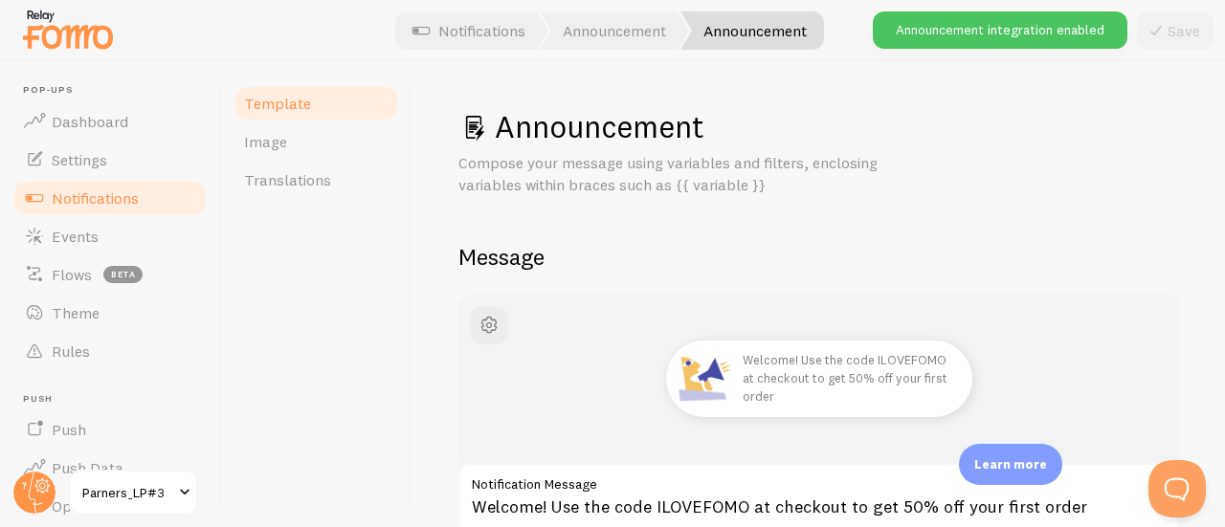
scroll to position [287, 0]
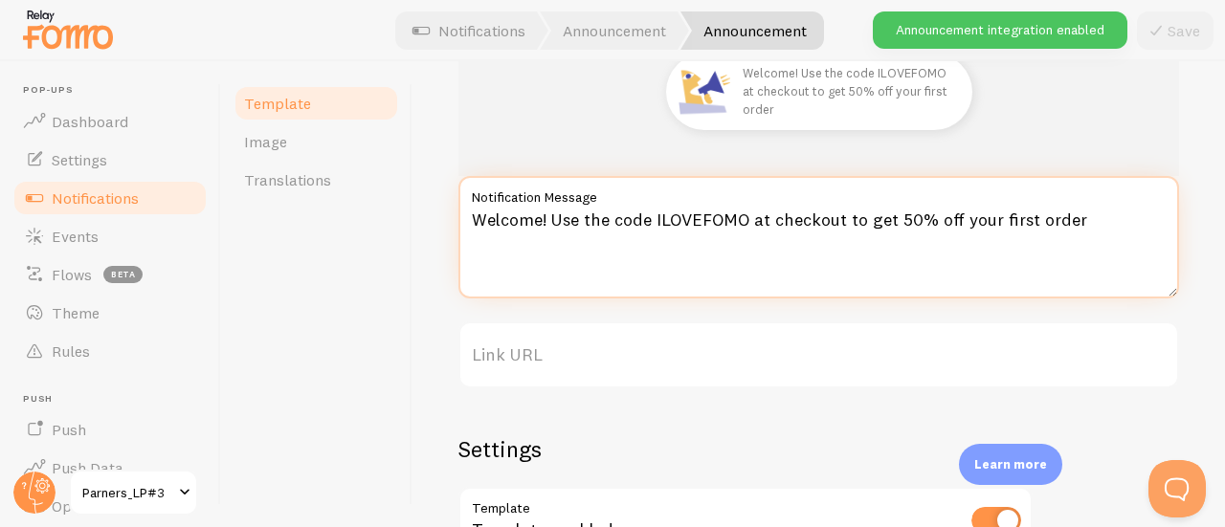
click at [642, 245] on textarea "Welcome! Use the code ILOVEFOMO at checkout to get 50% off your first order" at bounding box center [818, 237] width 720 height 122
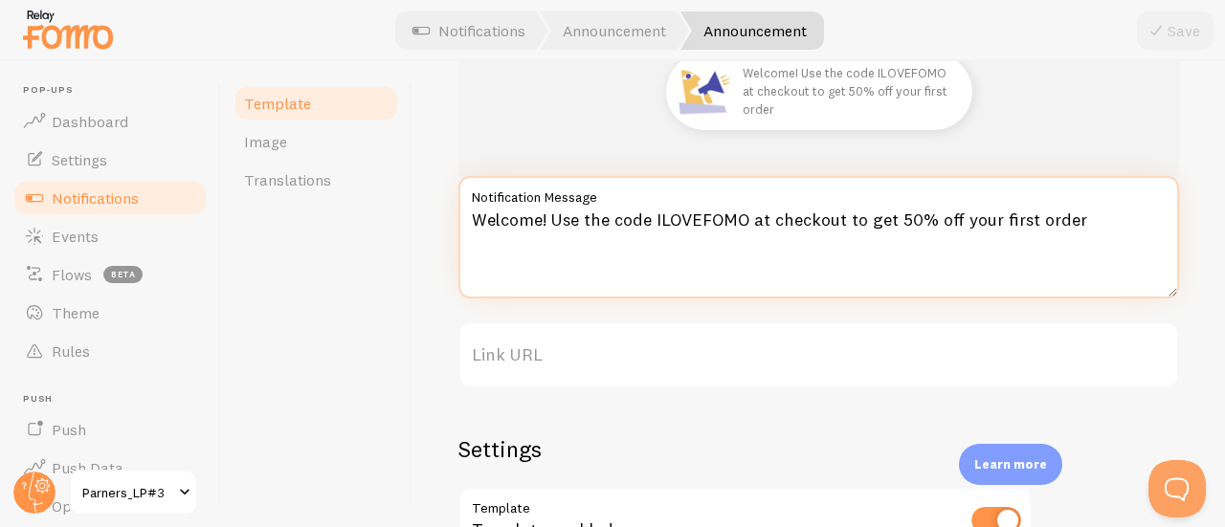
paste textarea "놓치면 끝! :모래가_내려오고_있는_모래시계: 계약 완료자 한정 2만원이 지급되는 비밀 링크에요"
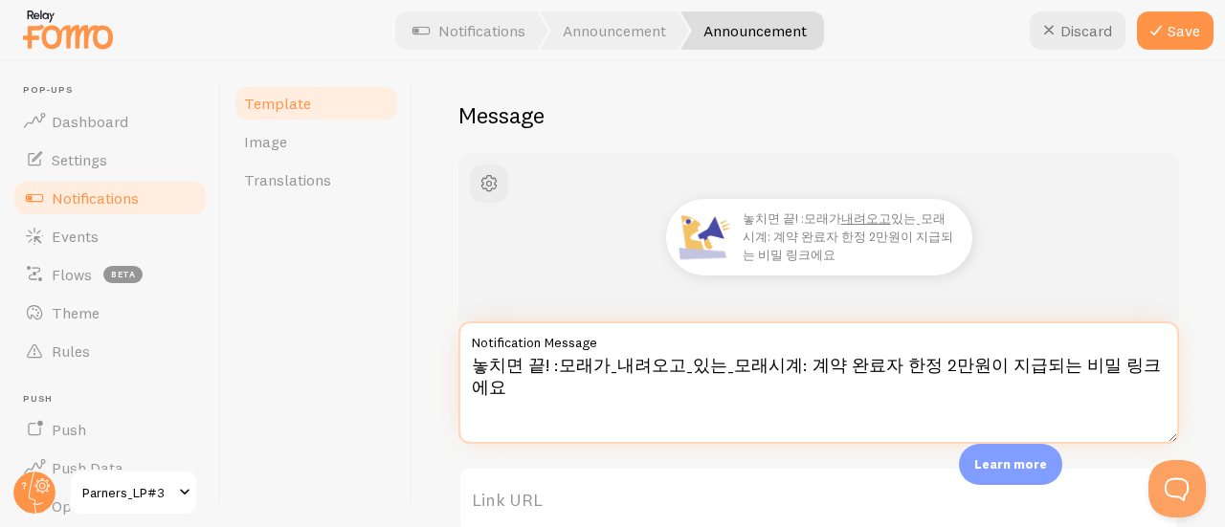
scroll to position [109, 0]
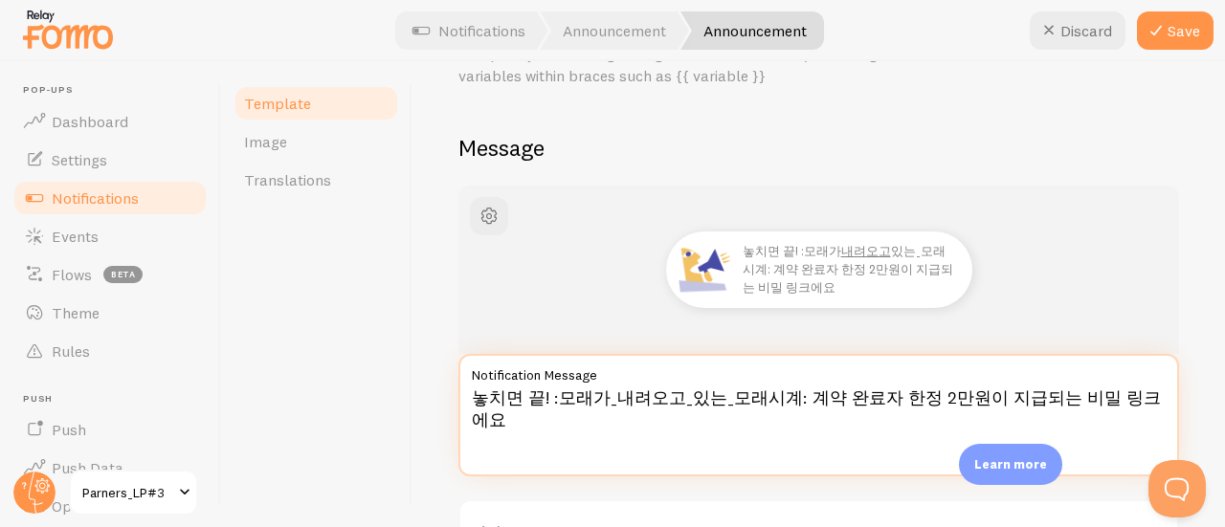
click at [541, 399] on textarea "놓치면 끝! :모래가_내려오고_있는_모래시계: 계약 완료자 한정 2만원이 지급되는 비밀 링크에요" at bounding box center [818, 415] width 720 height 122
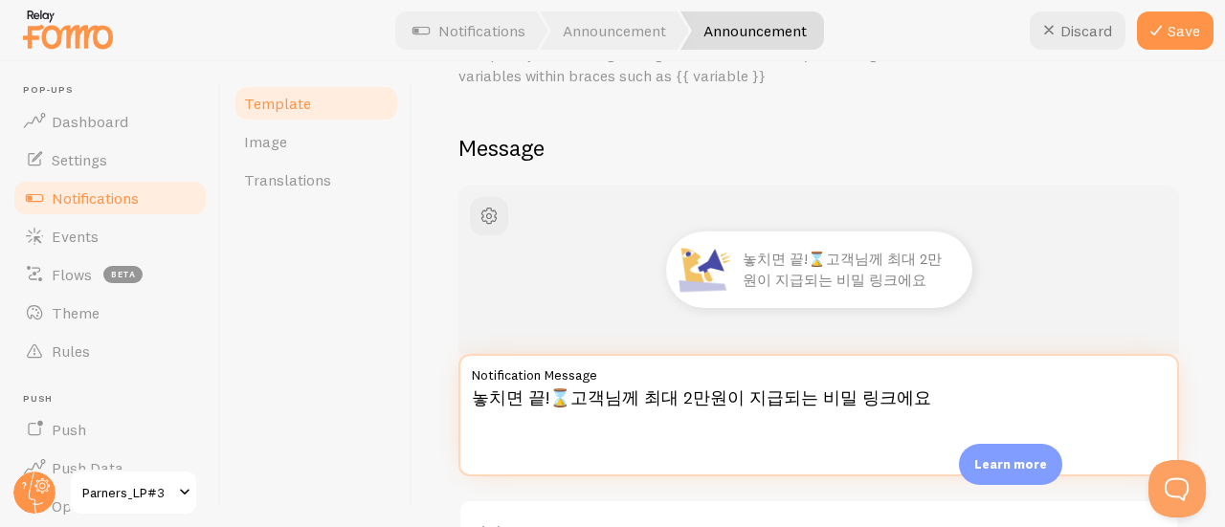
click at [575, 419] on textarea "놓치면 끝!⌛고객님께 최대 2만원이 지급되는 비밀 링크에요" at bounding box center [818, 415] width 720 height 122
click at [562, 402] on textarea "놓치면 끝!⌛고객님께 최대 2만원이 지급되는 비밀 링크에요" at bounding box center [818, 415] width 720 height 122
click at [727, 398] on textarea "놓치면 끝!🙅‍♂️**고객님께 최대 2만원이 지급되는 비밀 링크에요" at bounding box center [818, 415] width 720 height 122
click at [728, 417] on textarea "놓치면 끝!🙅‍♂️**고객님께 최대 2만원**이 지급되는 비밀 링크에요" at bounding box center [818, 415] width 720 height 122
click at [939, 407] on textarea "놓치면 끝!🙅‍♂️**고객님께 최대 2만원**이 지급되는 비밀 링크에요" at bounding box center [818, 415] width 720 height 122
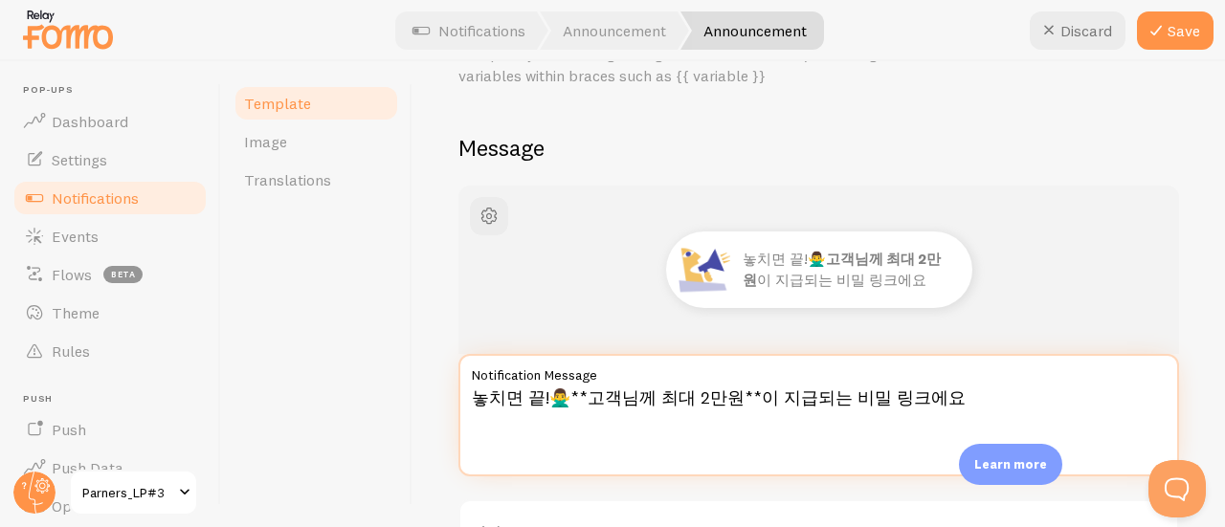
click at [943, 397] on textarea "놓치면 끝!🙅‍♂️**고객님께 최대 2만원**이 지급되는 비밀 링크에요" at bounding box center [818, 415] width 720 height 122
click at [943, 397] on textarea "놓치면 끝!🙅‍♂️**고객님께 최대 2만원**이 지급되는 비밀 링크에요!" at bounding box center [818, 415] width 720 height 122
type textarea "놓치면 끝!🙅‍♂️**고객님께 최대 2만원**이 지급되는 비밀 링크에요!"
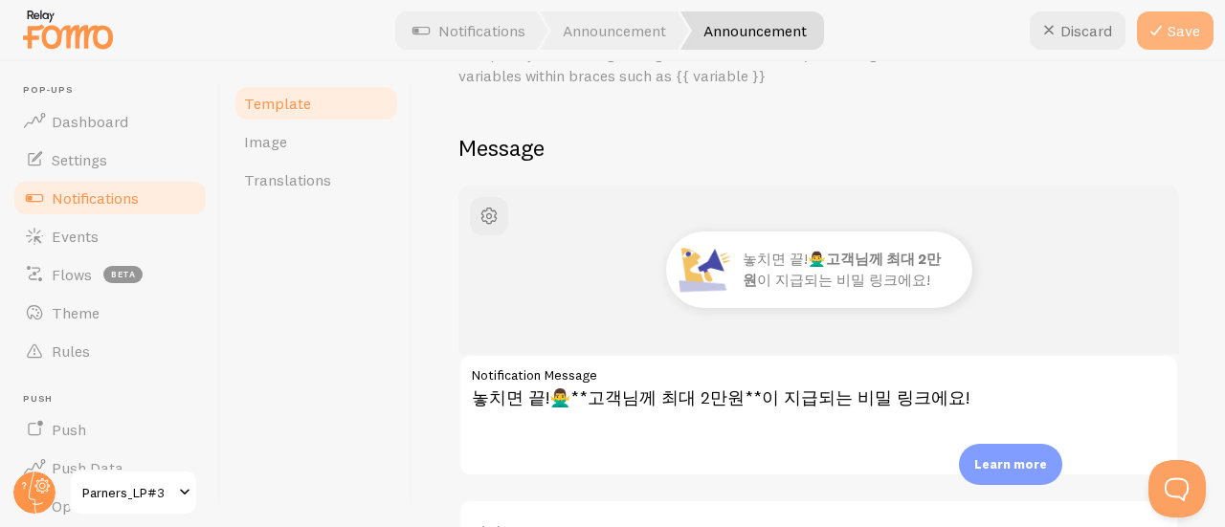
click at [1151, 29] on icon at bounding box center [1155, 30] width 23 height 23
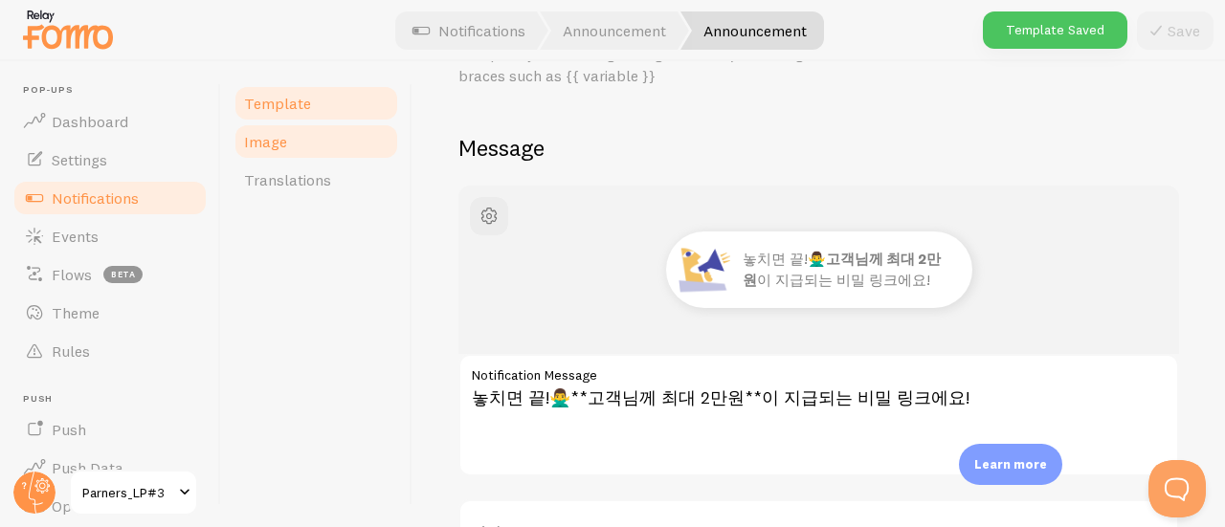
click at [260, 145] on span "Image" at bounding box center [265, 141] width 43 height 19
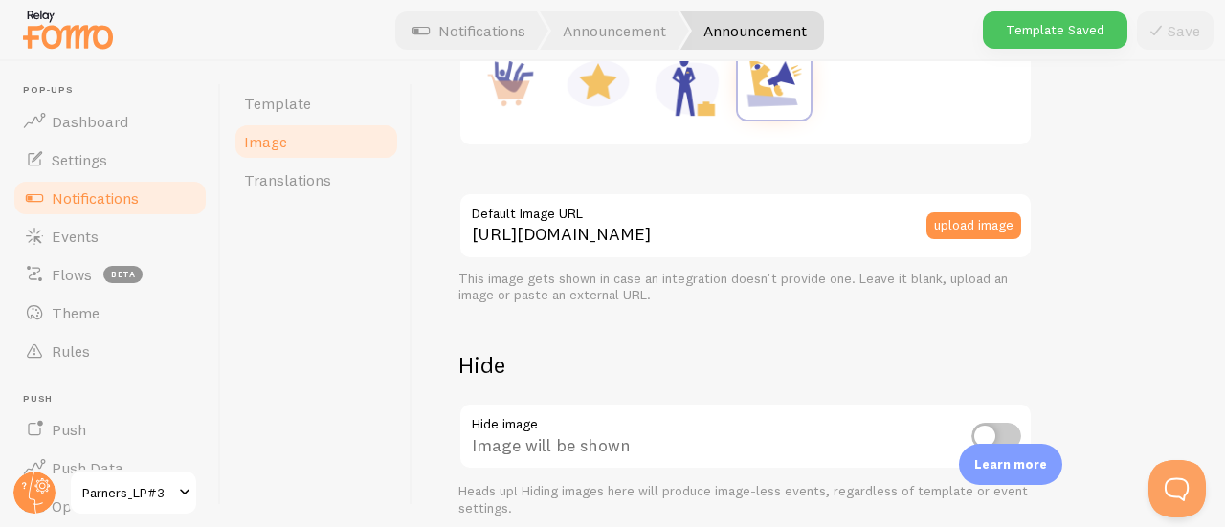
scroll to position [383, 0]
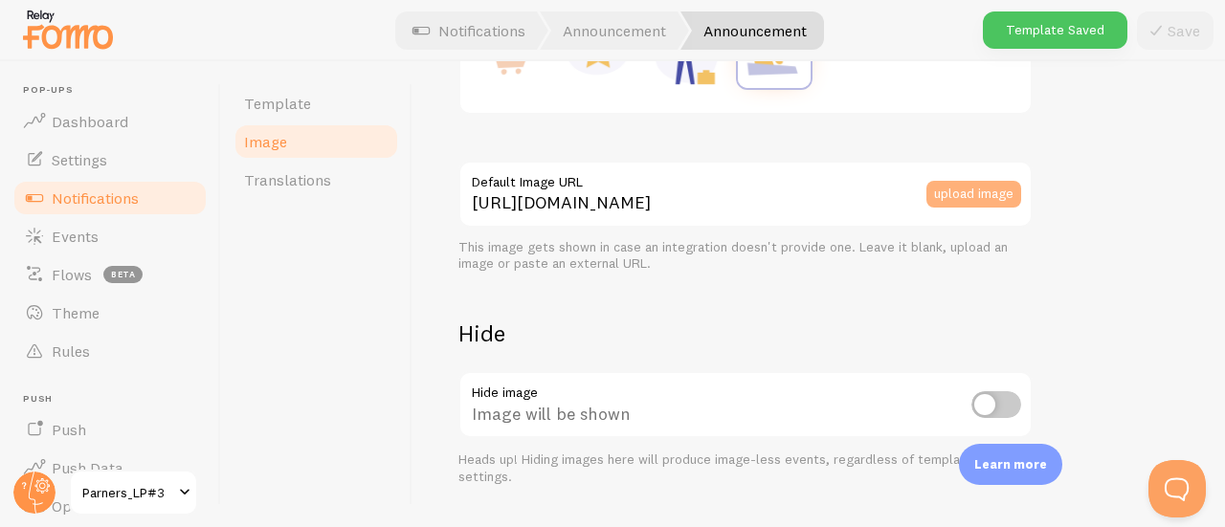
click at [980, 203] on button "upload image" at bounding box center [973, 194] width 95 height 27
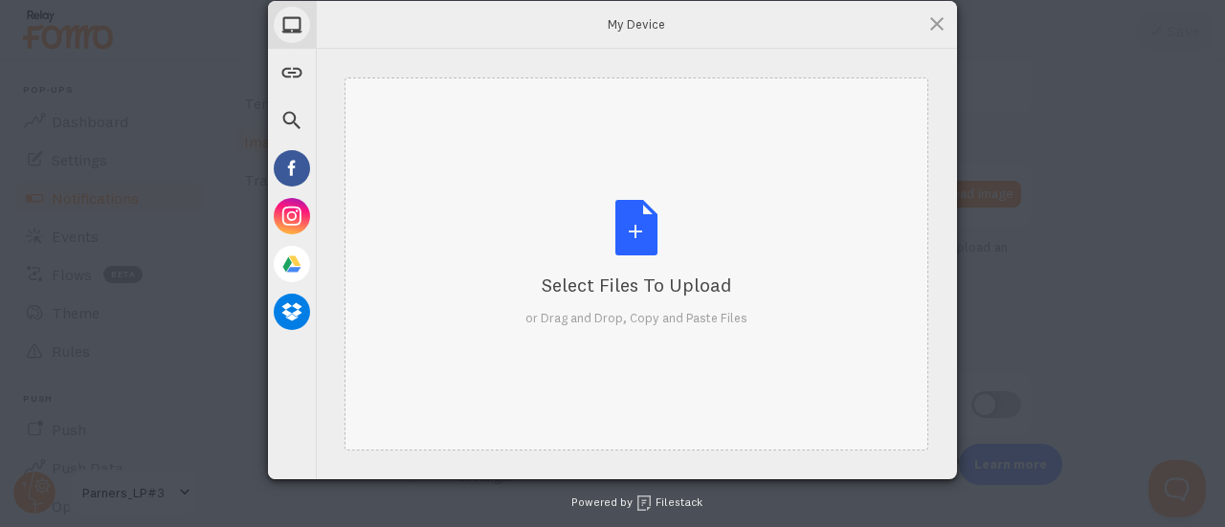
click at [721, 161] on div "Select Files to Upload or Drag and Drop, Copy and Paste Files" at bounding box center [636, 263] width 584 height 373
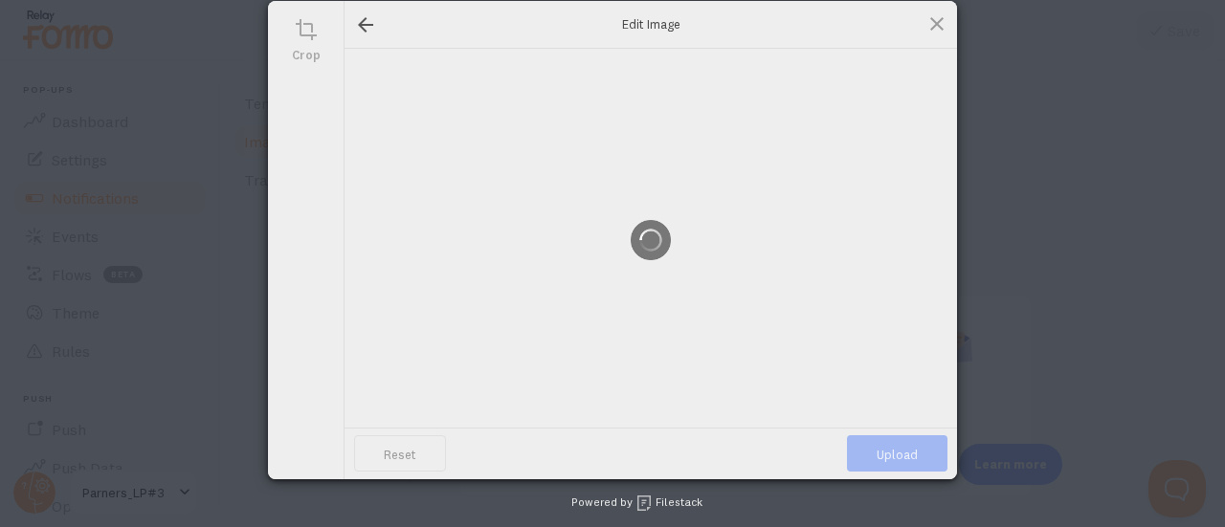
scroll to position [383, 0]
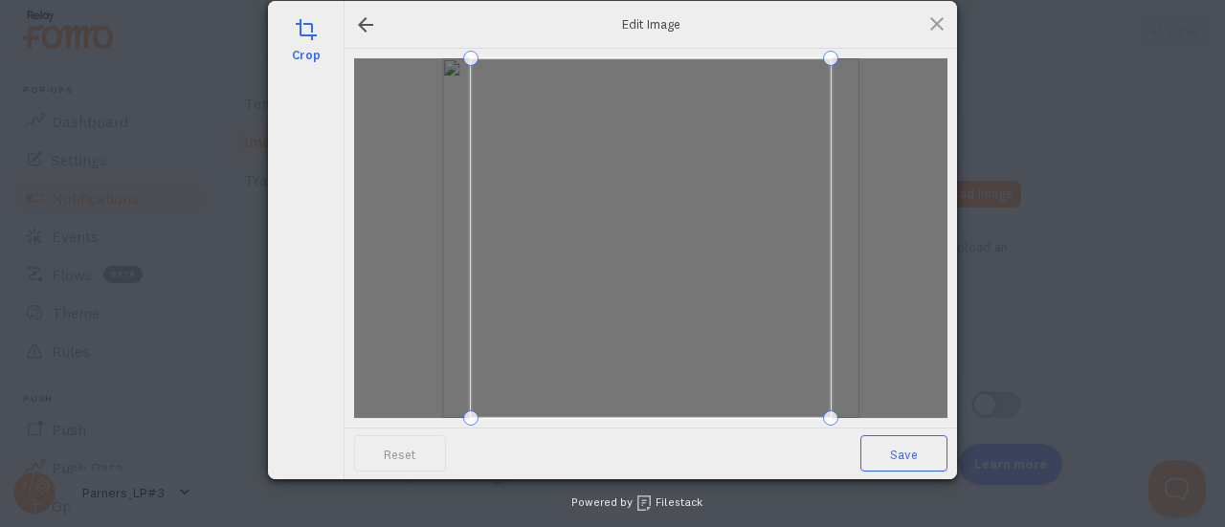
click at [914, 453] on span "Save" at bounding box center [903, 453] width 87 height 36
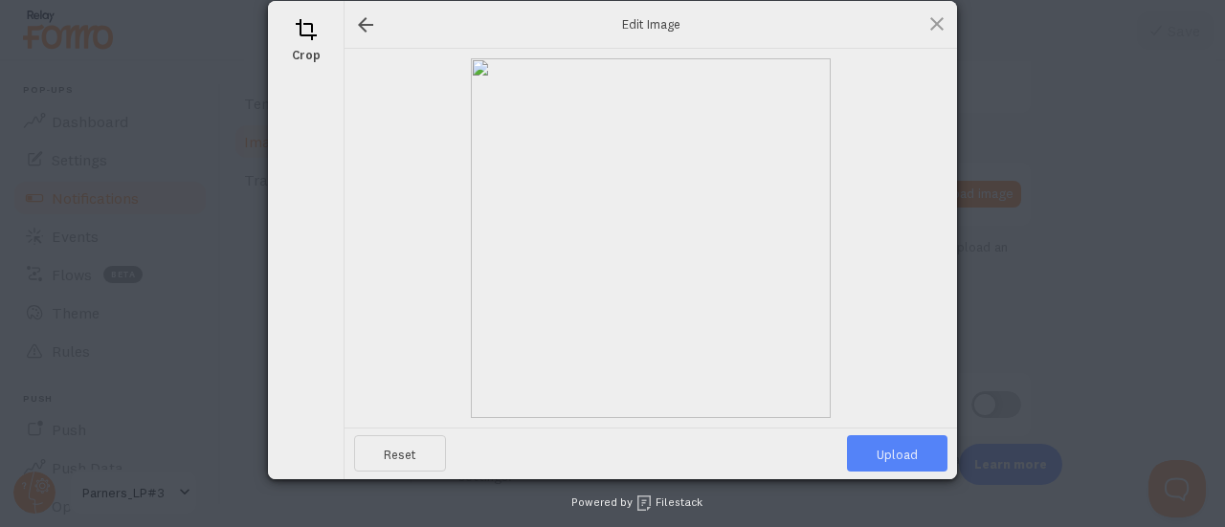
click at [914, 453] on span "Upload" at bounding box center [897, 453] width 100 height 36
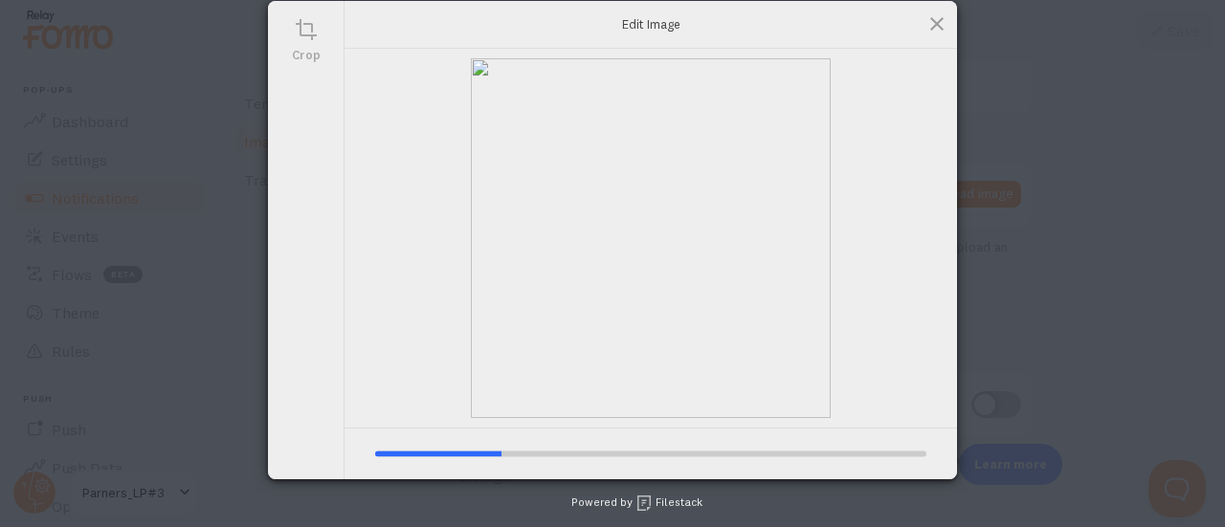
type input "https://process.filestackapi.com/ApqhzE1ldTzuKSj33adqez/resize=width:170,height…"
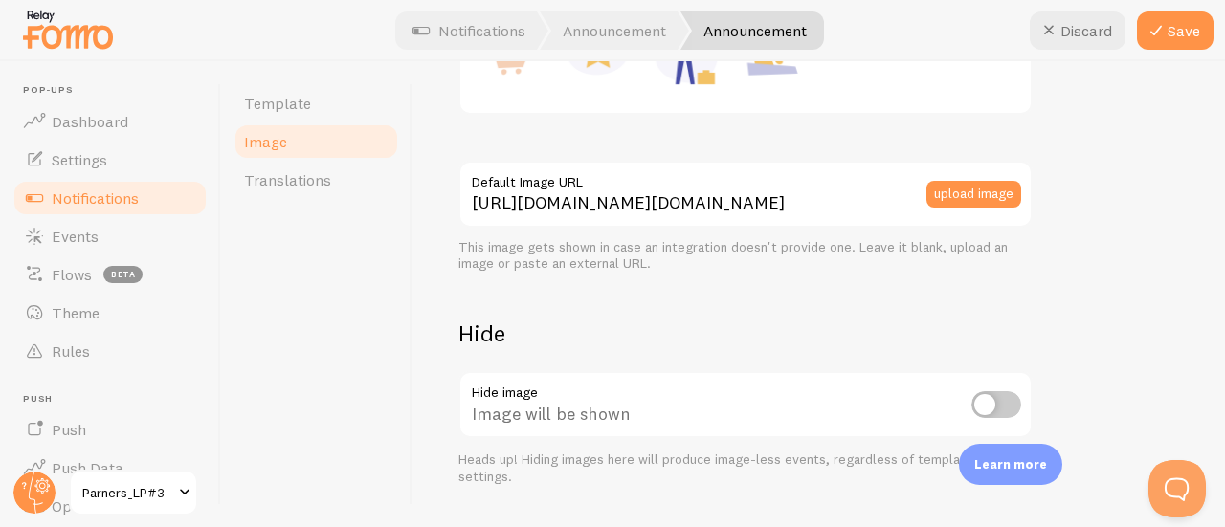
scroll to position [432, 0]
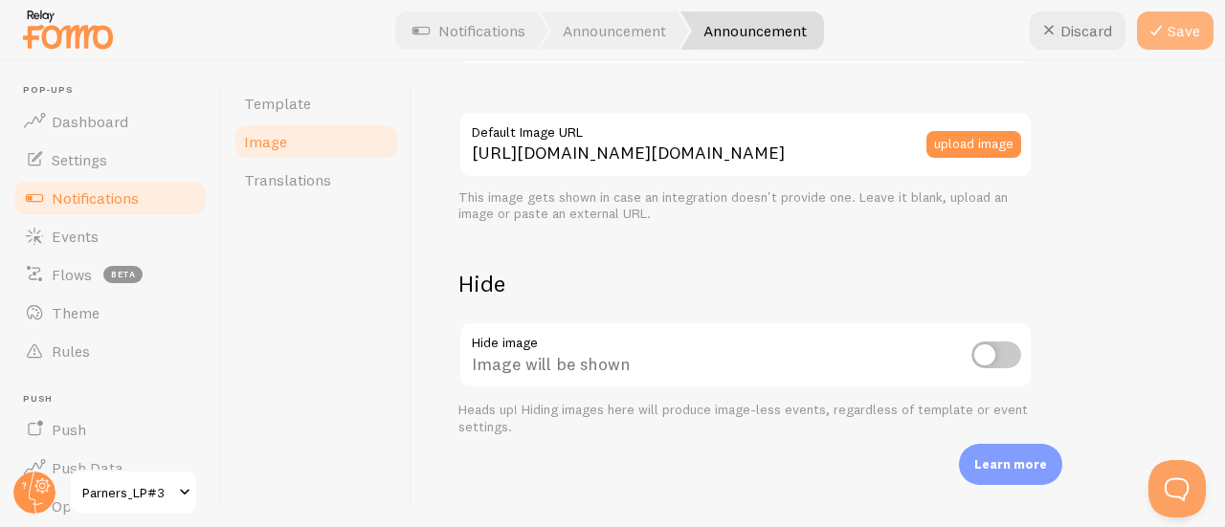
click at [1158, 22] on icon at bounding box center [1155, 30] width 23 height 23
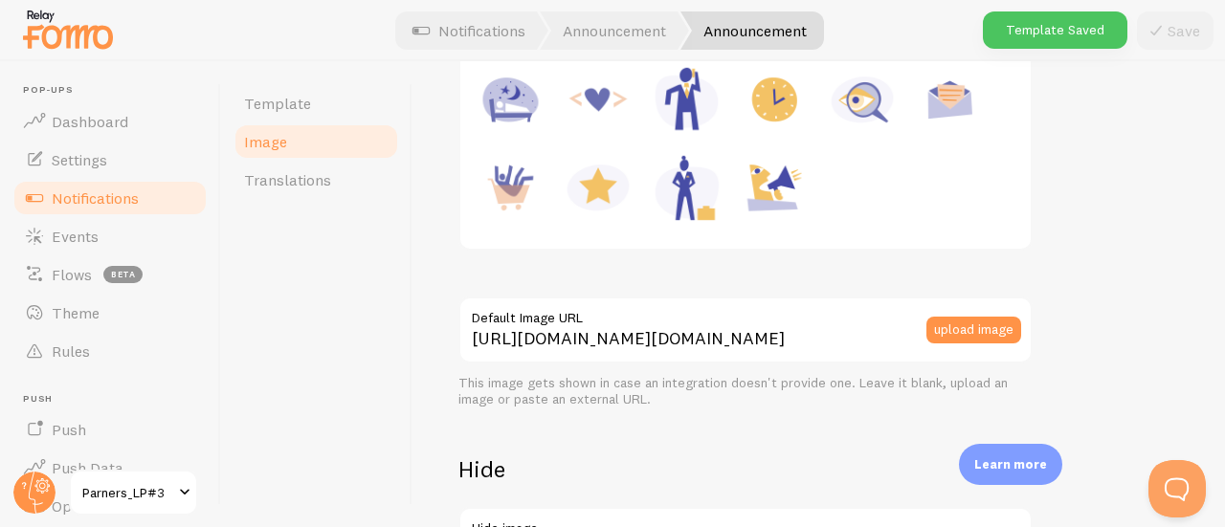
scroll to position [145, 0]
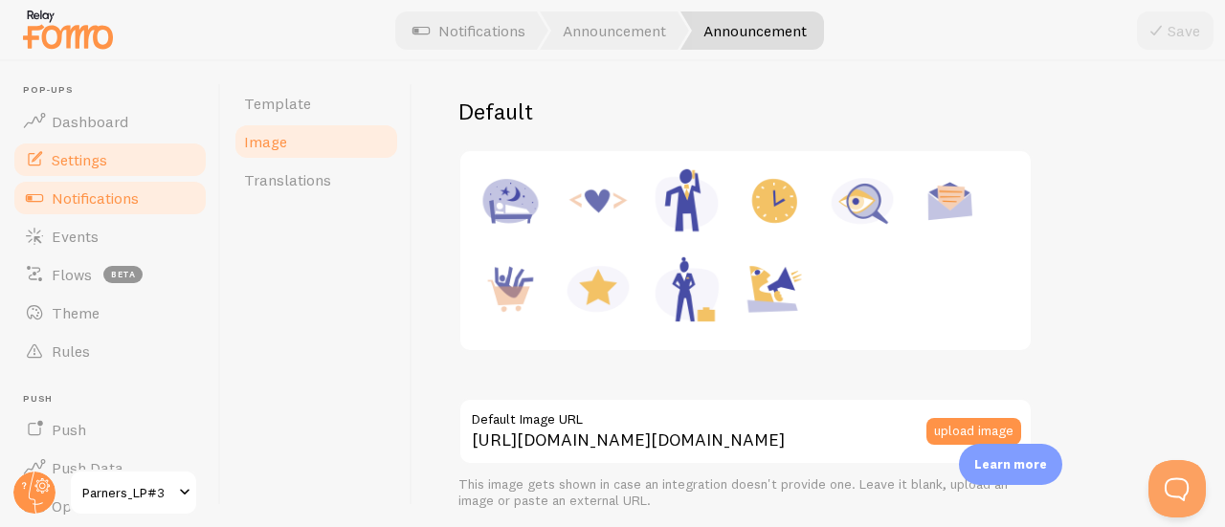
click at [99, 160] on span "Settings" at bounding box center [79, 159] width 55 height 19
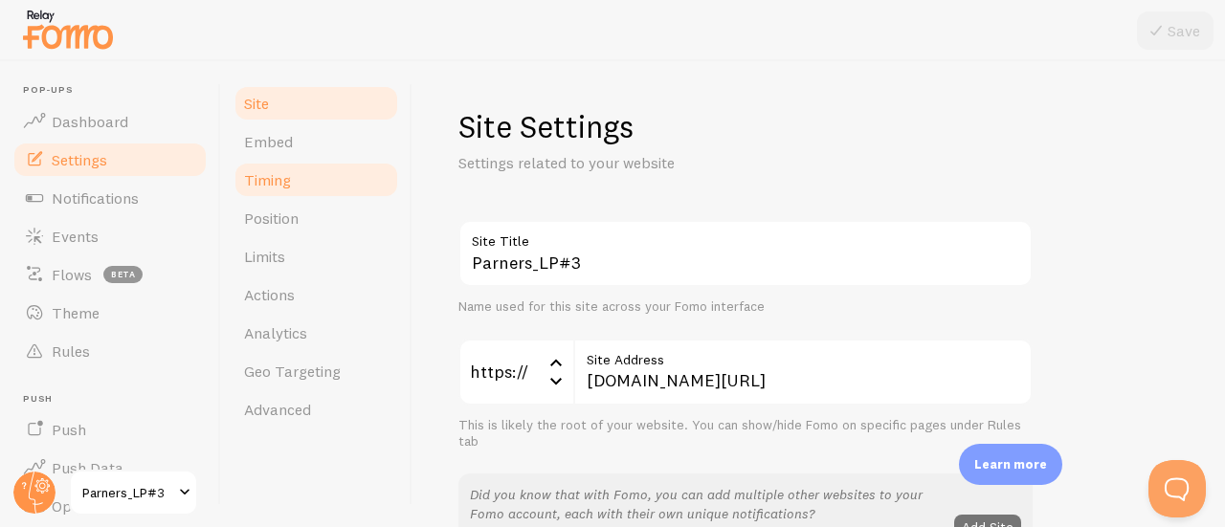
click at [276, 183] on span "Timing" at bounding box center [267, 179] width 47 height 19
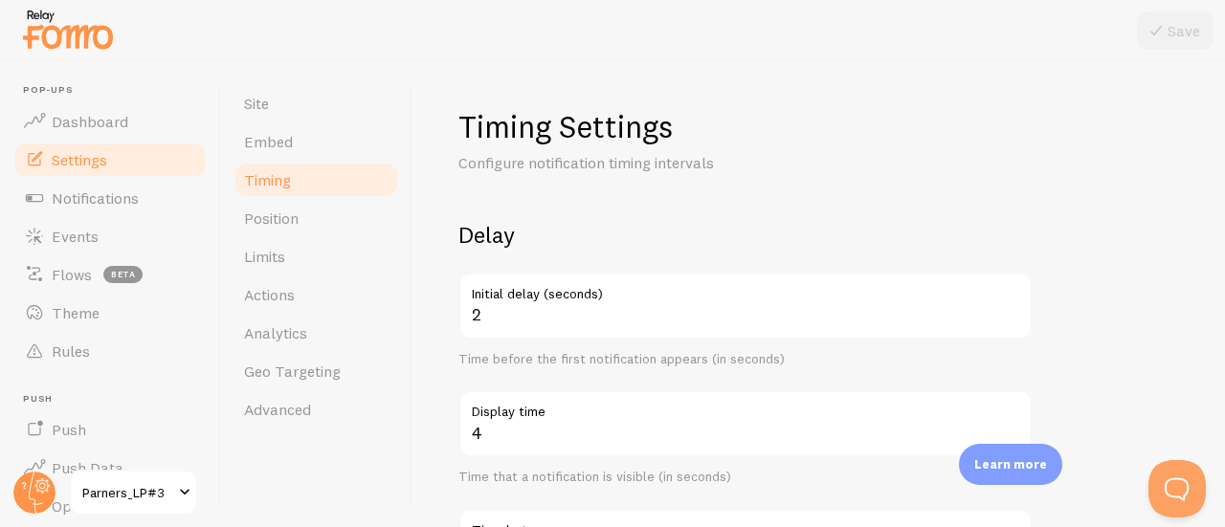
click at [536, 290] on label "Initial delay (seconds)" at bounding box center [745, 289] width 574 height 33
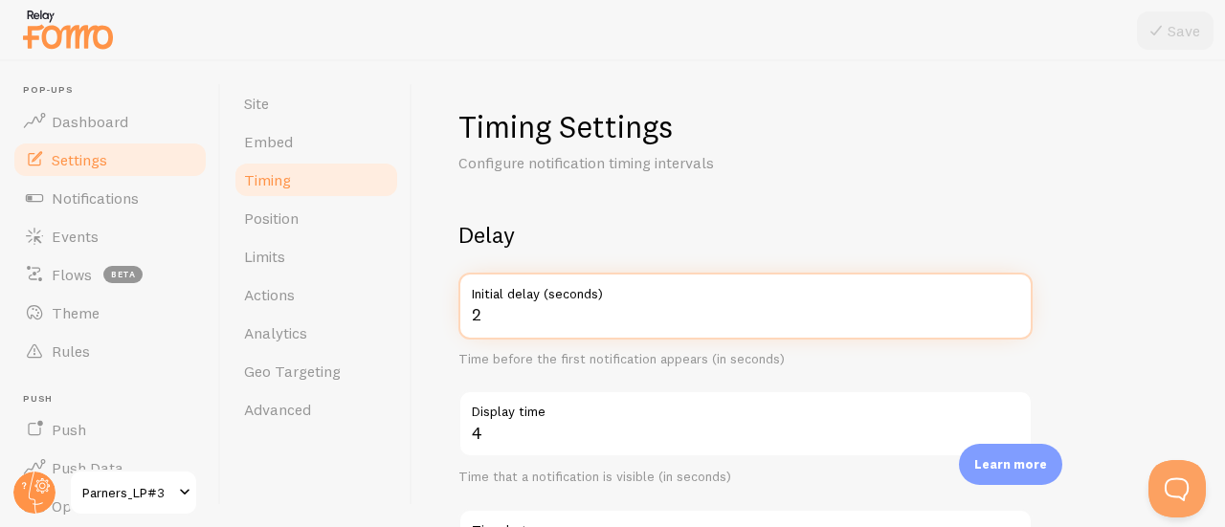
click at [536, 290] on input "2" at bounding box center [745, 306] width 574 height 67
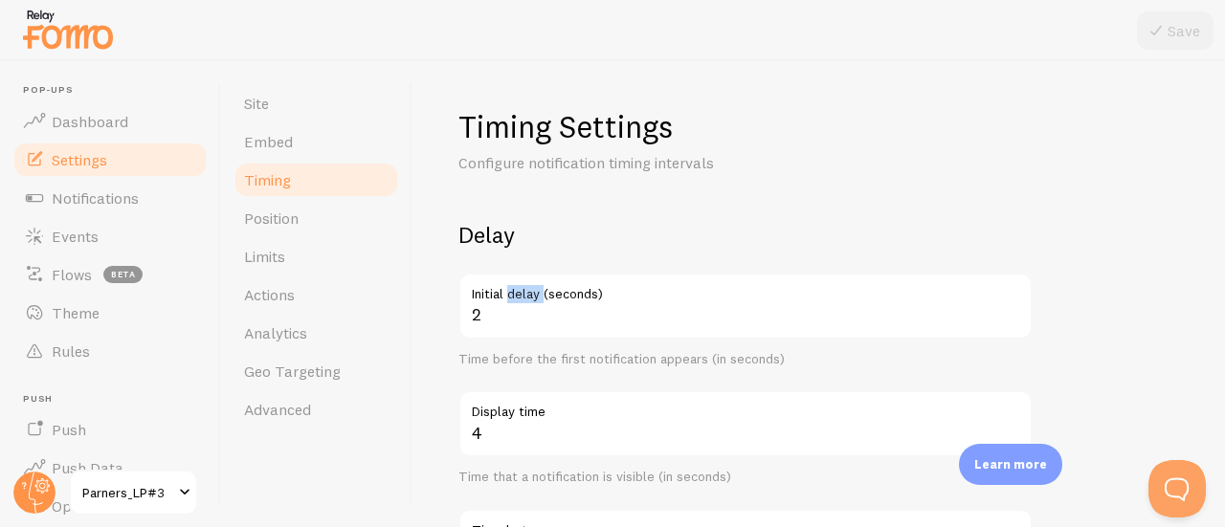
click at [536, 290] on label "Initial delay (seconds)" at bounding box center [745, 289] width 574 height 33
click at [536, 290] on input "2" at bounding box center [745, 306] width 574 height 67
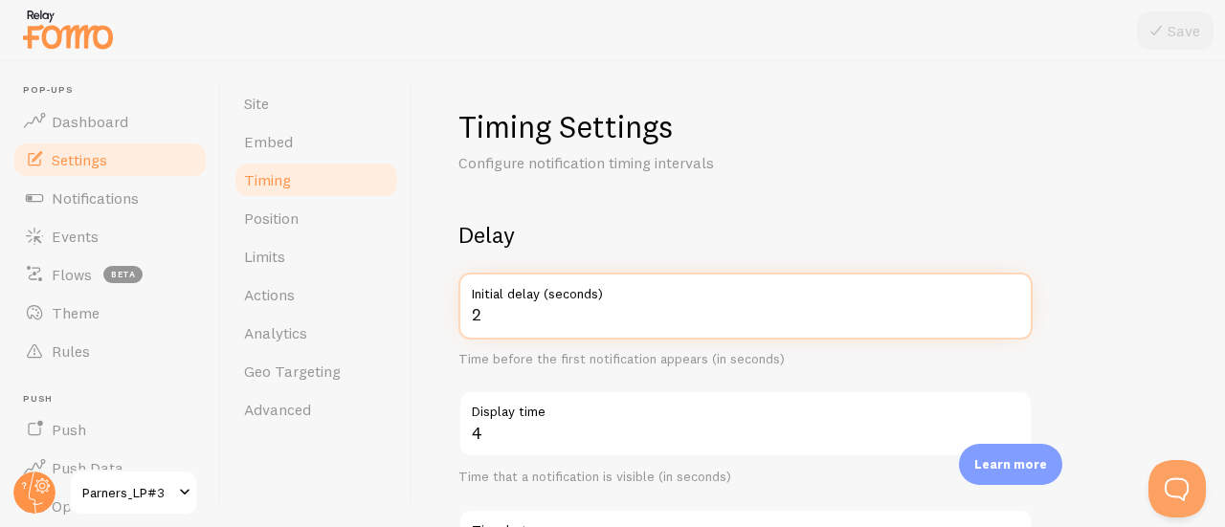
click at [524, 305] on input "2" at bounding box center [745, 306] width 574 height 67
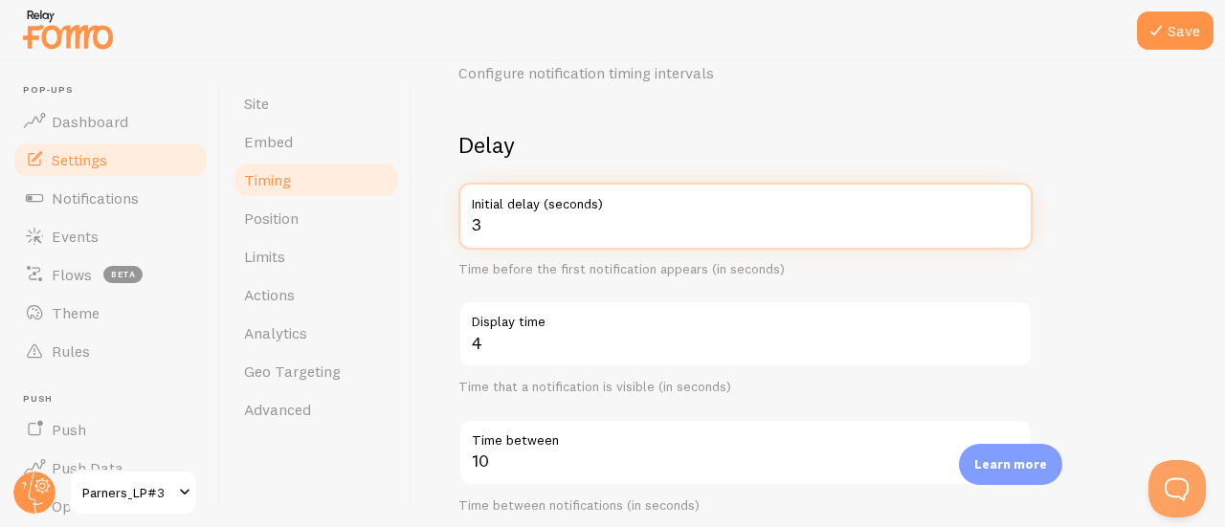
scroll to position [96, 0]
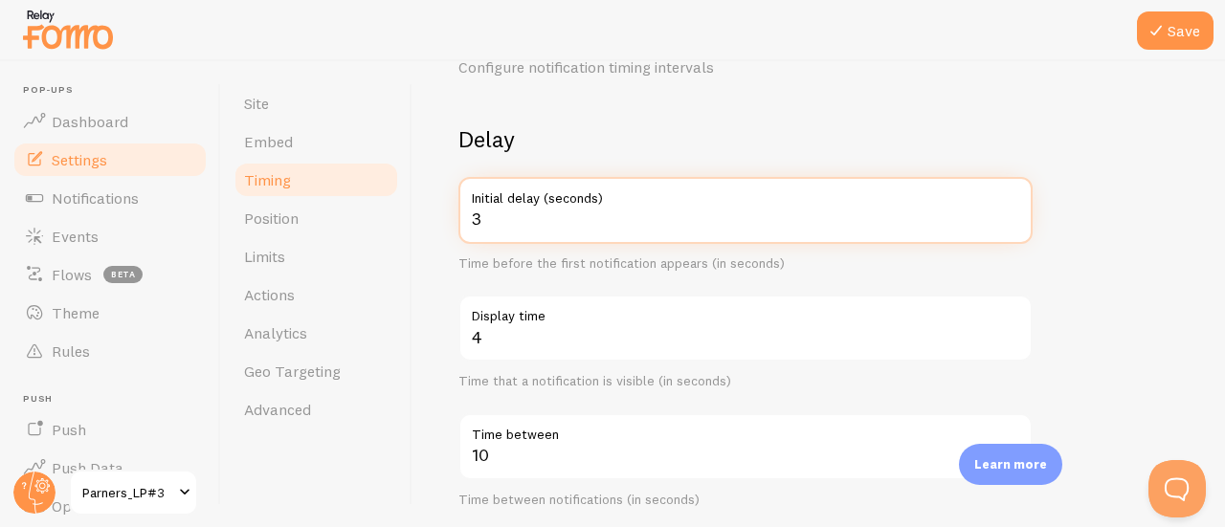
type input "3"
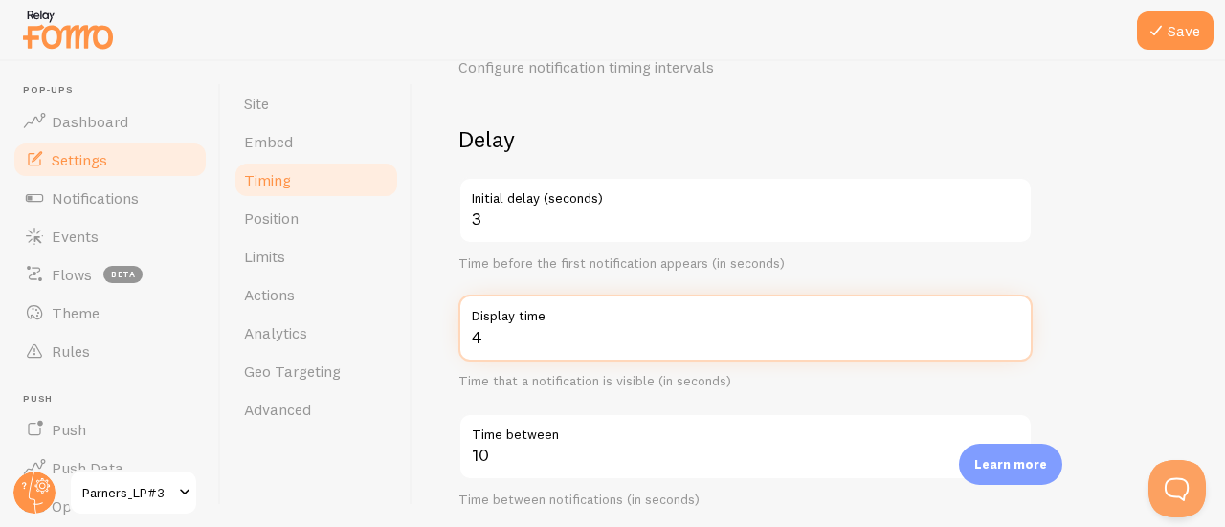
click at [524, 350] on input "4" at bounding box center [745, 328] width 574 height 67
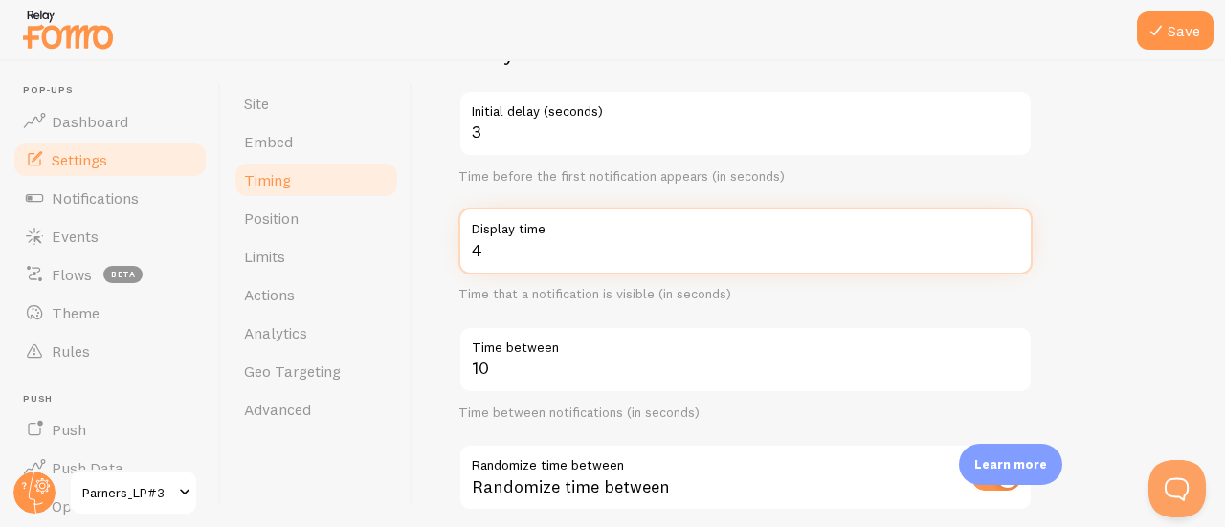
scroll to position [191, 0]
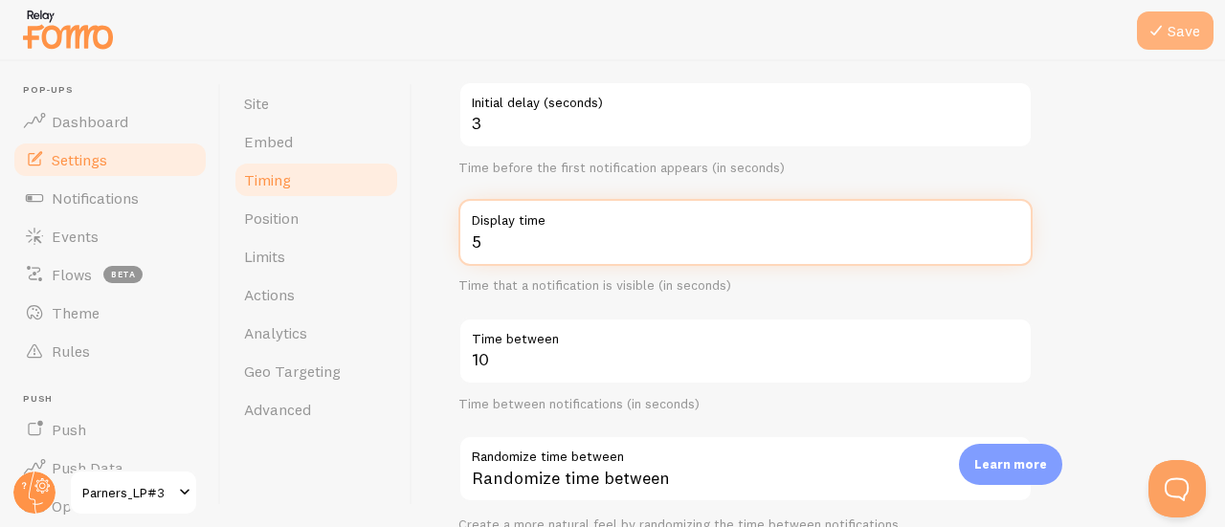
type input "5"
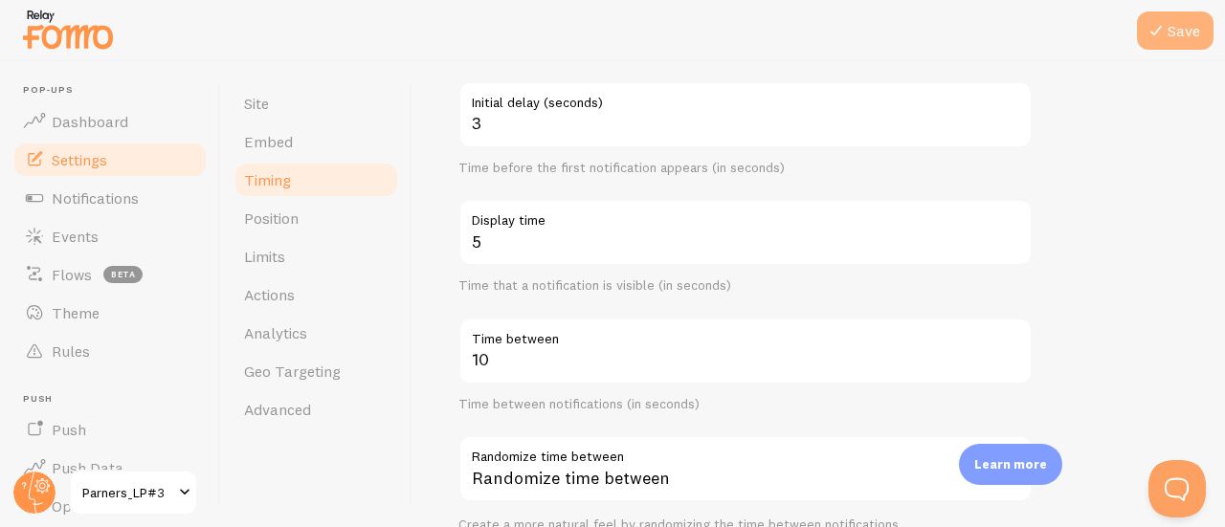
click at [1168, 29] on button "Save" at bounding box center [1175, 30] width 77 height 38
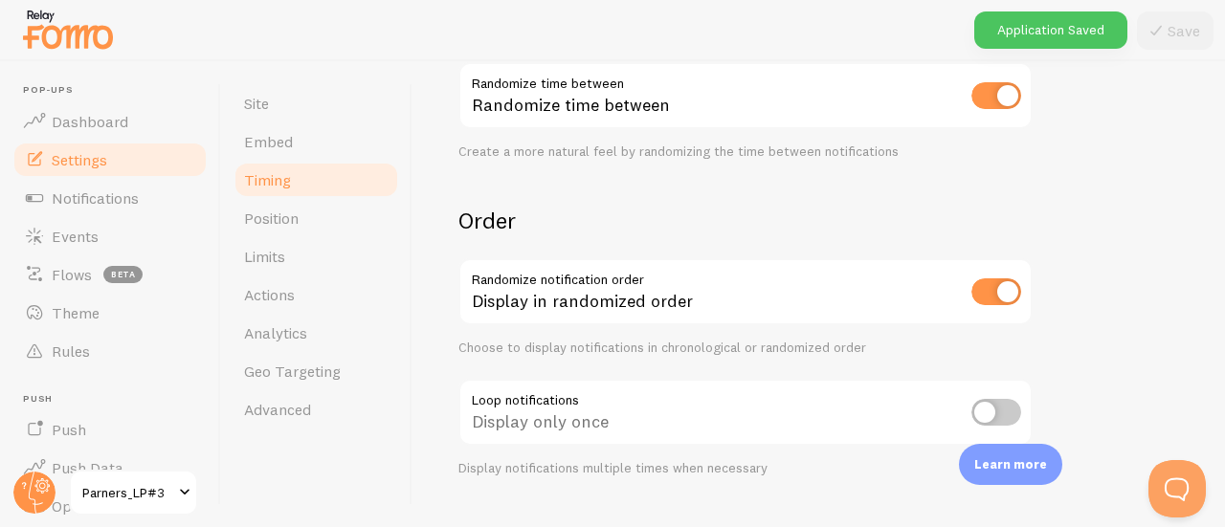
scroll to position [574, 0]
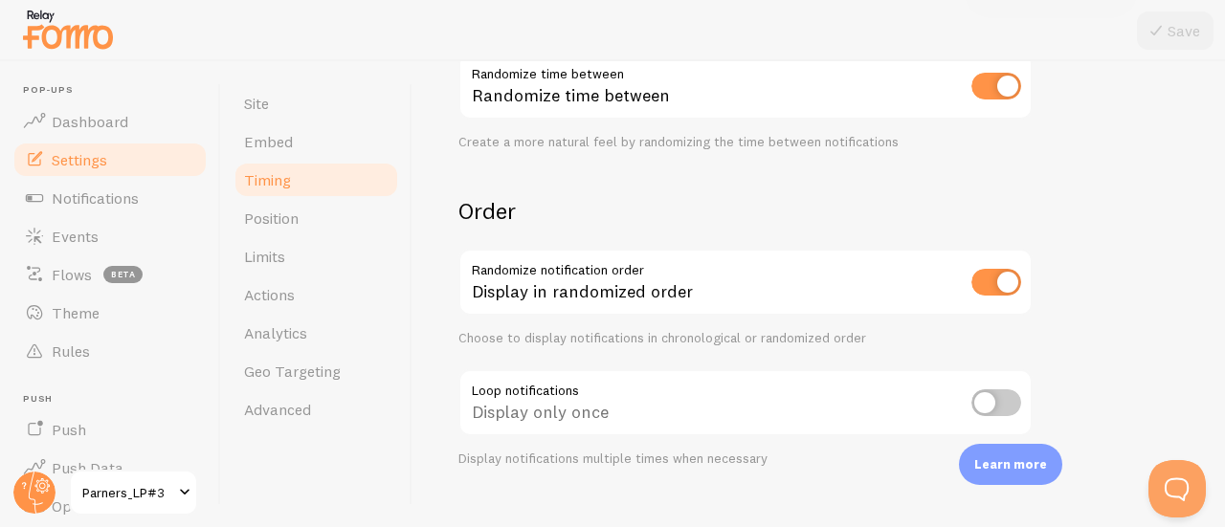
click at [170, 496] on span "Parners_LP#3" at bounding box center [127, 492] width 91 height 23
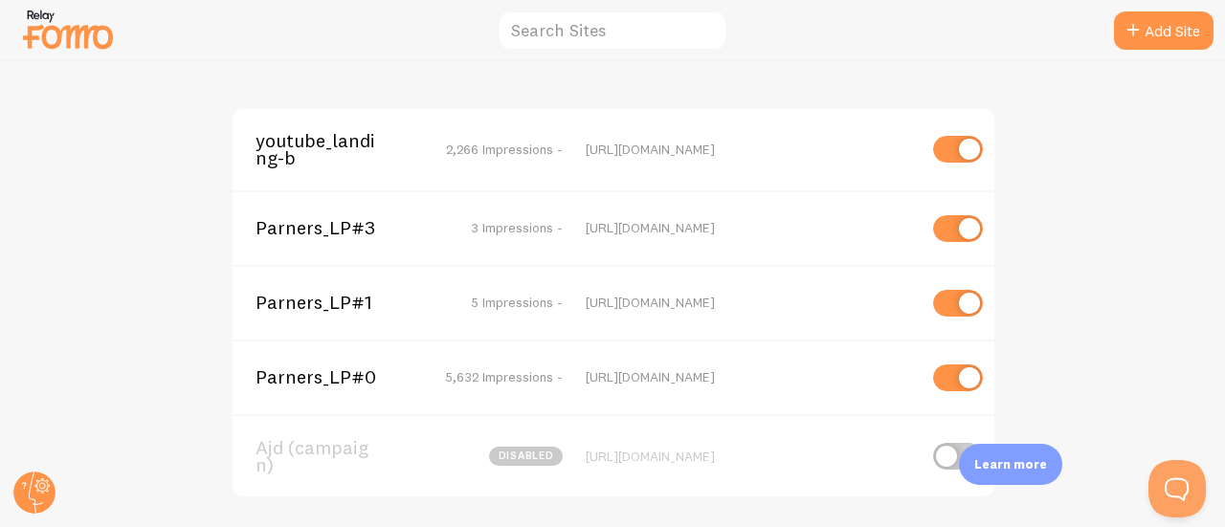
click at [308, 299] on span "Parners_LP#1" at bounding box center [332, 302] width 154 height 17
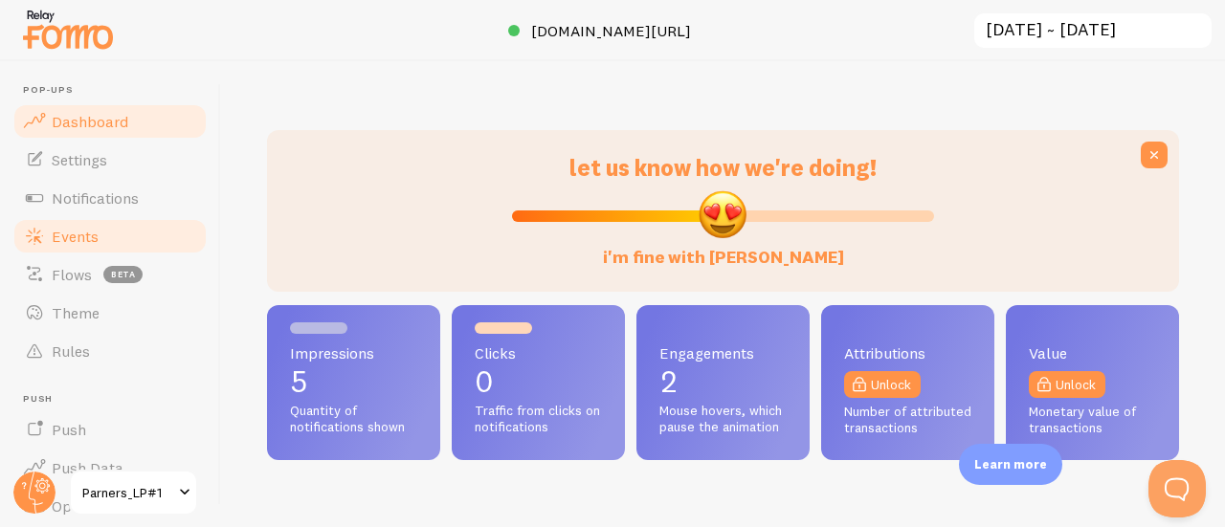
scroll to position [502, 897]
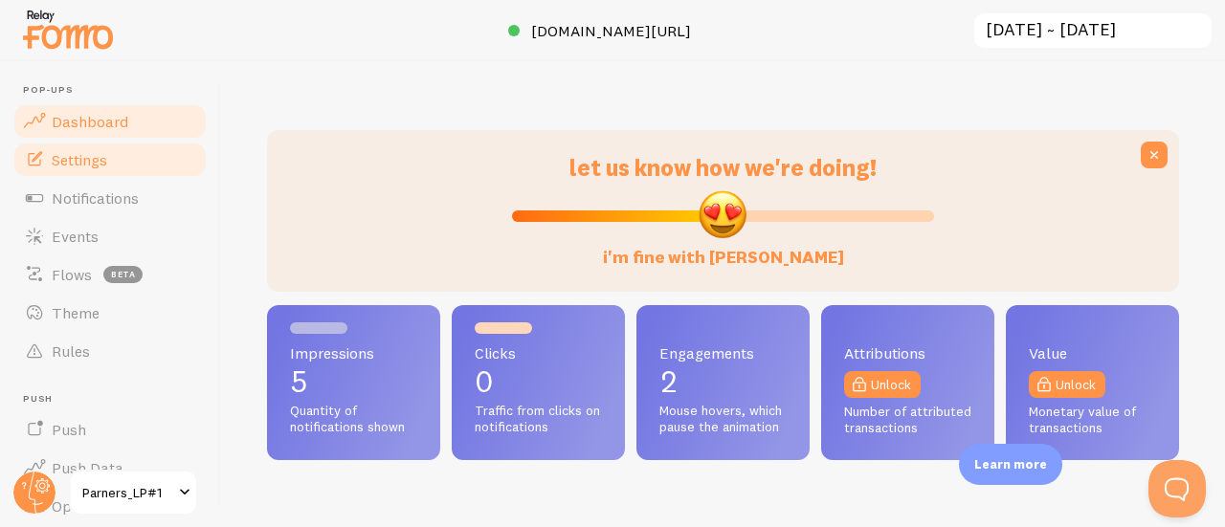
click at [98, 152] on span "Settings" at bounding box center [79, 159] width 55 height 19
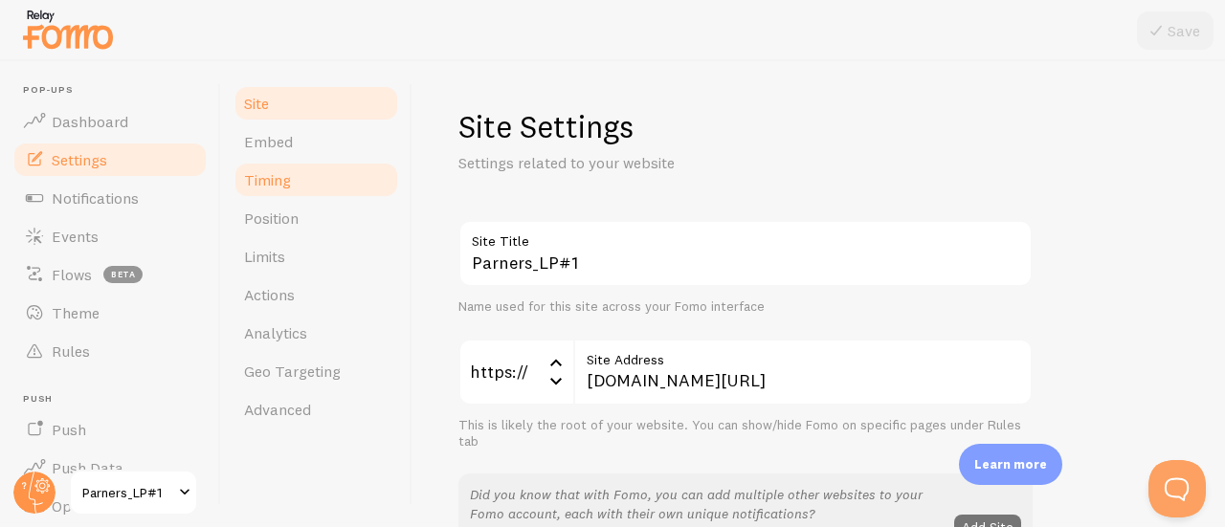
click at [281, 190] on link "Timing" at bounding box center [315, 180] width 167 height 38
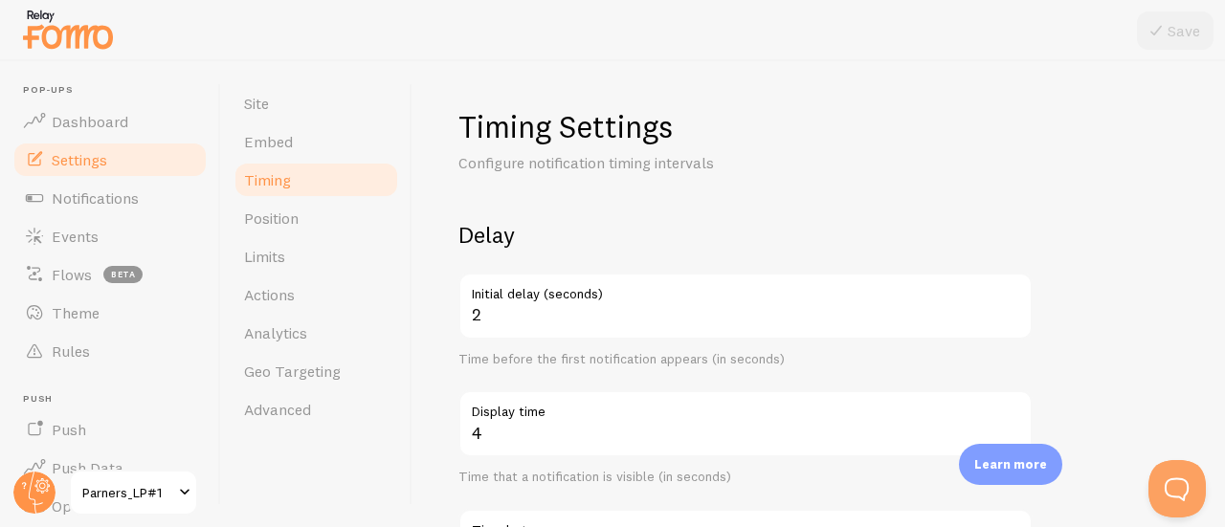
click at [525, 340] on div "2 Initial delay (seconds) Time before the first notification appears (in second…" at bounding box center [745, 321] width 574 height 96
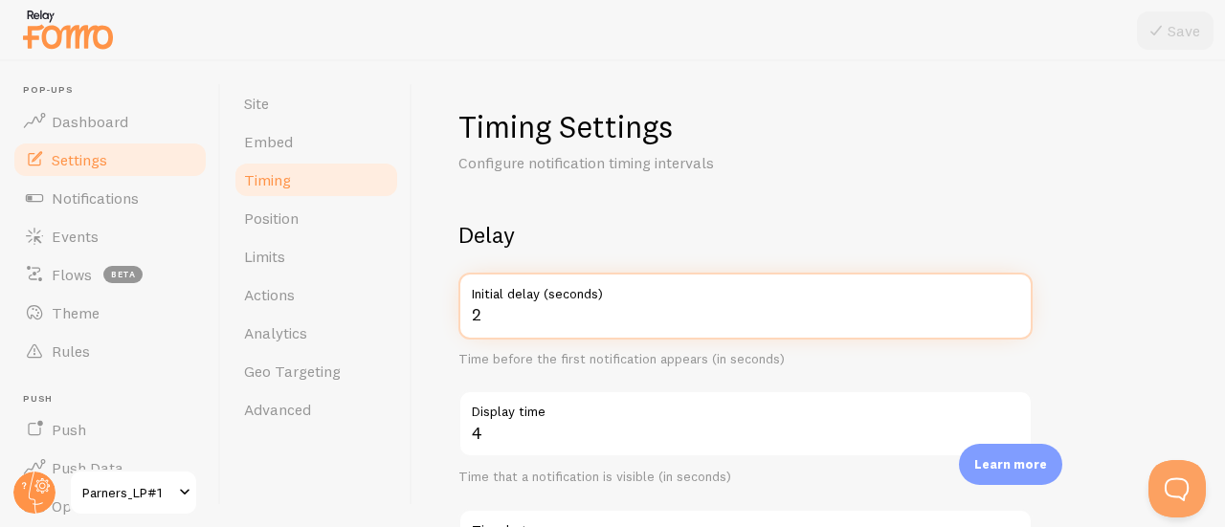
click at [527, 319] on input "2" at bounding box center [745, 306] width 574 height 67
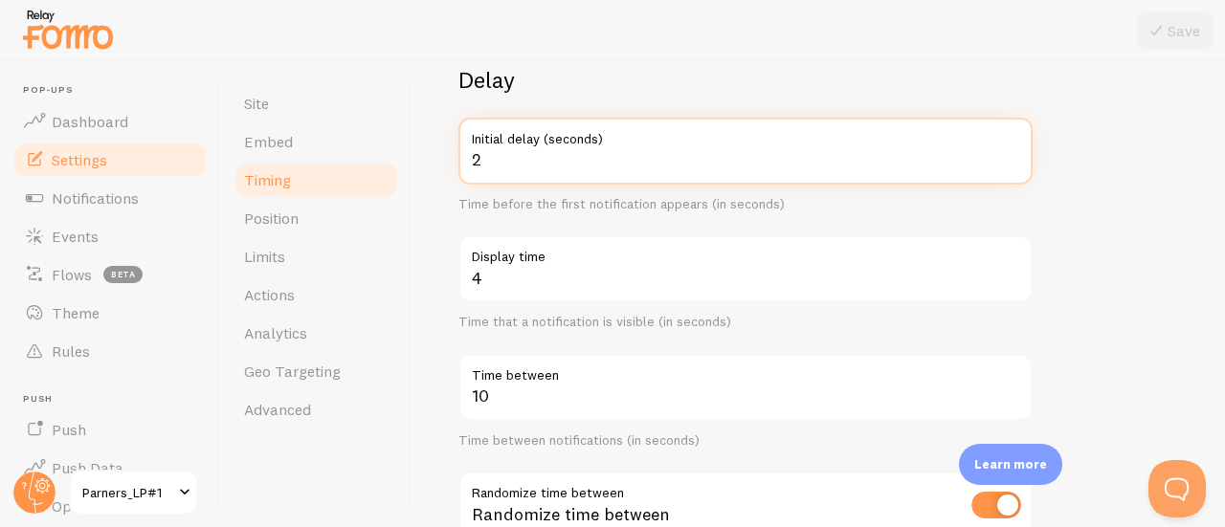
scroll to position [191, 0]
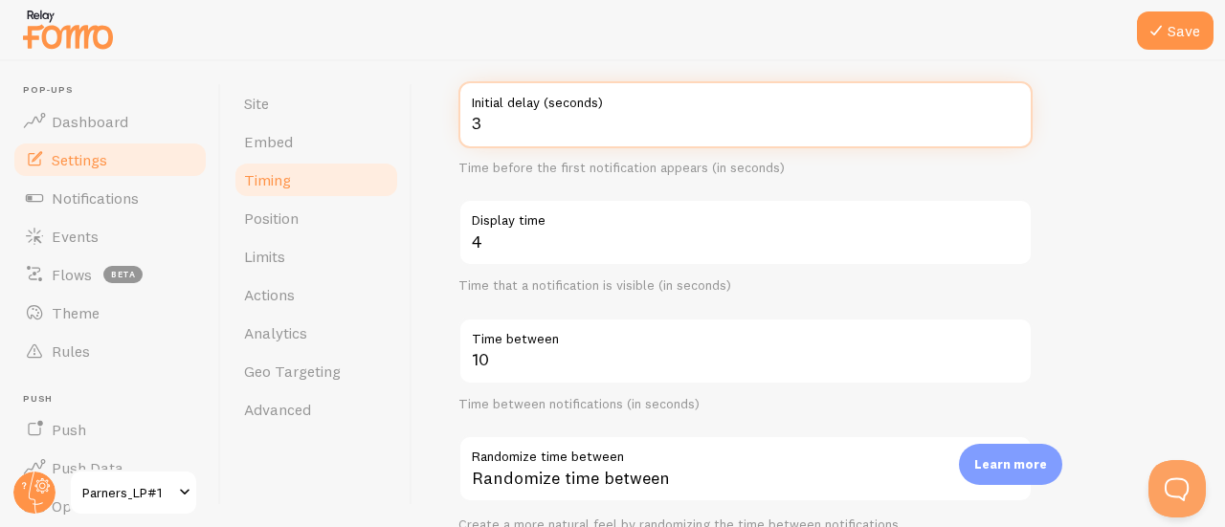
type input "3"
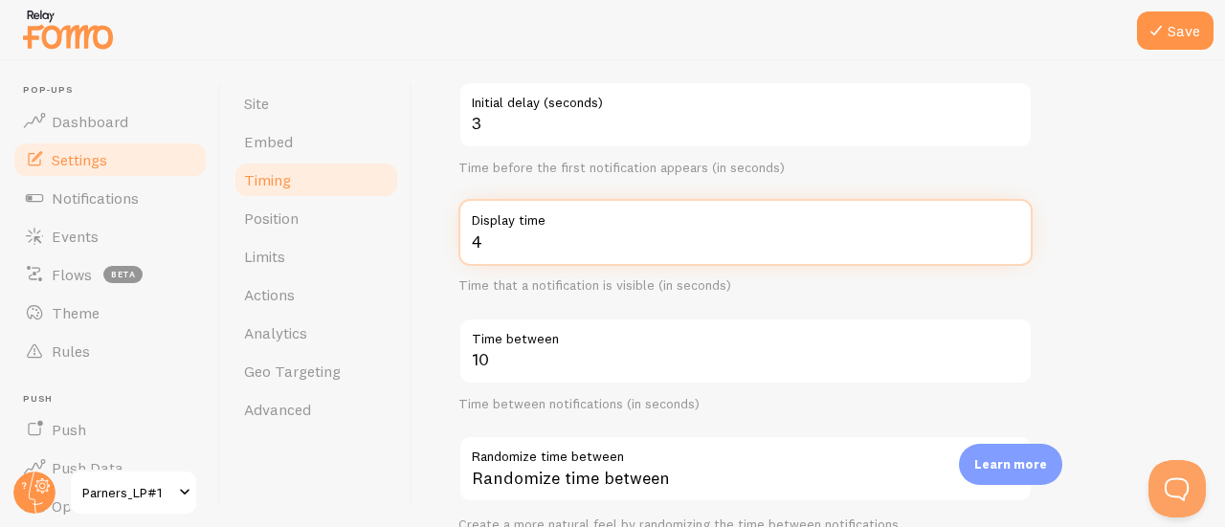
click at [528, 246] on input "4" at bounding box center [745, 232] width 574 height 67
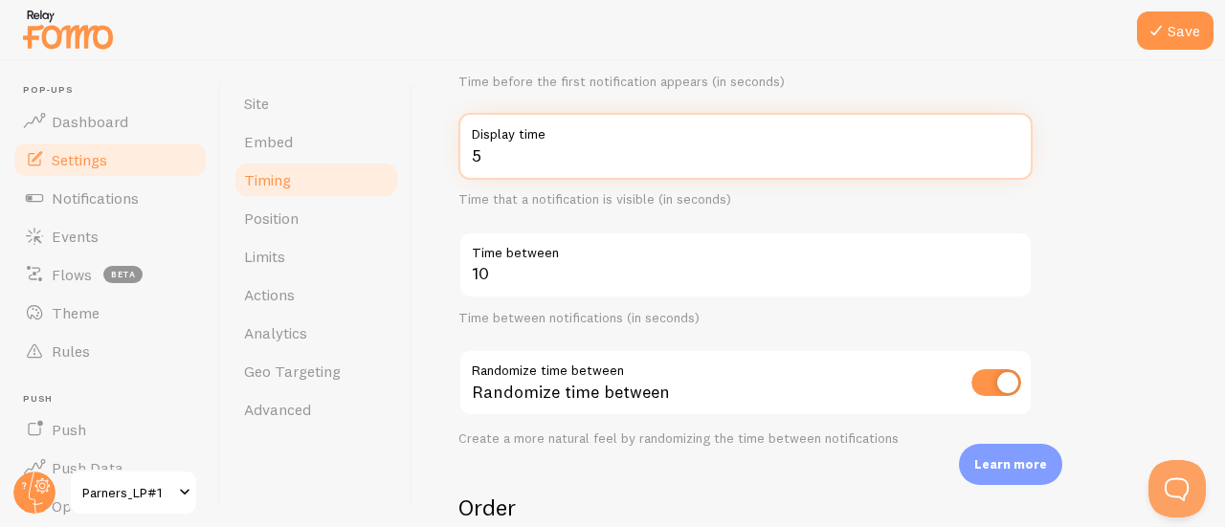
scroll to position [287, 0]
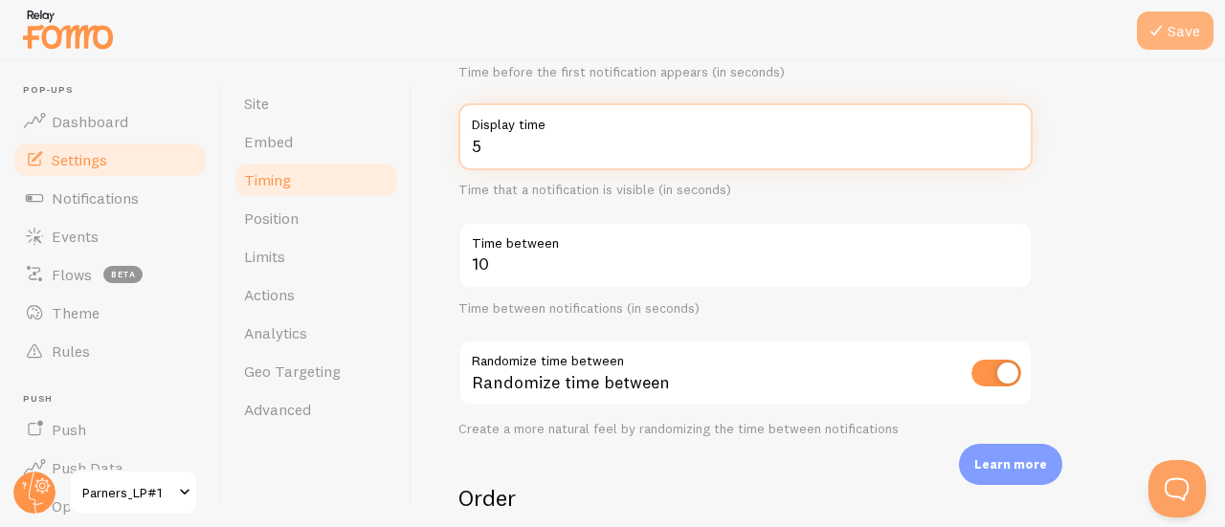
type input "5"
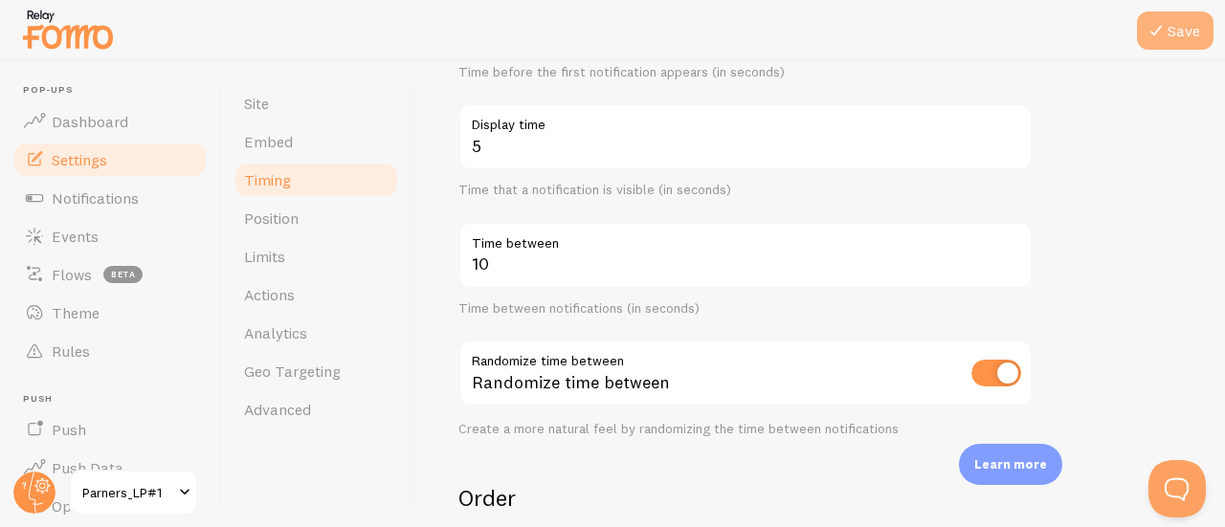
click at [1174, 44] on button "Save" at bounding box center [1175, 30] width 77 height 38
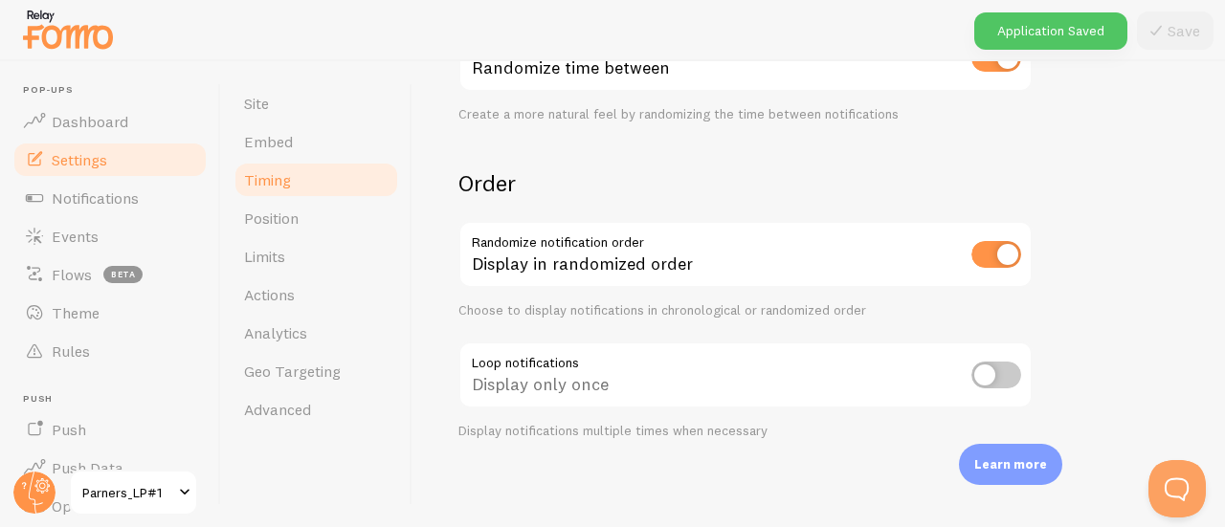
scroll to position [606, 0]
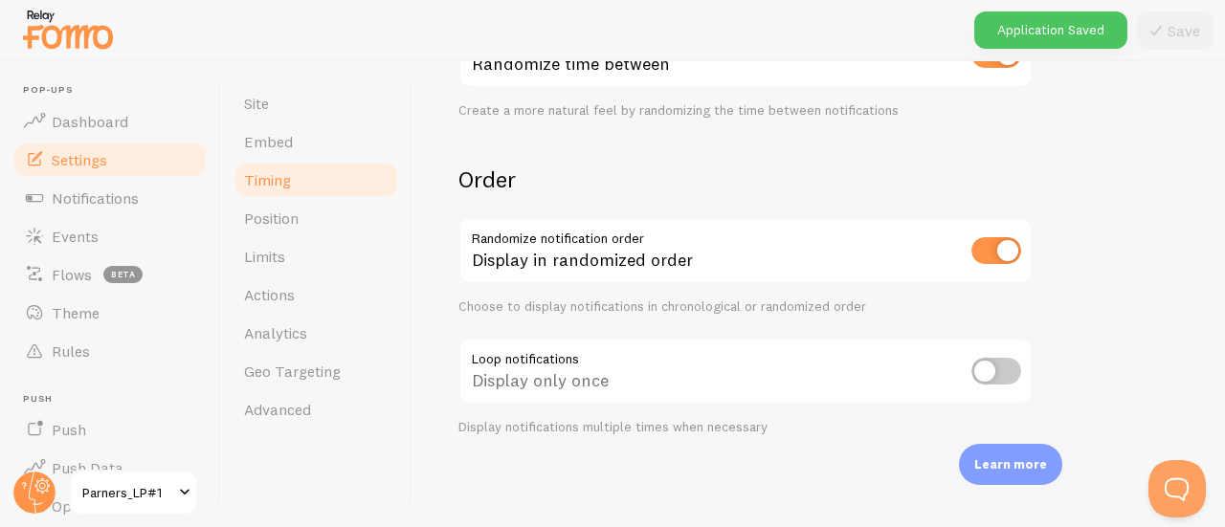
click at [118, 486] on span "Parners_LP#1" at bounding box center [127, 492] width 91 height 23
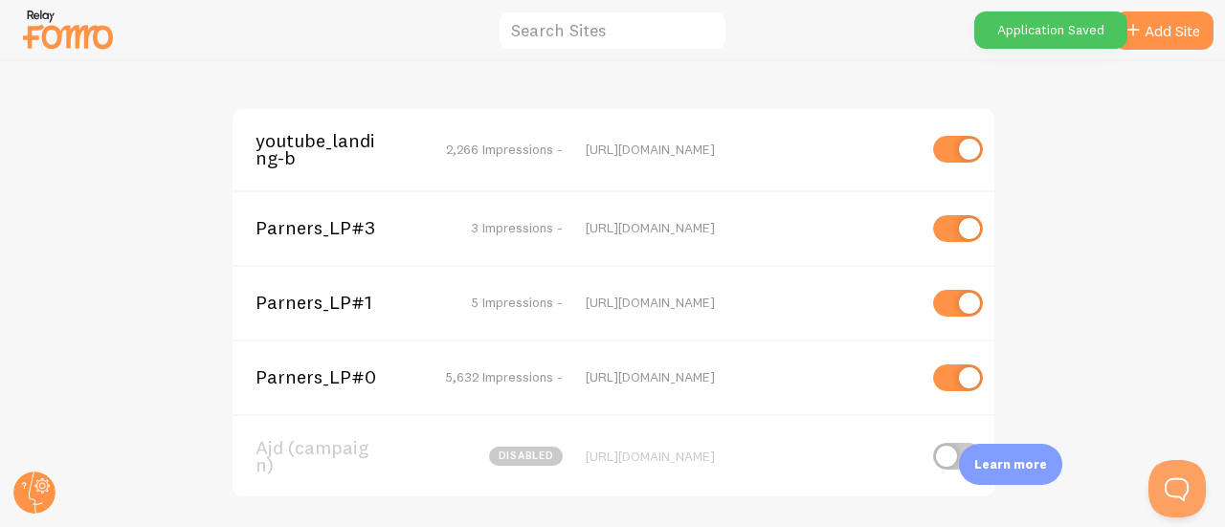
click at [336, 199] on div "Parners_LP#3 3 Impressions - https://campaign.ajd.co.kr/zzkq83nv1m3gp" at bounding box center [613, 227] width 762 height 75
click at [322, 223] on span "Parners_LP#3" at bounding box center [332, 227] width 154 height 17
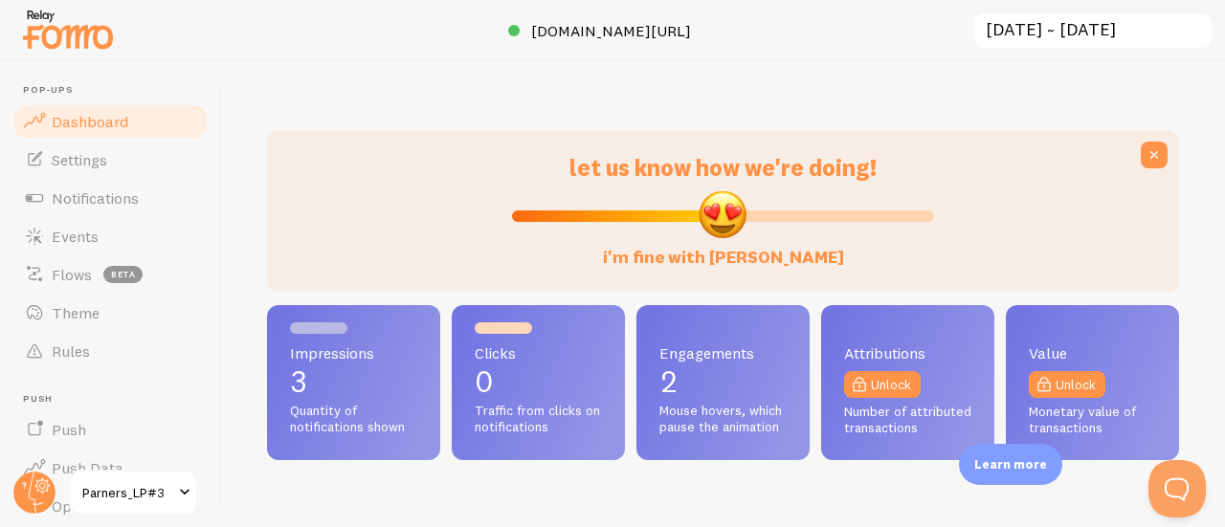
scroll to position [502, 897]
